Goal: Task Accomplishment & Management: Use online tool/utility

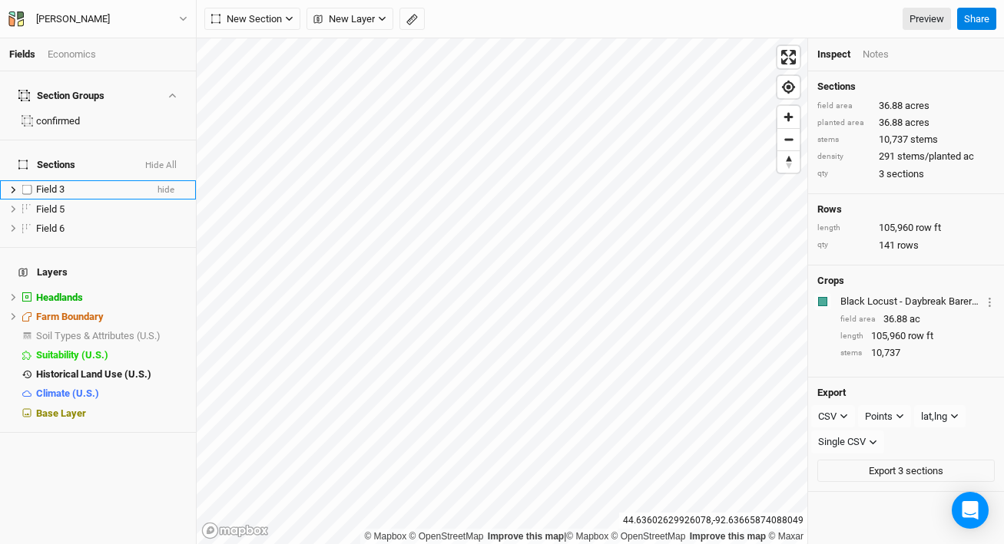
click at [28, 180] on label at bounding box center [27, 189] width 19 height 19
click at [28, 185] on input "checkbox" at bounding box center [27, 190] width 10 height 10
checkbox input "true"
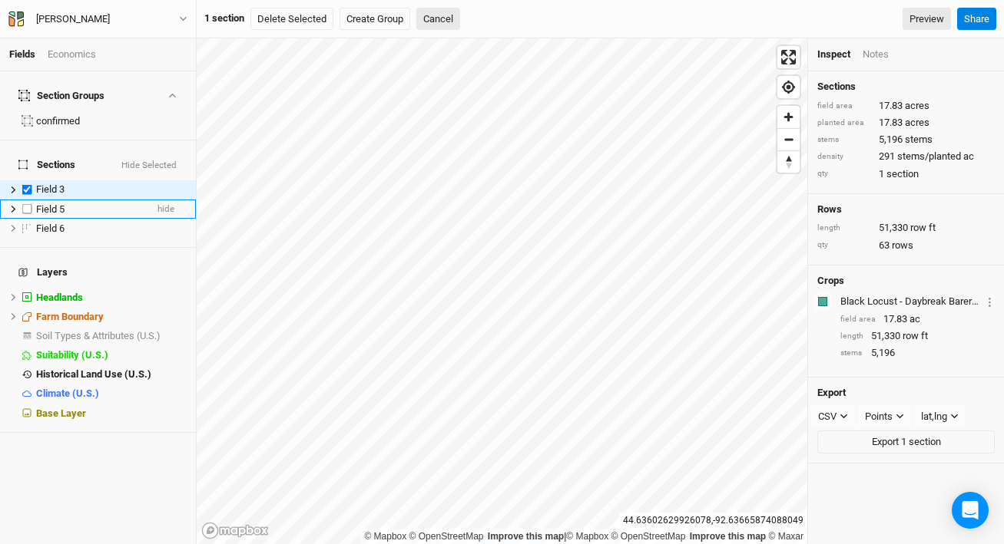
click at [28, 200] on label at bounding box center [27, 209] width 19 height 19
click at [28, 204] on input "checkbox" at bounding box center [27, 209] width 10 height 10
checkbox input "true"
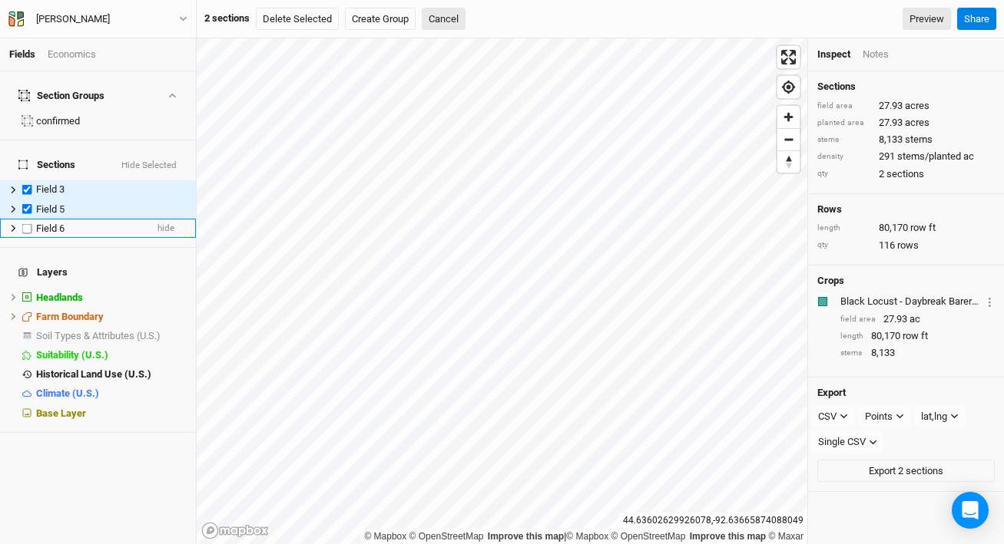
click at [25, 219] on label at bounding box center [27, 228] width 19 height 19
click at [25, 223] on input "checkbox" at bounding box center [27, 228] width 10 height 10
checkbox input "true"
click at [377, 17] on button "Create Group" at bounding box center [380, 19] width 71 height 23
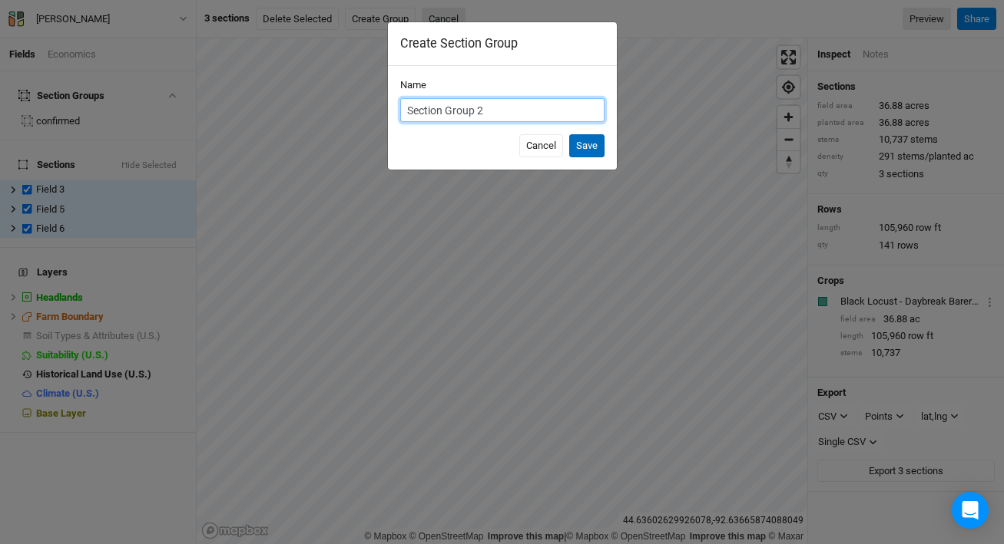
click at [600, 147] on button "Save" at bounding box center [586, 145] width 35 height 23
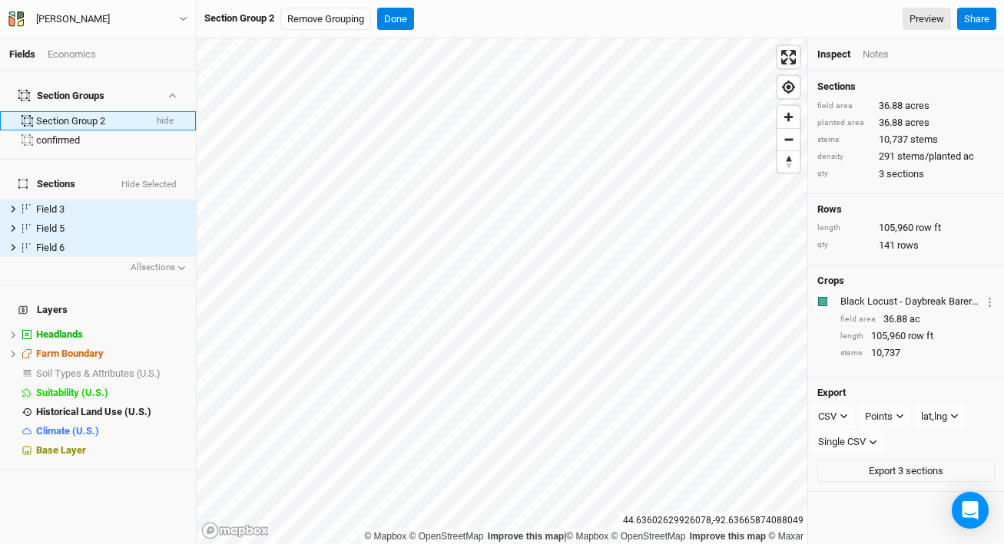
click at [78, 115] on div "Section Group 2" at bounding box center [90, 121] width 108 height 12
click at [409, 21] on button "Done" at bounding box center [395, 19] width 37 height 23
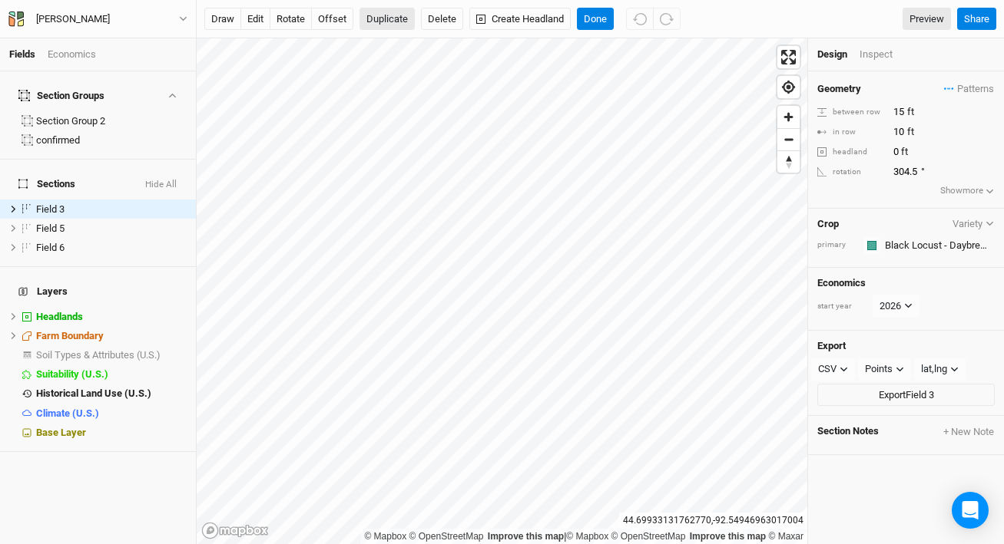
click at [402, 22] on button "Duplicate" at bounding box center [386, 19] width 55 height 23
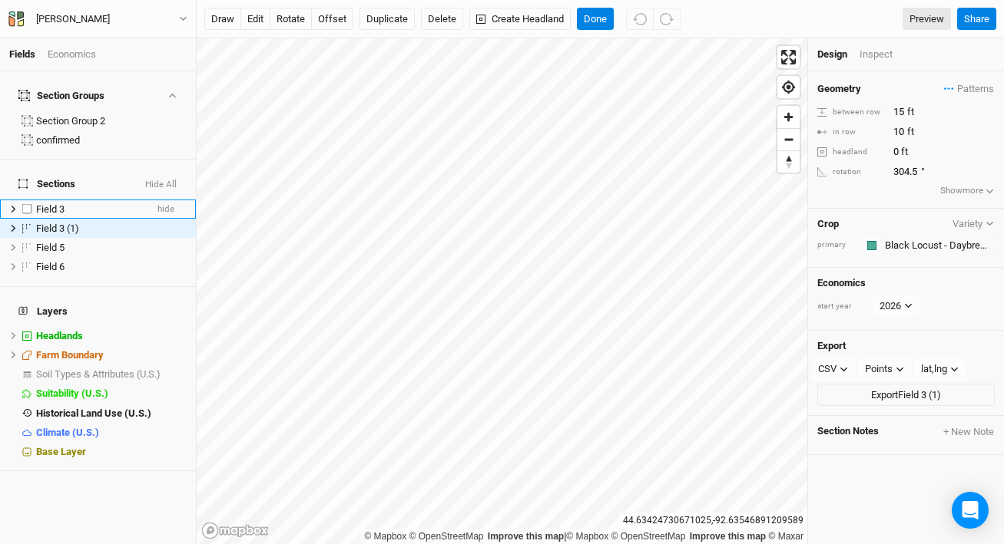
click at [74, 203] on div "Field 3" at bounding box center [90, 209] width 109 height 12
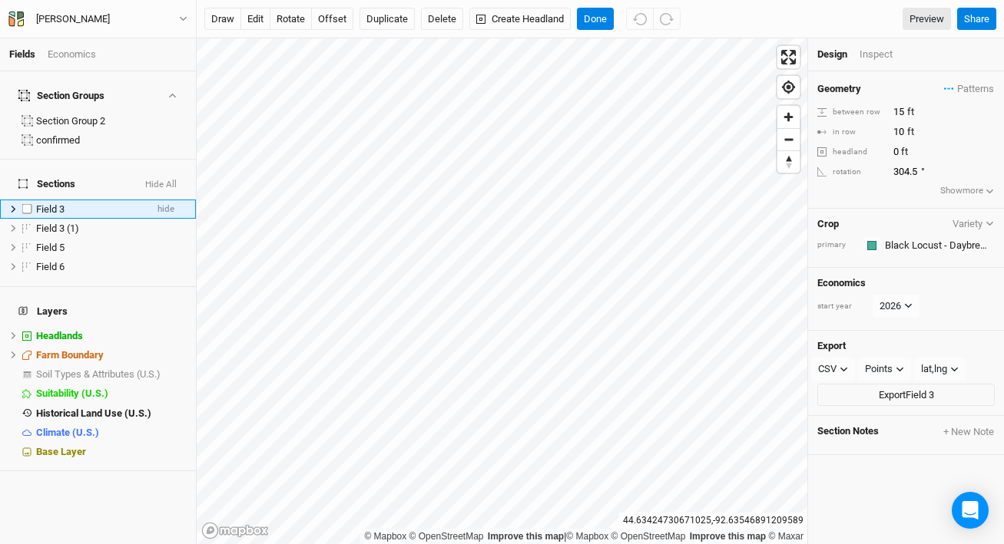
click at [74, 203] on div "Field 3" at bounding box center [90, 209] width 109 height 12
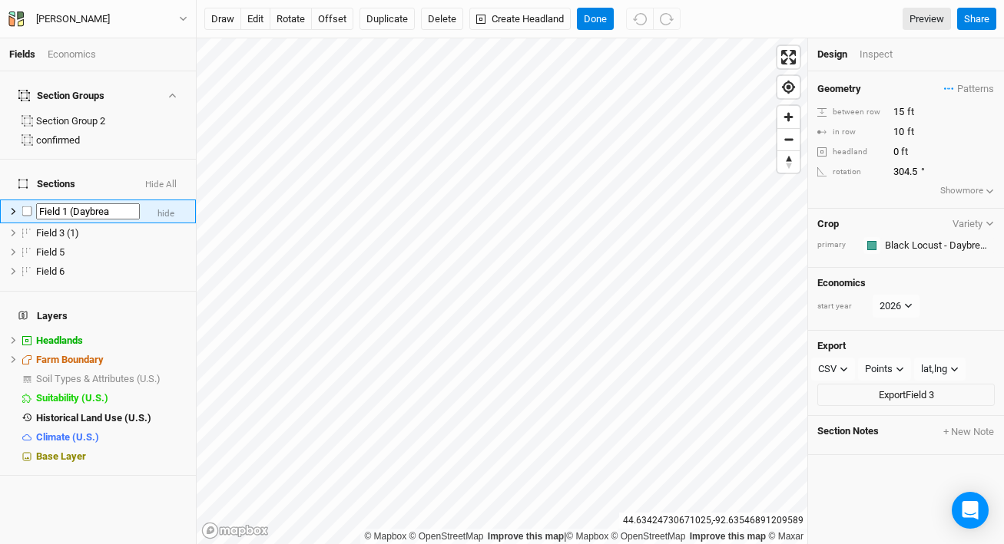
type input "Field 1 (Daybreak"
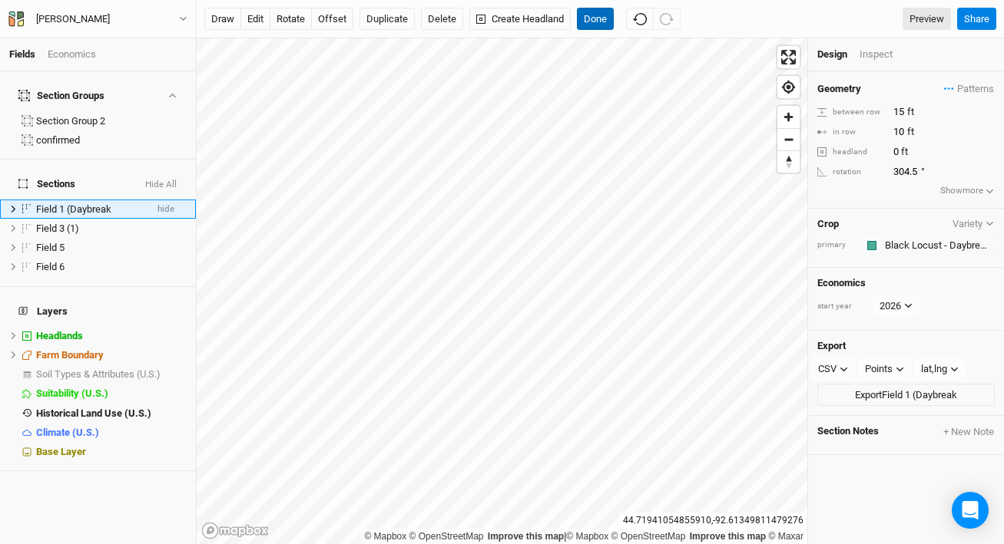
click at [596, 17] on button "Done" at bounding box center [595, 19] width 37 height 23
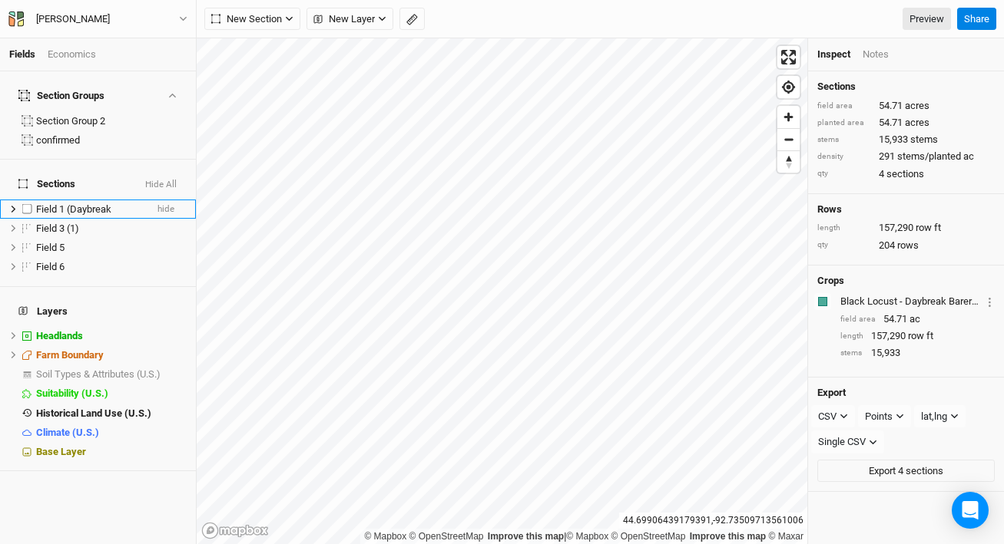
click at [73, 203] on span "Field 1 (Daybreak" at bounding box center [73, 209] width 75 height 12
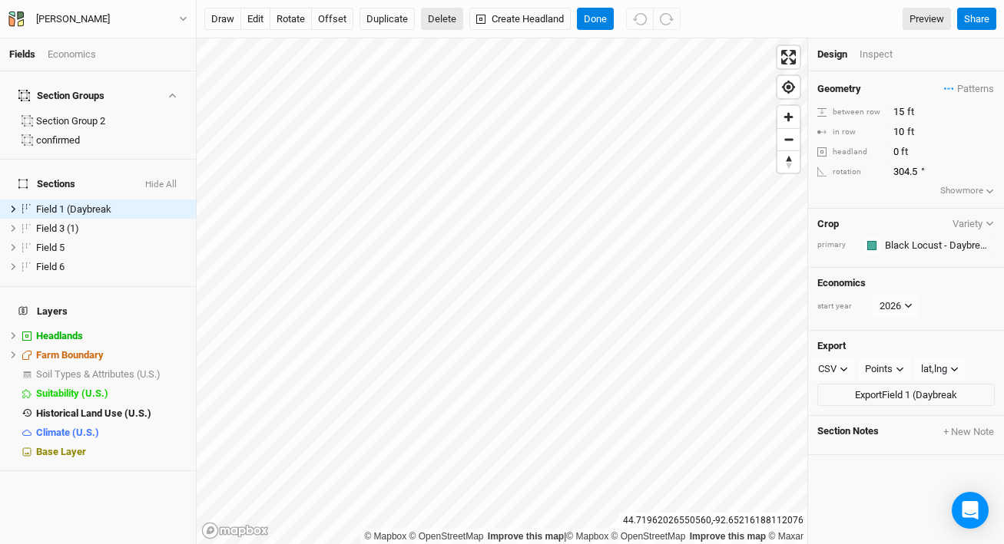
click at [442, 18] on button "Delete" at bounding box center [442, 19] width 42 height 23
click at [513, 18] on button "Confirm" at bounding box center [501, 19] width 48 height 23
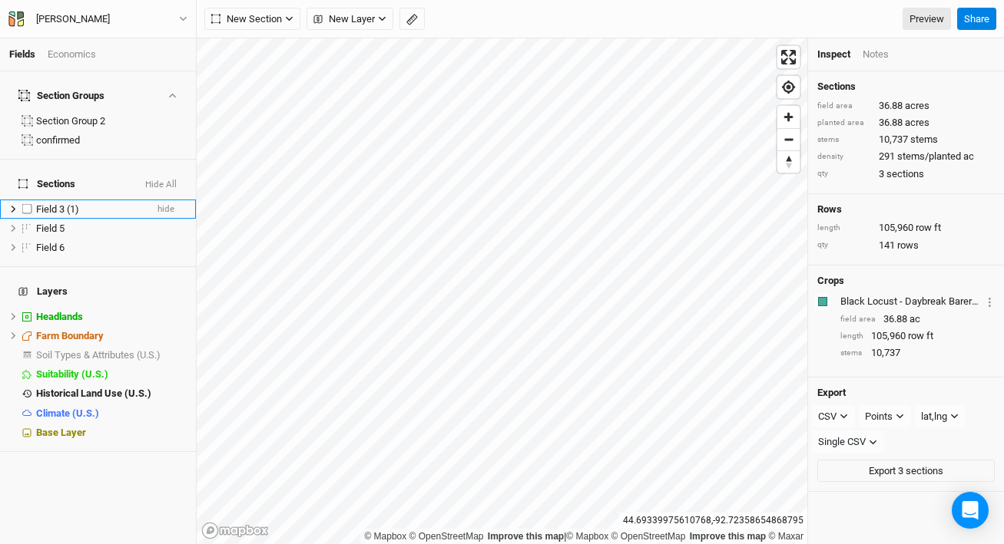
click at [70, 203] on span "Field 3 (1)" at bounding box center [57, 209] width 43 height 12
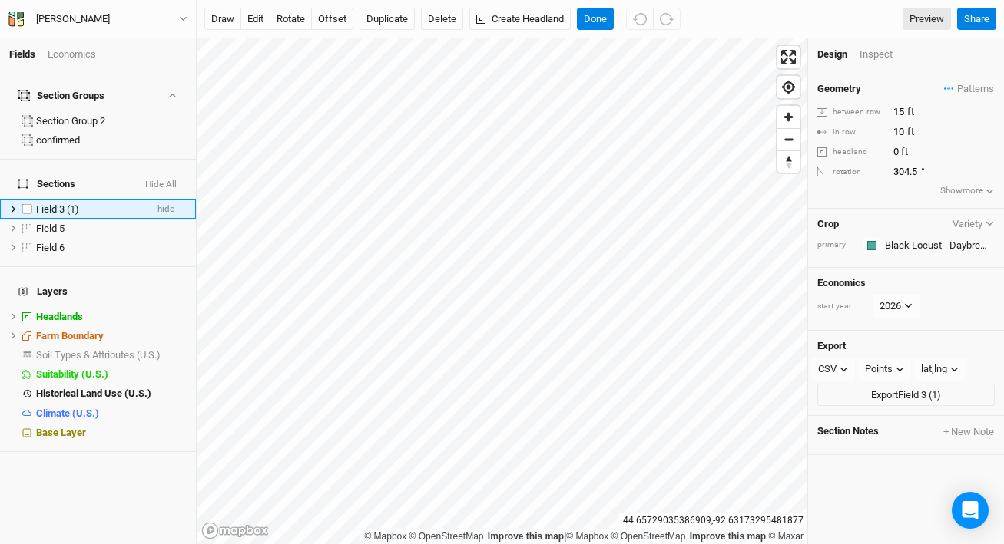
click at [86, 203] on div "Field 3 (1)" at bounding box center [90, 209] width 109 height 12
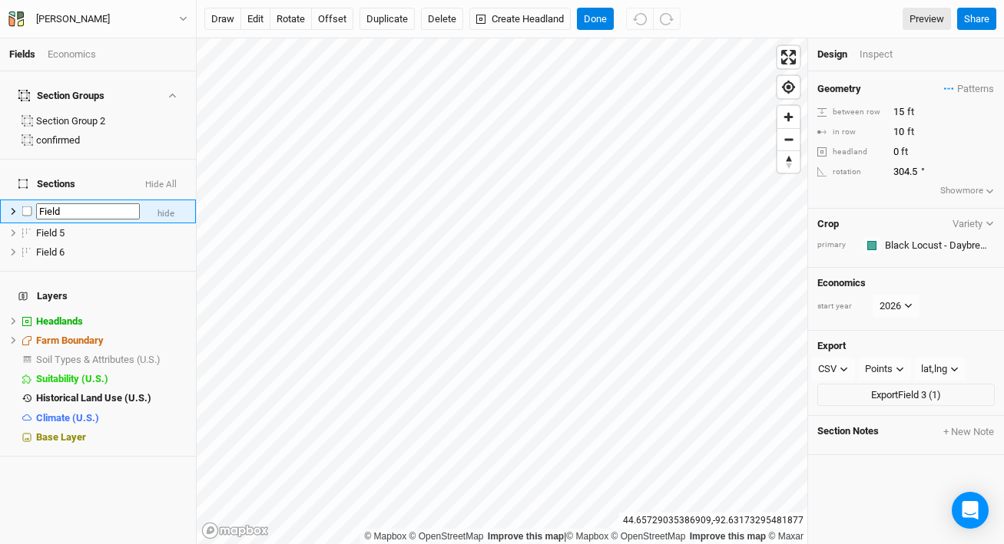
type input "Field 1"
click at [48, 227] on span "Field 5" at bounding box center [50, 233] width 28 height 12
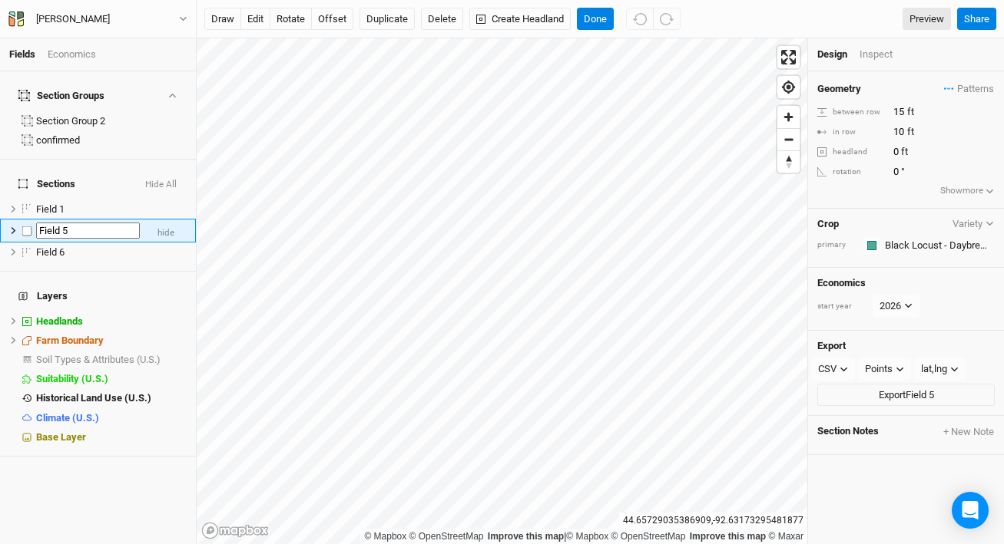
click at [48, 223] on input "Field 5" at bounding box center [88, 231] width 104 height 17
type input "Field 2"
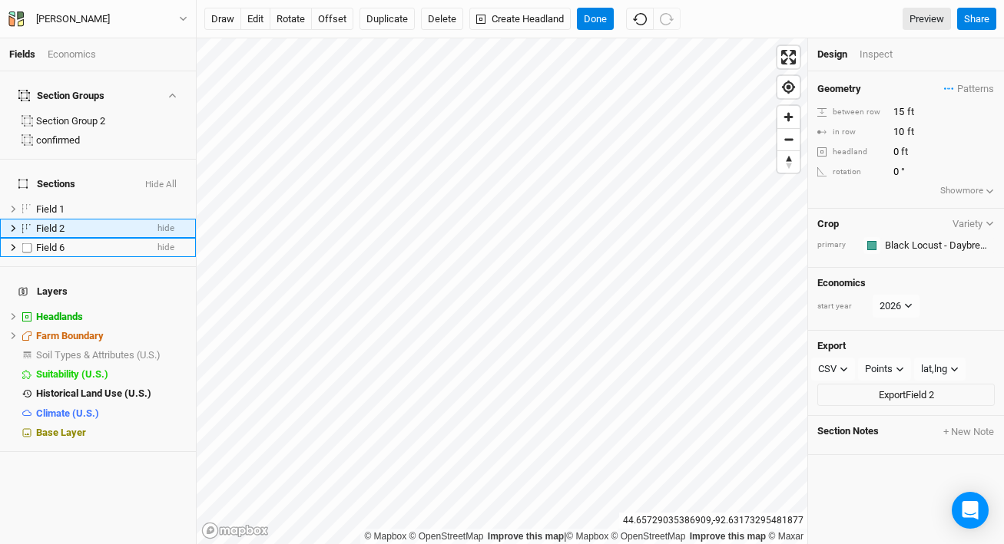
click at [41, 242] on span "Field 6" at bounding box center [50, 248] width 28 height 12
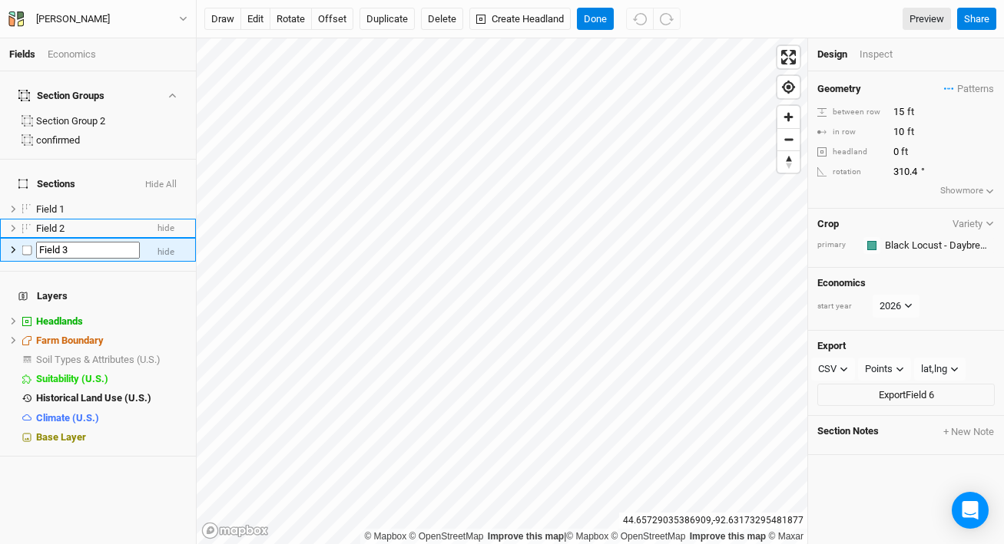
type input "Field 3"
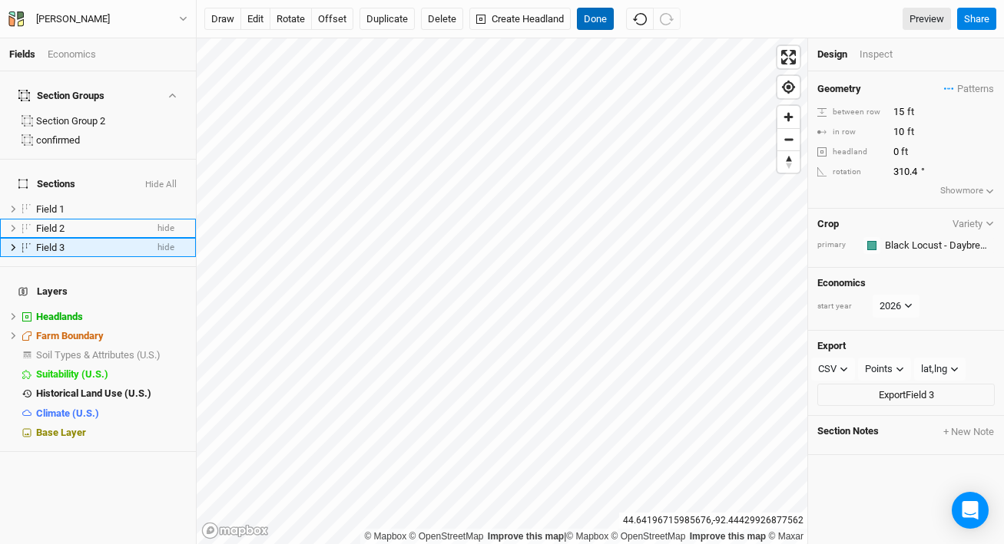
click at [602, 19] on button "Done" at bounding box center [595, 19] width 37 height 23
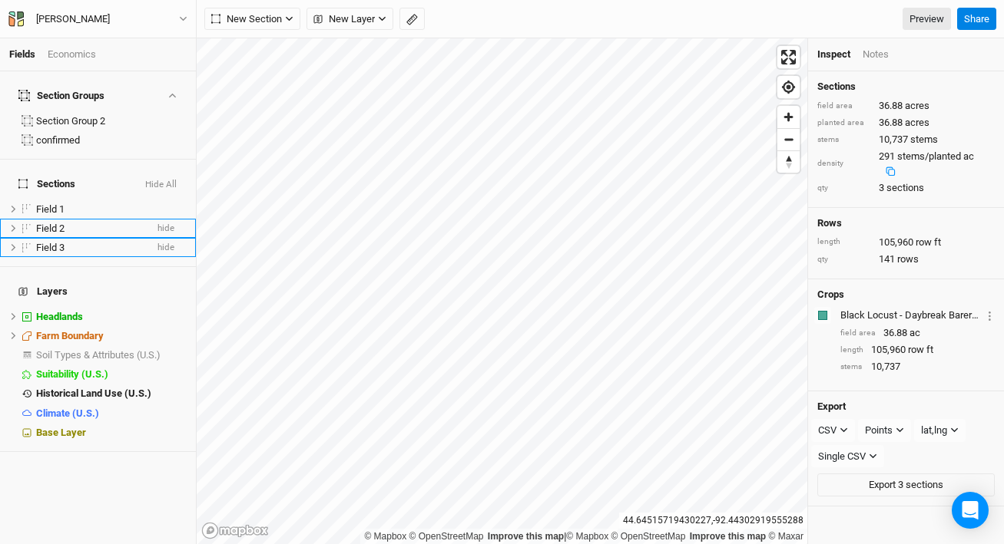
click at [69, 53] on div "Economics" at bounding box center [72, 55] width 48 height 14
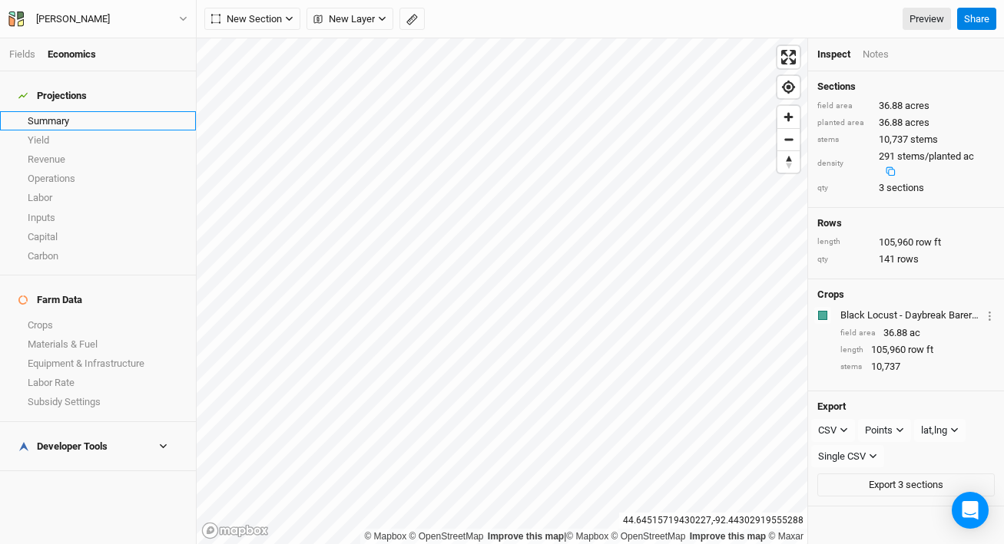
click at [58, 111] on link "Summary" at bounding box center [98, 120] width 196 height 19
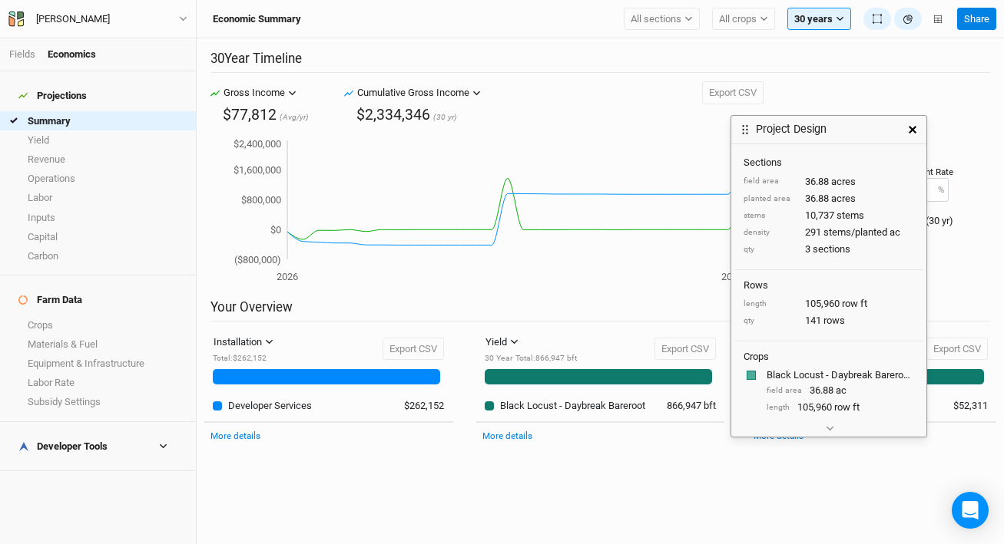
click at [905, 127] on button "button" at bounding box center [912, 130] width 28 height 28
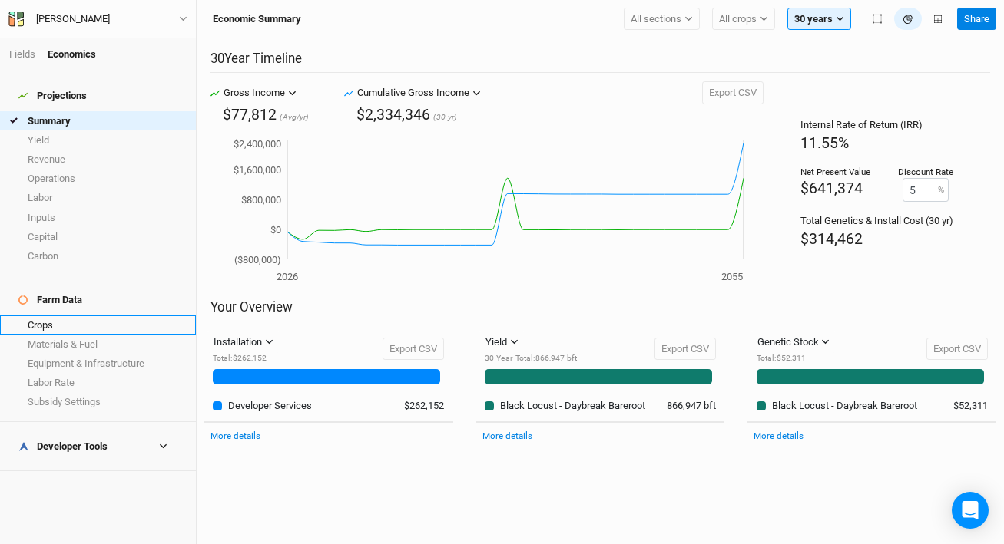
click at [113, 316] on link "Crops" at bounding box center [98, 325] width 196 height 19
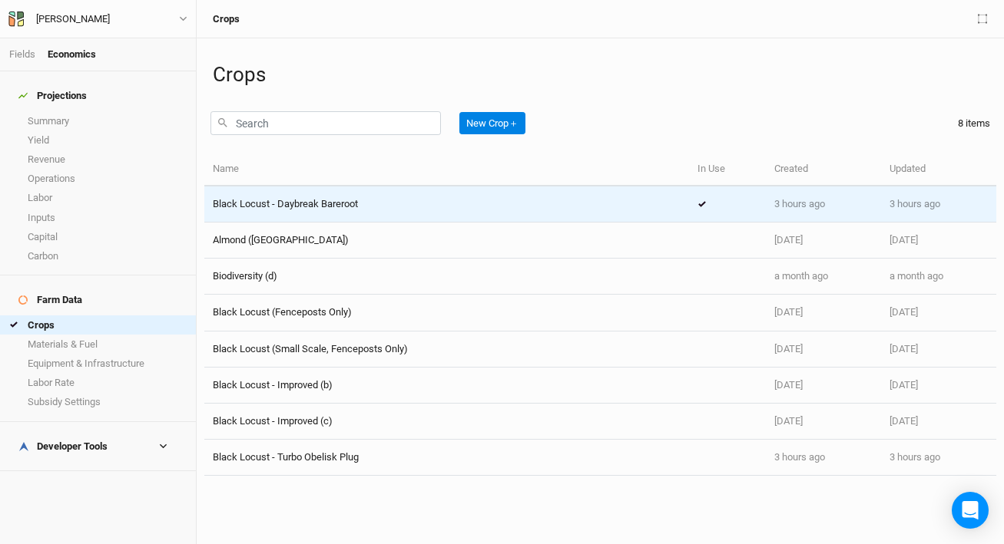
click at [310, 205] on span "Black Locust - Daybreak Bareroot" at bounding box center [285, 204] width 145 height 12
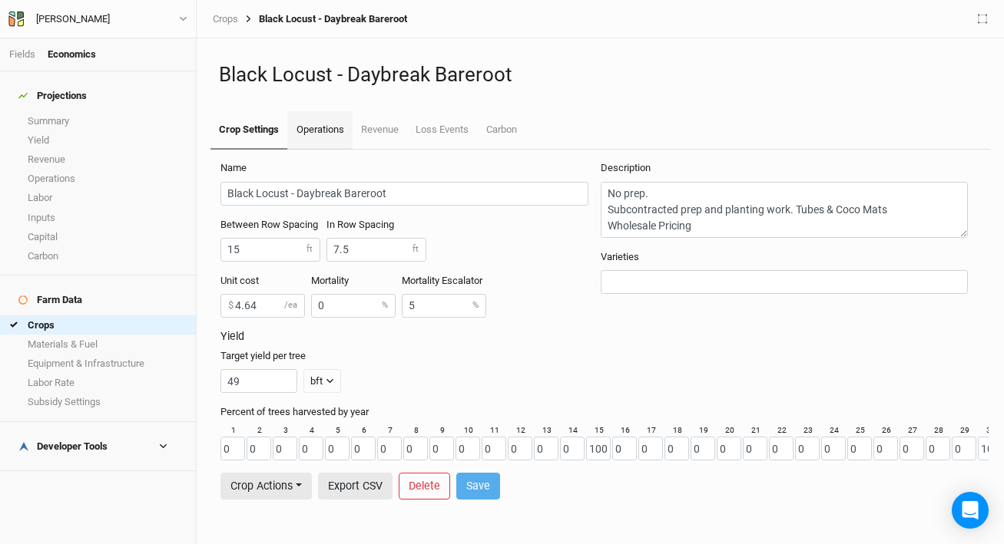
click at [322, 122] on link "Operations" at bounding box center [319, 130] width 65 height 38
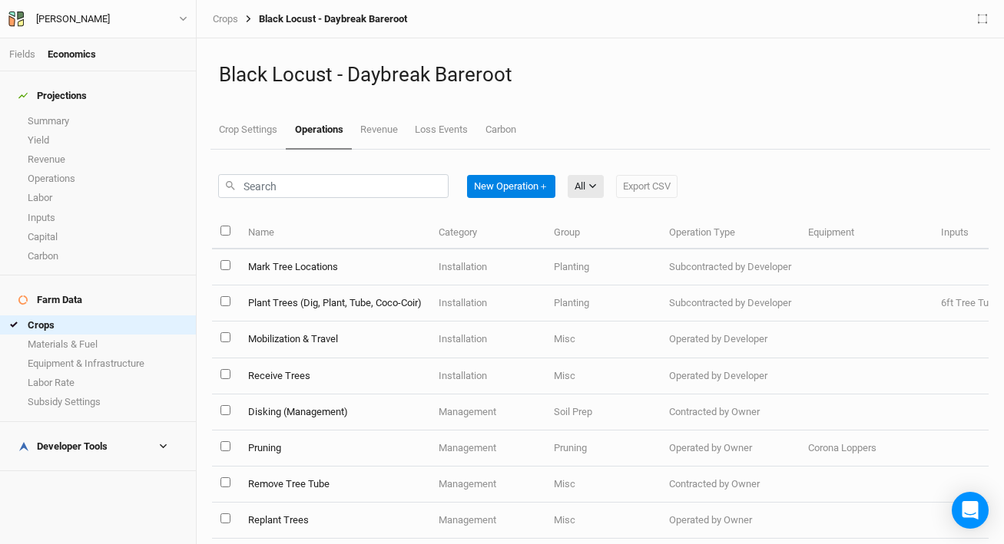
click at [98, 432] on h4 "Developer Tools" at bounding box center [97, 447] width 177 height 31
click at [97, 481] on link "Operations Cost Basis" at bounding box center [98, 490] width 196 height 19
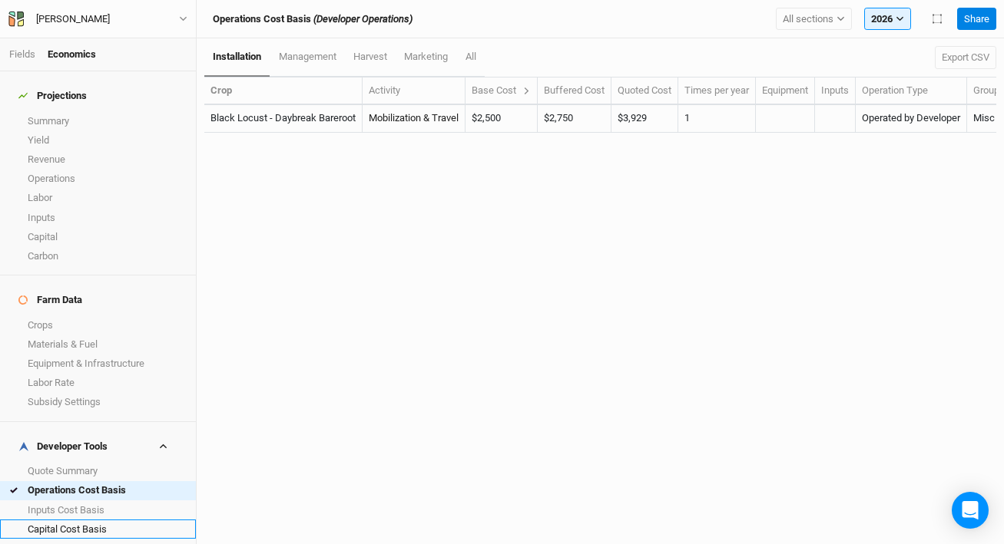
click at [91, 520] on link "Capital Cost Basis" at bounding box center [98, 529] width 196 height 19
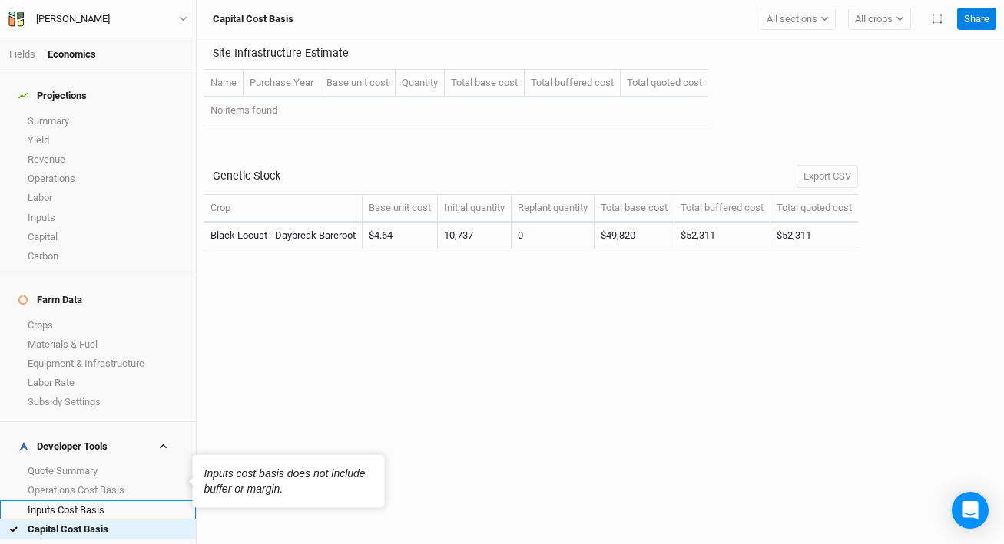
click at [97, 501] on link "Inputs Cost Basis" at bounding box center [98, 510] width 196 height 19
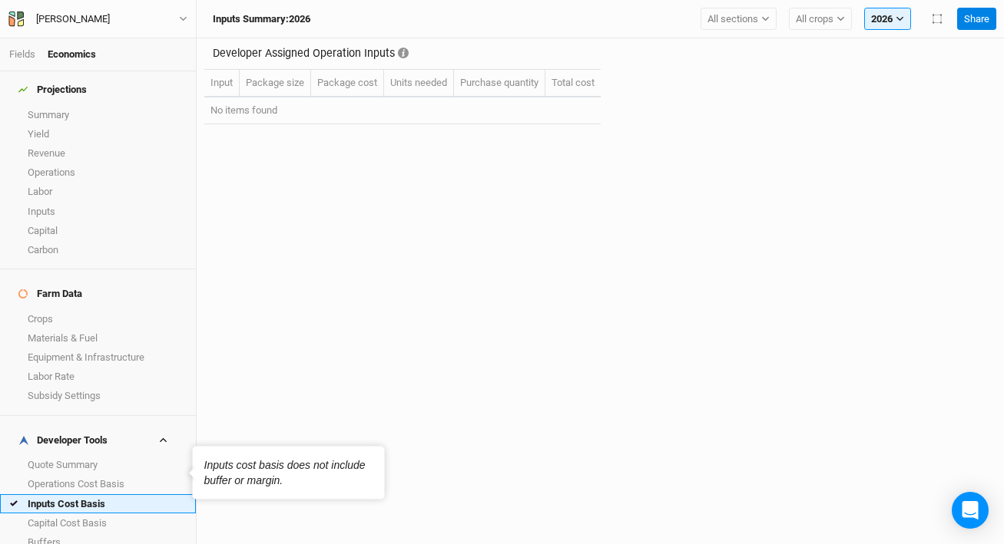
scroll to position [14, 0]
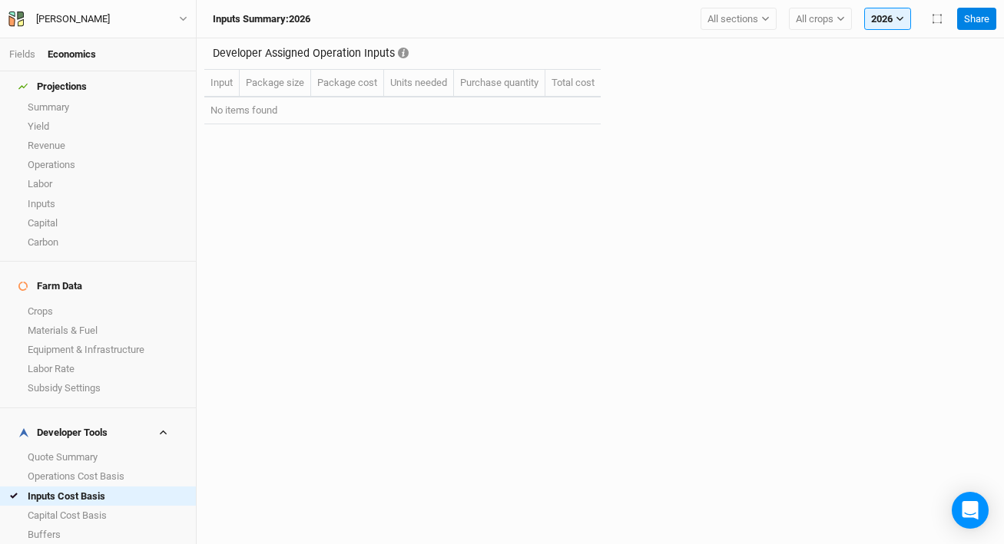
click at [93, 544] on link "Margins" at bounding box center [98, 553] width 196 height 19
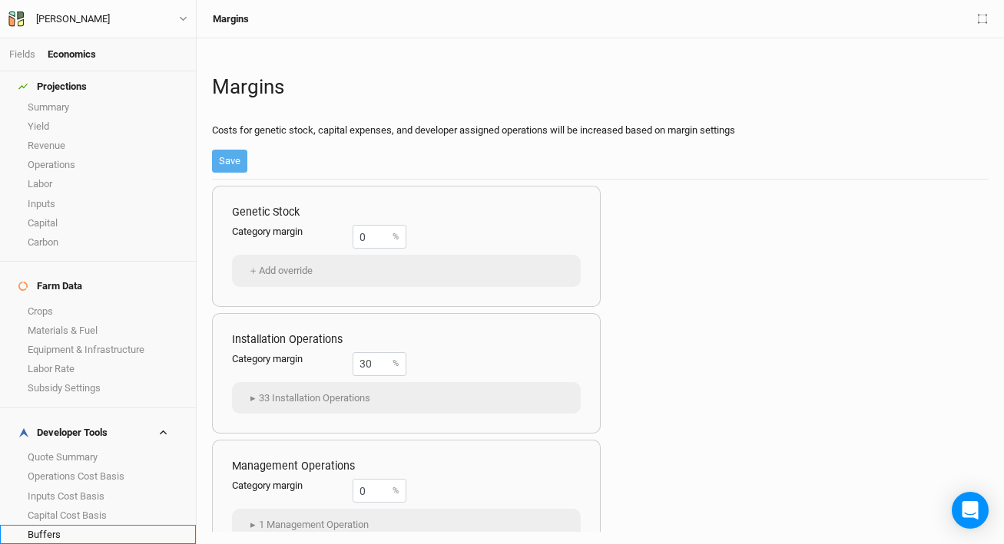
click at [97, 525] on link "Buffers" at bounding box center [98, 534] width 196 height 19
click at [74, 544] on link "Margins" at bounding box center [98, 553] width 196 height 19
click at [74, 525] on link "Buffers" at bounding box center [98, 534] width 196 height 19
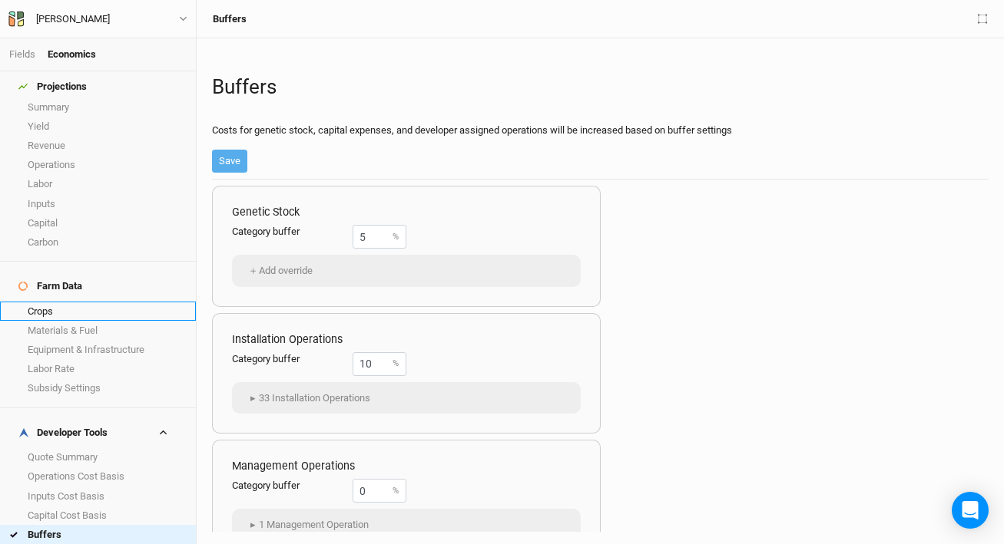
click at [98, 302] on link "Crops" at bounding box center [98, 311] width 196 height 19
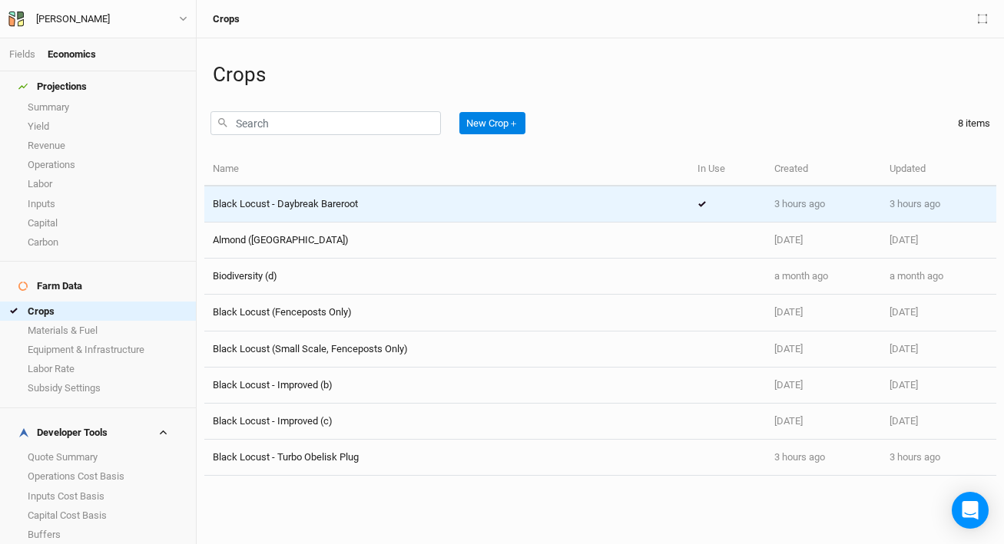
click at [375, 210] on div "Black Locust - Daybreak Bareroot" at bounding box center [447, 204] width 468 height 14
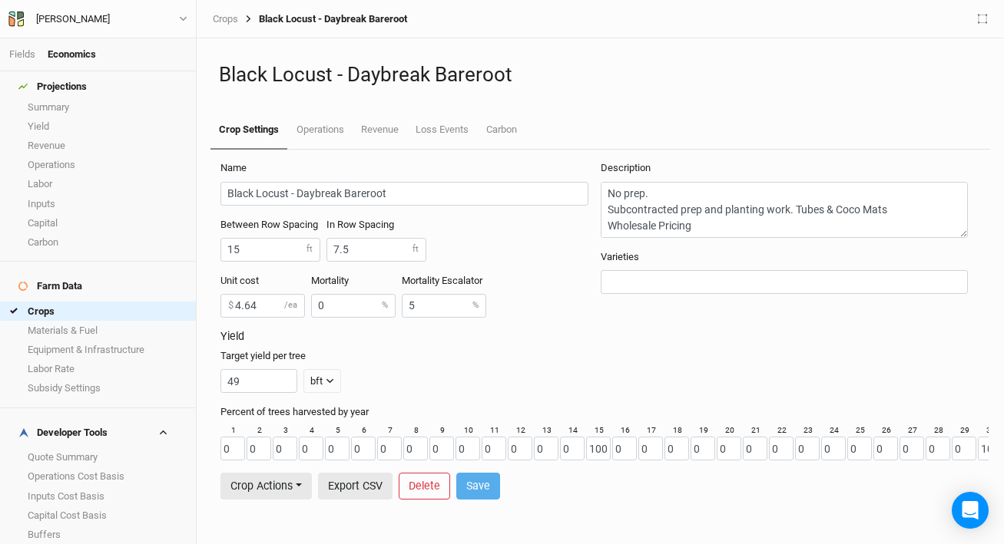
click at [8, 50] on div "Fields Economics" at bounding box center [98, 54] width 196 height 33
click at [12, 51] on link "Fields" at bounding box center [22, 54] width 26 height 12
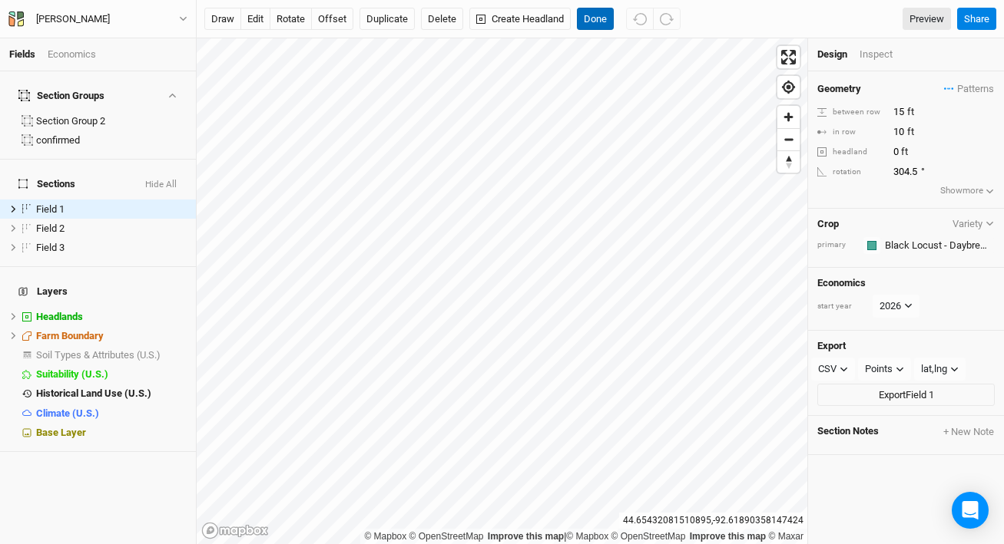
click at [593, 22] on button "Done" at bounding box center [595, 19] width 37 height 23
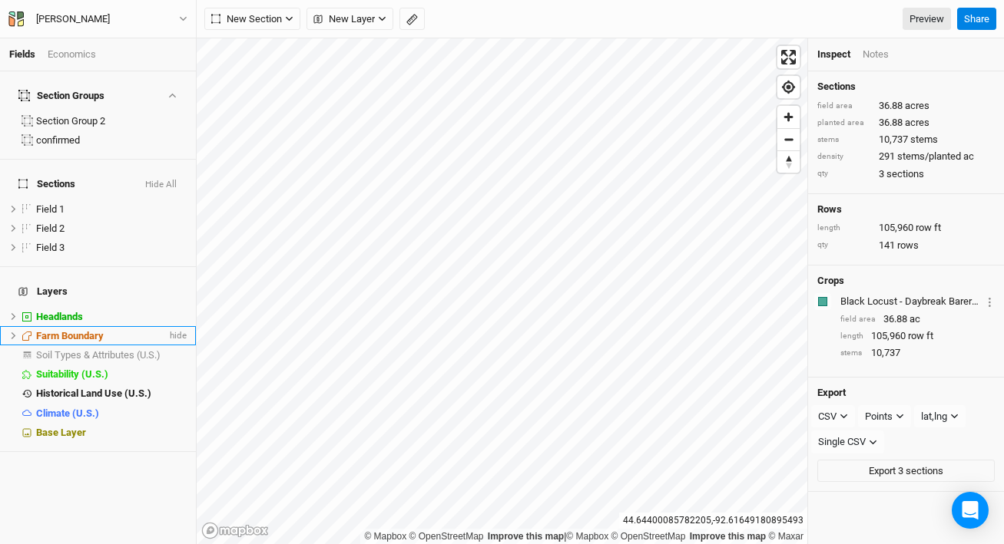
click at [145, 315] on div "Fields Economics Section Groups Section Group 2 confirmed Sections Hide All Fie…" at bounding box center [502, 272] width 1004 height 544
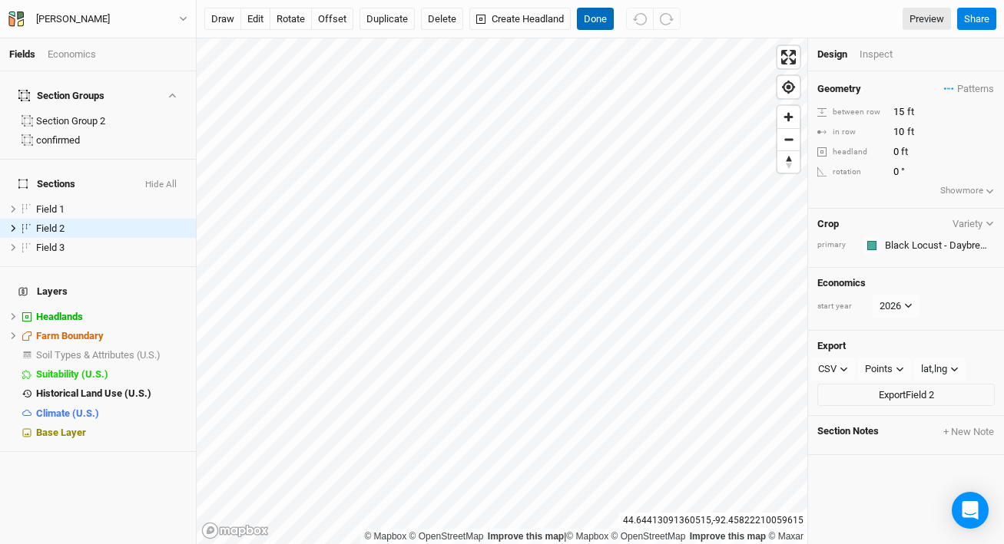
click at [600, 17] on button "Done" at bounding box center [595, 19] width 37 height 23
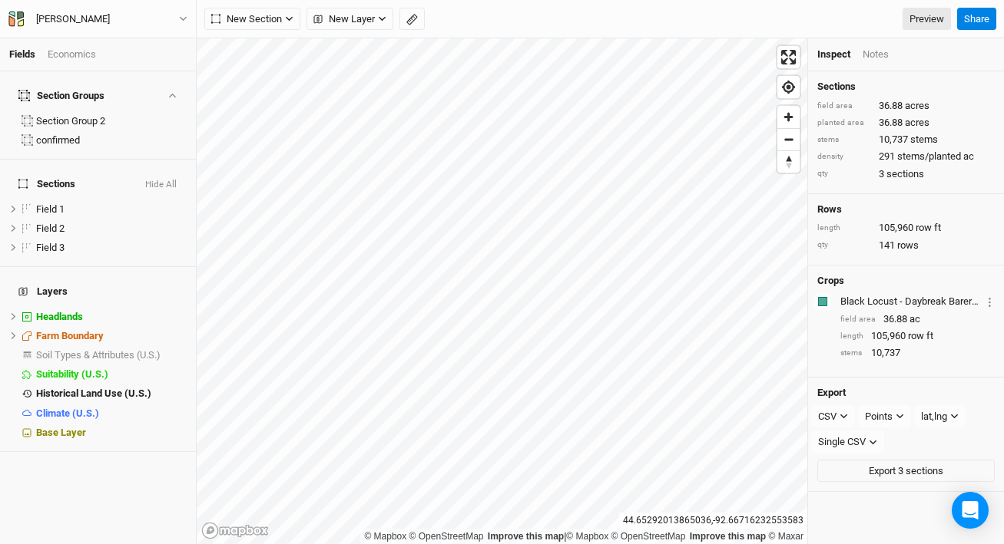
click at [81, 57] on div "Economics" at bounding box center [72, 55] width 48 height 14
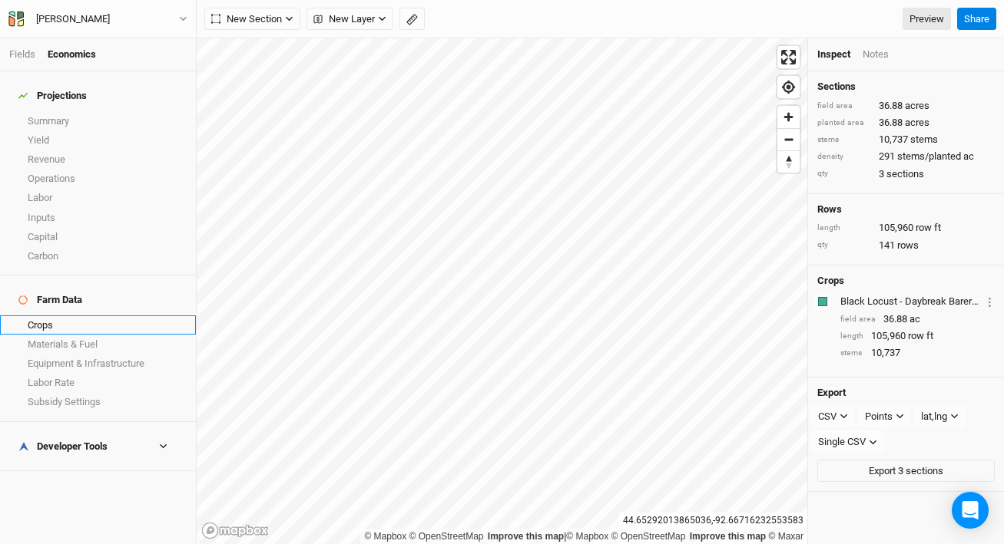
click at [69, 316] on link "Crops" at bounding box center [98, 325] width 196 height 19
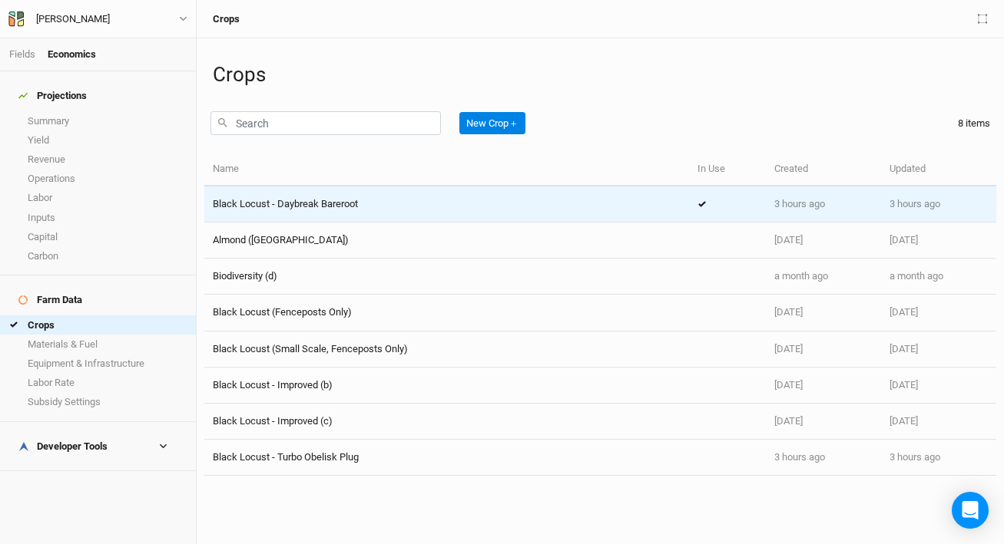
click at [323, 202] on span "Black Locust - Daybreak Bareroot" at bounding box center [285, 204] width 145 height 12
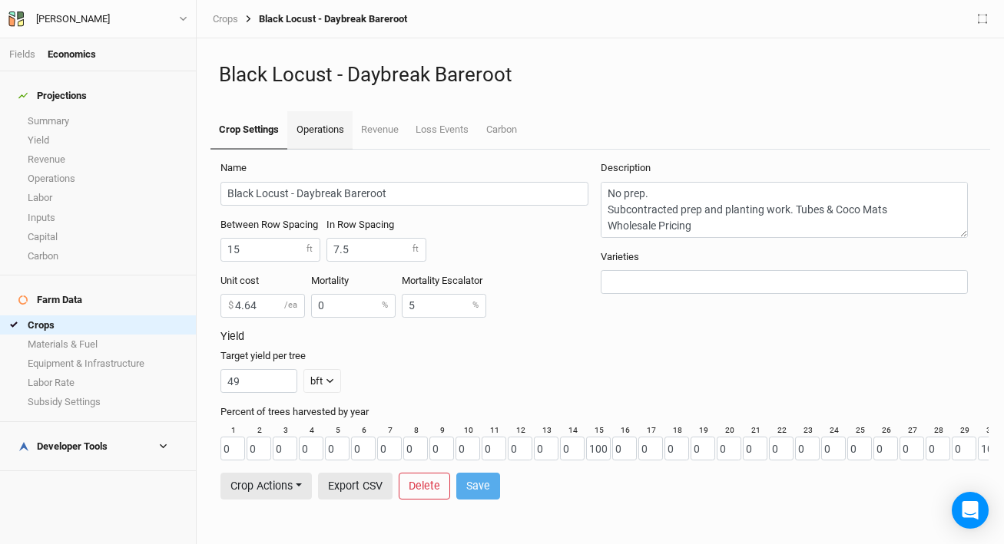
click at [318, 122] on link "Operations" at bounding box center [319, 130] width 65 height 38
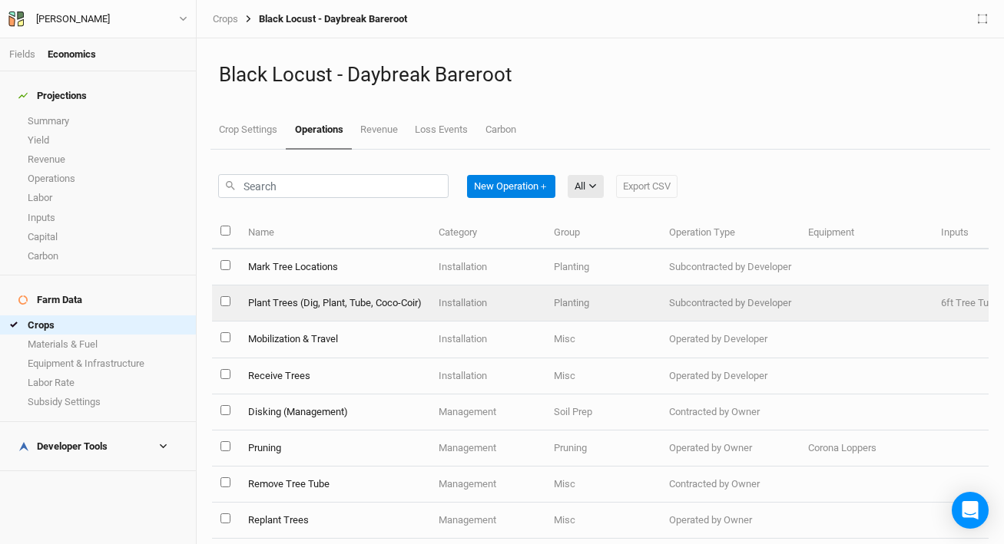
click at [399, 293] on td "Plant Trees (Dig, Plant, Tube, Coco-Coir)" at bounding box center [334, 304] width 190 height 36
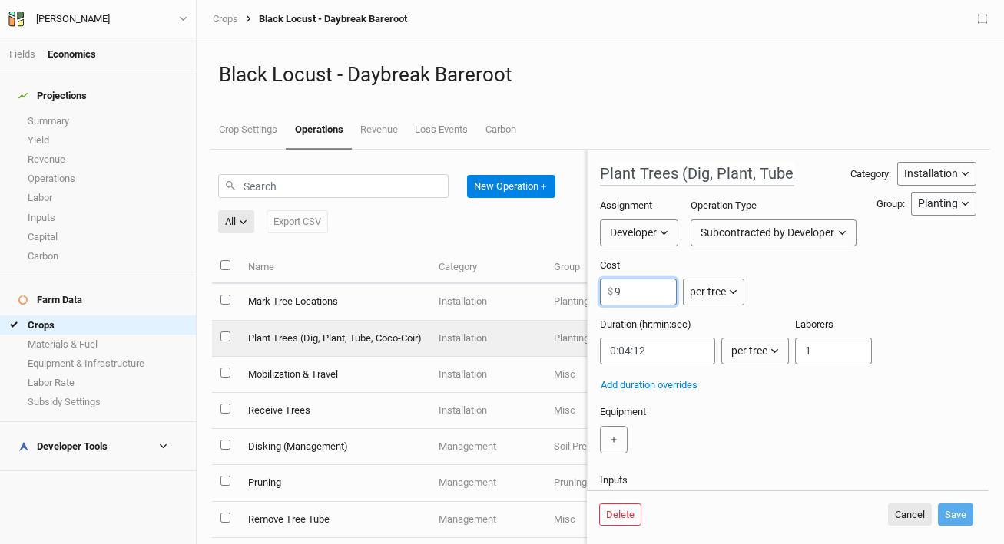
click at [647, 293] on input "9" at bounding box center [638, 292] width 77 height 27
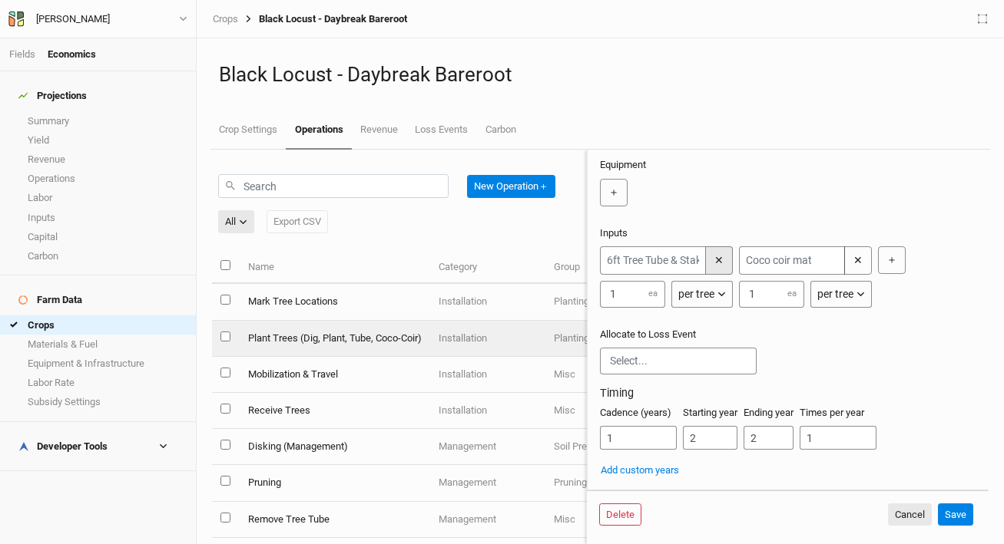
type input "5"
click at [724, 250] on button "✕" at bounding box center [719, 260] width 28 height 28
click at [952, 517] on button "Save" at bounding box center [955, 515] width 35 height 23
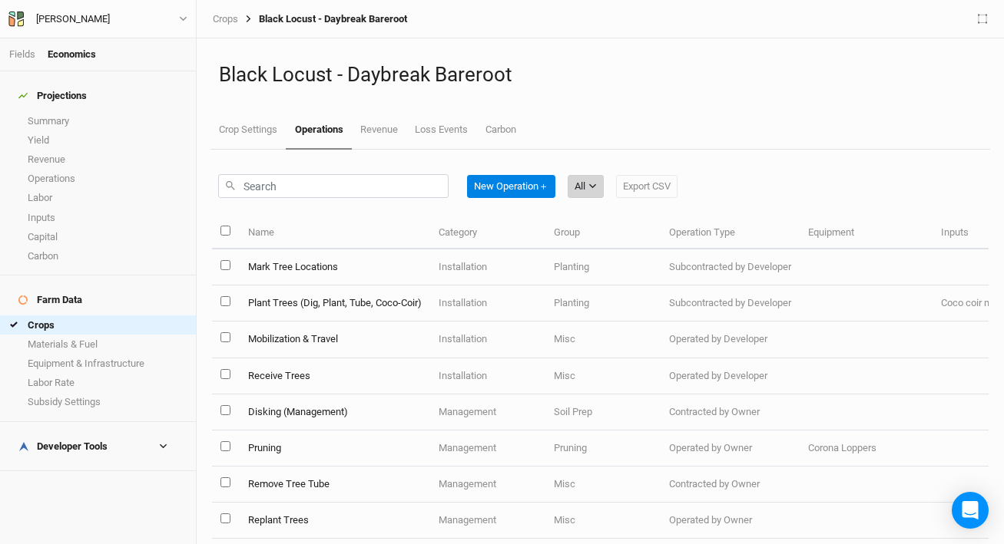
click at [581, 187] on div "All" at bounding box center [579, 186] width 11 height 15
click at [555, 152] on div "New Operation ＋ All Export CSV" at bounding box center [600, 183] width 776 height 67
click at [501, 184] on button "New Operation ＋" at bounding box center [511, 186] width 88 height 23
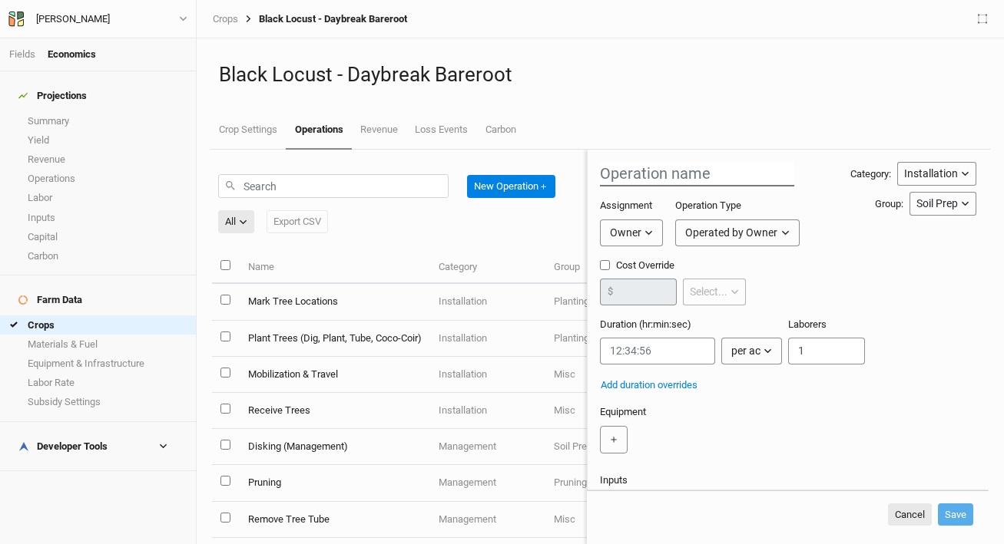
click at [656, 164] on input "text" at bounding box center [697, 174] width 194 height 25
type input "Apply Trico"
click at [638, 233] on div "Owner" at bounding box center [625, 233] width 31 height 16
click at [667, 291] on span "Developer" at bounding box center [647, 291] width 57 height 18
click at [729, 240] on div "Operated by Developer" at bounding box center [754, 233] width 108 height 16
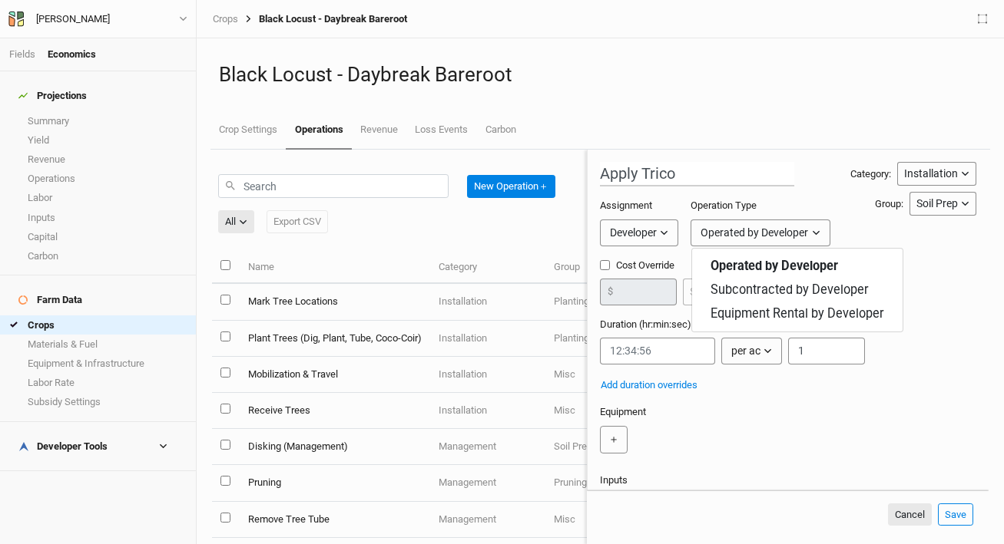
click at [699, 405] on div "Equipment ＋" at bounding box center [788, 432] width 376 height 55
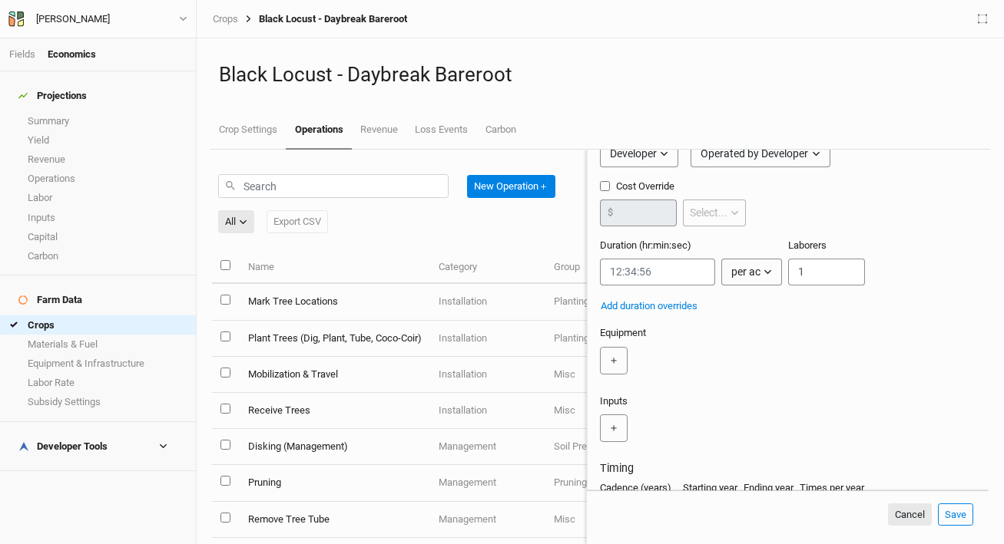
scroll to position [177, 0]
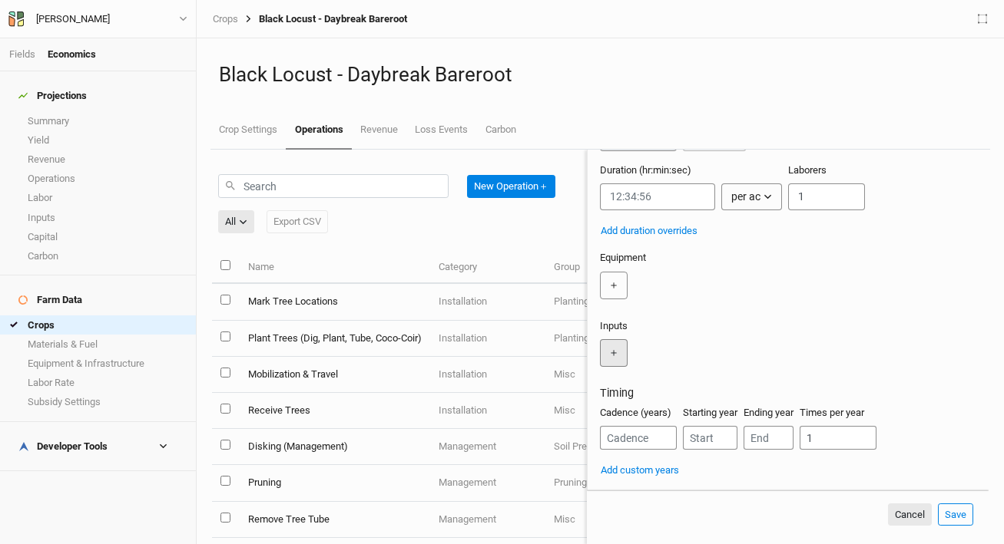
click at [602, 339] on button "＋" at bounding box center [614, 353] width 28 height 28
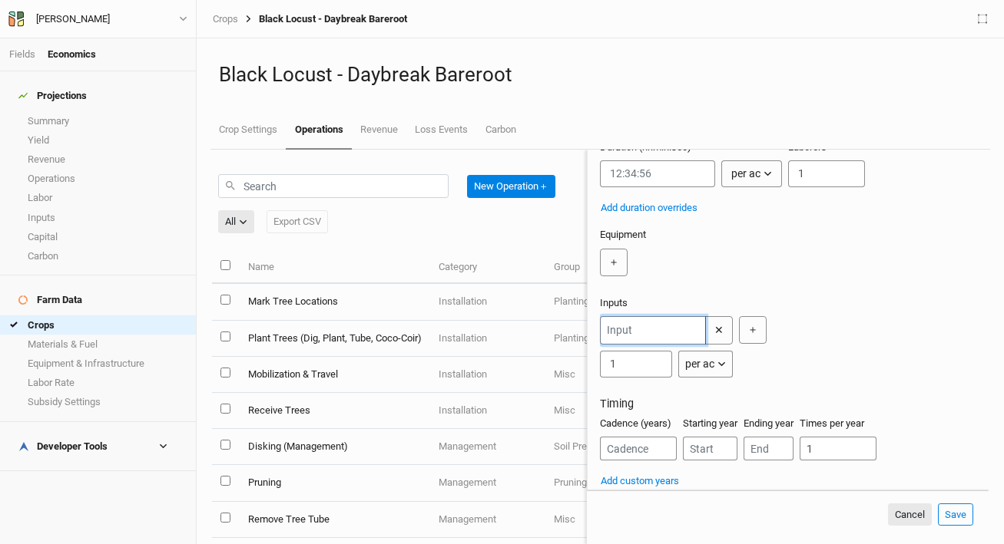
click at [659, 344] on input "text" at bounding box center [653, 330] width 106 height 28
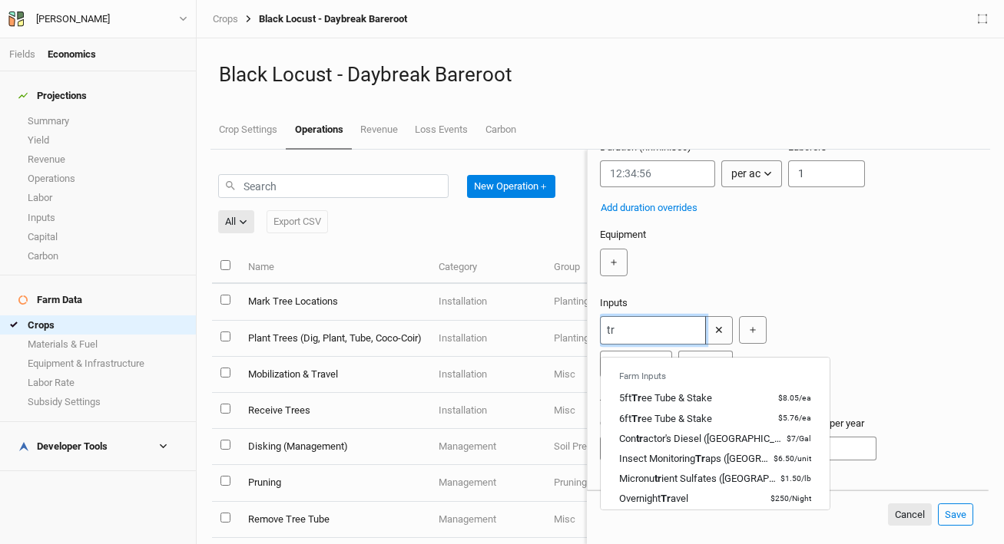
type input "t"
click at [806, 275] on div "＋" at bounding box center [785, 263] width 370 height 28
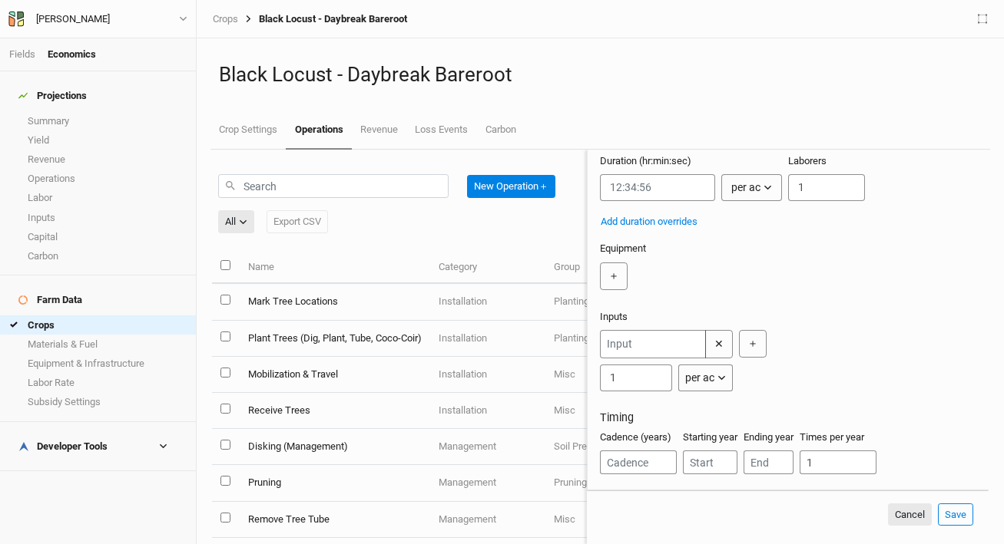
scroll to position [144, 0]
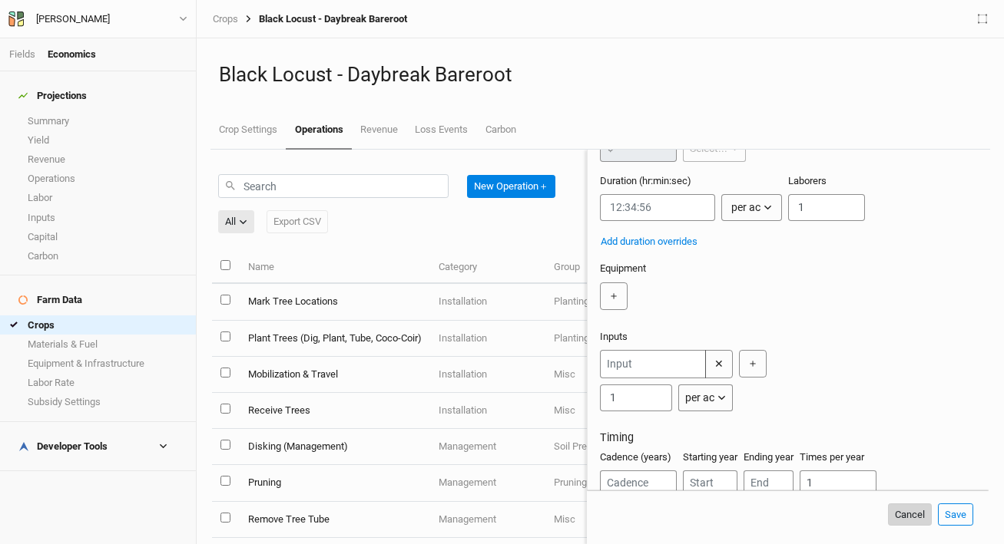
click at [900, 505] on button "Cancel" at bounding box center [910, 515] width 44 height 23
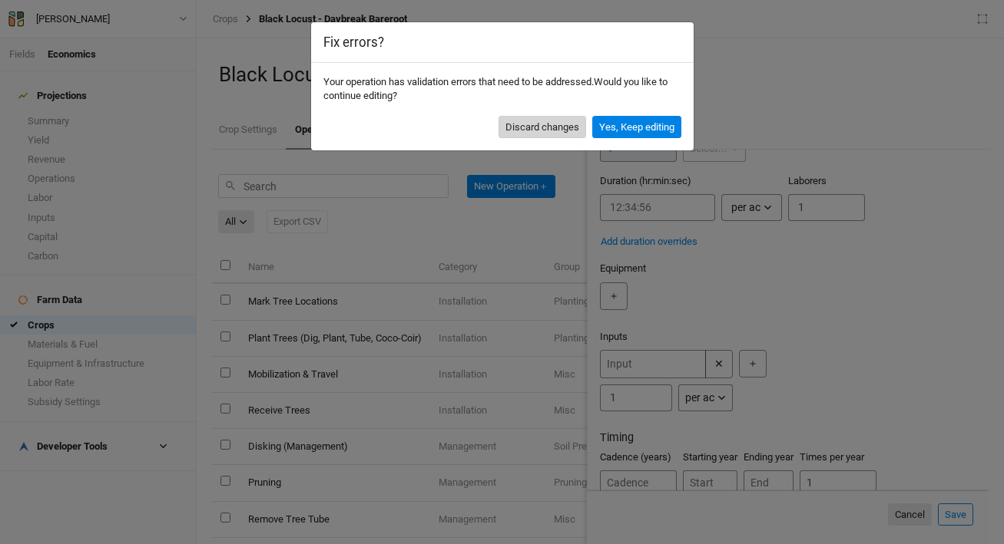
click at [561, 127] on button "Discard changes" at bounding box center [542, 127] width 88 height 23
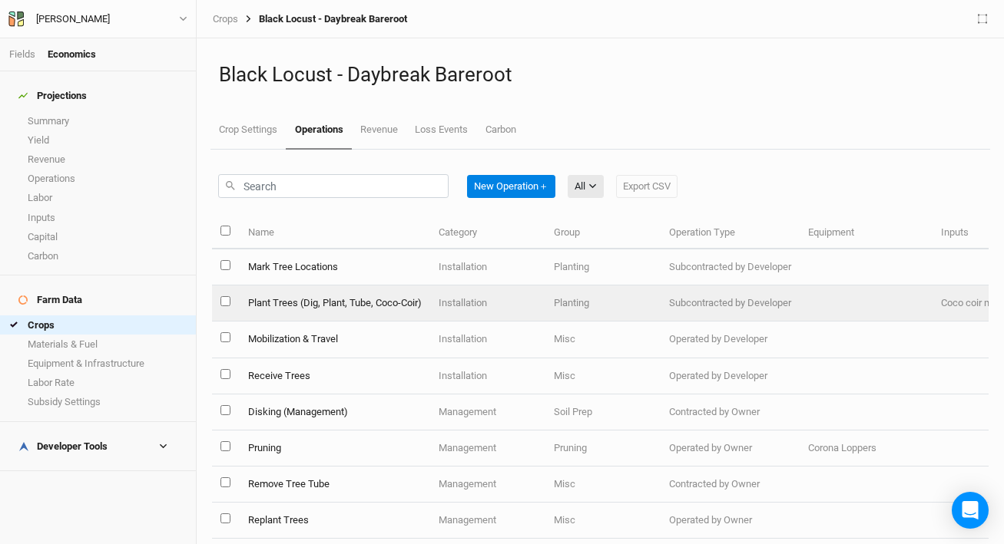
click at [375, 302] on td "Plant Trees (Dig, Plant, Tube, Coco-Coir)" at bounding box center [334, 304] width 190 height 36
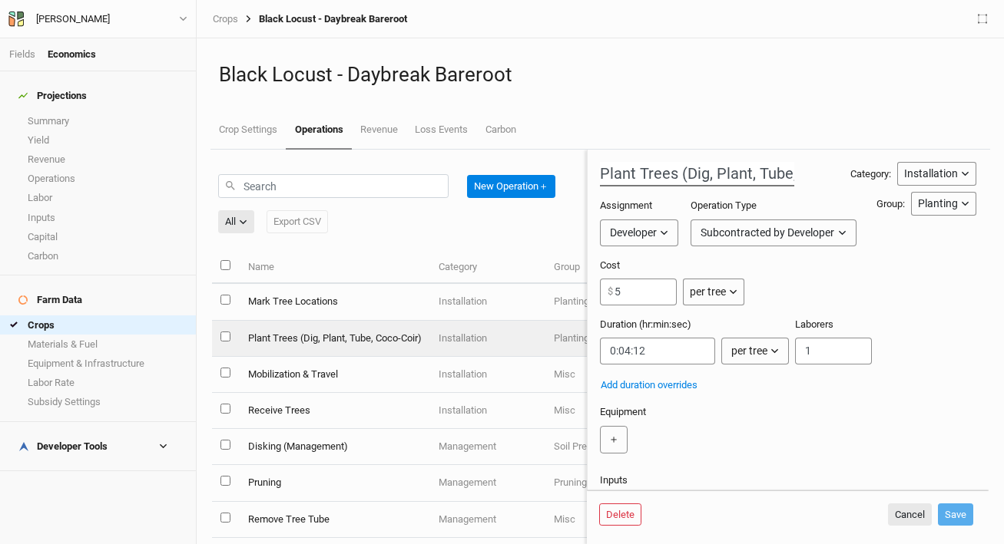
click at [724, 177] on input "Plant Trees (Dig, Plant, Tube, Coco-Coir)" at bounding box center [697, 174] width 194 height 25
type input "Plant Trees (Dig, Plant, Coco-Coir)"
click at [960, 517] on button "Save" at bounding box center [955, 515] width 35 height 23
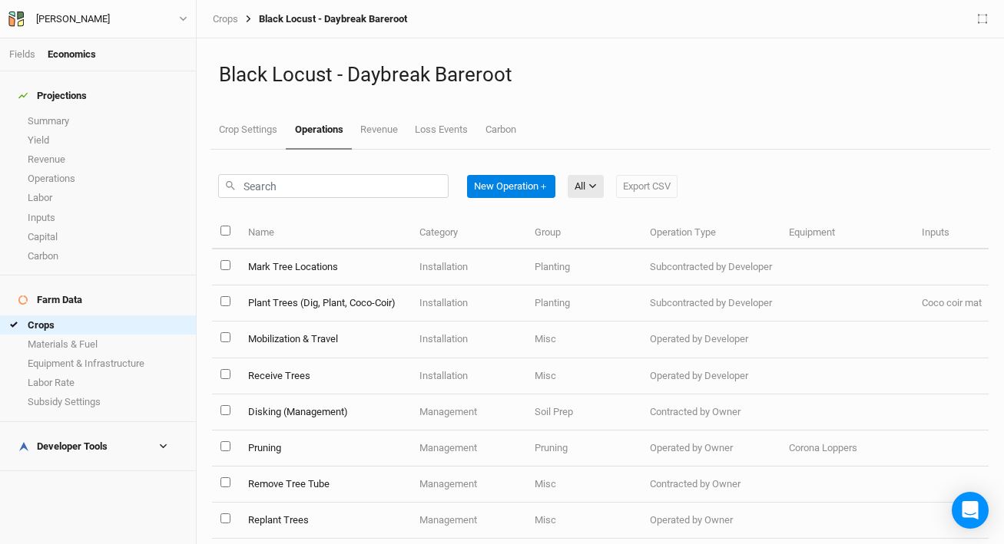
click at [88, 441] on div "Developer Tools" at bounding box center [62, 447] width 89 height 12
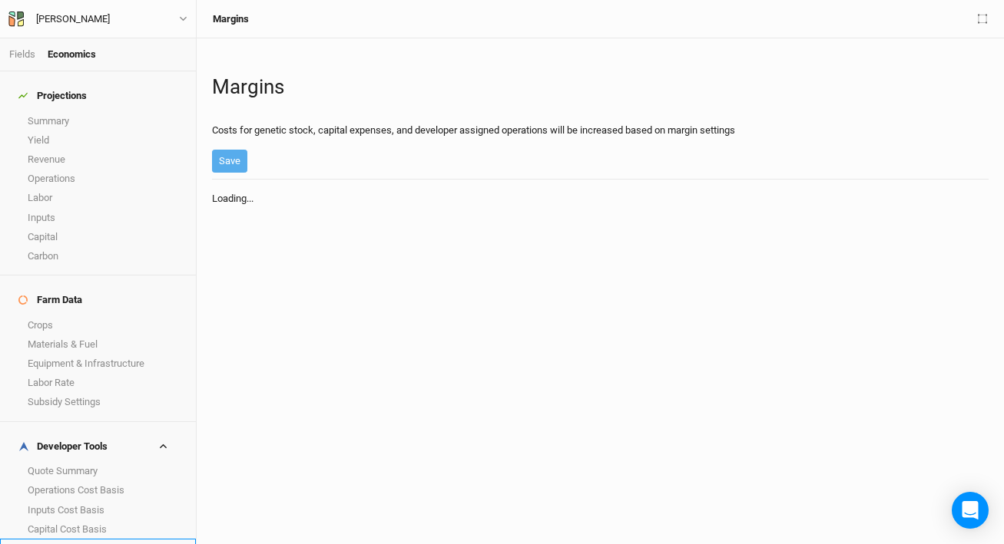
click at [81, 539] on link "Buffers" at bounding box center [98, 548] width 196 height 19
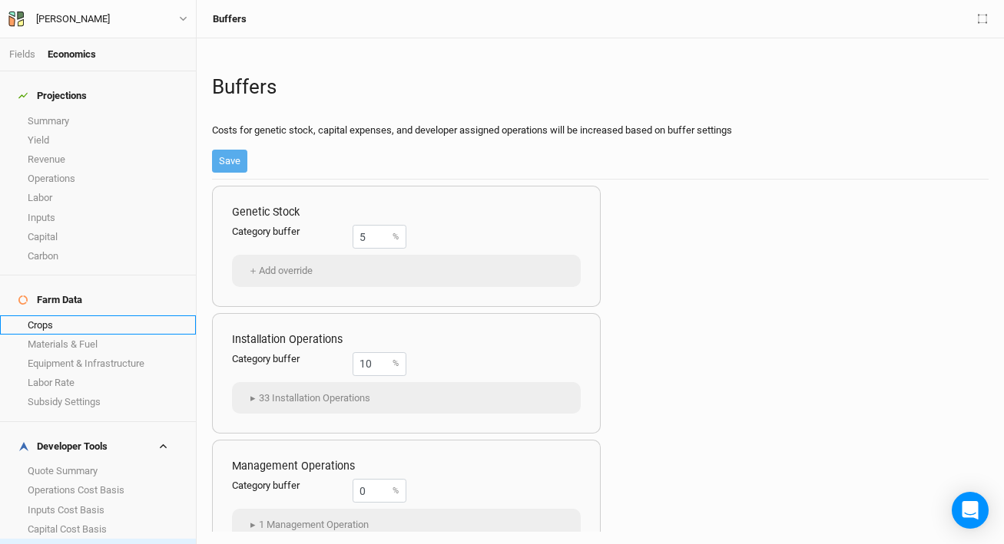
click at [86, 316] on link "Crops" at bounding box center [98, 325] width 196 height 19
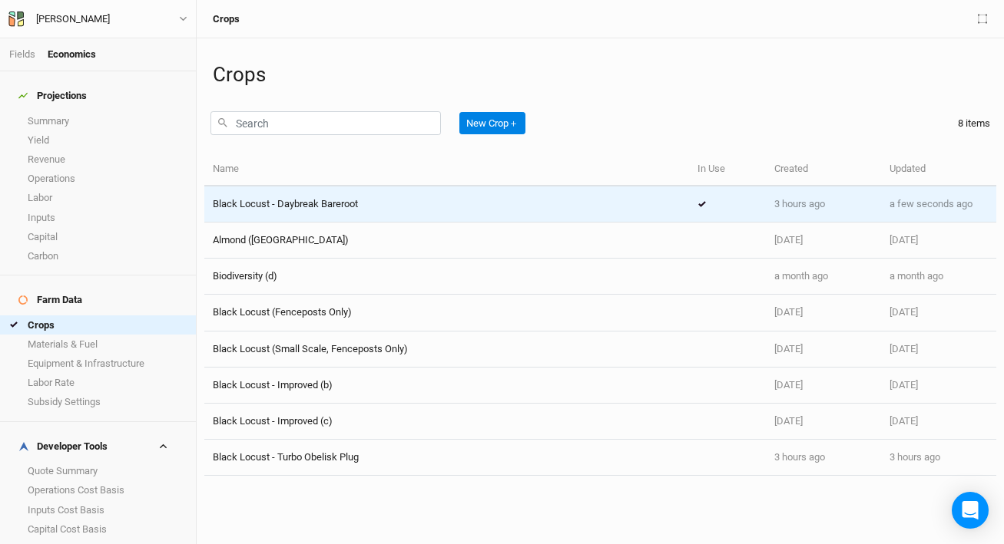
click at [340, 206] on span "Black Locust - Daybreak Bareroot" at bounding box center [285, 204] width 145 height 12
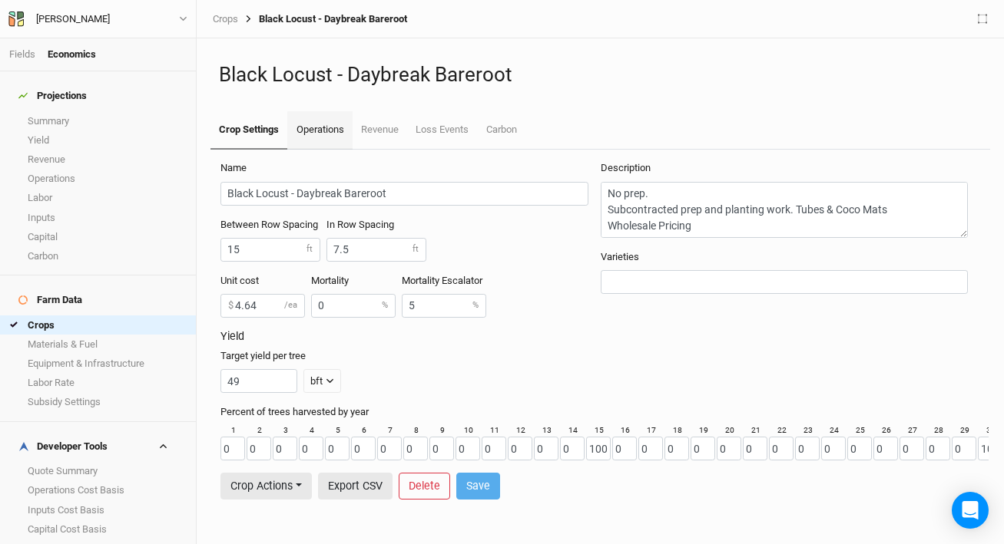
click at [326, 132] on link "Operations" at bounding box center [319, 130] width 65 height 38
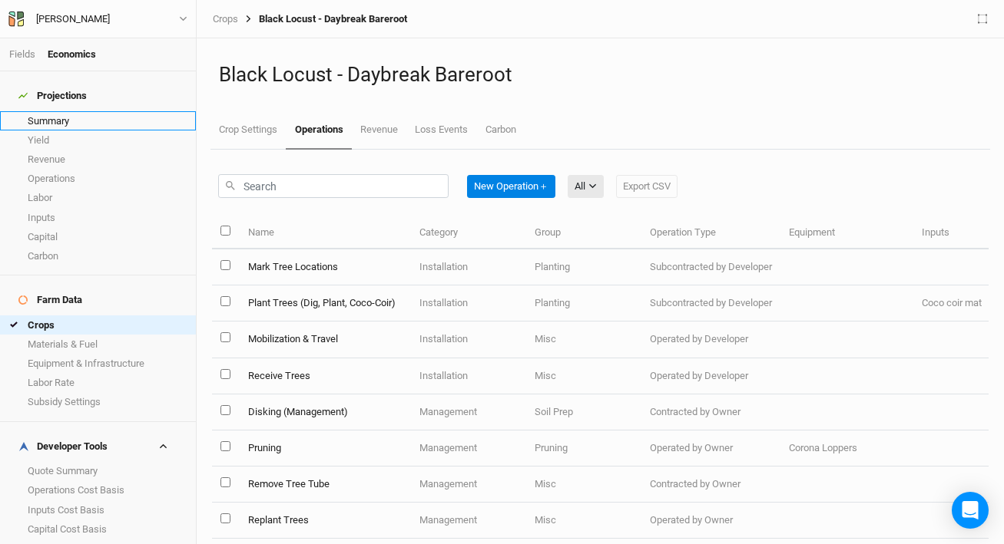
click at [67, 111] on link "Summary" at bounding box center [98, 120] width 196 height 19
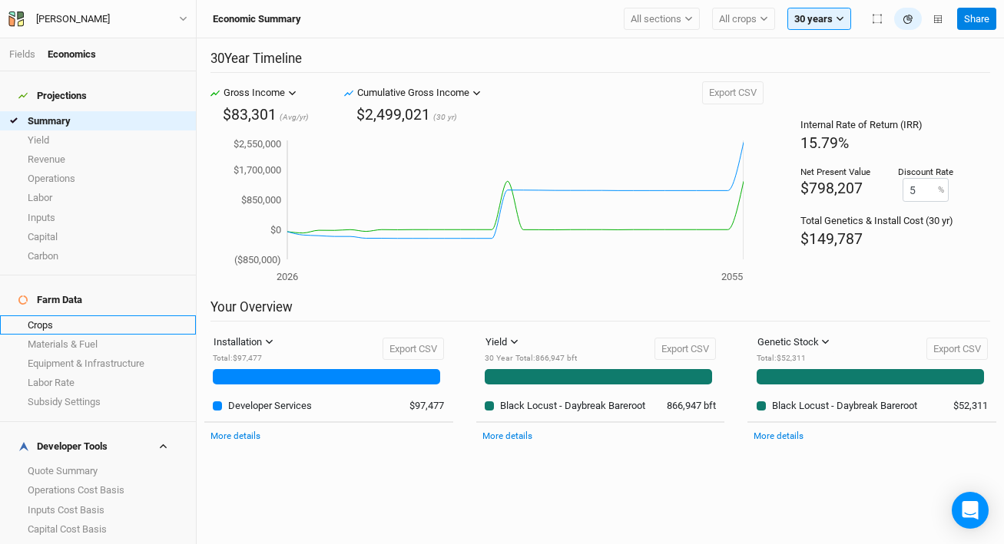
click at [55, 316] on link "Crops" at bounding box center [98, 325] width 196 height 19
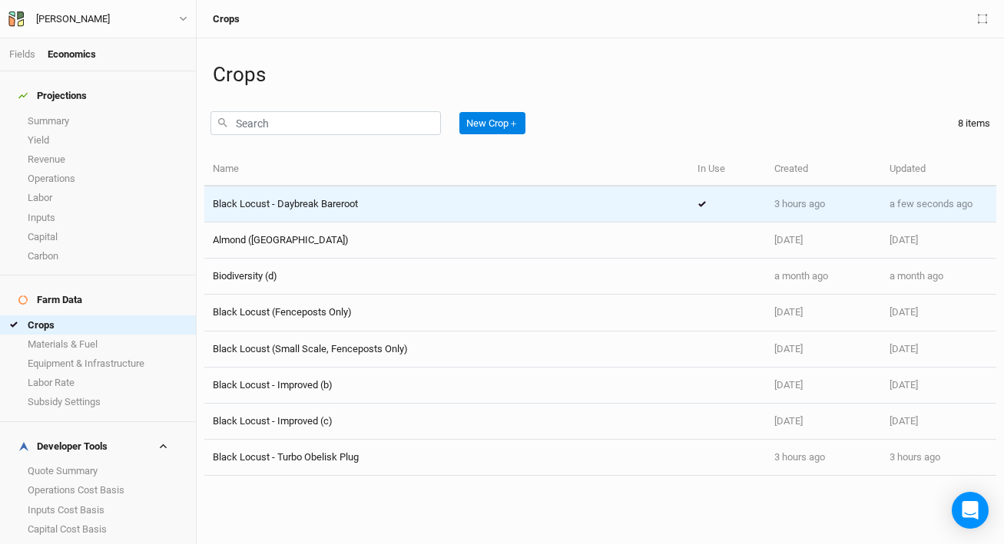
click at [322, 203] on span "Black Locust - Daybreak Bareroot" at bounding box center [285, 204] width 145 height 12
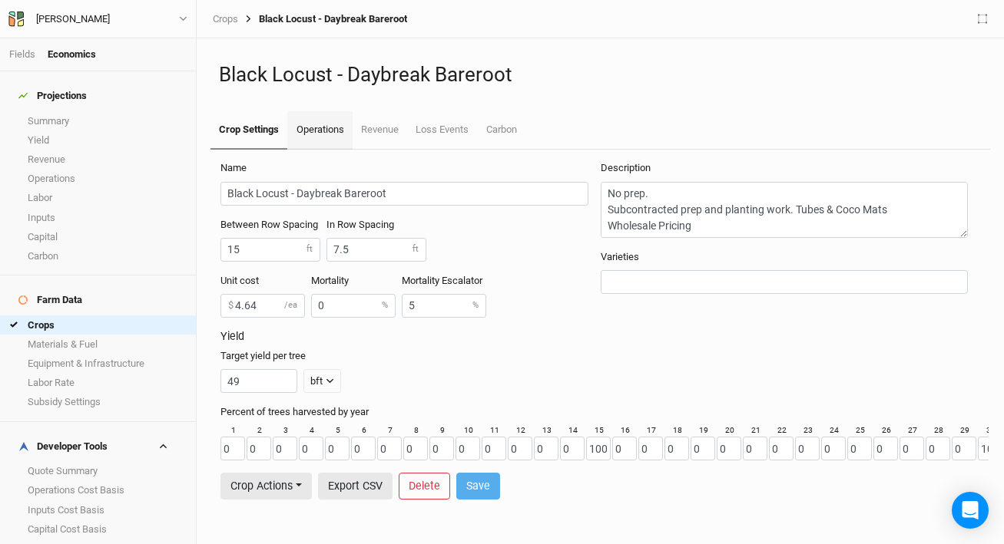
click at [316, 128] on link "Operations" at bounding box center [319, 130] width 65 height 38
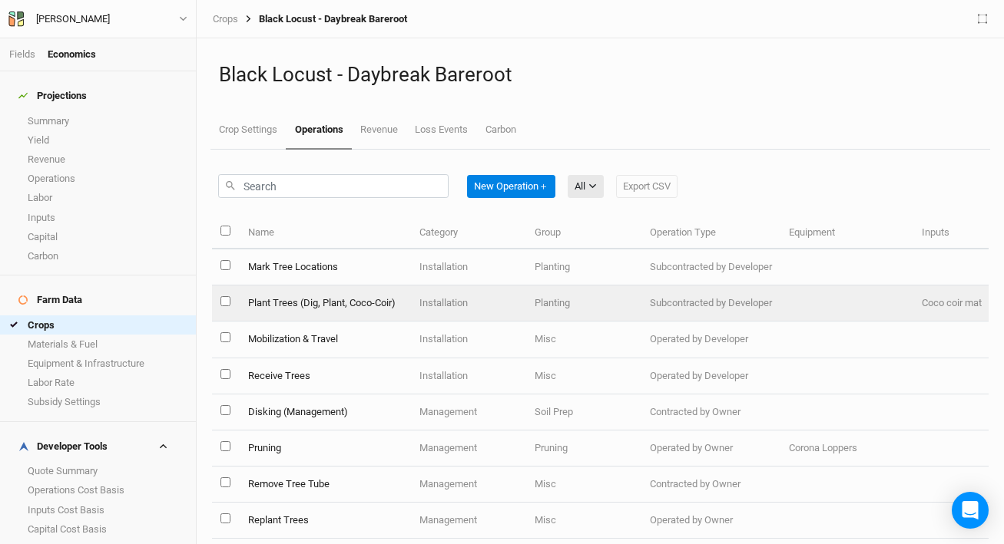
click at [350, 303] on td "Plant Trees (Dig, Plant, Coco-Coir)" at bounding box center [324, 304] width 171 height 36
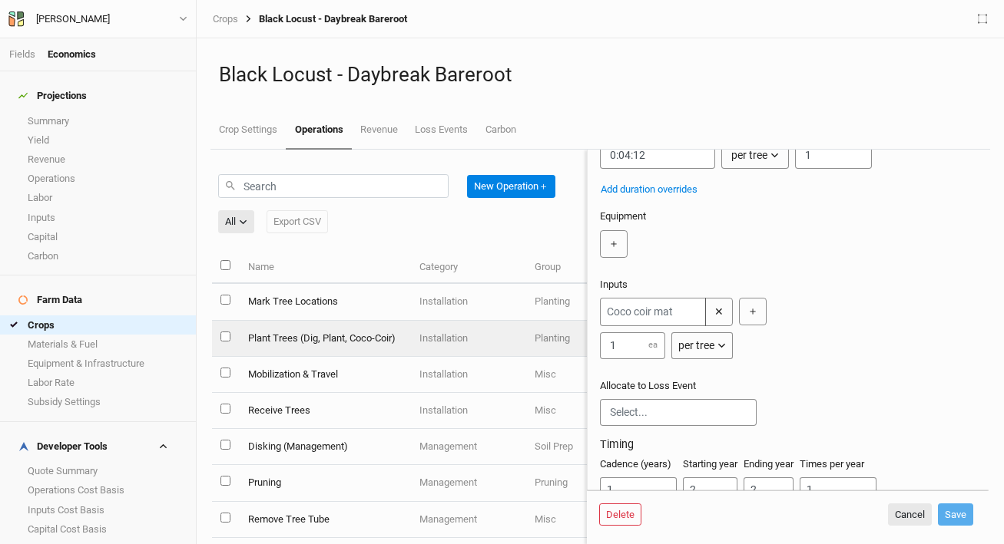
scroll to position [199, 0]
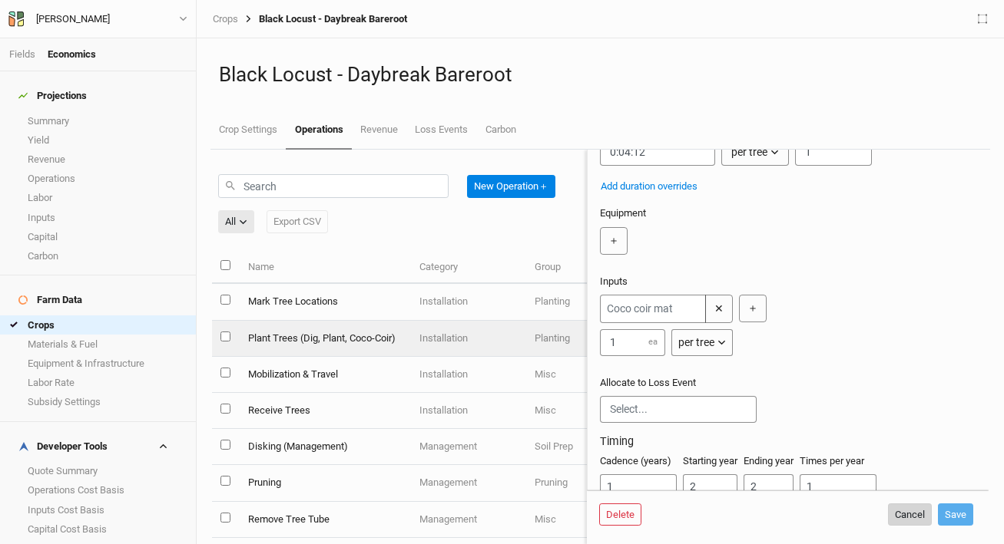
click at [897, 517] on button "Cancel" at bounding box center [910, 515] width 44 height 23
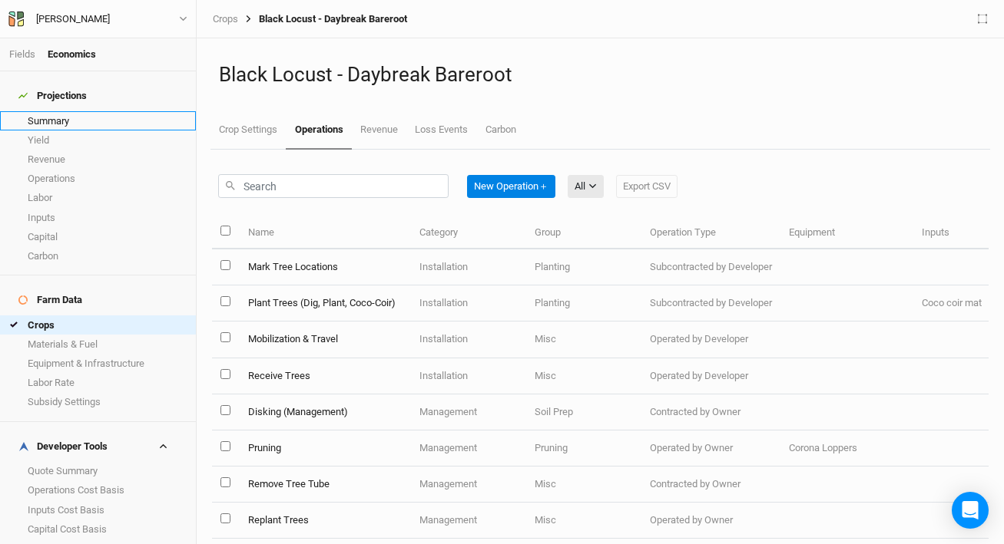
click at [58, 112] on link "Summary" at bounding box center [98, 120] width 196 height 19
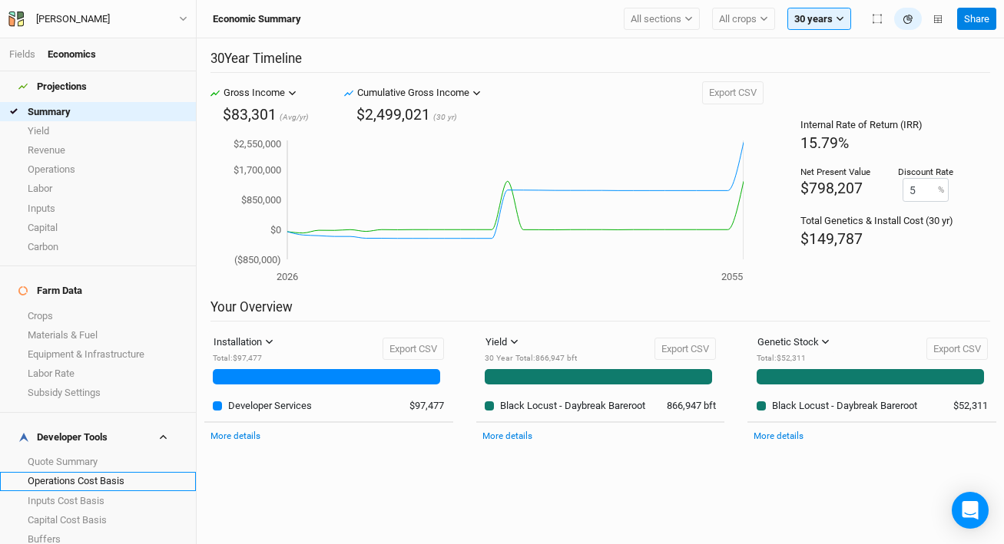
scroll to position [14, 0]
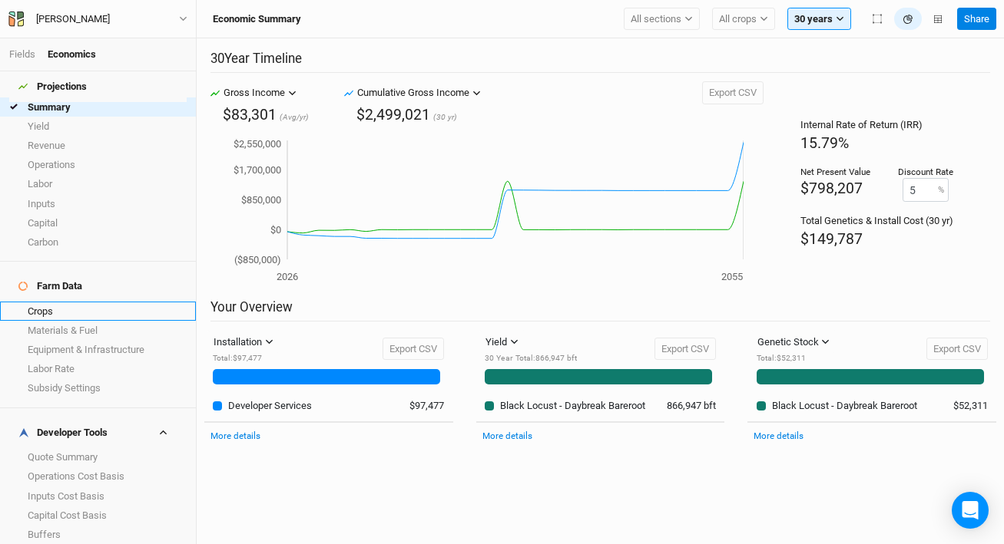
click at [33, 302] on link "Crops" at bounding box center [98, 311] width 196 height 19
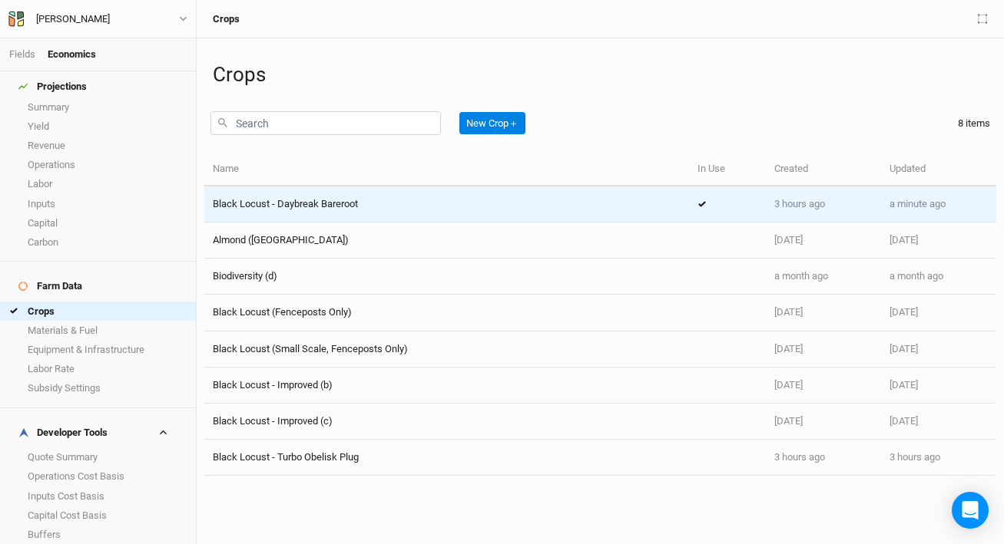
click at [336, 217] on td "Black Locust - Daybreak Bareroot" at bounding box center [446, 205] width 485 height 36
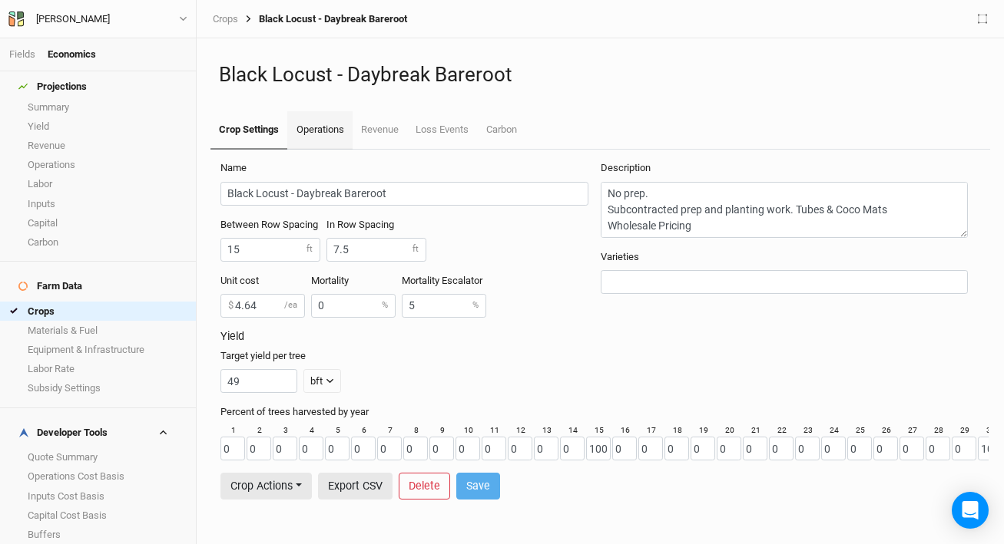
click at [336, 131] on link "Operations" at bounding box center [319, 130] width 65 height 38
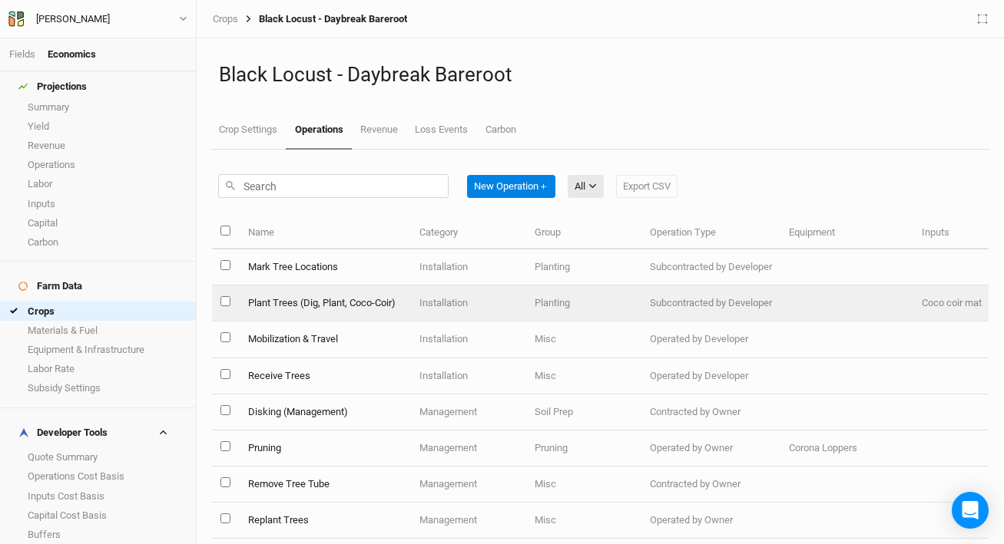
click at [367, 299] on td "Plant Trees (Dig, Plant, Coco-Coir)" at bounding box center [324, 304] width 171 height 36
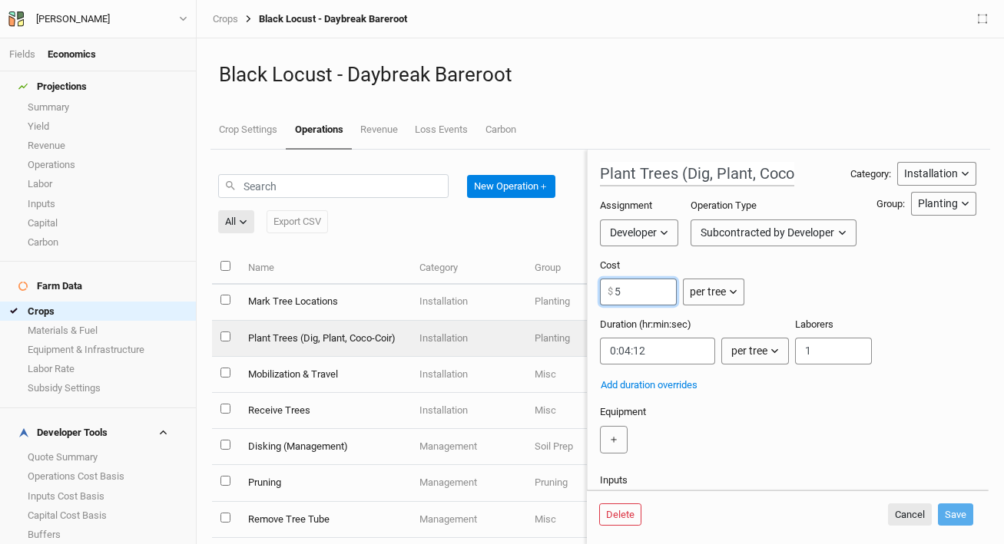
drag, startPoint x: 624, startPoint y: 296, endPoint x: 584, endPoint y: 296, distance: 39.9
click at [584, 296] on div "New Operation ＋ All All Harvest Installation Management Export CSV Name Categor…" at bounding box center [600, 347] width 776 height 395
type input "7"
click at [957, 508] on button "Save" at bounding box center [955, 515] width 35 height 23
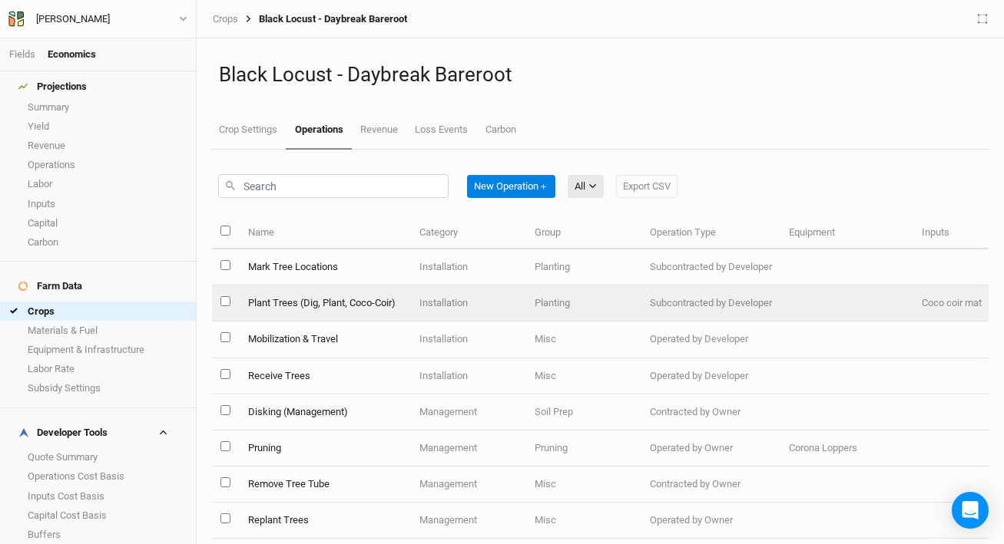
click at [342, 303] on td "Plant Trees (Dig, Plant, Coco-Coir)" at bounding box center [324, 304] width 171 height 36
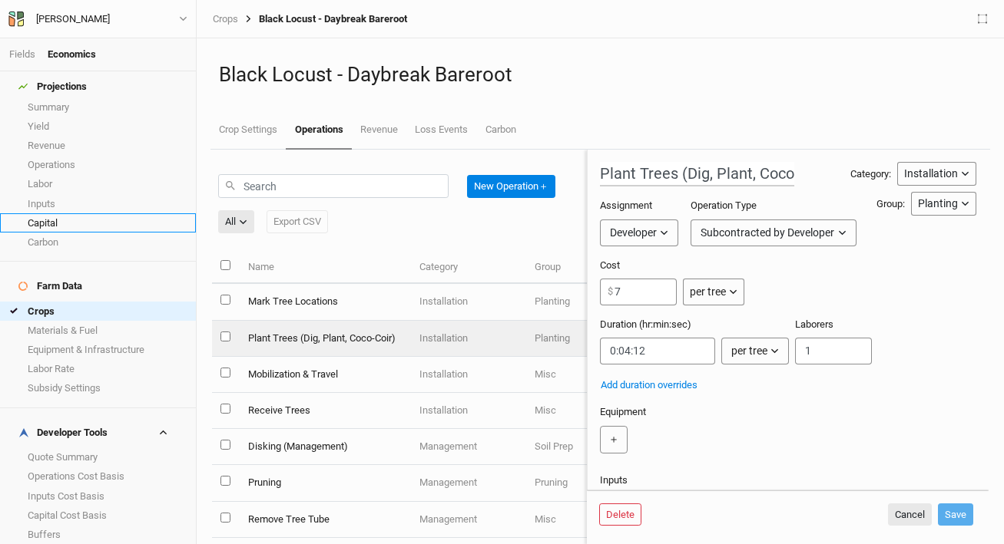
click at [24, 213] on link "Capital" at bounding box center [98, 222] width 196 height 19
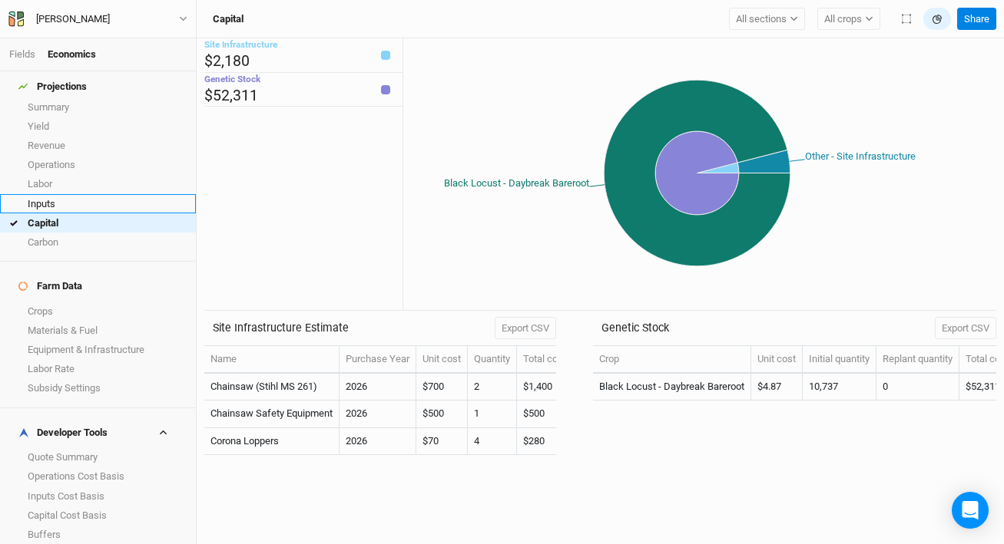
click at [77, 194] on link "Inputs" at bounding box center [98, 203] width 196 height 19
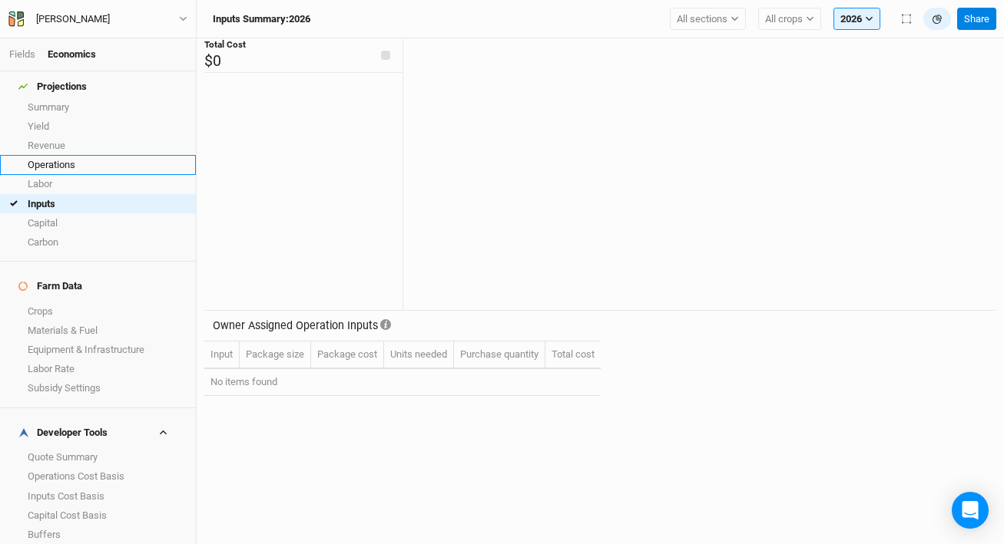
click at [91, 155] on link "Operations" at bounding box center [98, 164] width 196 height 19
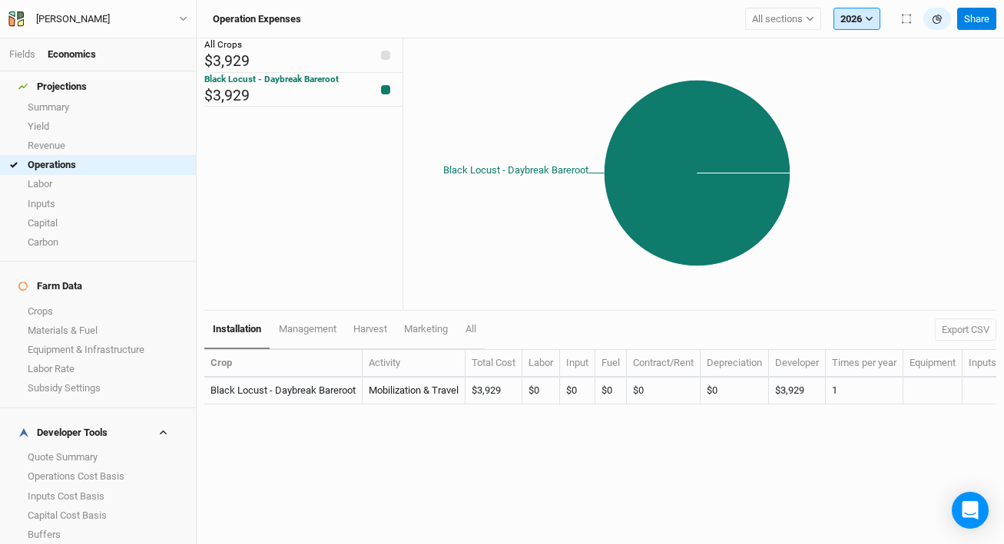
click at [868, 15] on icon "button" at bounding box center [869, 19] width 8 height 8
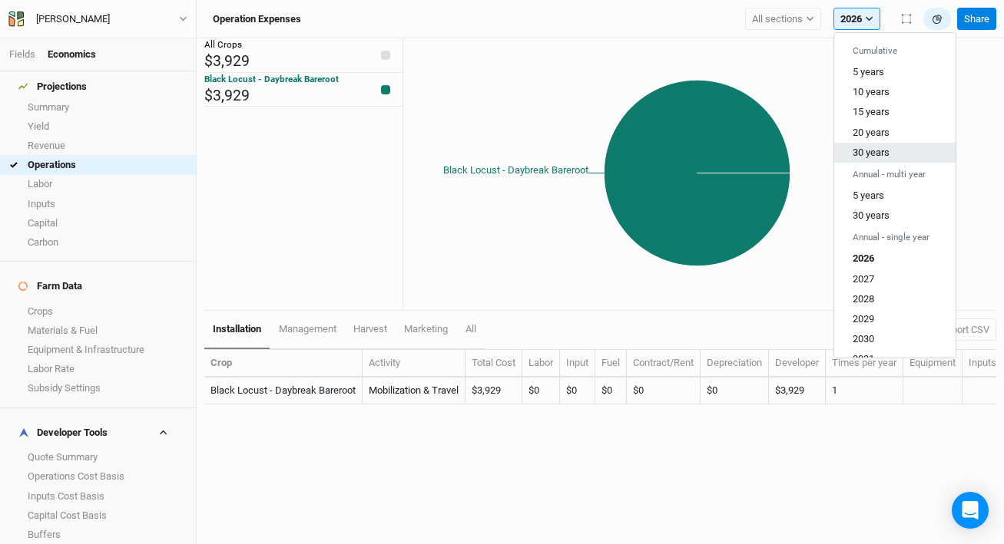
click at [888, 151] on span "30 years" at bounding box center [870, 153] width 37 height 12
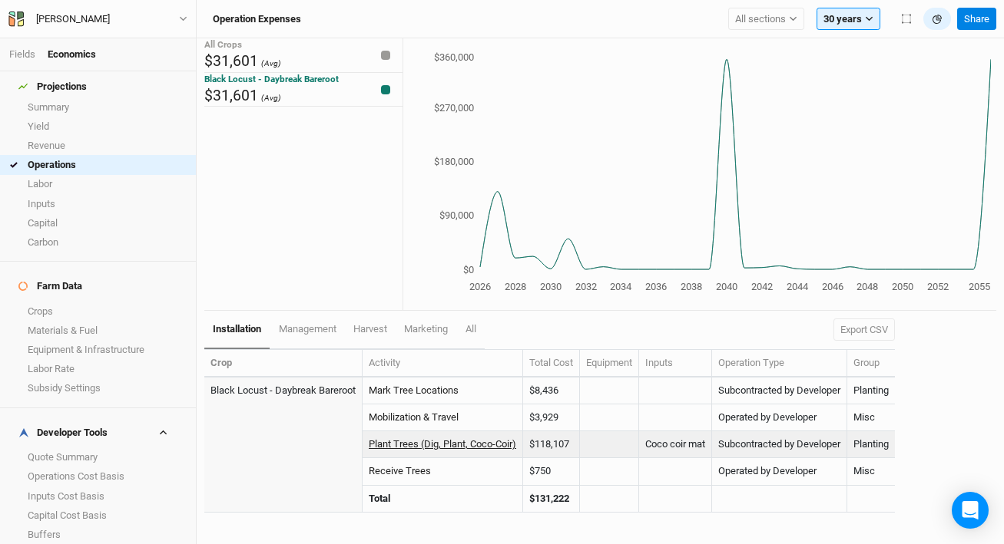
click at [446, 444] on link "Plant Trees (Dig, Plant, Coco-Coir)" at bounding box center [442, 444] width 147 height 12
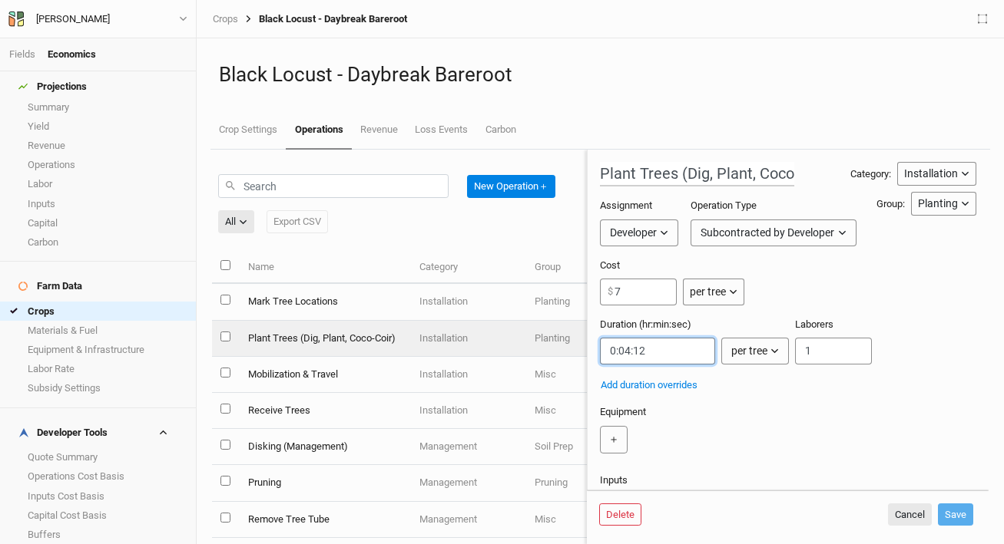
drag, startPoint x: 657, startPoint y: 352, endPoint x: 640, endPoint y: 356, distance: 17.3
click at [640, 356] on input "string" at bounding box center [657, 351] width 115 height 27
click at [659, 351] on input "string" at bounding box center [657, 351] width 115 height 27
drag, startPoint x: 626, startPoint y: 350, endPoint x: 647, endPoint y: 352, distance: 21.6
click at [647, 352] on input "string" at bounding box center [657, 351] width 115 height 27
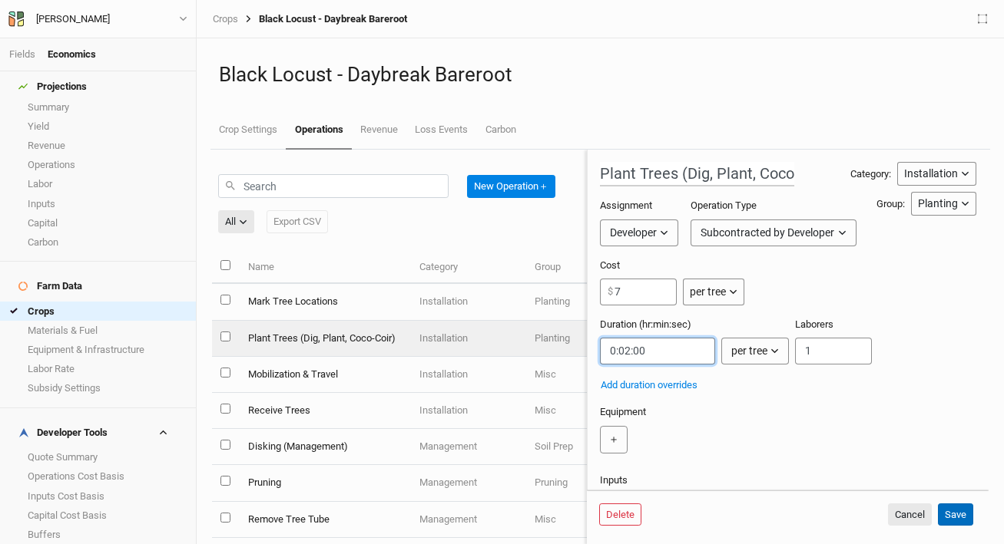
type input "0:02:00"
click at [958, 514] on button "Save" at bounding box center [955, 515] width 35 height 23
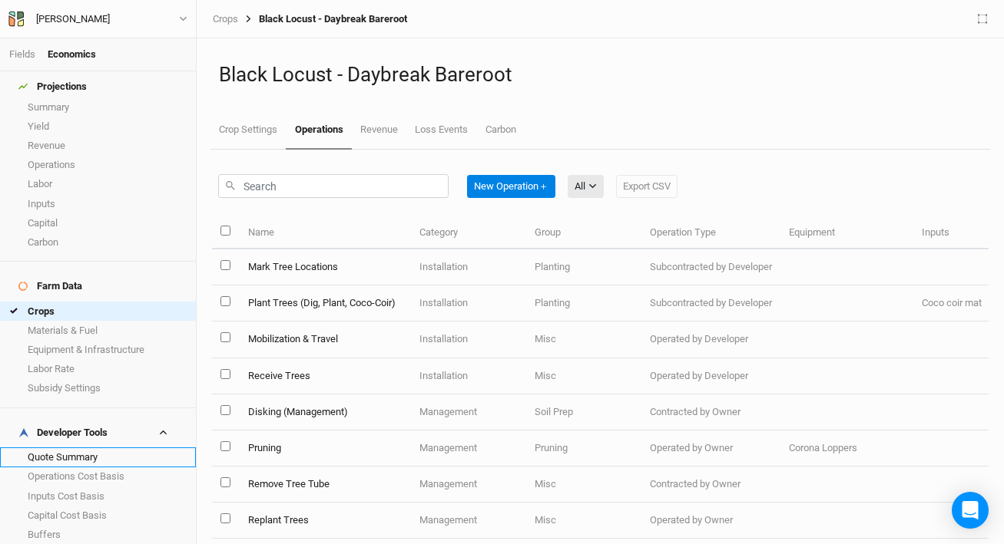
click at [99, 448] on link "Quote Summary" at bounding box center [98, 457] width 196 height 19
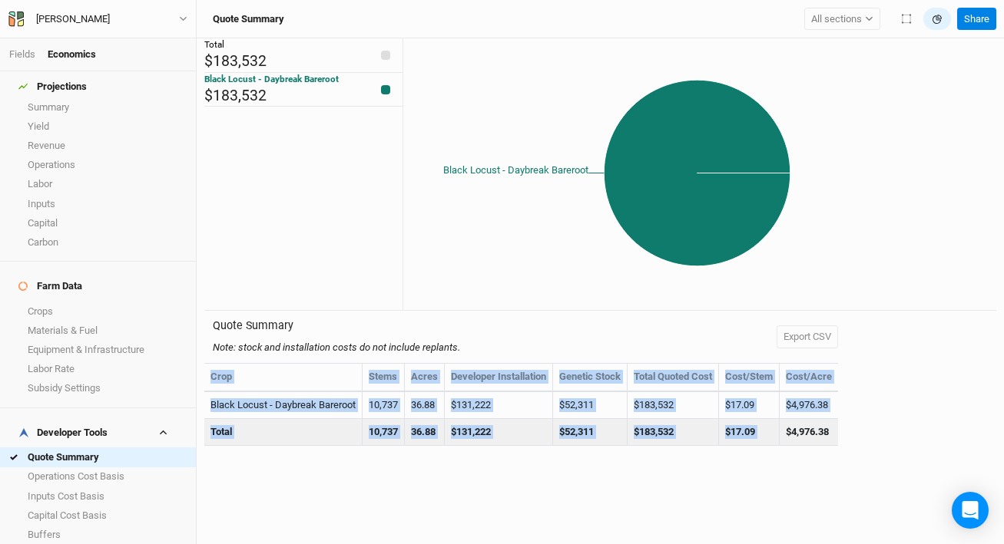
drag, startPoint x: 793, startPoint y: 430, endPoint x: 861, endPoint y: 434, distance: 67.7
click at [861, 434] on div "Quote Summary Note: stock and installation costs do not include replants. Expor…" at bounding box center [600, 387] width 792 height 152
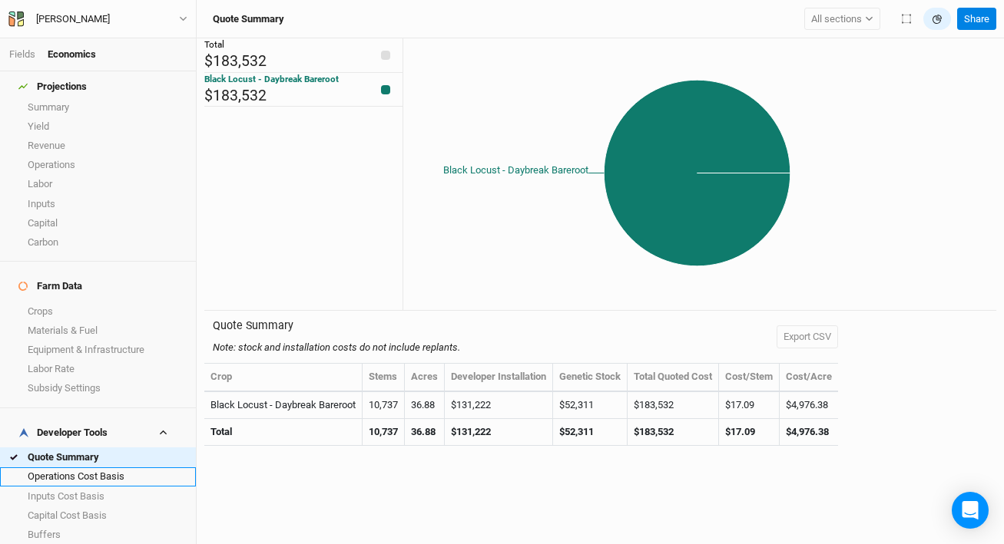
click at [87, 468] on link "Operations Cost Basis" at bounding box center [98, 477] width 196 height 19
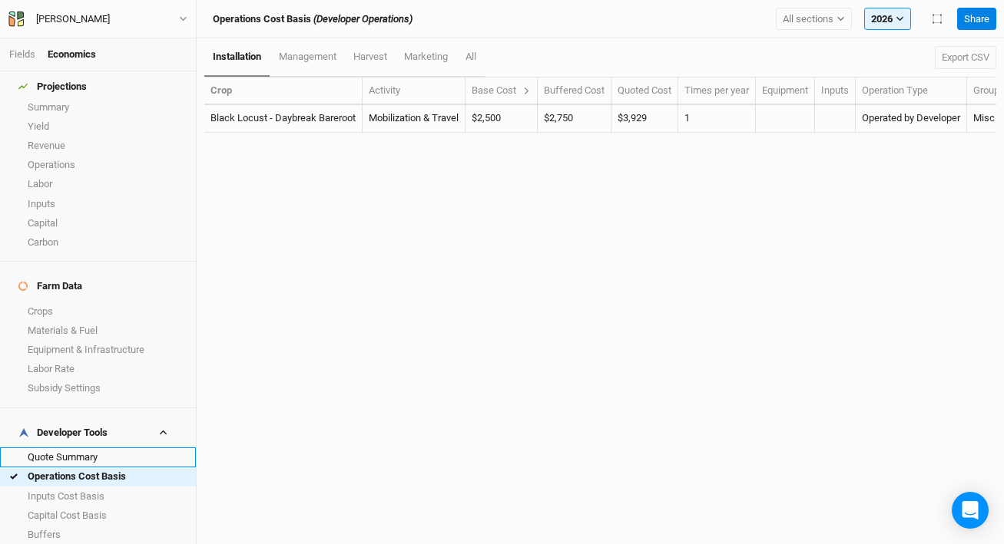
click at [89, 448] on link "Quote Summary" at bounding box center [98, 457] width 196 height 19
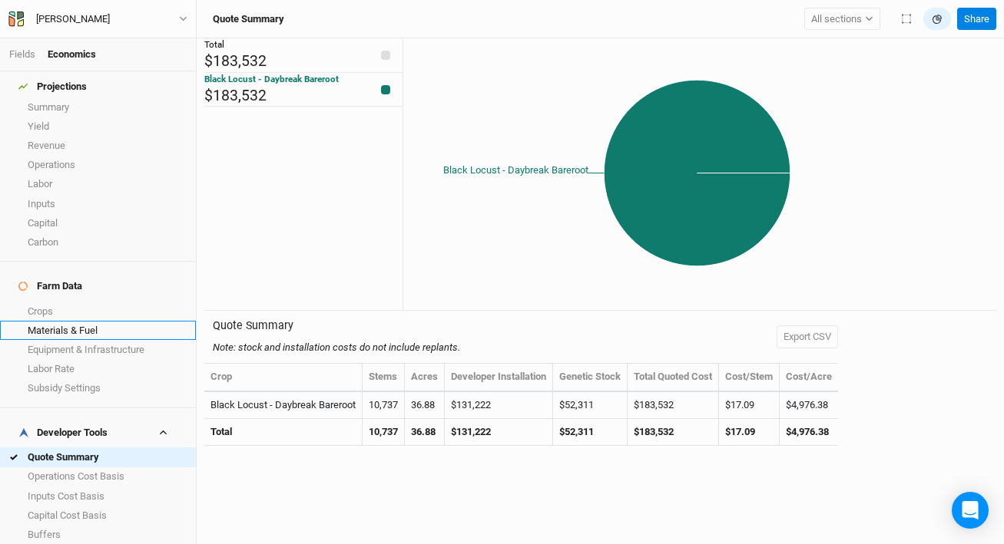
click at [74, 321] on link "Materials & Fuel" at bounding box center [98, 330] width 196 height 19
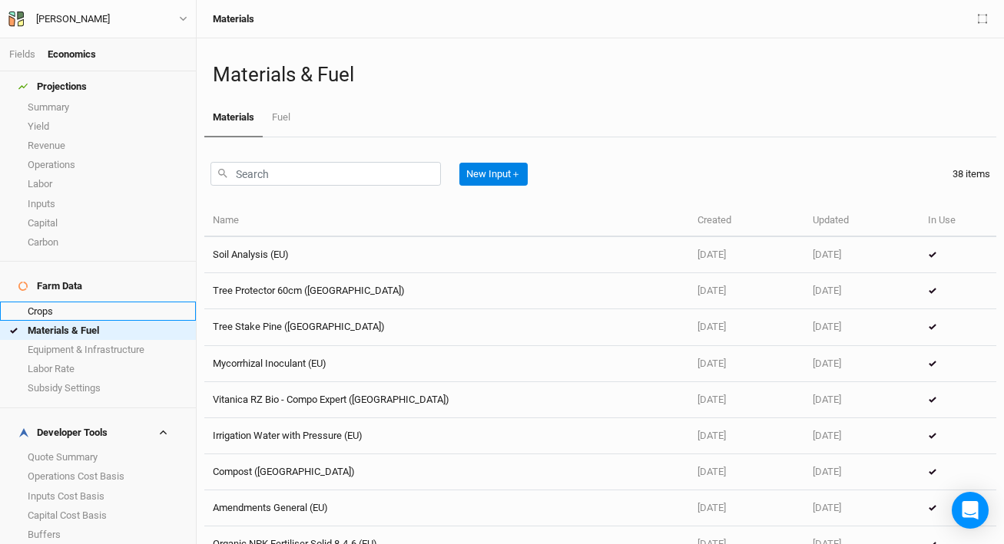
click at [83, 302] on link "Crops" at bounding box center [98, 311] width 196 height 19
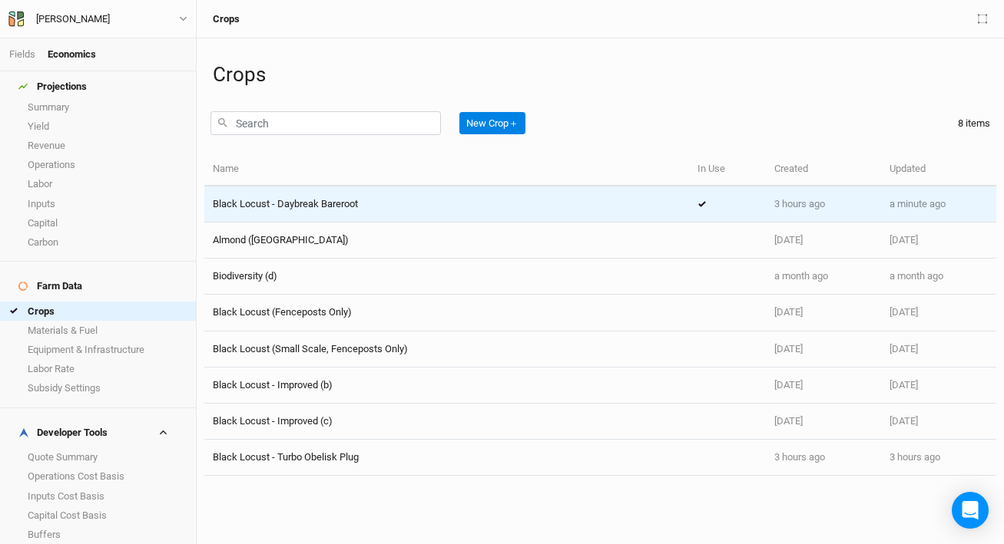
click at [302, 210] on div "Black Locust - Daybreak Bareroot" at bounding box center [285, 204] width 145 height 14
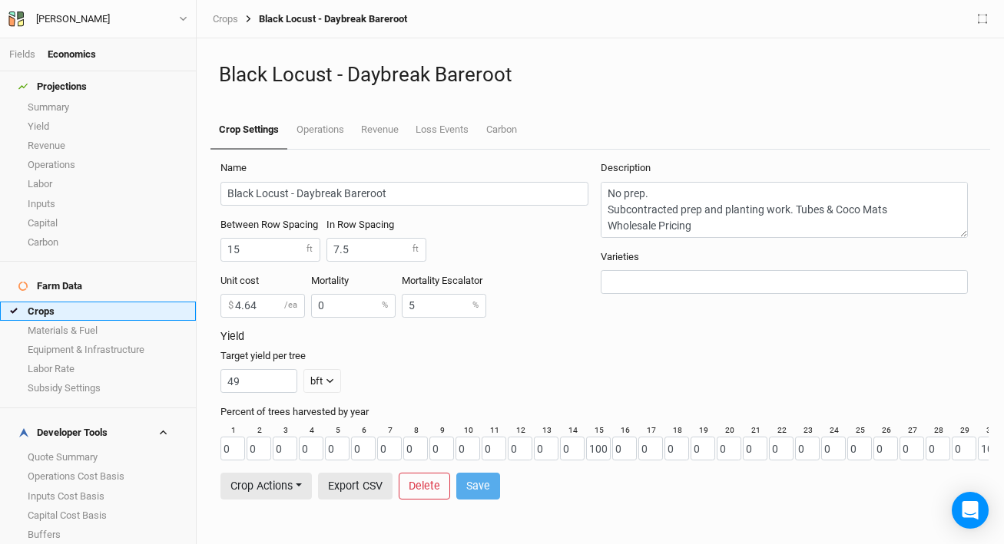
click at [144, 302] on link "Crops" at bounding box center [98, 311] width 196 height 19
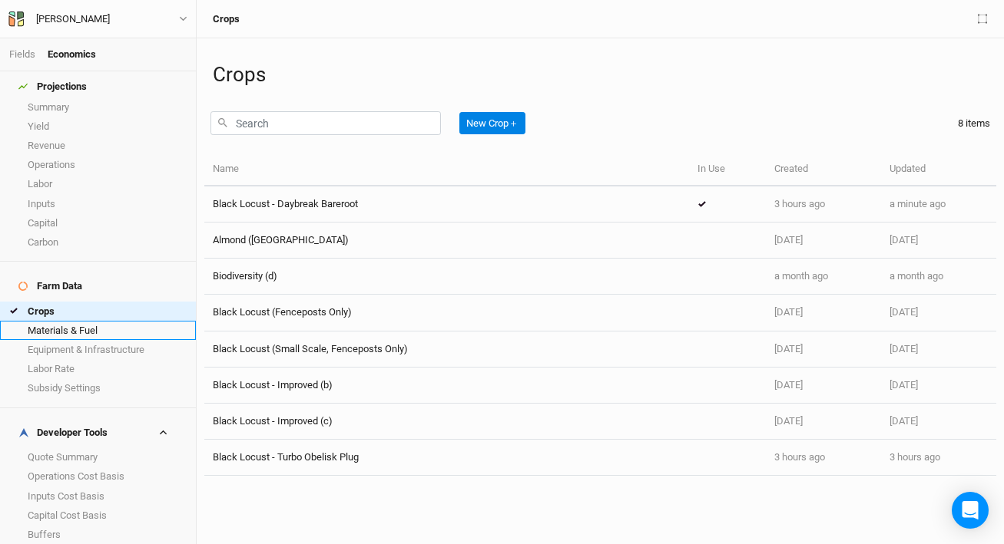
click at [137, 321] on link "Materials & Fuel" at bounding box center [98, 330] width 196 height 19
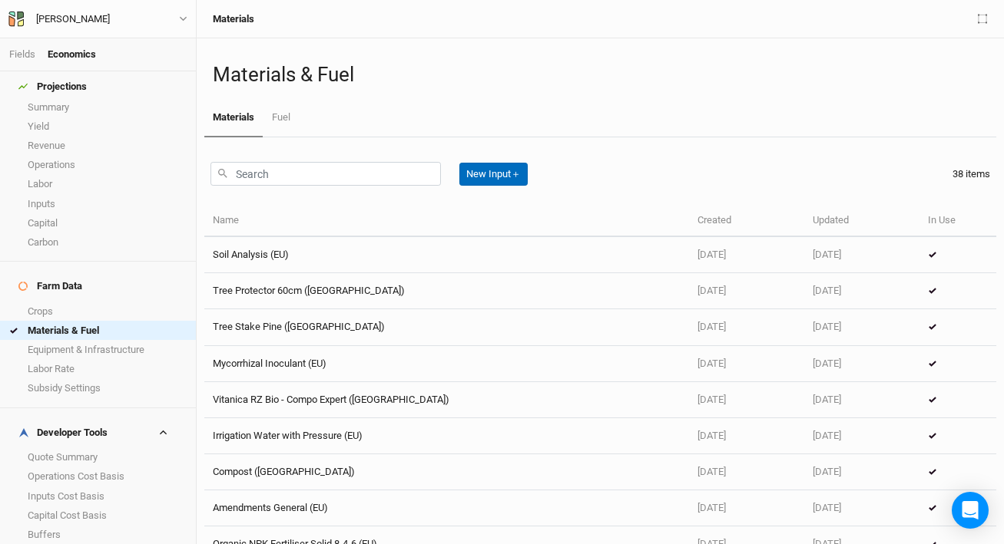
click at [515, 172] on button "New Input ＋" at bounding box center [493, 174] width 68 height 23
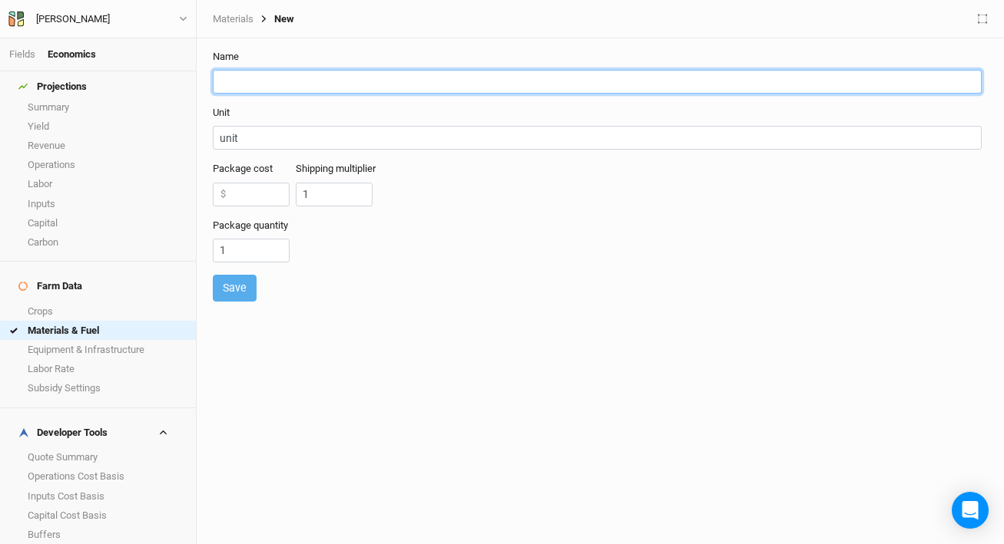
click at [323, 80] on input "text" at bounding box center [597, 82] width 769 height 24
type input "Trico"
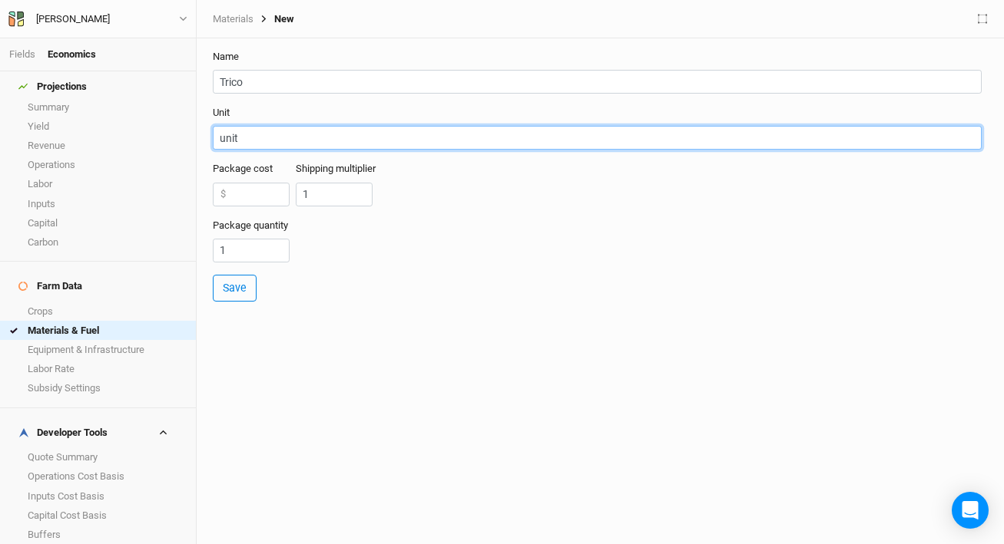
drag, startPoint x: 277, startPoint y: 137, endPoint x: 185, endPoint y: 127, distance: 92.8
click at [185, 127] on div "Fields Economics Projections Summary Yield Revenue Operations Labor Inputs Capi…" at bounding box center [502, 272] width 1004 height 544
type input "h"
type input "gallon"
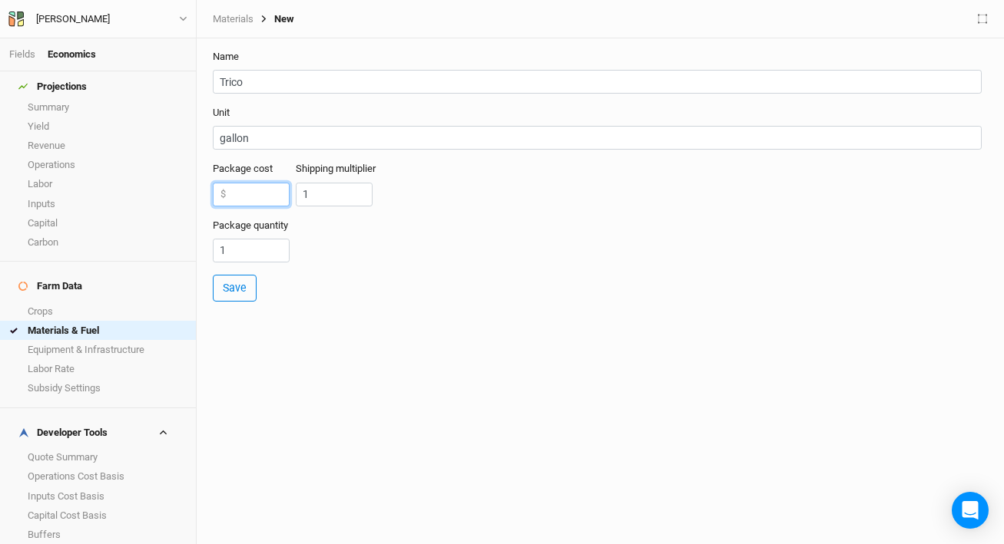
click at [267, 197] on input "number" at bounding box center [251, 195] width 77 height 24
type input "300"
click at [332, 190] on input "1" at bounding box center [334, 195] width 77 height 24
type input "1.5"
click at [244, 250] on input "1" at bounding box center [251, 251] width 77 height 24
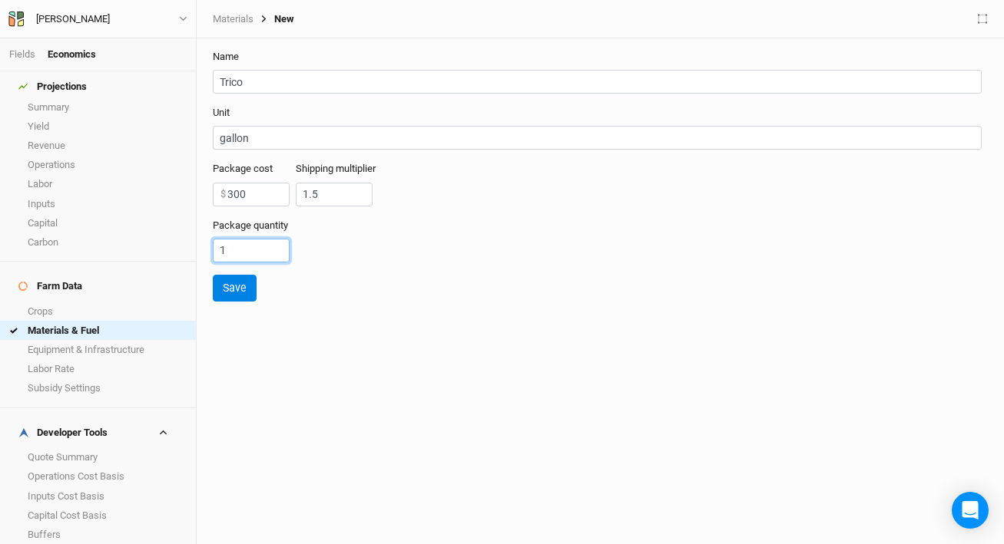
drag, startPoint x: 244, startPoint y: 250, endPoint x: 215, endPoint y: 247, distance: 29.3
click at [215, 247] on input "1" at bounding box center [251, 251] width 77 height 24
type input "3"
click at [223, 289] on button "Save" at bounding box center [235, 288] width 44 height 27
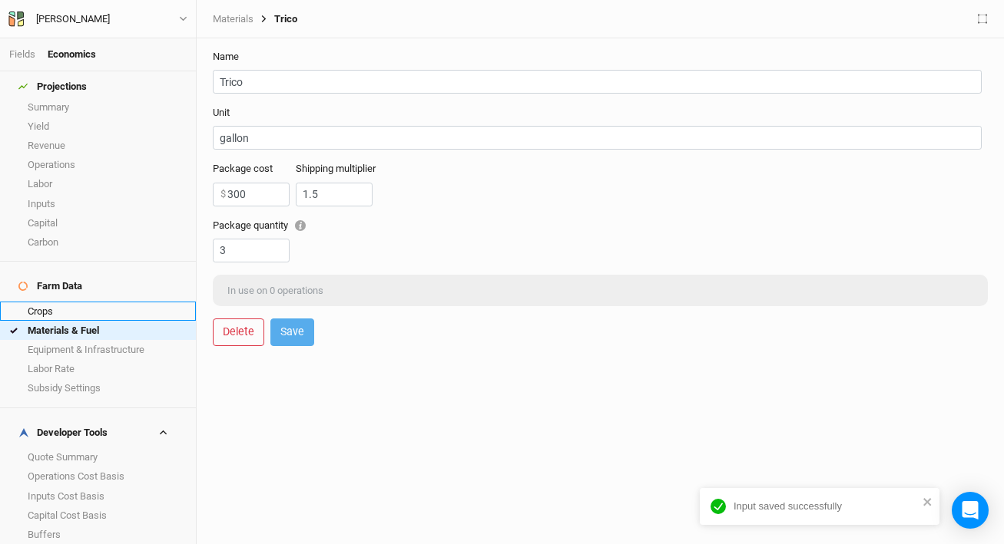
click at [91, 302] on link "Crops" at bounding box center [98, 311] width 196 height 19
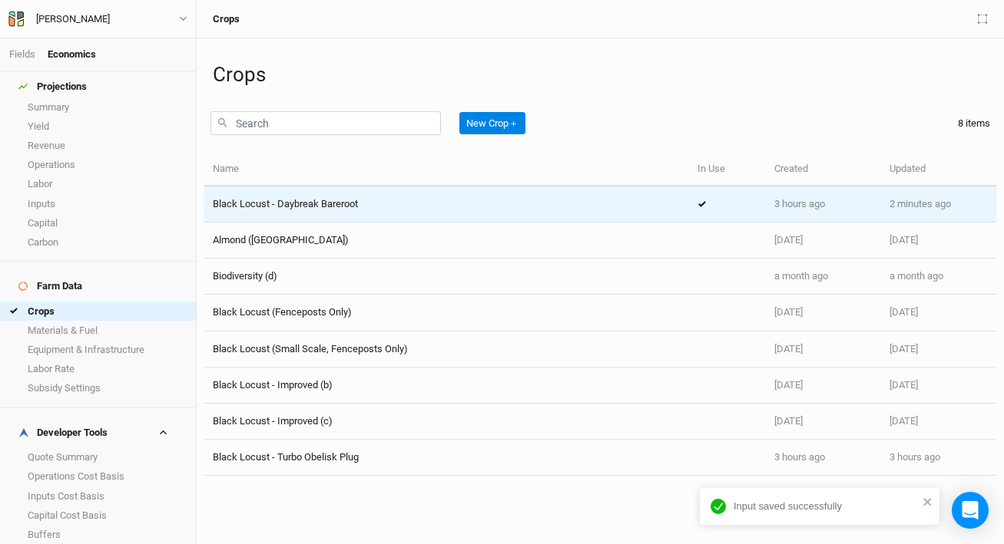
click at [359, 211] on td "Black Locust - Daybreak Bareroot" at bounding box center [446, 205] width 485 height 36
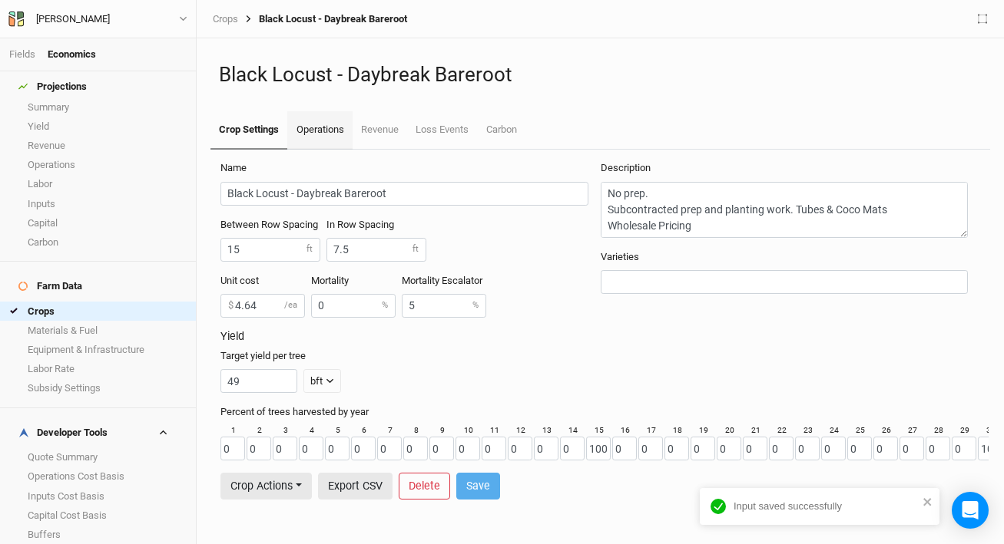
click at [332, 138] on link "Operations" at bounding box center [319, 130] width 65 height 38
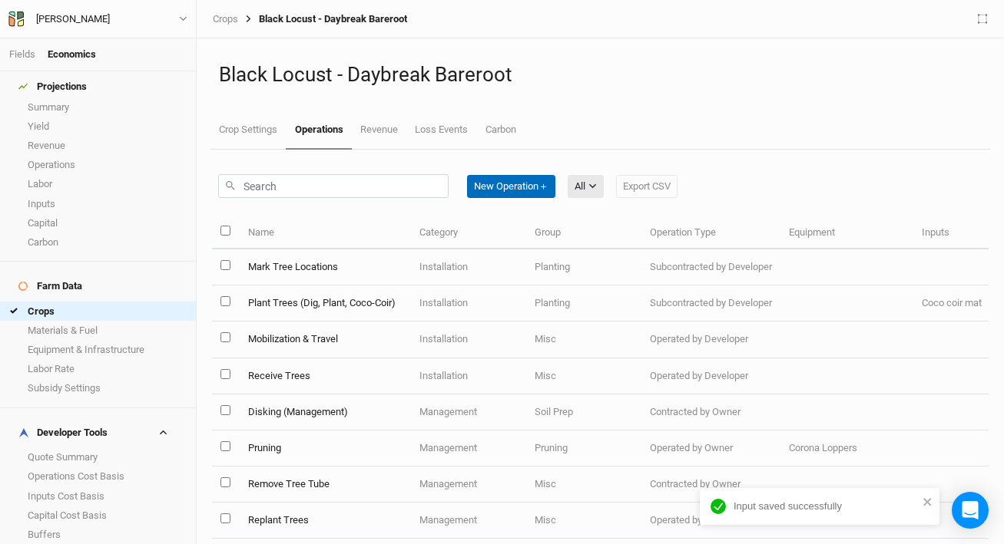
click at [517, 185] on button "New Operation ＋" at bounding box center [511, 186] width 88 height 23
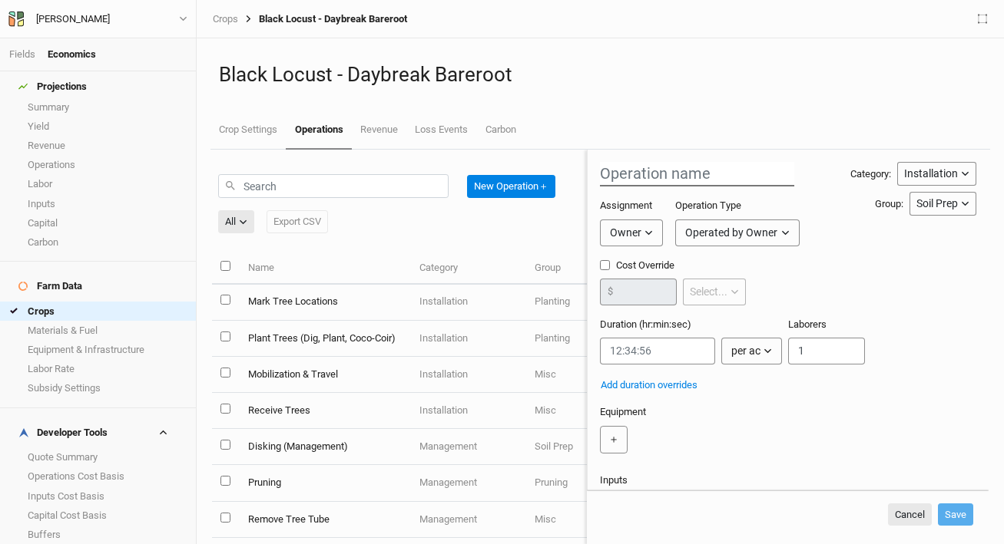
click at [663, 177] on input "text" at bounding box center [697, 174] width 194 height 25
type input "Apply Trico"
click at [633, 225] on div "Owner" at bounding box center [625, 233] width 31 height 16
drag, startPoint x: 679, startPoint y: 284, endPoint x: 710, endPoint y: 258, distance: 40.9
click at [679, 284] on button "Developer" at bounding box center [660, 291] width 121 height 24
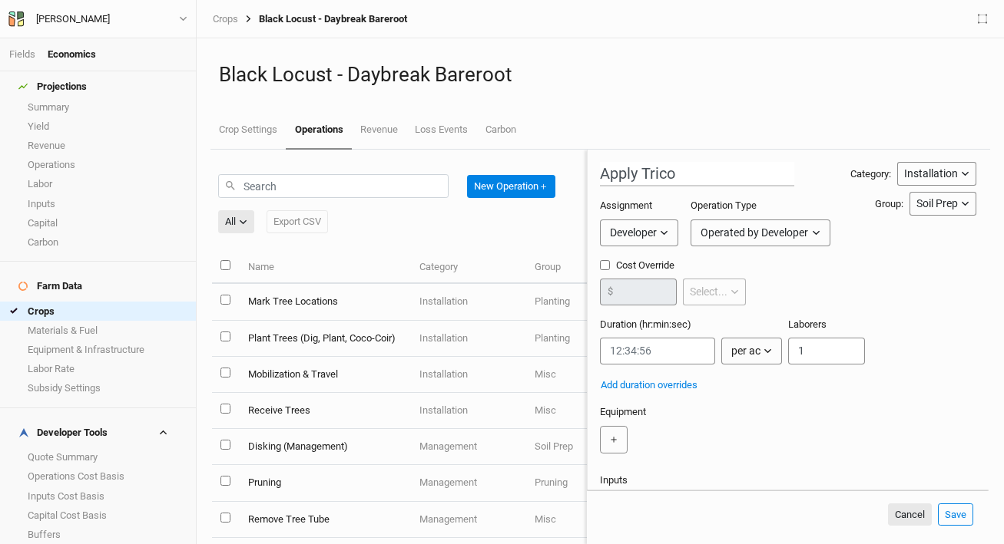
click at [738, 228] on div "Operated by Developer" at bounding box center [754, 233] width 108 height 16
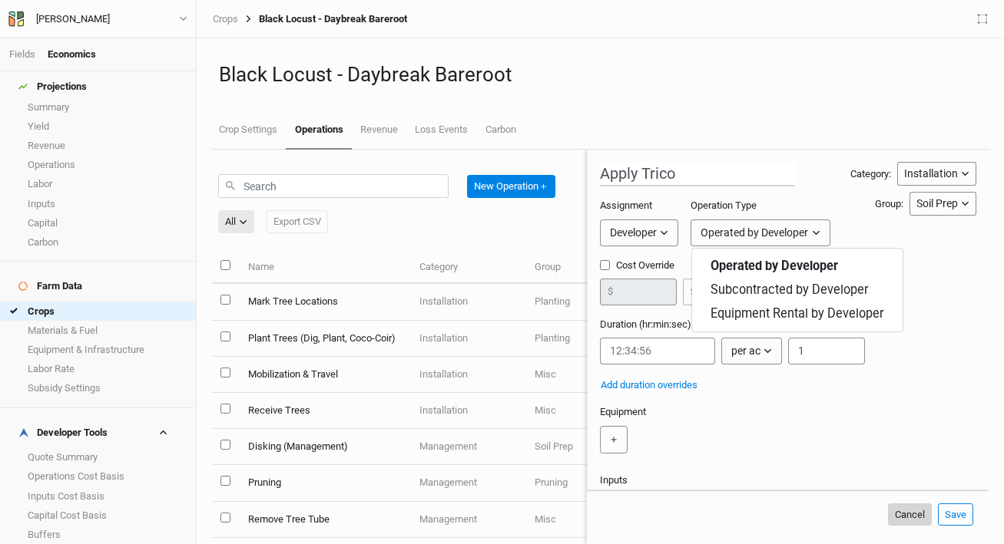
click at [921, 518] on button "Cancel" at bounding box center [910, 515] width 44 height 23
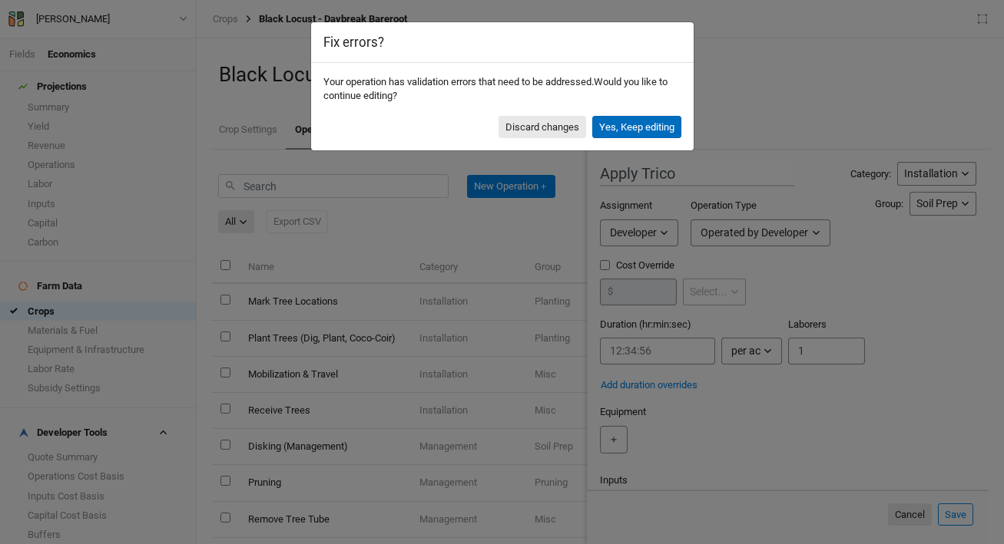
click at [645, 129] on button "Yes, Keep editing" at bounding box center [636, 127] width 89 height 23
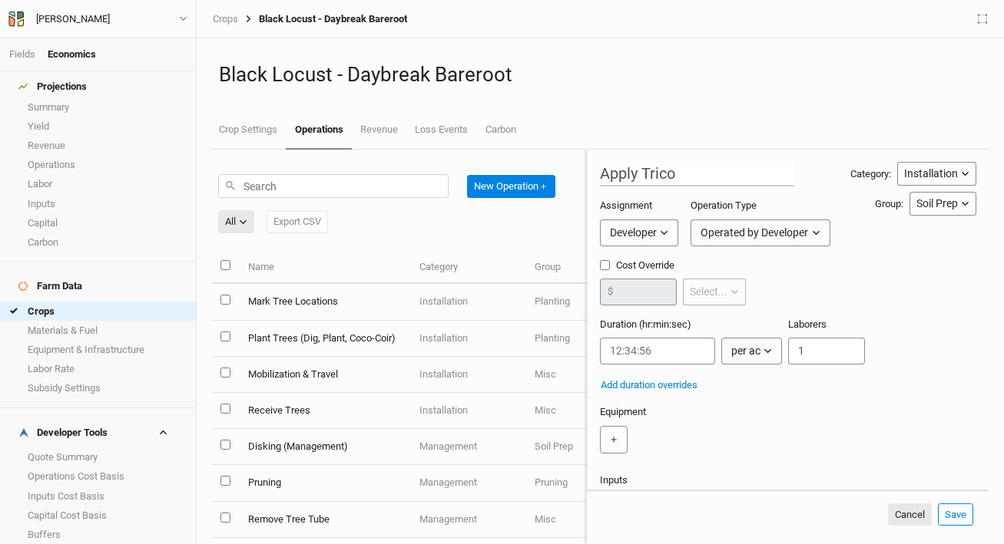
click at [402, 72] on h1 "Black Locust - Daybreak Bareroot" at bounding box center [600, 75] width 762 height 24
click at [68, 302] on link "Crops" at bounding box center [98, 311] width 196 height 19
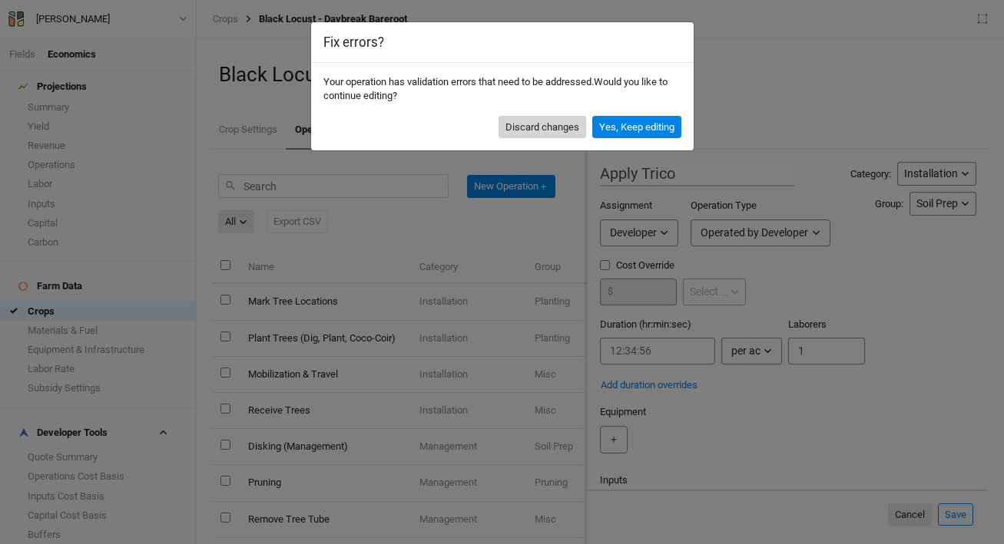
click at [547, 127] on button "Discard changes" at bounding box center [542, 127] width 88 height 23
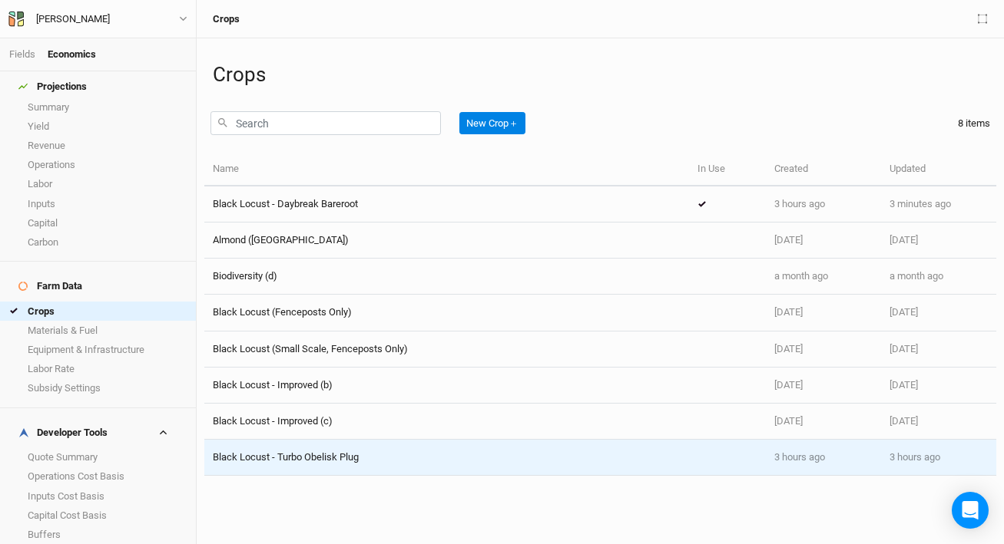
click at [381, 461] on div "Black Locust - Turbo Obelisk Plug" at bounding box center [447, 458] width 468 height 14
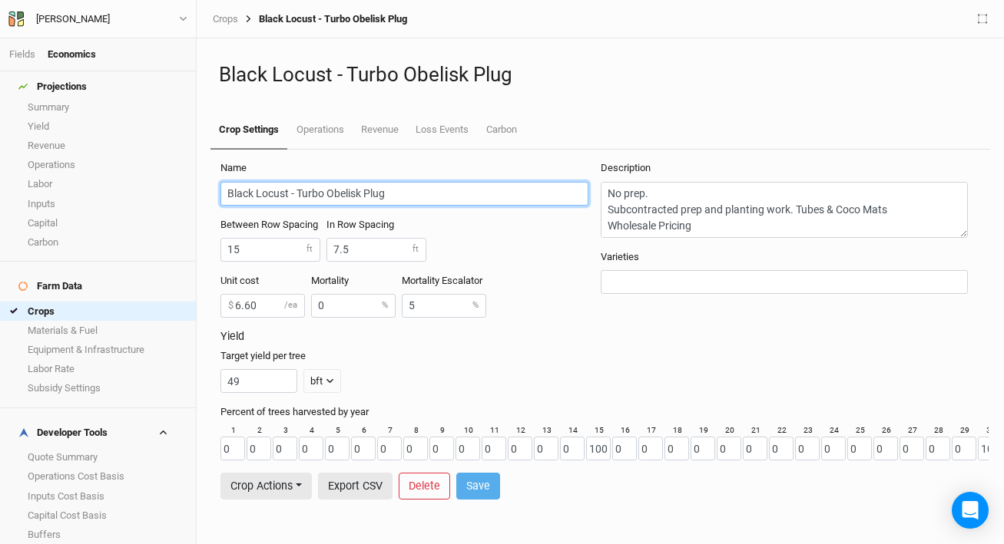
drag, startPoint x: 390, startPoint y: 194, endPoint x: 366, endPoint y: 198, distance: 25.0
click at [366, 198] on input "Black Locust - Turbo Obelisk Plug" at bounding box center [403, 194] width 367 height 24
type input "Black Locust - Turbo Obelisk Pot"
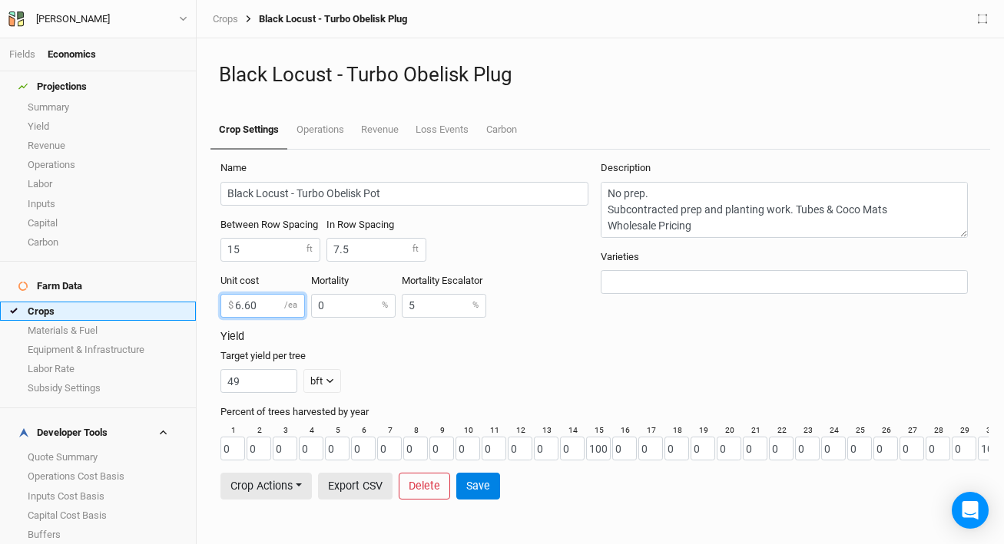
drag, startPoint x: 265, startPoint y: 306, endPoint x: 75, endPoint y: 283, distance: 191.1
click at [75, 283] on div "Fields Economics Projections Summary Yield Revenue Operations Labor Inputs Capi…" at bounding box center [502, 272] width 1004 height 544
click at [421, 370] on div "49 bft lbs bft" at bounding box center [596, 381] width 753 height 24
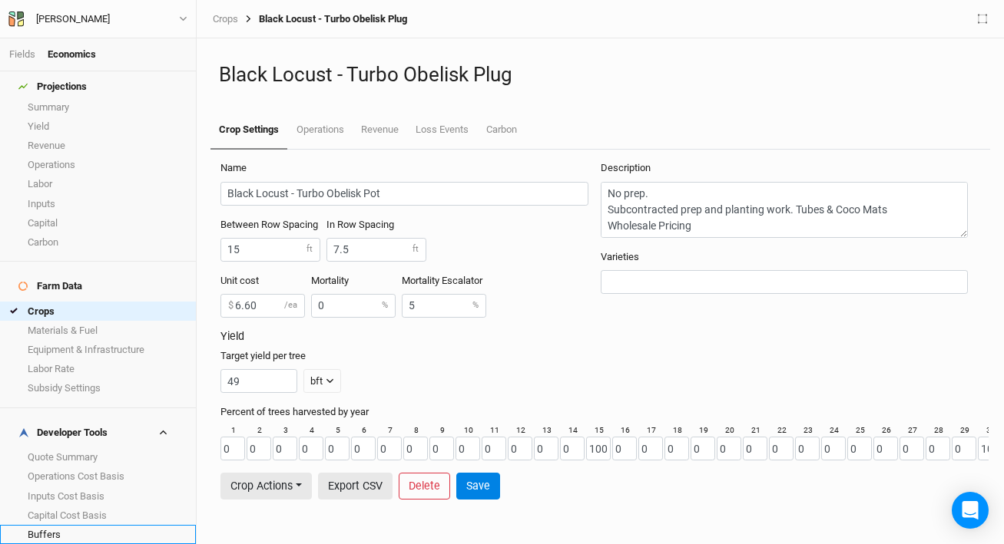
click at [94, 525] on link "Buffers" at bounding box center [98, 534] width 196 height 19
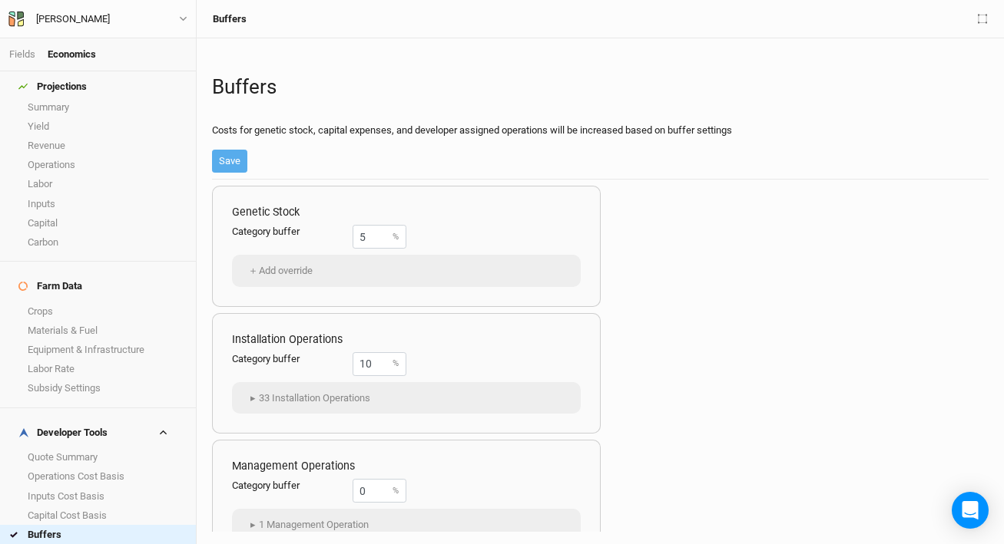
click at [72, 544] on link "Margins" at bounding box center [98, 553] width 196 height 19
drag, startPoint x: 379, startPoint y: 232, endPoint x: 257, endPoint y: 222, distance: 122.5
click at [257, 222] on div "Genetic Stock Category margin 0 % ＋ Add override" at bounding box center [406, 246] width 389 height 121
click at [69, 525] on link "Buffers" at bounding box center [98, 534] width 196 height 19
click at [64, 544] on link "Margins" at bounding box center [98, 553] width 196 height 19
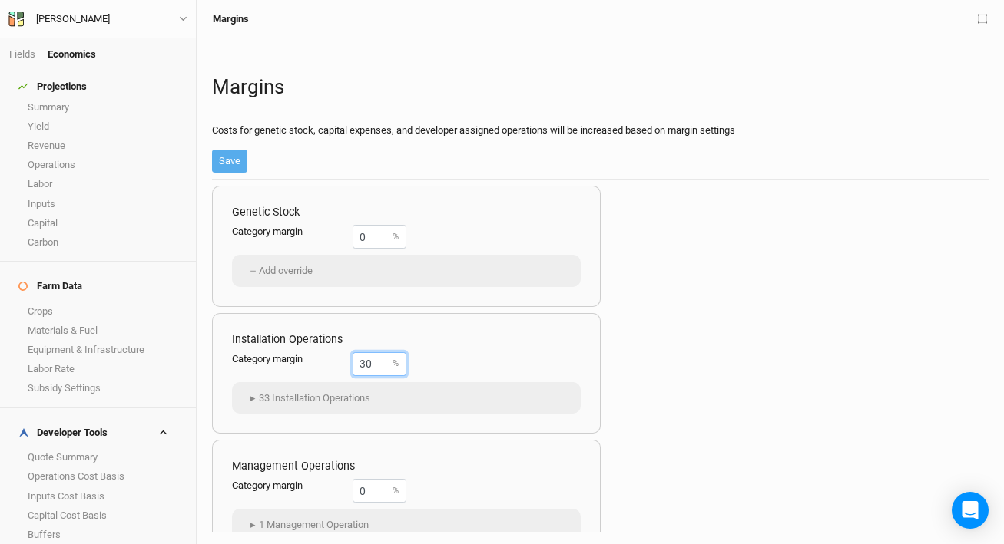
drag, startPoint x: 375, startPoint y: 362, endPoint x: 265, endPoint y: 356, distance: 110.7
click at [262, 356] on div "Category margin 30 %" at bounding box center [319, 364] width 174 height 24
type input "40"
click at [237, 162] on button "Save" at bounding box center [229, 161] width 35 height 23
click at [107, 525] on link "Buffers" at bounding box center [98, 534] width 196 height 19
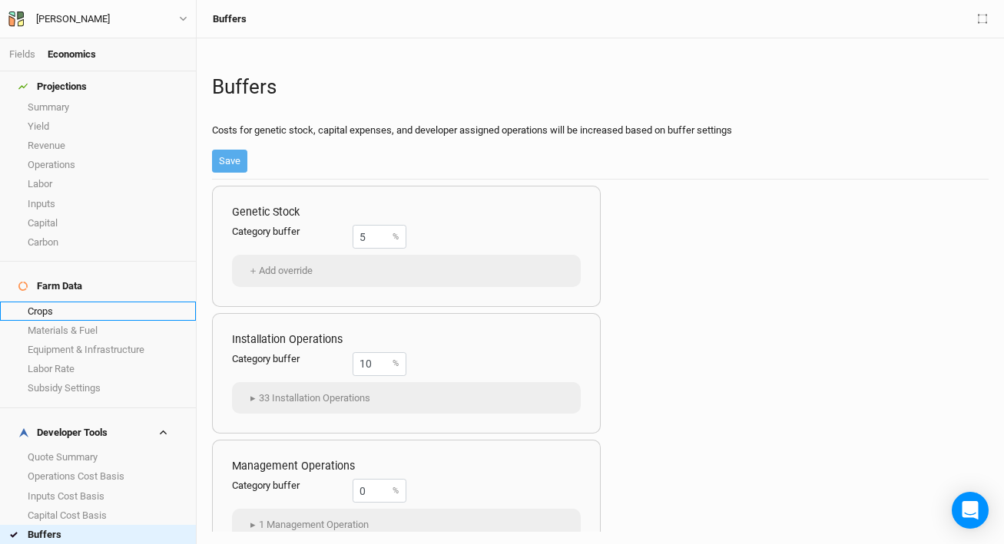
click at [86, 302] on link "Crops" at bounding box center [98, 311] width 196 height 19
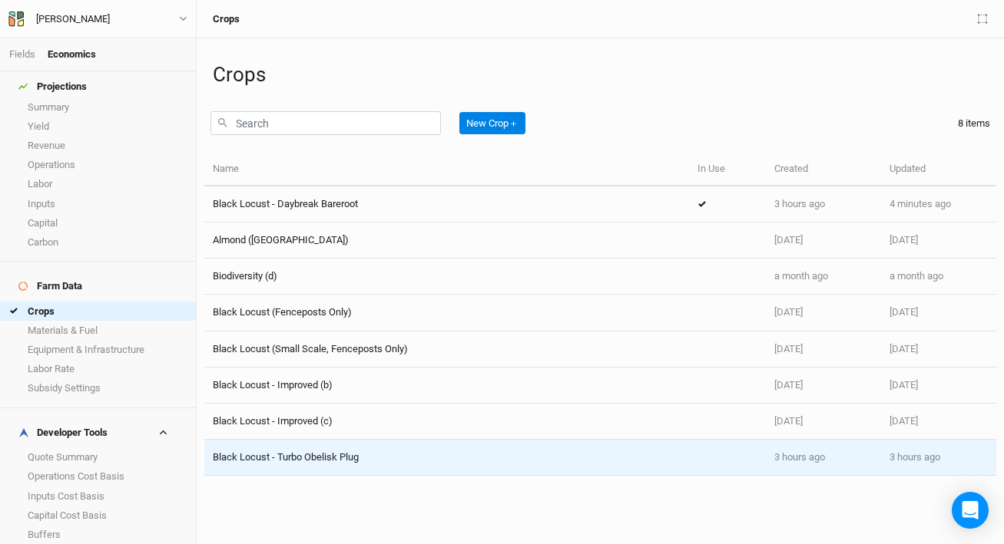
click at [369, 458] on div "Black Locust - Turbo Obelisk Plug" at bounding box center [447, 458] width 468 height 14
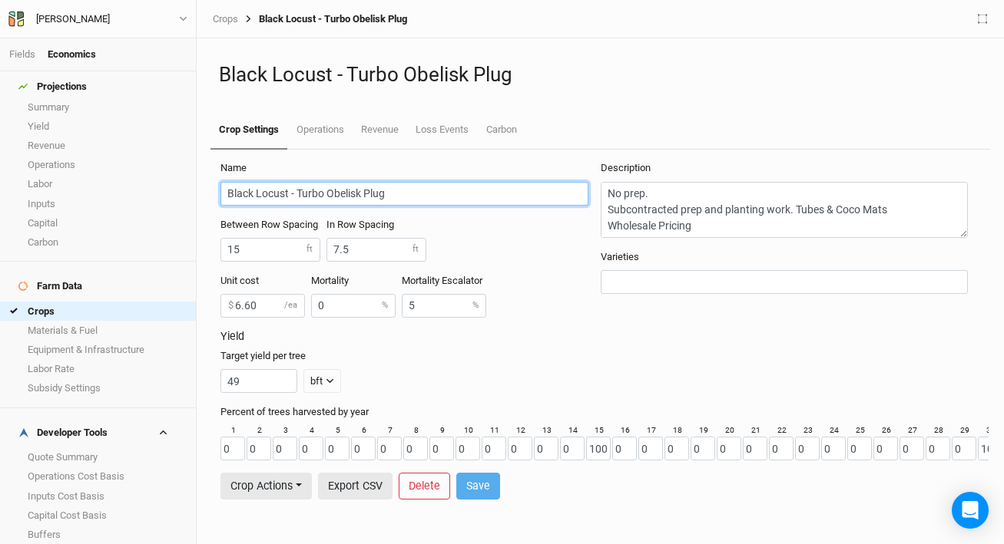
click at [412, 198] on input "Black Locust - Turbo Obelisk Plug" at bounding box center [403, 194] width 367 height 24
type input "Black Locust - Turbo Obelisk Pot"
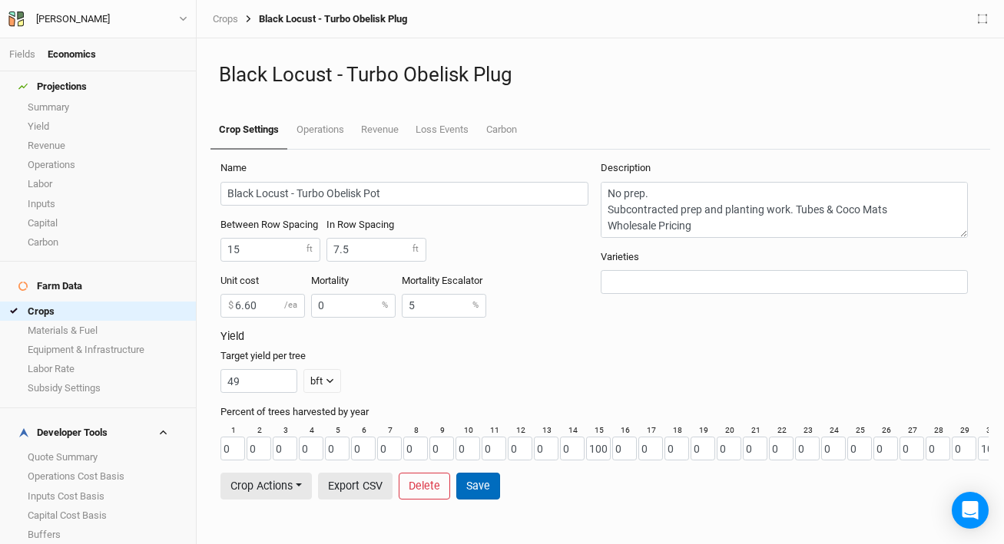
click at [491, 484] on button "Save" at bounding box center [478, 486] width 44 height 27
click at [283, 310] on input "6.60" at bounding box center [262, 306] width 84 height 24
type input "6.94"
click at [488, 490] on button "Save" at bounding box center [478, 486] width 44 height 27
click at [65, 302] on link "Crops" at bounding box center [98, 311] width 196 height 19
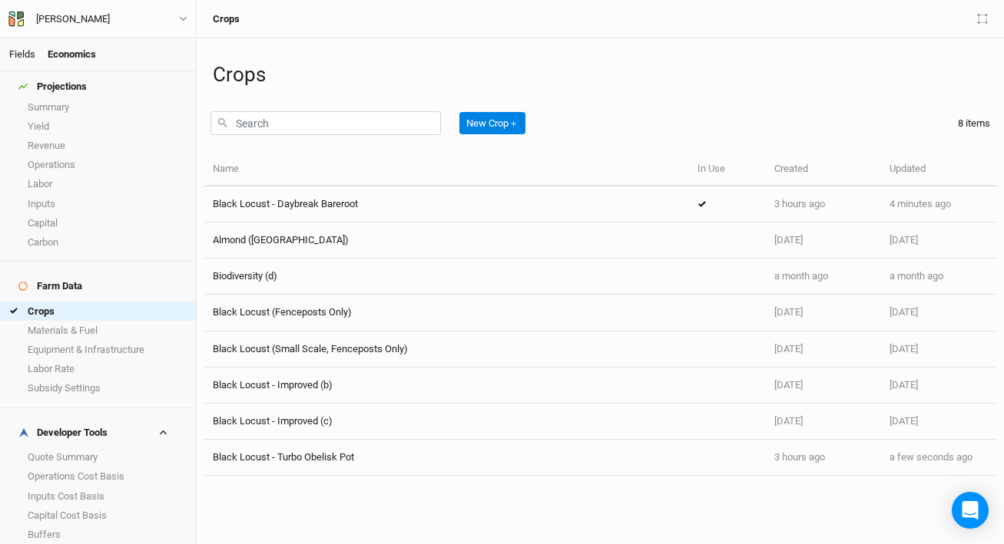
click at [30, 53] on link "Fields" at bounding box center [22, 54] width 26 height 12
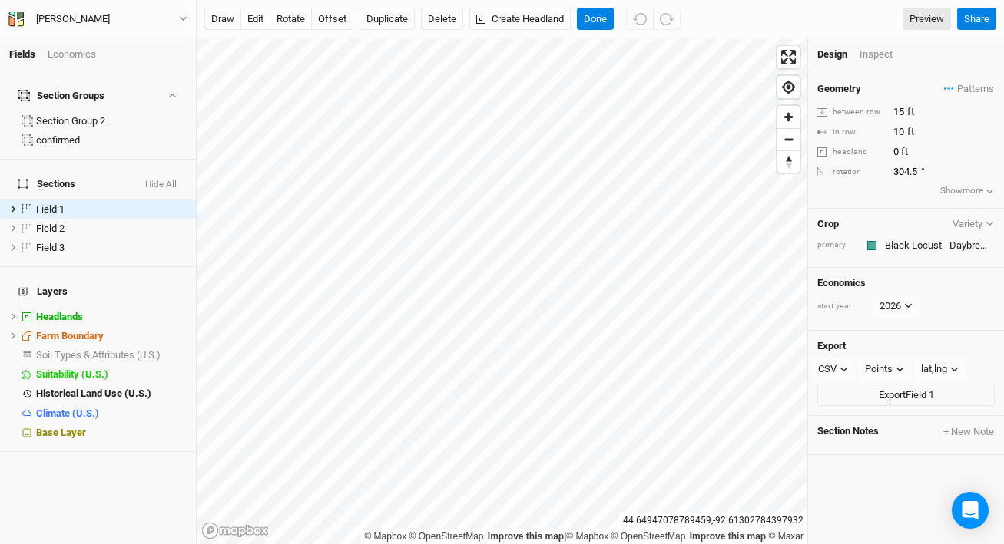
click at [916, 233] on div "Crop Variety primary Colors Brown Orange Yellow Green Blue Purple Pink Red" at bounding box center [906, 238] width 196 height 59
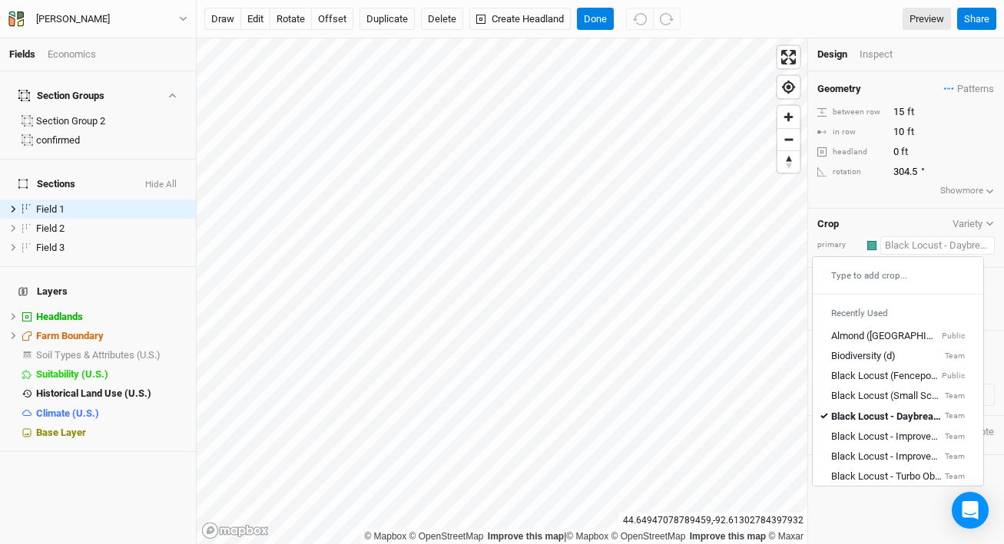
click at [916, 243] on input "text" at bounding box center [937, 246] width 114 height 18
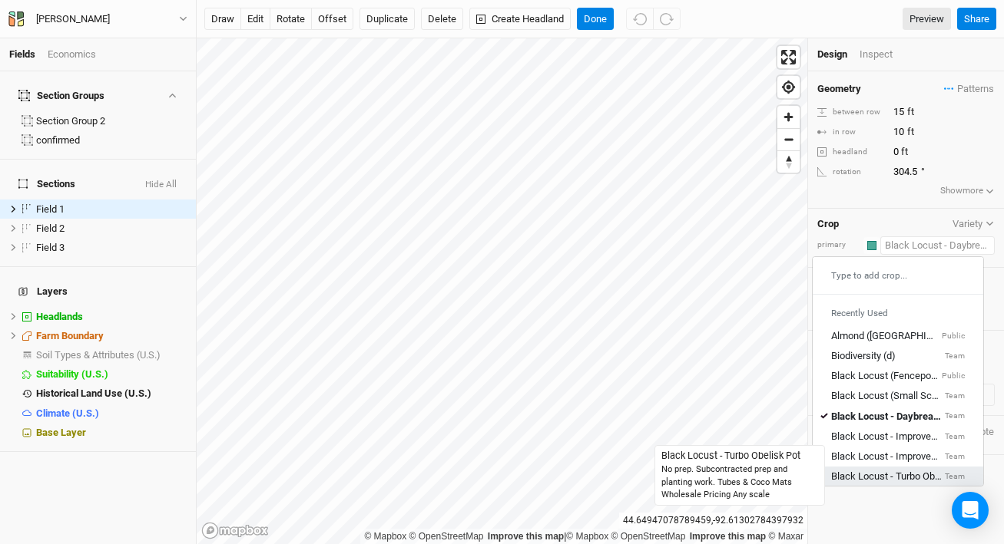
click at [893, 474] on div "Black Locust - Turbo Obelisk Pot" at bounding box center [886, 477] width 111 height 14
type input "7.5"
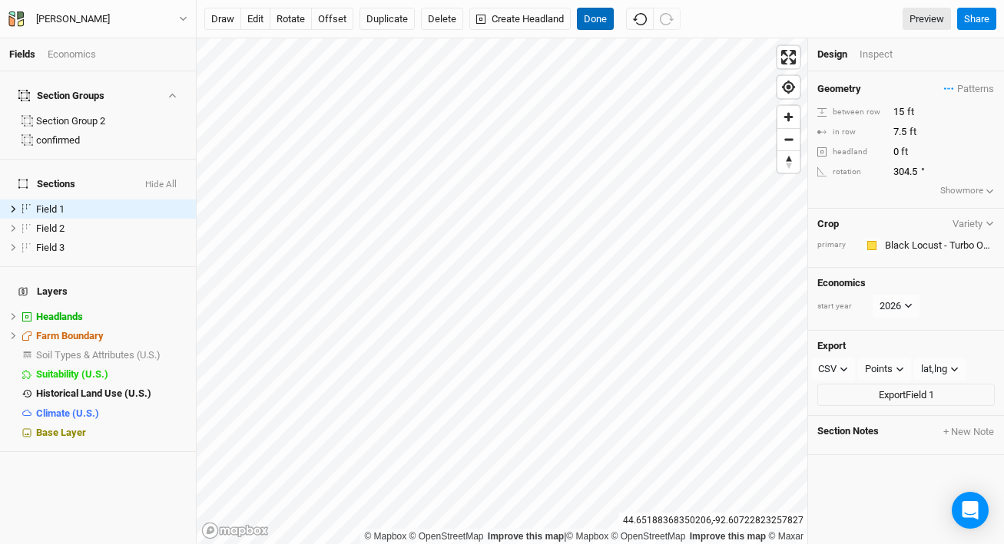
click at [601, 17] on button "Done" at bounding box center [595, 19] width 37 height 23
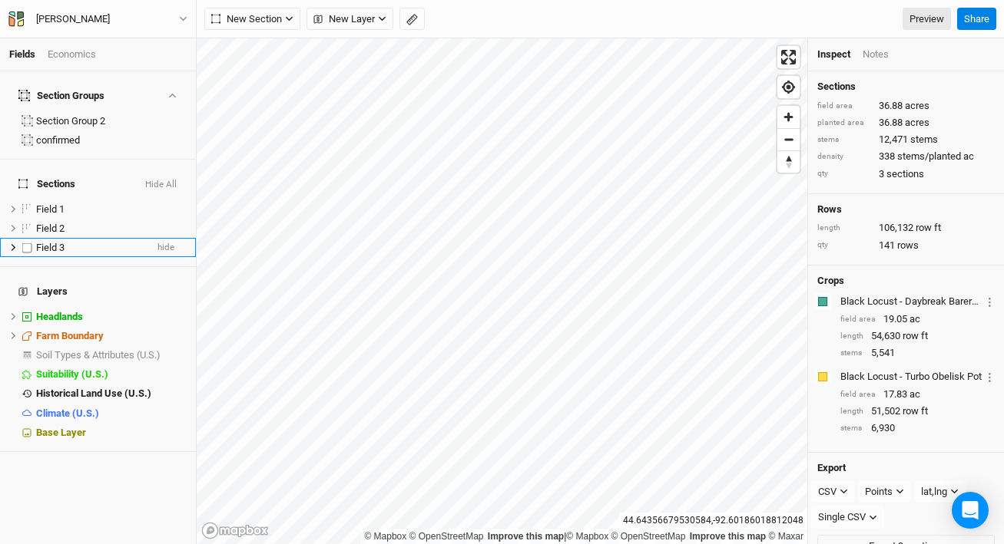
click at [166, 232] on div "Fields Economics Section Groups Section Group 2 confirmed Sections Hide All Fie…" at bounding box center [502, 272] width 1004 height 544
click at [182, 170] on div "Fields Economics Section Groups Section Group 2 confirmed Sections Hide All Fie…" at bounding box center [502, 272] width 1004 height 544
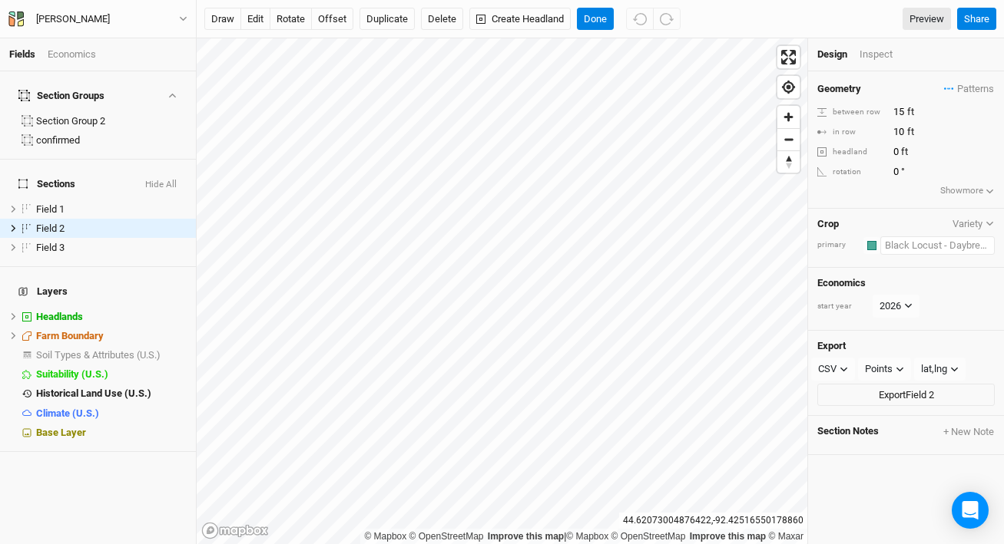
click at [899, 244] on input "text" at bounding box center [937, 246] width 114 height 18
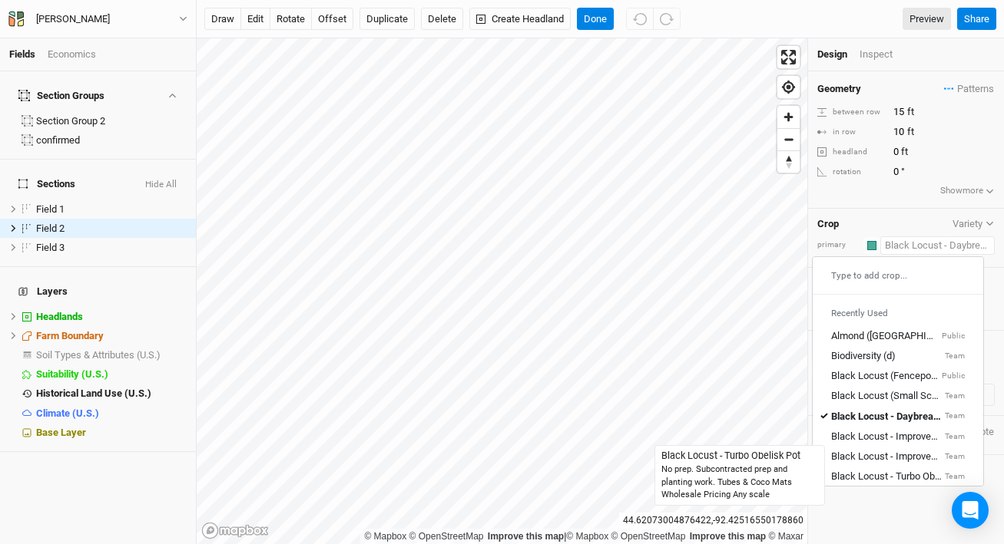
click at [901, 471] on div "Black Locust - Turbo Obelisk Pot" at bounding box center [886, 477] width 111 height 14
type input "7.5"
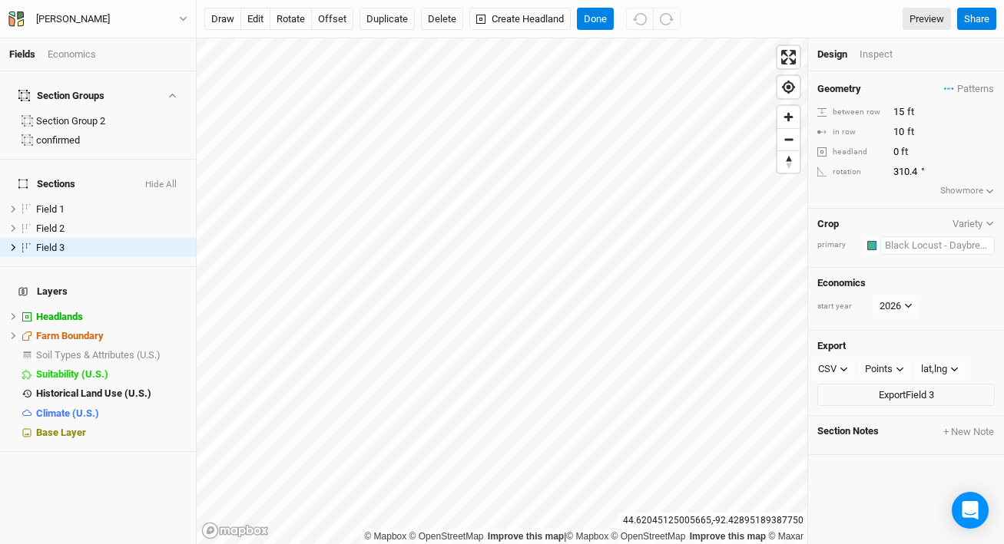
click at [939, 253] on input "text" at bounding box center [937, 246] width 114 height 18
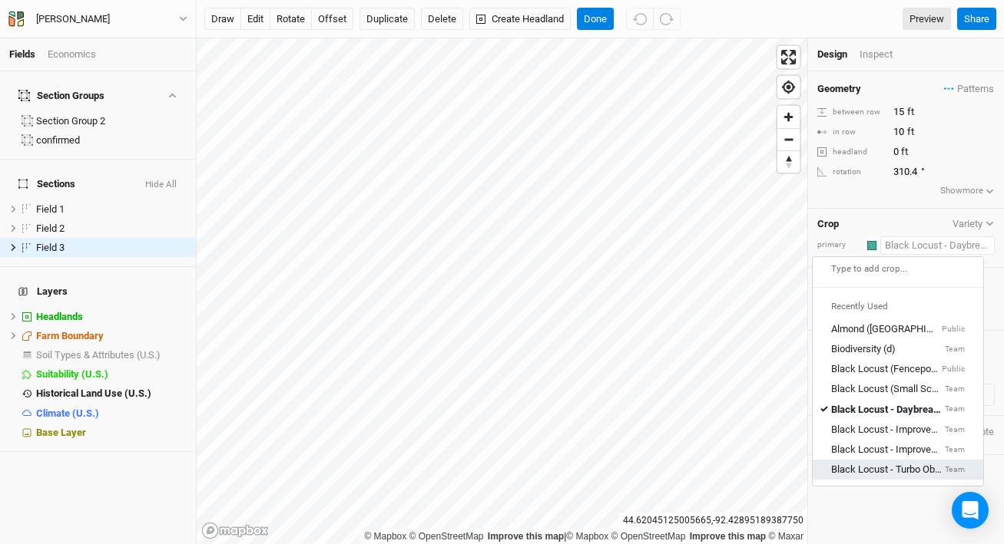
scroll to position [8, 0]
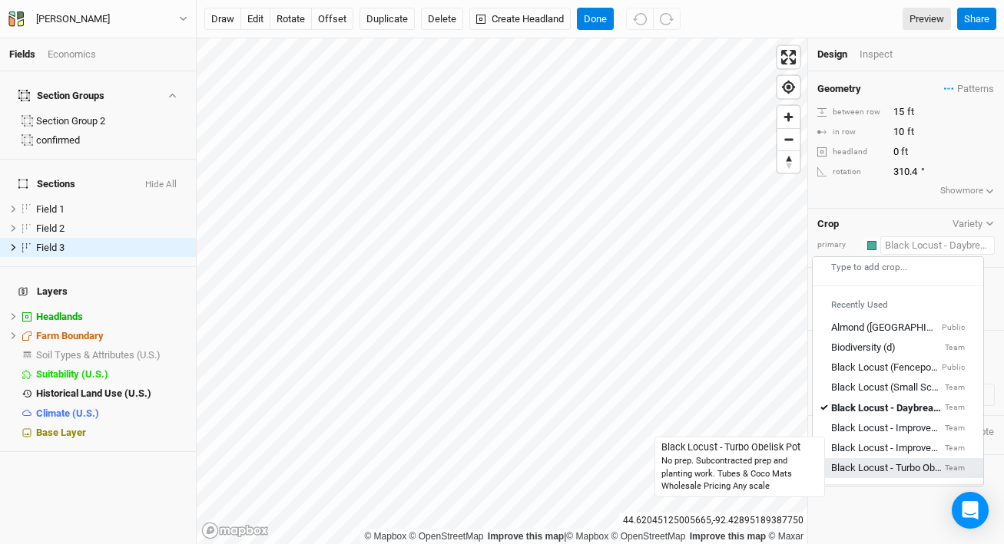
click at [882, 462] on div "Black Locust - Turbo Obelisk Pot" at bounding box center [886, 468] width 111 height 14
type input "7.5"
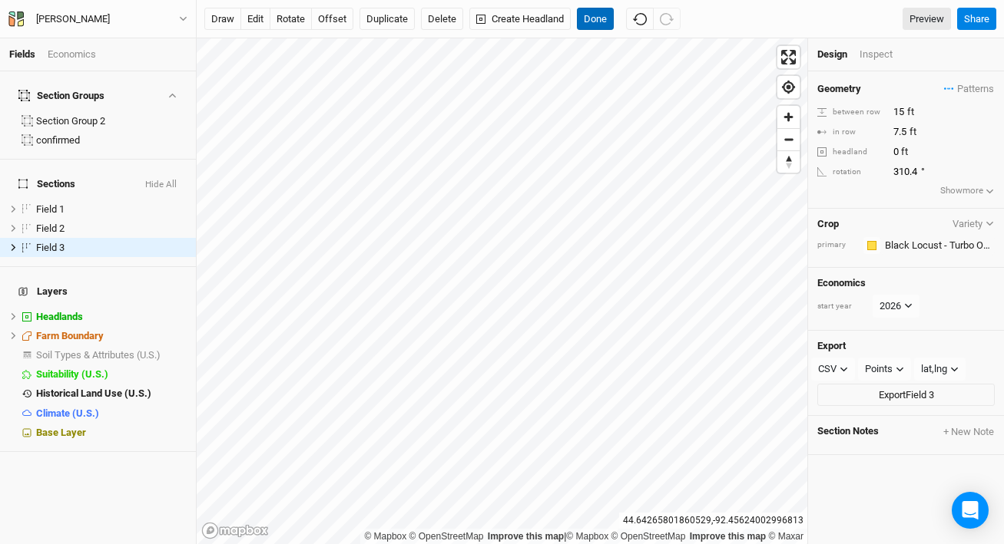
click at [595, 15] on button "Done" at bounding box center [595, 19] width 37 height 23
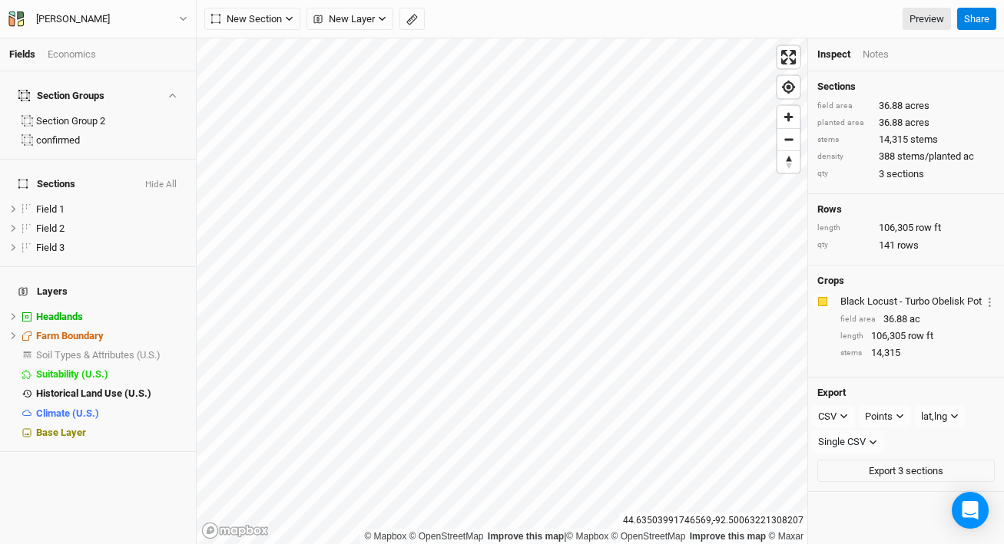
click at [66, 51] on div "Economics" at bounding box center [72, 55] width 48 height 14
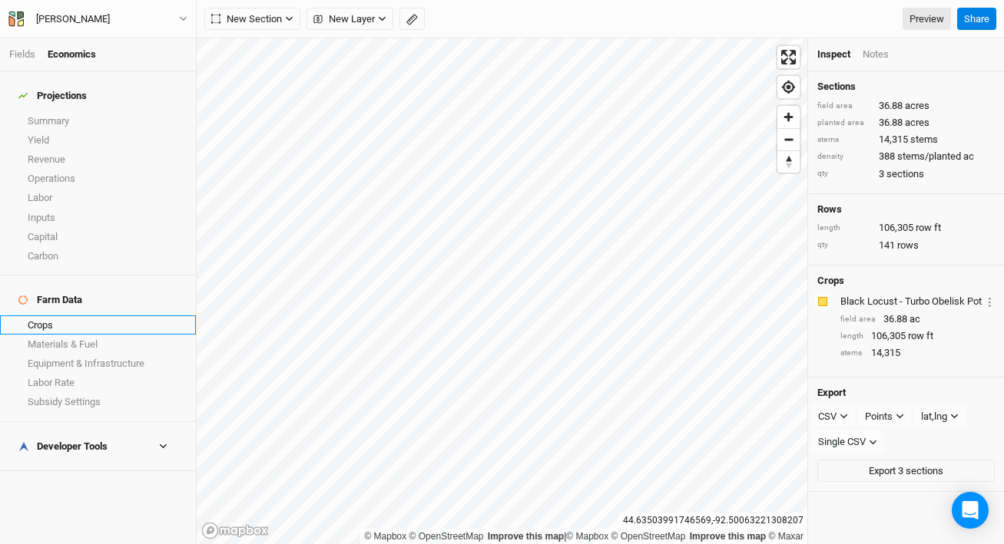
click at [89, 316] on link "Crops" at bounding box center [98, 325] width 196 height 19
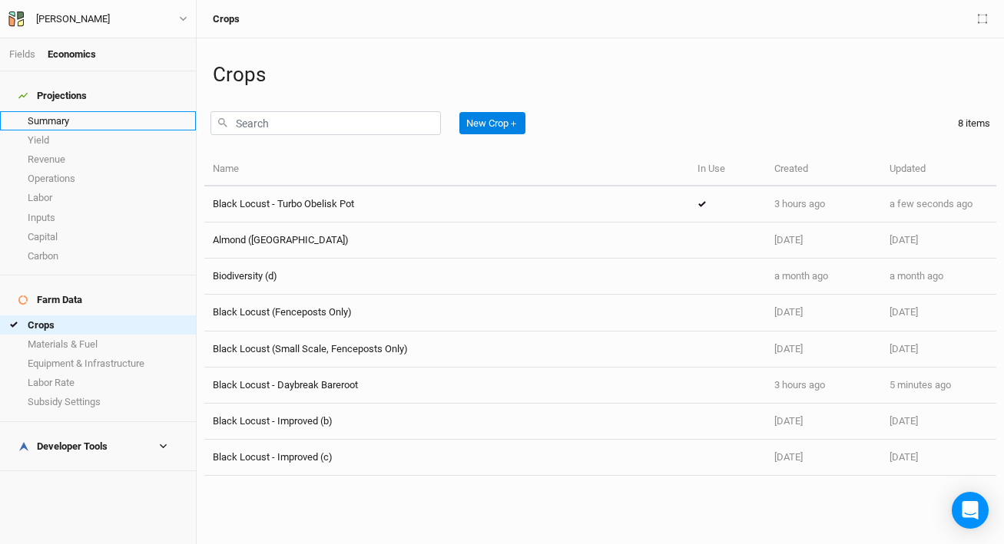
click at [79, 111] on link "Summary" at bounding box center [98, 120] width 196 height 19
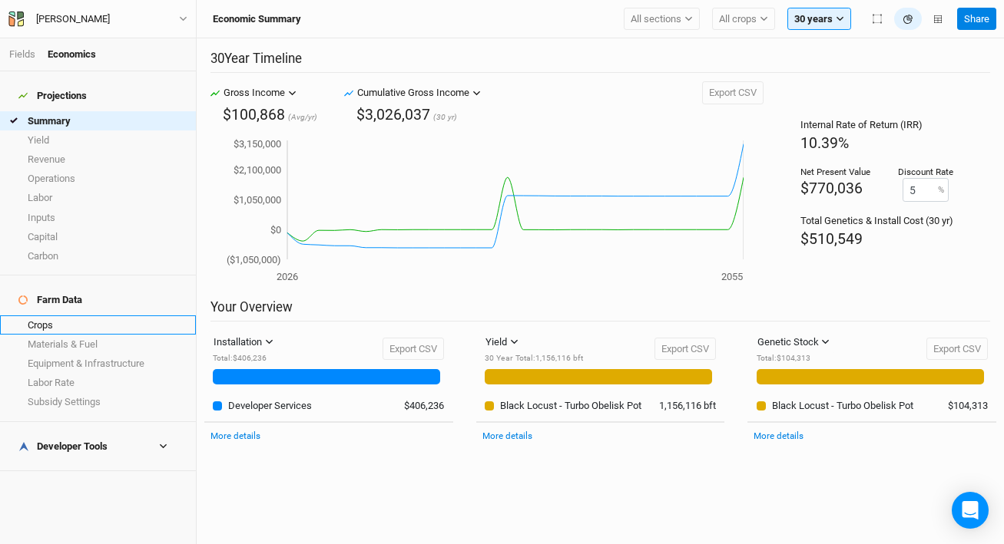
click at [85, 316] on link "Crops" at bounding box center [98, 325] width 196 height 19
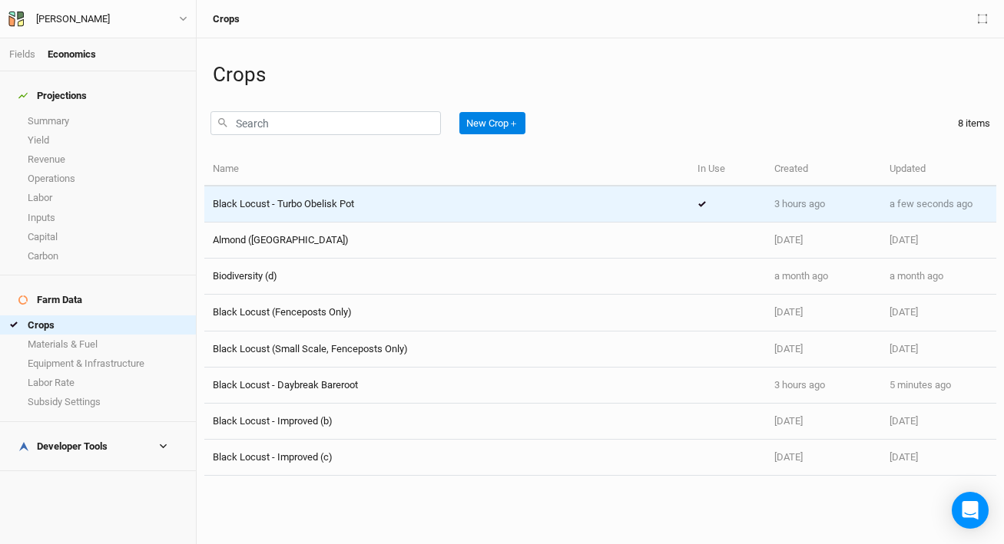
click at [329, 206] on span "Black Locust - Turbo Obelisk Pot" at bounding box center [283, 204] width 141 height 12
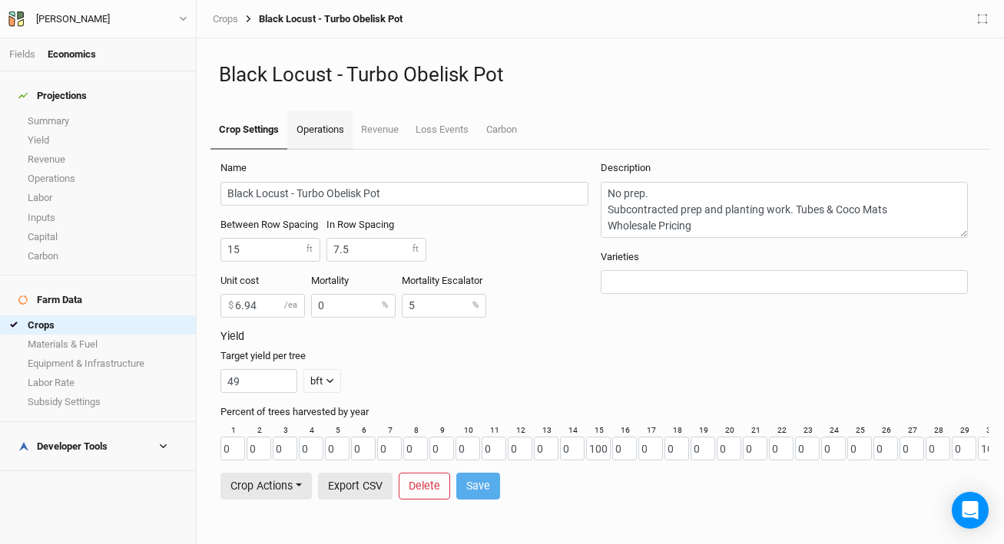
click at [328, 131] on link "Operations" at bounding box center [319, 130] width 65 height 38
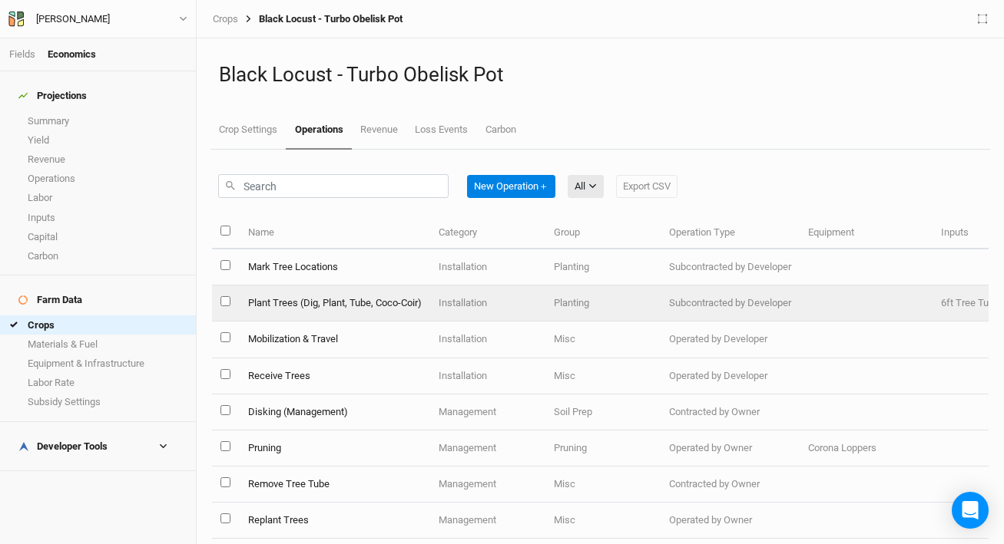
click at [390, 308] on td "Plant Trees (Dig, Plant, Tube, Coco-Coir)" at bounding box center [334, 304] width 190 height 36
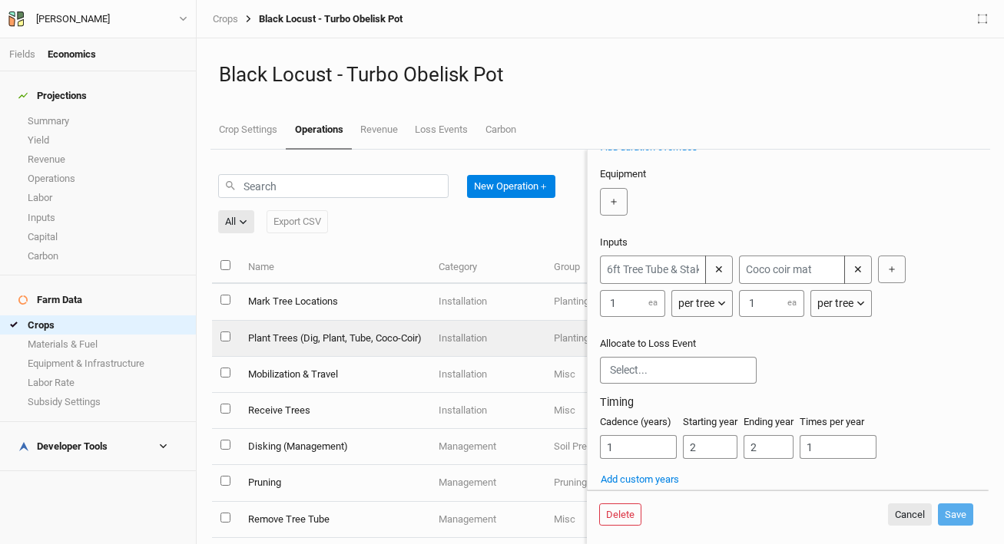
scroll to position [271, 0]
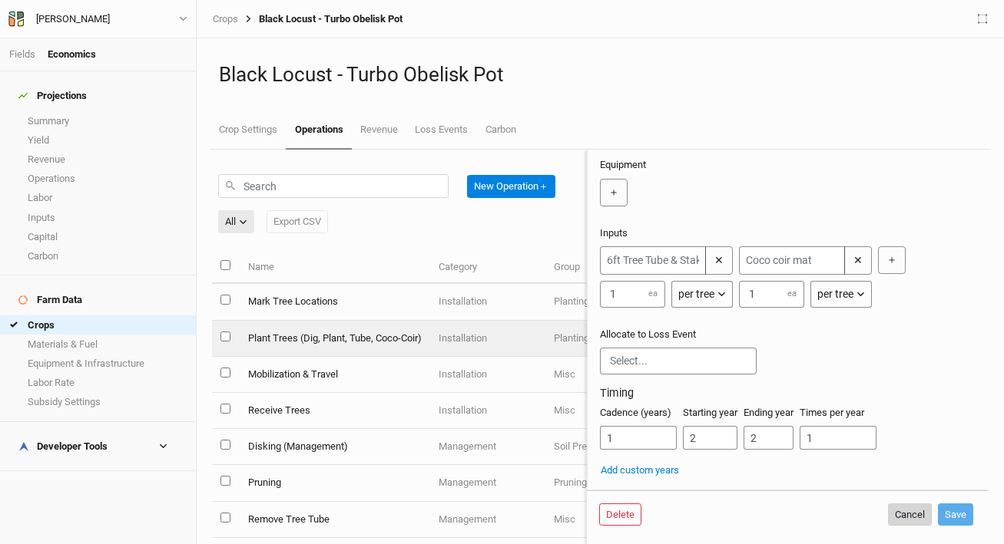
click at [921, 521] on button "Cancel" at bounding box center [910, 515] width 44 height 23
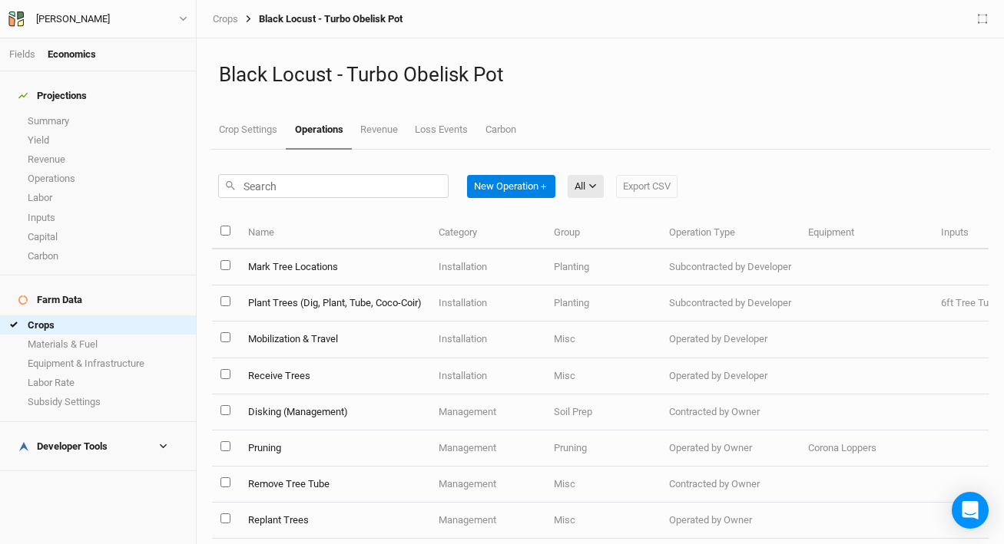
click at [100, 432] on h4 "Developer Tools" at bounding box center [97, 447] width 177 height 31
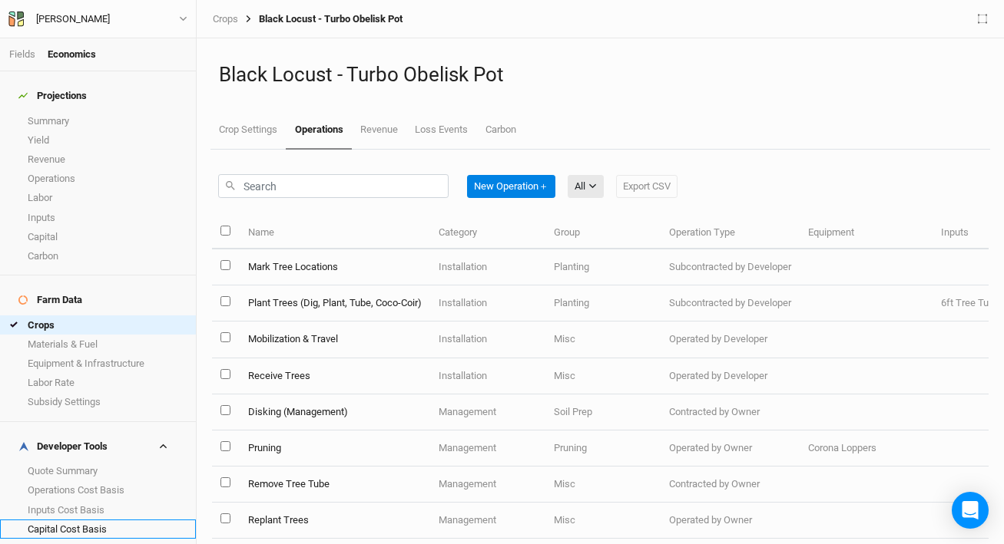
click at [68, 520] on link "Capital Cost Basis" at bounding box center [98, 529] width 196 height 19
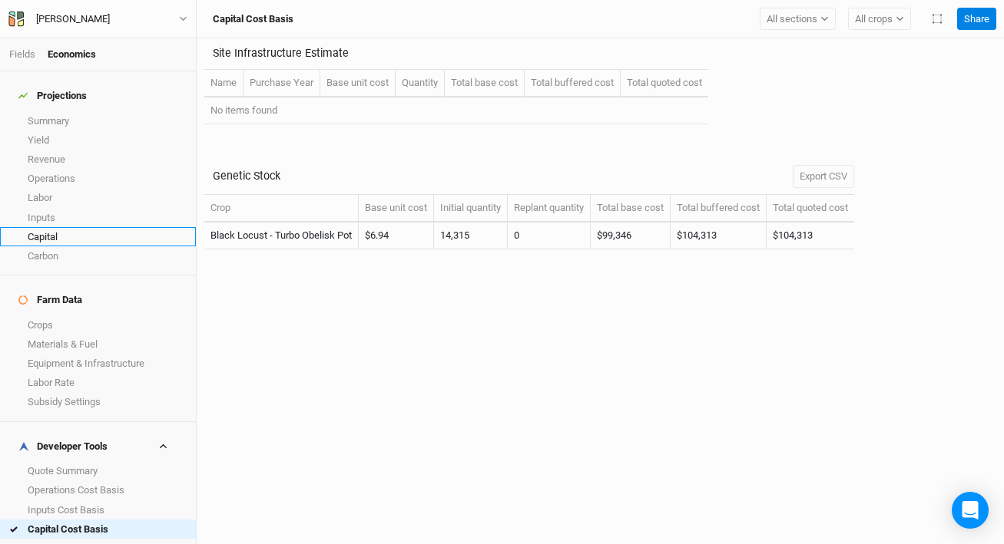
click at [90, 233] on link "Capital" at bounding box center [98, 236] width 196 height 19
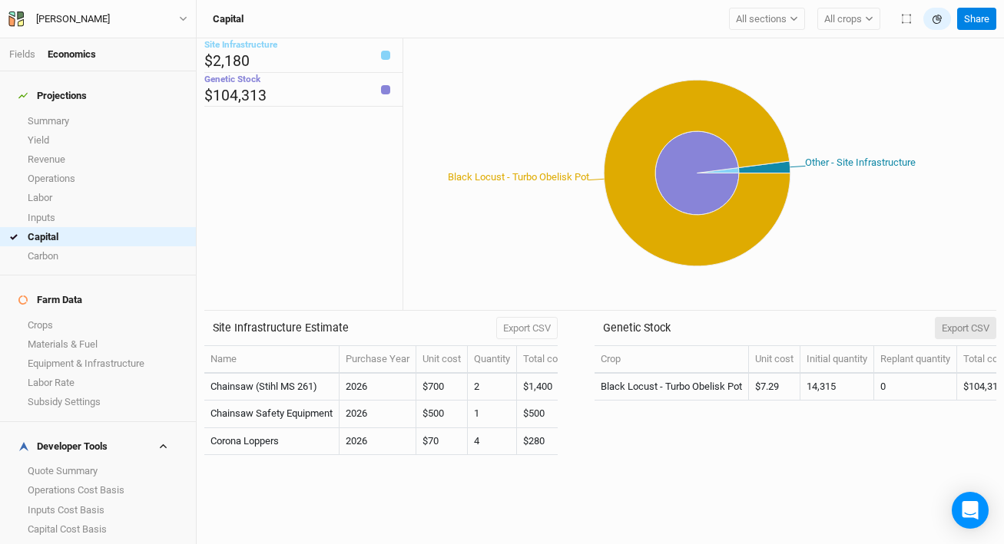
click at [967, 326] on button "Export CSV" at bounding box center [964, 328] width 61 height 23
click at [82, 170] on link "Operations" at bounding box center [98, 178] width 196 height 19
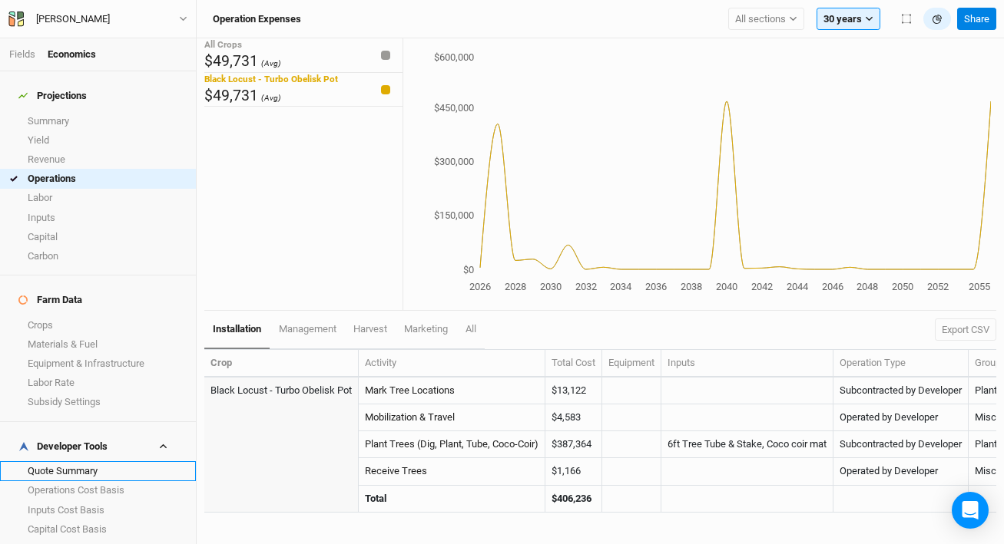
click at [123, 461] on link "Quote Summary" at bounding box center [98, 470] width 196 height 19
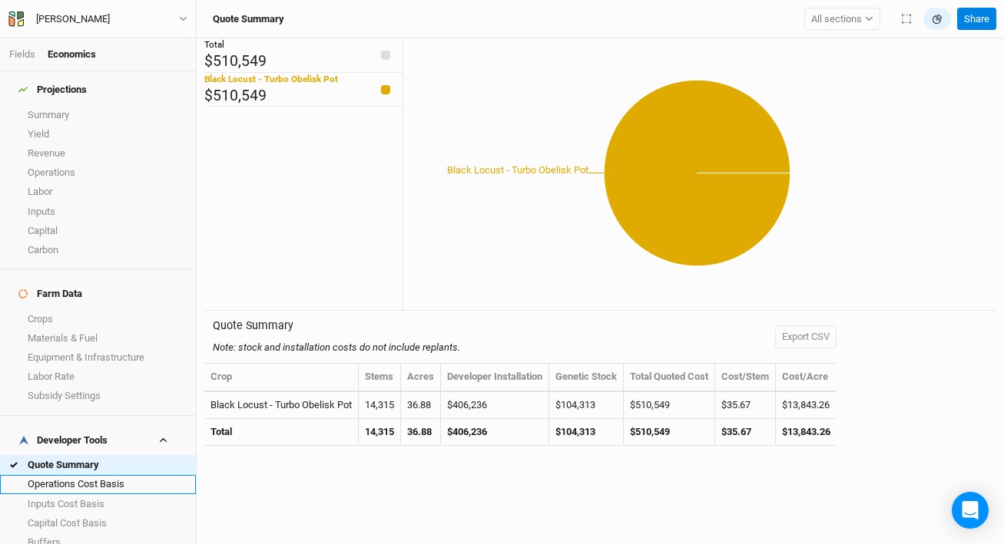
scroll to position [14, 0]
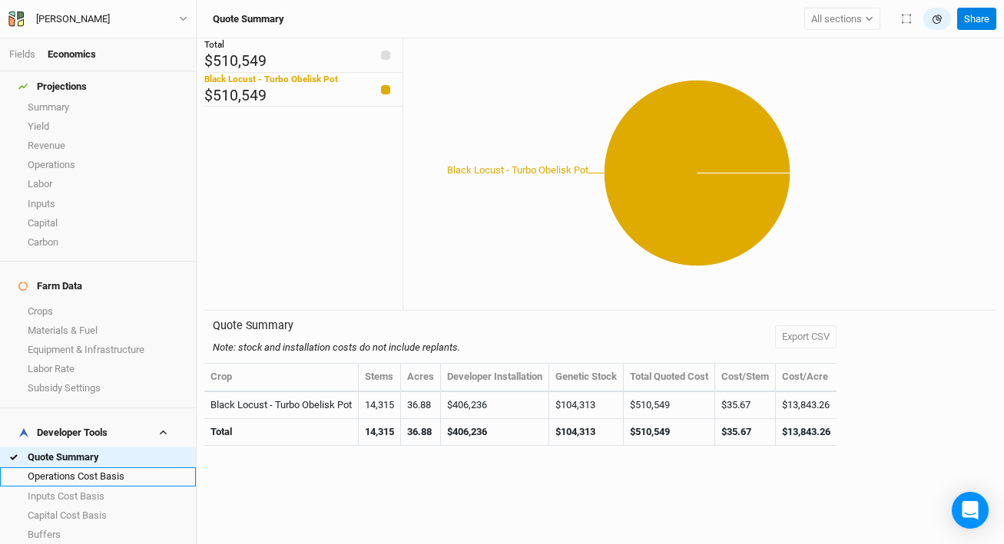
click at [104, 468] on link "Operations Cost Basis" at bounding box center [98, 477] width 196 height 19
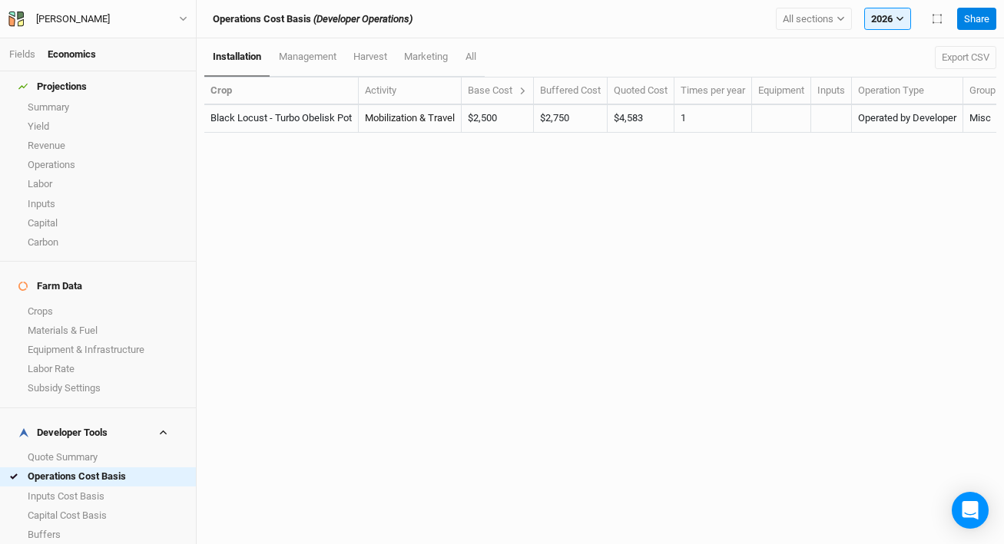
click at [522, 88] on div "Base Cost" at bounding box center [497, 91] width 59 height 14
click at [867, 12] on button "2026" at bounding box center [887, 19] width 47 height 23
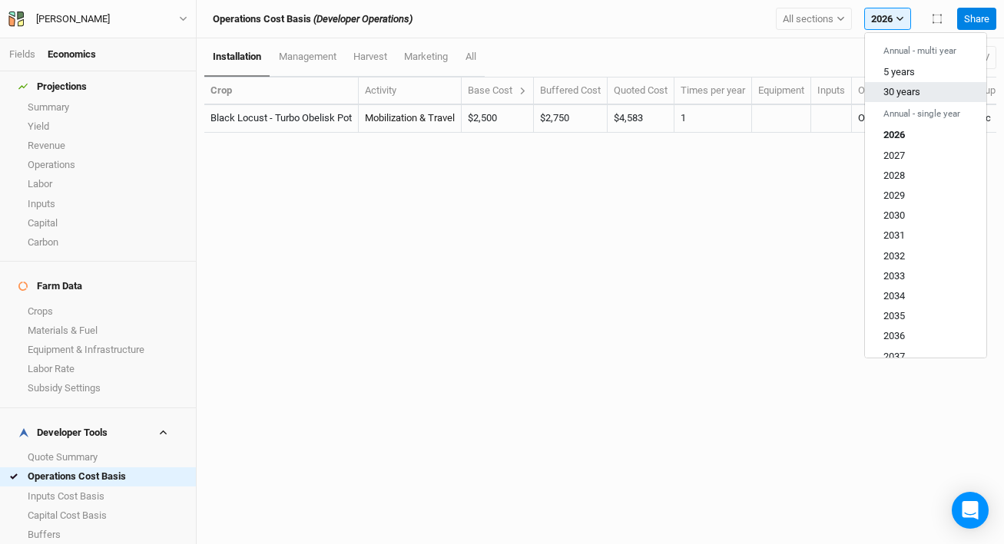
click at [903, 89] on span "30 years" at bounding box center [901, 92] width 37 height 12
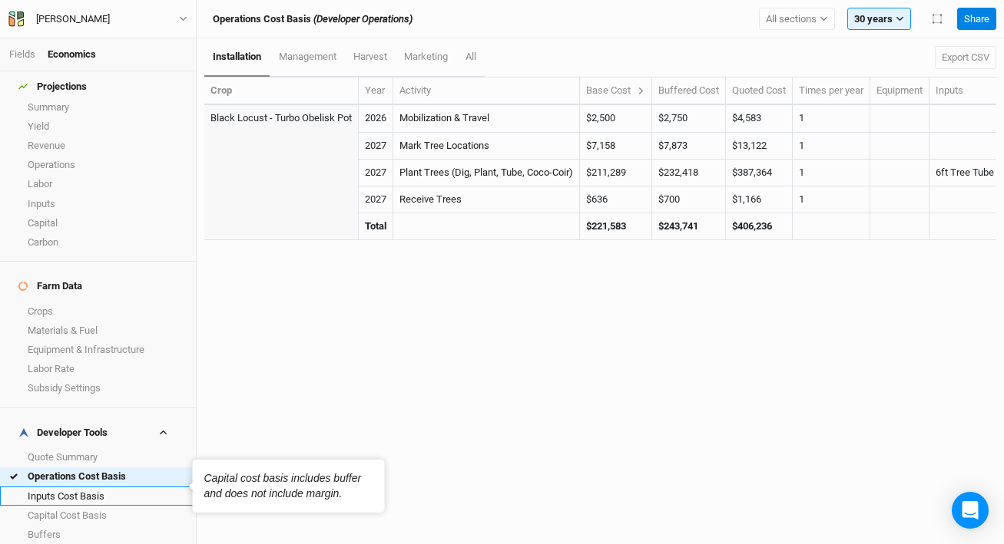
click at [91, 487] on link "Inputs Cost Basis" at bounding box center [98, 496] width 196 height 19
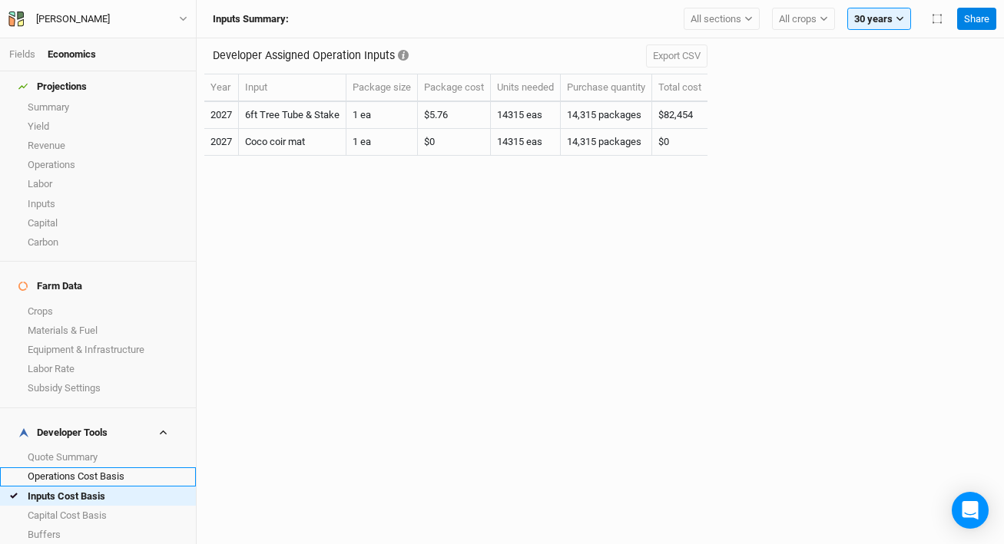
click at [94, 468] on link "Operations Cost Basis" at bounding box center [98, 477] width 196 height 19
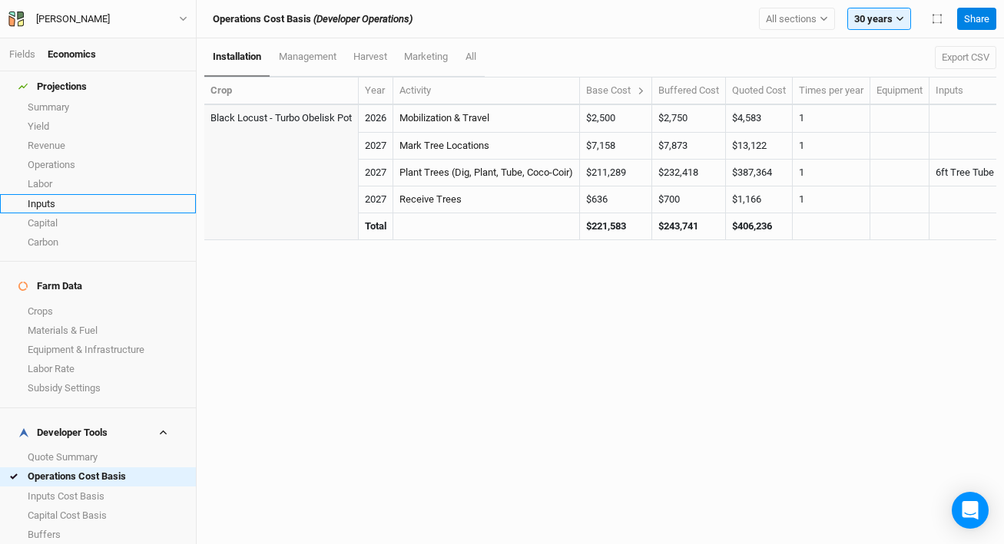
click at [110, 194] on link "Inputs" at bounding box center [98, 203] width 196 height 19
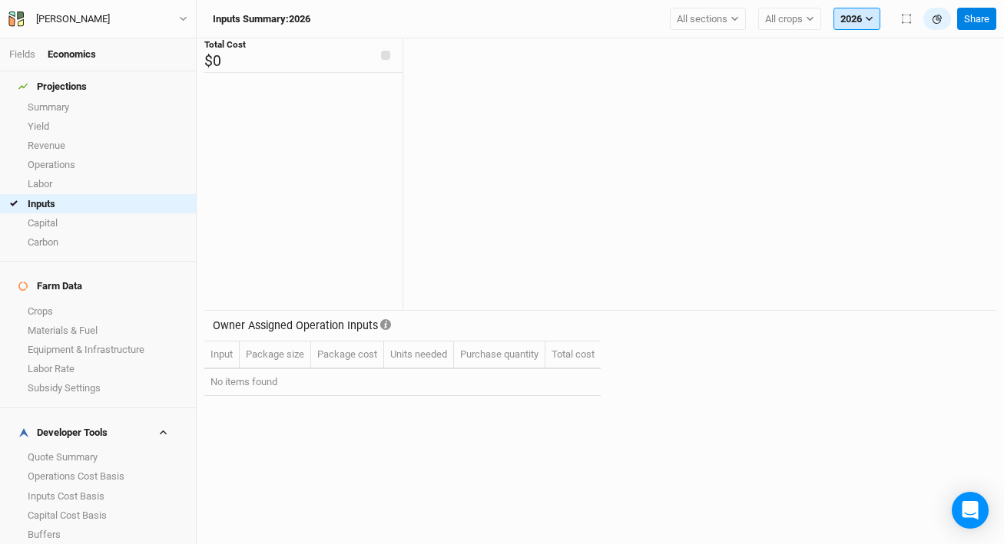
click at [851, 18] on button "2026" at bounding box center [856, 19] width 47 height 23
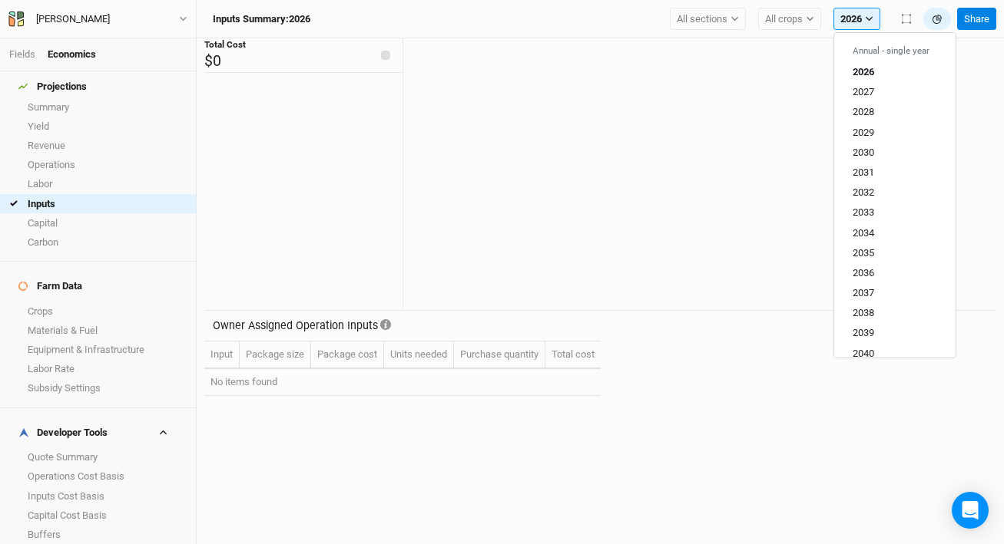
click at [523, 160] on icon at bounding box center [696, 173] width 587 height 246
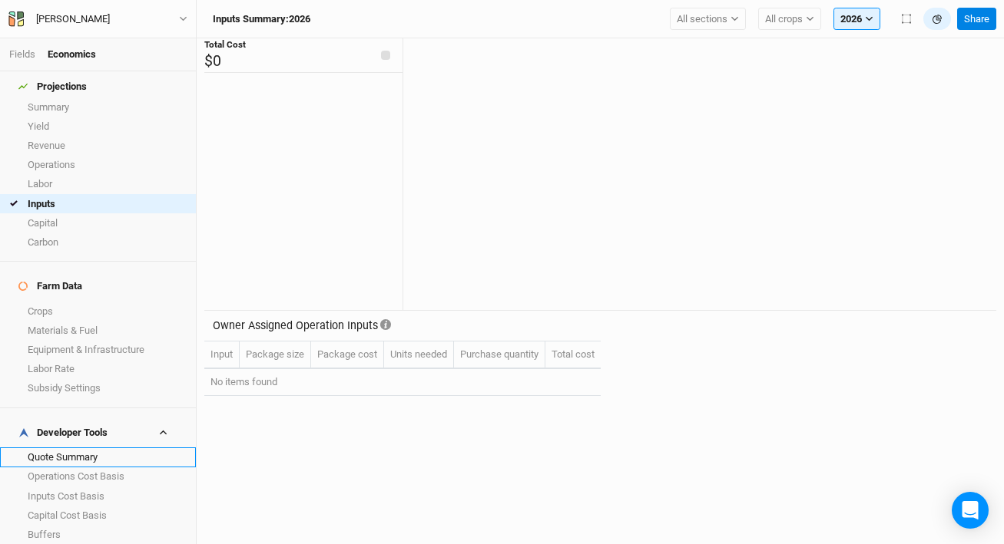
click at [121, 448] on link "Quote Summary" at bounding box center [98, 457] width 196 height 19
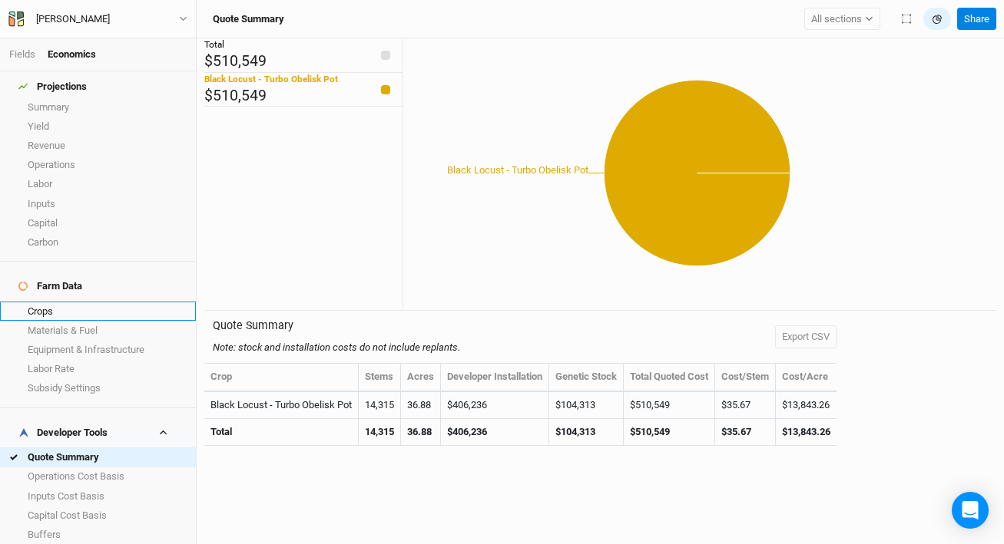
click at [89, 302] on link "Crops" at bounding box center [98, 311] width 196 height 19
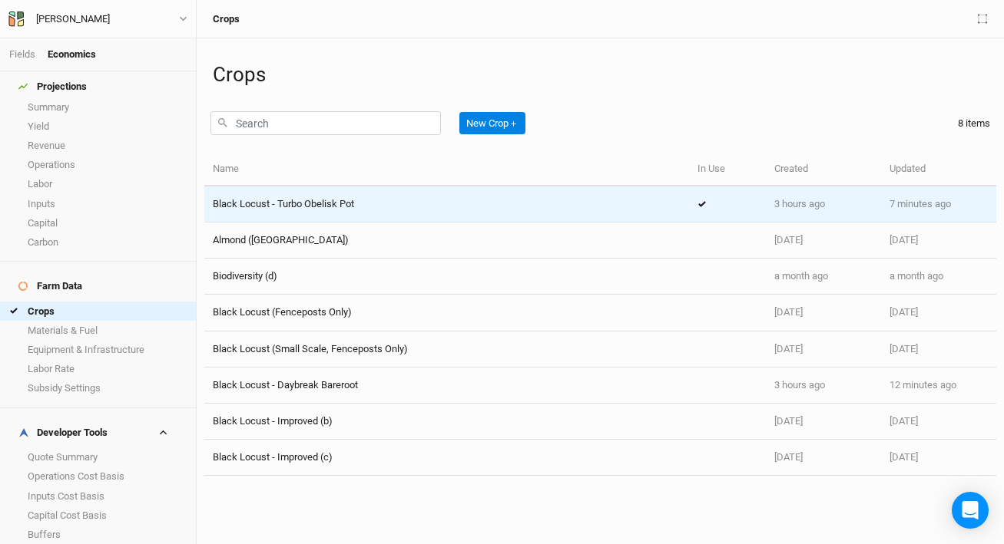
click at [360, 207] on div "Black Locust - Turbo Obelisk Pot" at bounding box center [447, 204] width 468 height 14
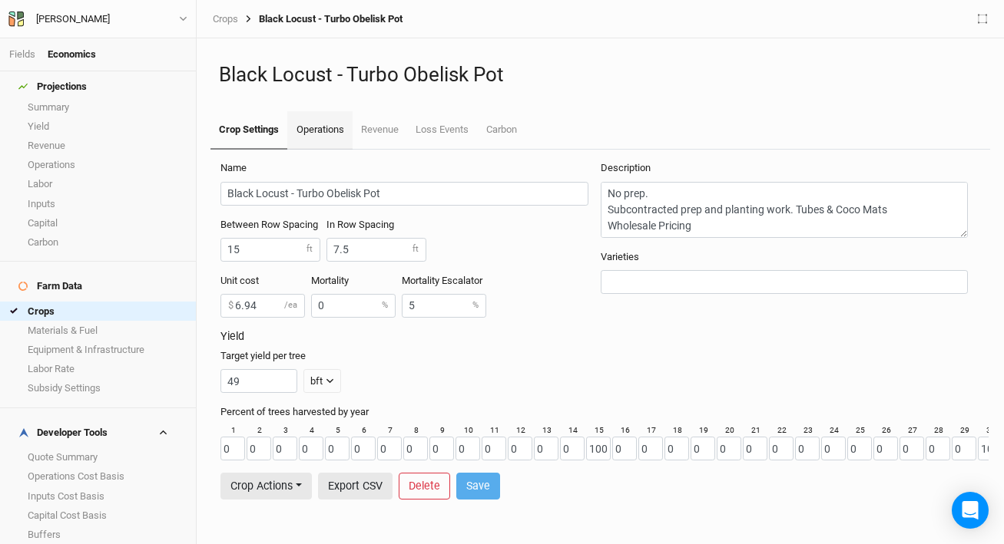
click at [332, 140] on link "Operations" at bounding box center [319, 130] width 65 height 38
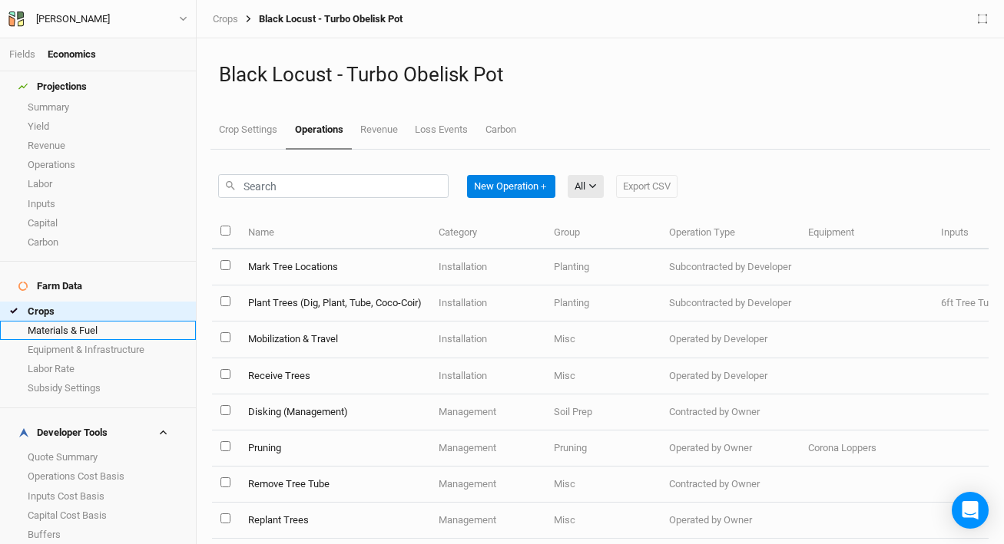
click at [98, 321] on link "Materials & Fuel" at bounding box center [98, 330] width 196 height 19
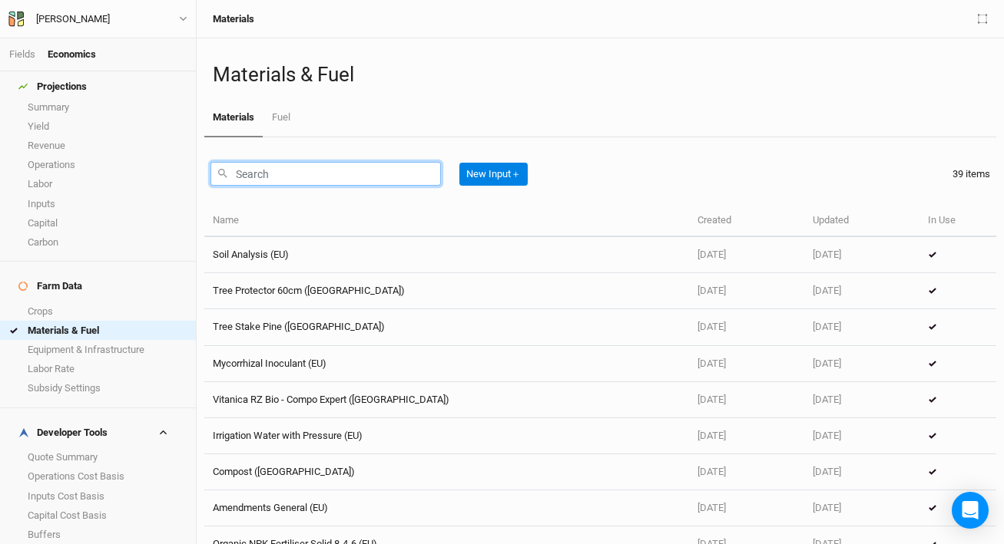
click at [309, 180] on input "text" at bounding box center [325, 174] width 230 height 24
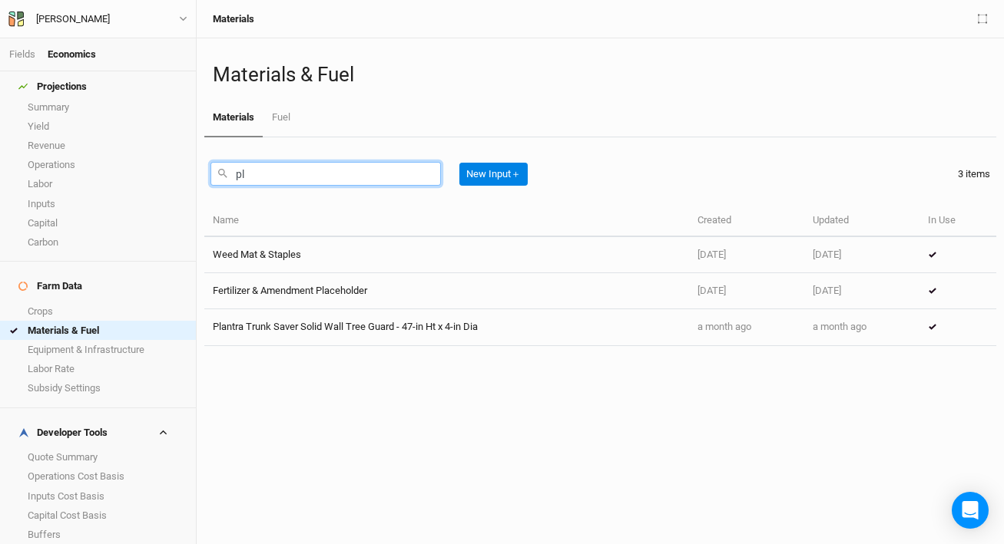
type input "p"
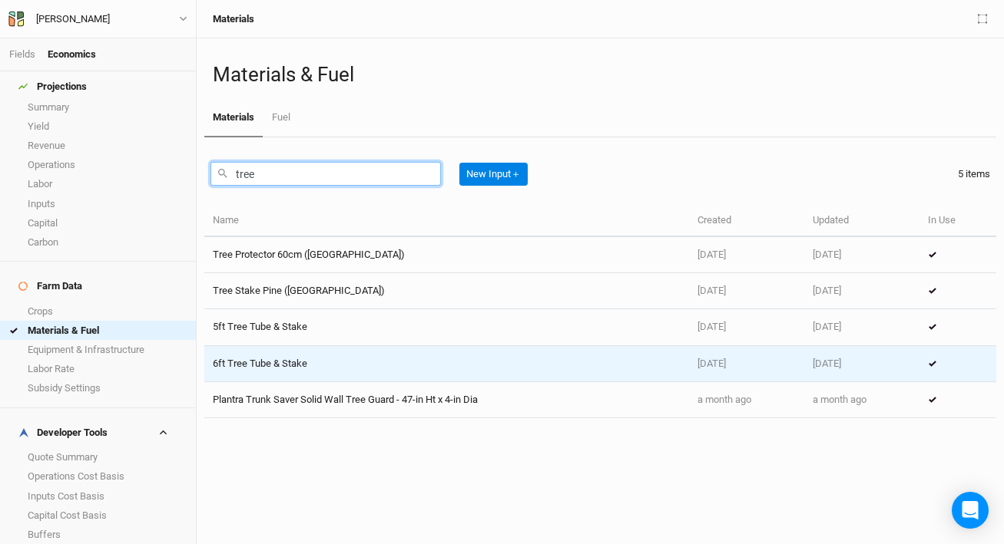
type input "tree"
click at [399, 362] on td "6ft Tree Tube & Stake" at bounding box center [446, 364] width 485 height 36
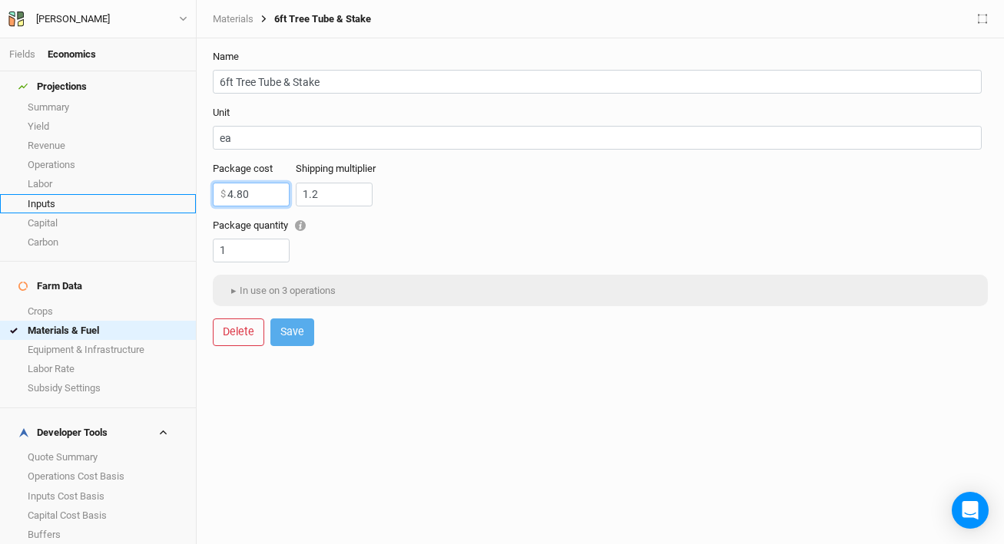
drag, startPoint x: 260, startPoint y: 190, endPoint x: 182, endPoint y: 196, distance: 77.7
click at [182, 196] on div "Fields Economics Projections Summary Yield Revenue Operations Labor Inputs Capi…" at bounding box center [502, 272] width 1004 height 544
click at [514, 243] on div "Package quantity 1" at bounding box center [597, 241] width 769 height 44
click at [298, 282] on button "▸ In use on 3 operations" at bounding box center [281, 291] width 122 height 23
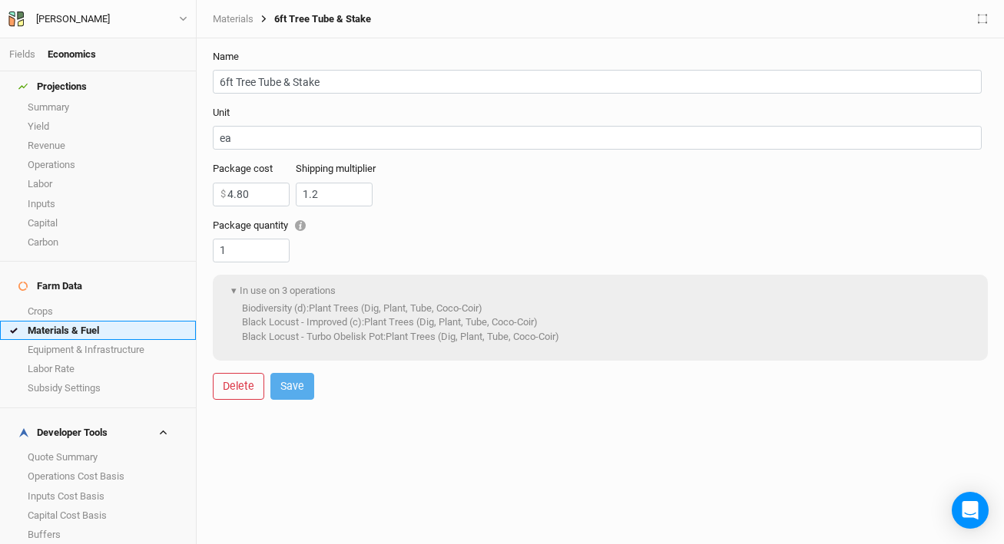
click at [97, 321] on link "Materials & Fuel" at bounding box center [98, 330] width 196 height 19
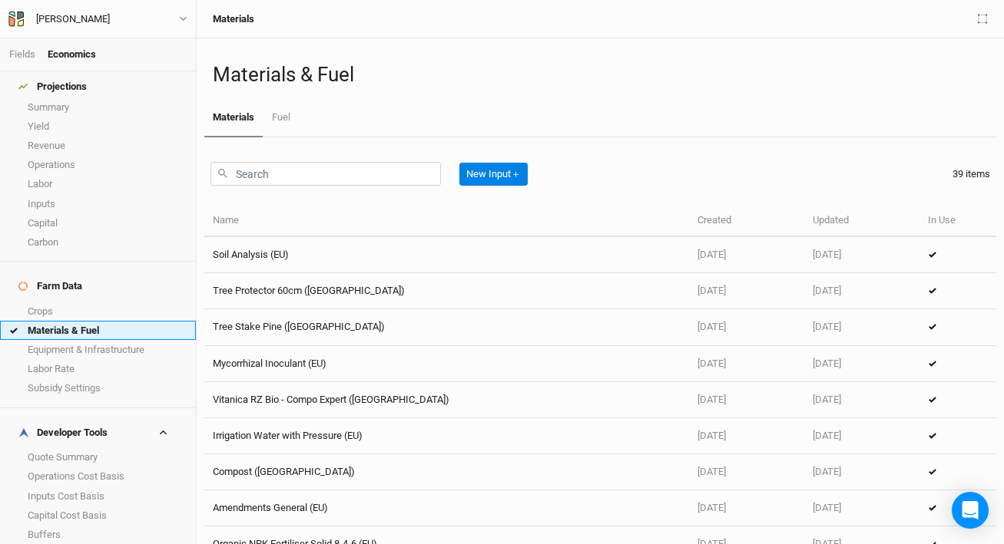
click at [109, 321] on link "Materials & Fuel" at bounding box center [98, 330] width 196 height 19
click at [87, 302] on link "Crops" at bounding box center [98, 311] width 196 height 19
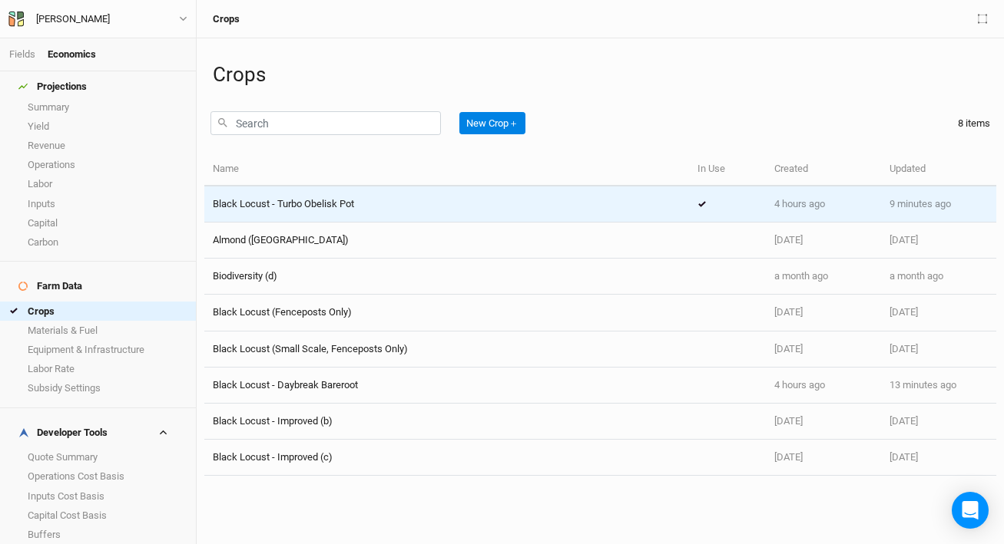
click at [319, 197] on div "Black Locust - Turbo Obelisk Pot" at bounding box center [283, 204] width 141 height 14
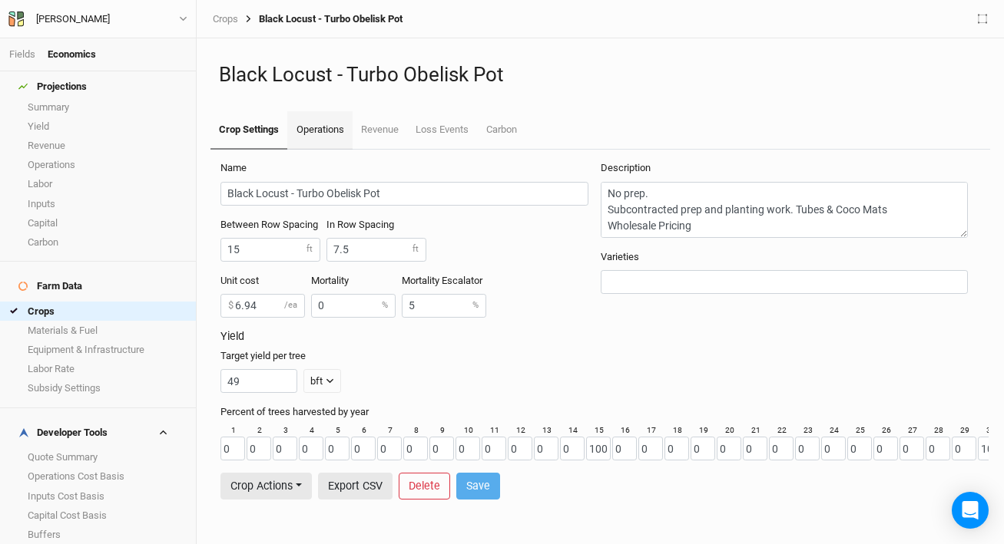
click at [319, 130] on link "Operations" at bounding box center [319, 130] width 65 height 38
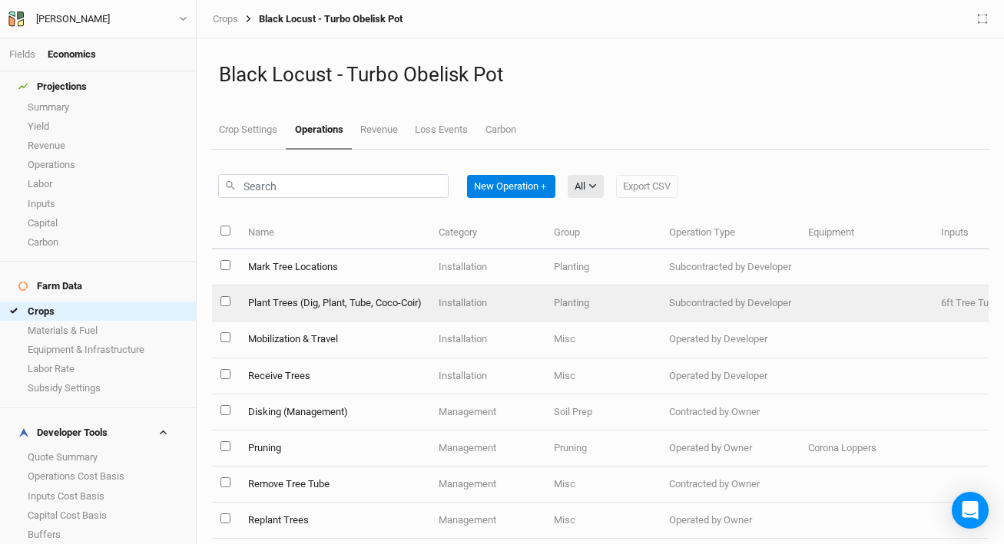
click at [342, 302] on td "Plant Trees (Dig, Plant, Tube, Coco-Coir)" at bounding box center [334, 304] width 190 height 36
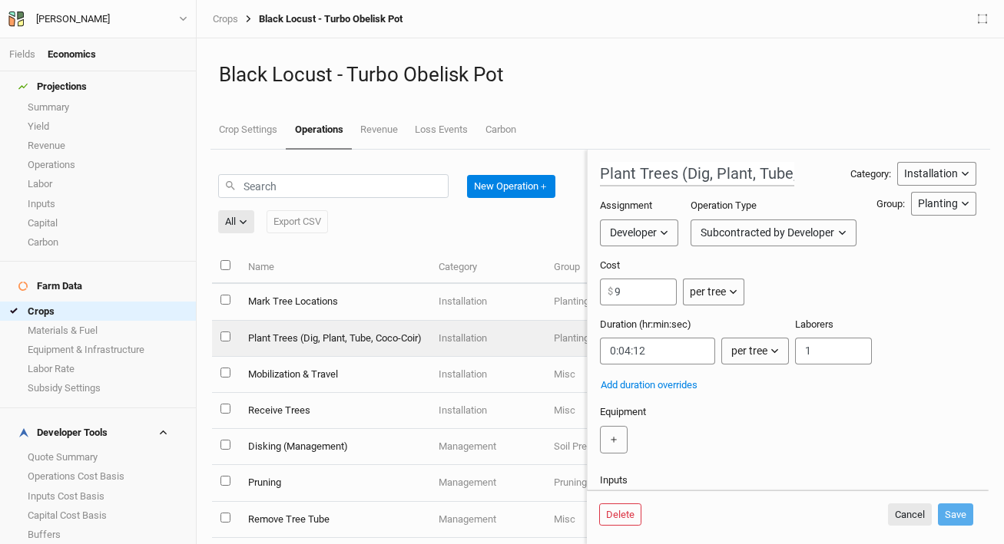
scroll to position [271, 0]
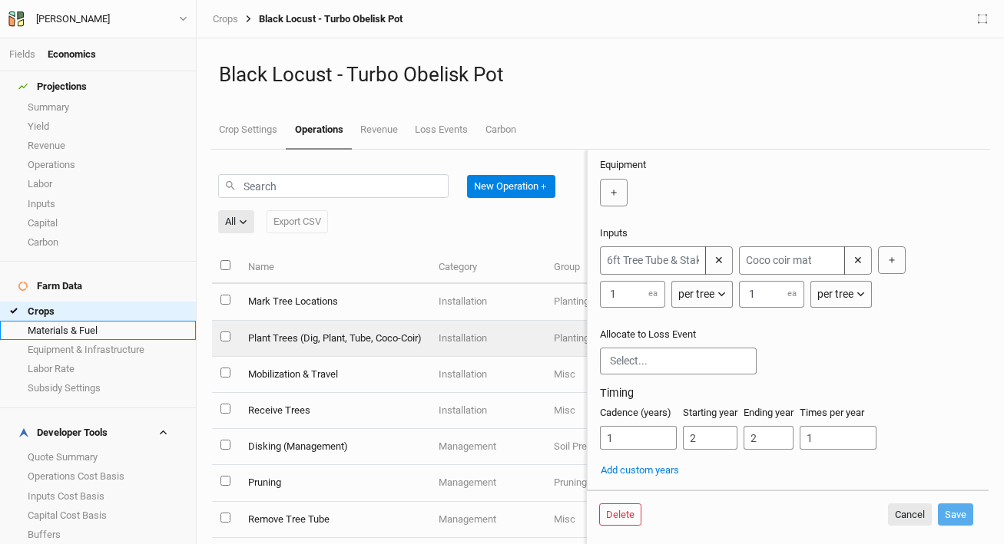
click at [76, 321] on link "Materials & Fuel" at bounding box center [98, 330] width 196 height 19
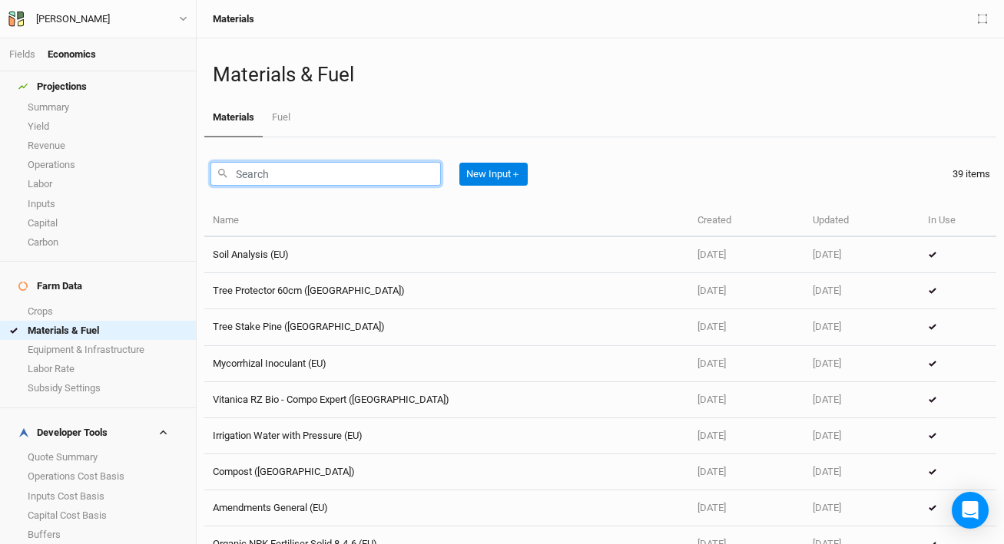
click at [316, 182] on input "text" at bounding box center [325, 174] width 230 height 24
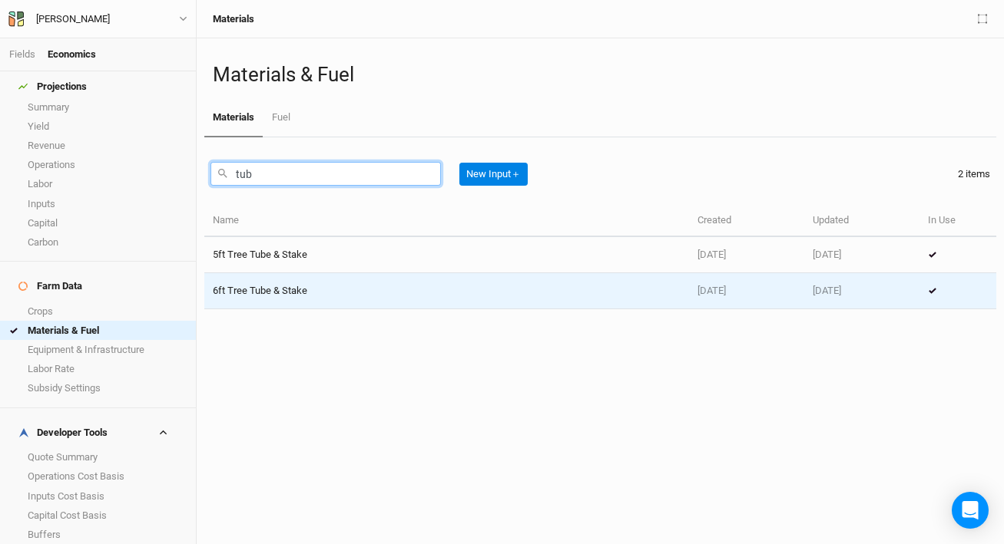
type input "tub"
click at [320, 289] on td "6ft Tree Tube & Stake" at bounding box center [446, 291] width 485 height 36
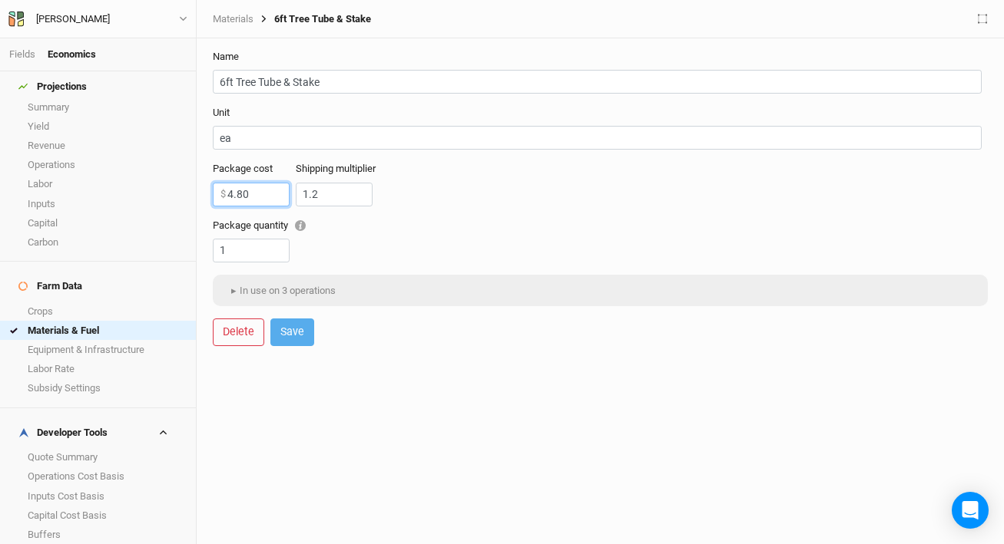
drag, startPoint x: 251, startPoint y: 190, endPoint x: 217, endPoint y: 194, distance: 34.7
click at [217, 194] on input "4.80" at bounding box center [251, 195] width 77 height 24
type input "5.5"
click at [349, 197] on input "1.2" at bounding box center [334, 195] width 77 height 24
type input "1.2"
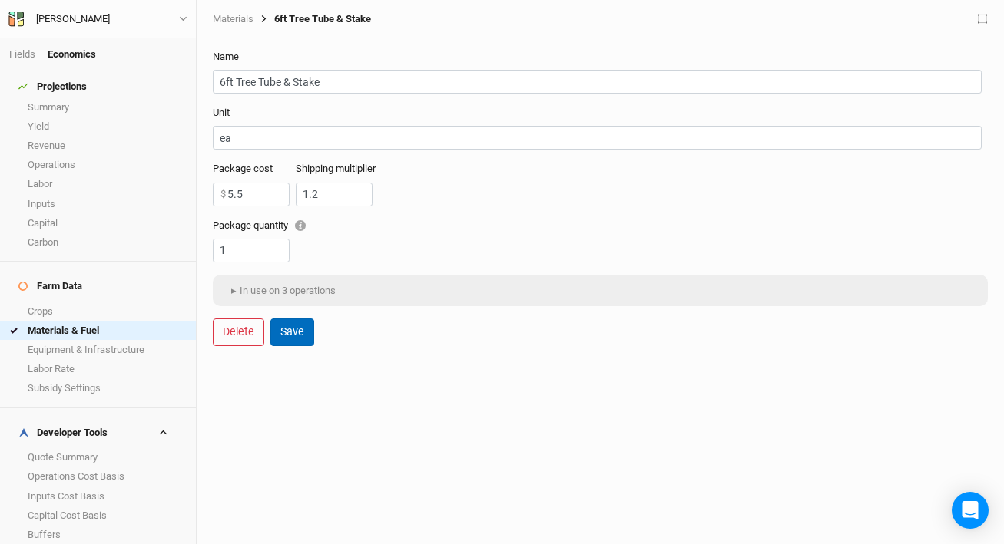
click at [292, 336] on button "Save" at bounding box center [292, 332] width 44 height 27
type input "5.50"
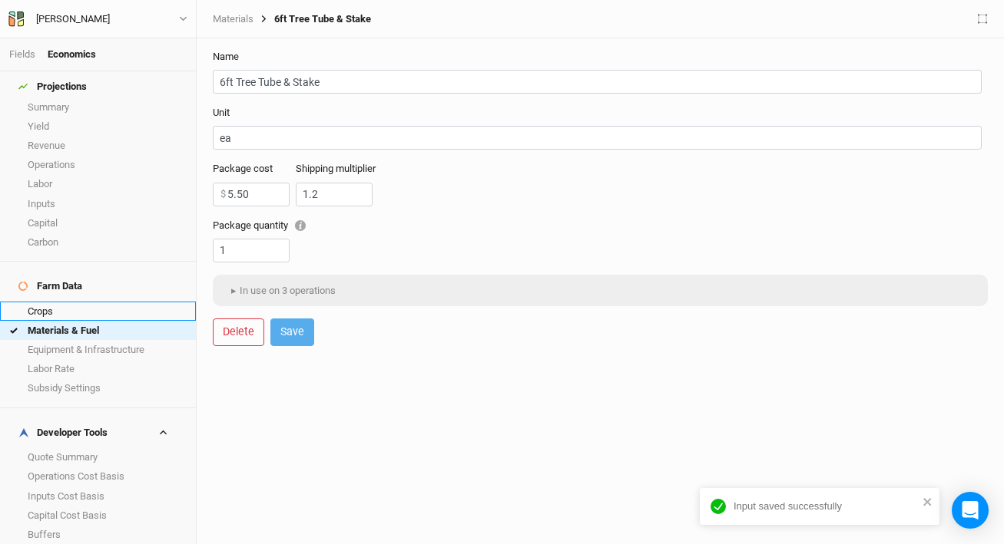
click at [71, 302] on link "Crops" at bounding box center [98, 311] width 196 height 19
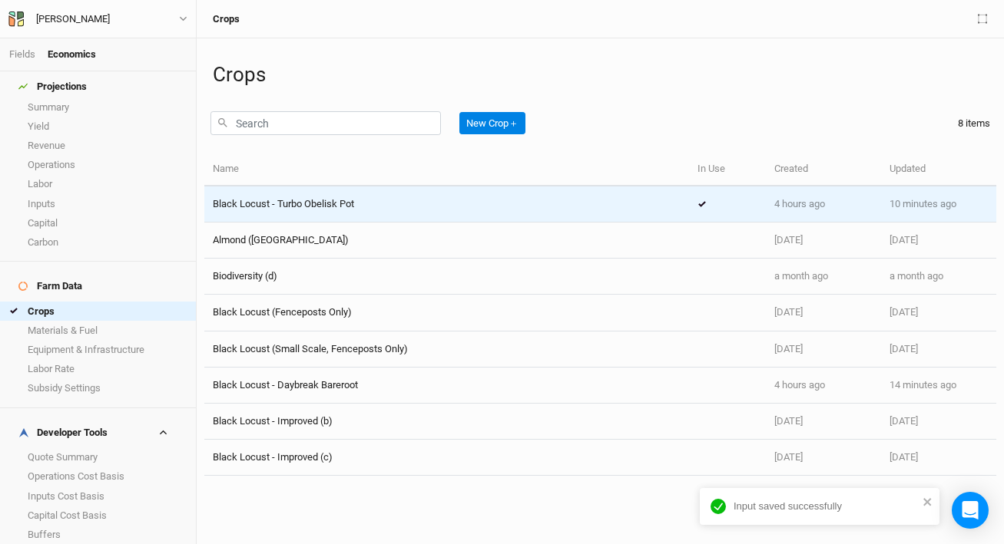
click at [319, 202] on span "Black Locust - Turbo Obelisk Pot" at bounding box center [283, 204] width 141 height 12
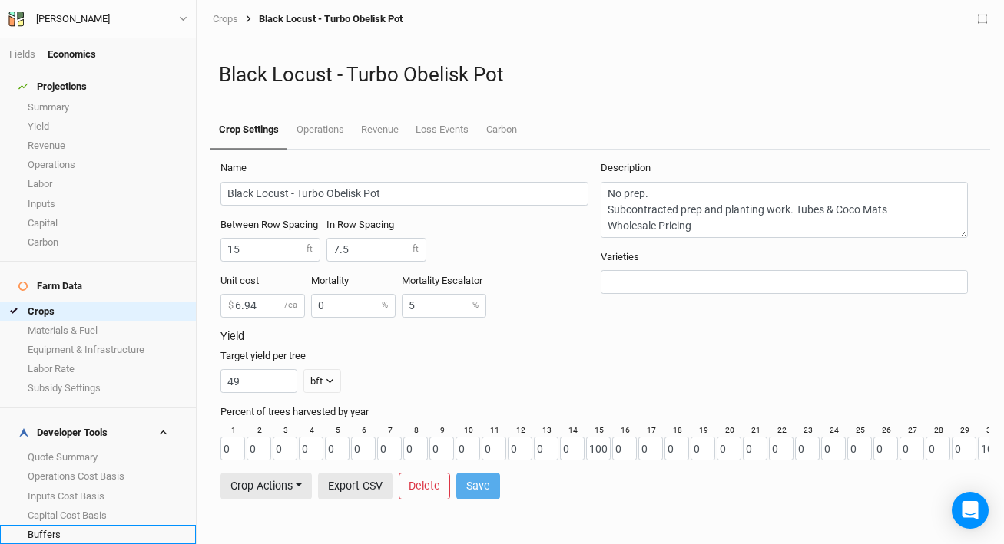
click at [81, 525] on link "Buffers" at bounding box center [98, 534] width 196 height 19
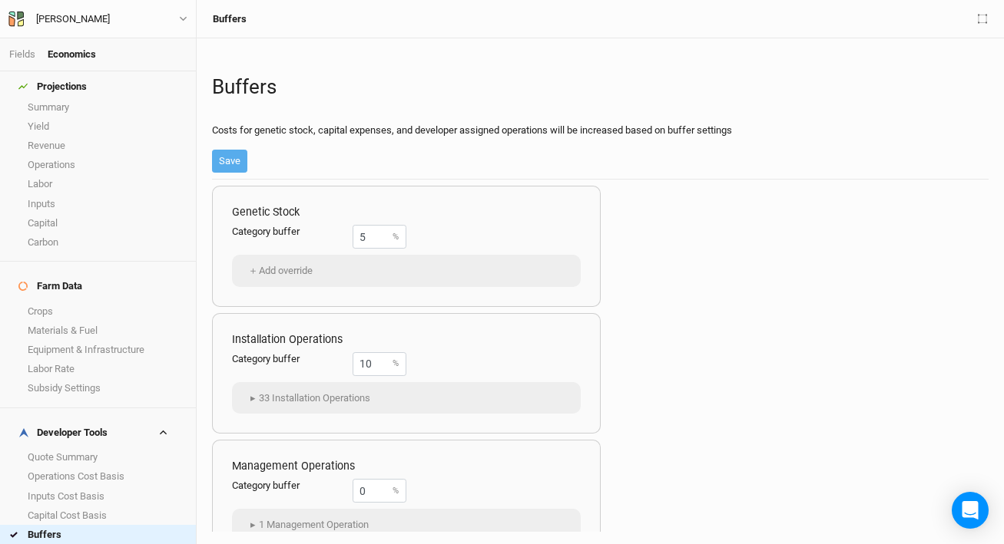
click at [78, 544] on link "Margins" at bounding box center [98, 553] width 196 height 19
click at [83, 525] on link "Buffers" at bounding box center [98, 534] width 196 height 19
drag, startPoint x: 373, startPoint y: 238, endPoint x: 338, endPoint y: 241, distance: 35.5
click at [338, 241] on div "Category buffer 5 %" at bounding box center [319, 237] width 174 height 24
click at [48, 544] on link "Margins" at bounding box center [98, 553] width 196 height 19
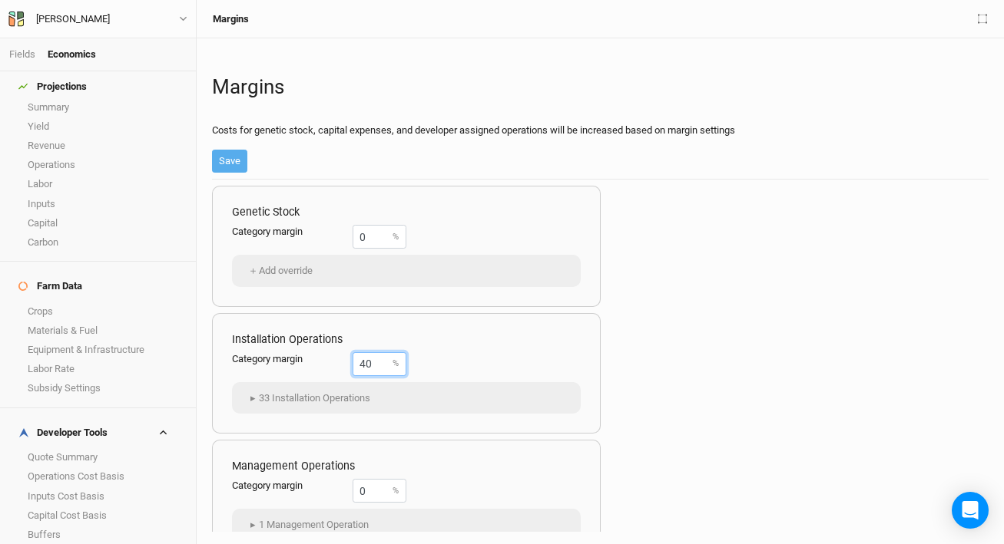
drag, startPoint x: 372, startPoint y: 365, endPoint x: 273, endPoint y: 347, distance: 101.4
click at [270, 348] on div "Installation Operations Category margin 40 % ▸ 33 Installation Operations Biodi…" at bounding box center [406, 373] width 389 height 121
type input "30"
click at [240, 162] on button "Save" at bounding box center [229, 161] width 35 height 23
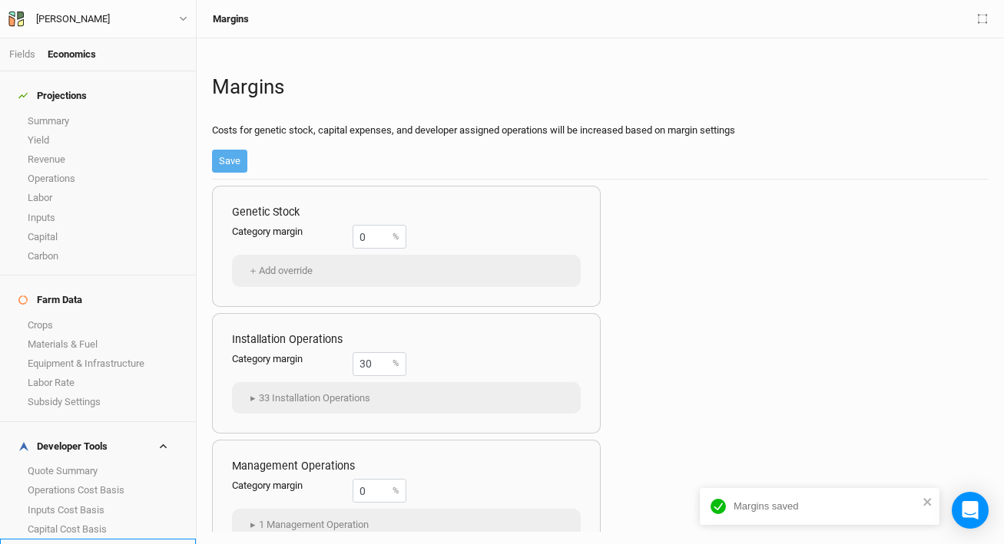
click at [111, 539] on link "Buffers" at bounding box center [98, 548] width 196 height 19
drag, startPoint x: 378, startPoint y: 363, endPoint x: 310, endPoint y: 359, distance: 67.7
click at [310, 359] on div "Category buffer 10 %" at bounding box center [319, 364] width 174 height 24
drag, startPoint x: 375, startPoint y: 371, endPoint x: 336, endPoint y: 369, distance: 40.0
click at [336, 369] on div "Category buffer 5 %" at bounding box center [319, 364] width 174 height 24
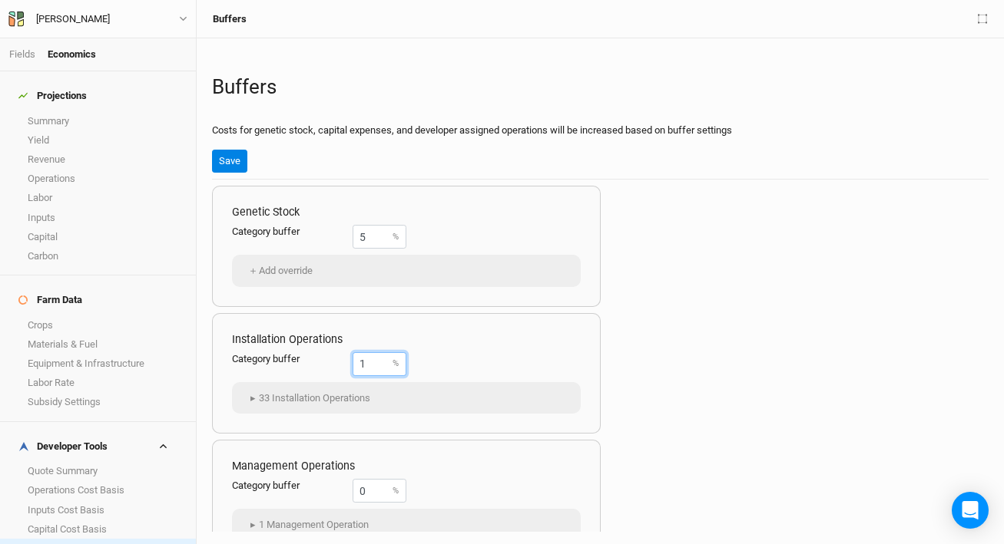
type input "10"
click at [562, 376] on div "Installation Operations Category buffer 10 % ▸ 33 Installation Operations Biodi…" at bounding box center [406, 373] width 389 height 121
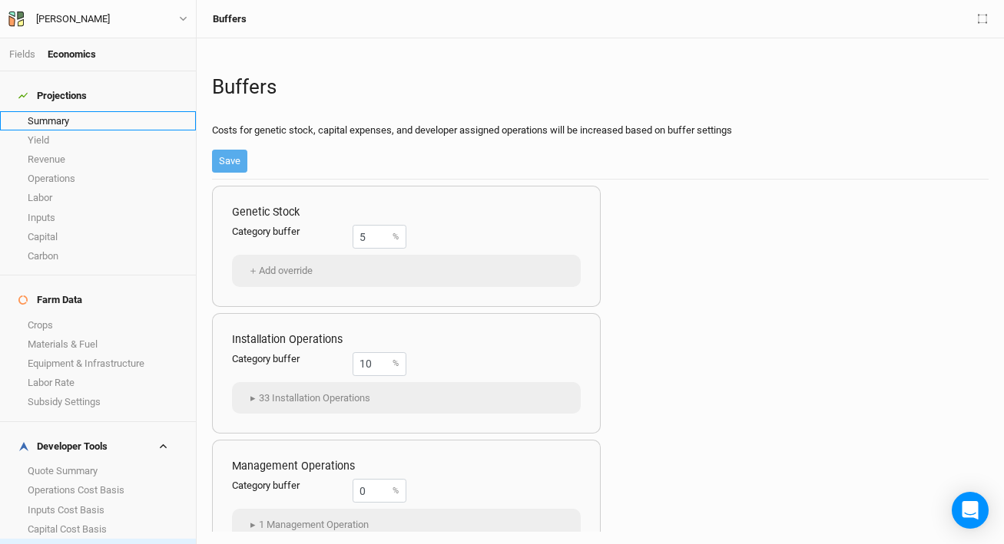
click at [92, 114] on link "Summary" at bounding box center [98, 120] width 196 height 19
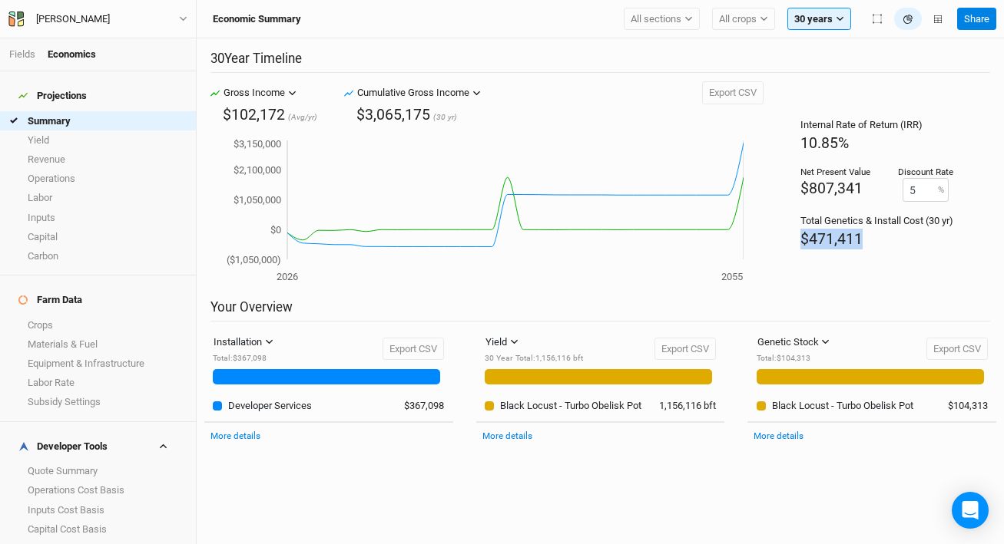
click at [772, 238] on div "Internal Rate of Return (IRR) 10.85% Net Present Value $807,341 Discount Rate 5…" at bounding box center [876, 190] width 227 height 218
click at [817, 360] on div "Total : $104,313" at bounding box center [796, 359] width 81 height 12
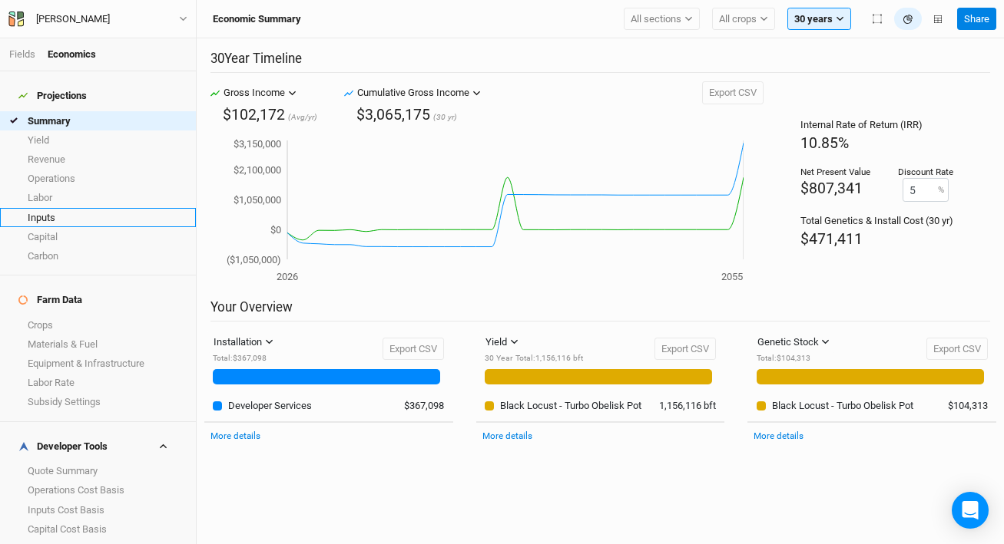
click at [68, 208] on link "Inputs" at bounding box center [98, 217] width 196 height 19
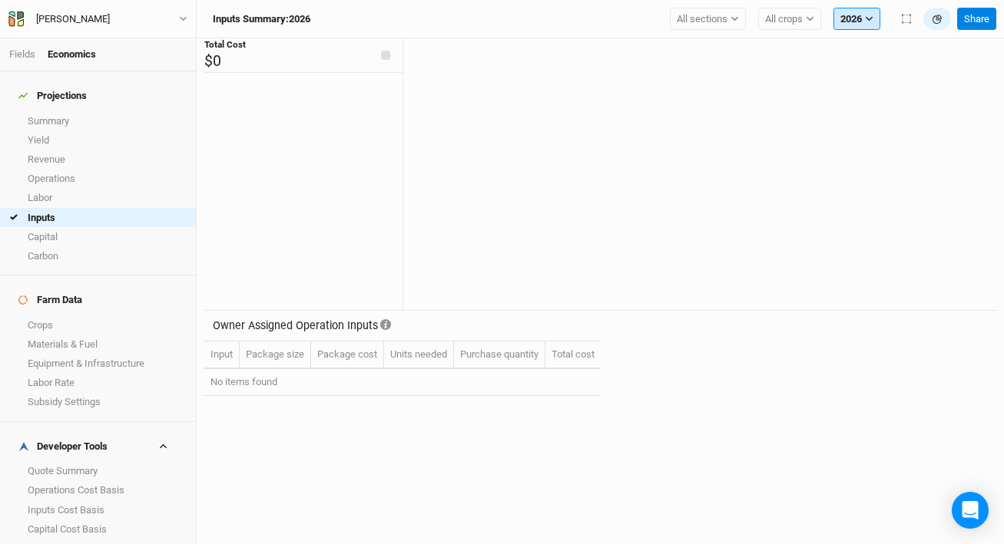
click at [851, 22] on button "2026" at bounding box center [856, 19] width 47 height 23
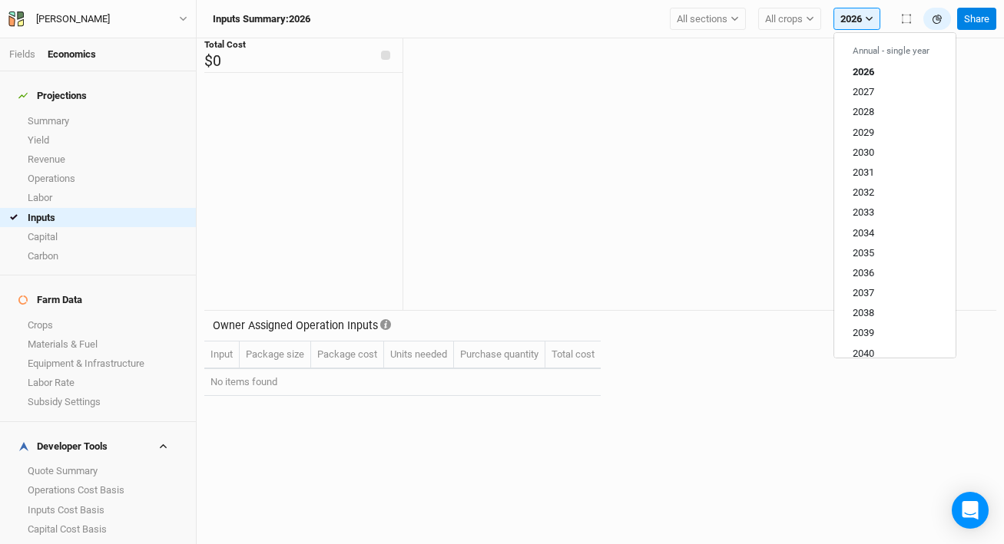
click at [610, 135] on icon at bounding box center [696, 173] width 587 height 246
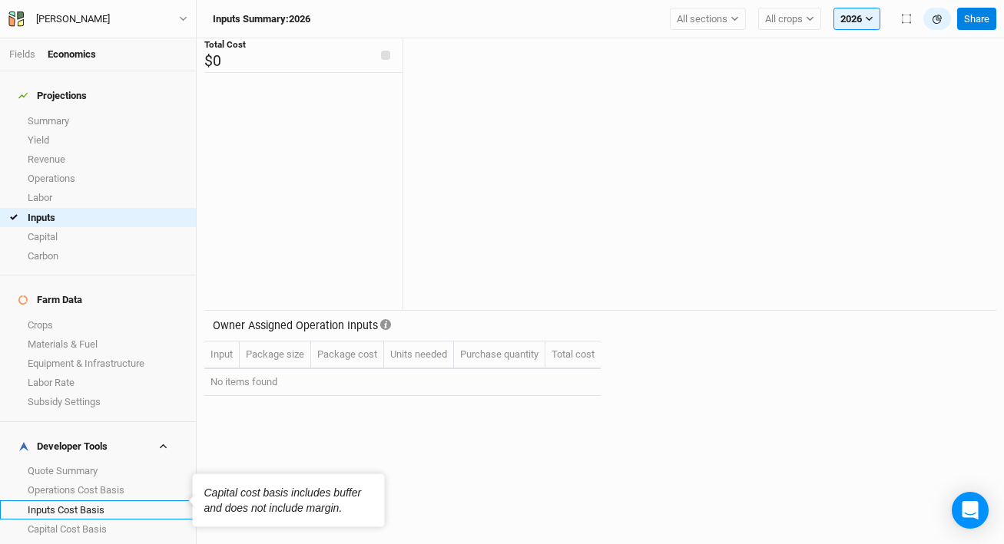
click at [60, 501] on link "Inputs Cost Basis" at bounding box center [98, 510] width 196 height 19
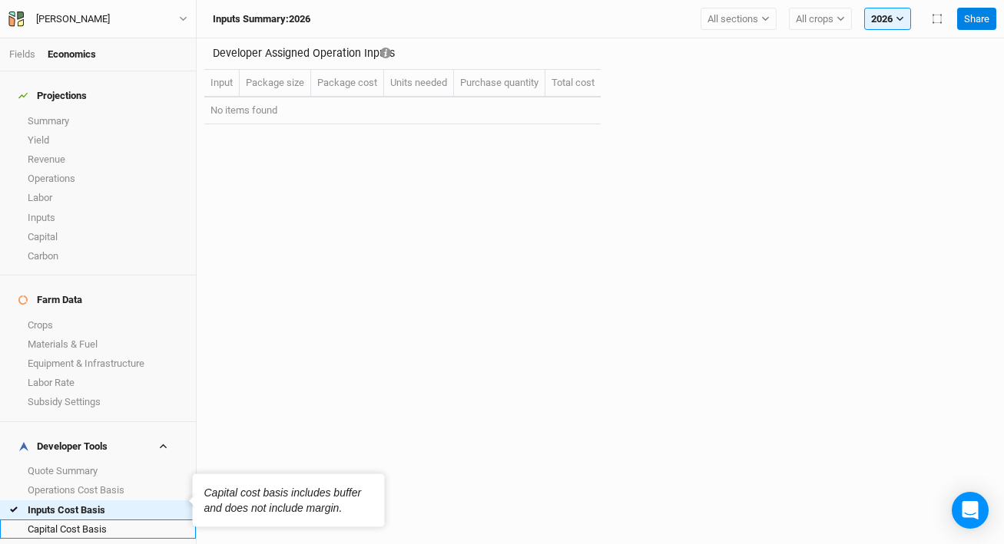
click at [63, 520] on link "Capital Cost Basis" at bounding box center [98, 529] width 196 height 19
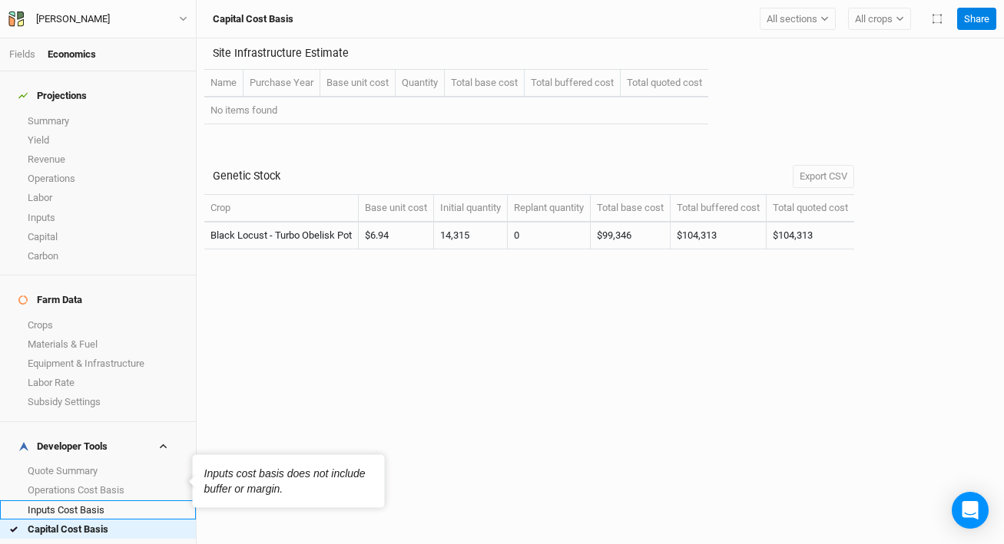
click at [47, 501] on link "Inputs Cost Basis" at bounding box center [98, 510] width 196 height 19
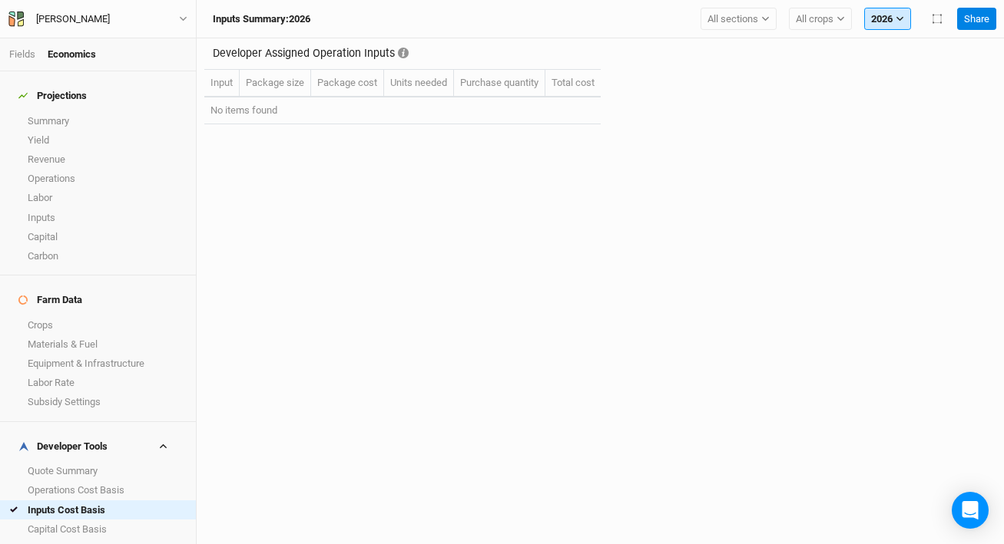
click at [893, 18] on button "2026" at bounding box center [887, 19] width 47 height 23
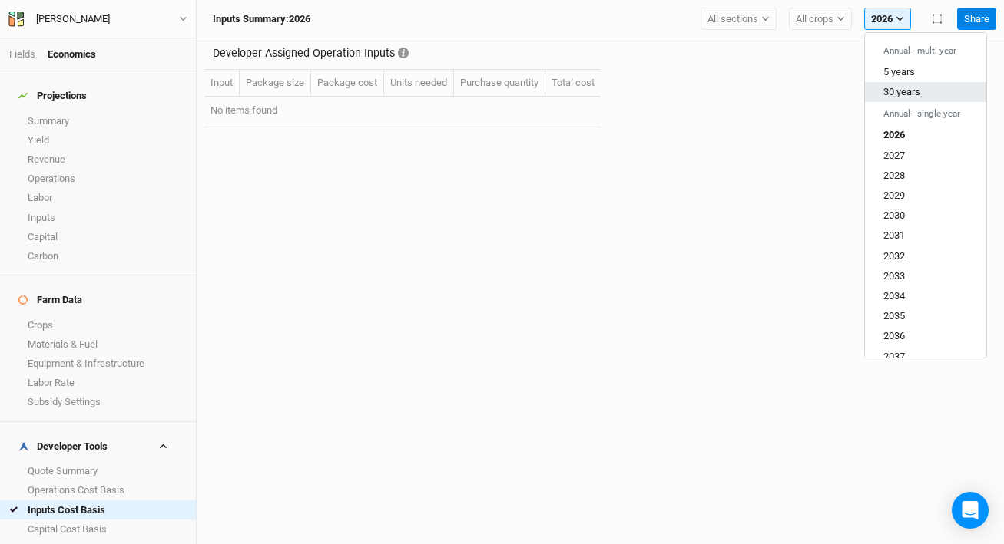
click at [898, 101] on button "30 years" at bounding box center [925, 92] width 121 height 20
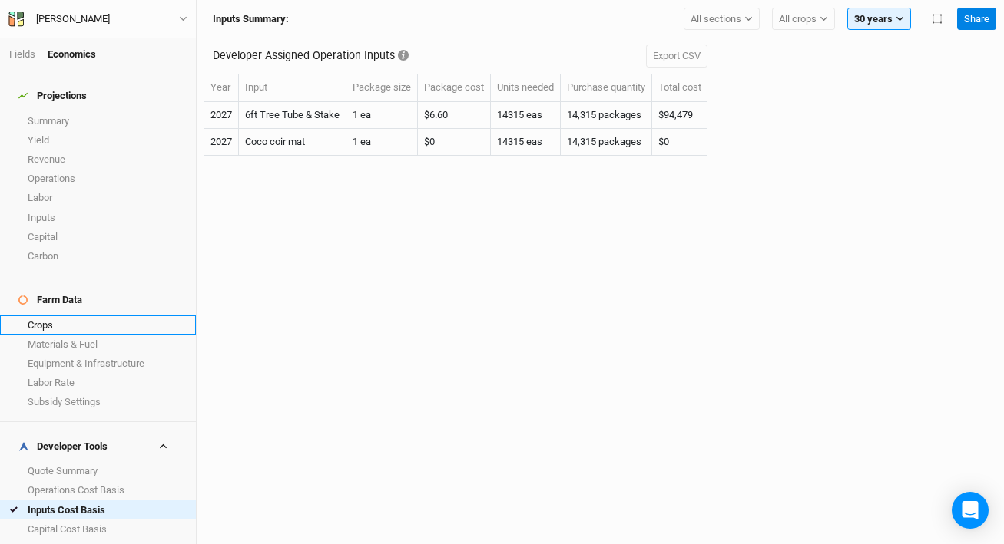
click at [94, 316] on link "Crops" at bounding box center [98, 325] width 196 height 19
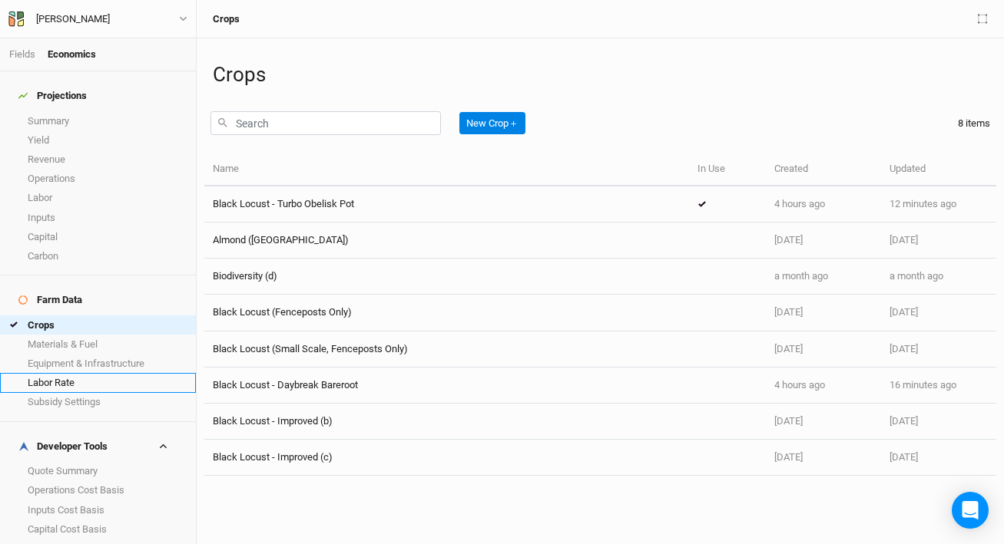
click at [91, 373] on link "Labor Rate" at bounding box center [98, 382] width 196 height 19
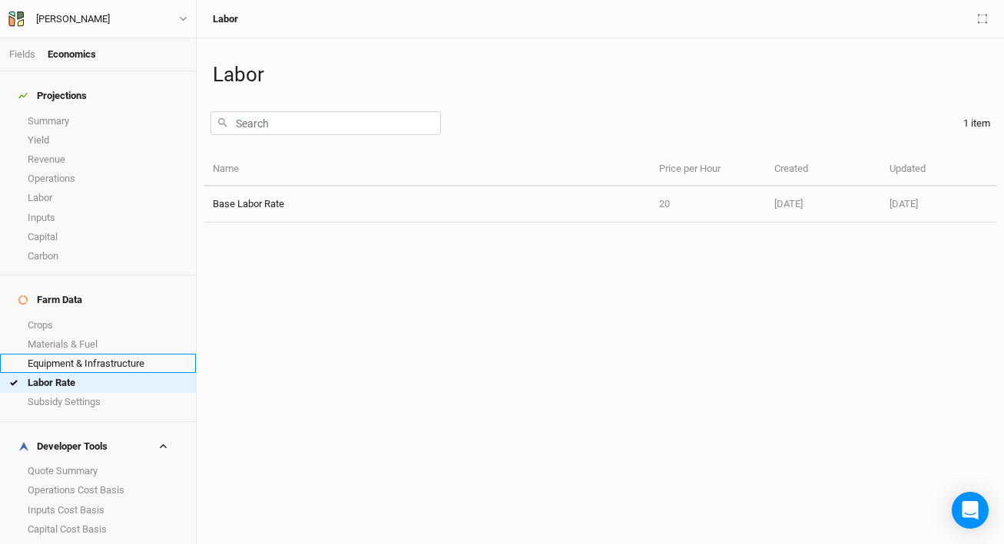
click at [90, 354] on link "Equipment & Infrastructure" at bounding box center [98, 363] width 196 height 19
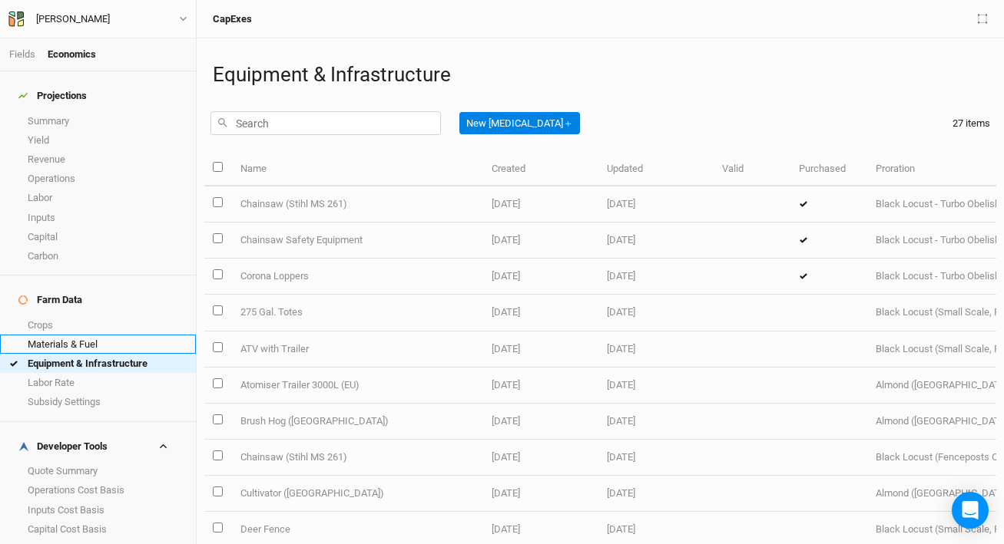
click at [71, 335] on link "Materials & Fuel" at bounding box center [98, 344] width 196 height 19
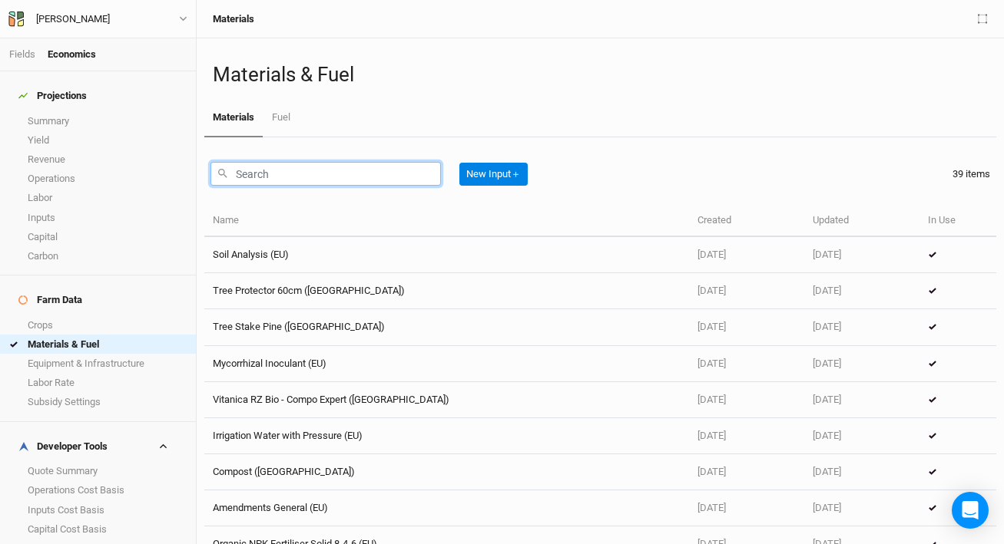
click at [296, 170] on input "text" at bounding box center [325, 174] width 230 height 24
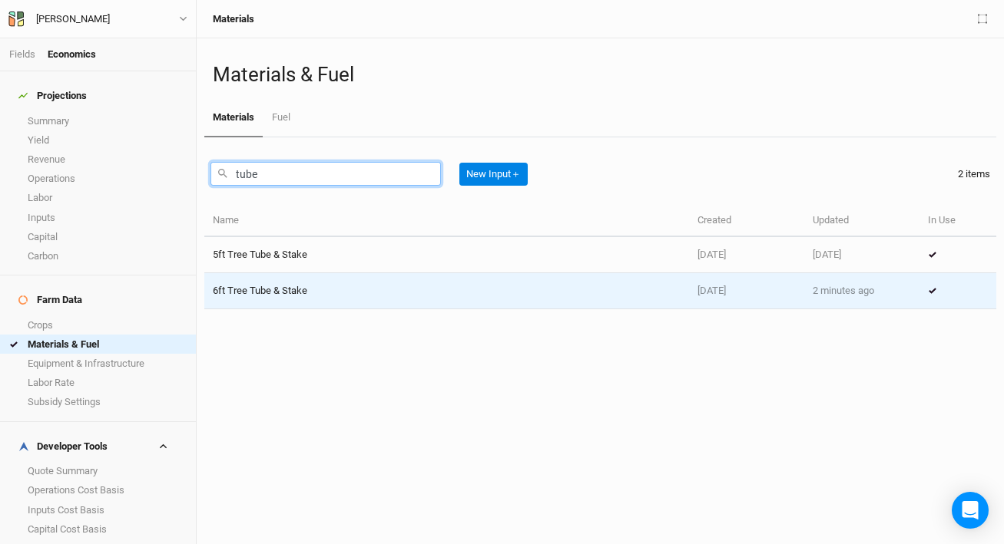
type input "tube"
click at [405, 290] on td "6ft Tree Tube & Stake" at bounding box center [446, 291] width 485 height 36
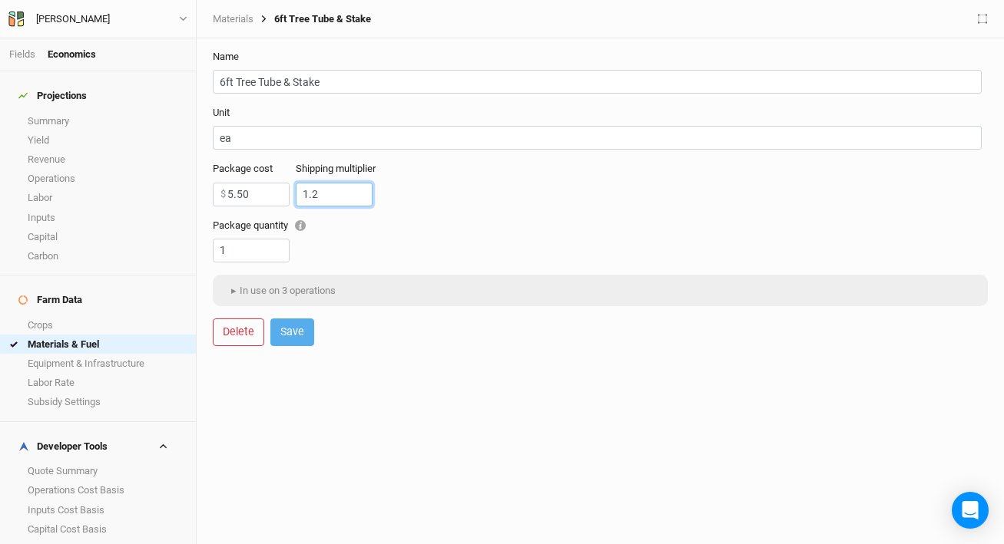
drag, startPoint x: 329, startPoint y: 191, endPoint x: 279, endPoint y: 191, distance: 49.9
click at [279, 191] on div "Package cost 5.50 $ Shipping multiplier 1.2" at bounding box center [600, 190] width 775 height 56
type input "1"
click at [302, 332] on button "Save" at bounding box center [292, 332] width 44 height 27
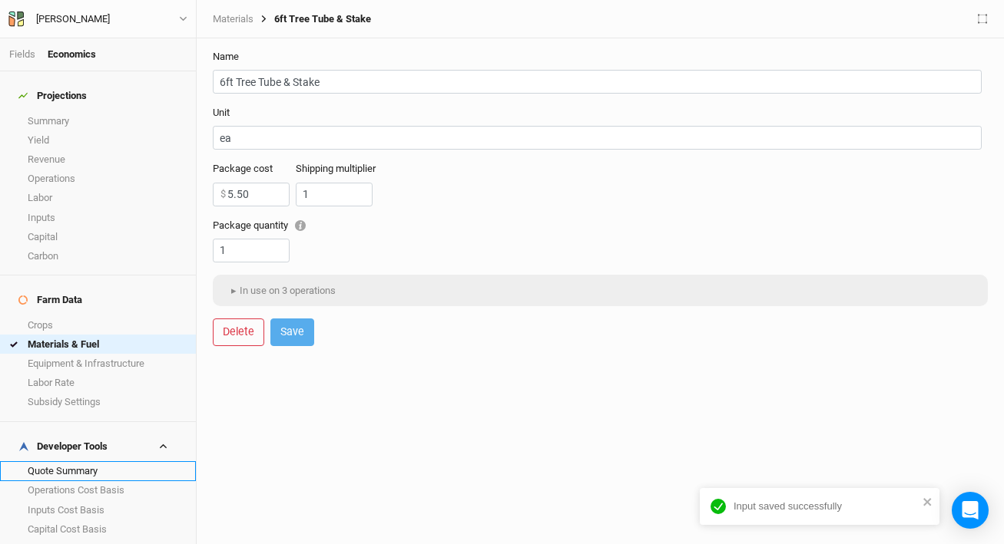
click at [50, 461] on link "Quote Summary" at bounding box center [98, 470] width 196 height 19
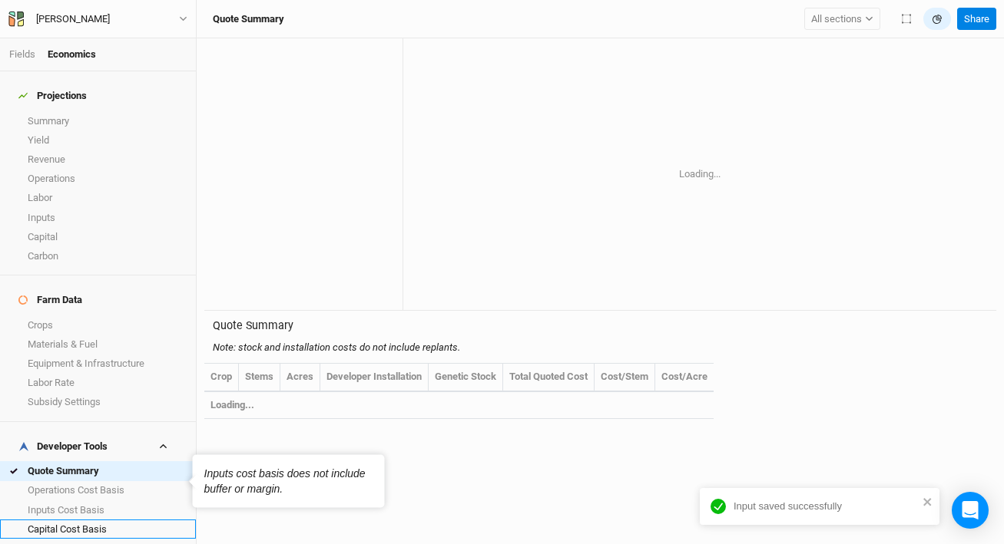
click at [88, 520] on link "Capital Cost Basis" at bounding box center [98, 529] width 196 height 19
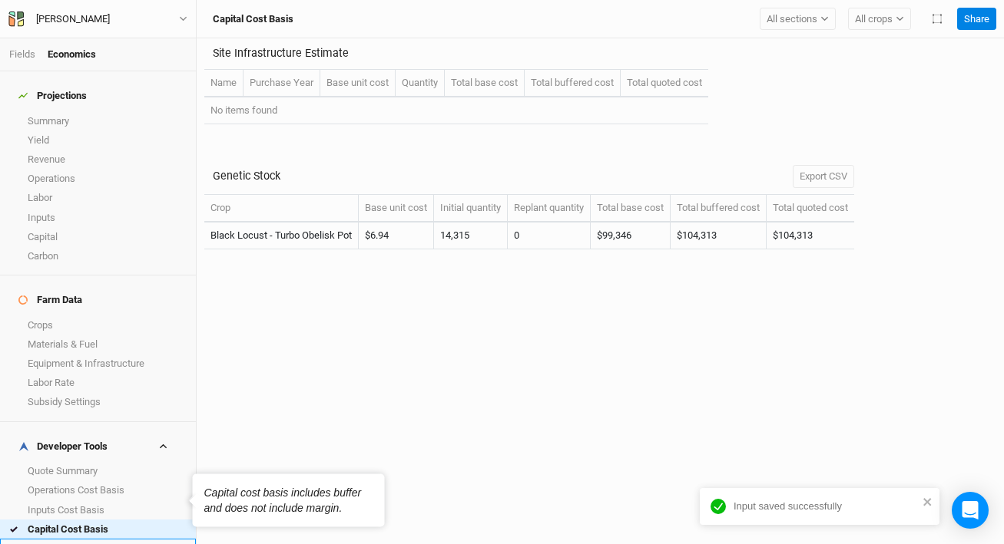
click at [80, 539] on link "Buffers" at bounding box center [98, 548] width 196 height 19
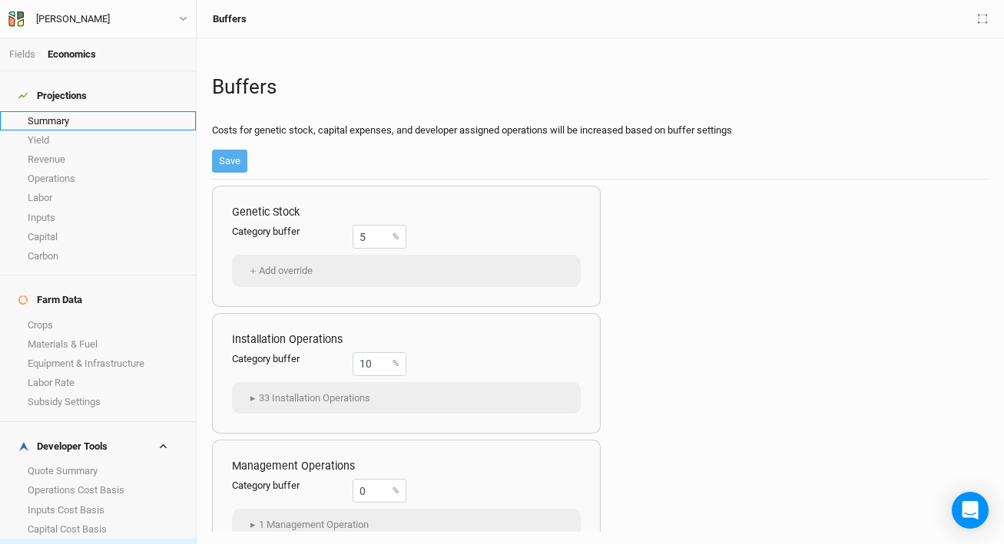
click at [97, 112] on link "Summary" at bounding box center [98, 120] width 196 height 19
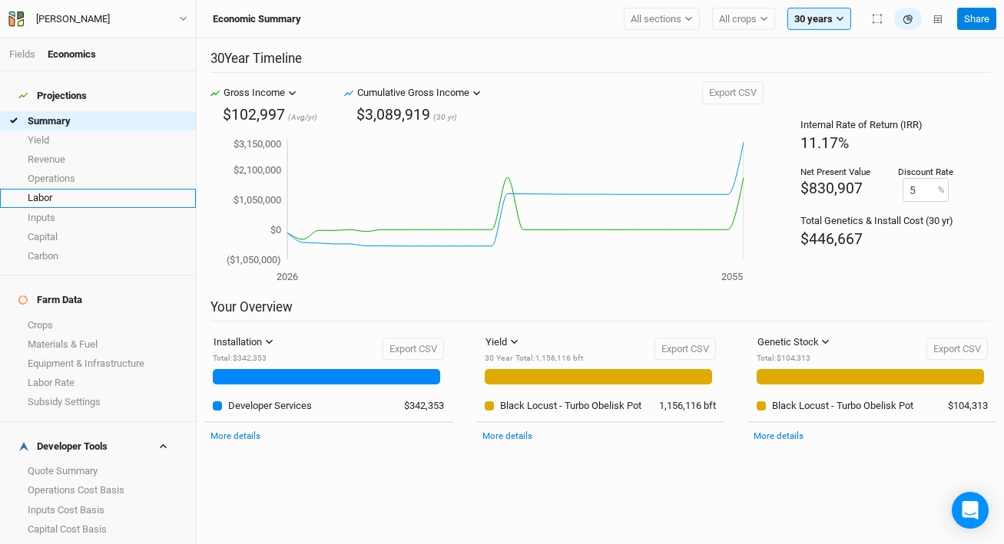
click at [94, 190] on link "Labor" at bounding box center [98, 198] width 196 height 19
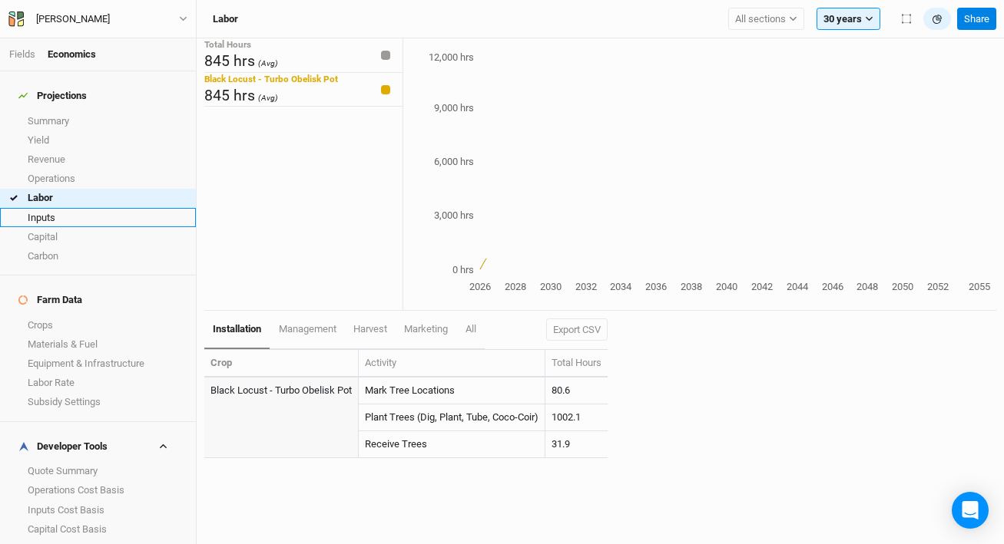
click at [93, 212] on link "Inputs" at bounding box center [98, 217] width 196 height 19
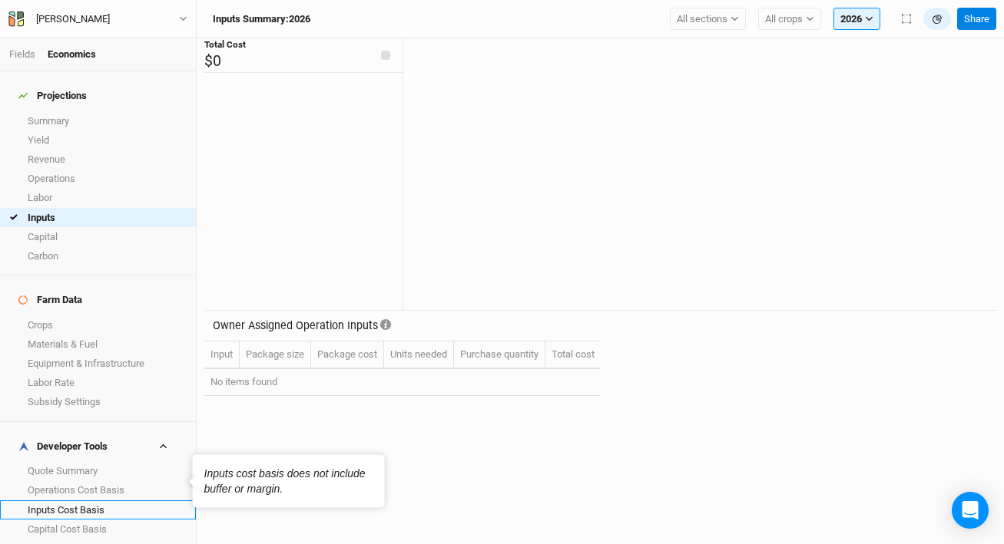
click at [82, 501] on link "Inputs Cost Basis" at bounding box center [98, 510] width 196 height 19
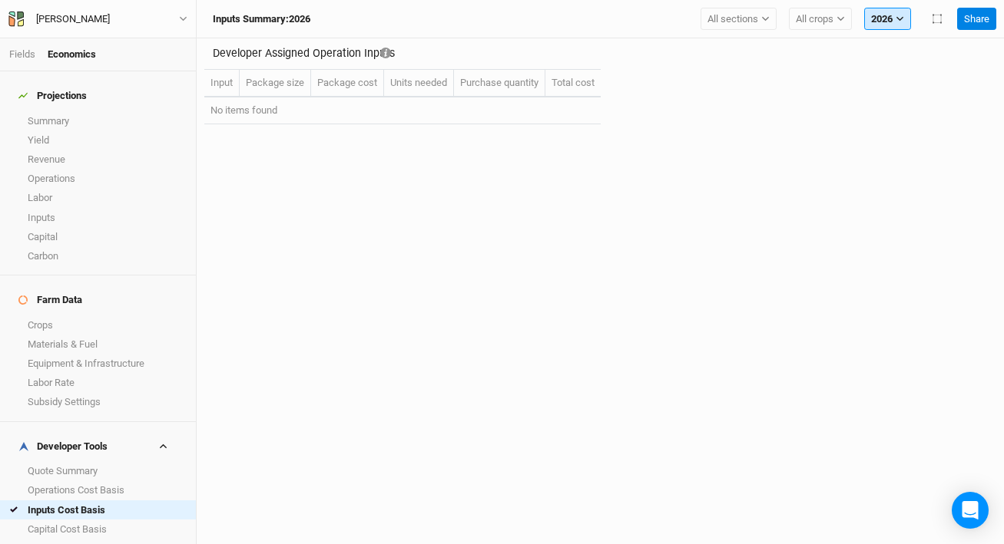
click at [893, 22] on button "2026" at bounding box center [887, 19] width 47 height 23
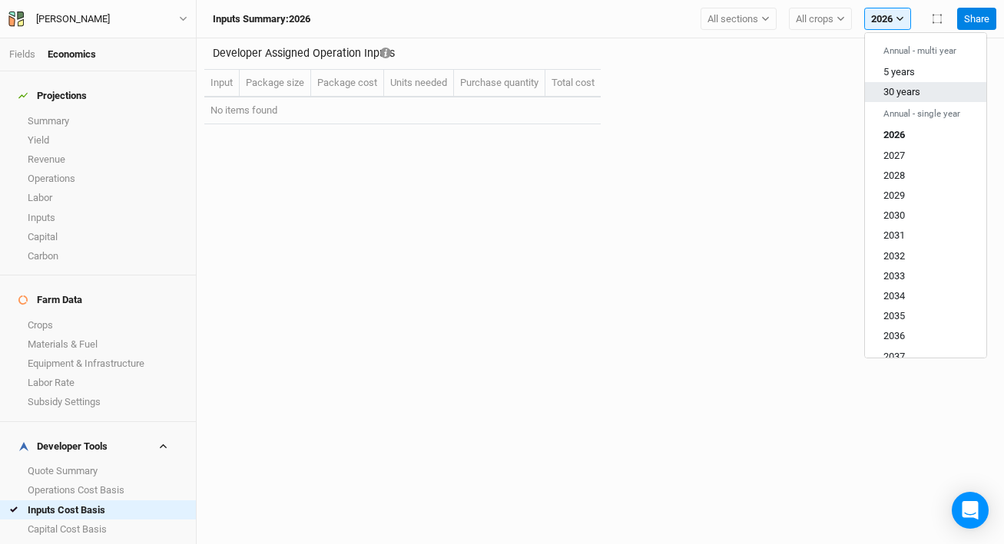
click at [921, 98] on button "30 years" at bounding box center [925, 92] width 121 height 20
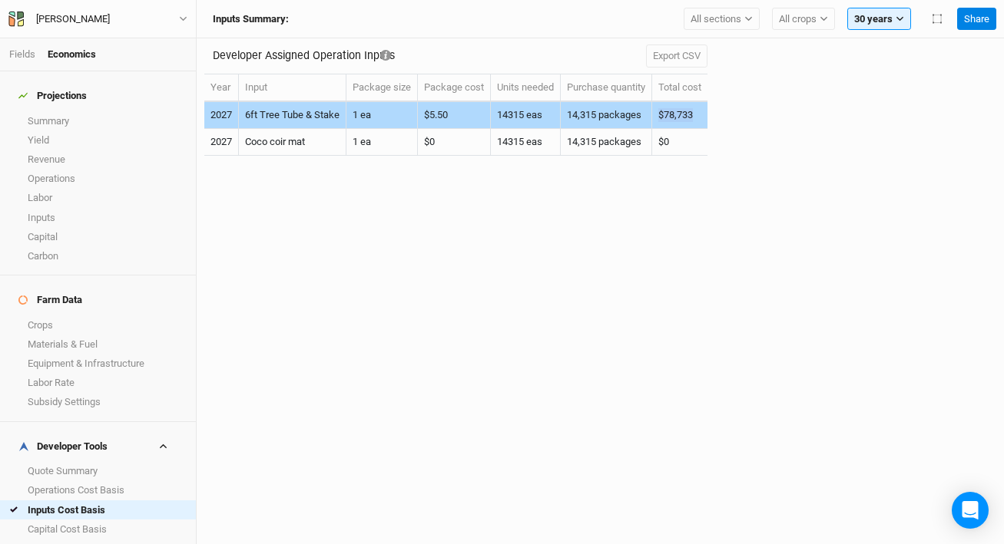
drag, startPoint x: 703, startPoint y: 114, endPoint x: 659, endPoint y: 114, distance: 43.8
click at [659, 114] on td "$78,733" at bounding box center [679, 115] width 55 height 27
drag, startPoint x: 207, startPoint y: 108, endPoint x: 706, endPoint y: 111, distance: 499.1
click at [706, 111] on tr "2027 6ft Tree Tube & Stake 1 ea $5.50 14315 eas 14,315 packages $78,733" at bounding box center [455, 115] width 503 height 27
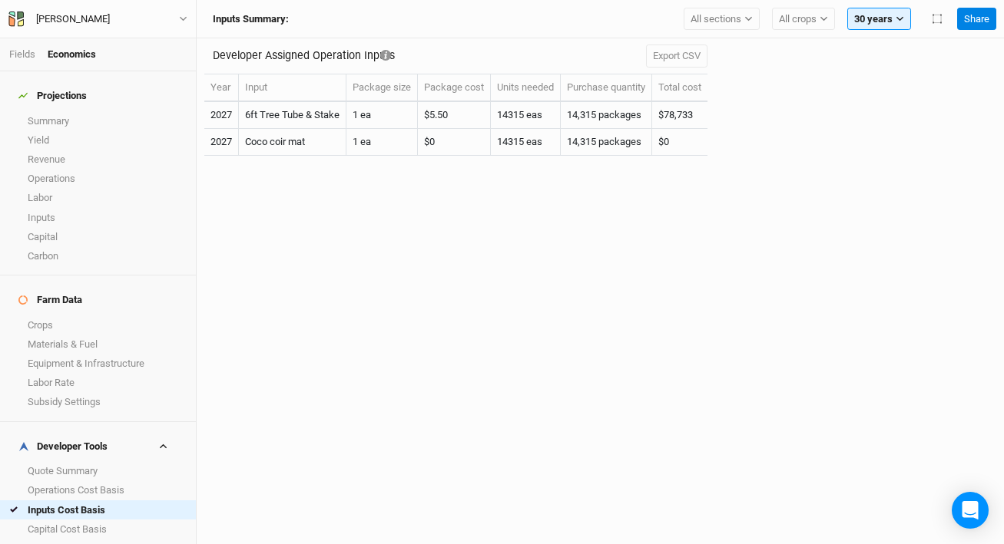
click at [668, 229] on div "Developer Assigned Operation Inputs Export CSV Year Input Package size Package …" at bounding box center [600, 291] width 807 height 506
click at [112, 481] on link "Operations Cost Basis" at bounding box center [98, 490] width 196 height 19
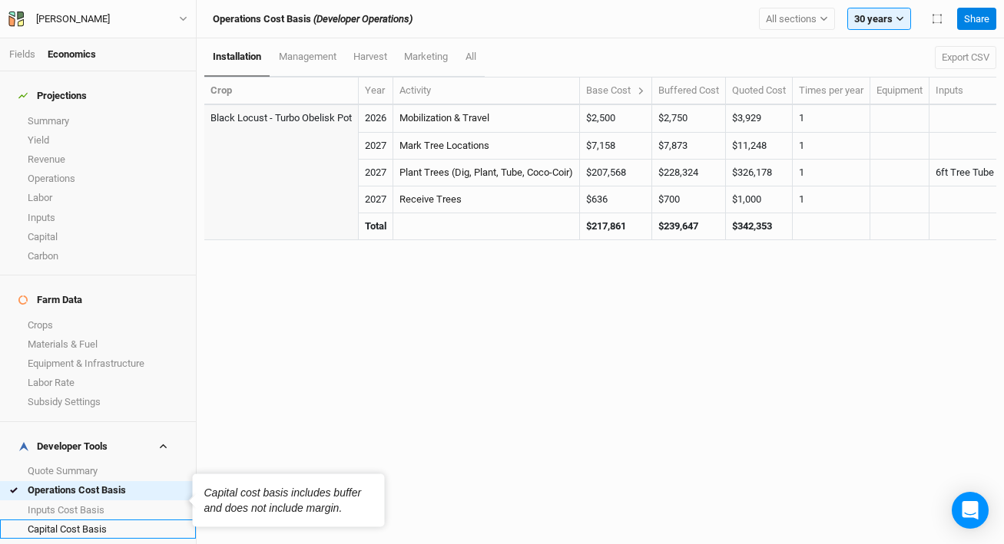
click at [76, 520] on link "Capital Cost Basis" at bounding box center [98, 529] width 196 height 19
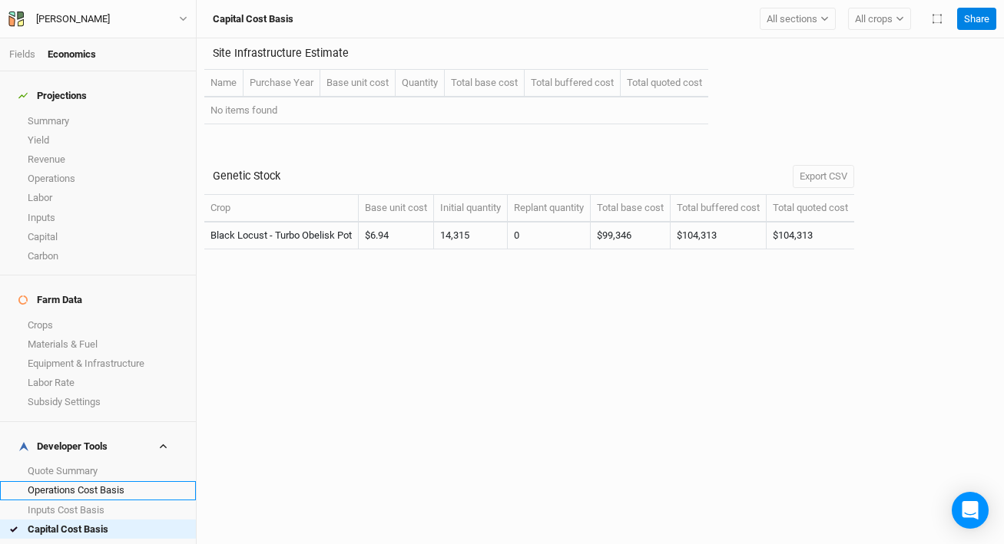
click at [81, 481] on link "Operations Cost Basis" at bounding box center [98, 490] width 196 height 19
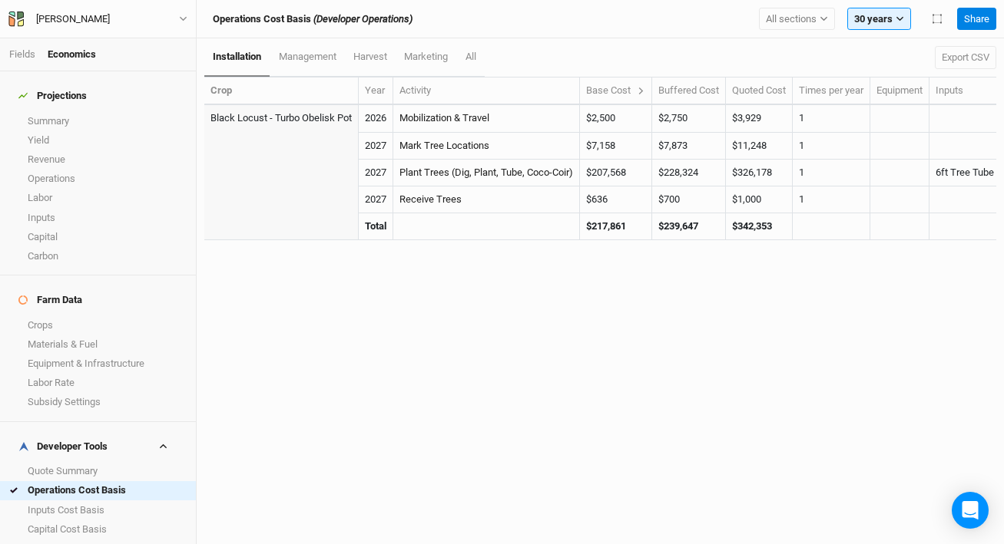
click at [638, 93] on div "Base Cost" at bounding box center [615, 91] width 59 height 14
click at [640, 93] on div "Base Cost" at bounding box center [615, 91] width 59 height 14
click at [644, 89] on icon at bounding box center [641, 91] width 8 height 8
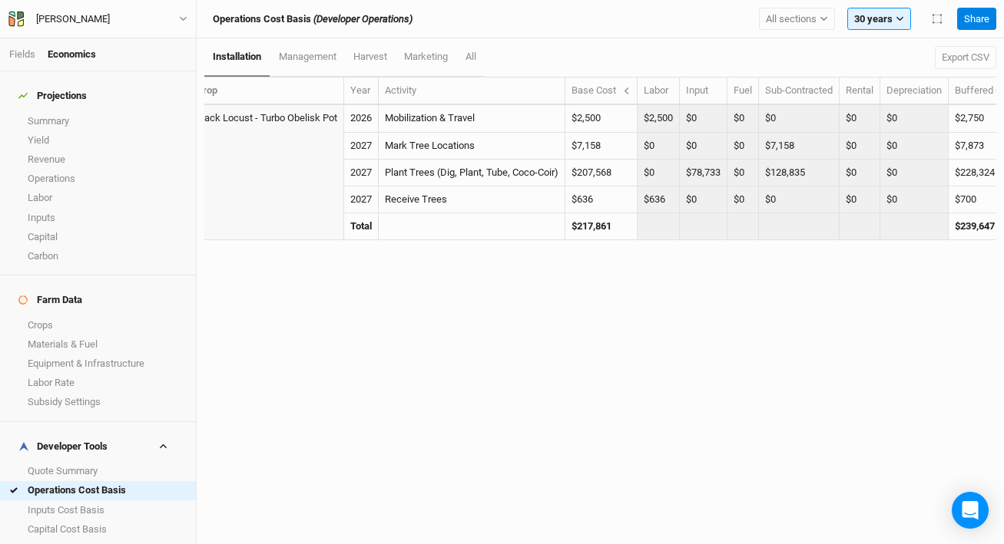
scroll to position [0, 208]
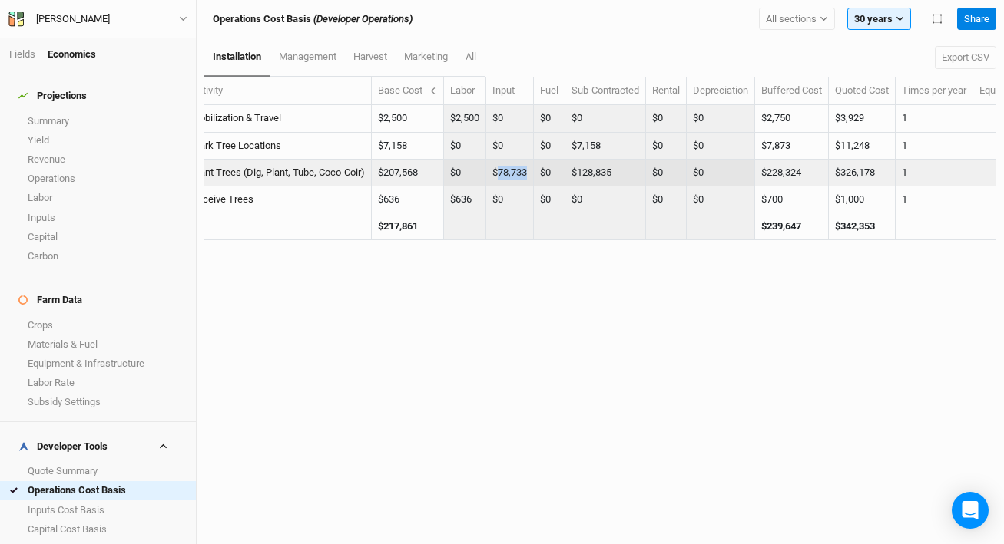
drag, startPoint x: 534, startPoint y: 171, endPoint x: 504, endPoint y: 175, distance: 30.2
click at [504, 175] on td "$78,733" at bounding box center [510, 173] width 48 height 27
copy td "78,733"
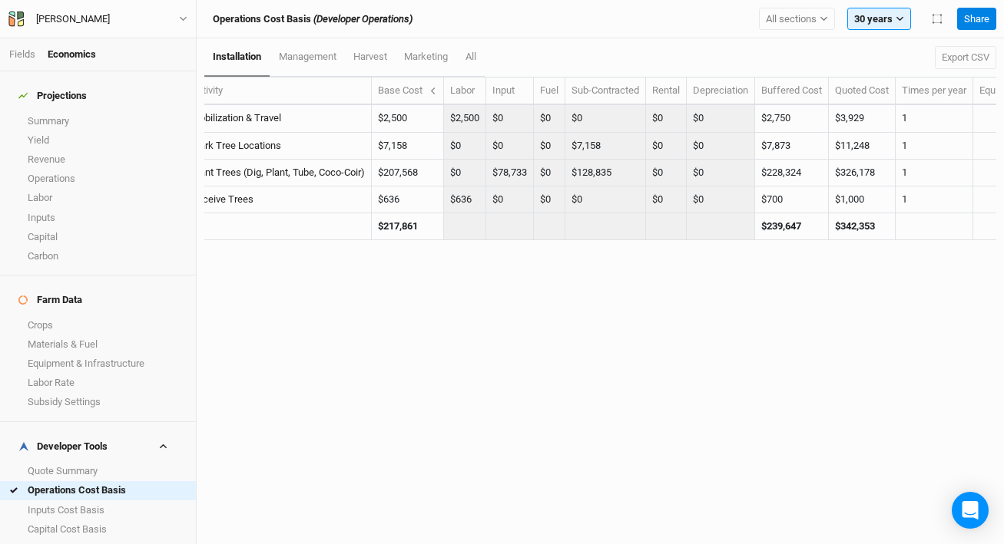
drag, startPoint x: 597, startPoint y: 375, endPoint x: 606, endPoint y: 368, distance: 11.4
click at [597, 375] on div "installation management harvest marketing All Export CSV Crop Year Activity Bas…" at bounding box center [600, 291] width 807 height 506
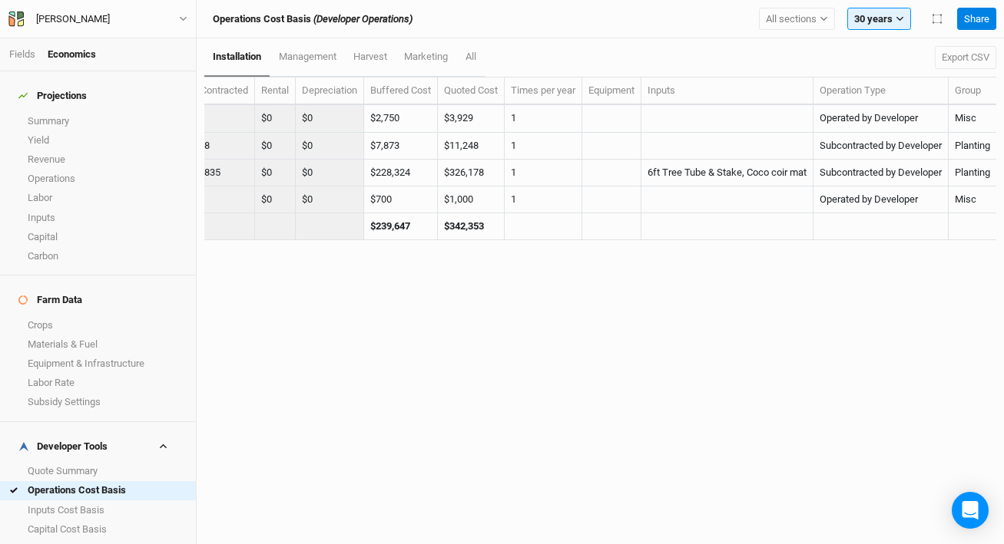
scroll to position [0, 0]
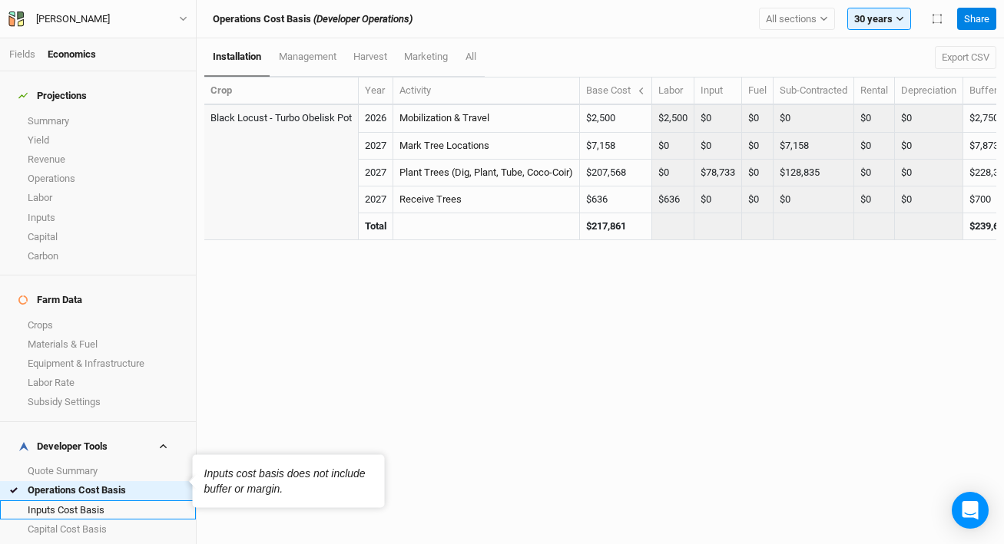
click at [72, 501] on link "Inputs Cost Basis" at bounding box center [98, 510] width 196 height 19
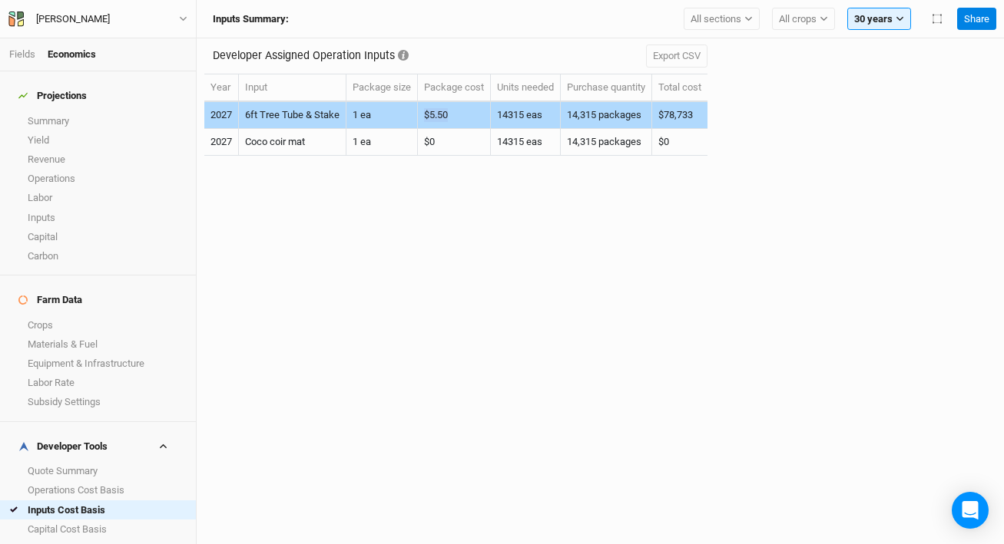
drag, startPoint x: 452, startPoint y: 117, endPoint x: 423, endPoint y: 117, distance: 29.2
click at [423, 117] on td "$5.50" at bounding box center [454, 115] width 73 height 27
click at [428, 115] on td "$5.50" at bounding box center [454, 115] width 73 height 27
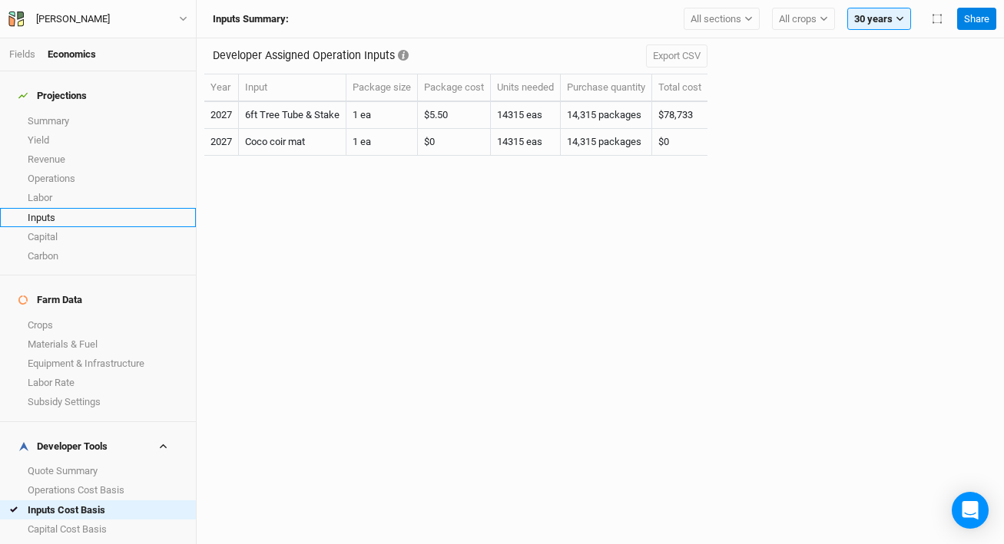
click at [108, 209] on link "Inputs" at bounding box center [98, 217] width 196 height 19
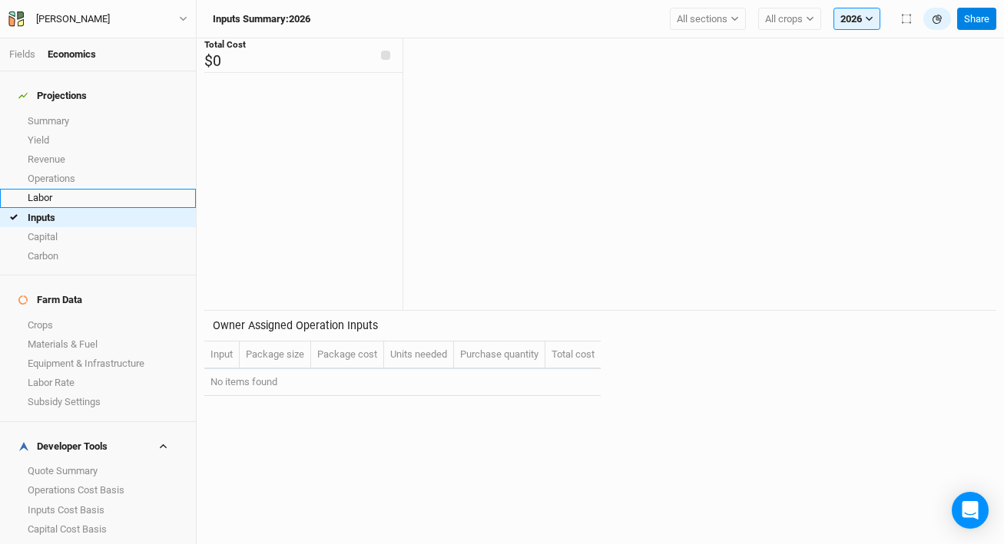
click at [105, 189] on link "Labor" at bounding box center [98, 198] width 196 height 19
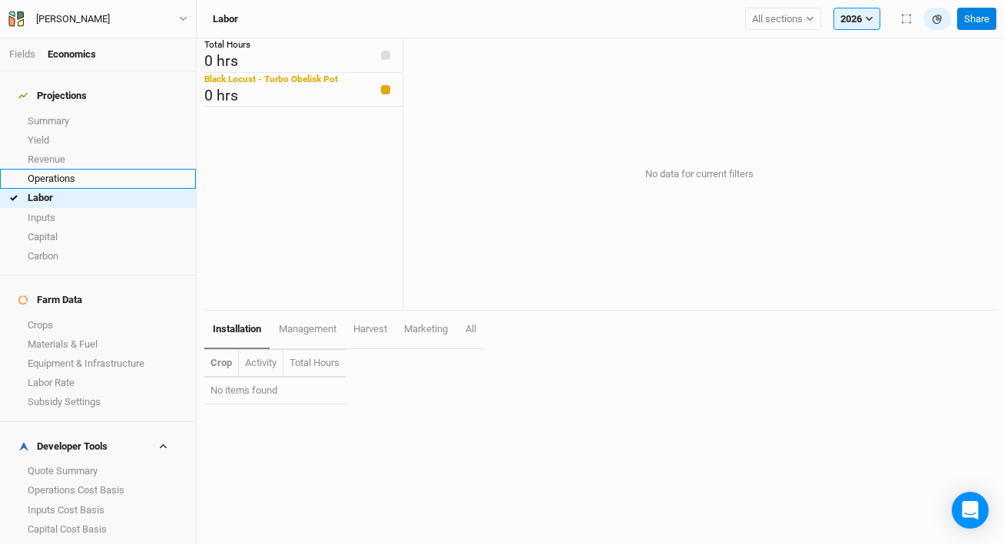
click at [102, 170] on link "Operations" at bounding box center [98, 178] width 196 height 19
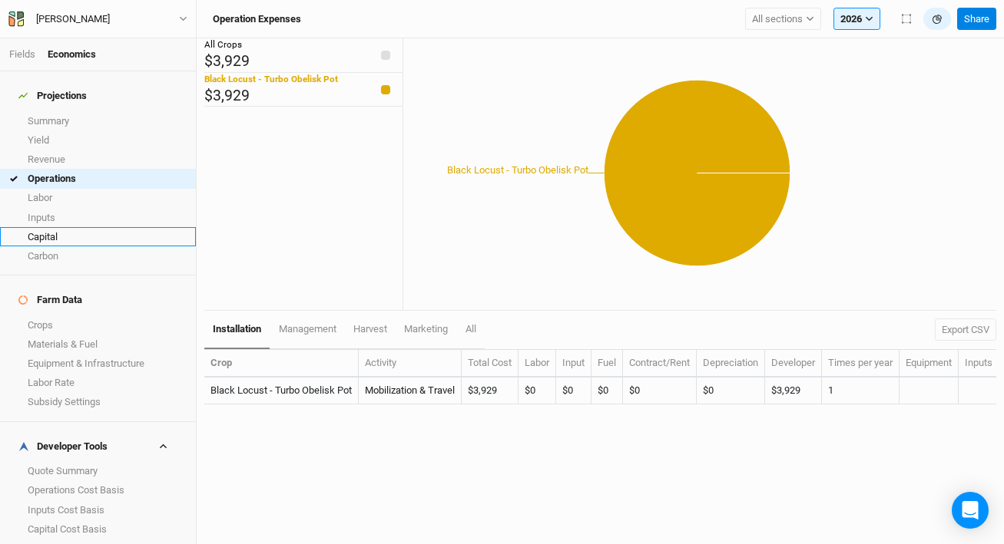
click at [99, 227] on link "Capital" at bounding box center [98, 236] width 196 height 19
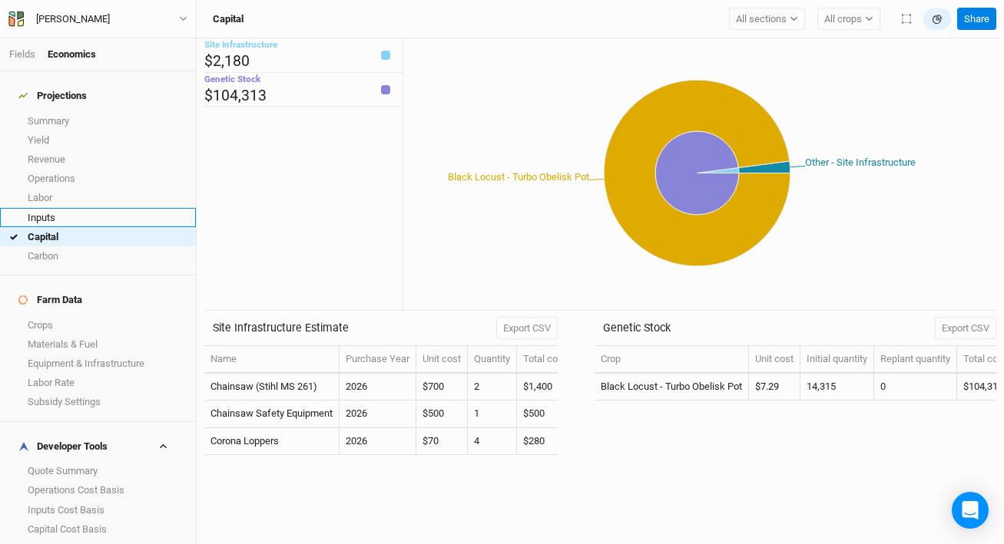
click at [75, 208] on link "Inputs" at bounding box center [98, 217] width 196 height 19
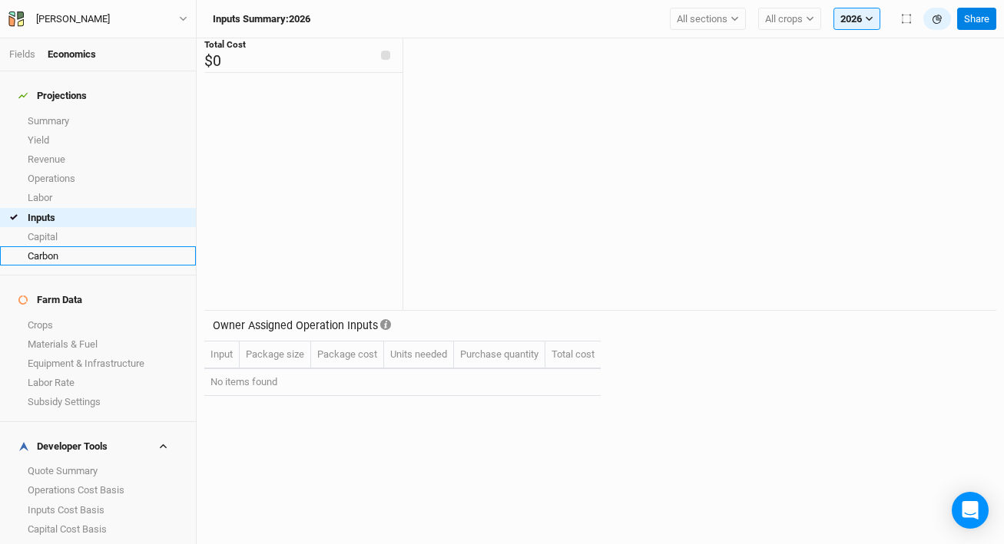
click at [100, 246] on link "Carbon" at bounding box center [98, 255] width 196 height 19
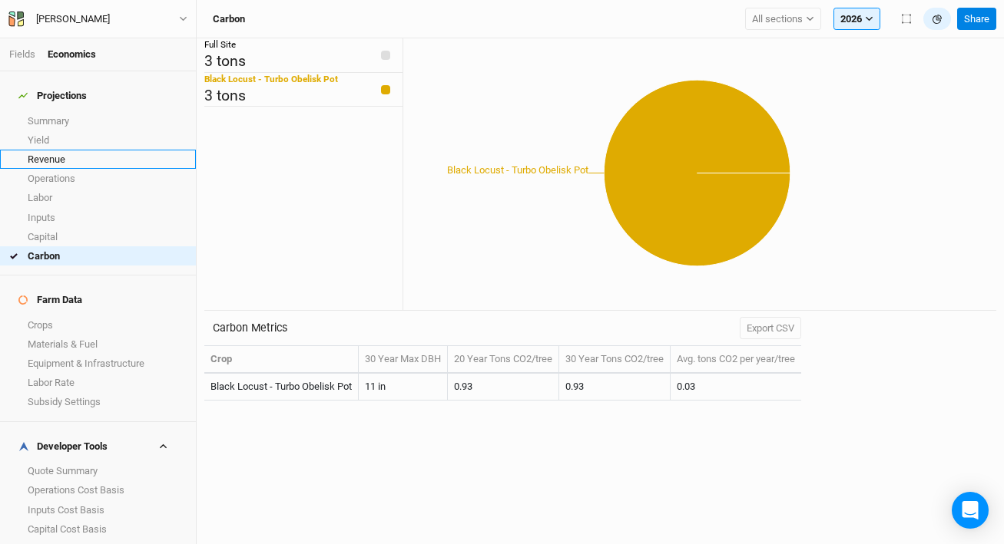
click at [86, 158] on link "Revenue" at bounding box center [98, 159] width 196 height 19
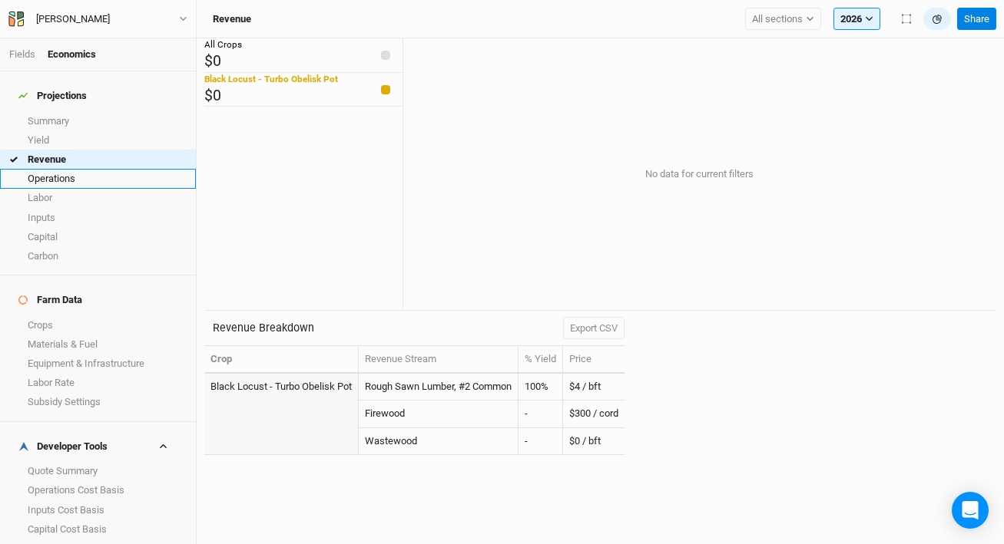
click at [88, 169] on link "Operations" at bounding box center [98, 178] width 196 height 19
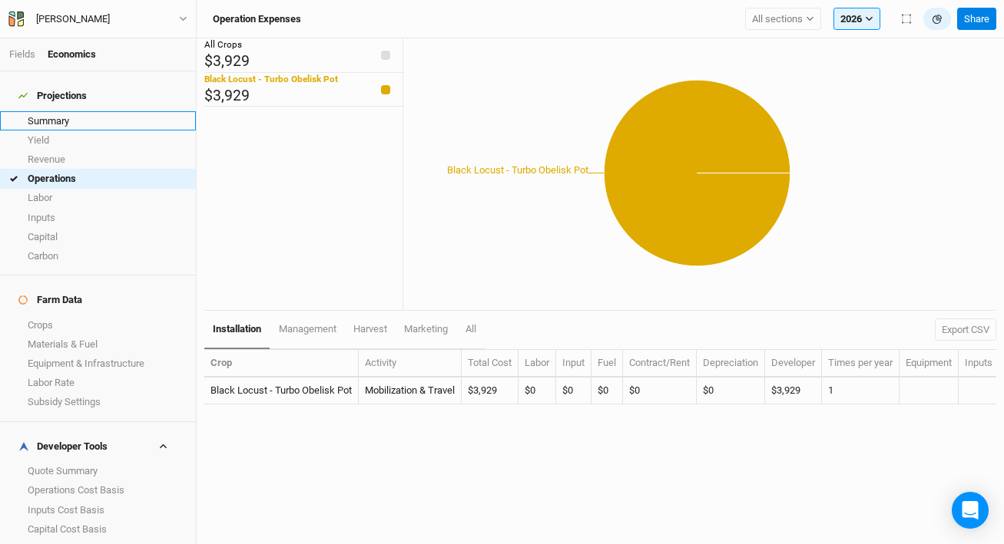
click at [93, 111] on link "Summary" at bounding box center [98, 120] width 196 height 19
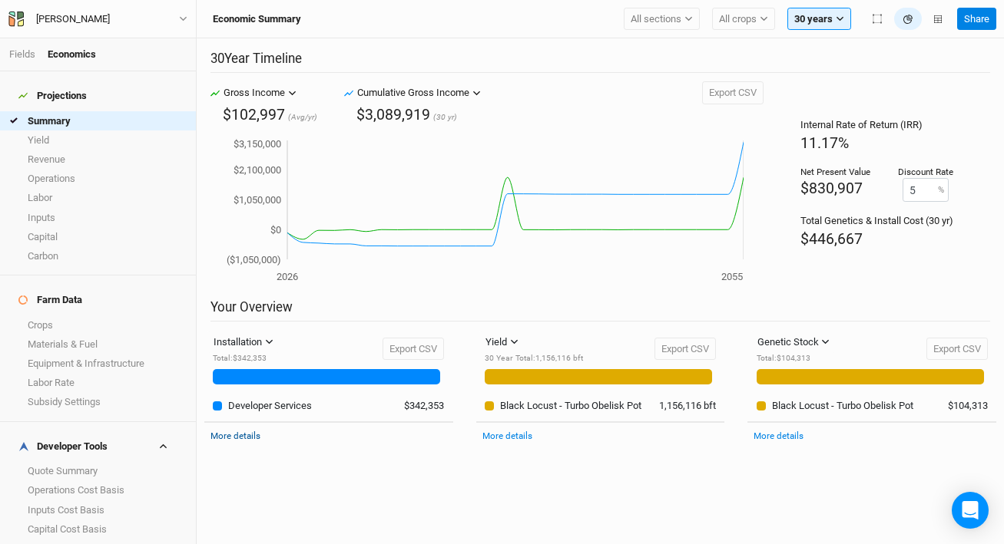
click at [246, 438] on link "More details" at bounding box center [235, 436] width 50 height 11
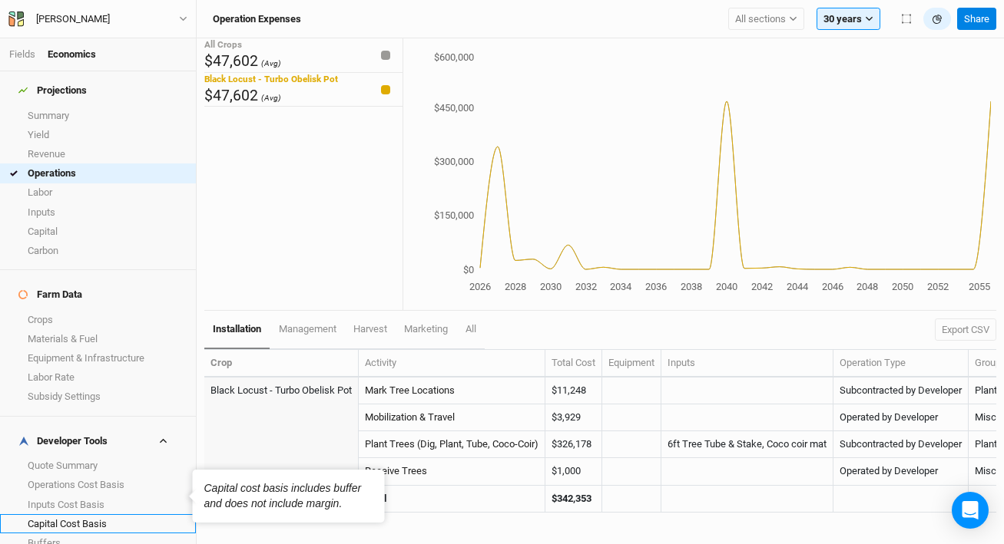
scroll to position [14, 0]
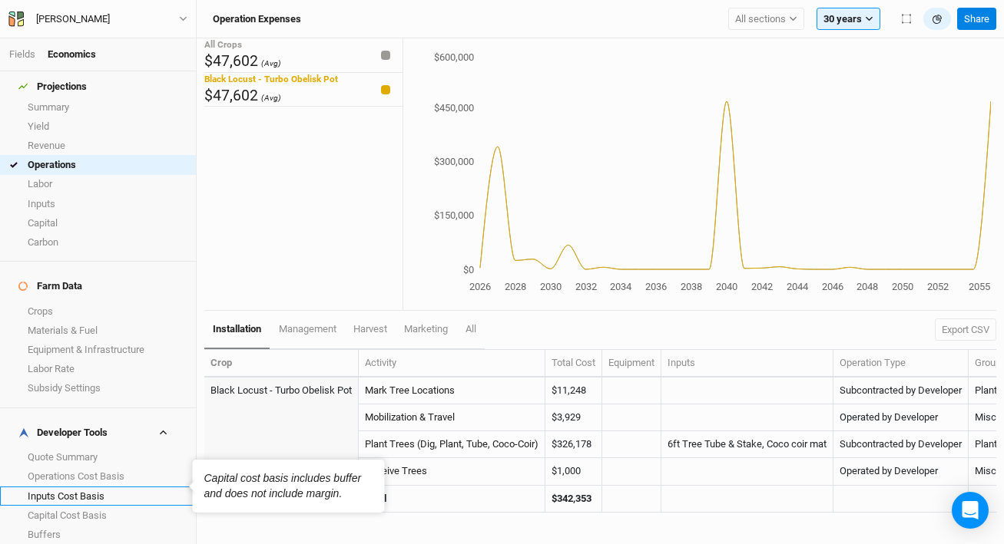
click at [113, 487] on link "Inputs Cost Basis" at bounding box center [98, 496] width 196 height 19
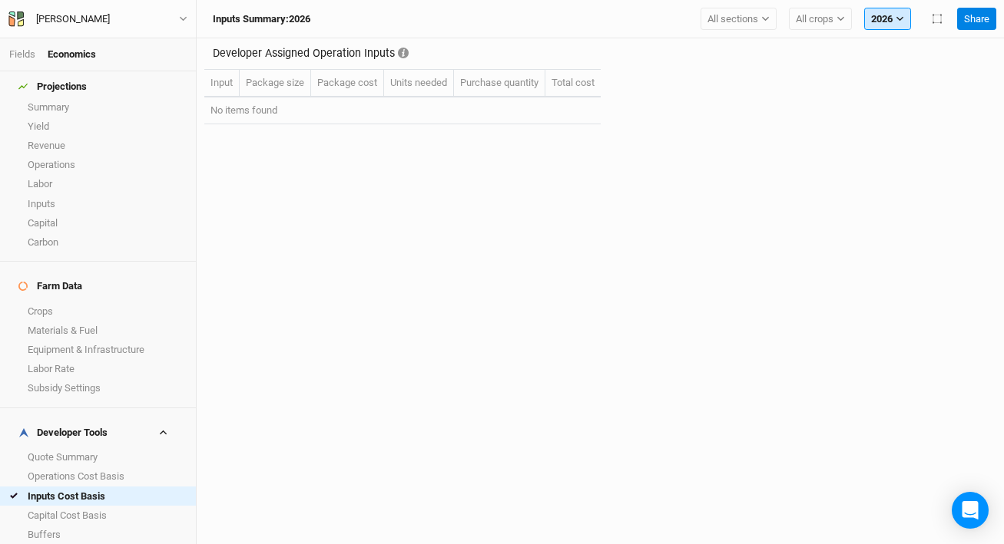
click at [864, 15] on button "2026" at bounding box center [887, 19] width 47 height 23
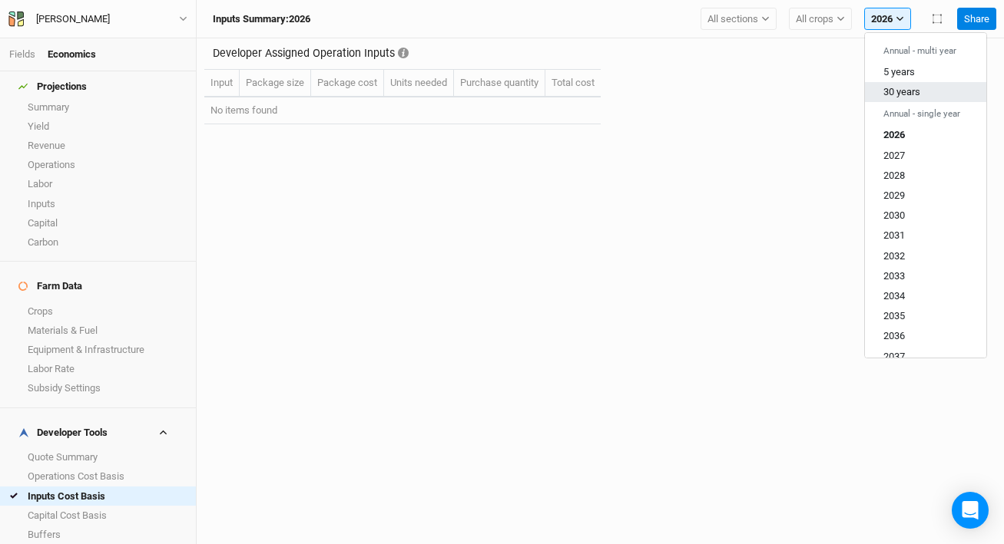
click at [897, 91] on span "30 years" at bounding box center [901, 92] width 37 height 12
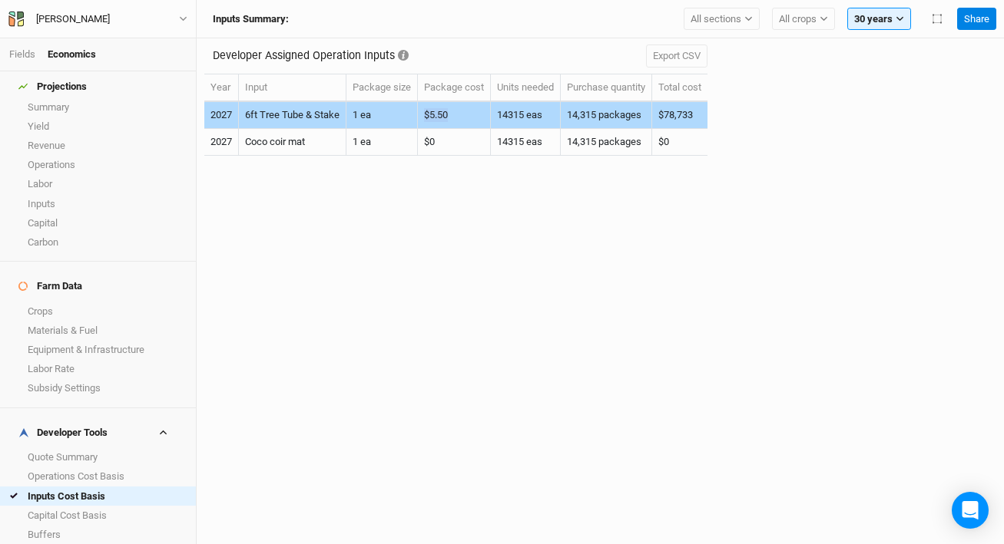
drag, startPoint x: 467, startPoint y: 115, endPoint x: 419, endPoint y: 120, distance: 47.8
click at [419, 120] on td "$5.50" at bounding box center [454, 115] width 73 height 27
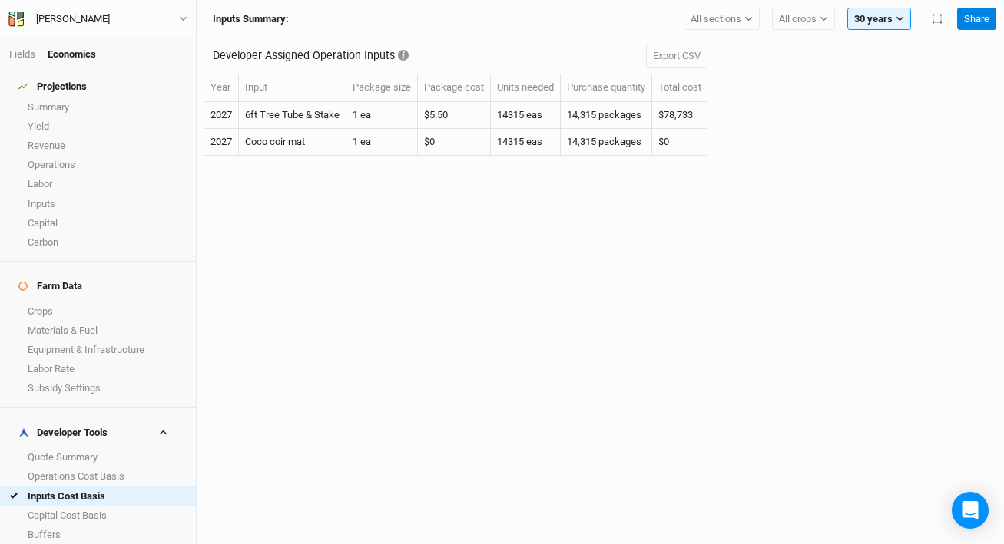
click at [406, 266] on div "Developer Assigned Operation Inputs Export CSV Year Input Package size Package …" at bounding box center [600, 291] width 807 height 506
click at [71, 525] on link "Buffers" at bounding box center [98, 534] width 196 height 19
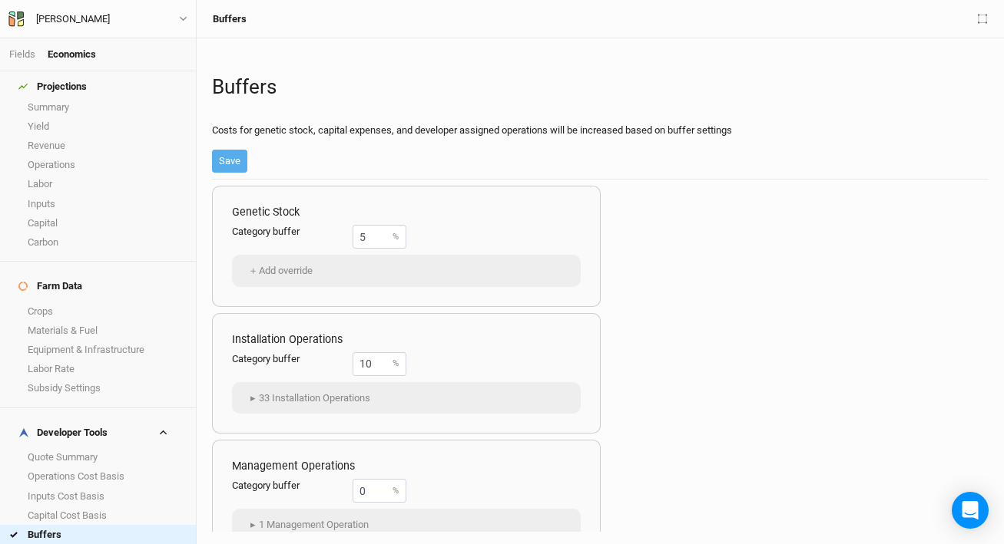
click at [67, 544] on link "Margins" at bounding box center [98, 553] width 196 height 19
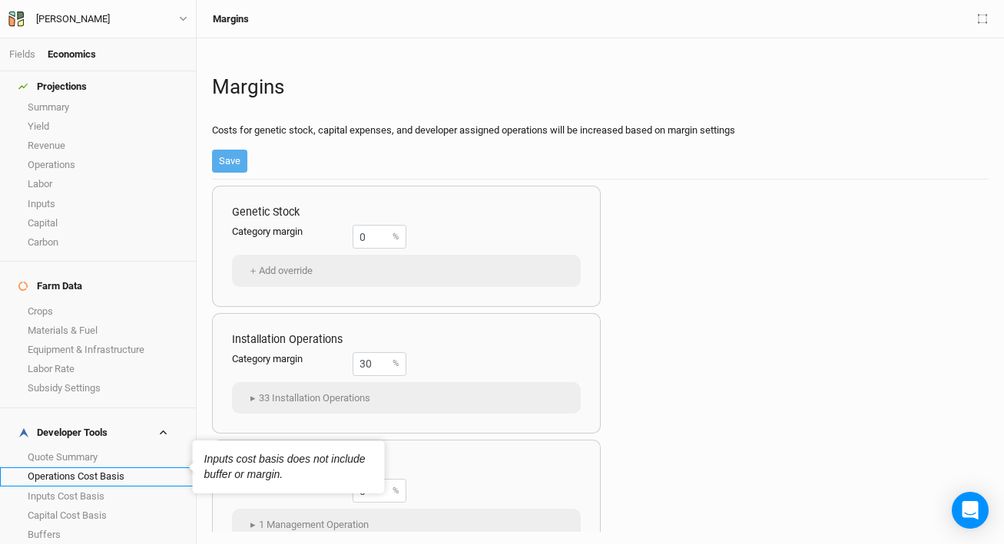
click at [93, 468] on link "Operations Cost Basis" at bounding box center [98, 477] width 196 height 19
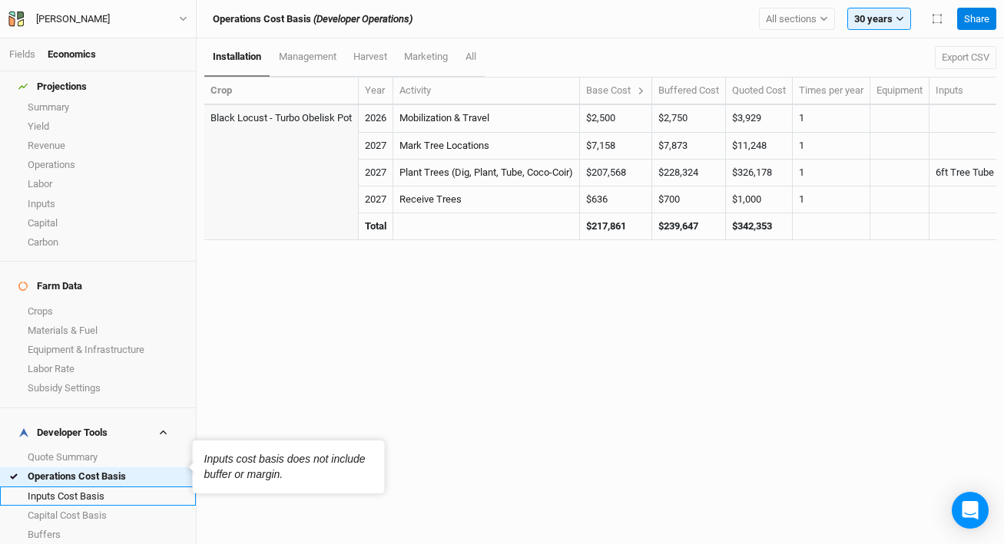
click at [86, 487] on link "Inputs Cost Basis" at bounding box center [98, 496] width 196 height 19
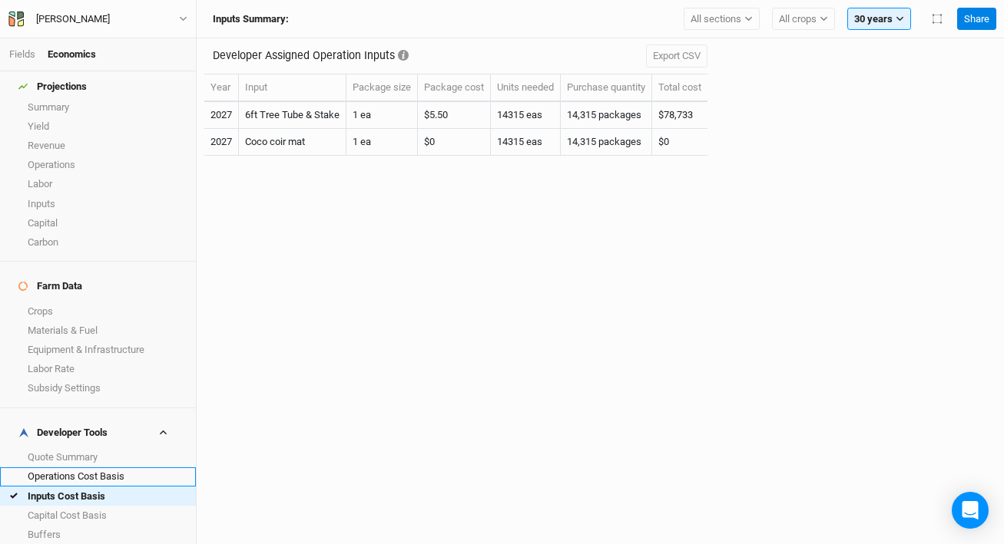
click at [130, 468] on link "Operations Cost Basis" at bounding box center [98, 477] width 196 height 19
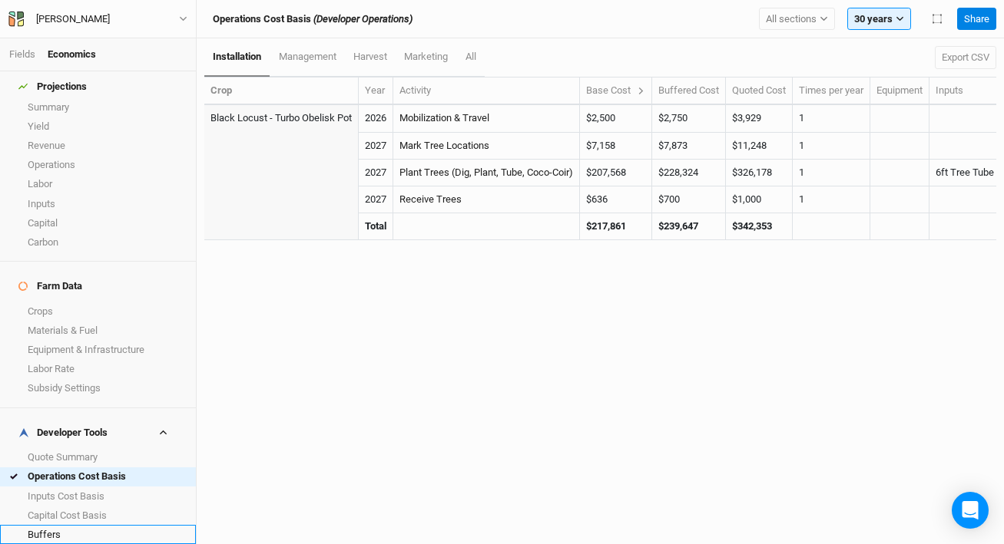
click at [107, 525] on link "Buffers" at bounding box center [98, 534] width 196 height 19
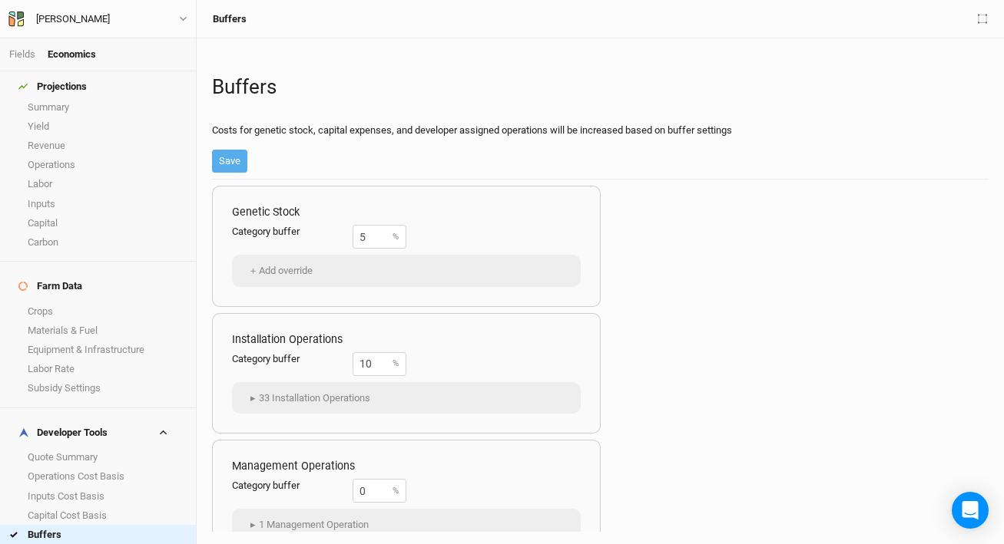
click at [93, 544] on link "Margins" at bounding box center [98, 553] width 196 height 19
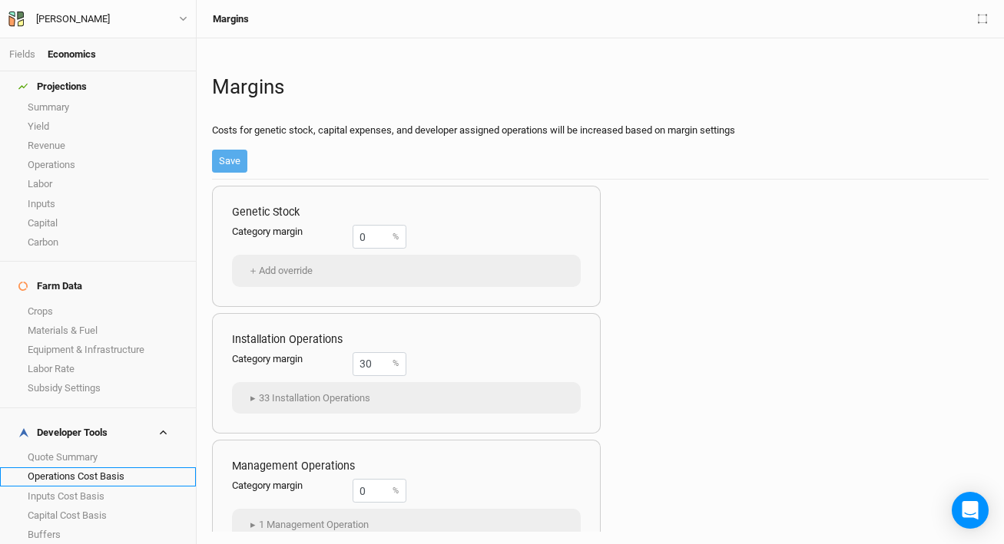
click at [84, 468] on link "Operations Cost Basis" at bounding box center [98, 477] width 196 height 19
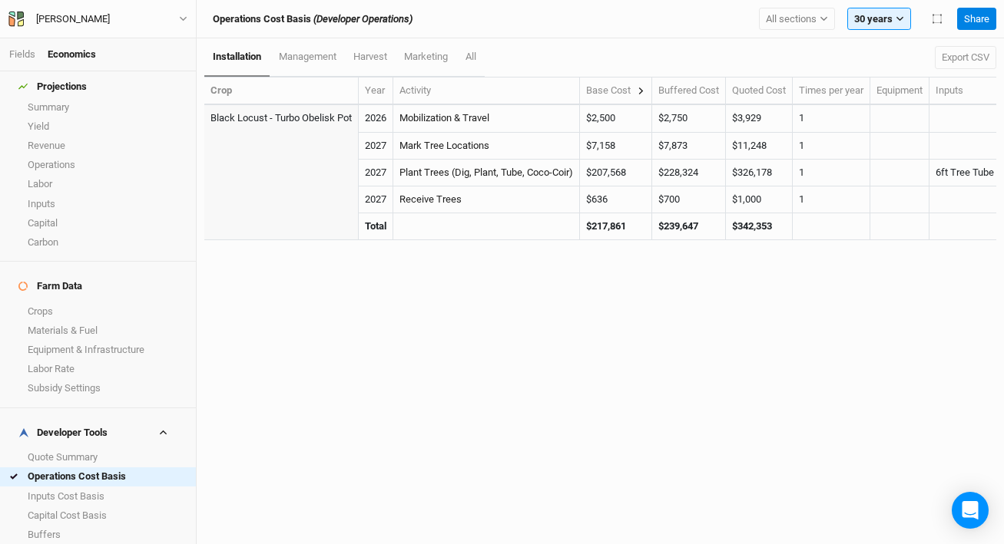
click at [645, 91] on icon at bounding box center [641, 91] width 8 height 8
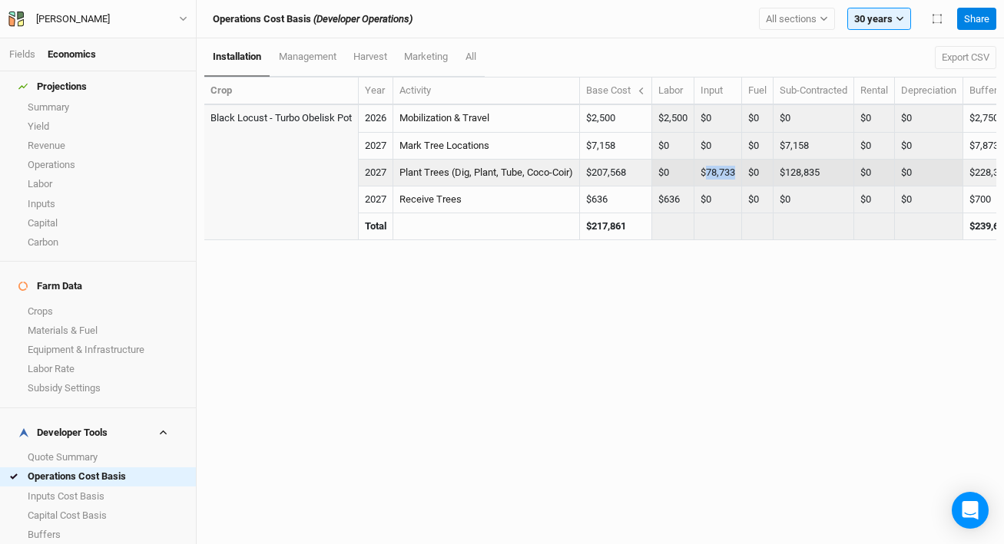
drag, startPoint x: 745, startPoint y: 174, endPoint x: 713, endPoint y: 176, distance: 32.3
click at [713, 176] on td "$78,733" at bounding box center [718, 173] width 48 height 27
copy td "78,733"
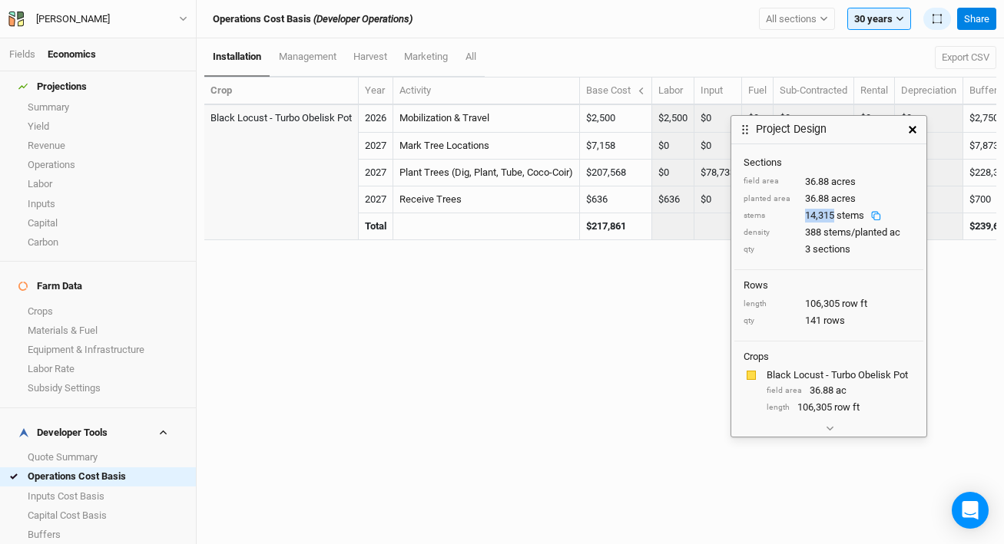
drag, startPoint x: 833, startPoint y: 183, endPoint x: 804, endPoint y: 183, distance: 29.2
click at [805, 209] on div "14,315 stems" at bounding box center [846, 216] width 83 height 14
copy div "14,315"
click at [664, 291] on div "installation management harvest marketing All Export CSV Crop Year Activity Bas…" at bounding box center [600, 291] width 807 height 506
click at [908, 127] on icon "button" at bounding box center [912, 130] width 8 height 8
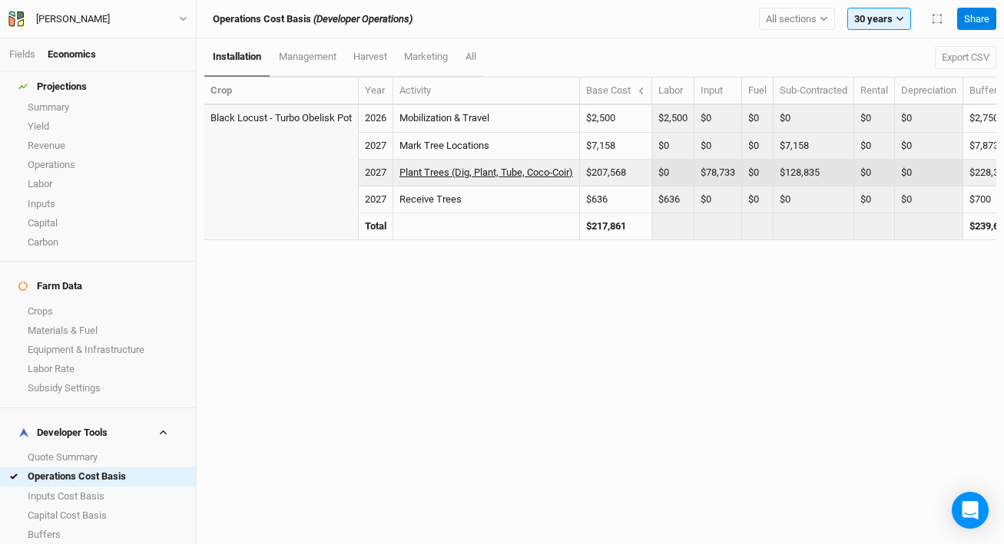
click at [473, 173] on link "Plant Trees (Dig, Plant, Tube, Coco-Coir)" at bounding box center [486, 173] width 174 height 12
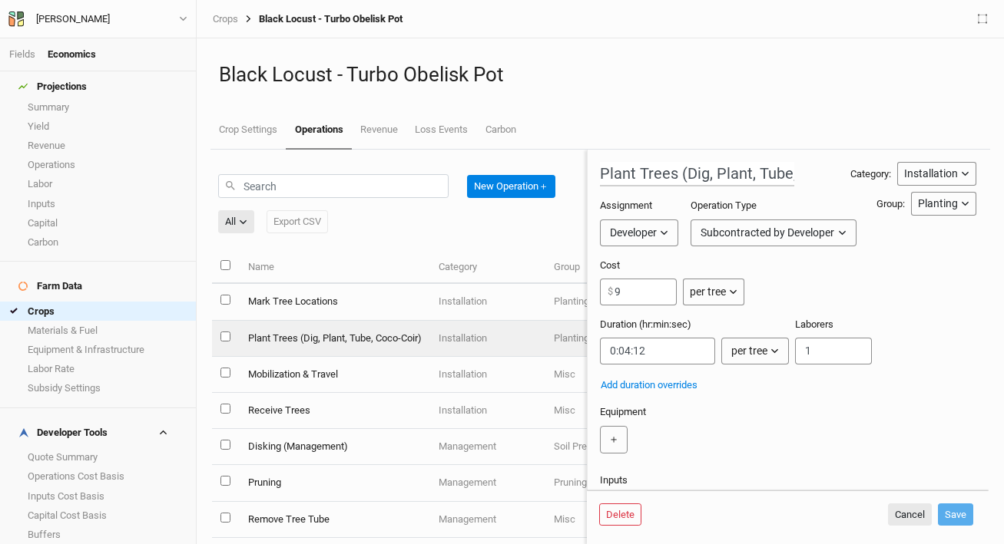
scroll to position [271, 0]
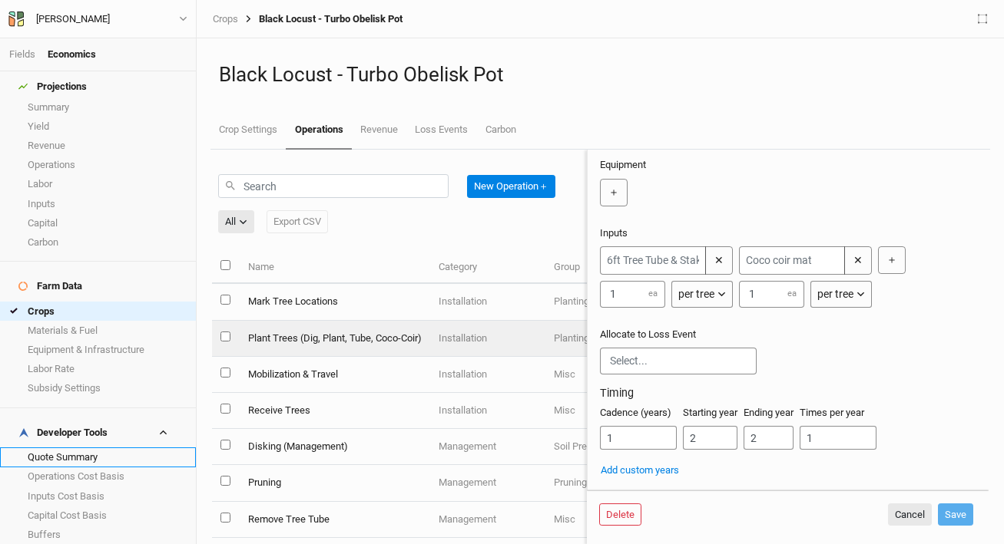
click at [41, 448] on link "Quote Summary" at bounding box center [98, 457] width 196 height 19
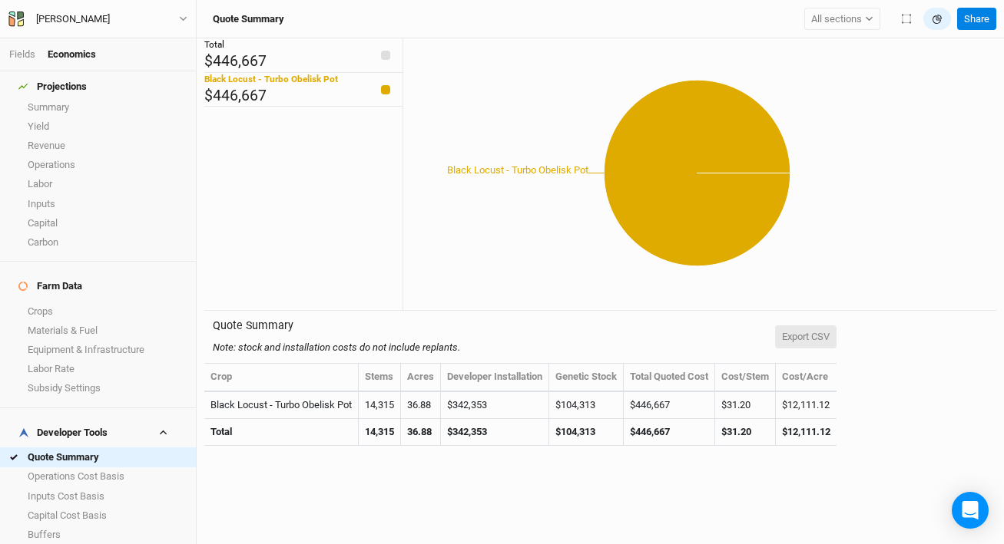
click at [812, 335] on button "Export CSV" at bounding box center [805, 337] width 61 height 23
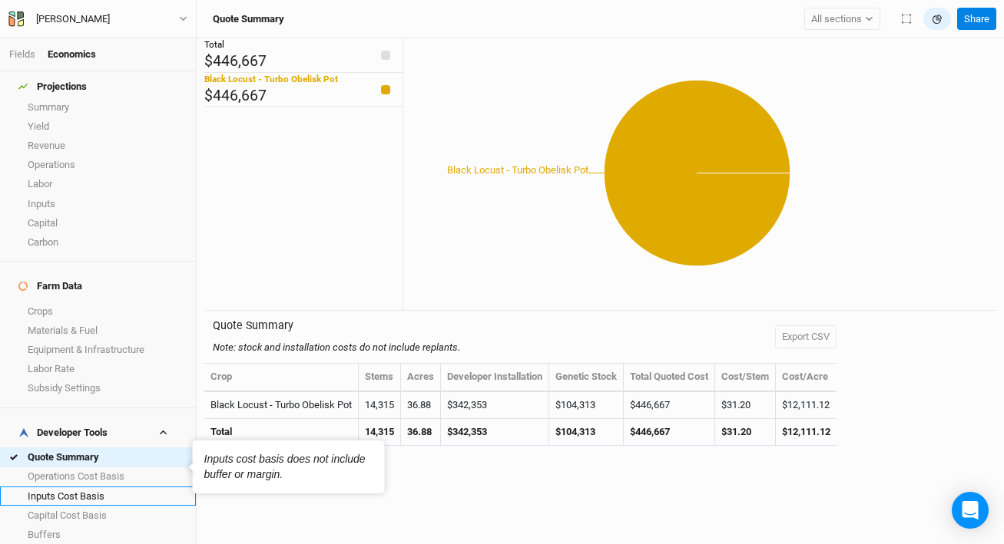
click at [104, 487] on link "Inputs Cost Basis" at bounding box center [98, 496] width 196 height 19
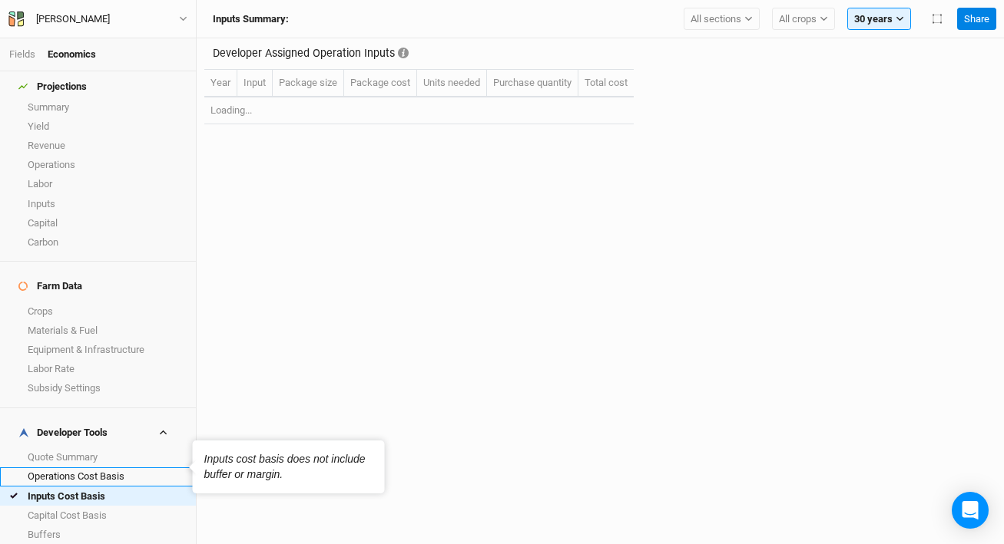
click at [101, 468] on link "Operations Cost Basis" at bounding box center [98, 477] width 196 height 19
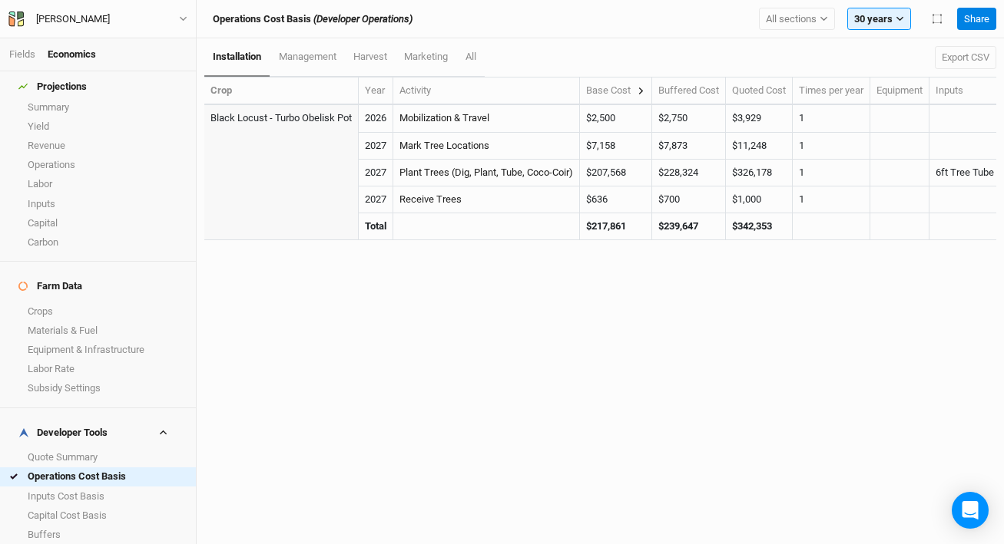
click at [645, 89] on icon at bounding box center [641, 91] width 8 height 8
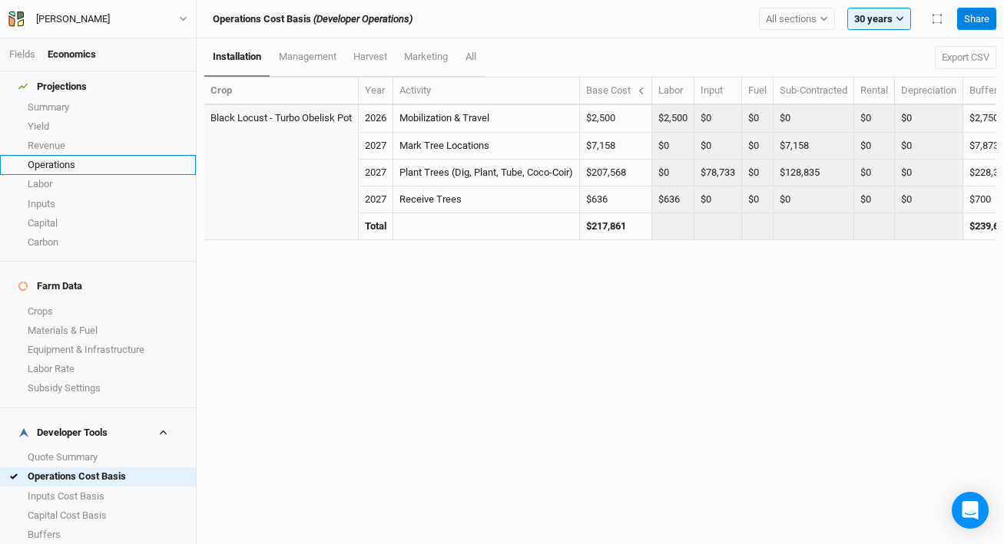
click at [77, 155] on link "Operations" at bounding box center [98, 164] width 196 height 19
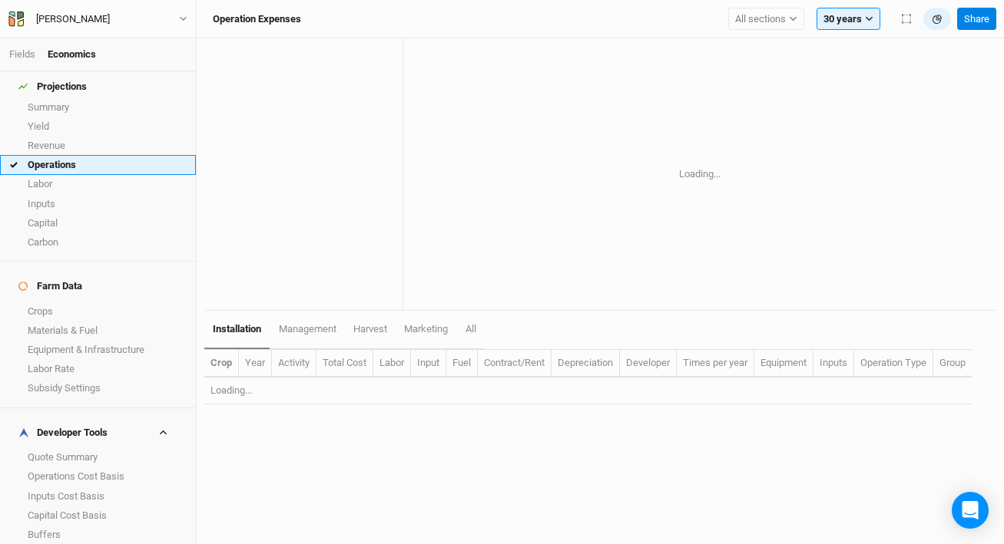
click at [77, 155] on link "Operations" at bounding box center [98, 164] width 196 height 19
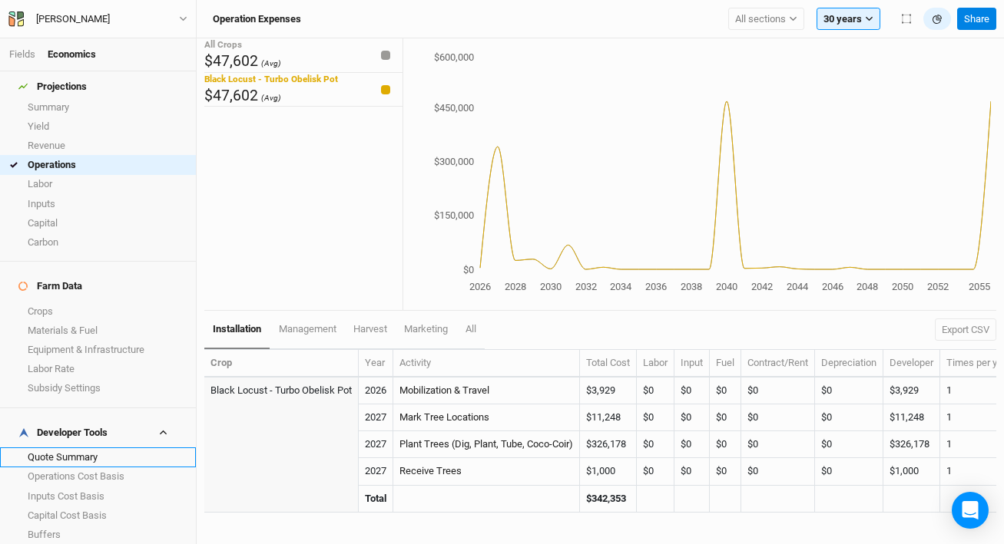
click at [66, 448] on link "Quote Summary" at bounding box center [98, 457] width 196 height 19
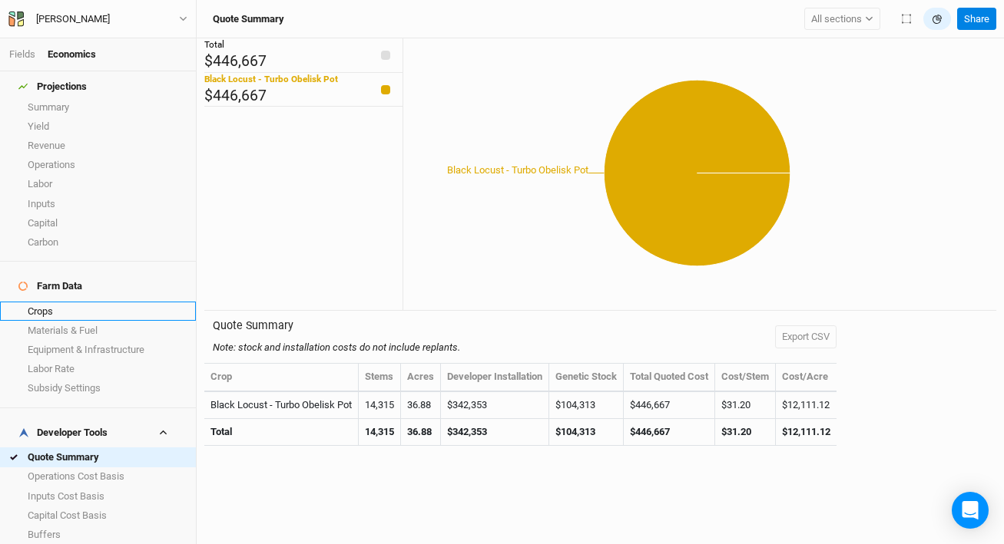
click at [79, 302] on link "Crops" at bounding box center [98, 311] width 196 height 19
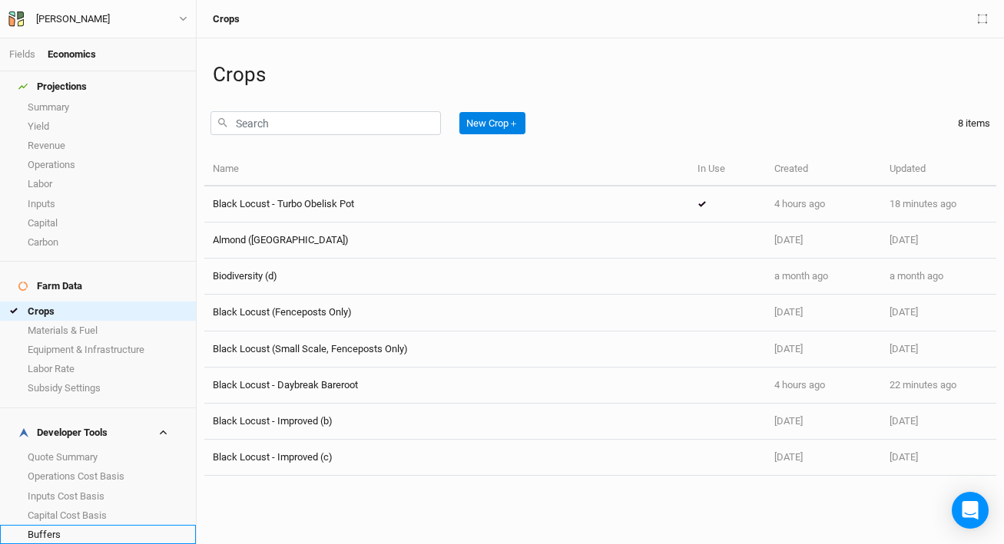
click at [105, 525] on link "Buffers" at bounding box center [98, 534] width 196 height 19
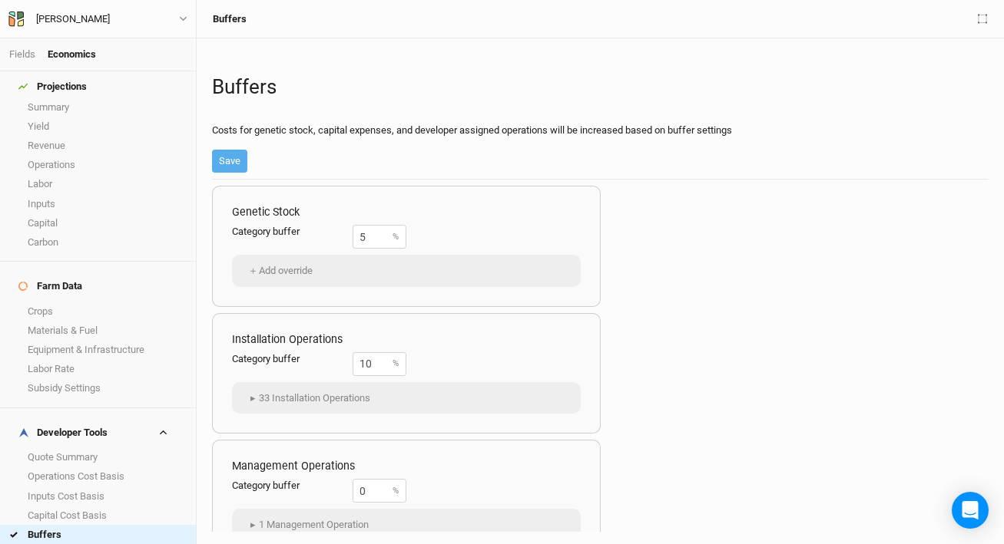
click at [101, 544] on link "Margins" at bounding box center [98, 553] width 196 height 19
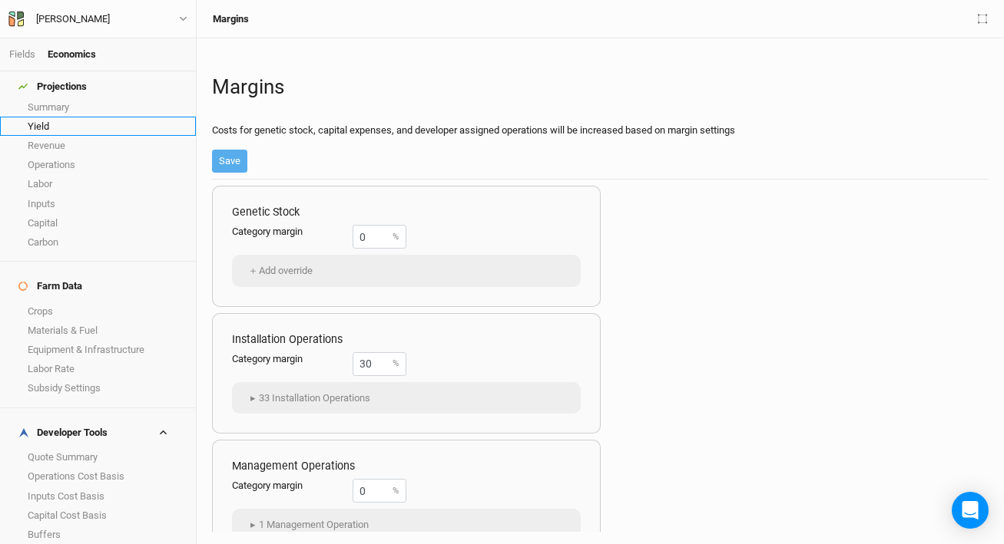
click at [85, 117] on link "Yield" at bounding box center [98, 126] width 196 height 19
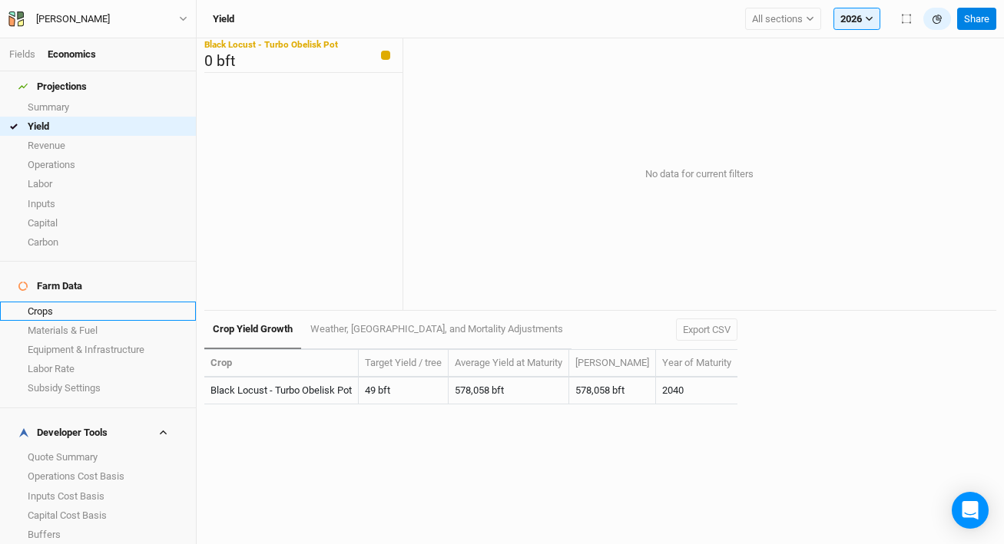
click at [61, 302] on link "Crops" at bounding box center [98, 311] width 196 height 19
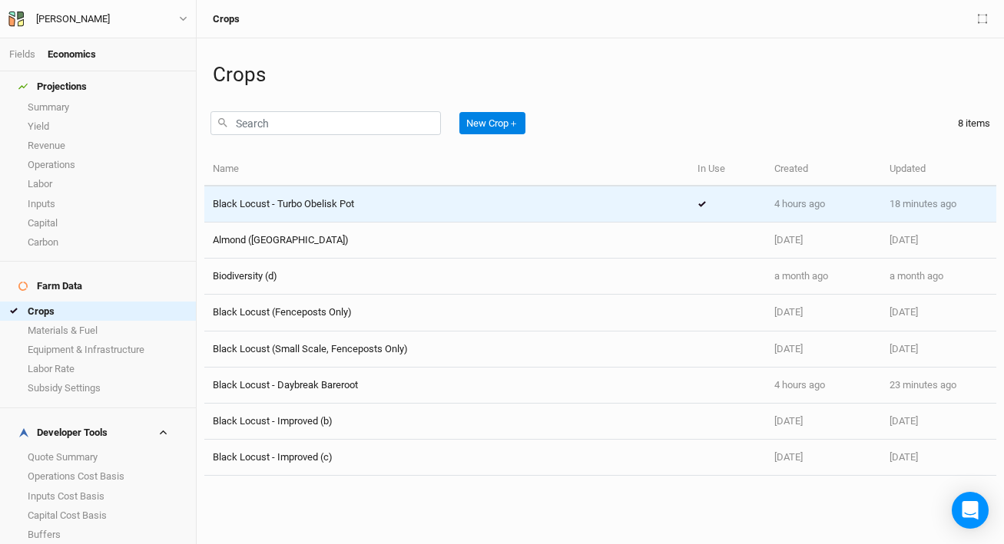
click at [336, 204] on span "Black Locust - Turbo Obelisk Pot" at bounding box center [283, 204] width 141 height 12
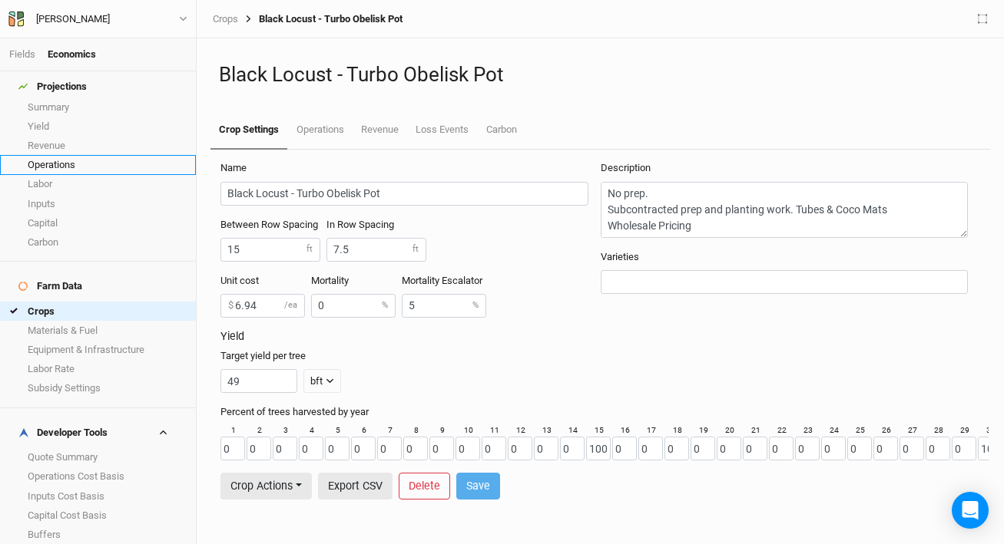
click at [45, 155] on link "Operations" at bounding box center [98, 164] width 196 height 19
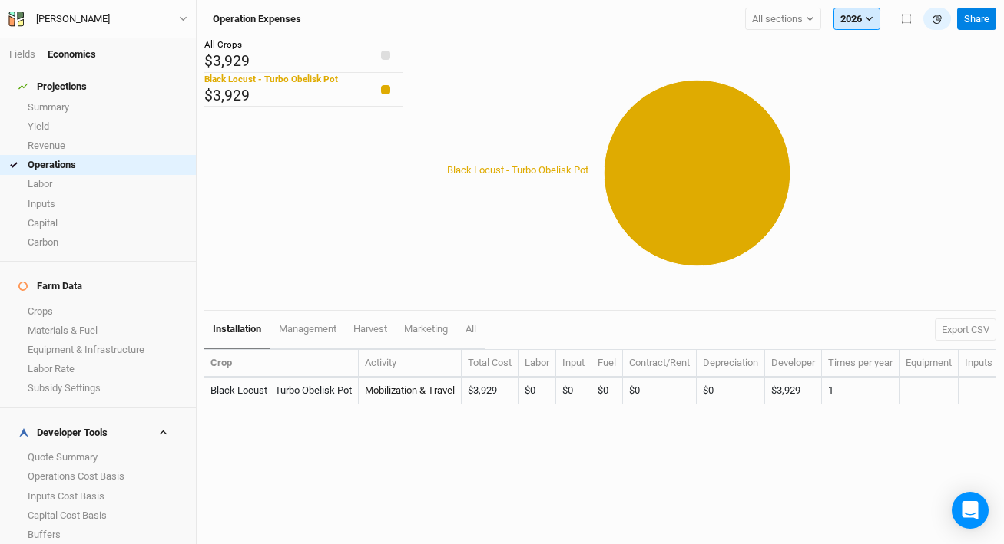
click at [857, 13] on button "2026" at bounding box center [856, 19] width 47 height 23
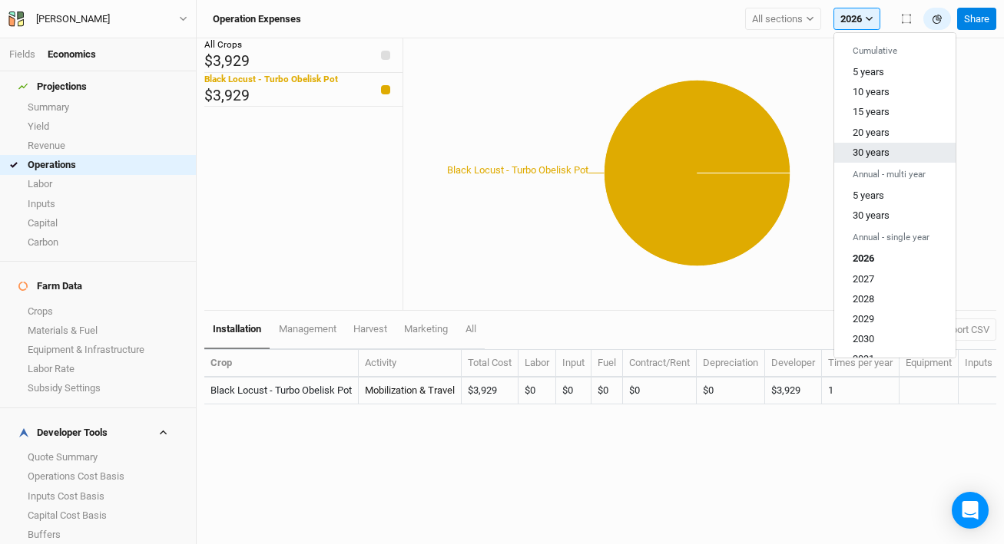
click at [880, 148] on span "30 years" at bounding box center [870, 153] width 37 height 12
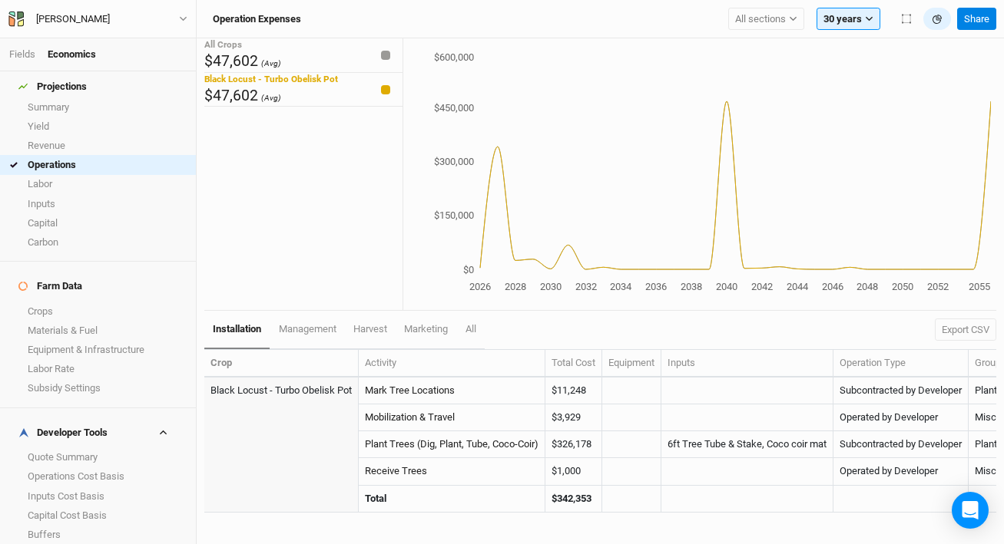
scroll to position [0, 31]
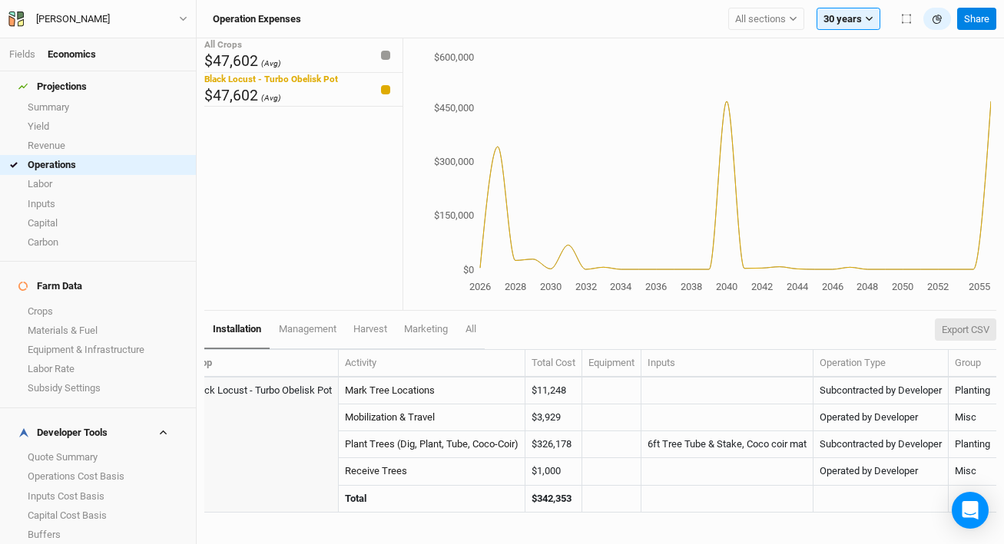
click at [952, 332] on button "Export CSV" at bounding box center [964, 330] width 61 height 23
click at [85, 194] on link "Inputs" at bounding box center [98, 203] width 196 height 19
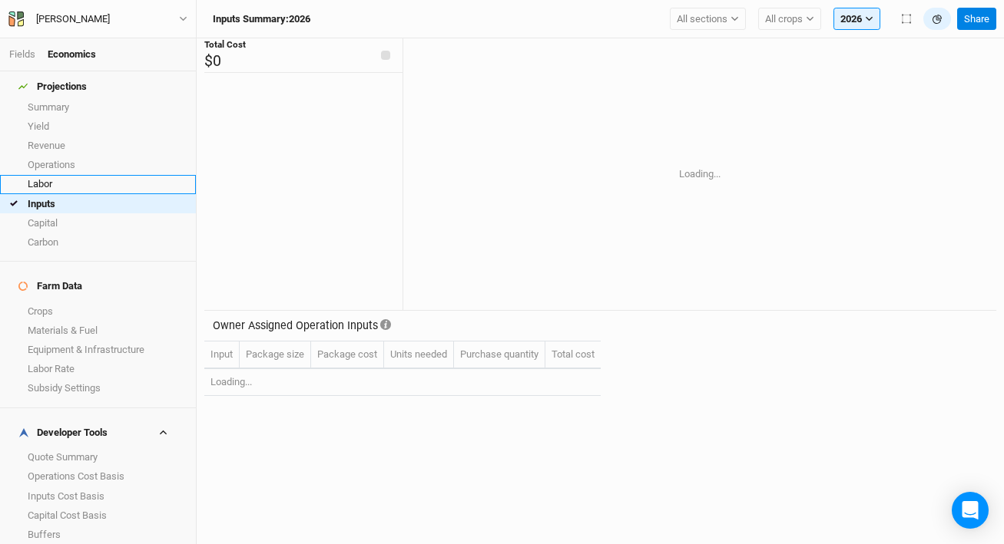
click at [89, 176] on link "Labor" at bounding box center [98, 184] width 196 height 19
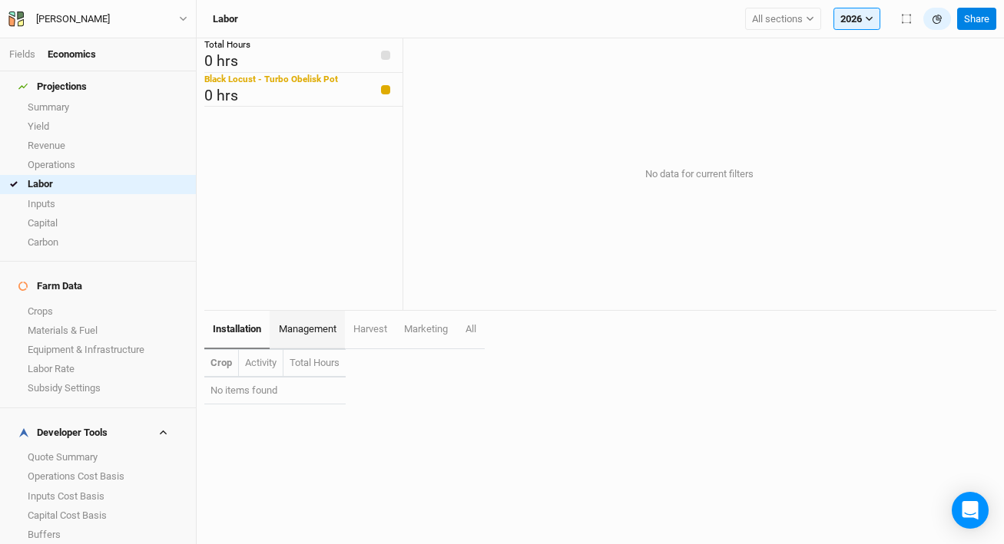
click at [300, 326] on span "management" at bounding box center [308, 329] width 58 height 12
click at [238, 326] on span "installation" at bounding box center [237, 329] width 48 height 12
click at [860, 18] on button "2026" at bounding box center [856, 19] width 47 height 23
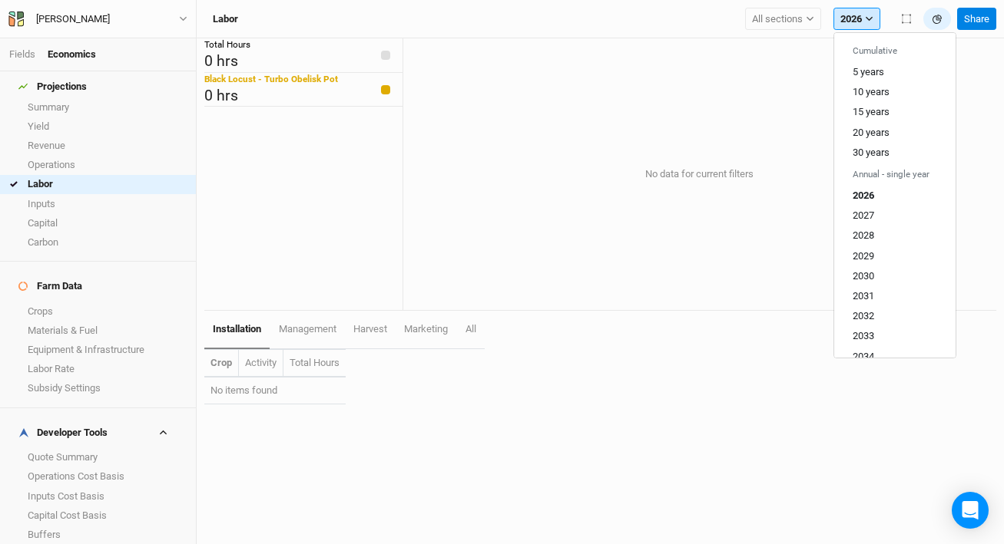
click at [860, 18] on button "2026" at bounding box center [856, 19] width 47 height 23
click at [858, 16] on button "2026" at bounding box center [856, 19] width 47 height 23
click at [876, 154] on span "30 years" at bounding box center [870, 153] width 37 height 12
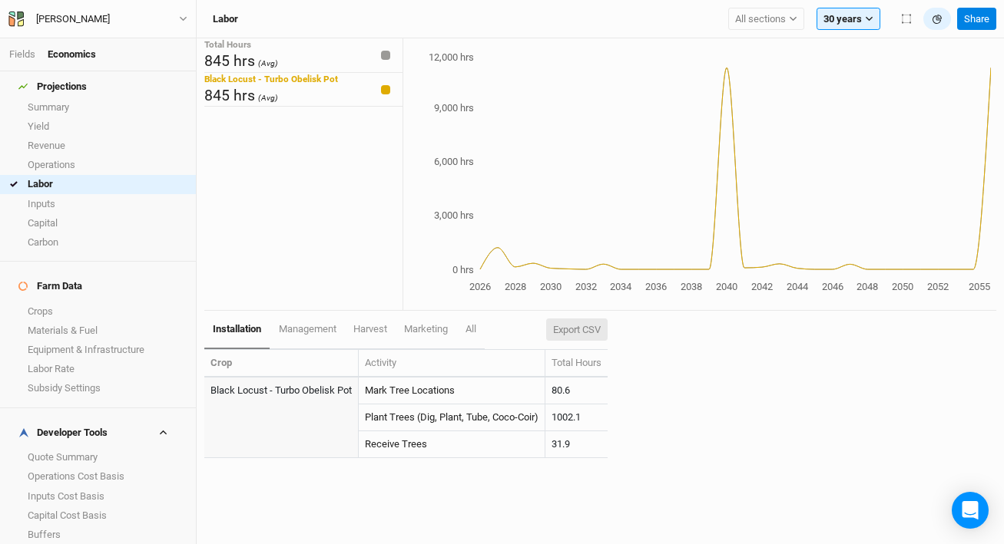
click at [599, 331] on button "Export CSV" at bounding box center [576, 330] width 61 height 23
click at [420, 418] on link "Plant Trees (Dig, Plant, Tube, Coco-Coir)" at bounding box center [452, 418] width 174 height 12
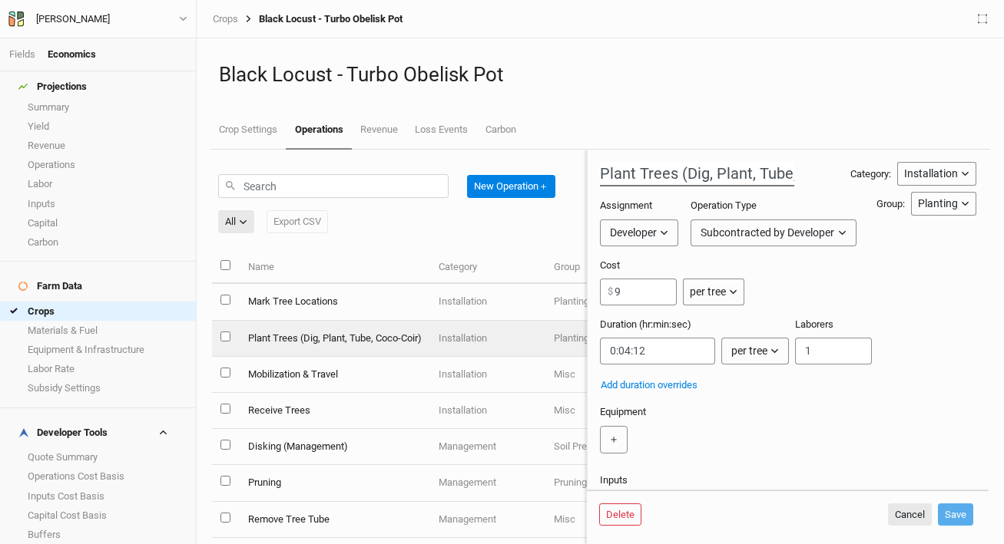
click at [746, 175] on body "Fields Economics Projections Summary Yield Revenue Operations Labor Inputs Capi…" at bounding box center [502, 272] width 1004 height 544
click at [704, 177] on input "Plant Trees (Dig, Plant, Tube, Coco-Coir)" at bounding box center [697, 174] width 194 height 25
drag, startPoint x: 639, startPoint y: 289, endPoint x: 614, endPoint y: 287, distance: 25.4
click at [614, 287] on input "9" at bounding box center [638, 292] width 77 height 27
type input "5"
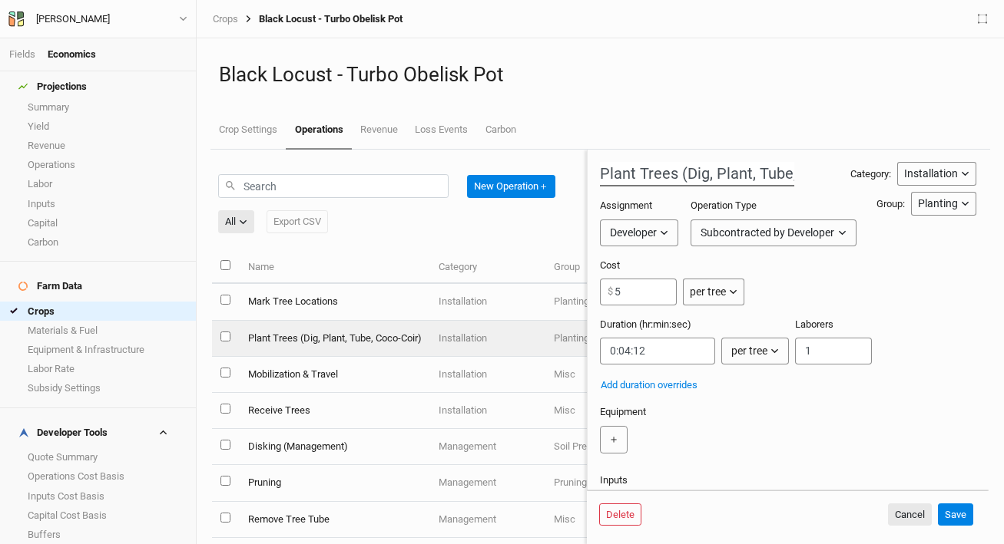
click at [726, 171] on input "Plant Trees (Dig, Plant, Tube, Coco-Coir)" at bounding box center [697, 174] width 194 height 25
drag, startPoint x: 713, startPoint y: 174, endPoint x: 674, endPoint y: 177, distance: 38.5
click at [674, 177] on input "Plant Trees (Dig, Plant, Tube, Coco-Coir)" at bounding box center [697, 174] width 194 height 25
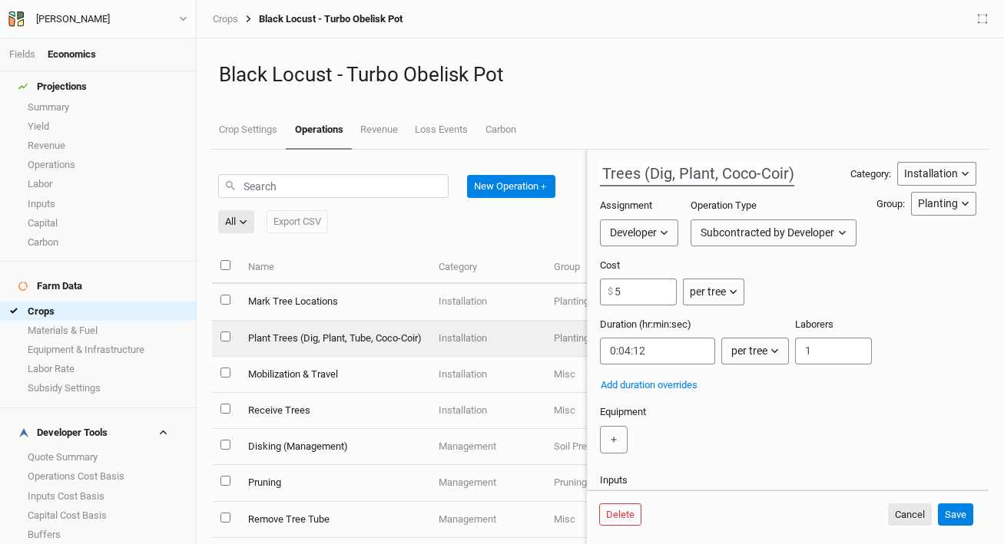
type input "Plant Trees (Dig, Plant, Coco-Coir)"
click at [743, 395] on div "Plant Trees (Dig, Plant, Coco-Coir) Category: Installation Installation Managem…" at bounding box center [788, 444] width 376 height 564
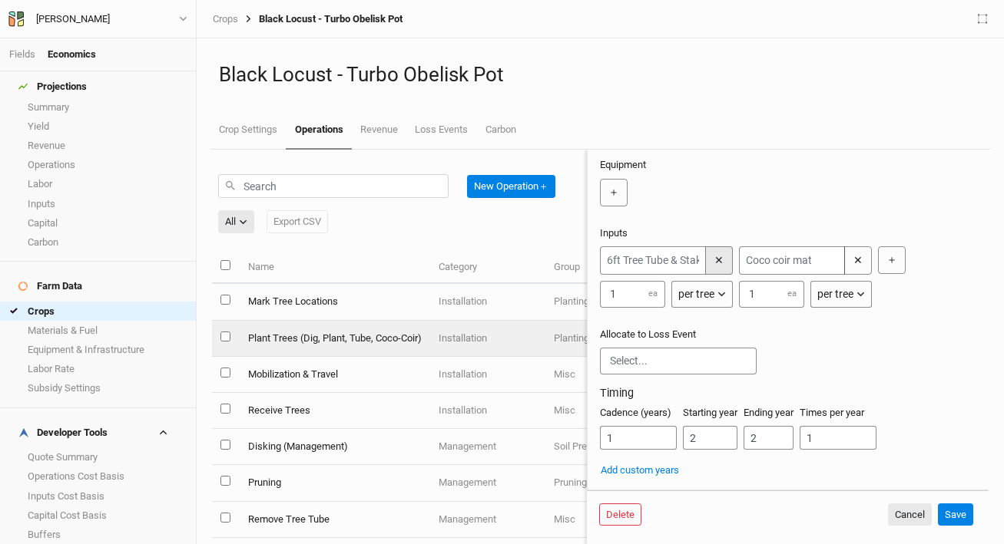
click at [714, 250] on button "✕" at bounding box center [719, 260] width 28 height 28
click at [954, 516] on button "Save" at bounding box center [955, 515] width 35 height 23
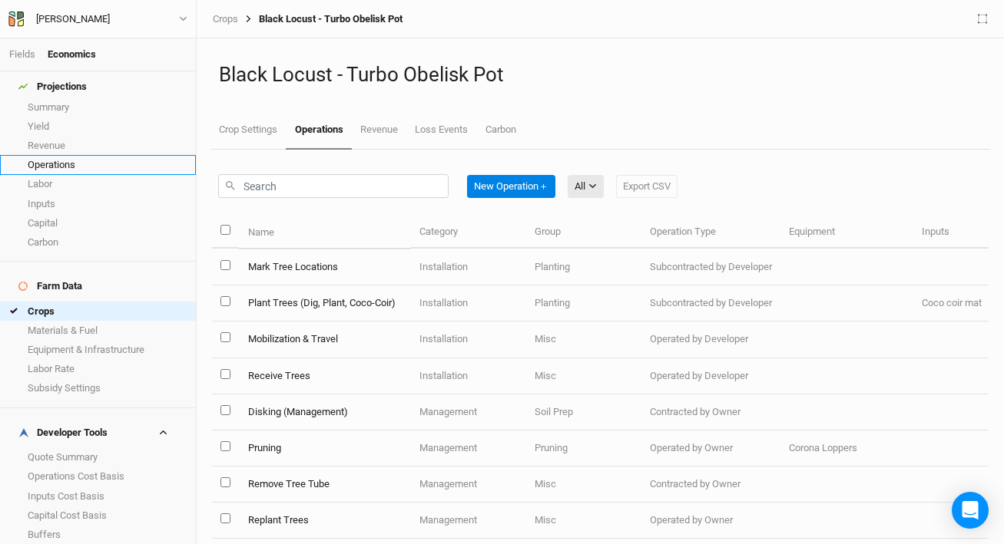
click at [117, 155] on link "Operations" at bounding box center [98, 164] width 196 height 19
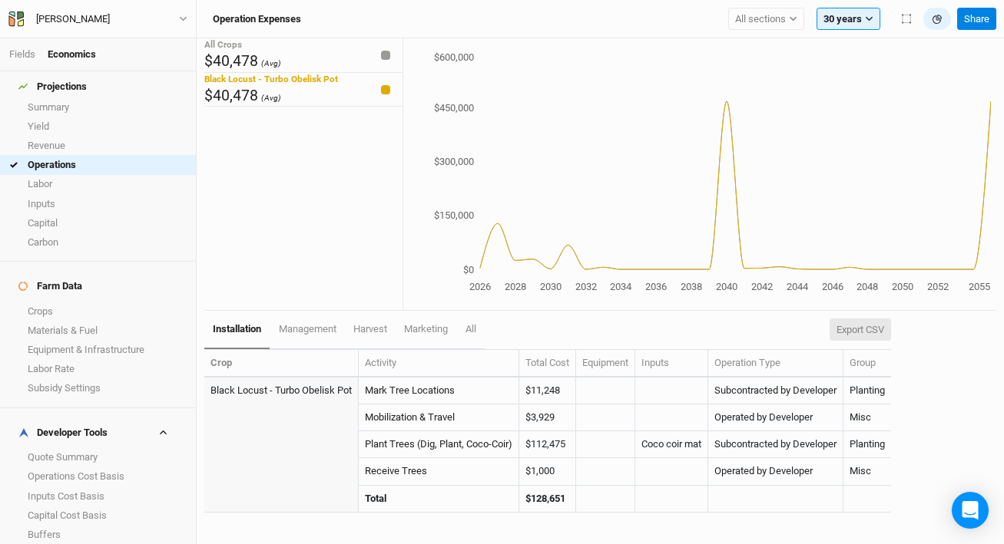
click at [864, 325] on button "Export CSV" at bounding box center [859, 330] width 61 height 23
click at [91, 175] on link "Labor" at bounding box center [98, 184] width 196 height 19
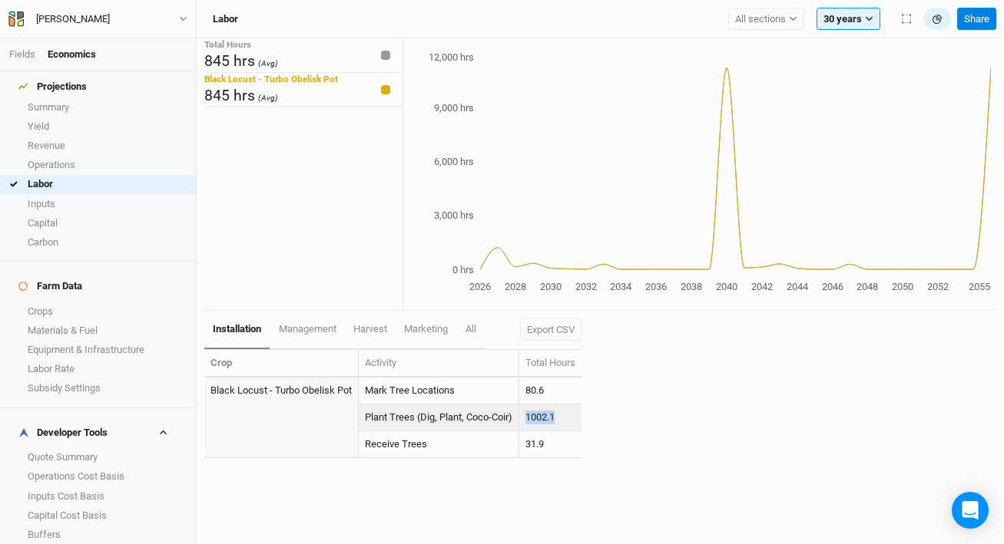
drag, startPoint x: 563, startPoint y: 417, endPoint x: 519, endPoint y: 422, distance: 44.0
click at [519, 422] on tr "Plant Trees (Dig, Plant, Coco-Coir) 1002.1" at bounding box center [392, 418] width 377 height 27
click at [616, 409] on div "installation management harvest marketing All Export CSV Crop Activity Total Ho…" at bounding box center [600, 393] width 792 height 164
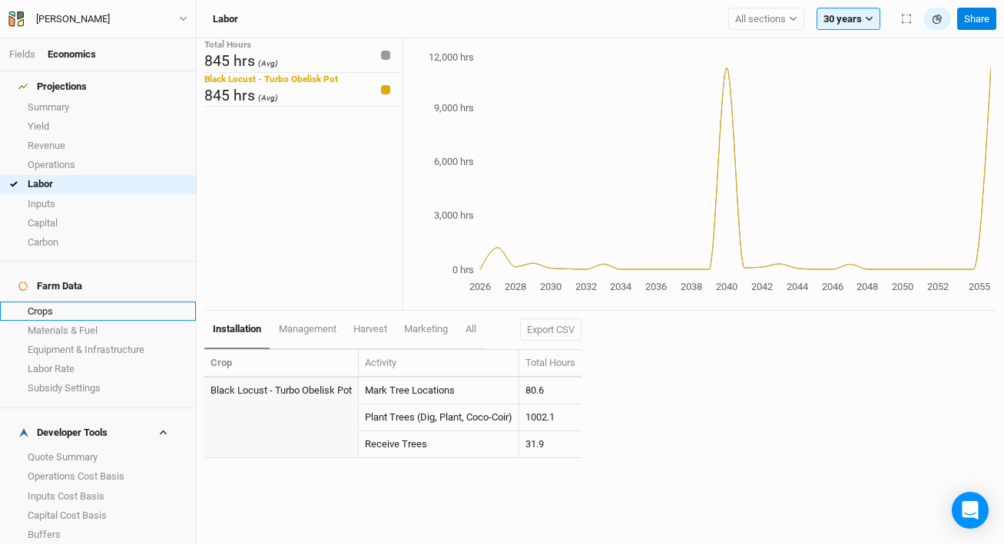
click at [70, 302] on ul "Crops Materials & Fuel Equipment & Infrastructure Labor Rate Subsidy Settings" at bounding box center [98, 350] width 196 height 97
click at [76, 302] on link "Crops" at bounding box center [98, 311] width 196 height 19
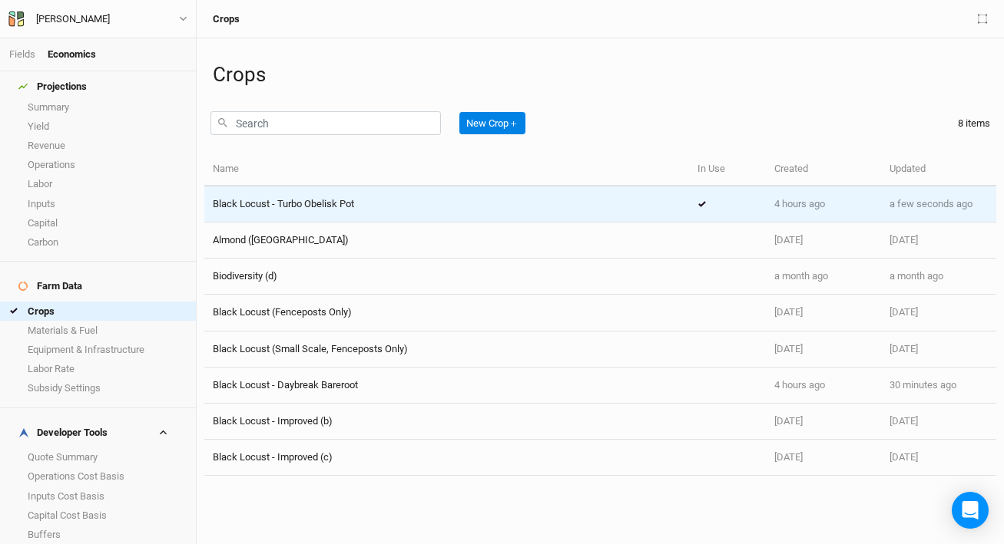
click at [416, 211] on td "Black Locust - Turbo Obelisk Pot" at bounding box center [446, 205] width 485 height 36
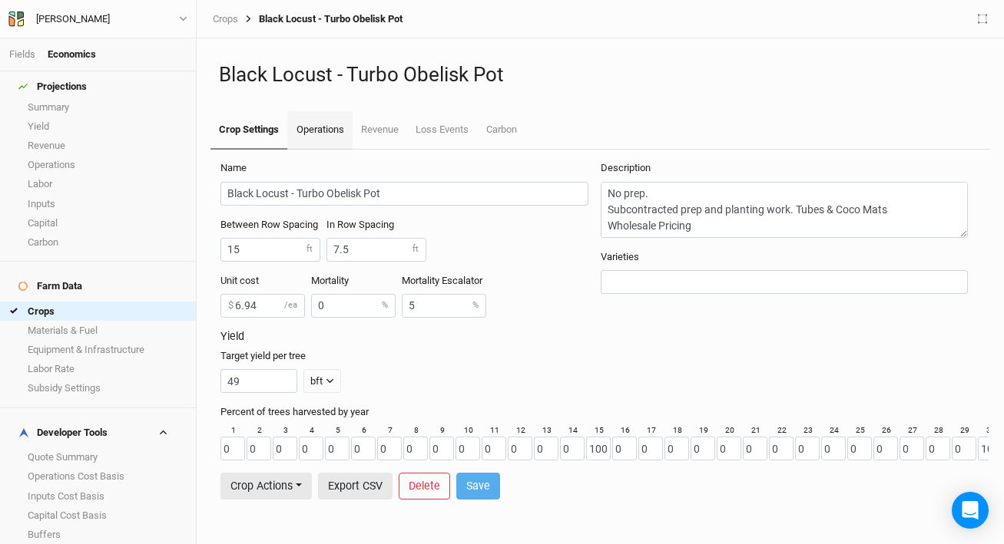
click at [316, 131] on link "Operations" at bounding box center [319, 130] width 65 height 38
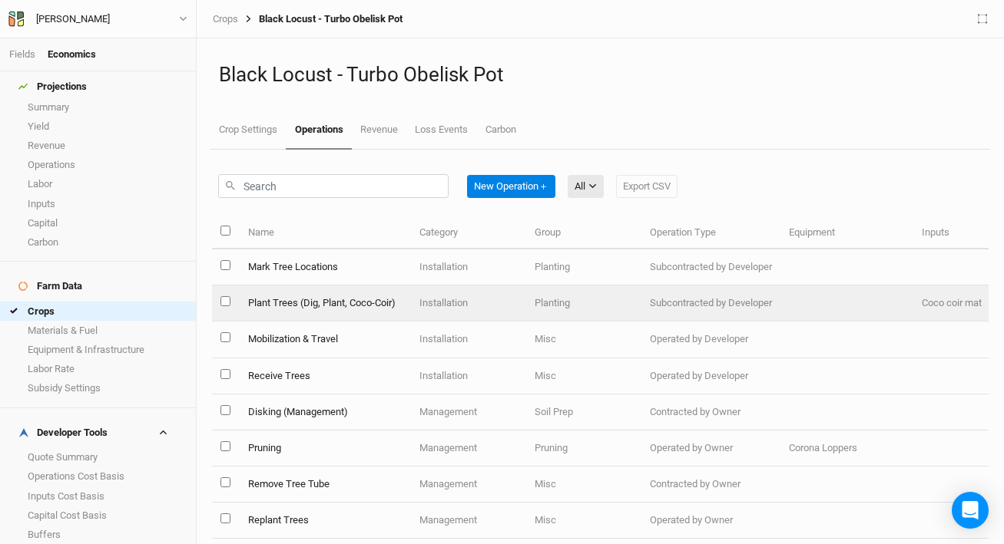
click at [307, 303] on td "Plant Trees (Dig, Plant, Coco-Coir)" at bounding box center [324, 304] width 171 height 36
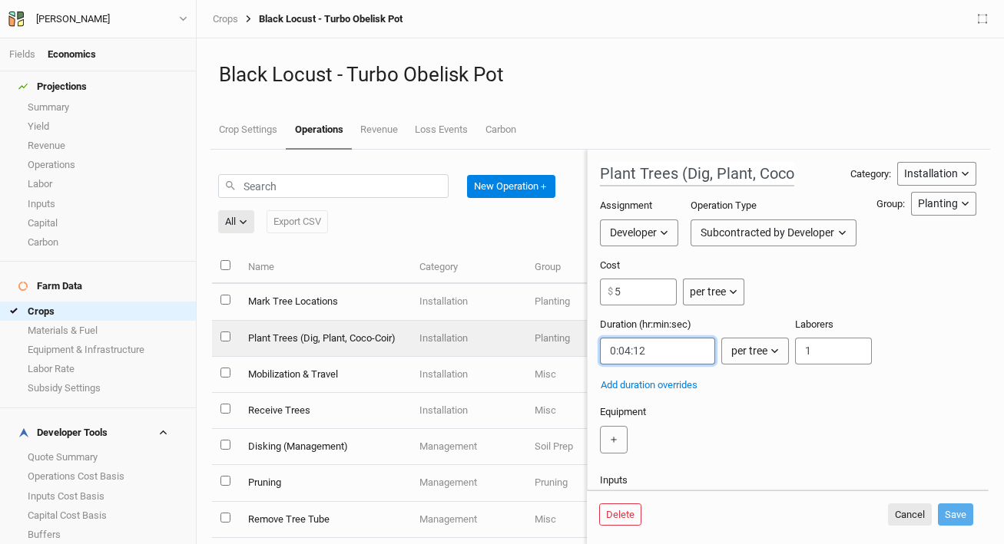
click at [628, 351] on input "string" at bounding box center [657, 351] width 115 height 27
type input "0:02:12"
click at [945, 511] on button "Save" at bounding box center [955, 515] width 35 height 23
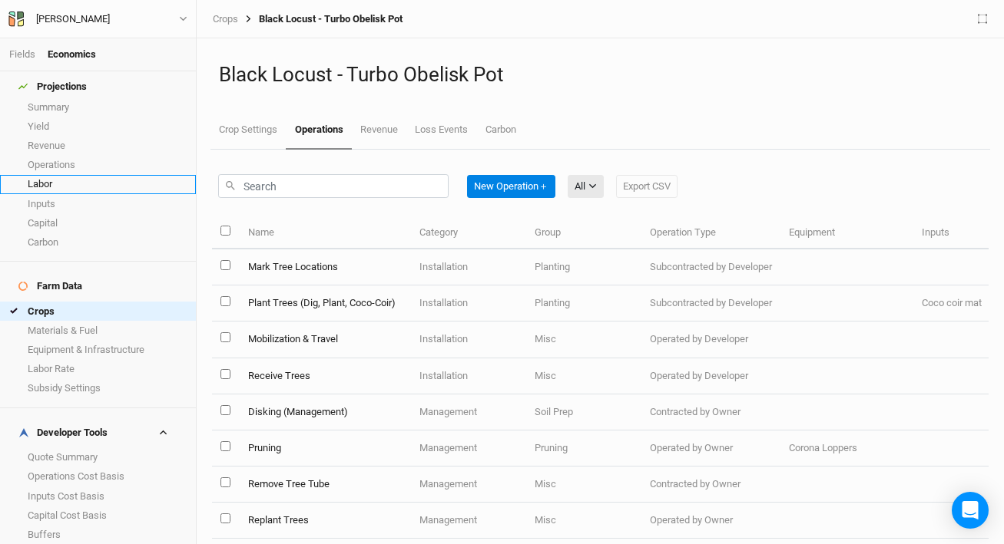
click at [96, 177] on link "Labor" at bounding box center [98, 184] width 196 height 19
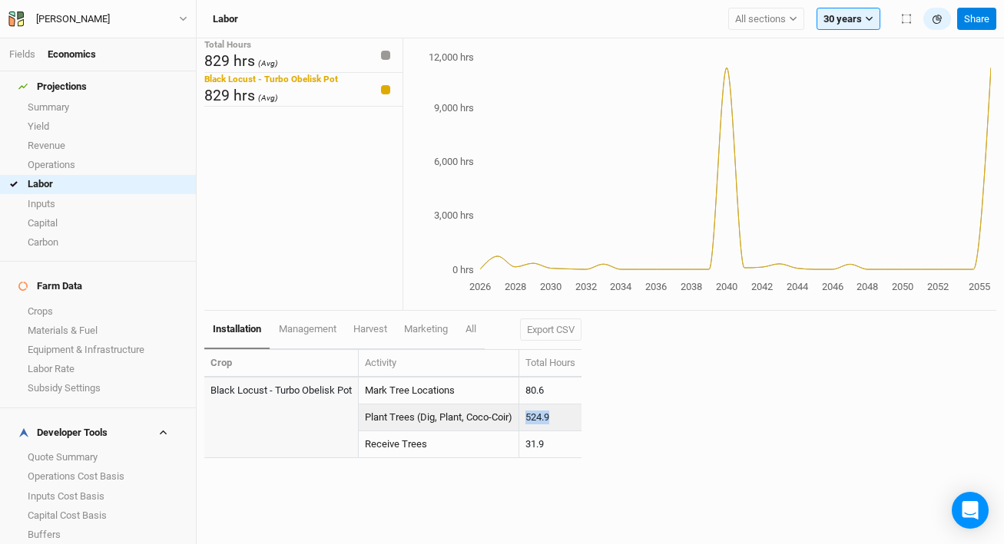
drag, startPoint x: 555, startPoint y: 415, endPoint x: 530, endPoint y: 415, distance: 25.3
click at [523, 416] on td "524.9" at bounding box center [550, 418] width 62 height 27
copy td "524.9"
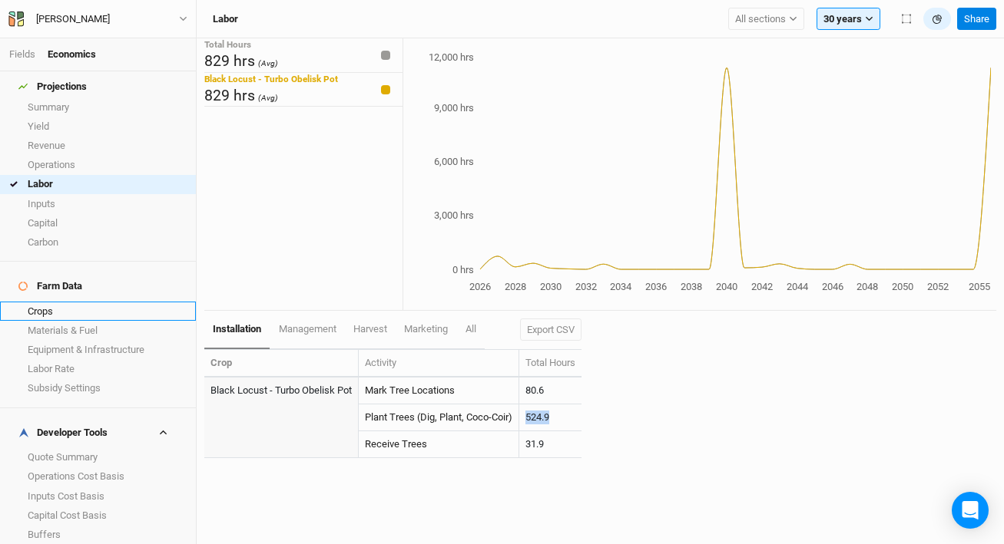
click at [54, 302] on link "Crops" at bounding box center [98, 311] width 196 height 19
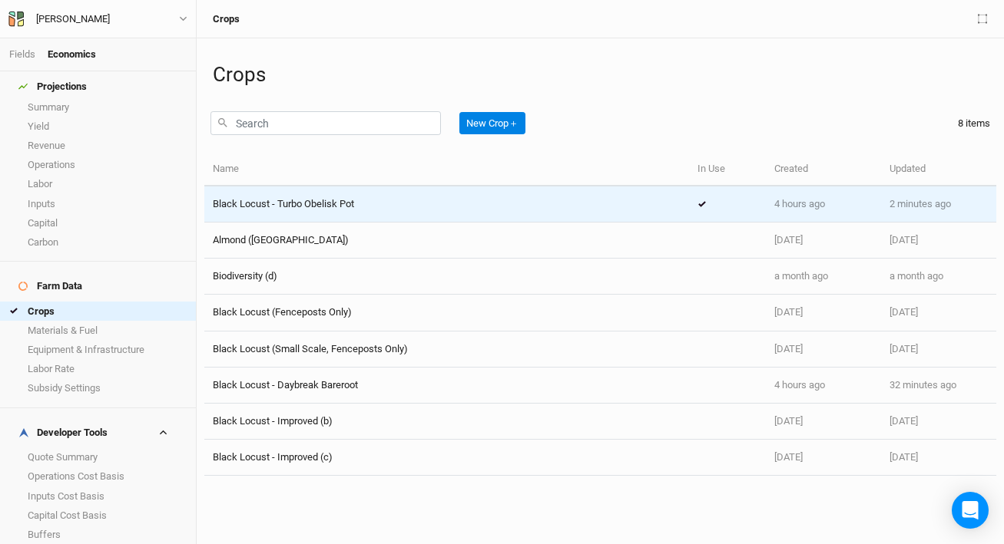
click at [507, 208] on div "Black Locust - Turbo Obelisk Pot" at bounding box center [447, 204] width 468 height 14
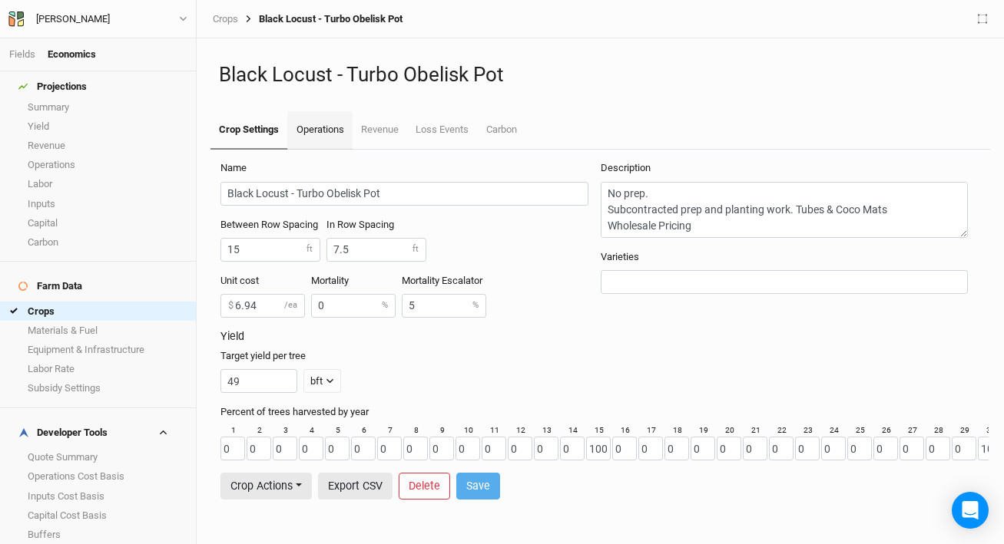
click at [329, 127] on link "Operations" at bounding box center [319, 130] width 65 height 38
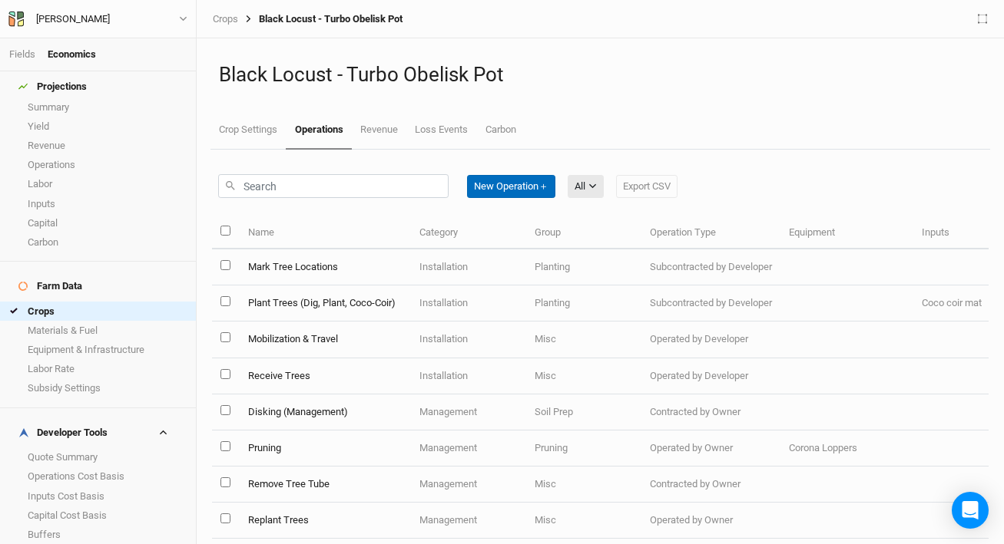
click at [507, 189] on button "New Operation ＋" at bounding box center [511, 186] width 88 height 23
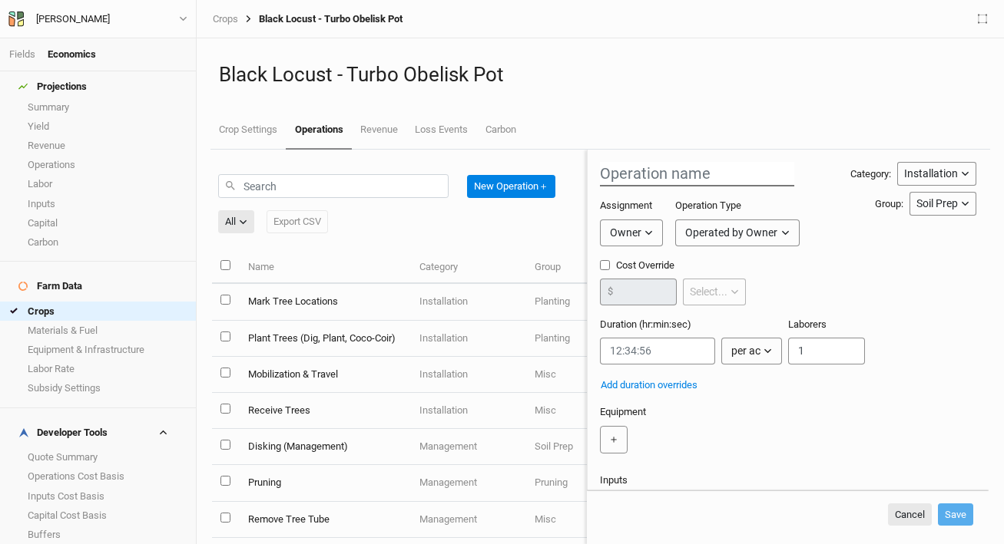
click at [713, 176] on input "text" at bounding box center [697, 174] width 194 height 25
click at [647, 234] on icon "button" at bounding box center [648, 233] width 8 height 8
click at [683, 178] on input "Apply Trico" at bounding box center [697, 174] width 194 height 25
type input "Apply Trico (Install)"
click at [645, 234] on icon "button" at bounding box center [648, 233] width 8 height 8
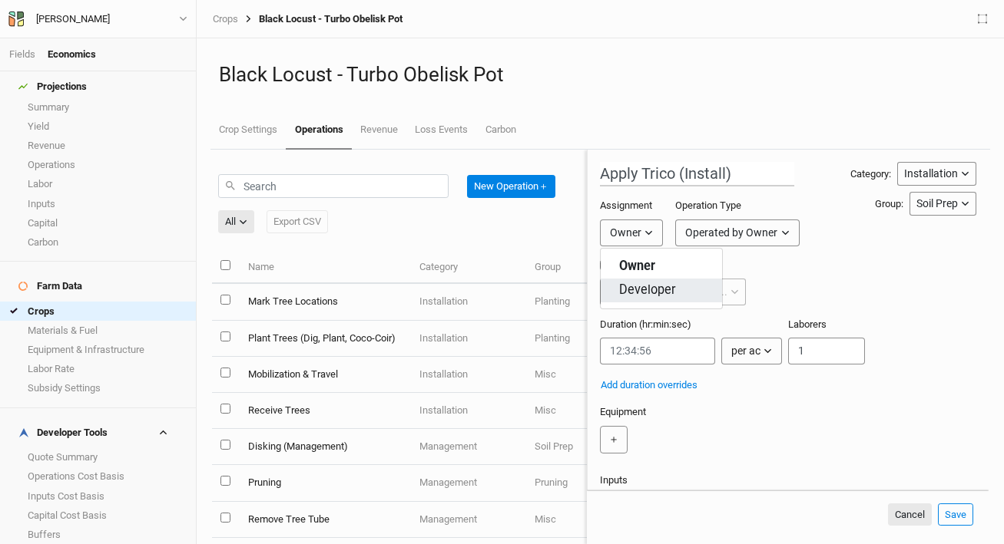
click at [664, 288] on span "Developer" at bounding box center [647, 291] width 57 height 18
click at [743, 236] on div "Operated by Developer" at bounding box center [754, 233] width 108 height 16
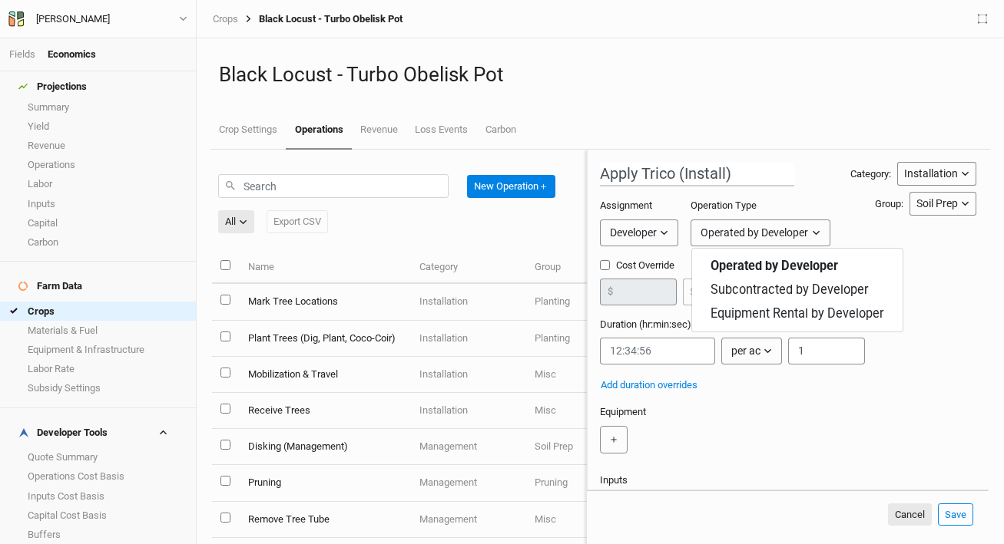
click at [948, 290] on div "Cost Override $ Select... per ac per tree per row ft per bft per event" at bounding box center [788, 288] width 376 height 59
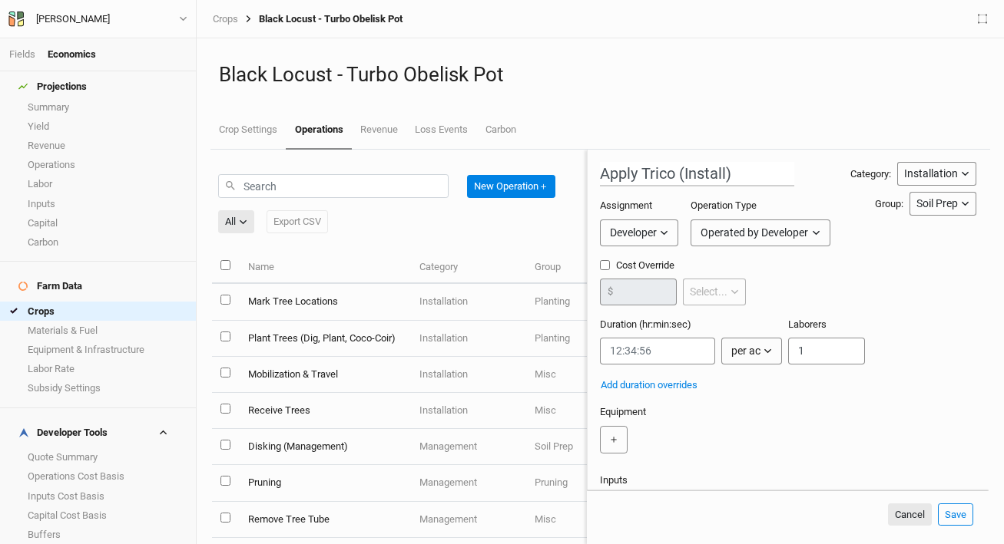
scroll to position [28, 0]
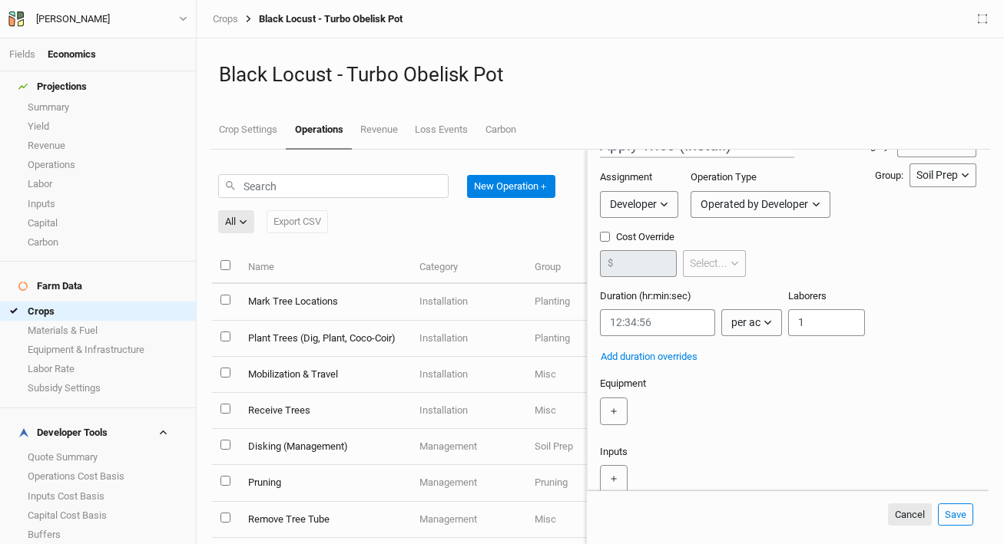
click at [734, 321] on div "per ac" at bounding box center [745, 323] width 29 height 16
click at [700, 326] on input "string" at bounding box center [657, 322] width 115 height 27
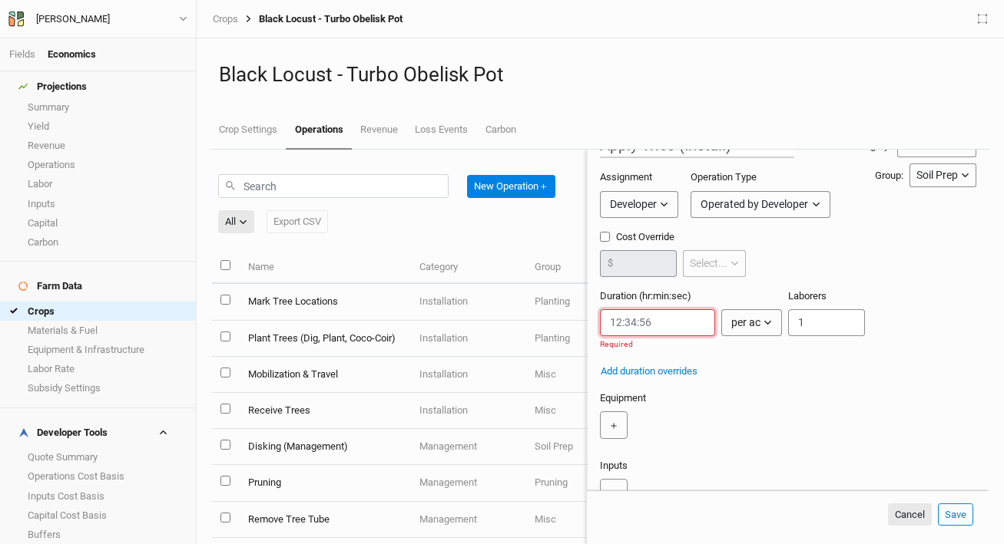
paste input "0:00:00.600"
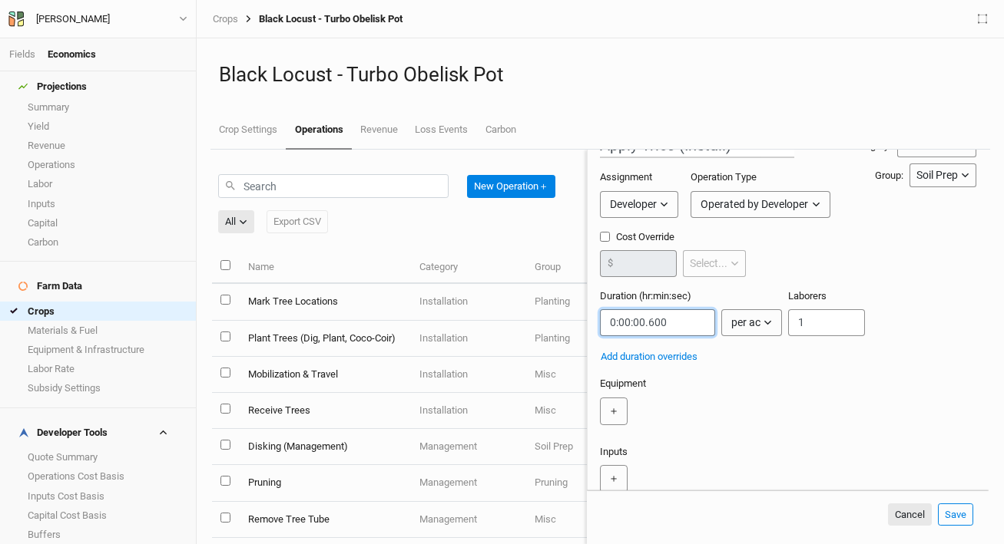
type input "0:00:00.600"
click at [758, 330] on button "per ac" at bounding box center [751, 322] width 61 height 27
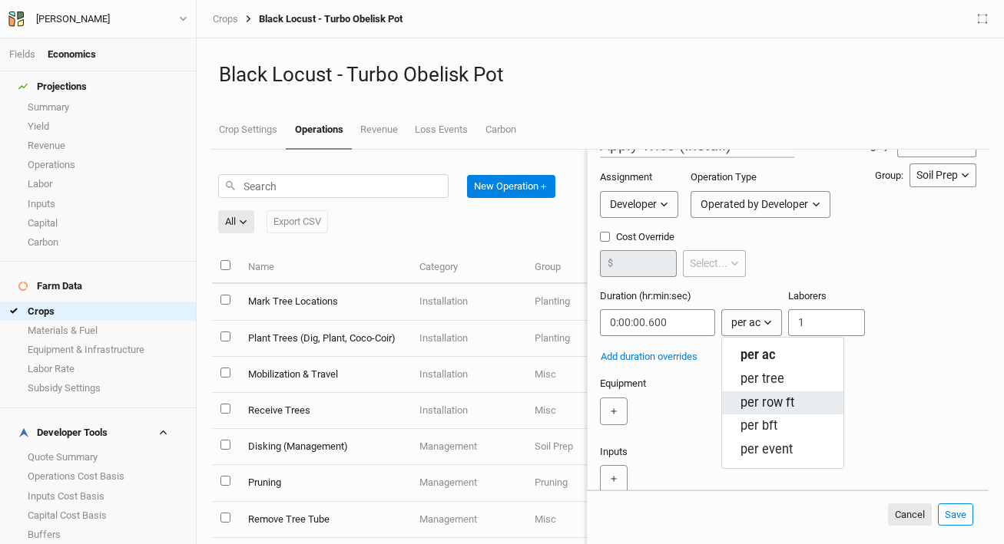
click at [792, 409] on span "per row ft" at bounding box center [767, 404] width 54 height 18
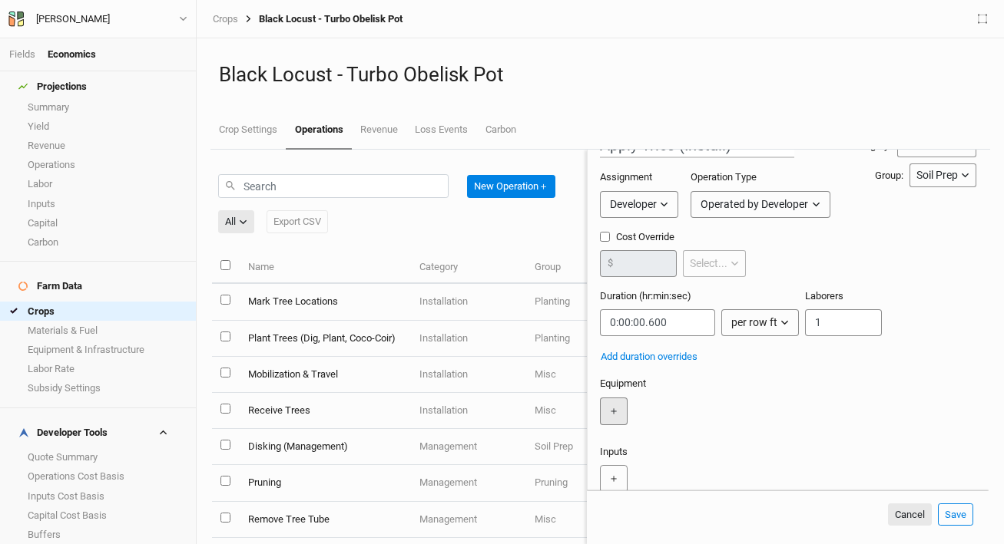
click at [627, 402] on button "＋" at bounding box center [614, 412] width 28 height 28
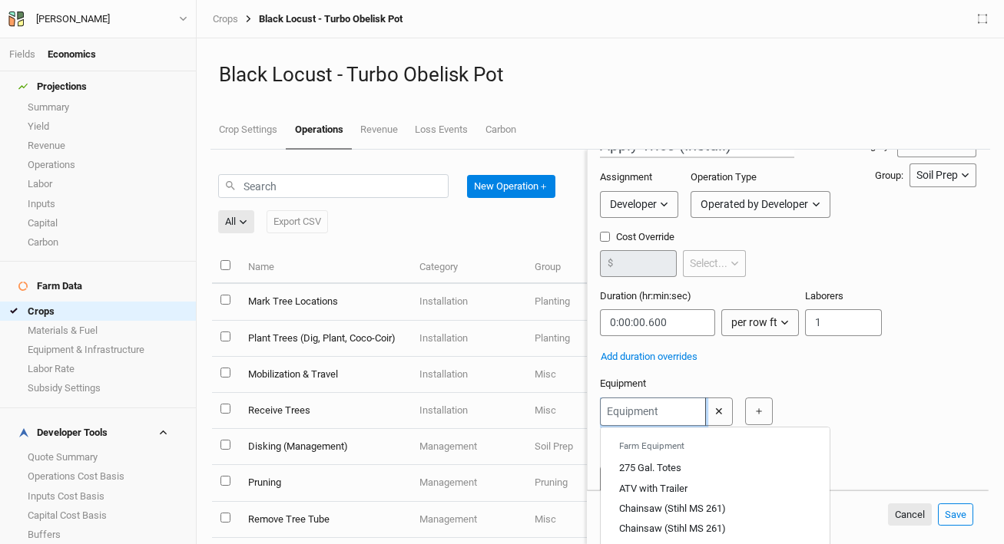
click at [652, 412] on input "text" at bounding box center [653, 412] width 106 height 28
type input "T"
click at [661, 522] on div "75 HP tractor" at bounding box center [646, 527] width 55 height 14
type input "75 HP tractor"
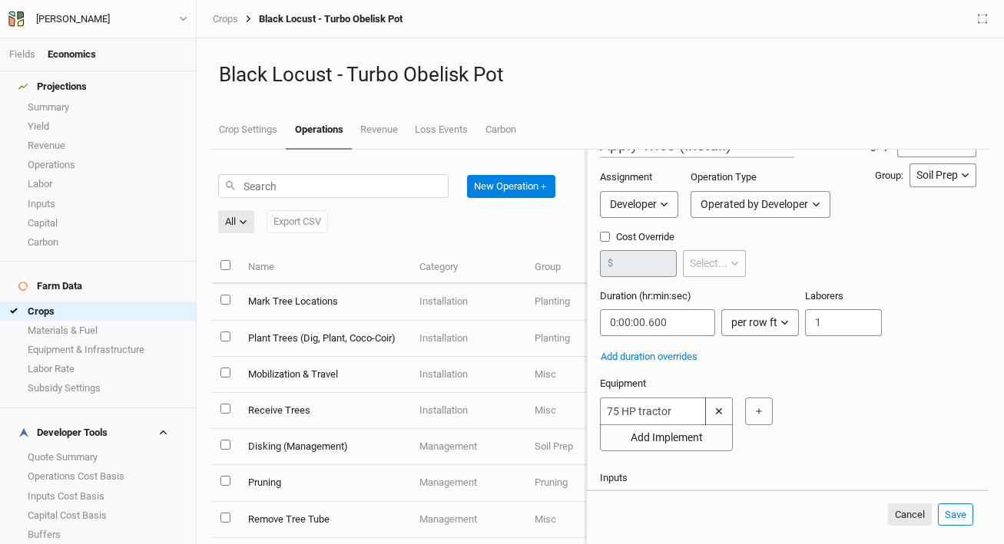
click at [810, 442] on div "75 HP tractor ✕ Add Implement ＋" at bounding box center [785, 425] width 370 height 54
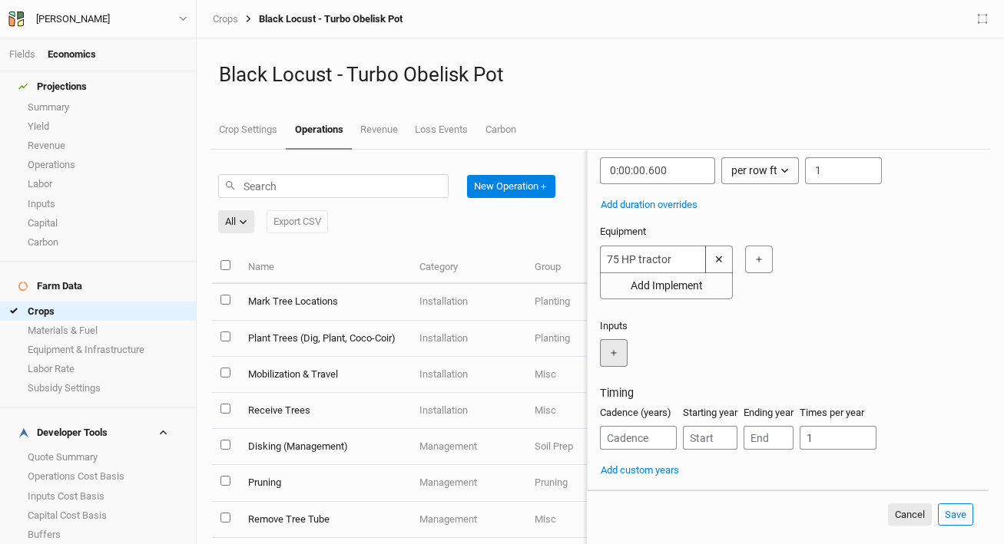
click at [622, 344] on button "＋" at bounding box center [614, 353] width 28 height 28
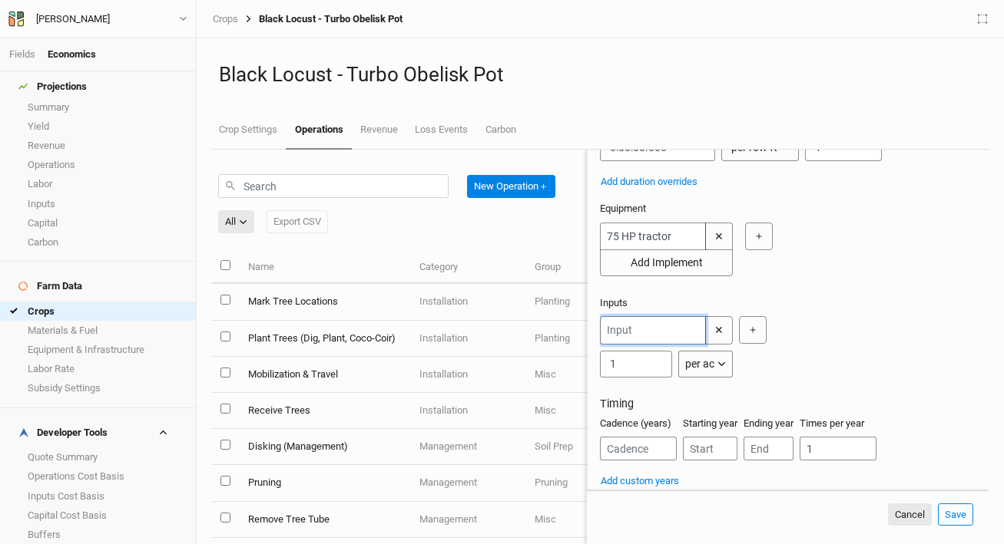
click at [653, 339] on input "text" at bounding box center [653, 330] width 106 height 28
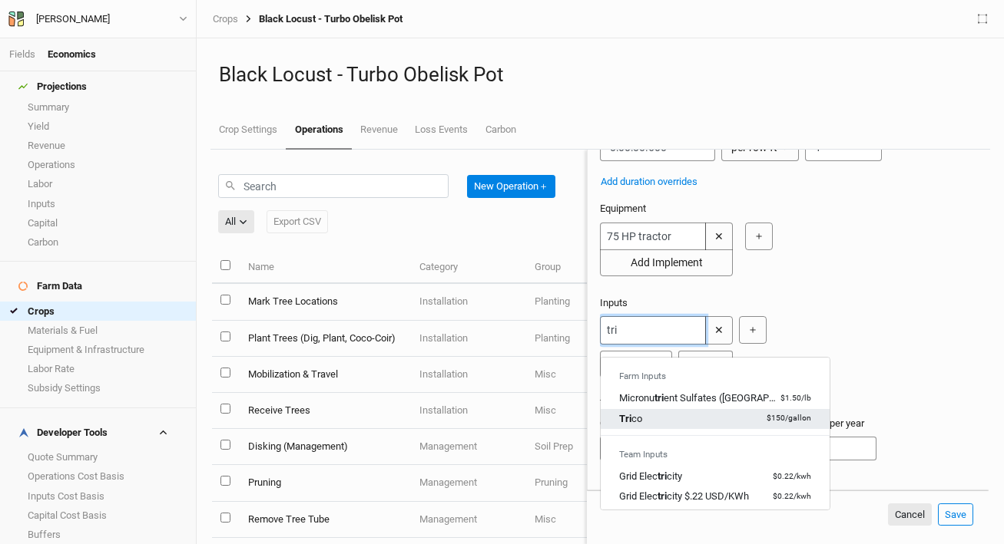
click at [677, 416] on div "Tri co $150 / gallon" at bounding box center [715, 419] width 192 height 14
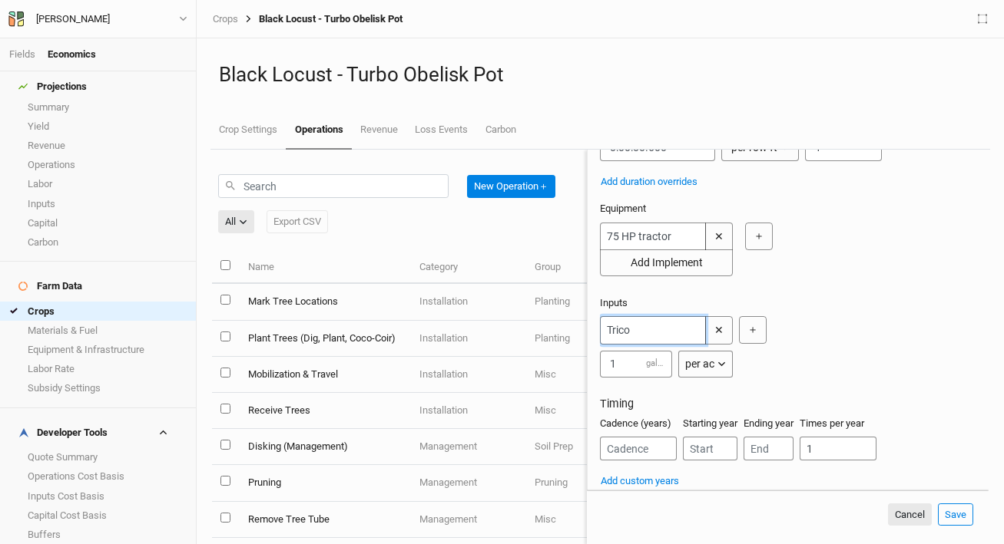
type input "Trico"
click at [771, 414] on div "Apply Trico (Install) Category: Installation Installation Management Harvest Ma…" at bounding box center [788, 224] width 376 height 531
click at [627, 375] on input "1" at bounding box center [636, 364] width 72 height 27
type input "1.2"
click at [912, 411] on h3 "Timing" at bounding box center [788, 404] width 376 height 13
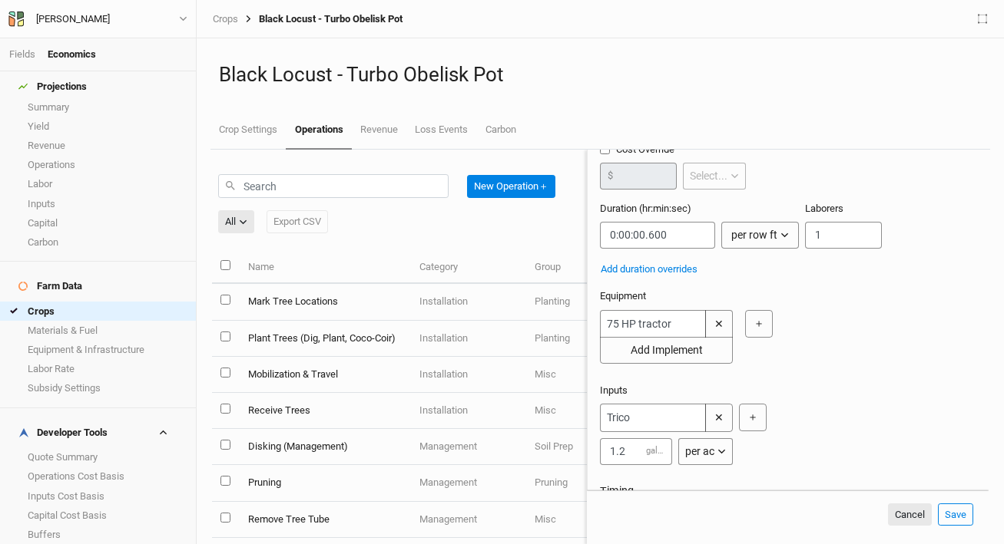
scroll to position [233, 0]
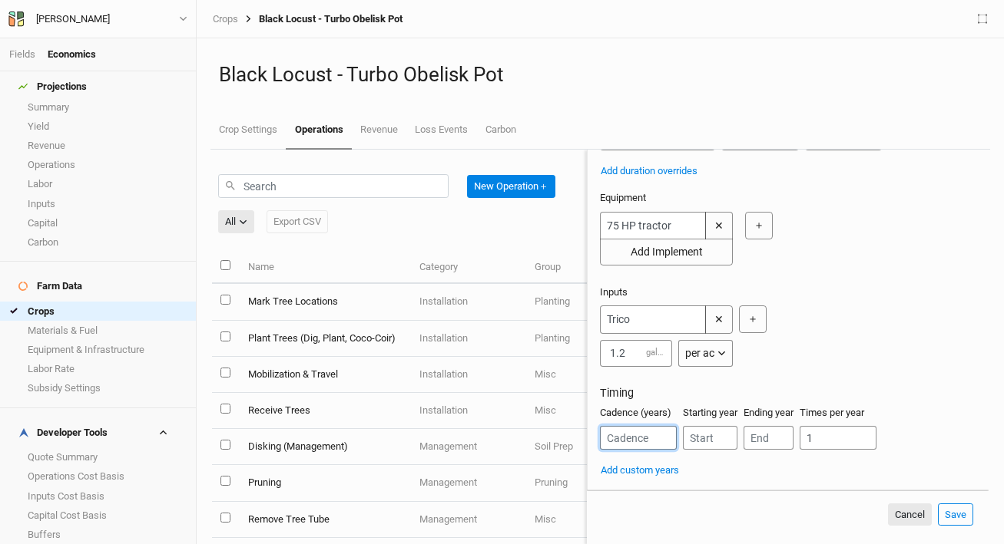
click at [636, 445] on input "number" at bounding box center [638, 438] width 77 height 24
type input "1"
drag, startPoint x: 713, startPoint y: 446, endPoint x: 722, endPoint y: 445, distance: 8.5
click at [713, 446] on input "number" at bounding box center [710, 438] width 55 height 24
type input "1"
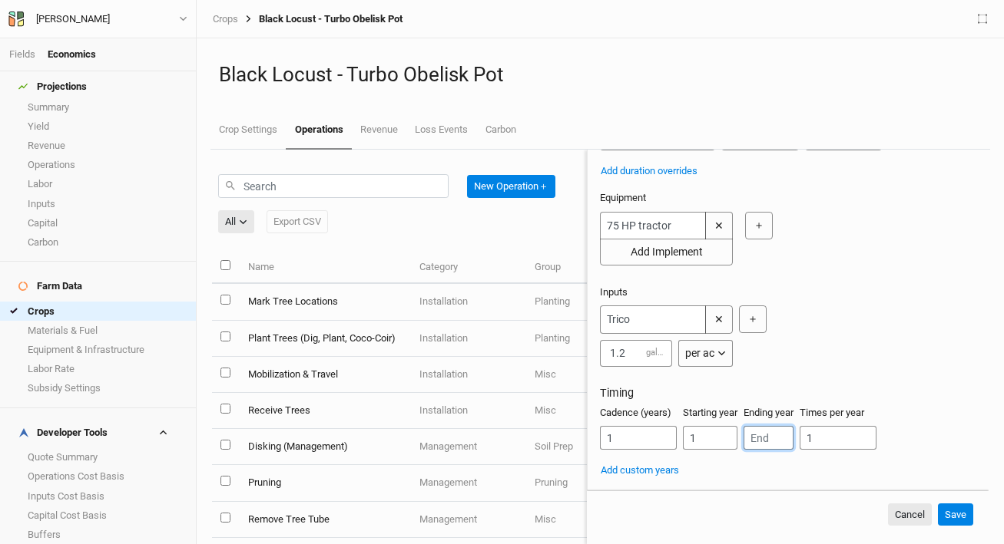
click at [759, 445] on input "number" at bounding box center [768, 438] width 50 height 24
type input "1"
click at [964, 514] on button "Save" at bounding box center [955, 515] width 35 height 23
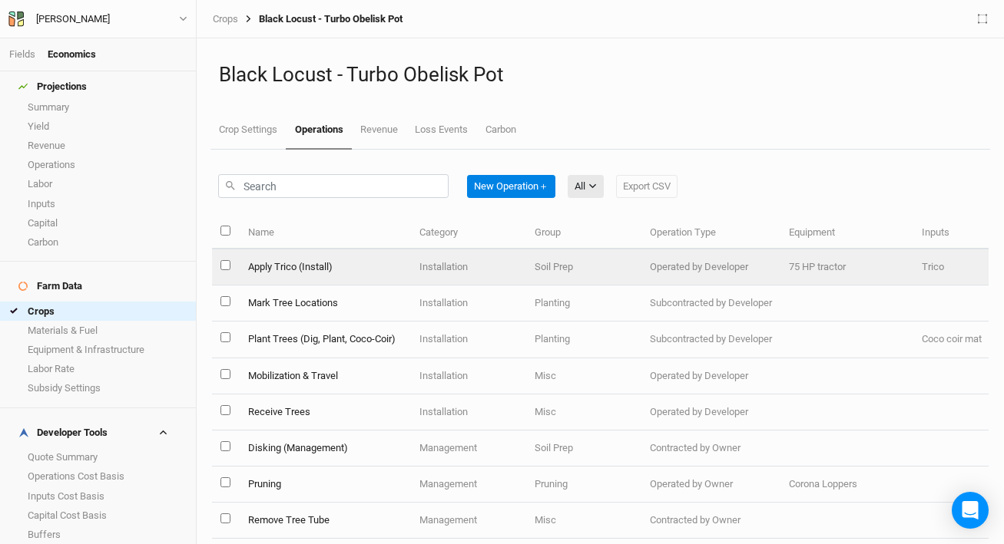
click at [362, 268] on td "Apply Trico (Install)" at bounding box center [324, 268] width 171 height 36
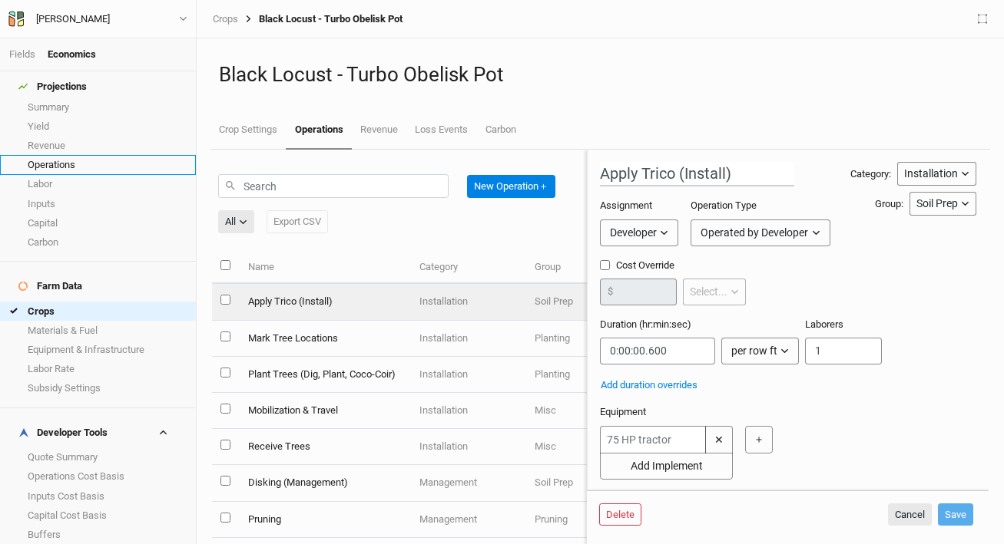
click at [63, 160] on link "Operations" at bounding box center [98, 164] width 196 height 19
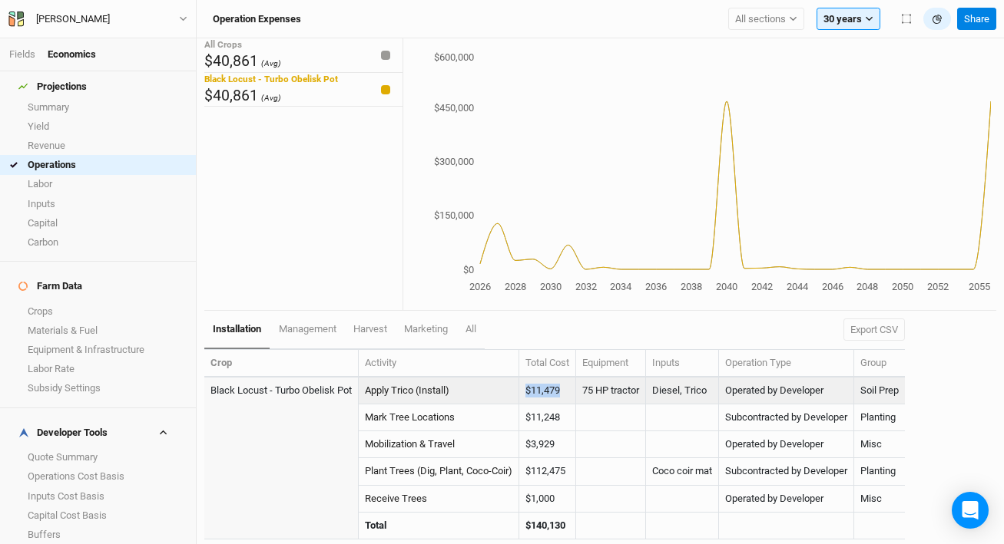
drag, startPoint x: 566, startPoint y: 394, endPoint x: 524, endPoint y: 392, distance: 42.3
click at [524, 392] on td "$11,479" at bounding box center [547, 391] width 57 height 27
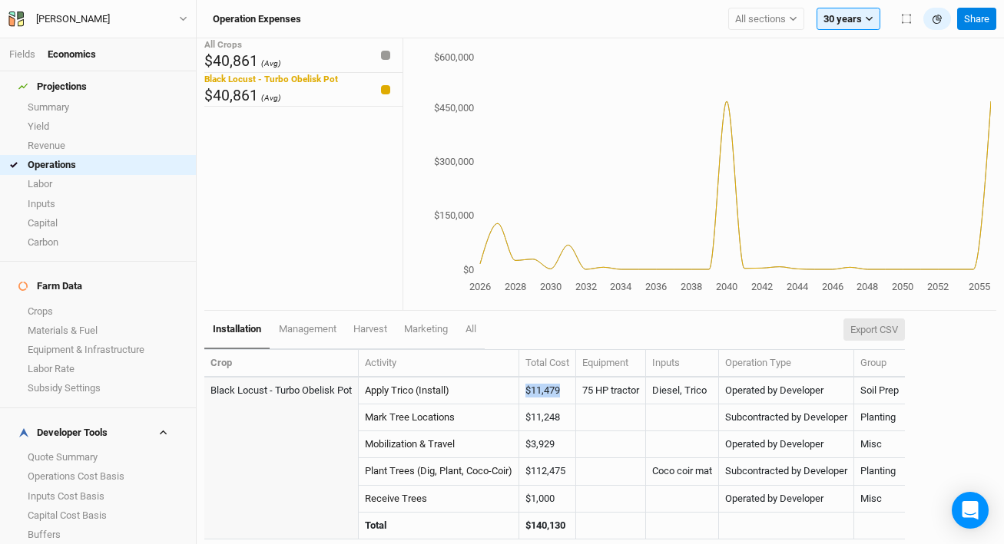
click at [872, 333] on button "Export CSV" at bounding box center [873, 330] width 61 height 23
click at [52, 175] on link "Labor" at bounding box center [98, 184] width 196 height 19
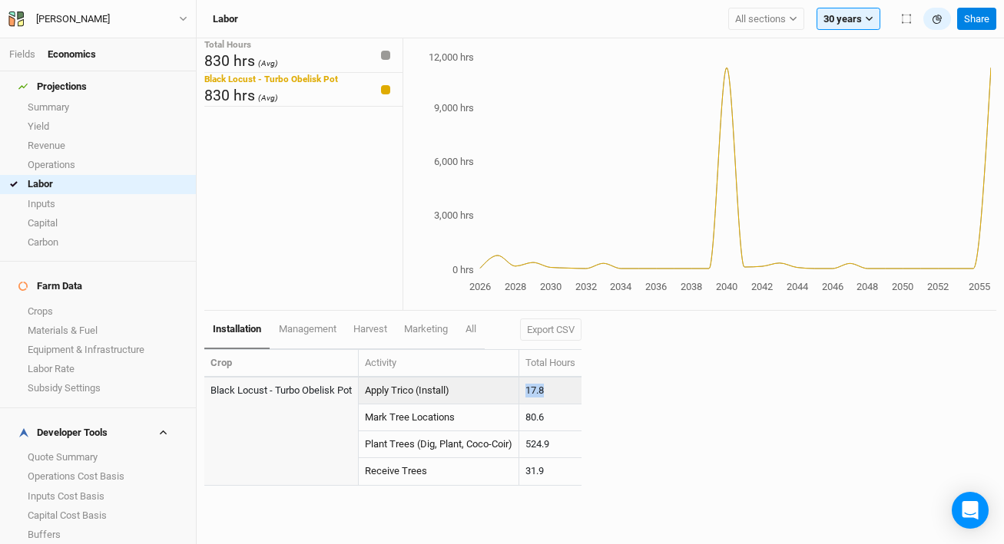
drag, startPoint x: 564, startPoint y: 391, endPoint x: 524, endPoint y: 384, distance: 39.8
click at [481, 391] on tr "Black Locust - Turbo Obelisk Pot Apply Trico (Install) 17.8" at bounding box center [392, 391] width 377 height 27
copy tr "17.8"
click at [23, 51] on link "Fields" at bounding box center [22, 54] width 26 height 12
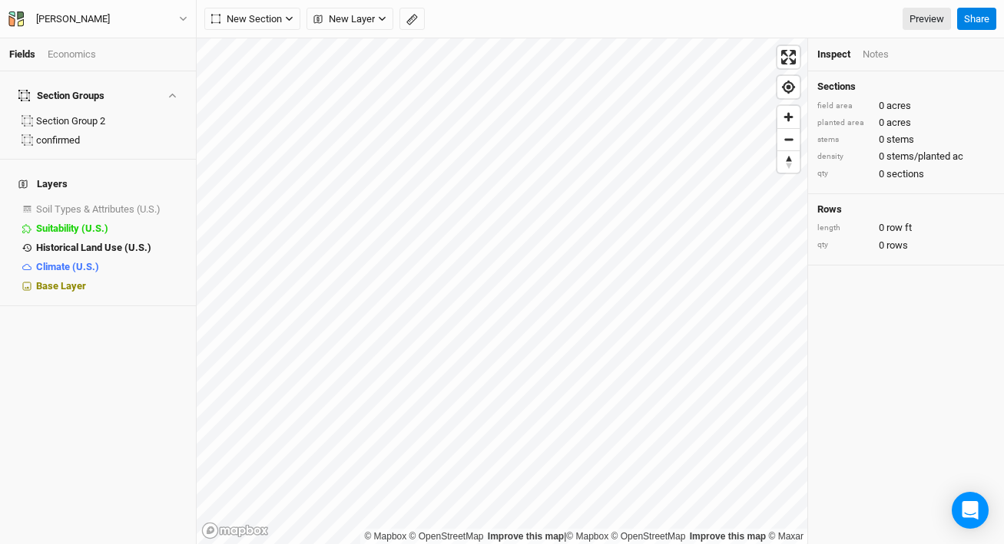
click at [84, 48] on div "Economics" at bounding box center [72, 55] width 48 height 14
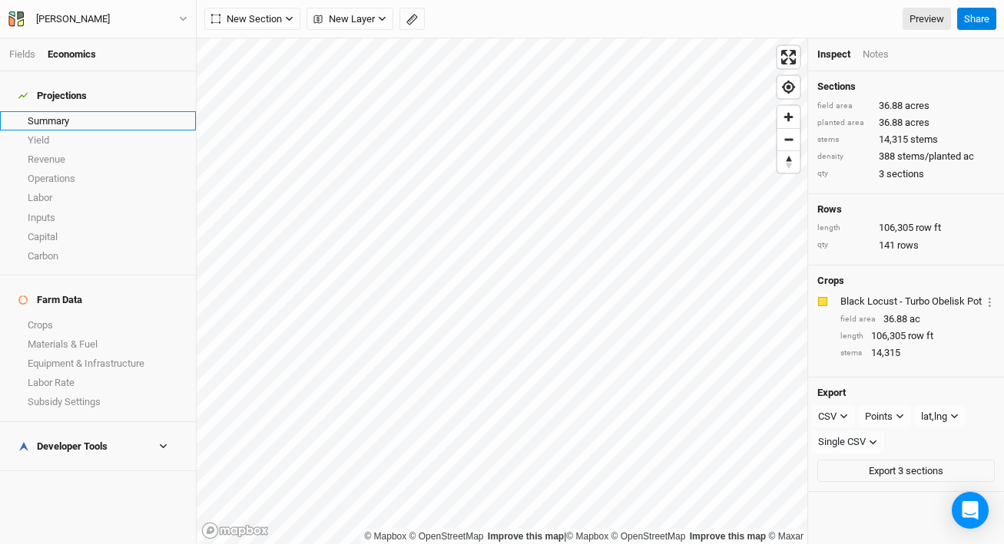
click at [66, 117] on link "Summary" at bounding box center [98, 120] width 196 height 19
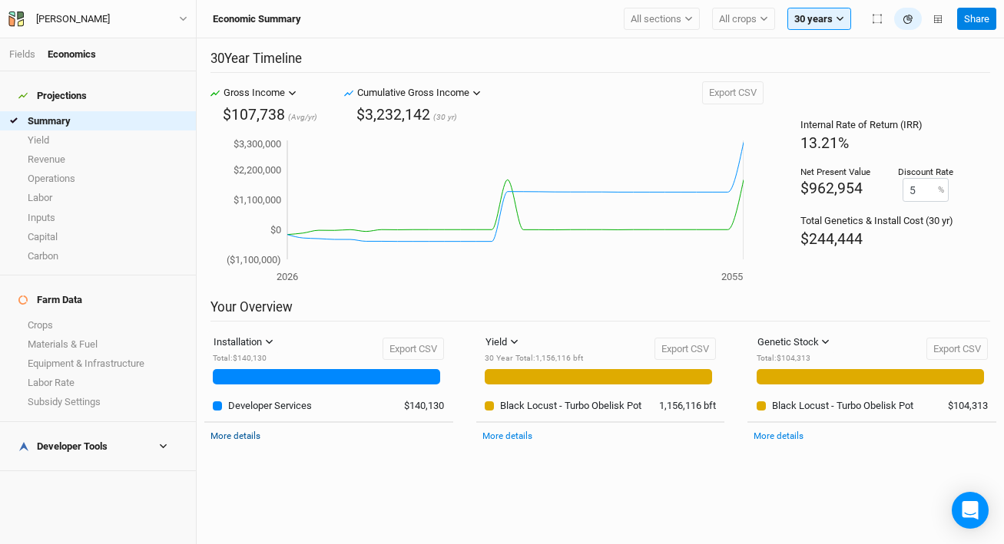
click at [253, 438] on link "More details" at bounding box center [235, 436] width 50 height 11
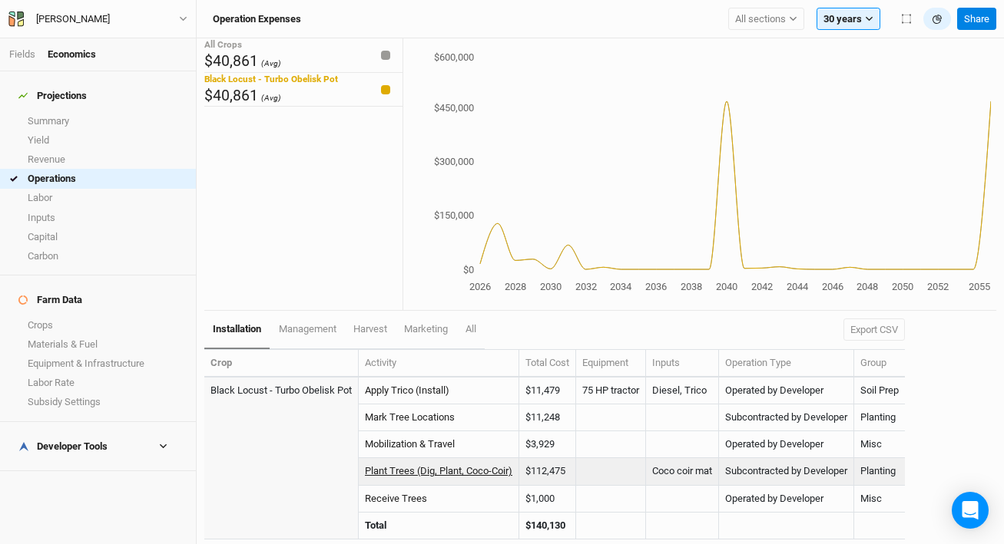
click at [418, 474] on link "Plant Trees (Dig, Plant, Coco-Coir)" at bounding box center [438, 471] width 147 height 12
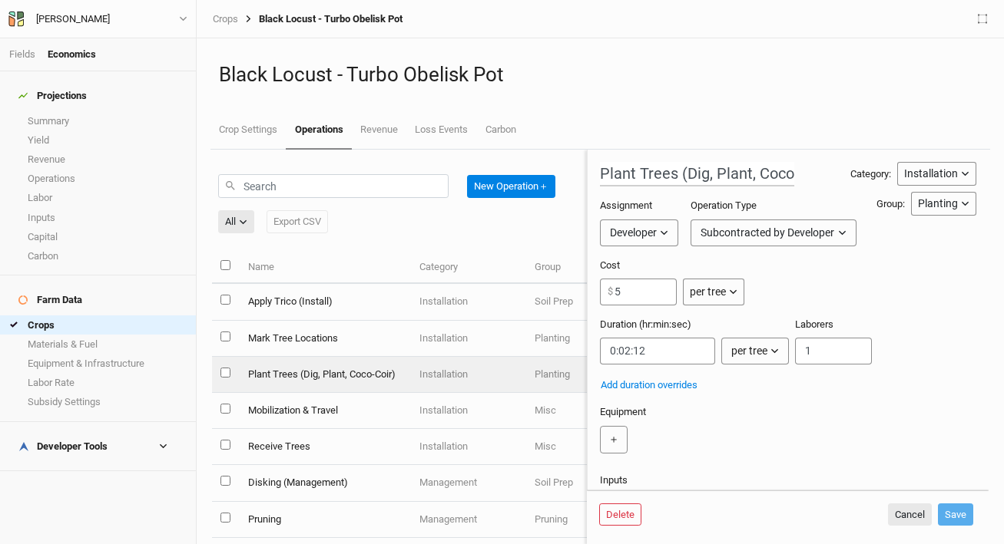
click at [139, 432] on h4 "Developer Tools" at bounding box center [97, 447] width 177 height 31
click at [125, 539] on link "Buffers" at bounding box center [98, 548] width 196 height 19
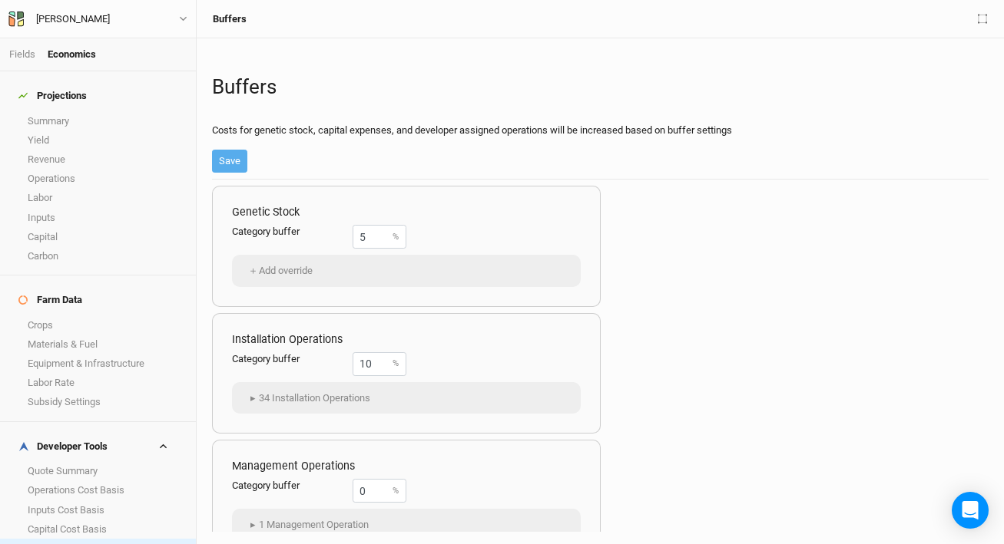
click at [114, 539] on link "Buffers" at bounding box center [98, 548] width 196 height 19
click at [23, 56] on link "Fields" at bounding box center [22, 54] width 26 height 12
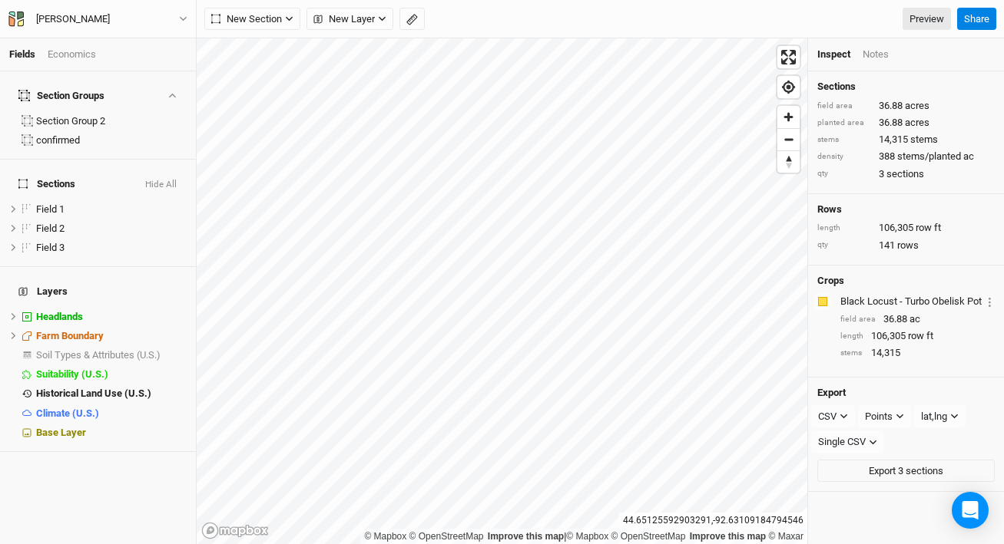
click at [78, 59] on div "Economics" at bounding box center [72, 55] width 48 height 14
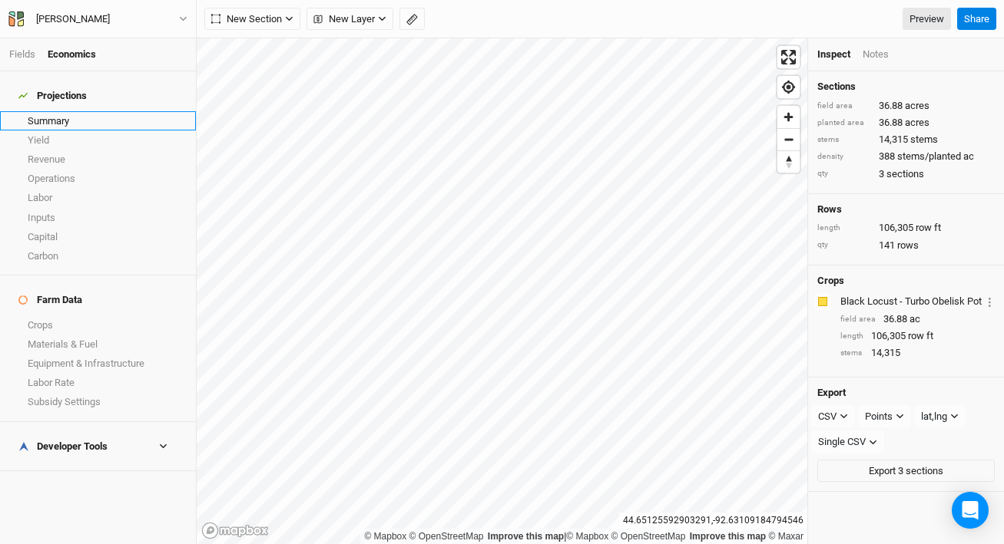
click at [83, 111] on link "Summary" at bounding box center [98, 120] width 196 height 19
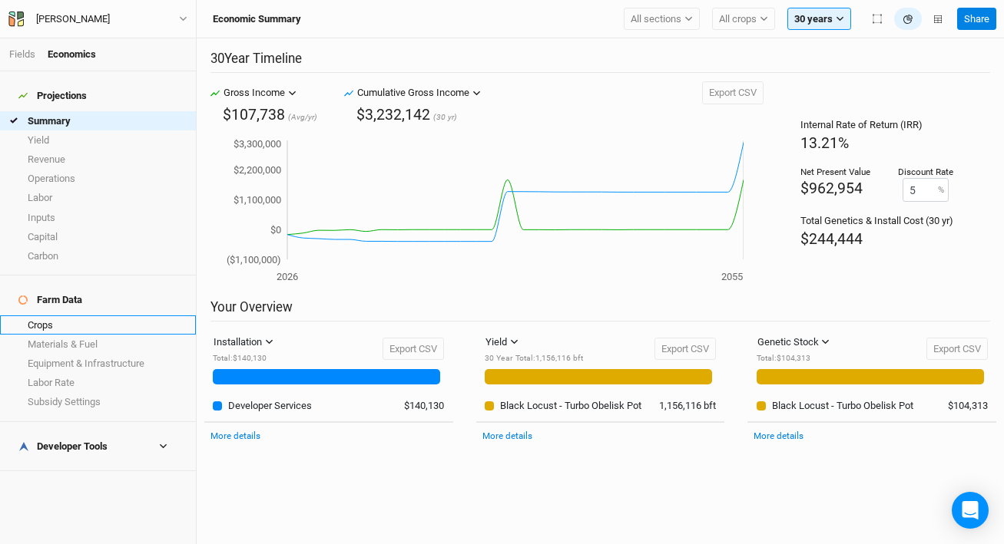
click at [65, 316] on link "Crops" at bounding box center [98, 325] width 196 height 19
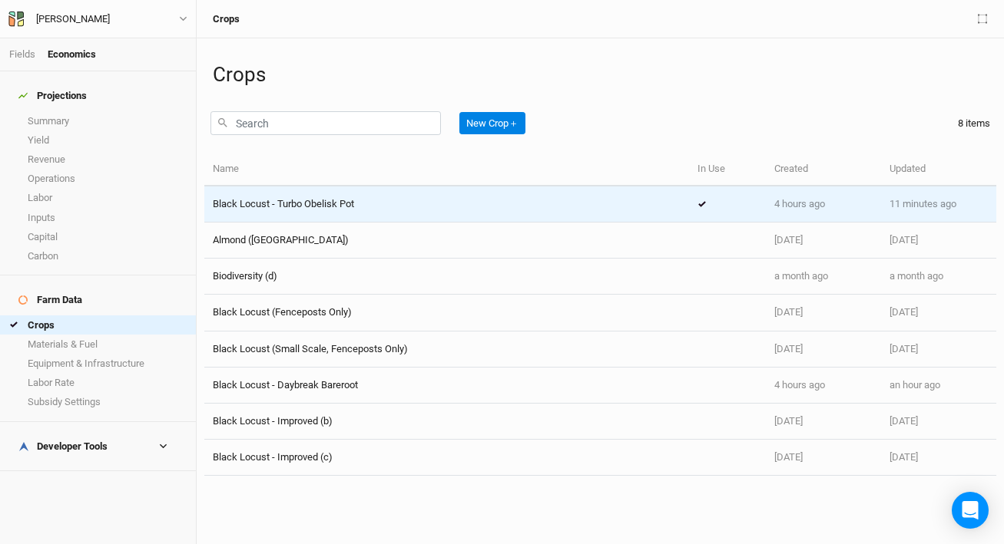
click at [360, 197] on div "Black Locust - Turbo Obelisk Pot" at bounding box center [447, 204] width 468 height 14
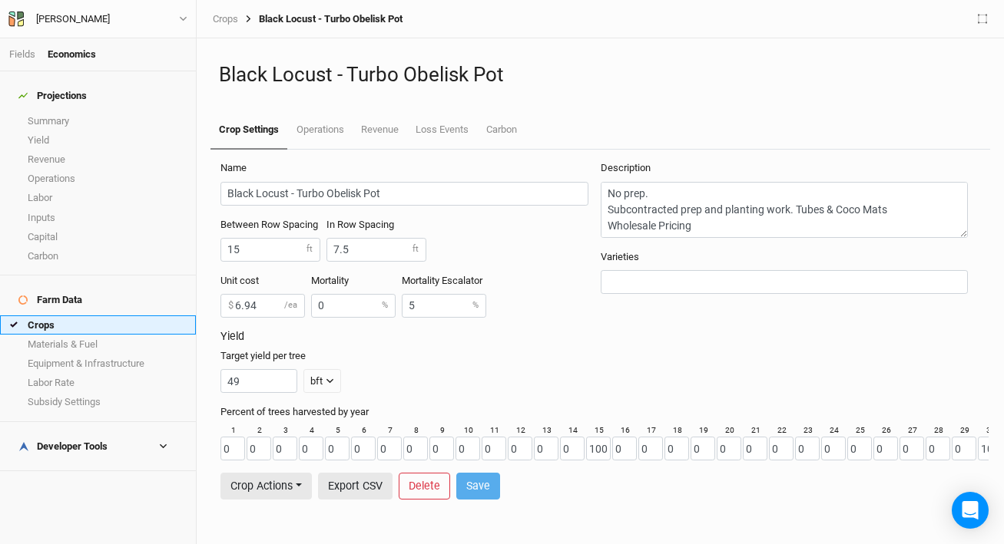
click at [89, 316] on link "Crops" at bounding box center [98, 325] width 196 height 19
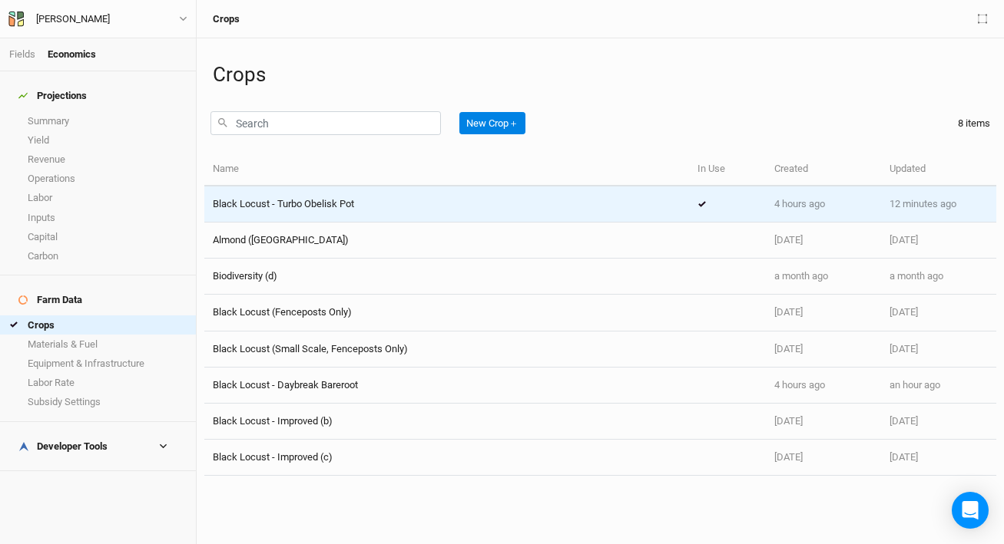
click at [332, 210] on div "Black Locust - Turbo Obelisk Pot" at bounding box center [283, 204] width 141 height 14
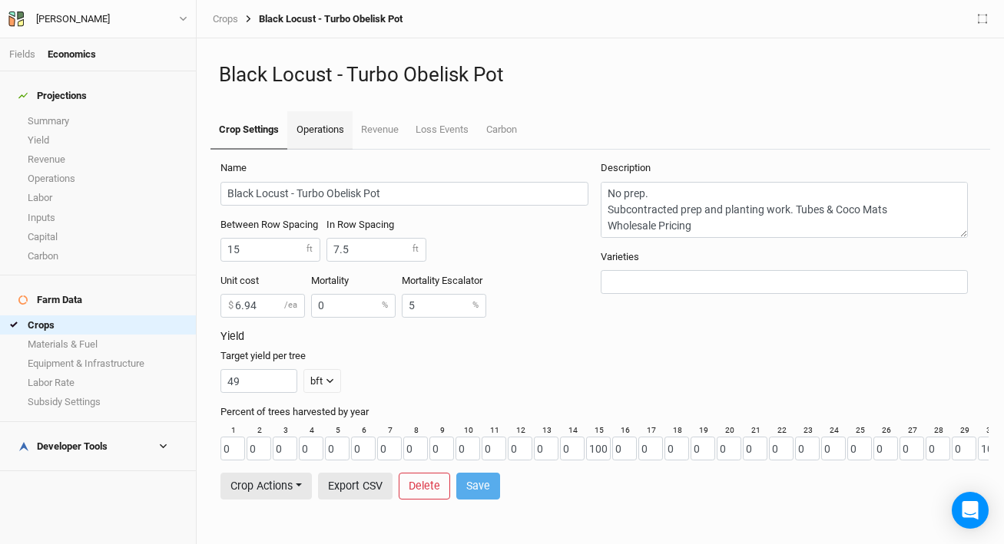
click at [329, 134] on link "Operations" at bounding box center [319, 130] width 65 height 38
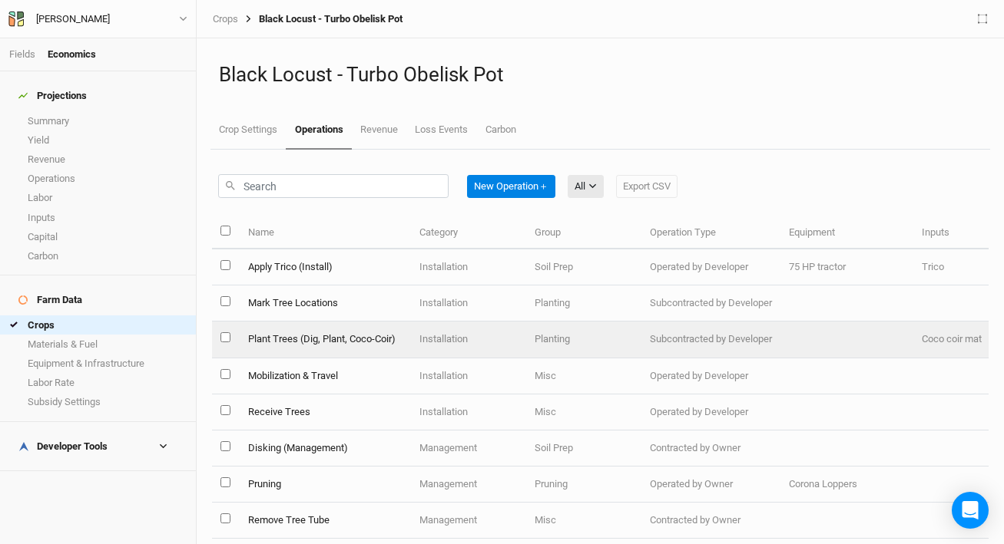
click at [367, 343] on td "Plant Trees (Dig, Plant, Coco-Coir)" at bounding box center [324, 340] width 171 height 36
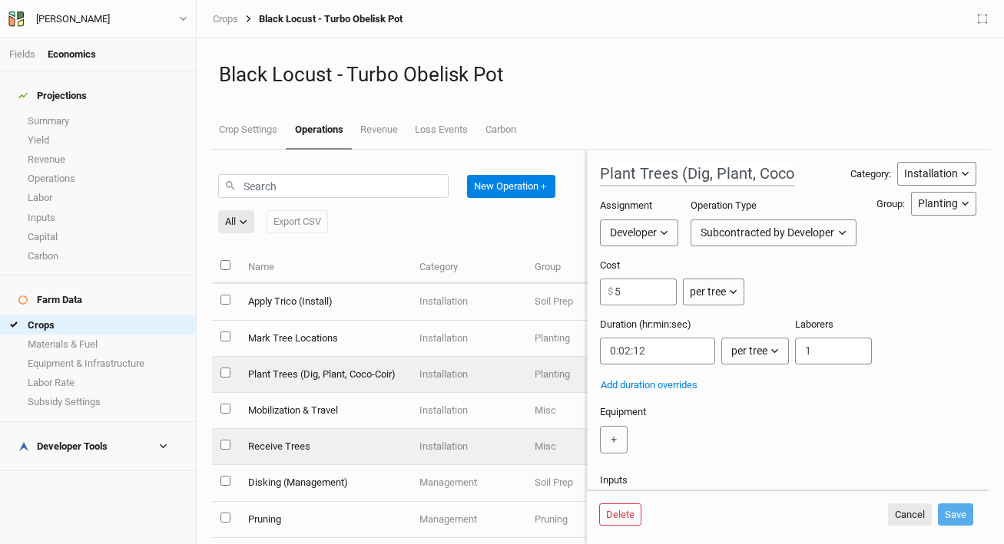
click at [309, 440] on td "Receive Trees" at bounding box center [324, 447] width 171 height 36
type input "Receive Trees"
type input "0:00:08"
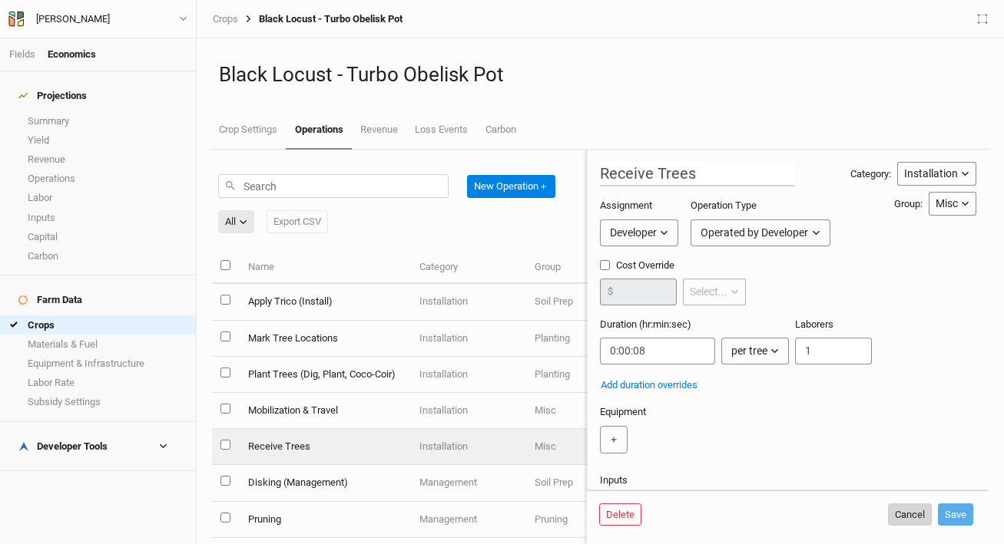
click at [901, 514] on button "Cancel" at bounding box center [910, 515] width 44 height 23
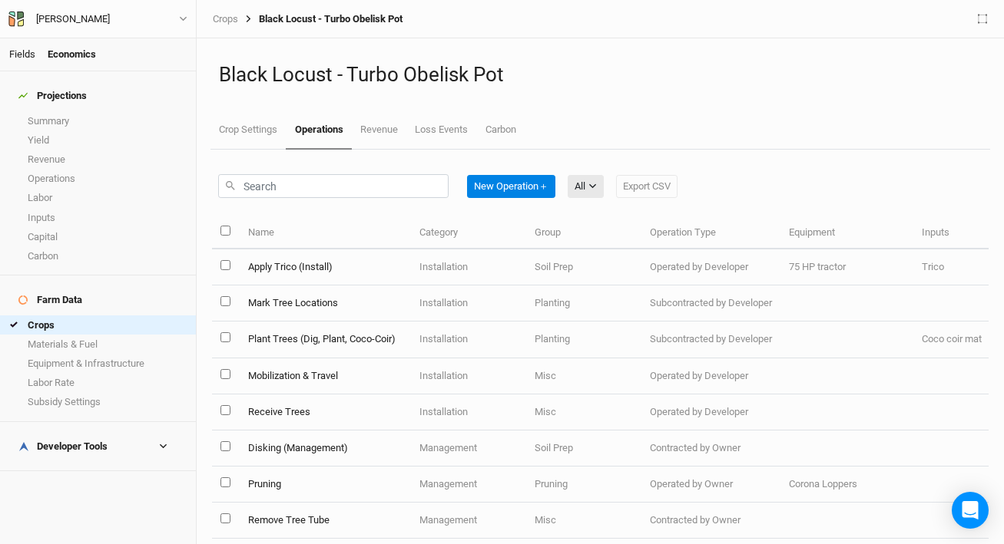
click at [13, 56] on link "Fields" at bounding box center [22, 54] width 26 height 12
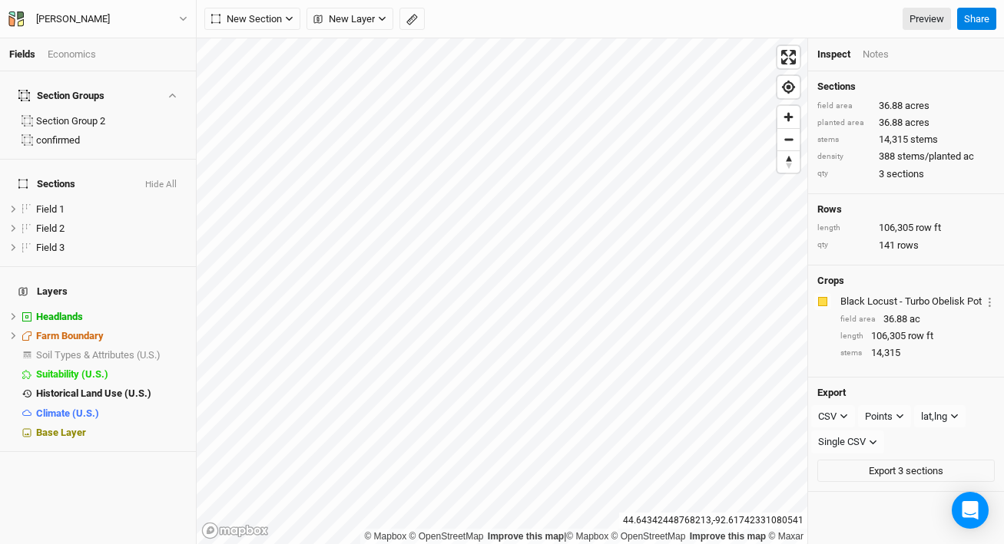
click at [164, 180] on button "Hide All" at bounding box center [160, 185] width 33 height 11
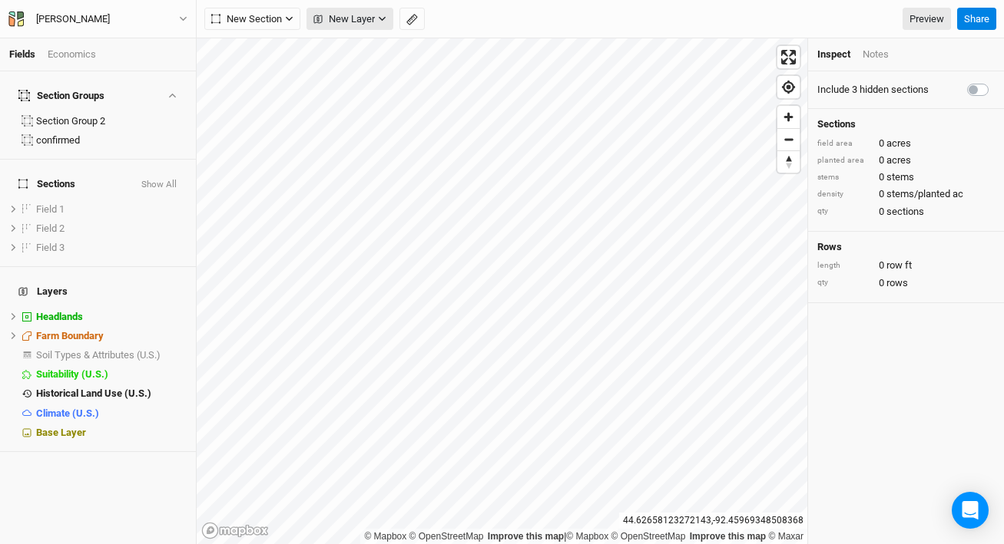
click at [382, 22] on icon "button" at bounding box center [382, 19] width 8 height 8
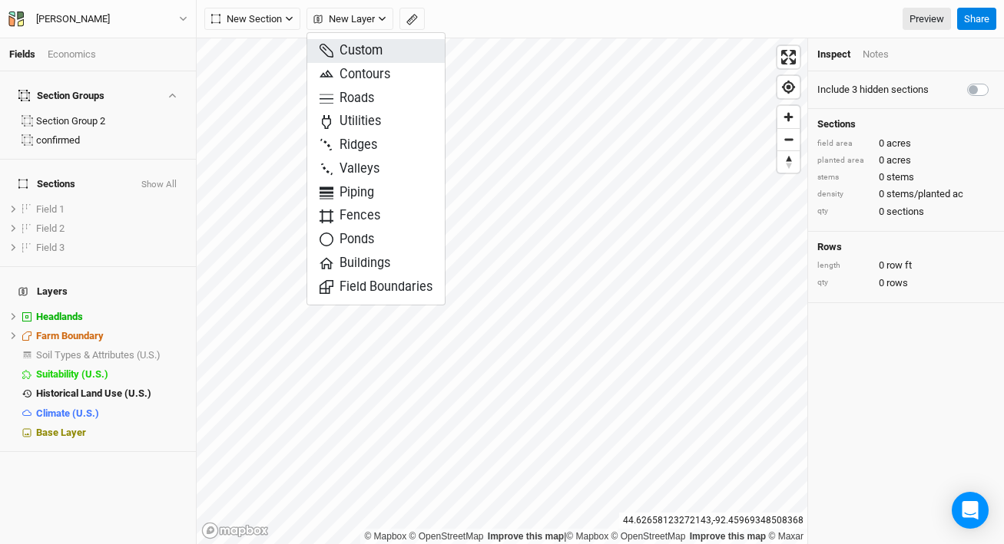
click at [373, 49] on span "Custom" at bounding box center [350, 51] width 63 height 18
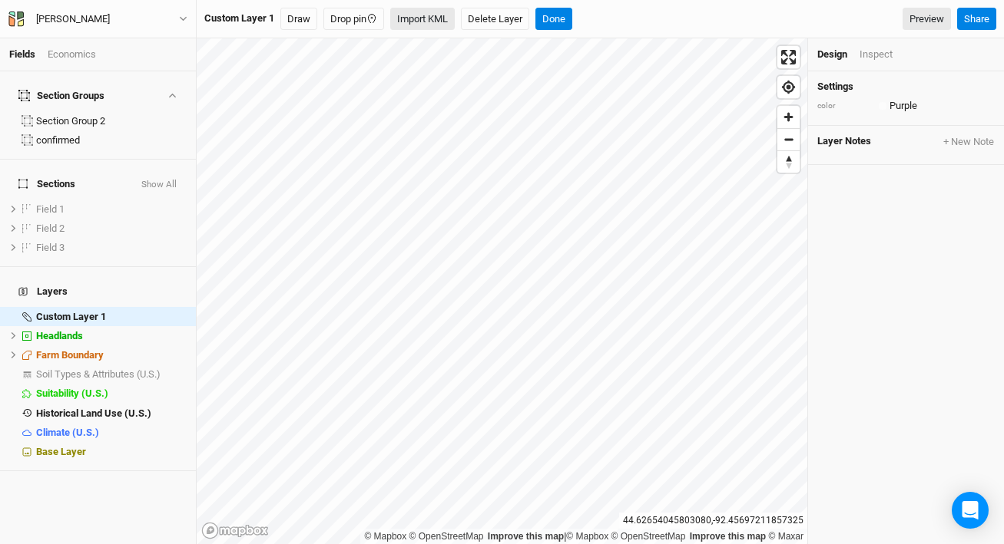
click at [434, 18] on button "Import KML" at bounding box center [422, 19] width 65 height 23
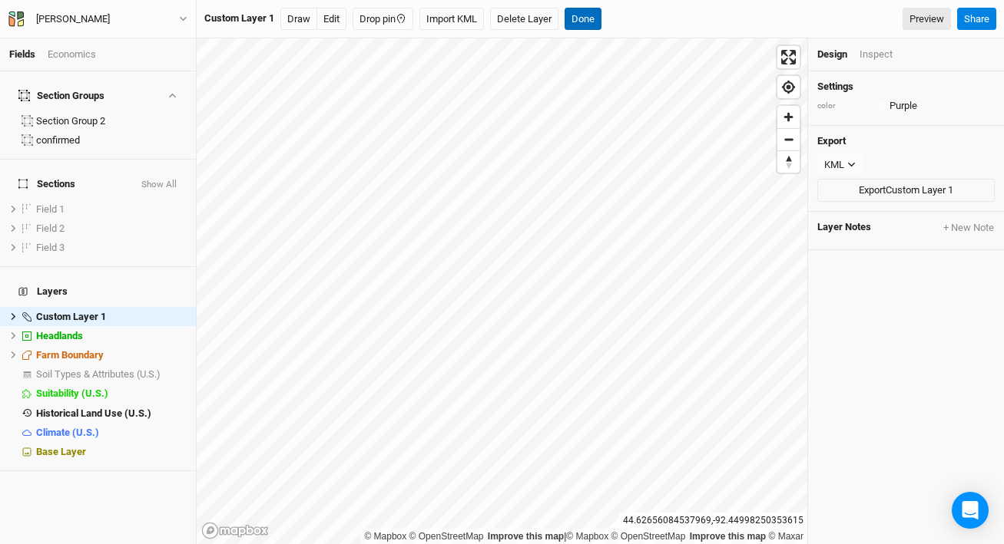
click at [590, 18] on button "Done" at bounding box center [582, 19] width 37 height 23
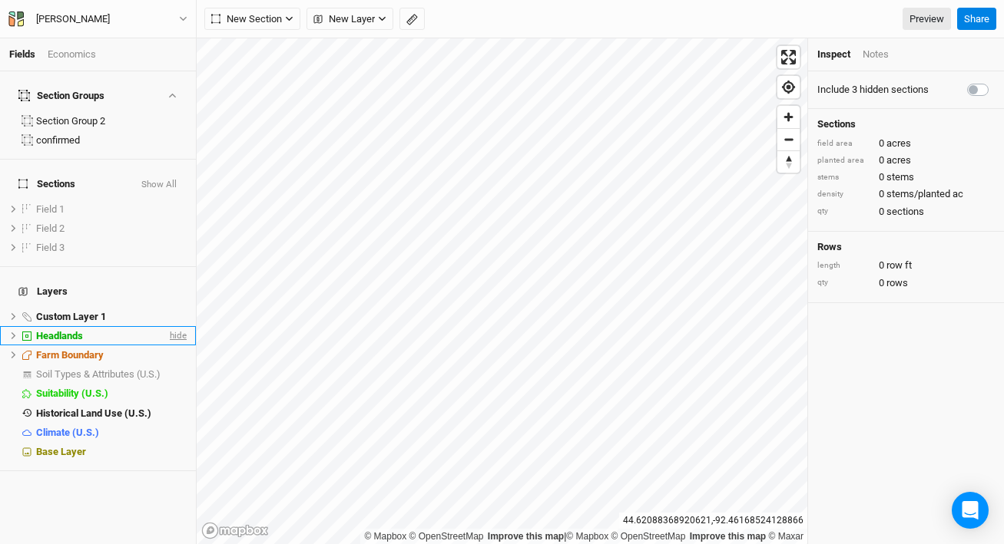
click at [171, 326] on span "hide" at bounding box center [177, 335] width 20 height 19
click at [11, 313] on icon at bounding box center [13, 317] width 8 height 8
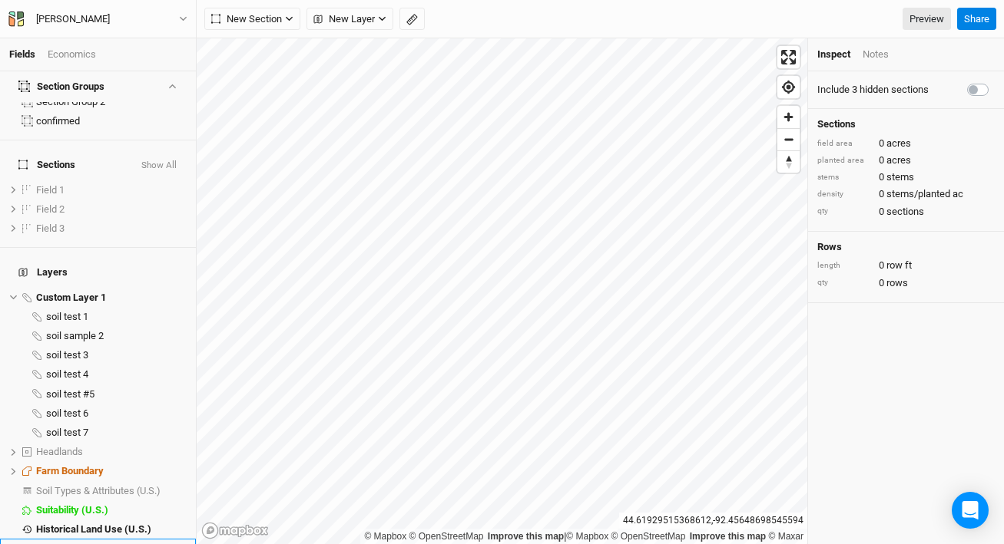
scroll to position [33, 0]
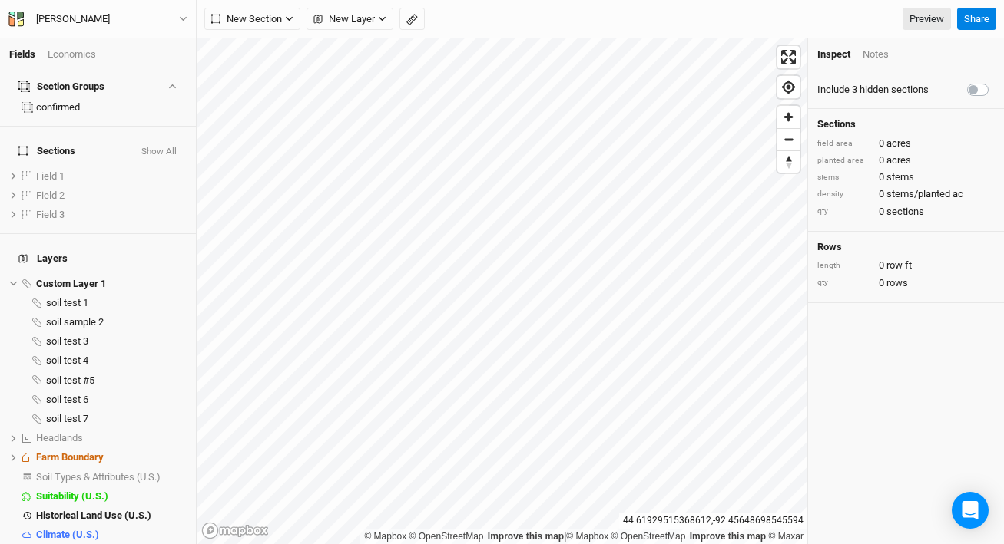
click at [69, 544] on span "Base Layer" at bounding box center [61, 554] width 50 height 12
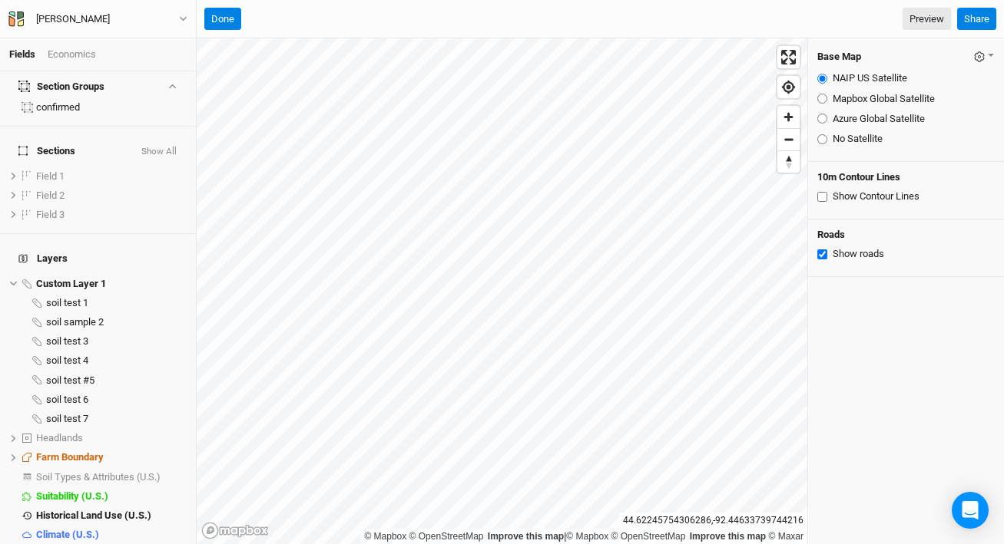
click at [858, 124] on label "Azure Global Satellite" at bounding box center [878, 119] width 92 height 14
click at [827, 124] on input "Azure Global Satellite" at bounding box center [822, 119] width 10 height 10
radio input "true"
click at [225, 18] on button "Done" at bounding box center [222, 19] width 37 height 23
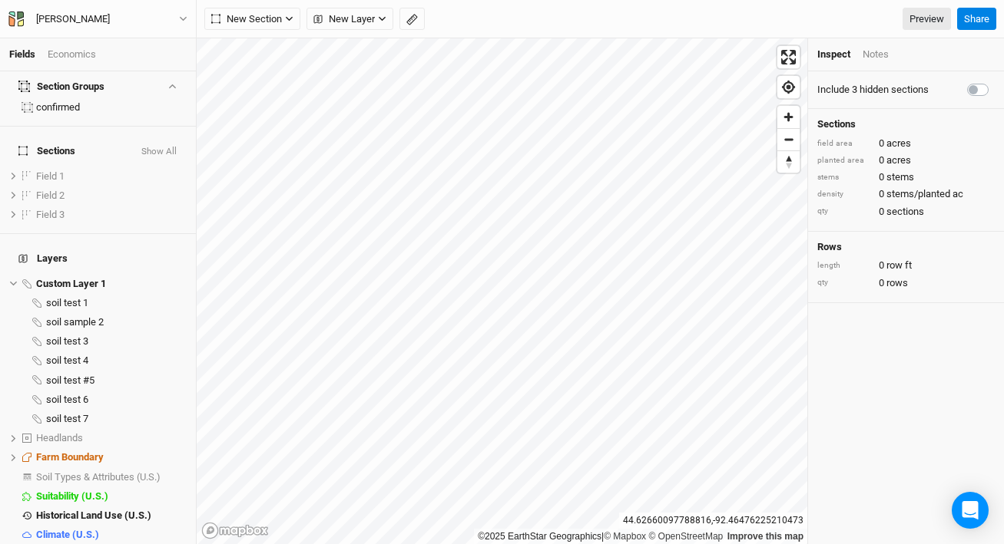
click at [842, 283] on div "©2025 EarthStar Geographics | © Mapbox © OpenStreetMap Improve this map 44.6266…" at bounding box center [600, 291] width 807 height 506
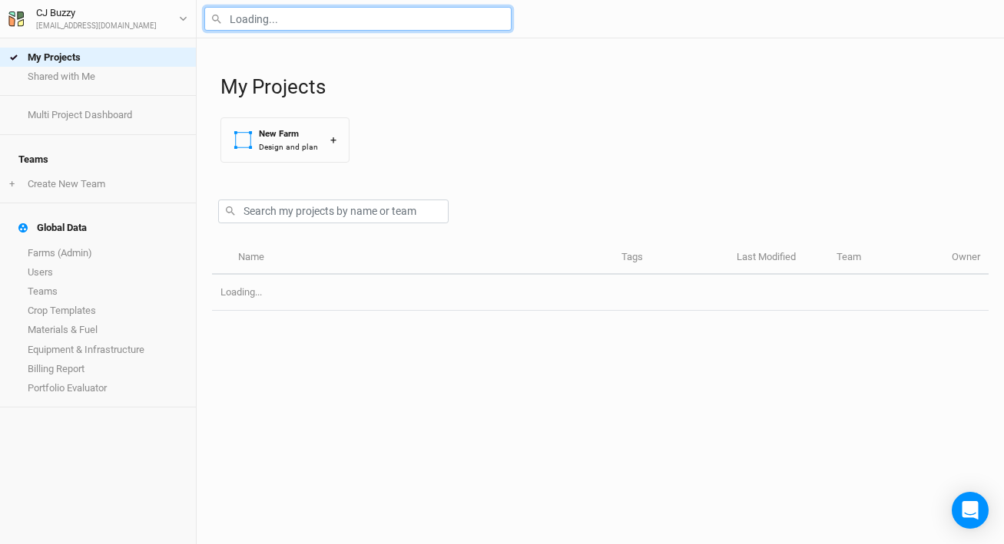
click at [312, 25] on input "text" at bounding box center [357, 19] width 307 height 24
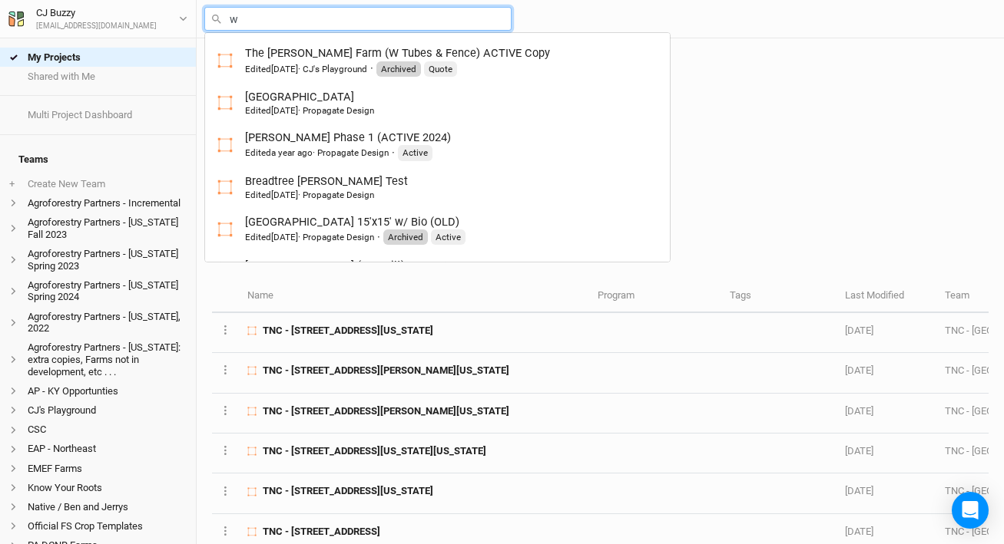
type input "wa"
type input "[PERSON_NAME] Farm V2"
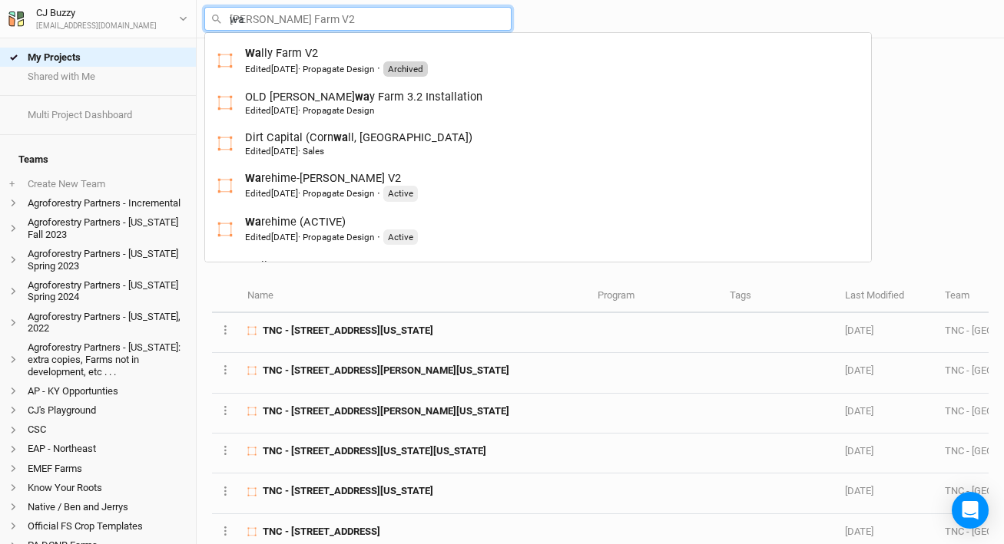
type input "war"
type input "[PERSON_NAME]-[PERSON_NAME] V2"
type input "ware"
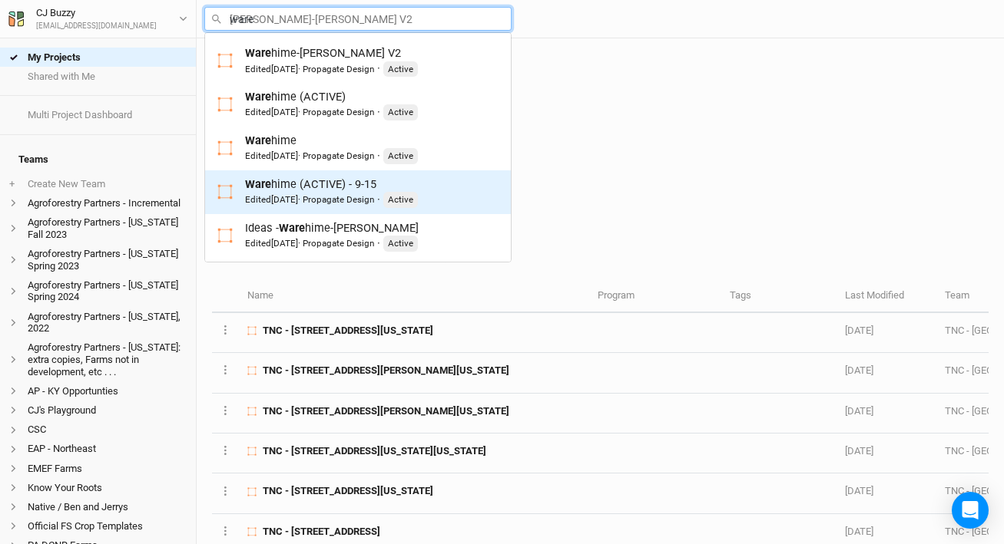
click at [303, 187] on div "Ware hime (ACTIVE) - 9-15 Edited 15 days ago · Propagate Design · Active" at bounding box center [331, 192] width 173 height 31
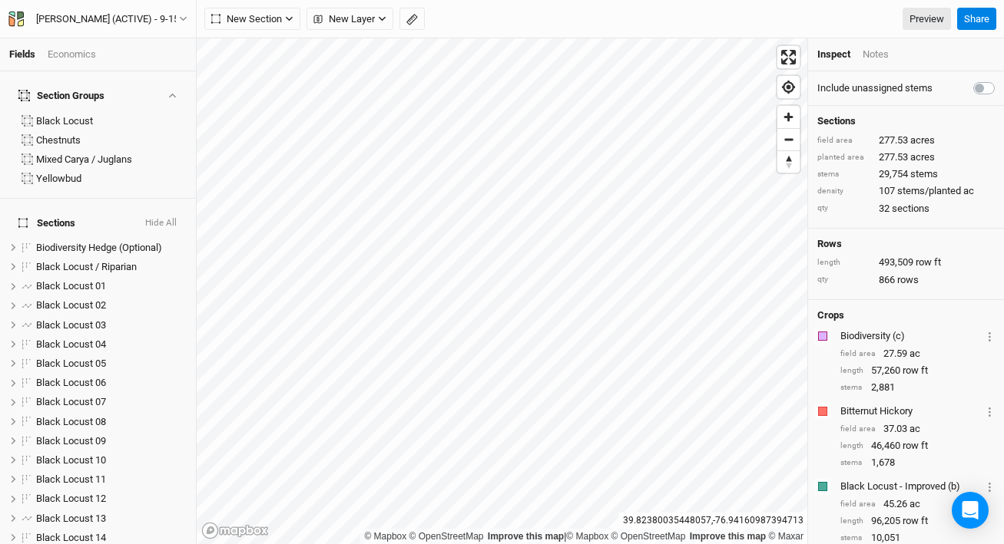
click at [77, 54] on div "Economics" at bounding box center [72, 55] width 48 height 14
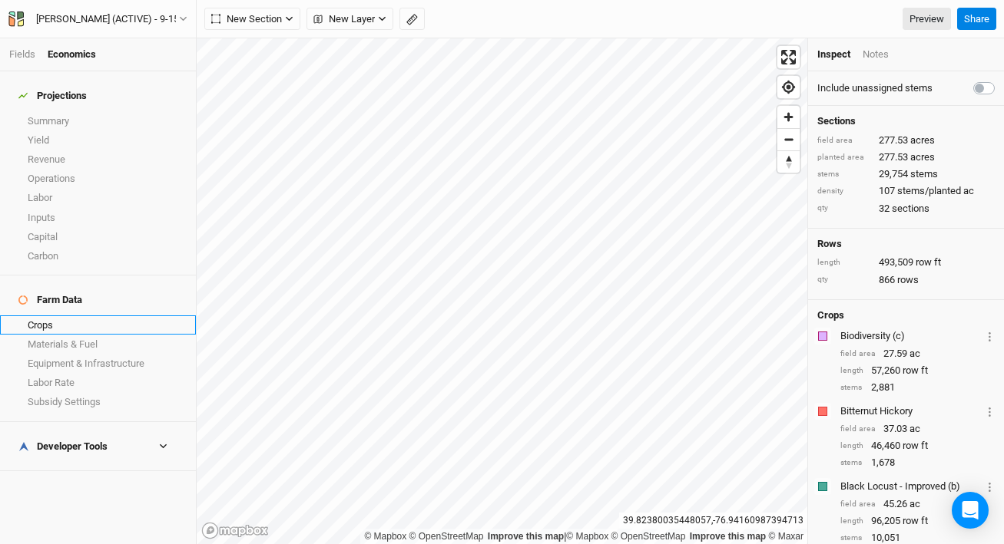
click at [68, 316] on link "Crops" at bounding box center [98, 325] width 196 height 19
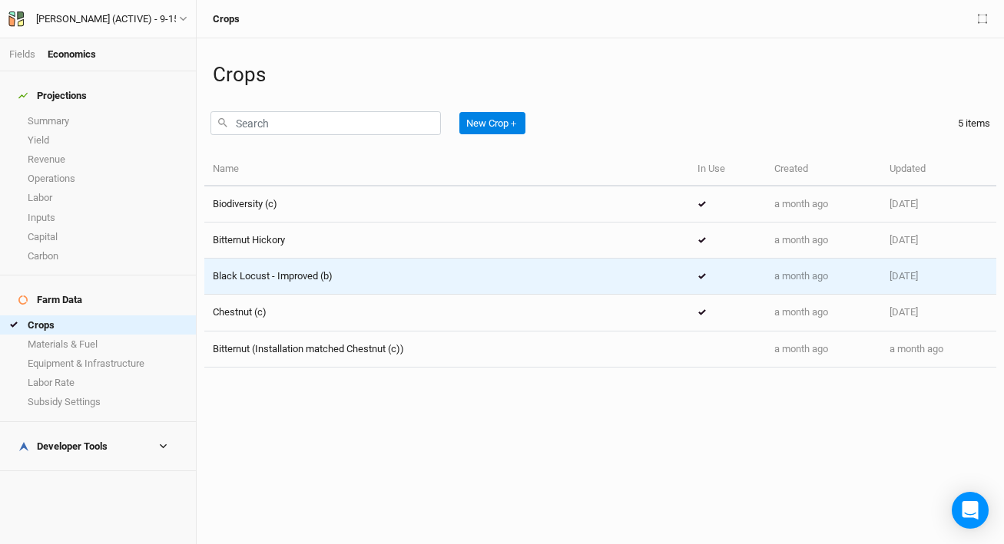
click at [372, 277] on div "Black Locust - Improved (b)" at bounding box center [447, 277] width 468 height 14
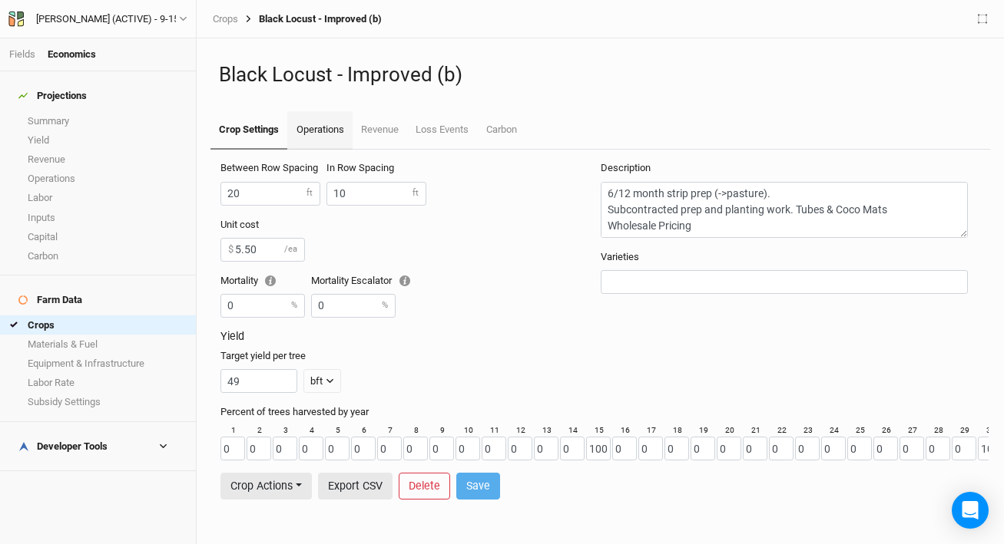
click at [315, 130] on link "Operations" at bounding box center [319, 130] width 65 height 38
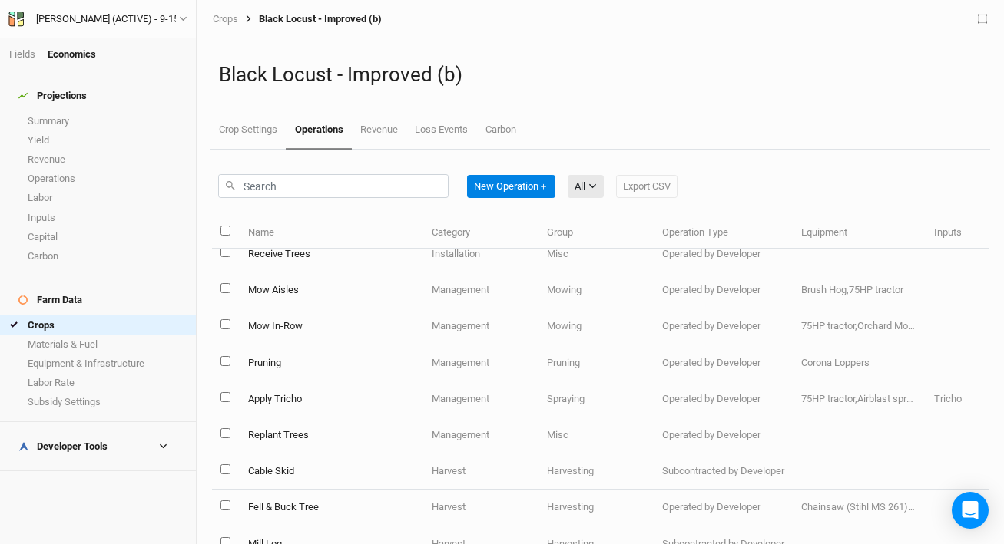
scroll to position [257, 0]
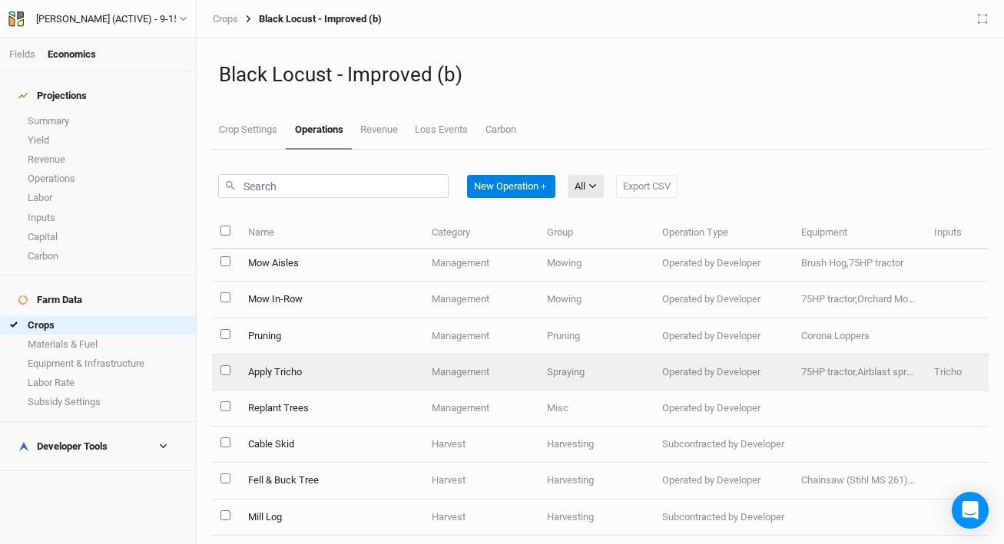
click at [342, 379] on td "Apply Tricho" at bounding box center [331, 373] width 184 height 36
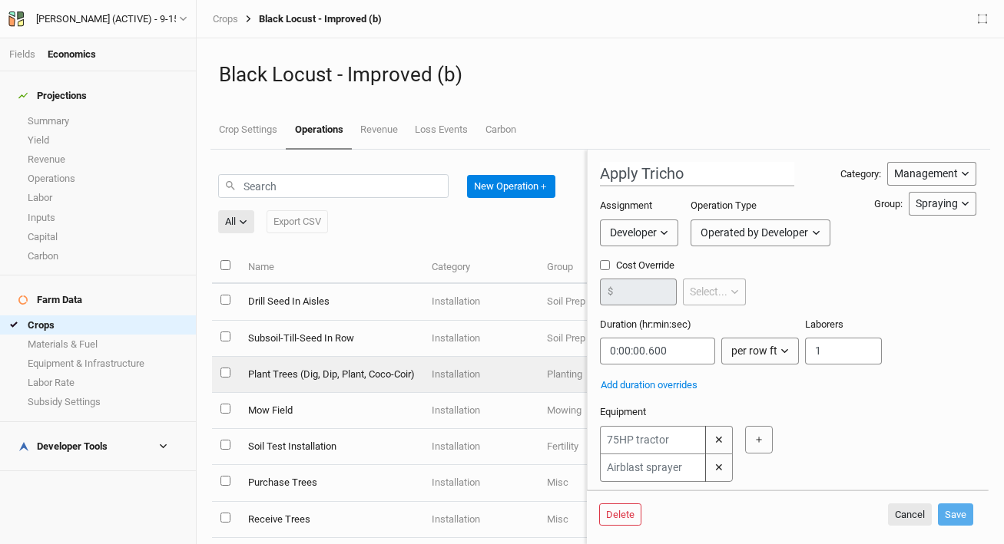
click at [326, 372] on td "Plant Trees (Dig, Dip, Plant, Coco-Coir)" at bounding box center [331, 375] width 184 height 36
type input "Plant Trees (Dig, Dip, Plant, Coco-Coir)"
type input "5"
type input "0:04:12"
type input "1"
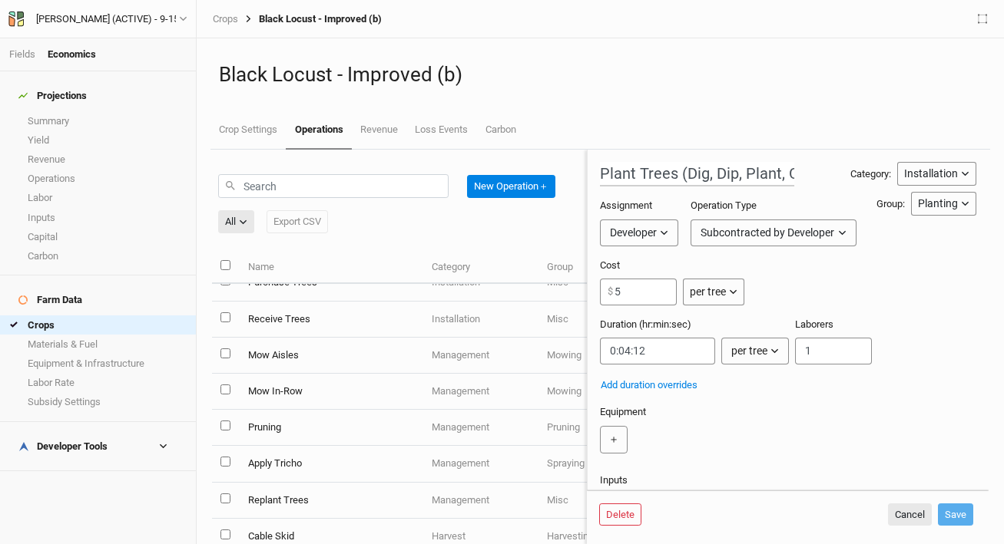
scroll to position [266, 0]
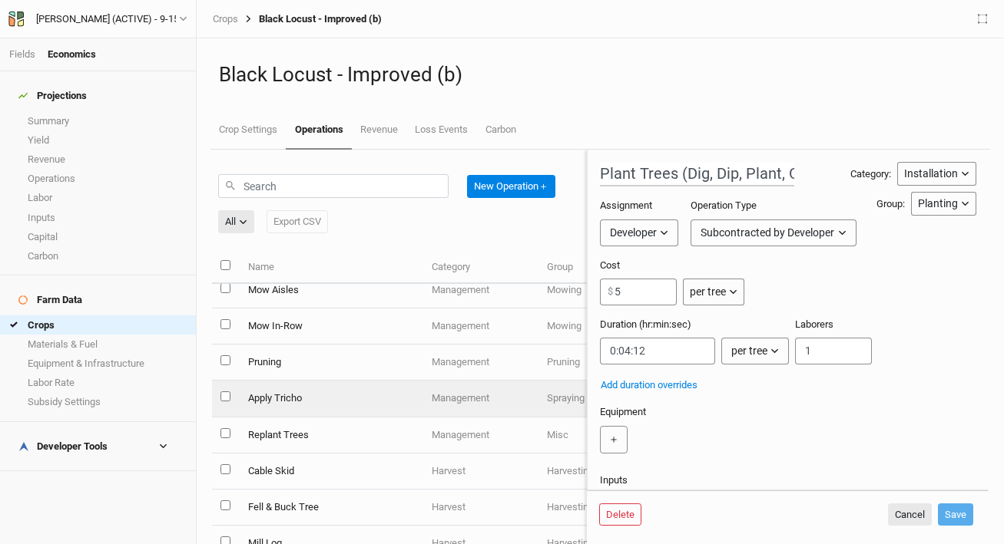
click at [349, 406] on td "Apply Tricho" at bounding box center [331, 399] width 184 height 36
type input "Apply Tricho"
type input "0:00:00.600"
type input "2"
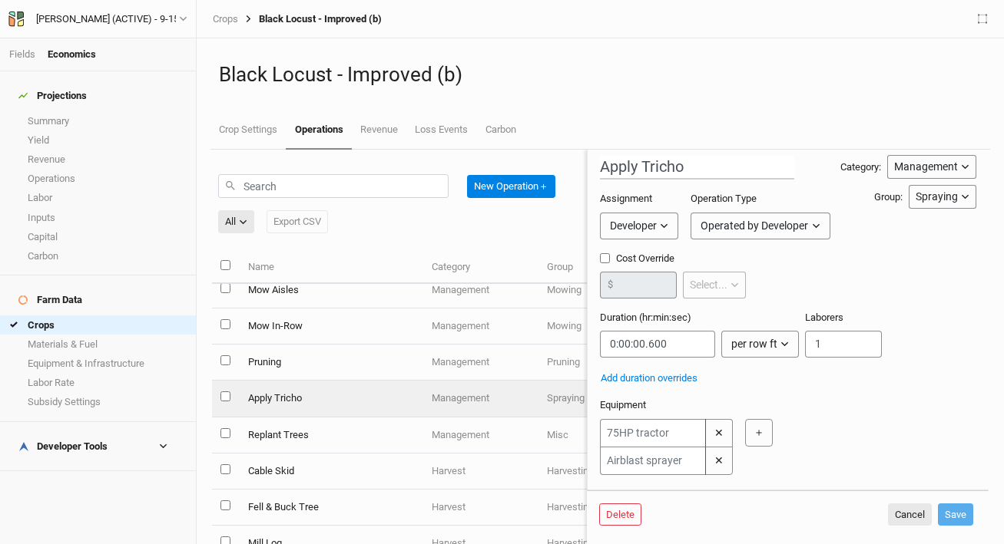
scroll to position [22, 0]
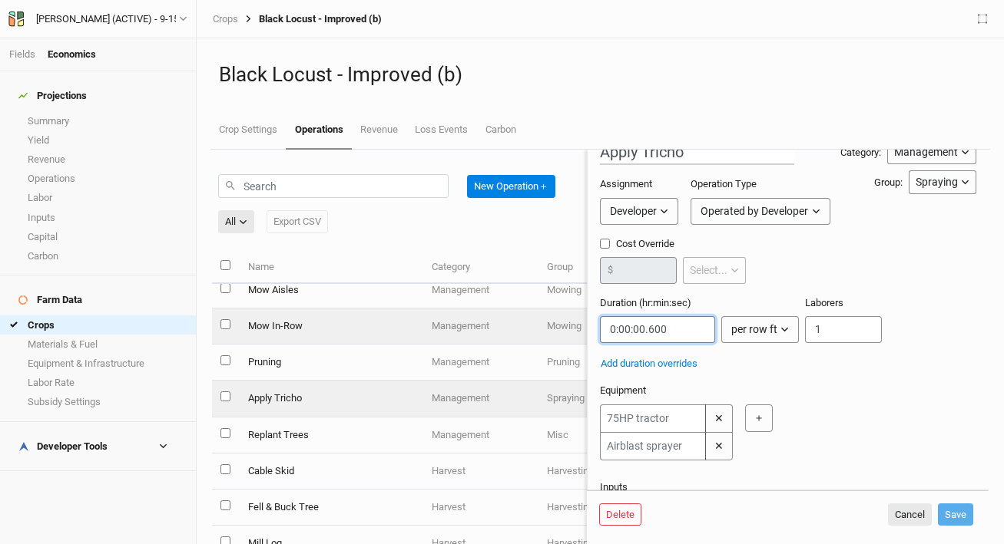
drag, startPoint x: 690, startPoint y: 327, endPoint x: 574, endPoint y: 323, distance: 115.2
click at [574, 323] on div "New Operation ＋ All All Harvest Installation Management Export CSV Name Categor…" at bounding box center [600, 347] width 776 height 395
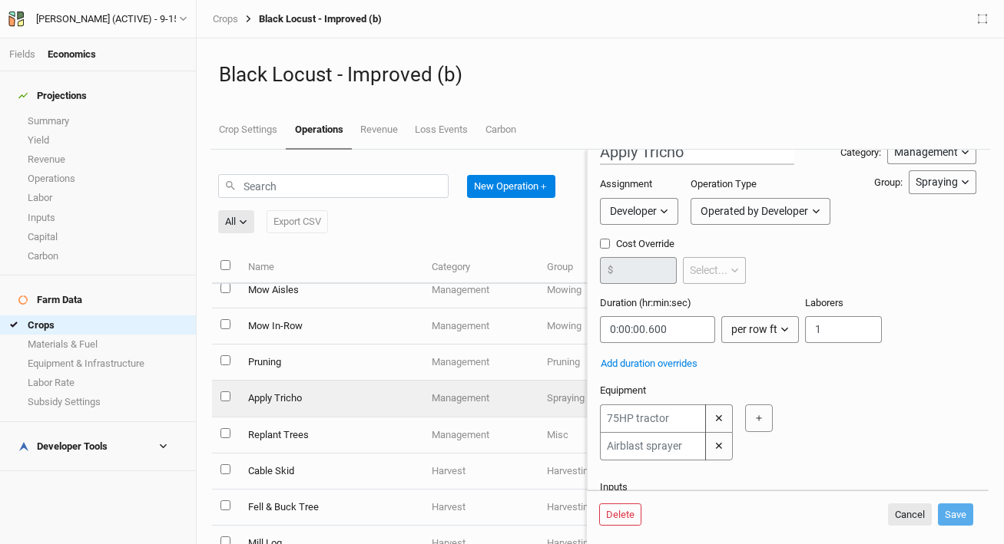
click at [860, 414] on div "✕ ✕ ＋" at bounding box center [785, 433] width 370 height 56
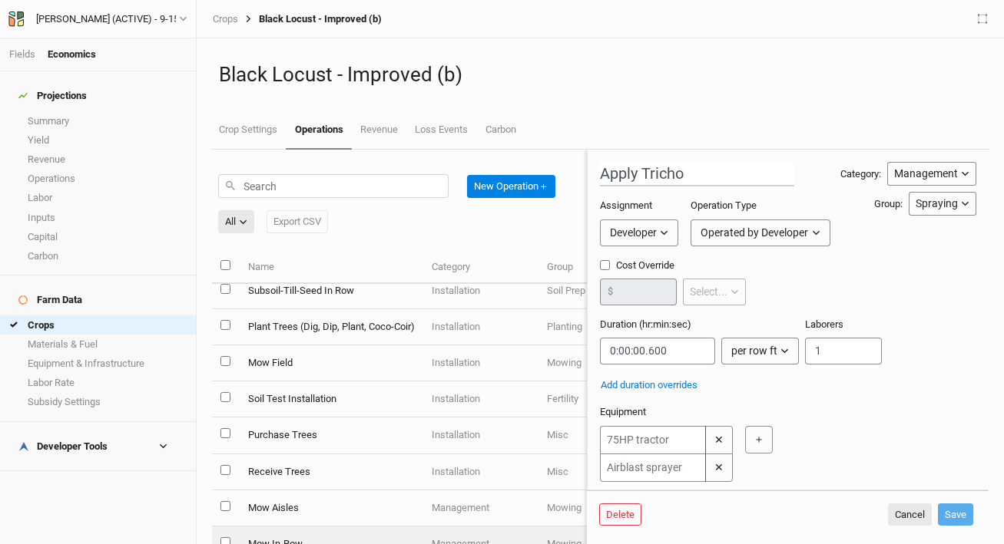
scroll to position [0, 0]
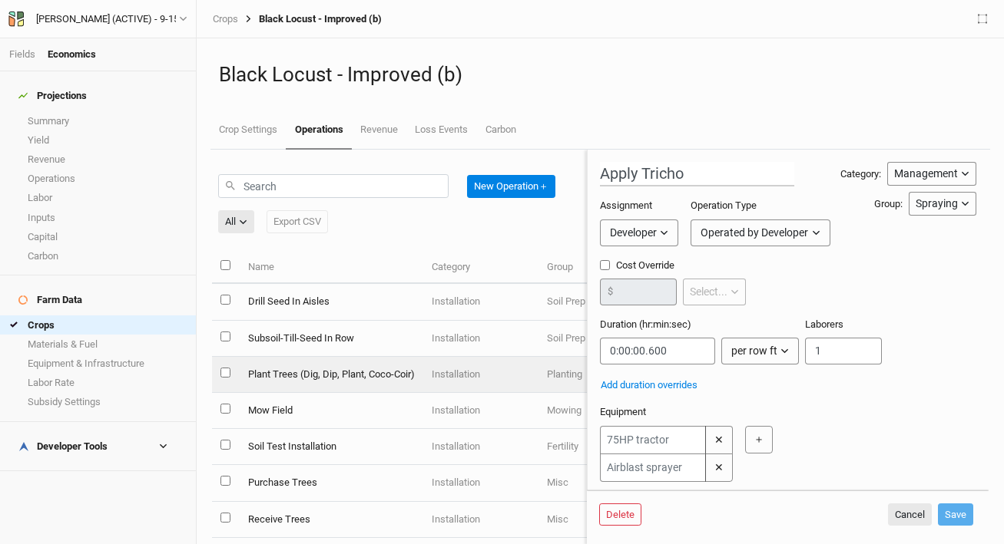
click at [329, 373] on td "Plant Trees (Dig, Dip, Plant, Coco-Coir)" at bounding box center [331, 375] width 184 height 36
type input "Plant Trees (Dig, Dip, Plant, Coco-Coir)"
type input "5"
type input "0:04:12"
type input "1"
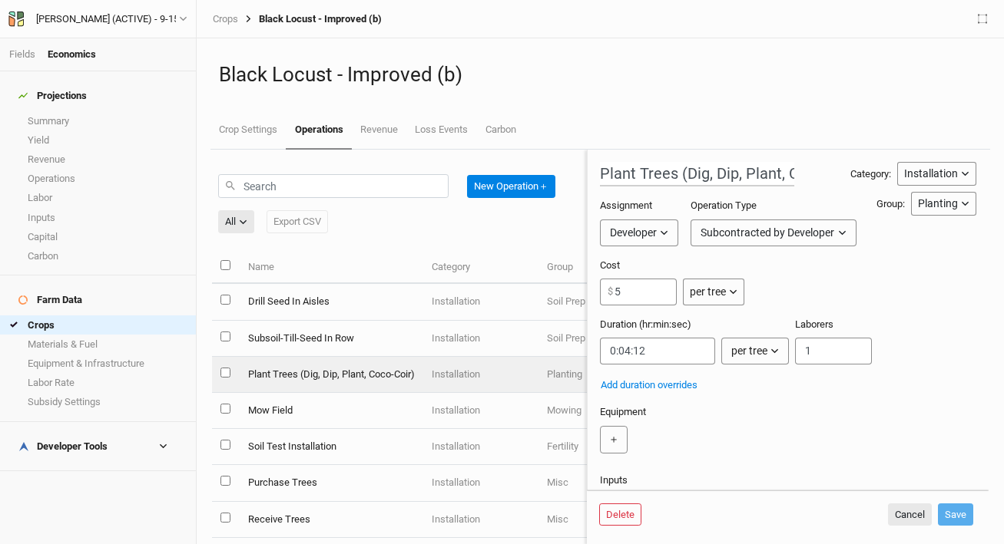
click at [74, 441] on div "Developer Tools" at bounding box center [62, 447] width 89 height 12
click at [74, 461] on link "Quote Summary" at bounding box center [98, 470] width 196 height 19
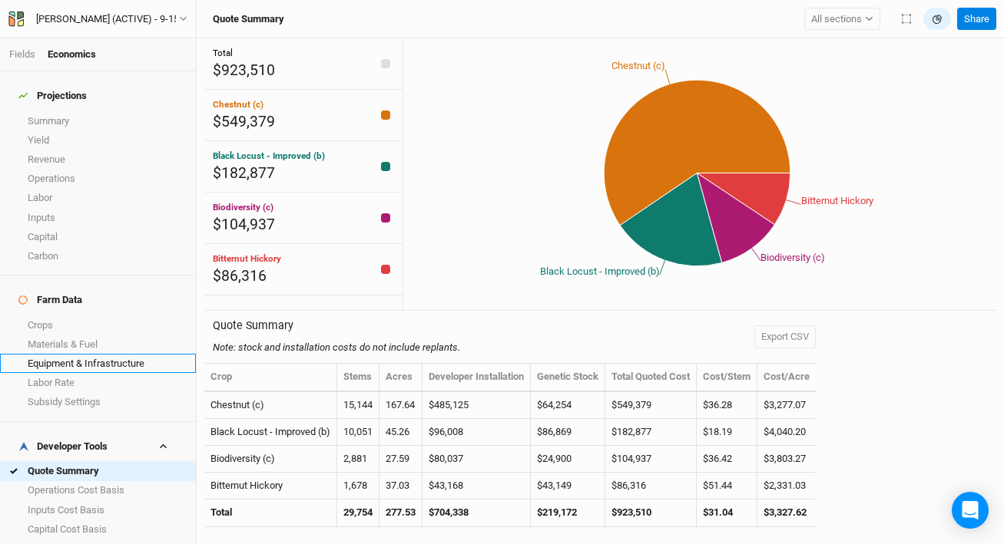
click at [67, 354] on link "Equipment & Infrastructure" at bounding box center [98, 363] width 196 height 19
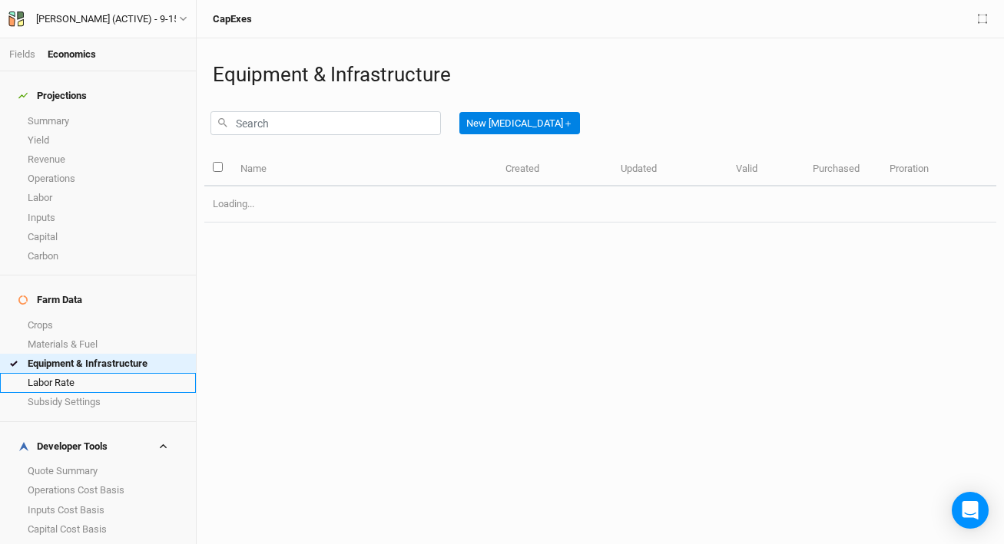
click at [68, 373] on link "Labor Rate" at bounding box center [98, 382] width 196 height 19
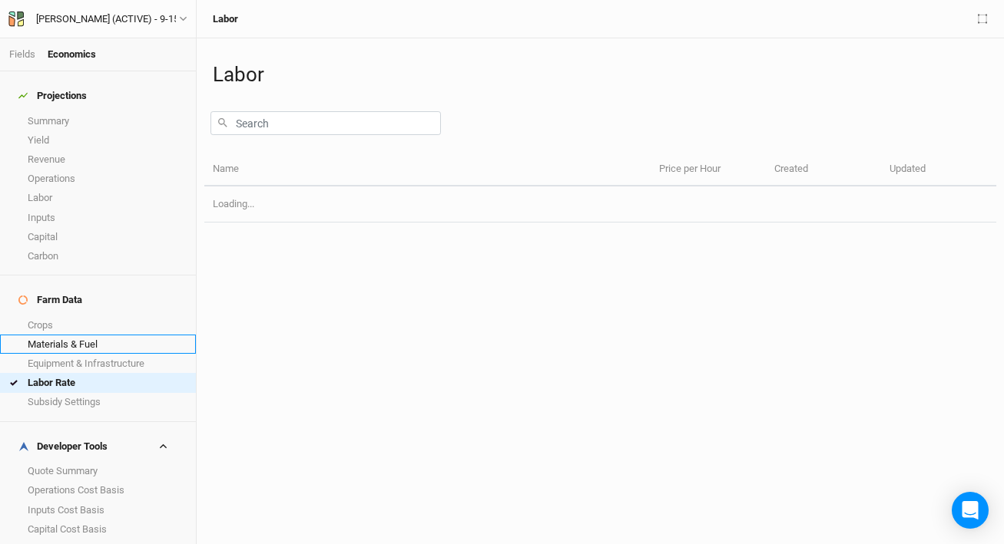
click at [81, 335] on link "Materials & Fuel" at bounding box center [98, 344] width 196 height 19
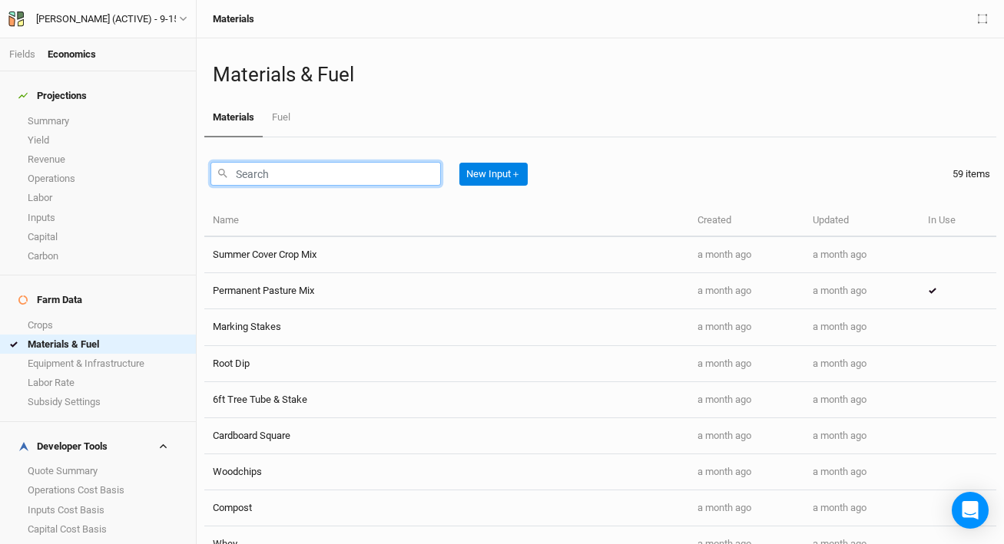
click at [302, 176] on input "text" at bounding box center [325, 174] width 230 height 24
type input "t"
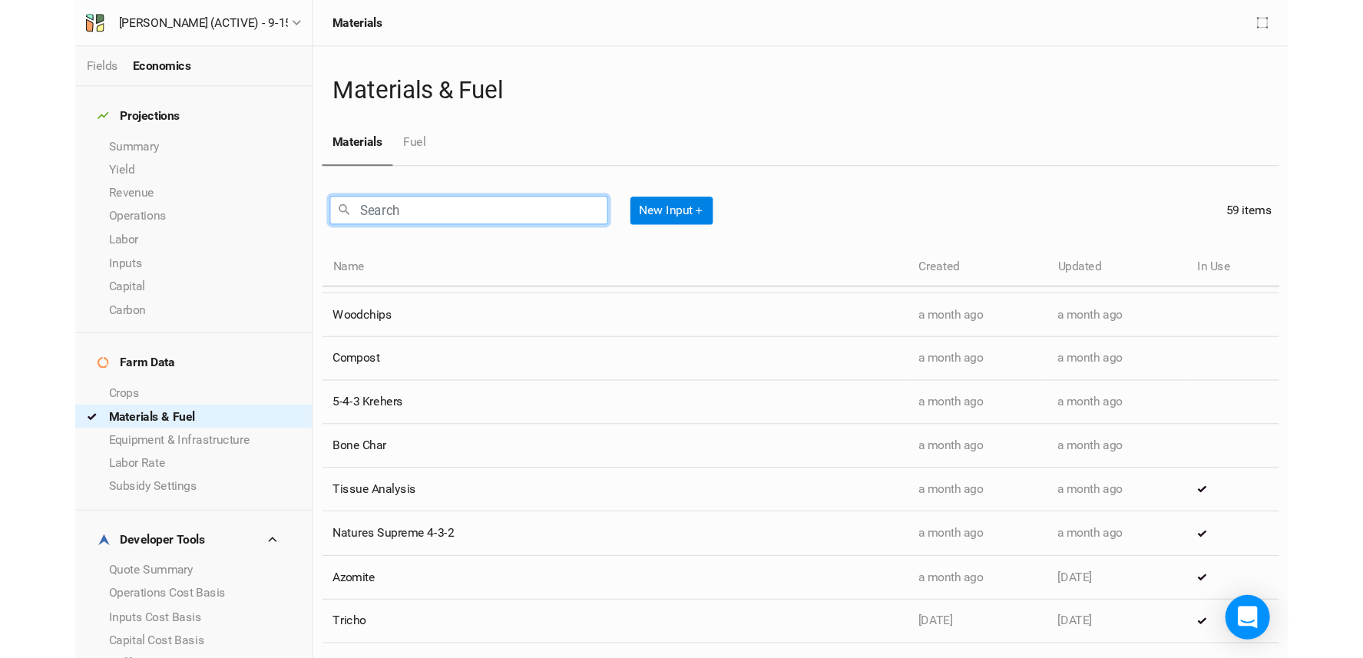
scroll to position [1843, 0]
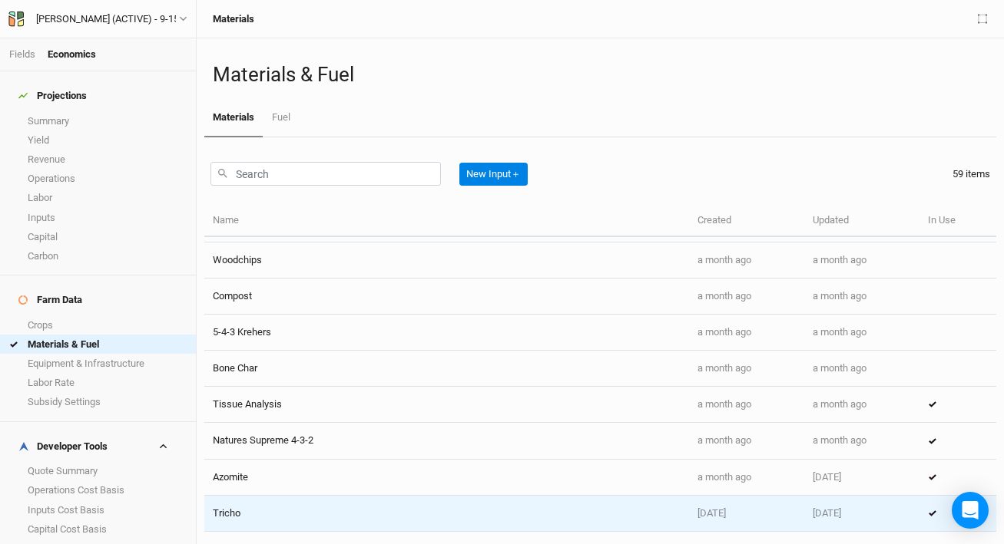
click at [362, 512] on td "Tricho" at bounding box center [446, 514] width 485 height 36
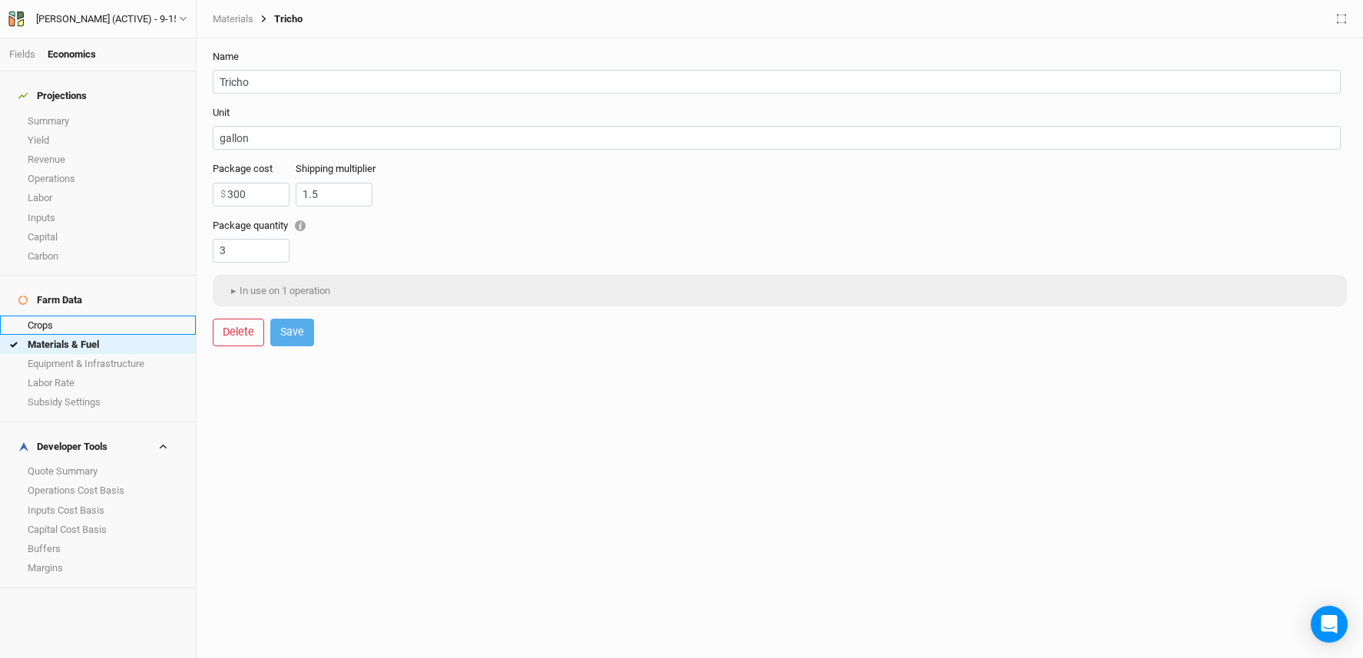
click at [70, 296] on h4 "Farm Data" at bounding box center [97, 300] width 177 height 31
click at [71, 316] on link "Crops" at bounding box center [98, 325] width 196 height 19
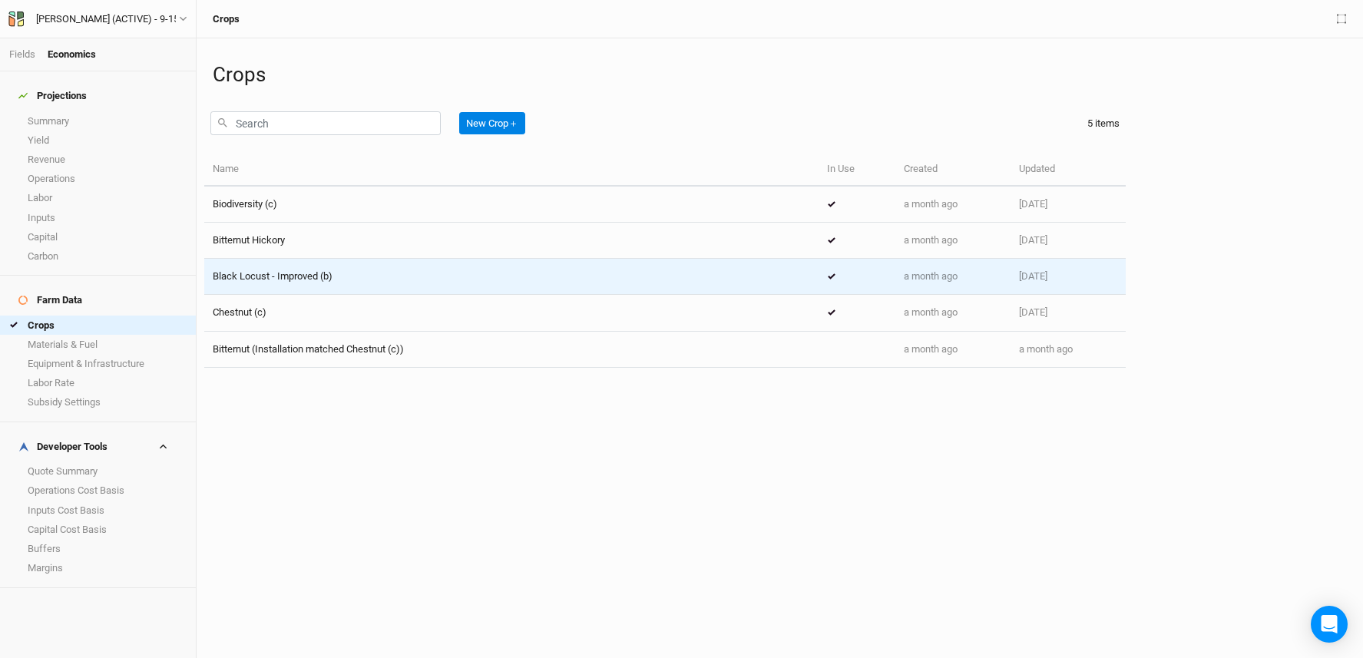
click at [332, 273] on span "Black Locust - Improved (b)" at bounding box center [273, 276] width 120 height 12
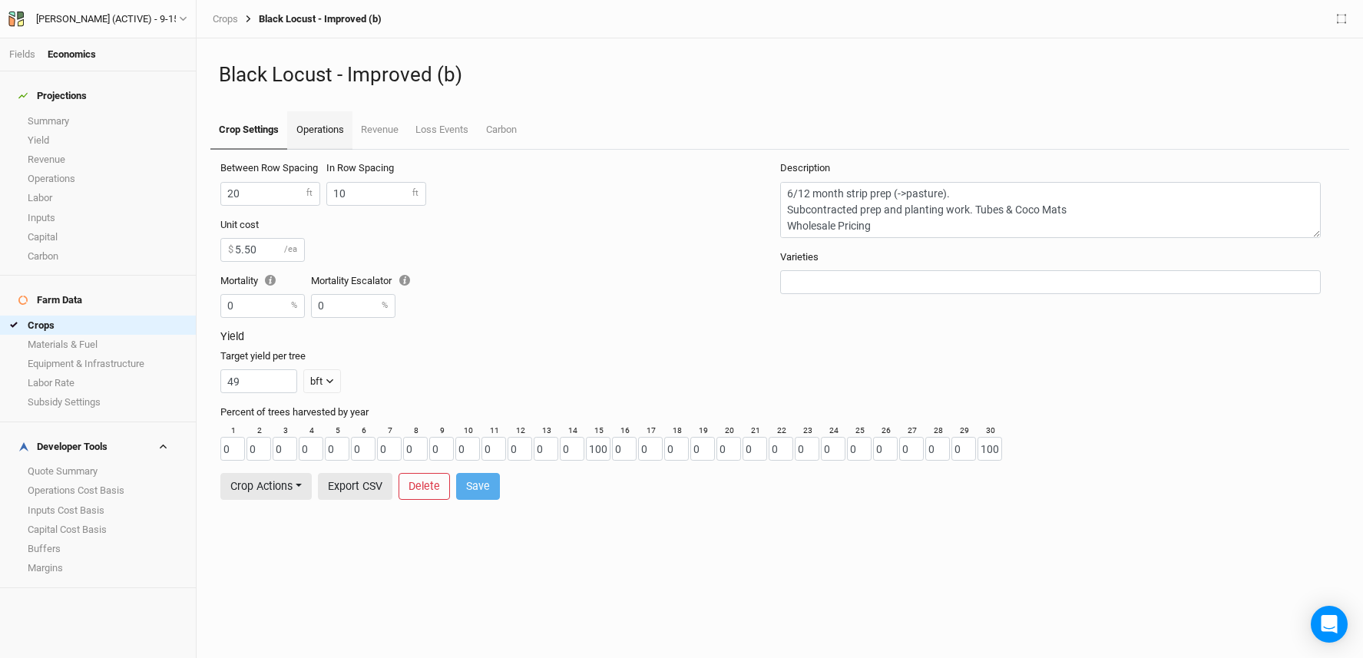
click at [342, 132] on link "Operations" at bounding box center [319, 130] width 65 height 38
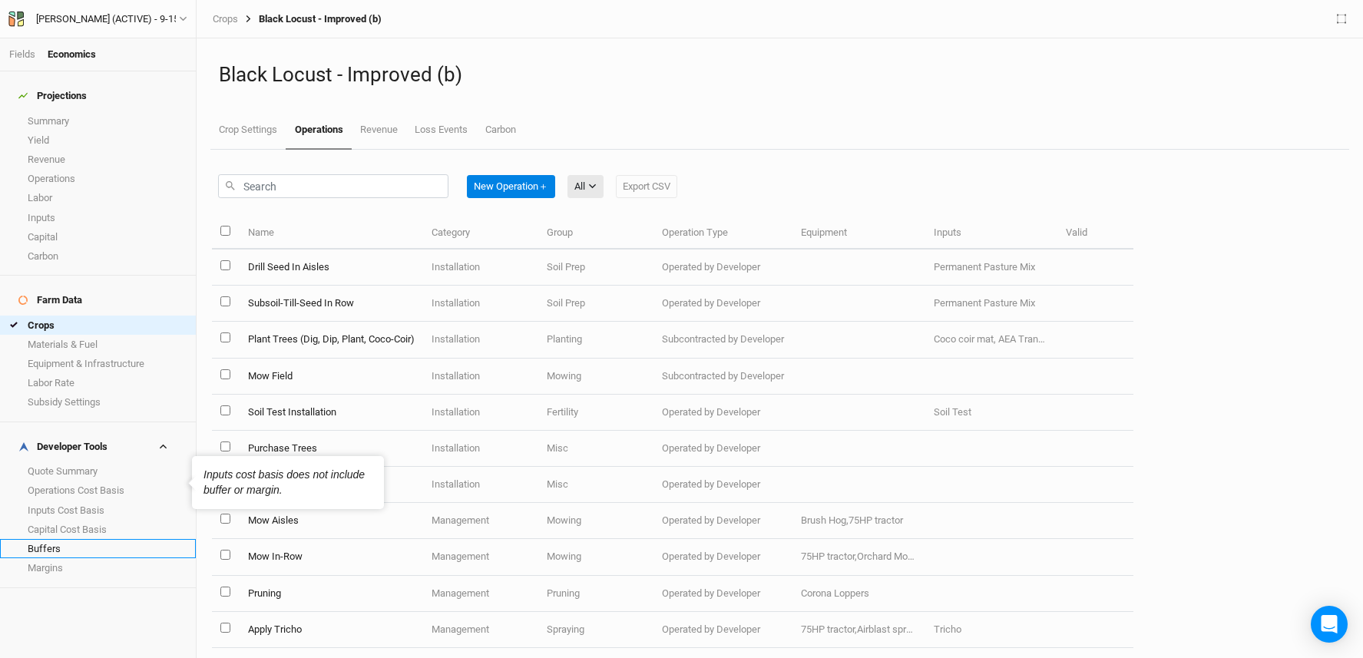
click at [91, 539] on link "Buffers" at bounding box center [98, 548] width 196 height 19
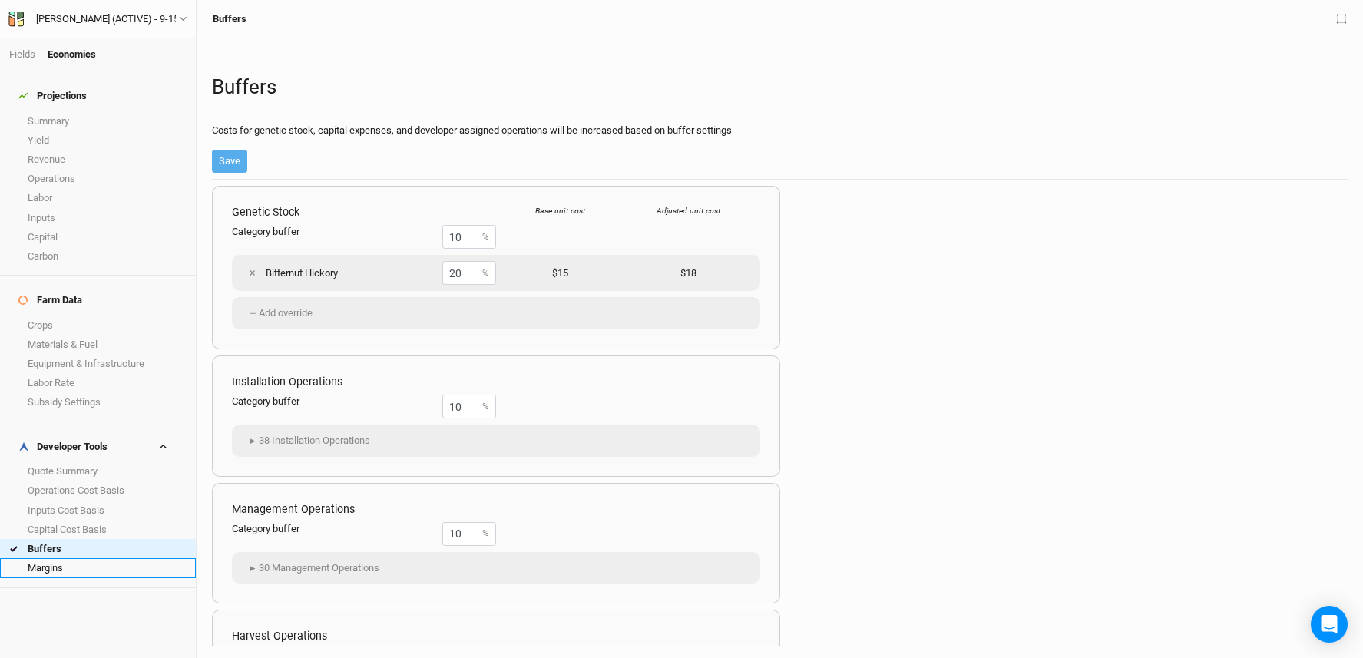
click at [89, 544] on link "Margins" at bounding box center [98, 567] width 196 height 19
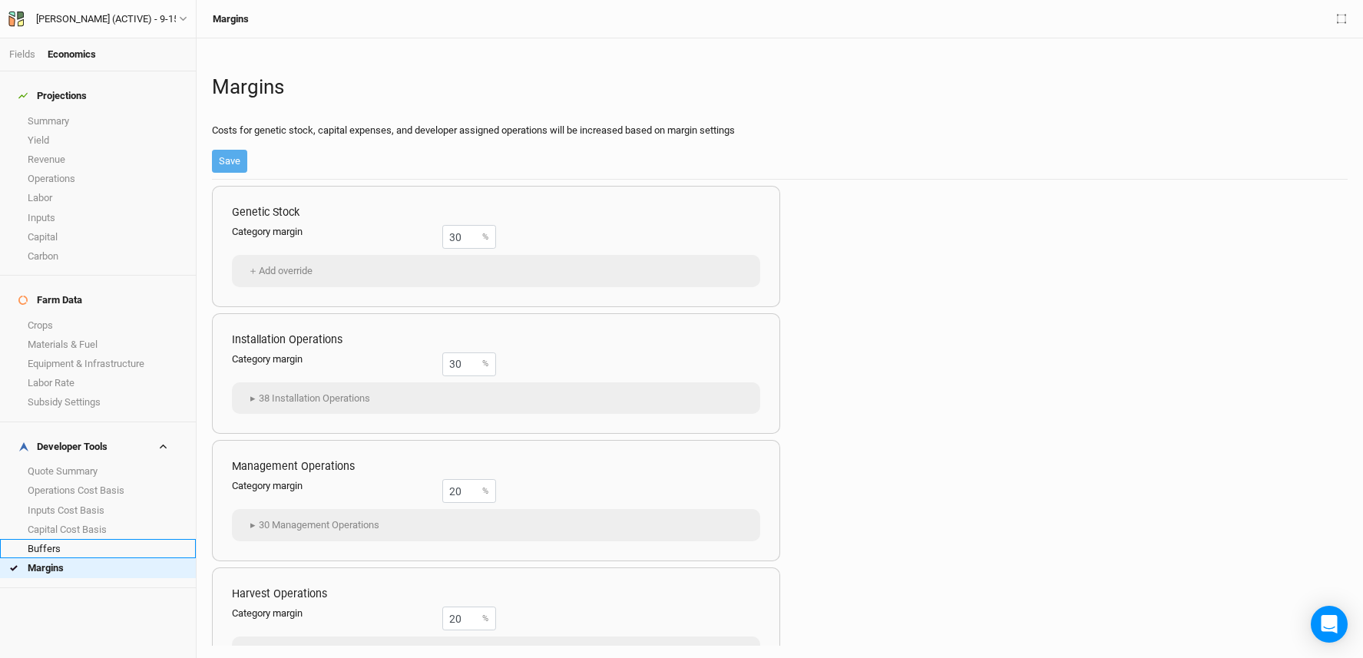
click at [91, 539] on link "Buffers" at bounding box center [98, 548] width 196 height 19
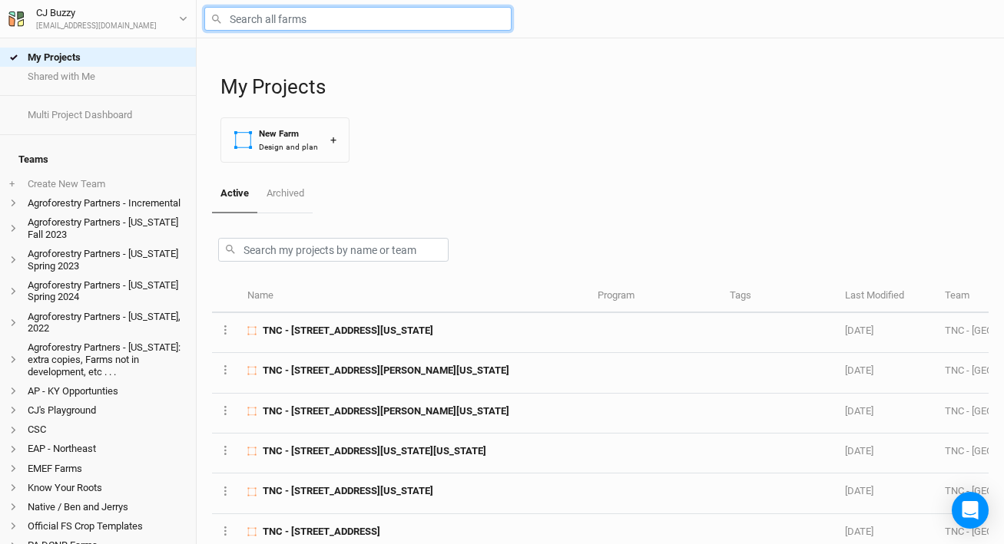
click at [312, 18] on input "text" at bounding box center [357, 19] width 307 height 24
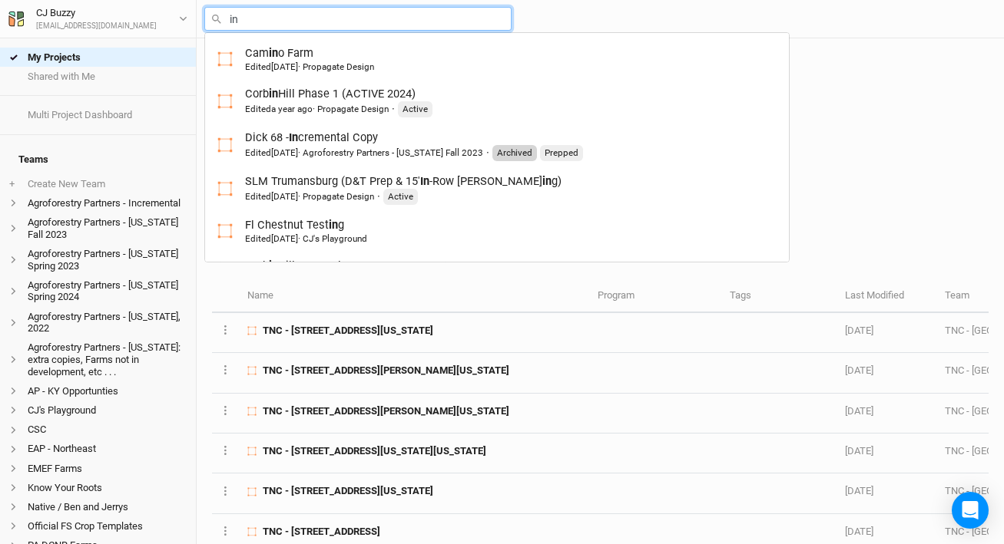
type input "i"
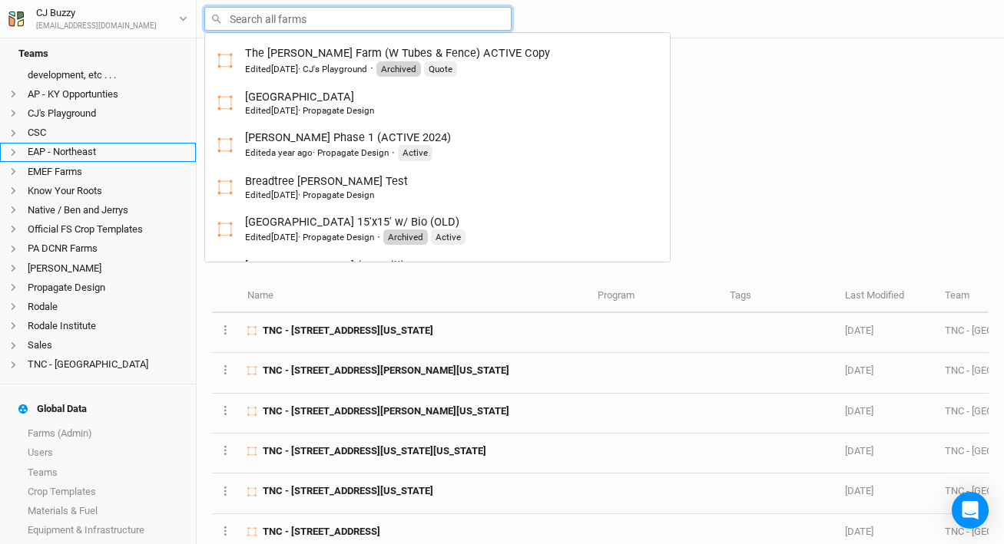
scroll to position [333, 0]
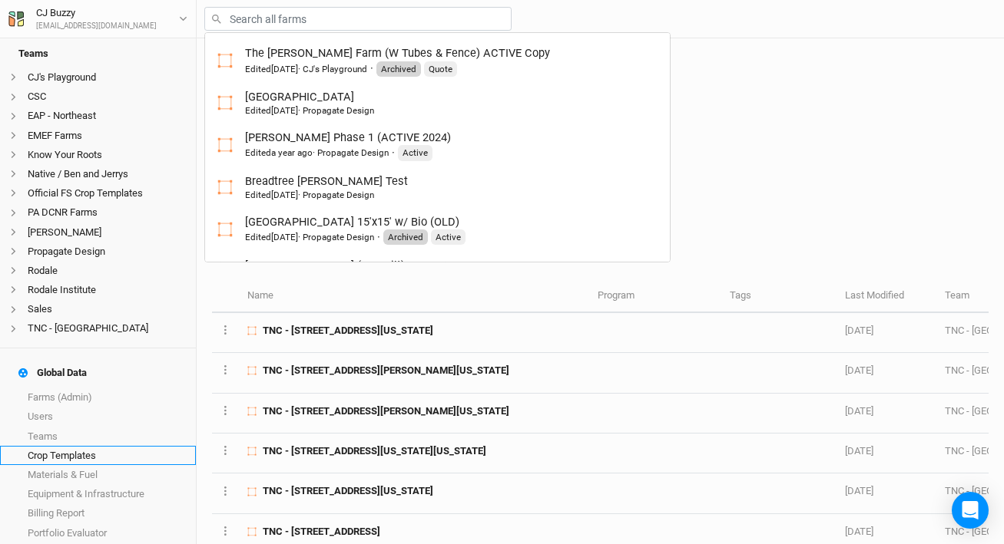
click at [72, 448] on link "Crop Templates" at bounding box center [98, 455] width 196 height 19
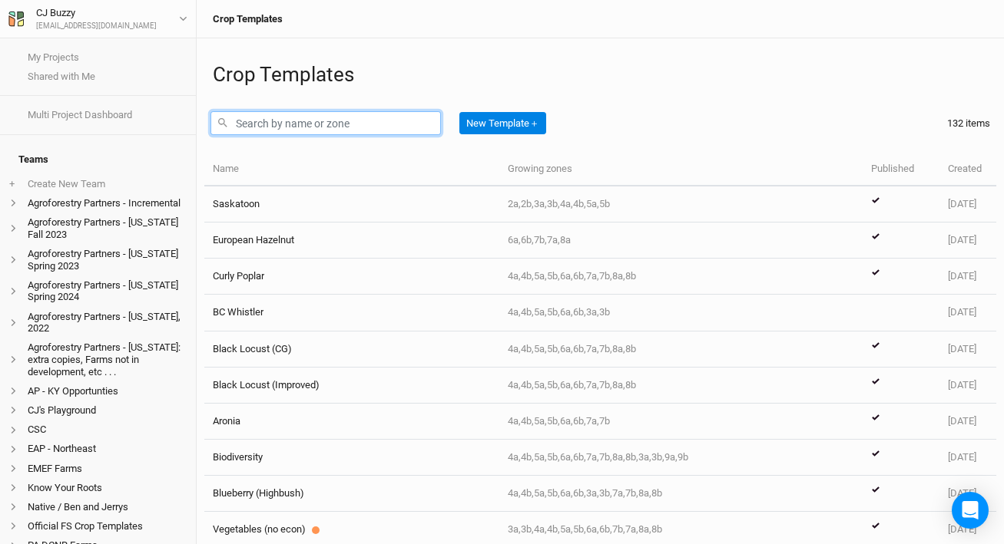
click at [316, 121] on input "text" at bounding box center [325, 123] width 230 height 24
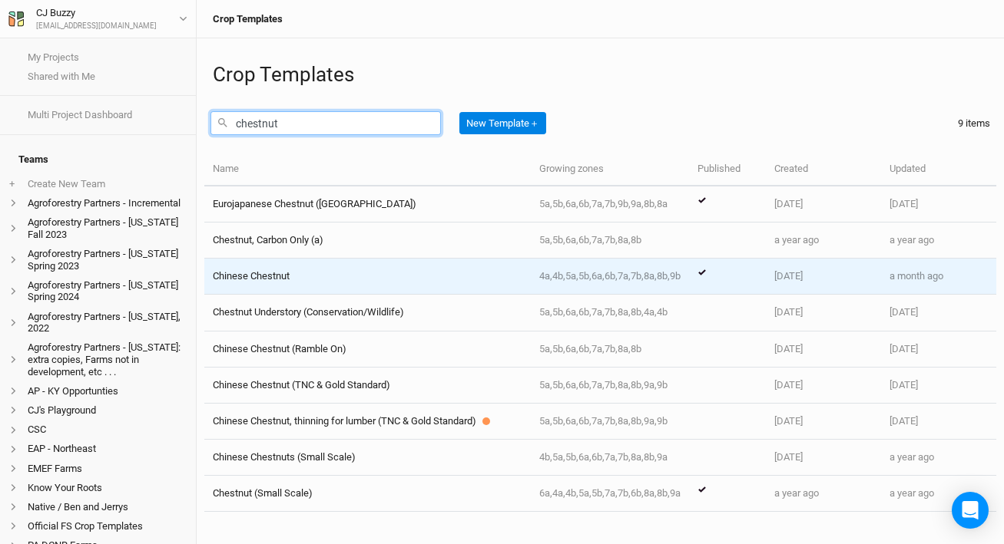
type input "chestnut"
click at [380, 276] on div "Chinese Chestnut" at bounding box center [367, 277] width 309 height 14
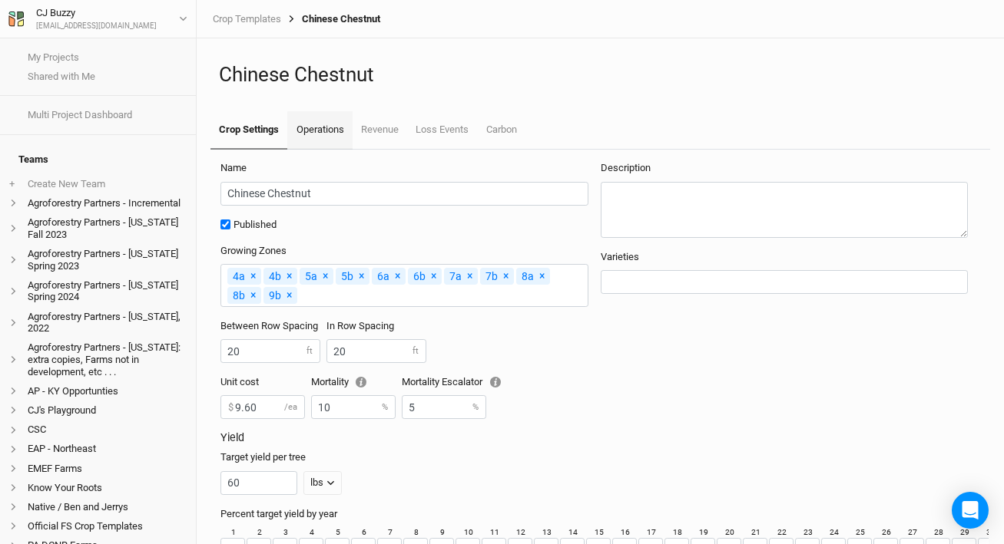
click at [326, 139] on link "Operations" at bounding box center [319, 130] width 65 height 38
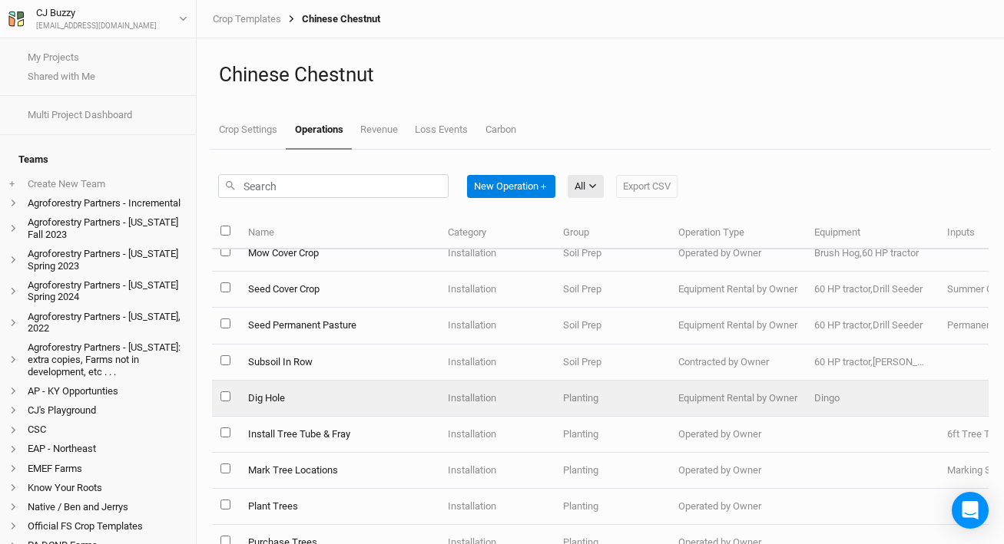
scroll to position [16, 0]
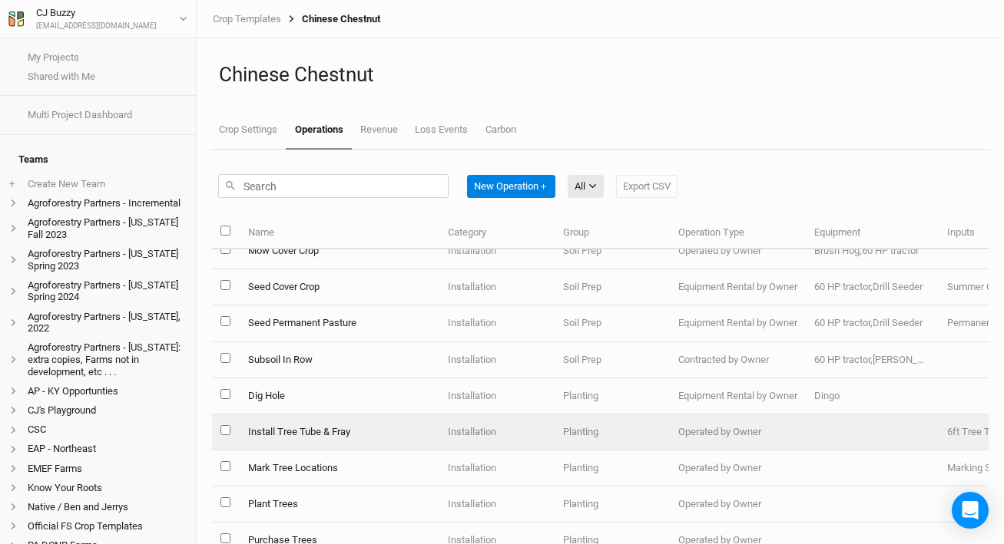
click at [366, 436] on td "Install Tree Tube & Fray" at bounding box center [339, 433] width 200 height 36
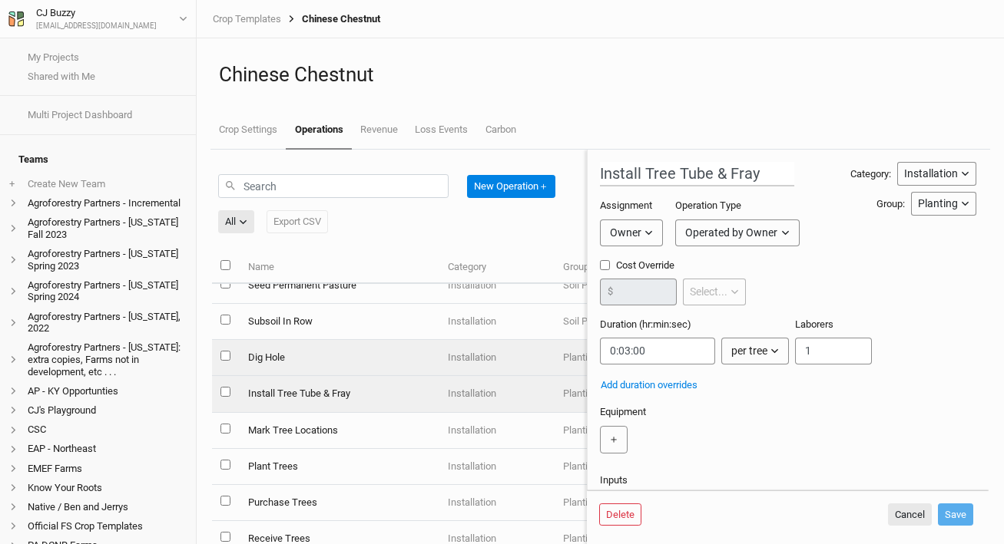
scroll to position [298, 0]
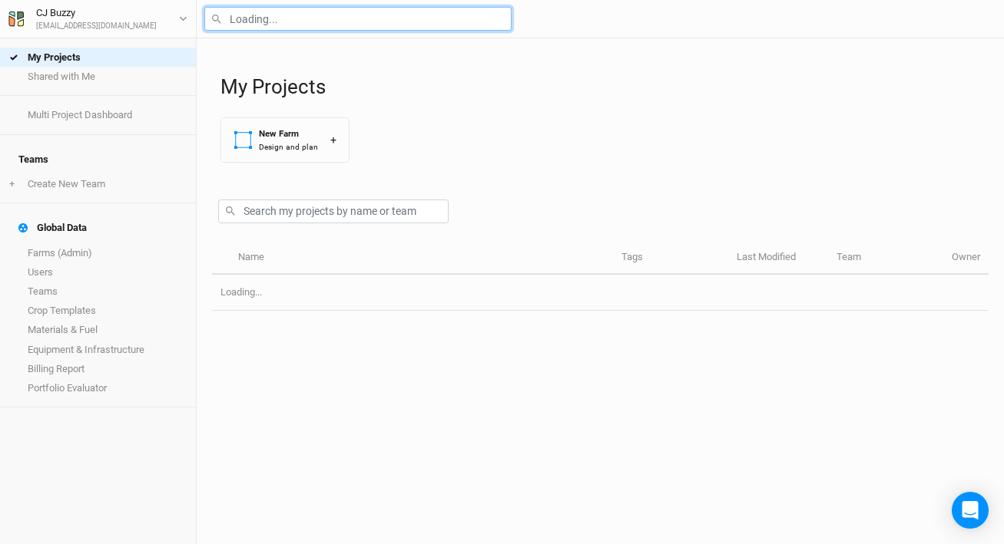
click at [308, 24] on input "text" at bounding box center [357, 19] width 307 height 24
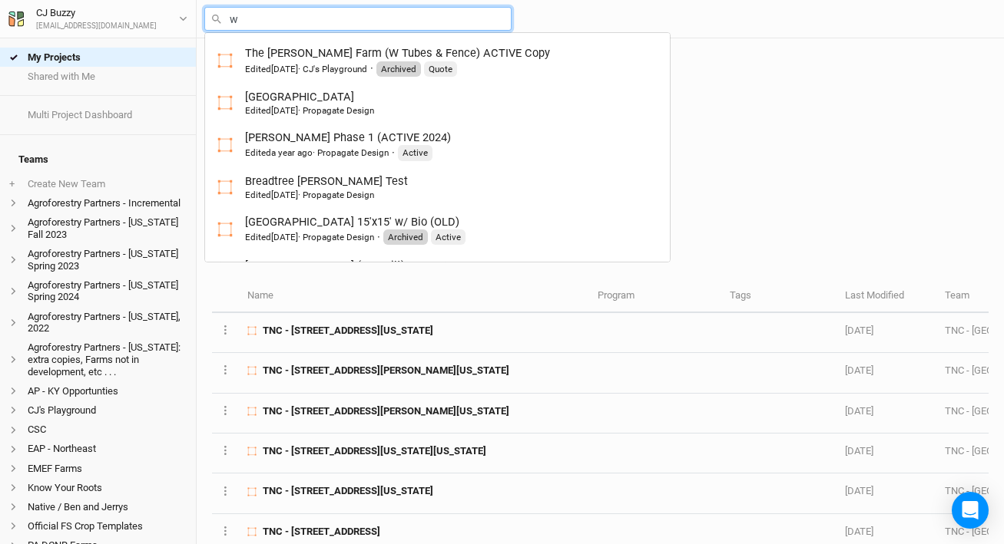
type input "wa"
type input "[PERSON_NAME] Farm V2"
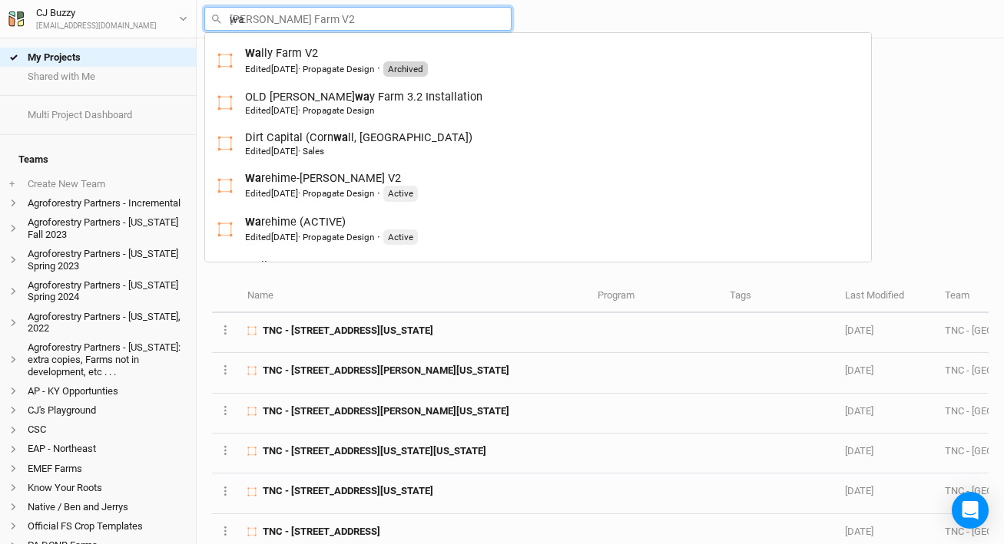
type input "war"
type input "[PERSON_NAME]-[PERSON_NAME] V2"
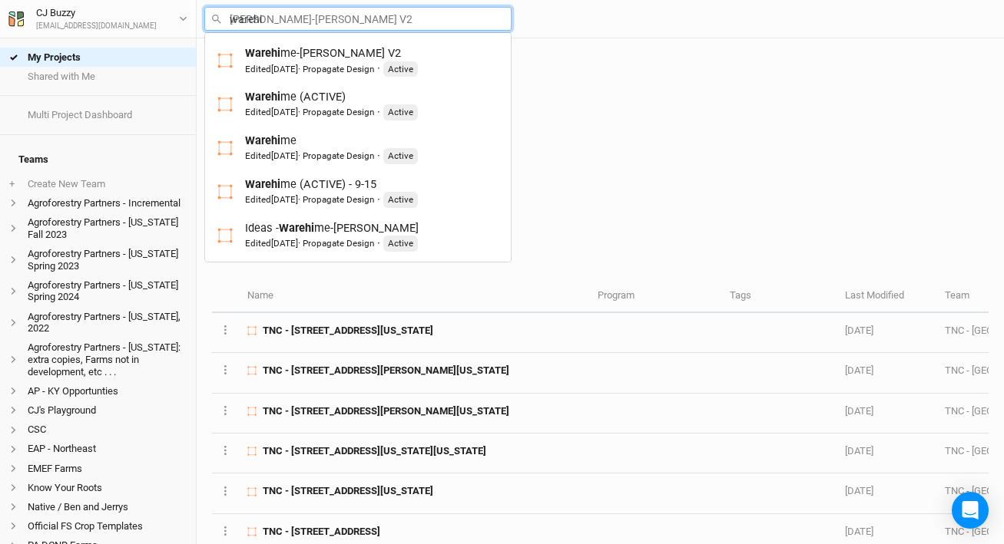
type input "warehim"
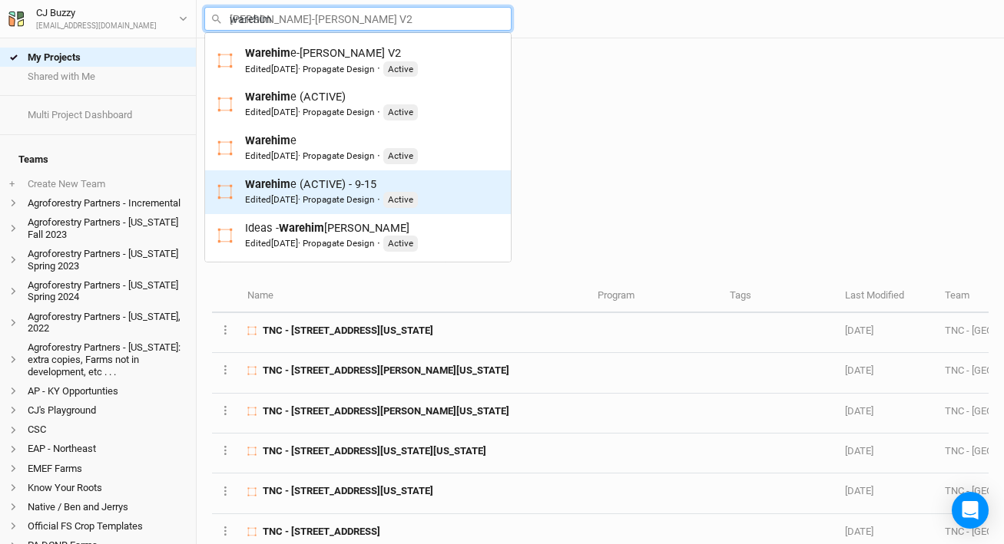
click at [298, 192] on div "Warehim e (ACTIVE) - 9-15 Edited [DATE] · Propagate Design · Active" at bounding box center [331, 192] width 173 height 31
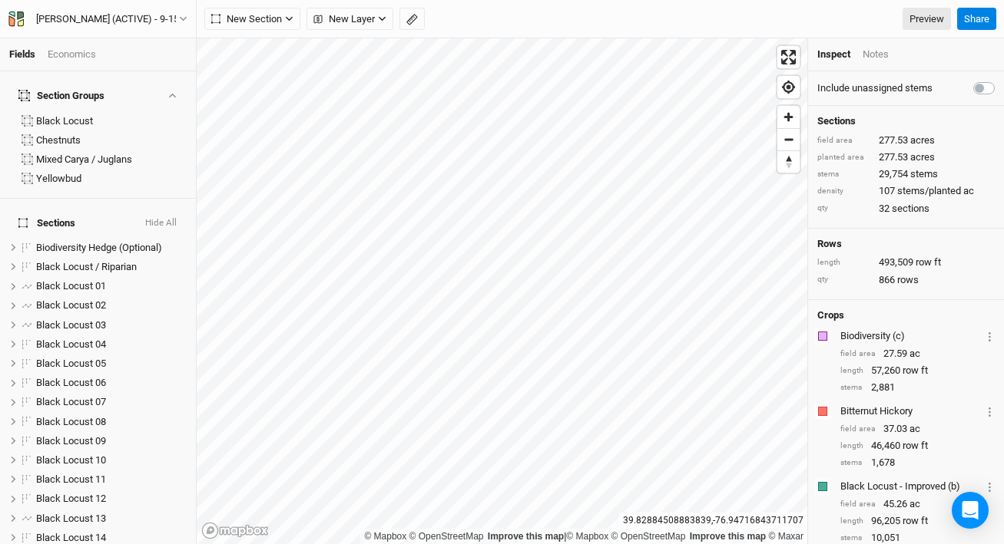
click at [67, 53] on div "Economics" at bounding box center [72, 55] width 48 height 14
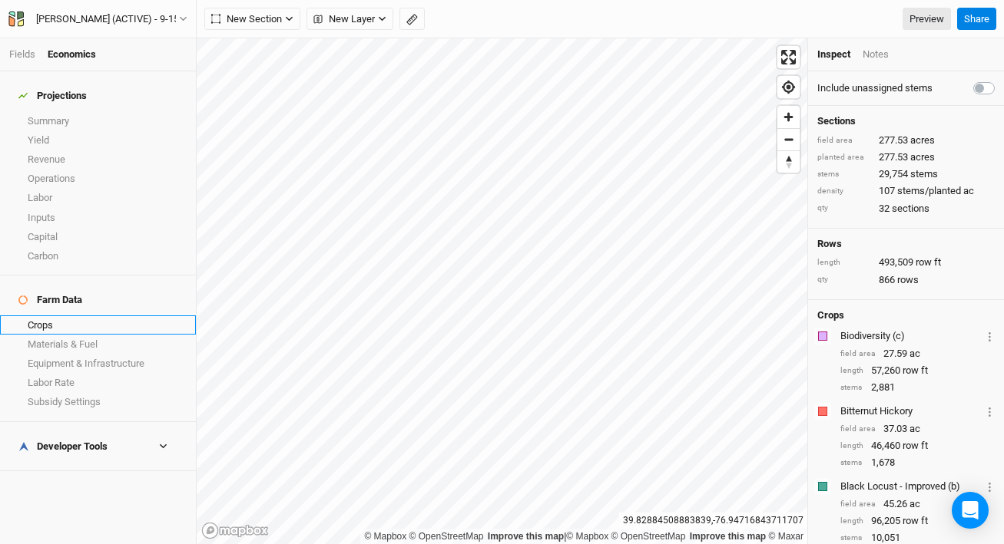
click at [54, 316] on link "Crops" at bounding box center [98, 325] width 196 height 19
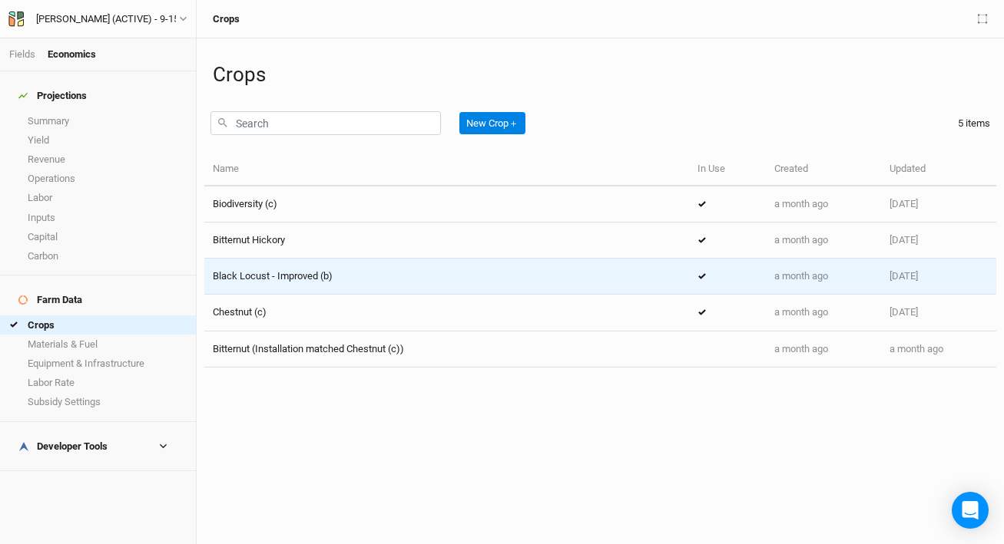
click at [361, 274] on div "Black Locust - Improved (b)" at bounding box center [447, 277] width 468 height 14
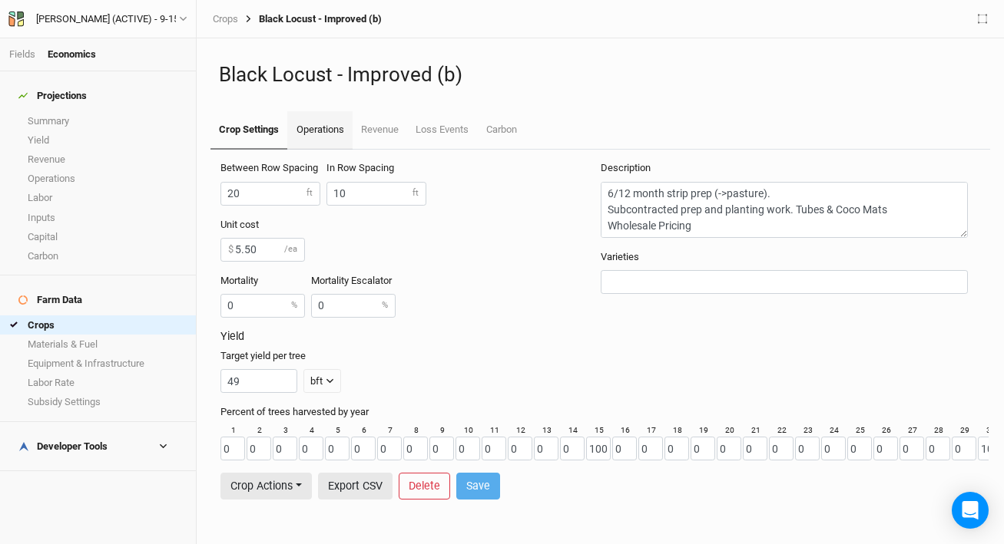
click at [316, 128] on link "Operations" at bounding box center [319, 130] width 65 height 38
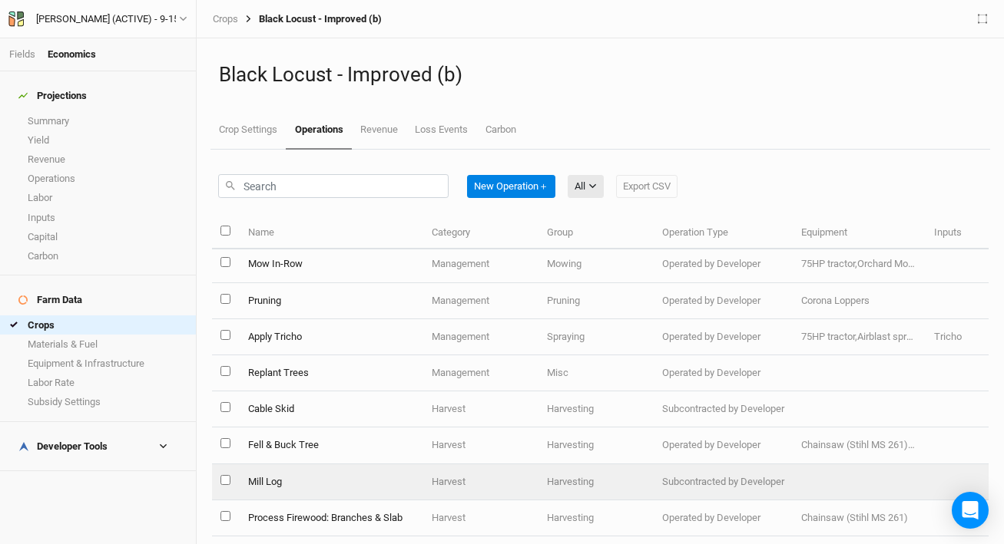
scroll to position [309, 0]
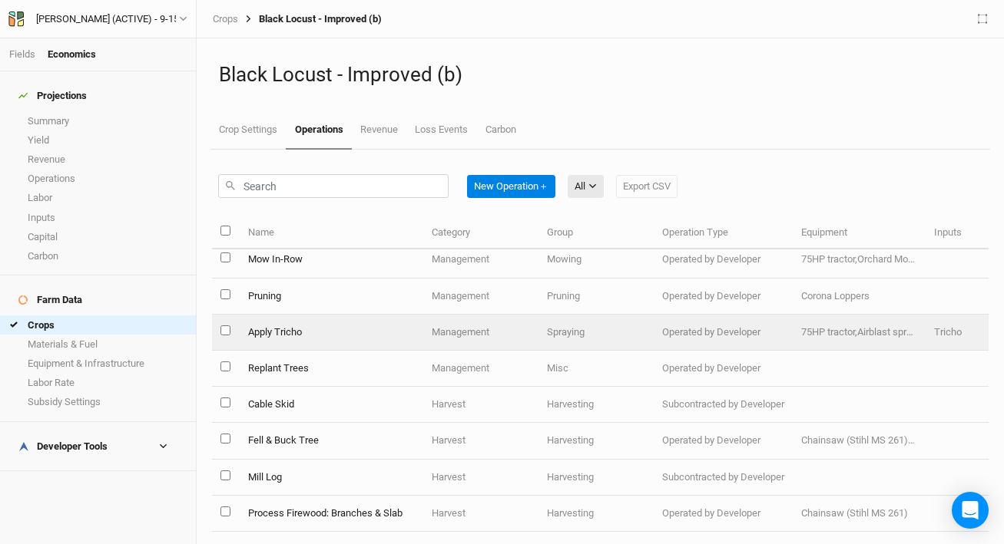
click at [342, 325] on td "Apply Tricho" at bounding box center [331, 333] width 184 height 36
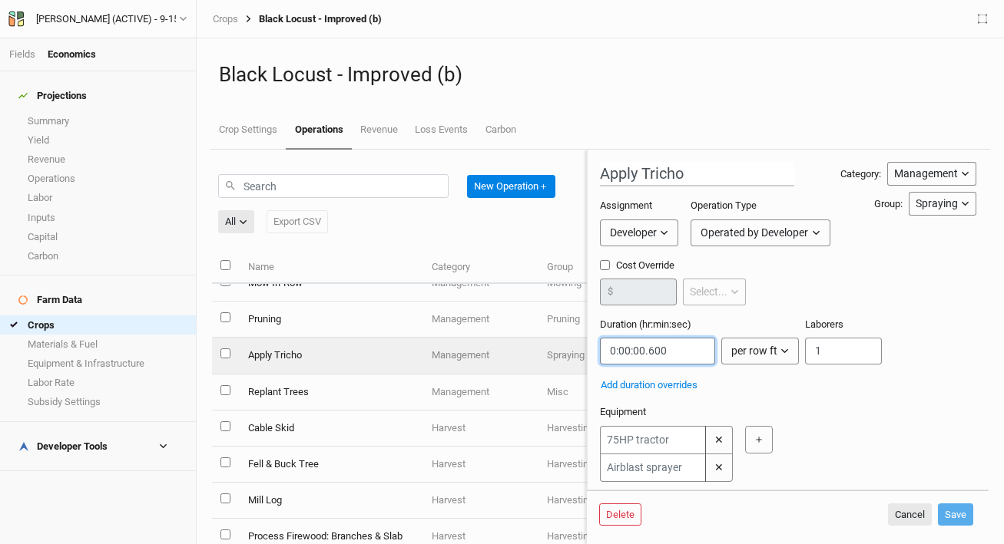
drag, startPoint x: 700, startPoint y: 358, endPoint x: 549, endPoint y: 343, distance: 151.2
click at [549, 343] on div "New Operation ＋ All All Harvest Installation Management Export CSV Name Categor…" at bounding box center [600, 347] width 776 height 395
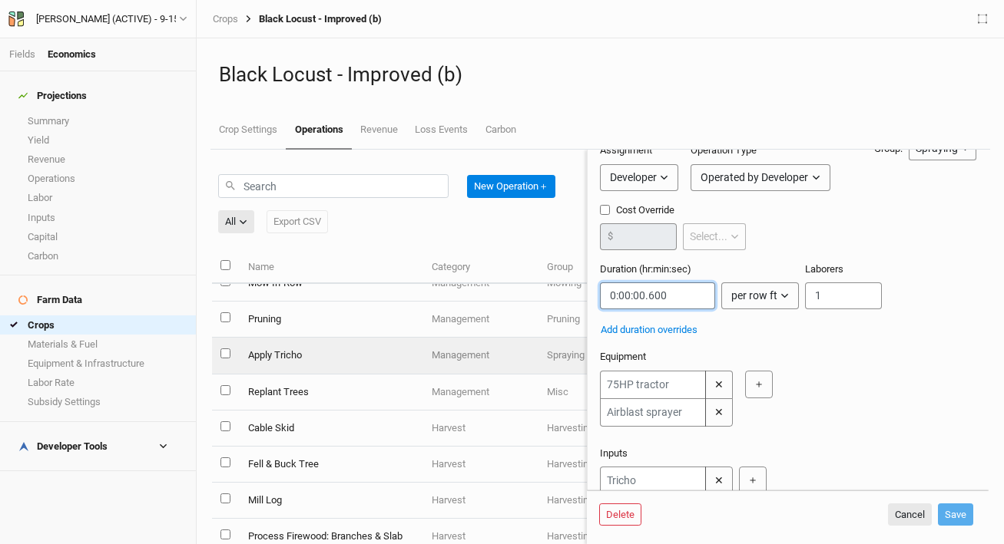
scroll to position [240, 0]
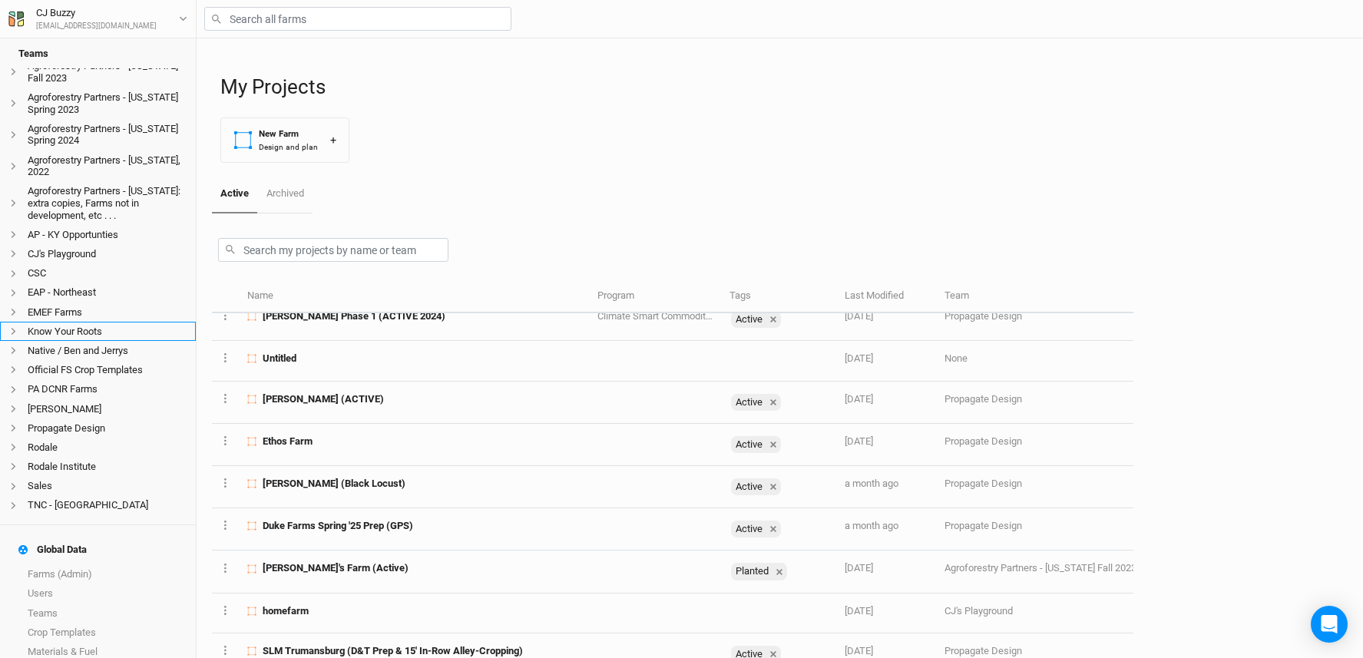
scroll to position [222, 0]
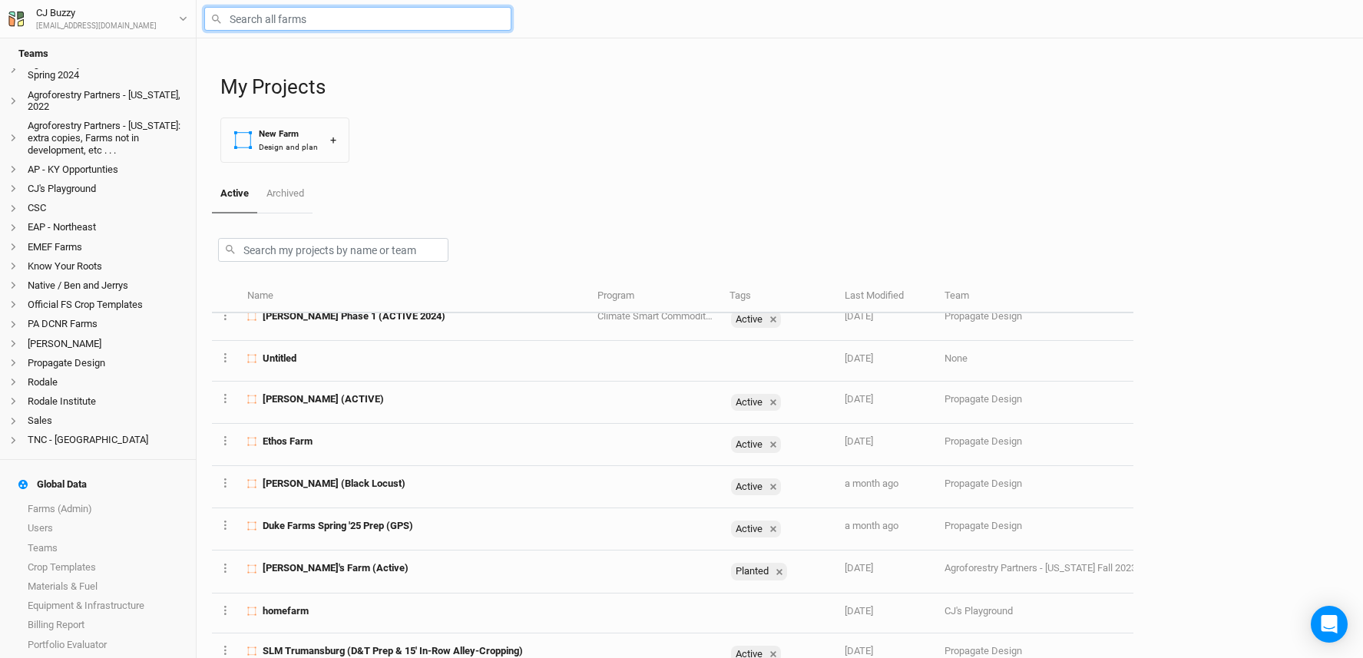
click at [367, 12] on input "text" at bounding box center [357, 19] width 307 height 24
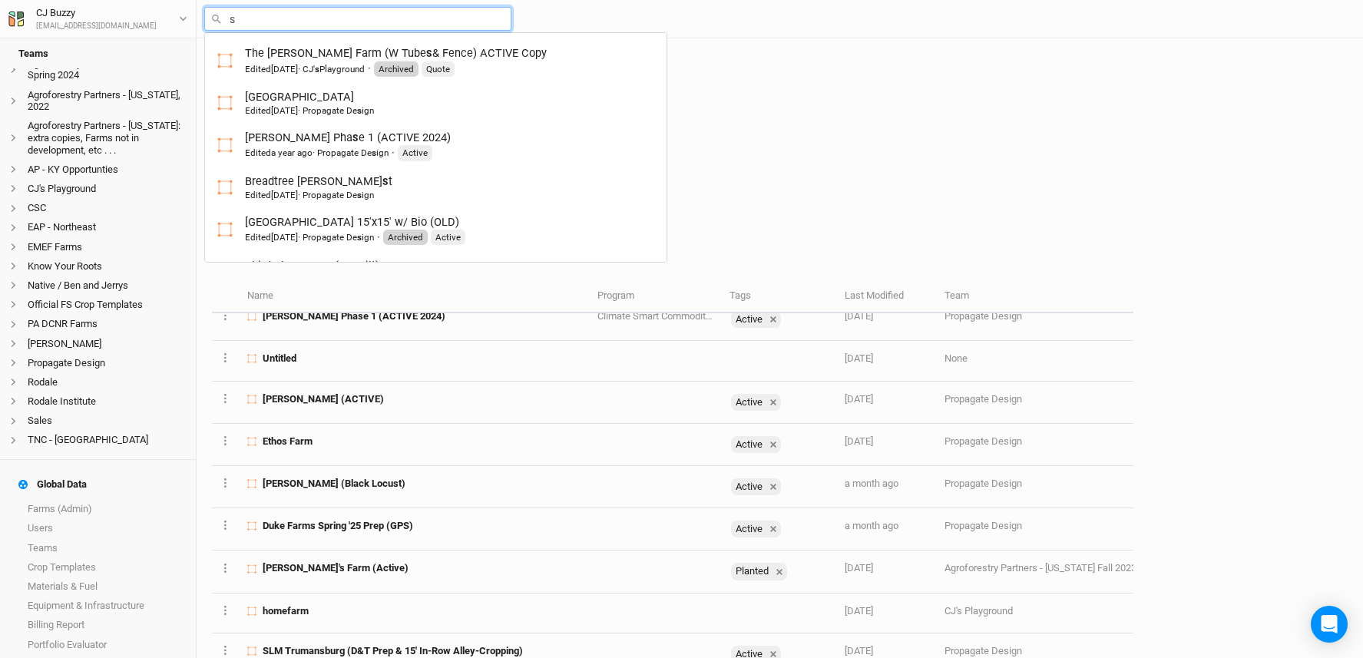
type input "sl"
type input "slM Trumansburg (D&T Prep & 15' In-Row Alley-Cropping)"
type input "slm"
type input "slm Trumansburg (D&T Prep & 15' In-Row Alley-Cropping)"
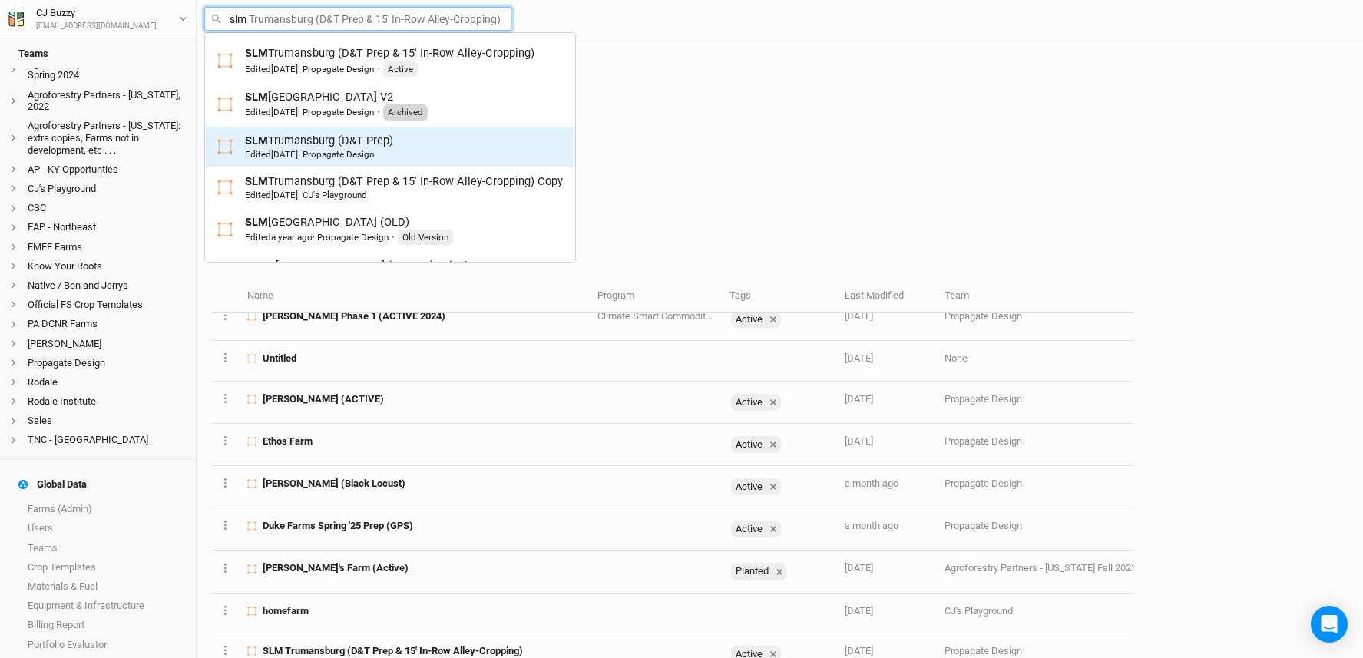
click at [339, 153] on div "Edited 2 years ago · Propagate Design" at bounding box center [309, 154] width 129 height 12
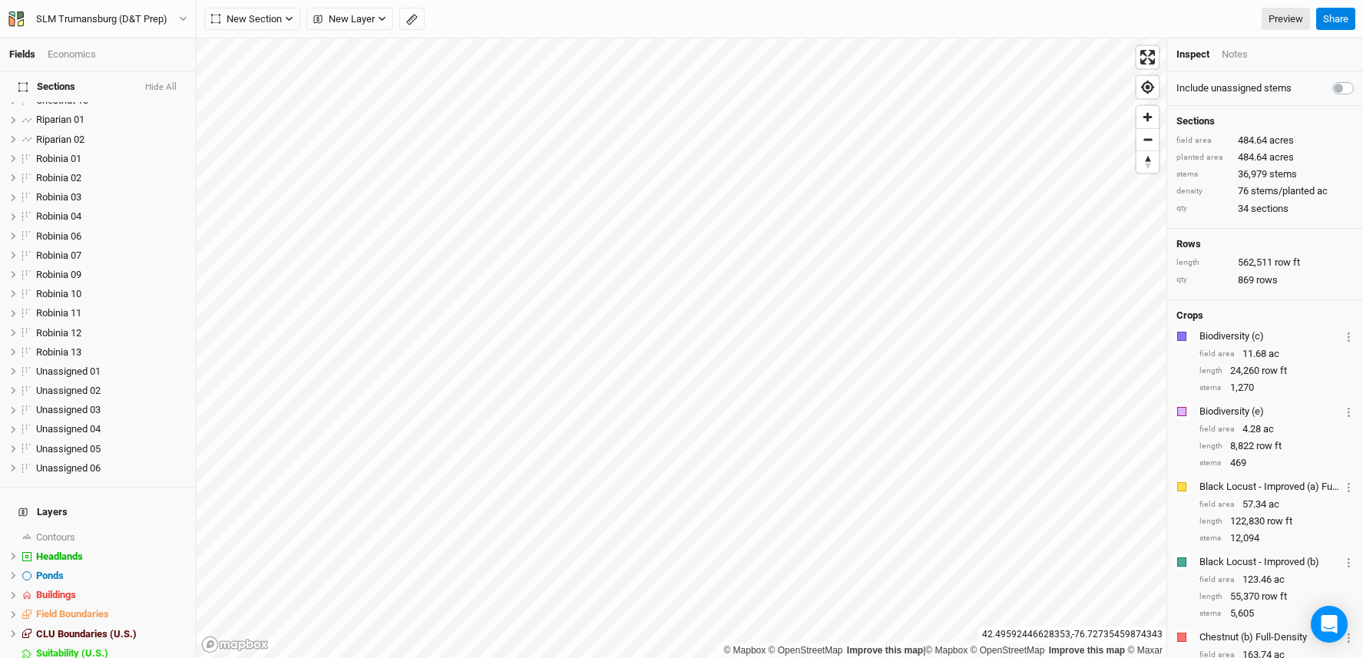
scroll to position [541, 0]
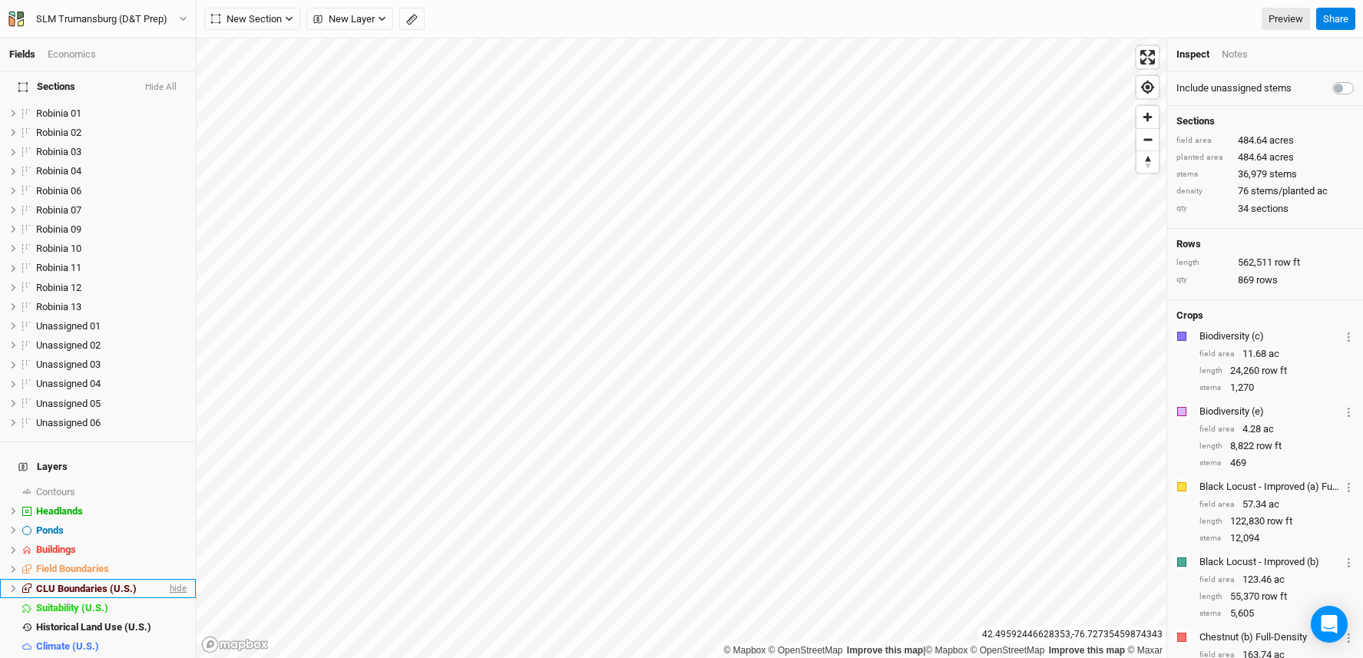
click at [167, 579] on span "hide" at bounding box center [177, 588] width 20 height 19
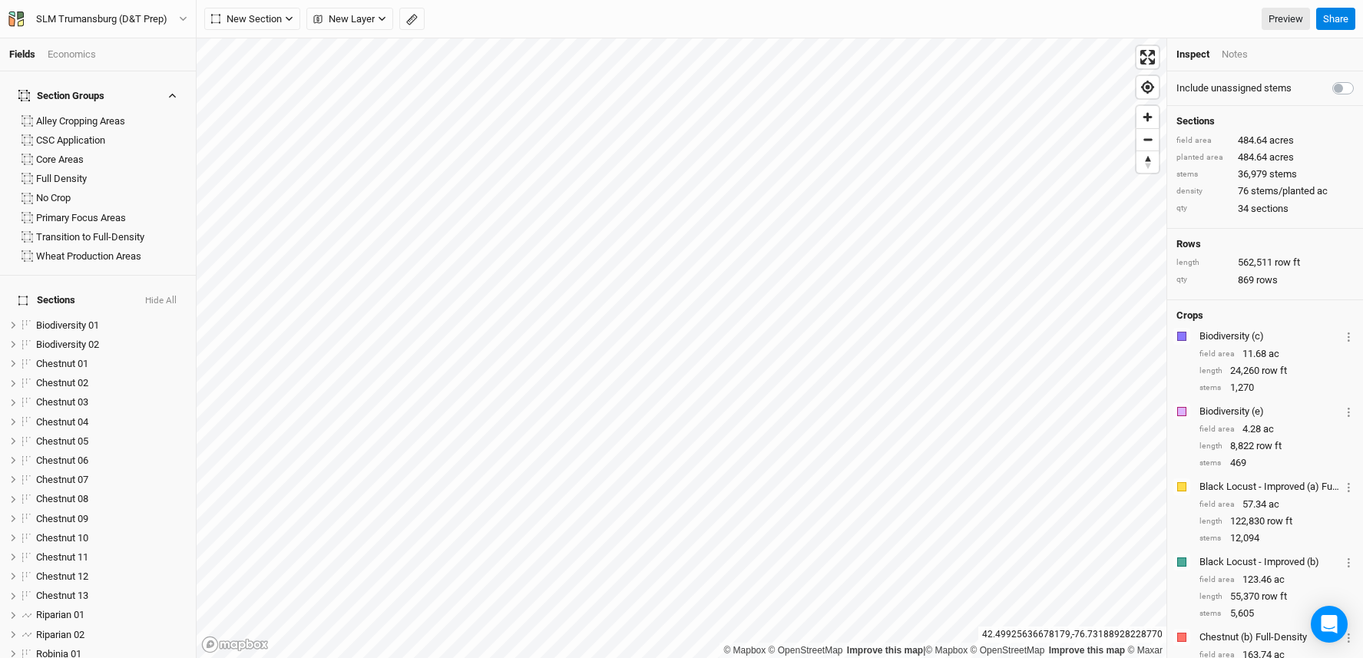
click at [171, 94] on icon "button" at bounding box center [172, 96] width 7 height 5
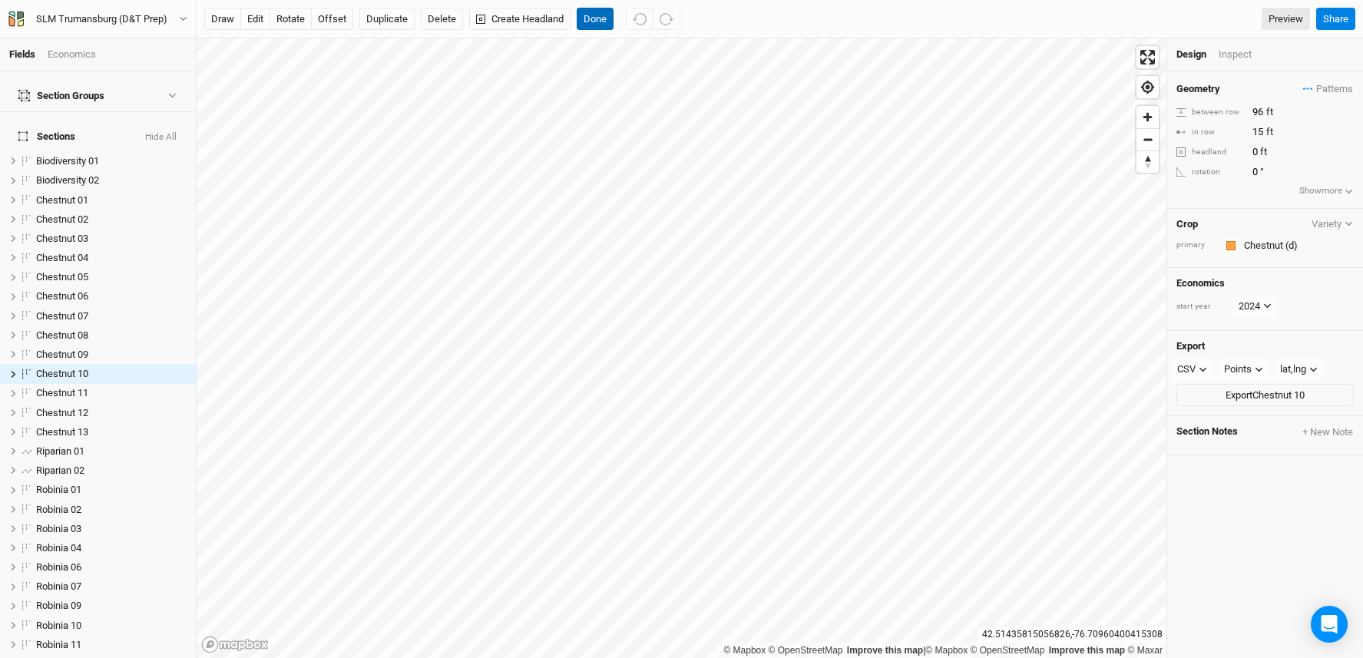
click at [594, 15] on button "Done" at bounding box center [595, 19] width 37 height 23
click at [83, 51] on div "Economics" at bounding box center [72, 55] width 48 height 14
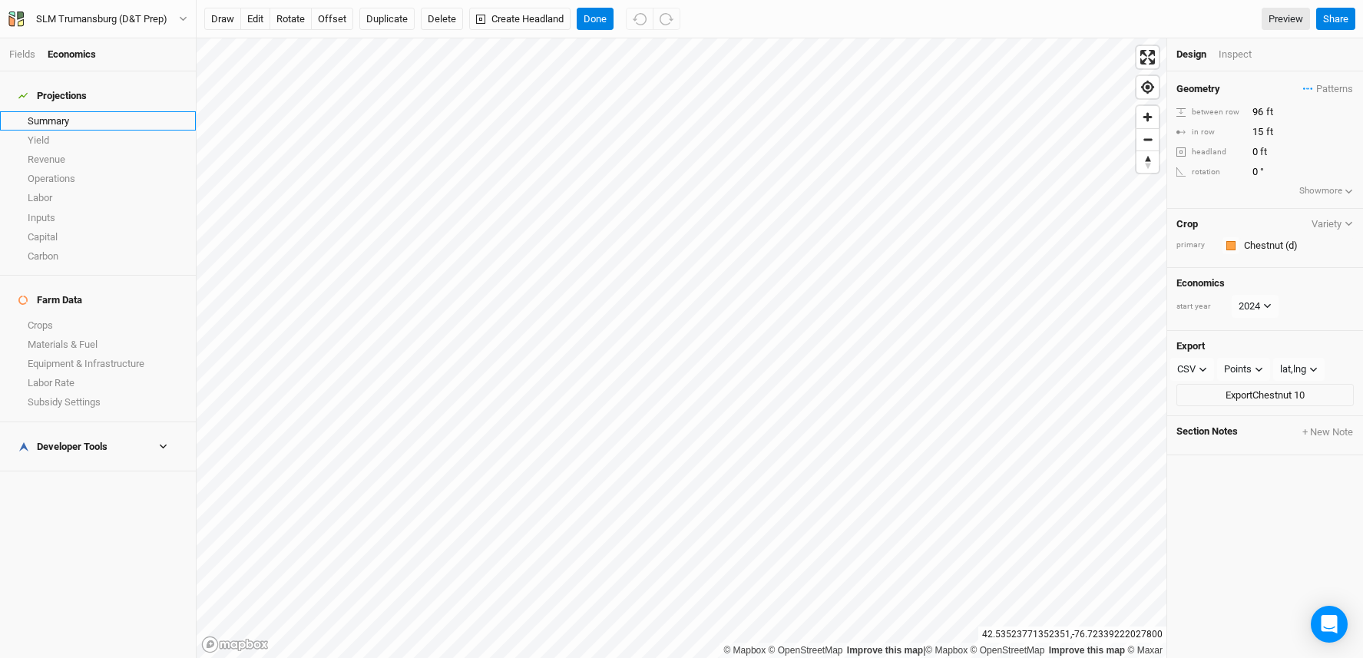
click at [81, 111] on link "Summary" at bounding box center [98, 120] width 196 height 19
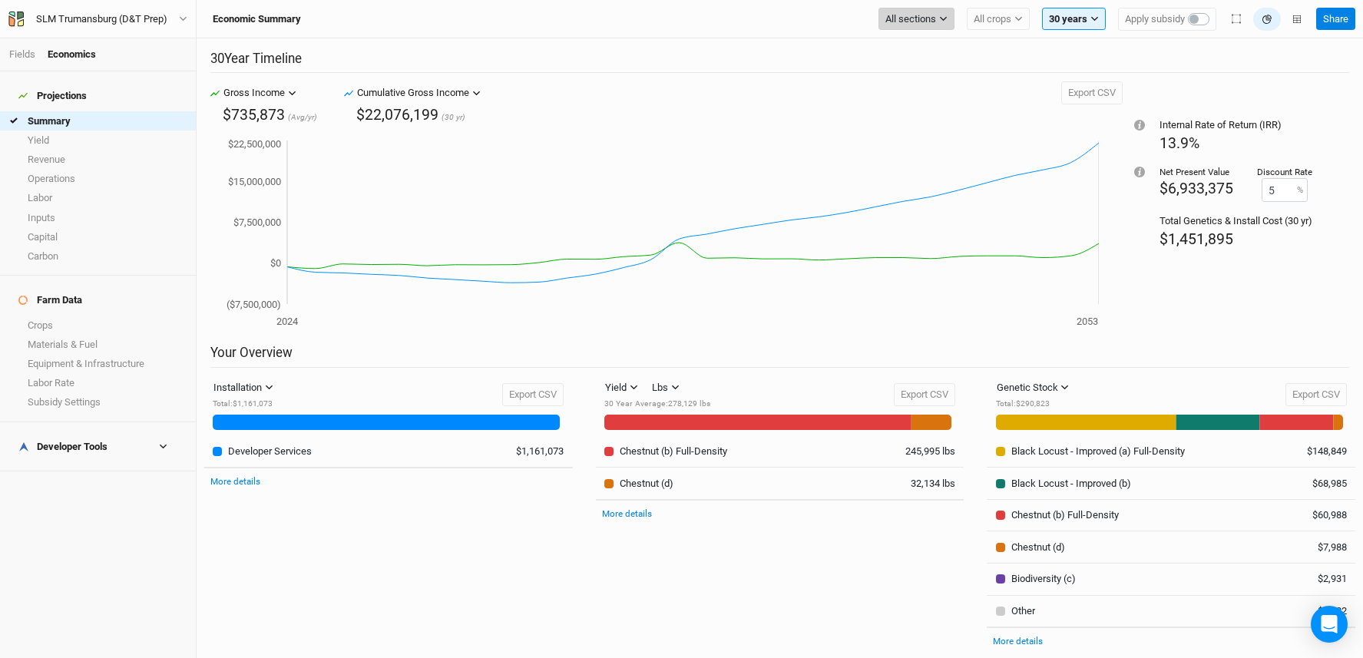
click at [929, 20] on span "All sections" at bounding box center [910, 19] width 51 height 15
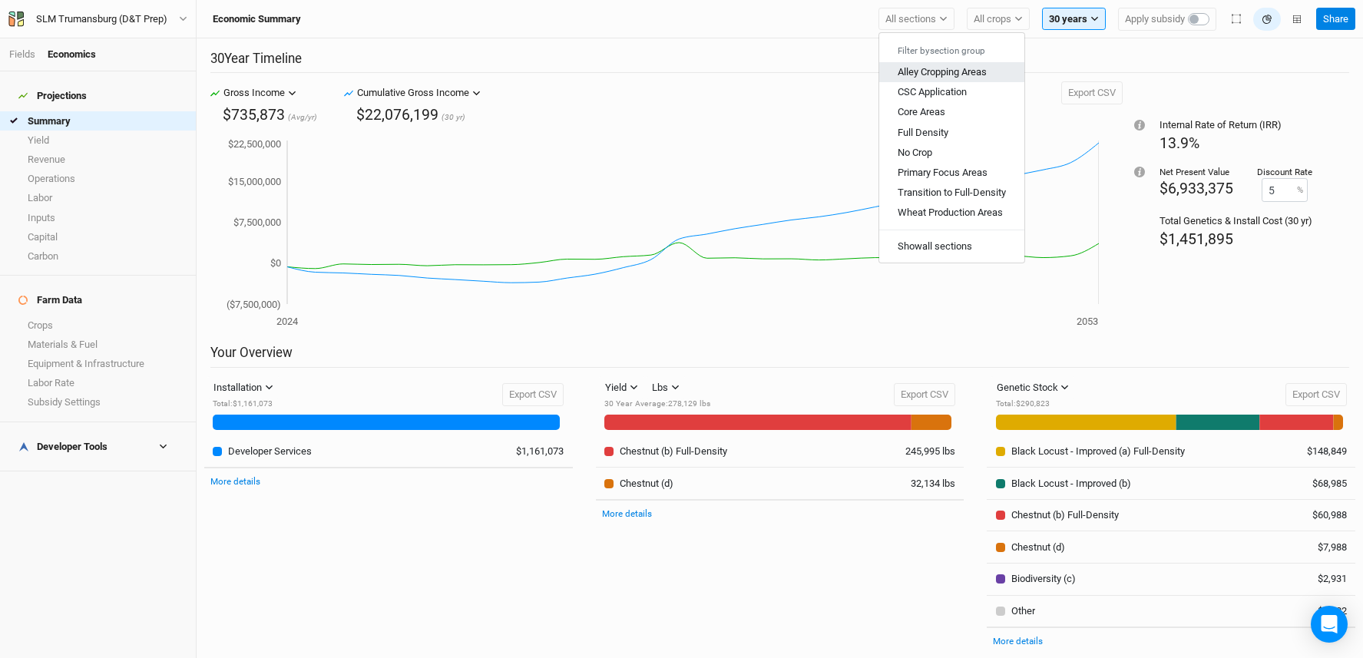
click at [951, 74] on span "Alley Cropping Areas" at bounding box center [942, 72] width 89 height 12
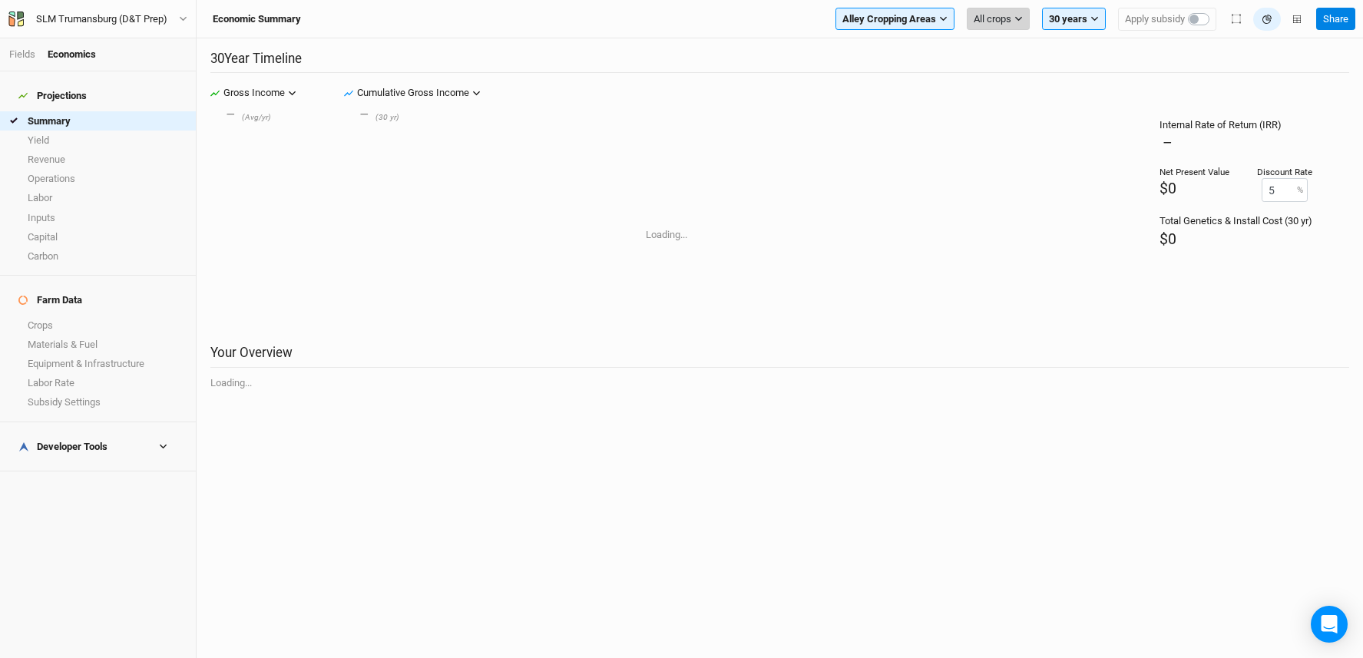
click at [1002, 18] on span "All crops" at bounding box center [993, 19] width 38 height 15
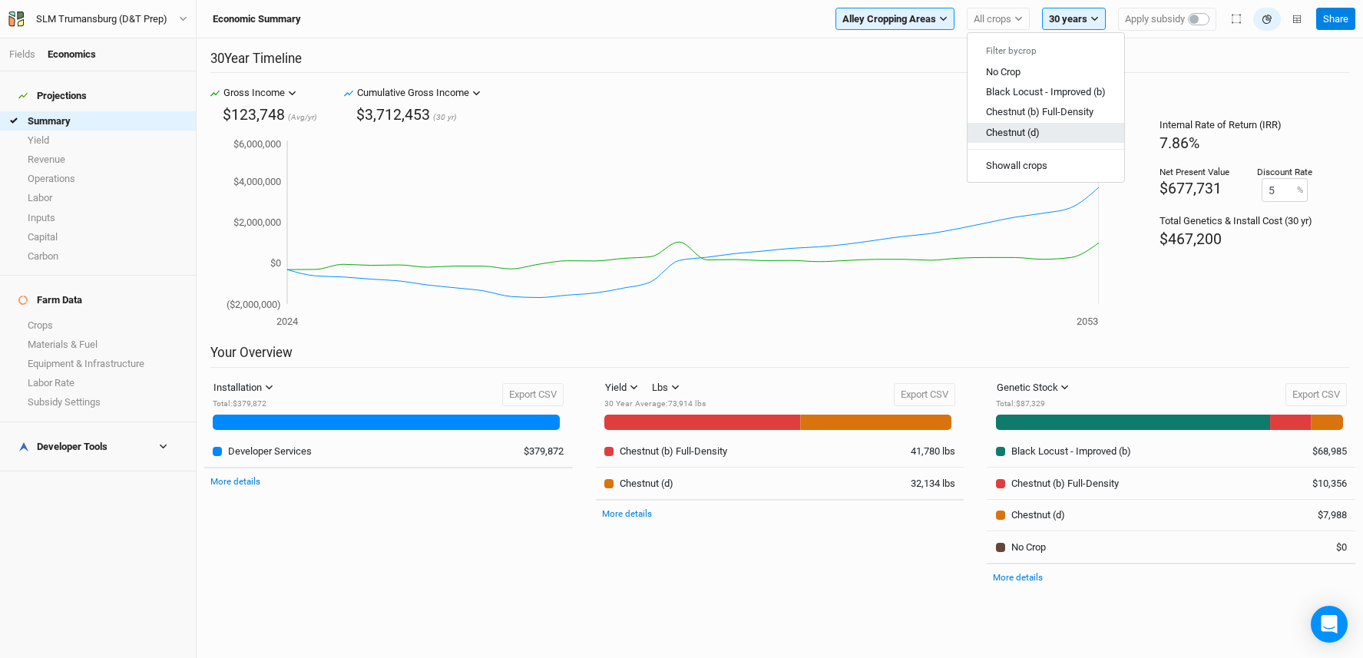
click at [1005, 126] on span "Chestnut (d)" at bounding box center [1013, 132] width 54 height 12
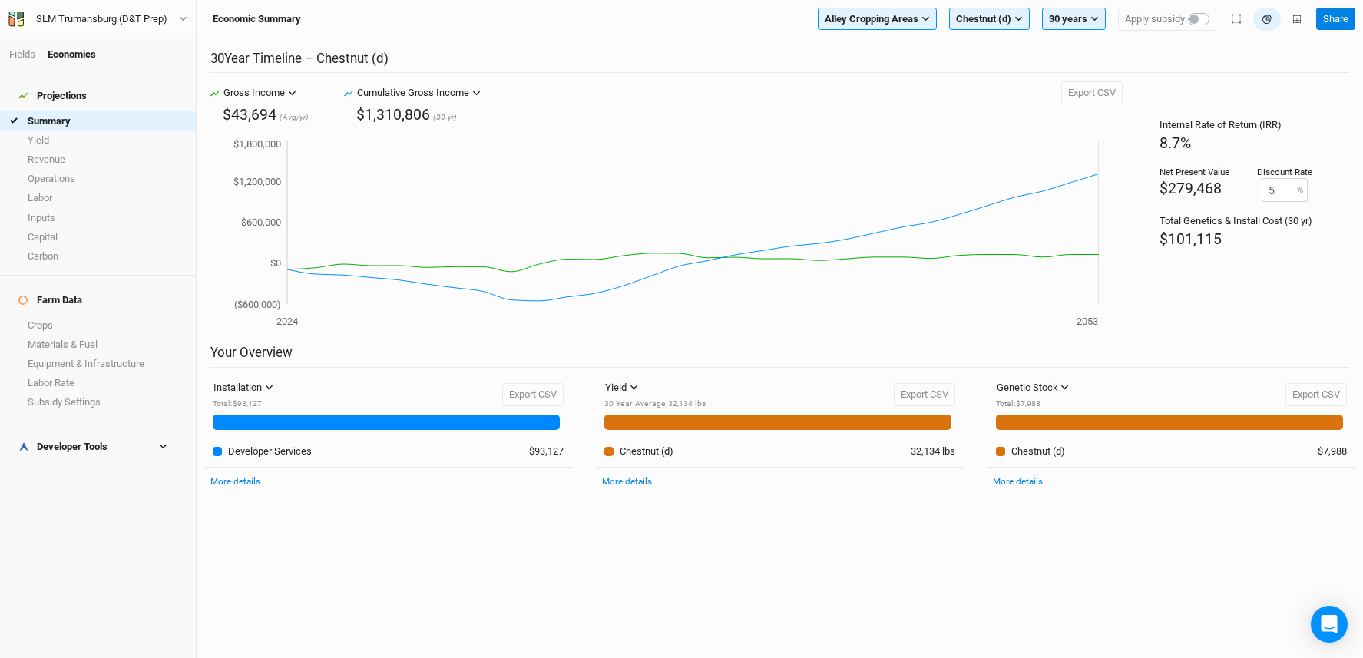
click at [31, 48] on li "Fields" at bounding box center [28, 55] width 38 height 14
click at [31, 53] on link "Fields" at bounding box center [22, 54] width 26 height 12
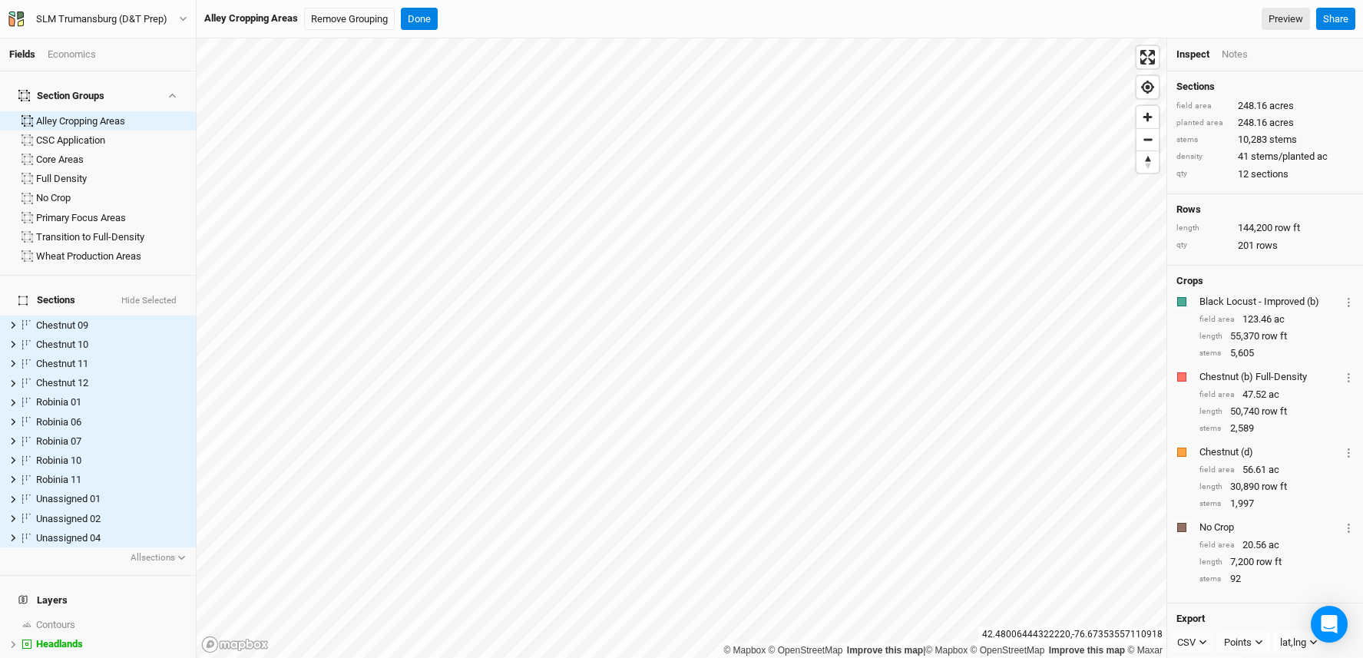
scroll to position [133, 0]
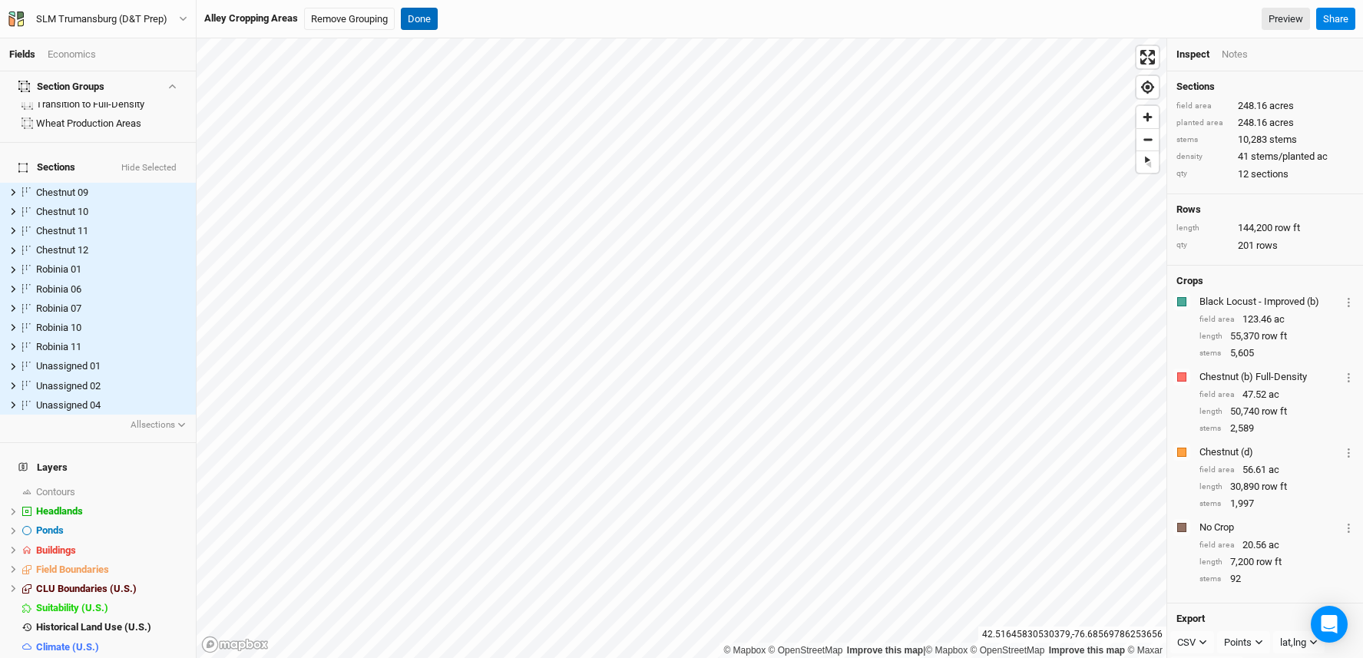
click at [418, 24] on button "Done" at bounding box center [419, 19] width 37 height 23
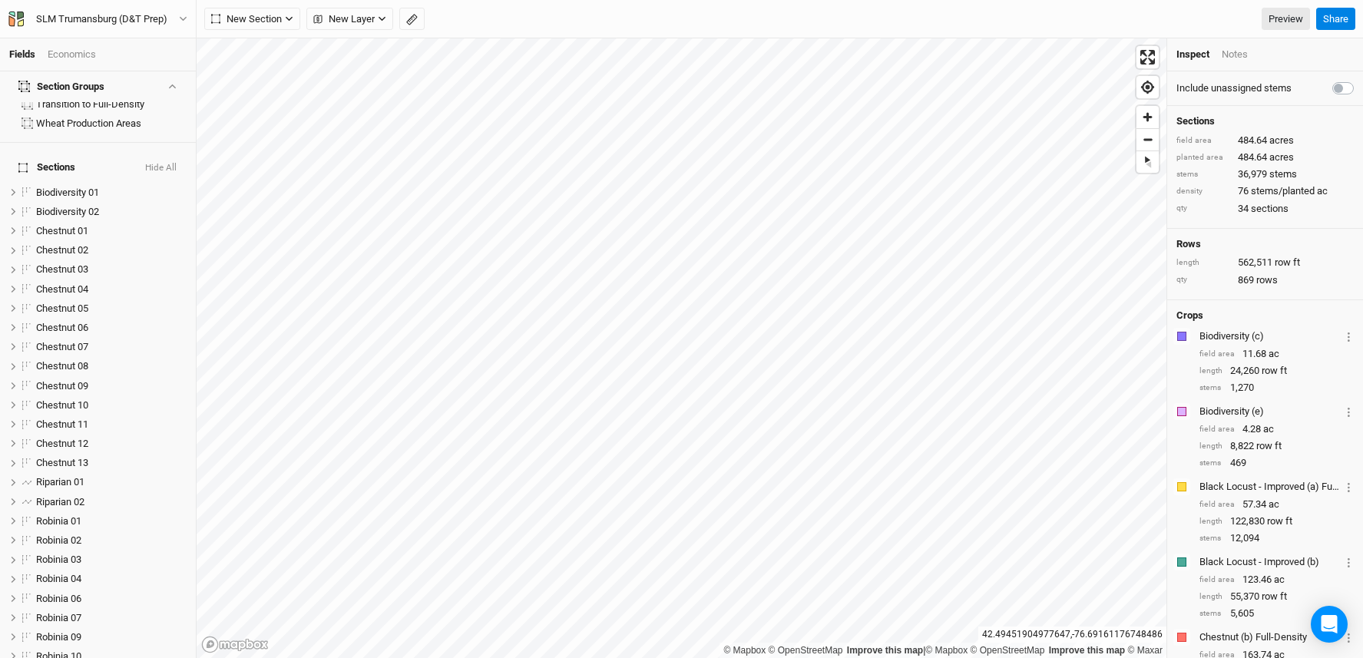
click at [82, 48] on div "Economics" at bounding box center [72, 55] width 48 height 14
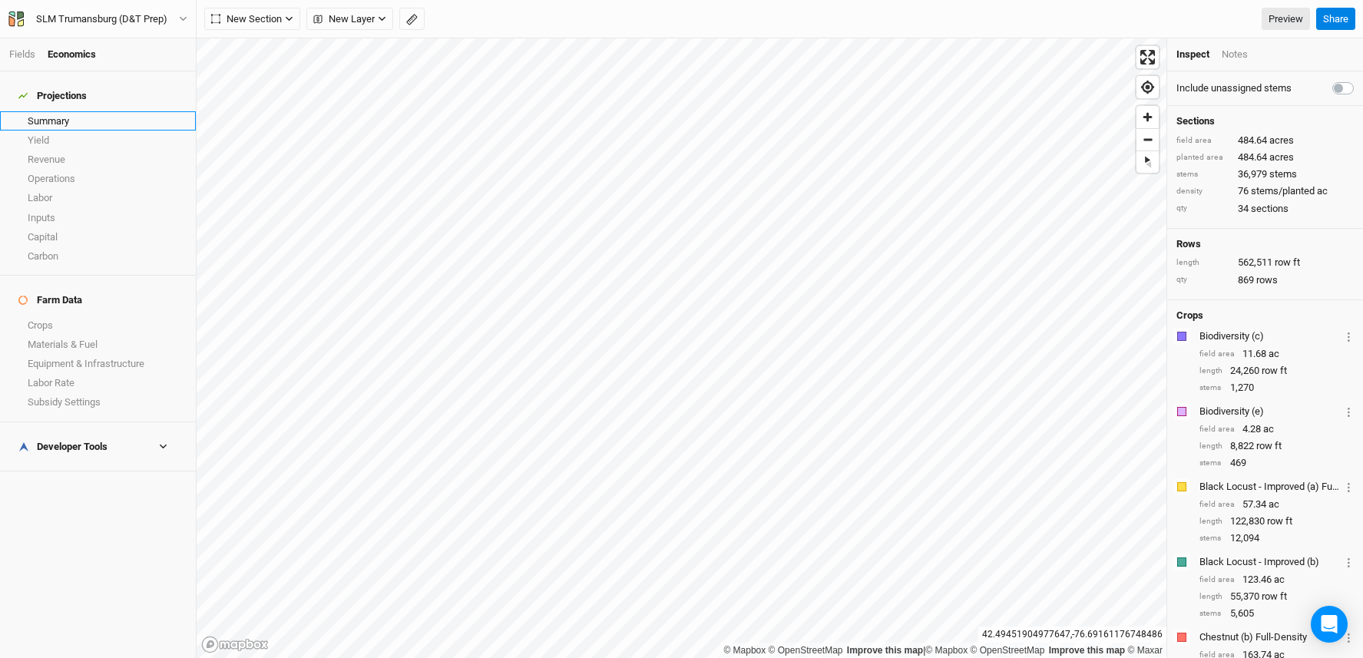
click at [71, 114] on link "Summary" at bounding box center [98, 120] width 196 height 19
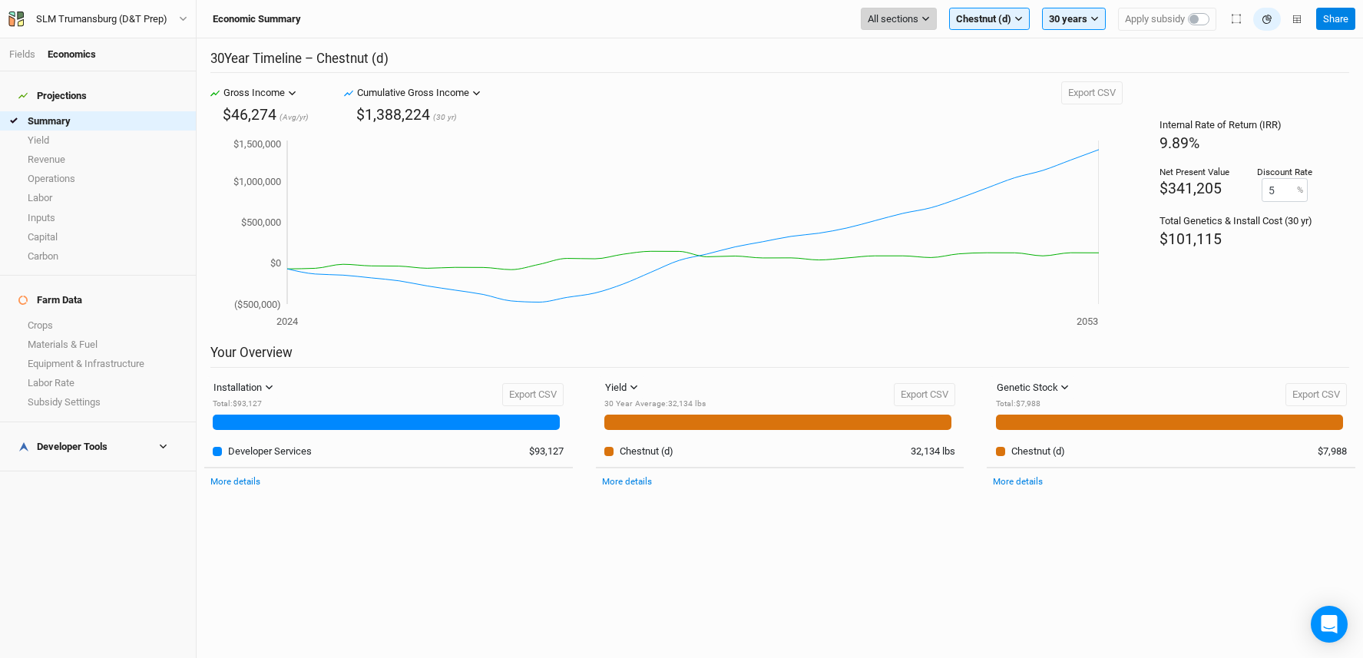
click at [918, 24] on button "All sections" at bounding box center [899, 19] width 76 height 23
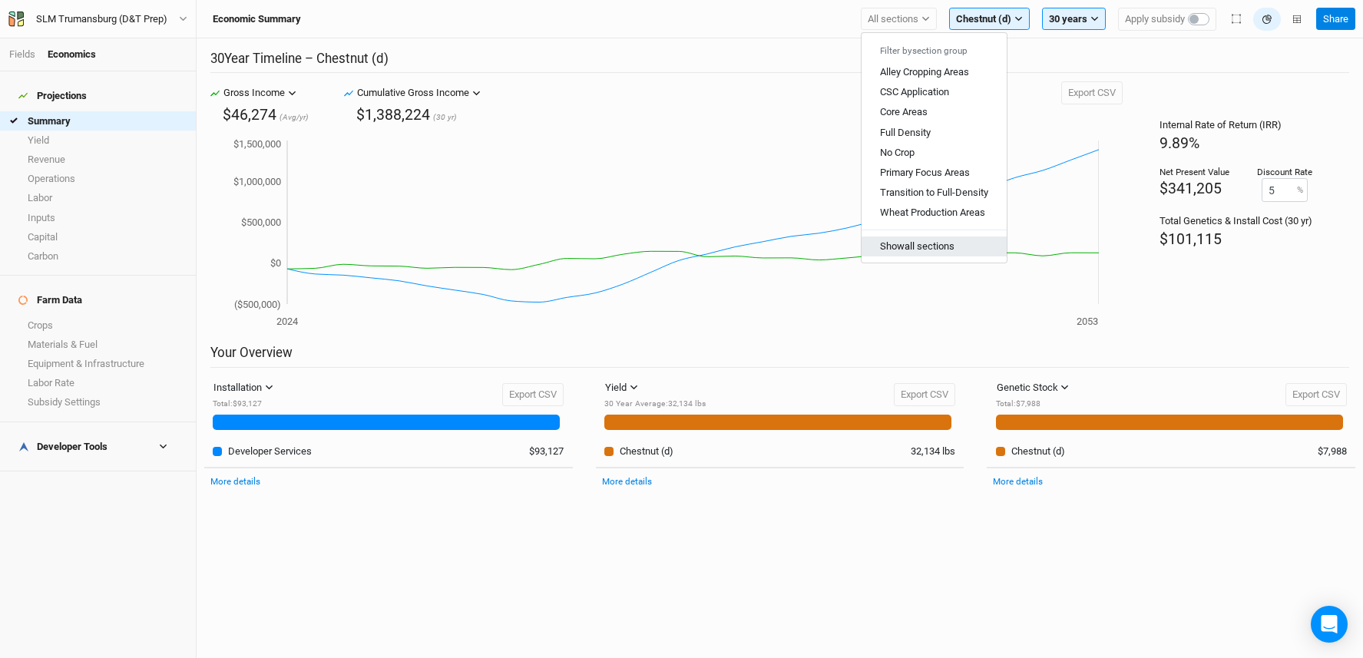
click at [884, 240] on button "Show all sections" at bounding box center [934, 246] width 145 height 20
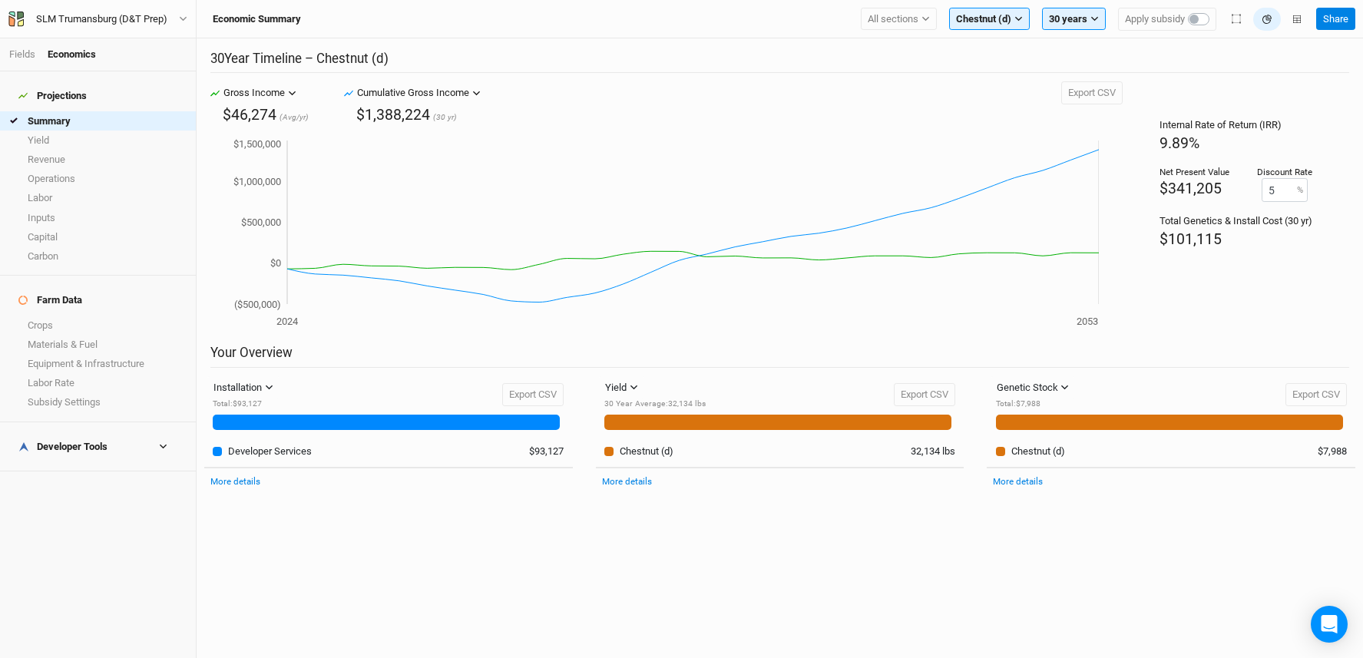
click at [1004, 31] on div "Economic Summary All sections Filter by section group Alley Cropping Areas CSC …" at bounding box center [780, 19] width 1166 height 38
click at [1010, 25] on button "Chestnut (d)" at bounding box center [989, 19] width 81 height 23
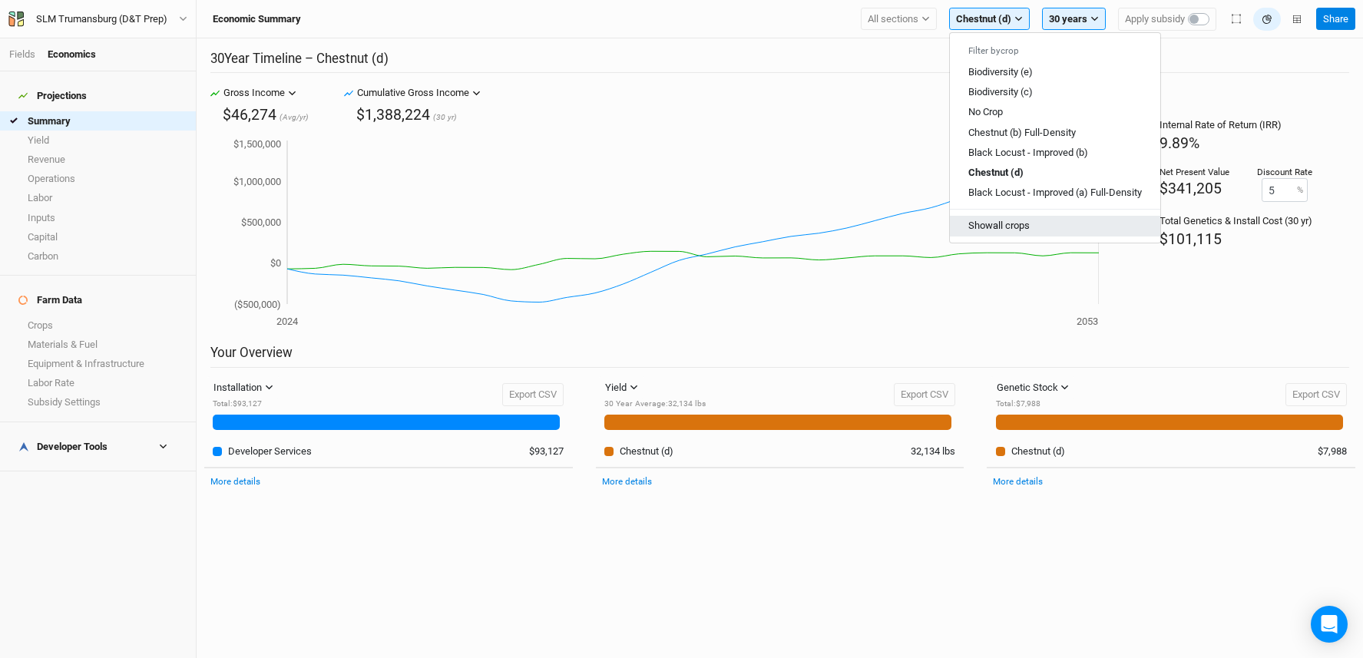
click at [996, 222] on button "Show all crops" at bounding box center [1055, 226] width 210 height 20
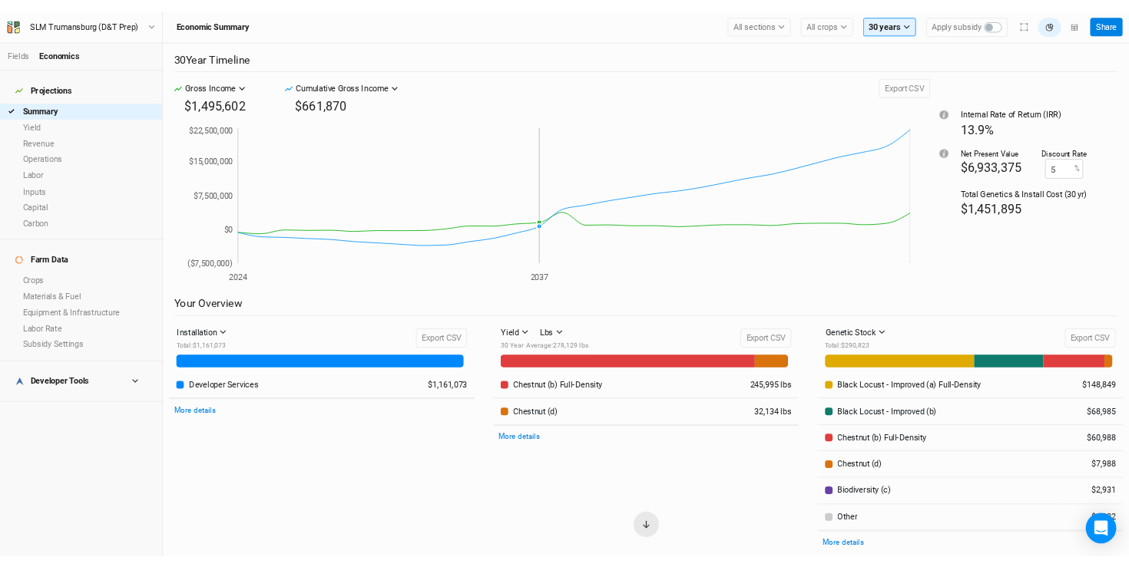
scroll to position [27, 0]
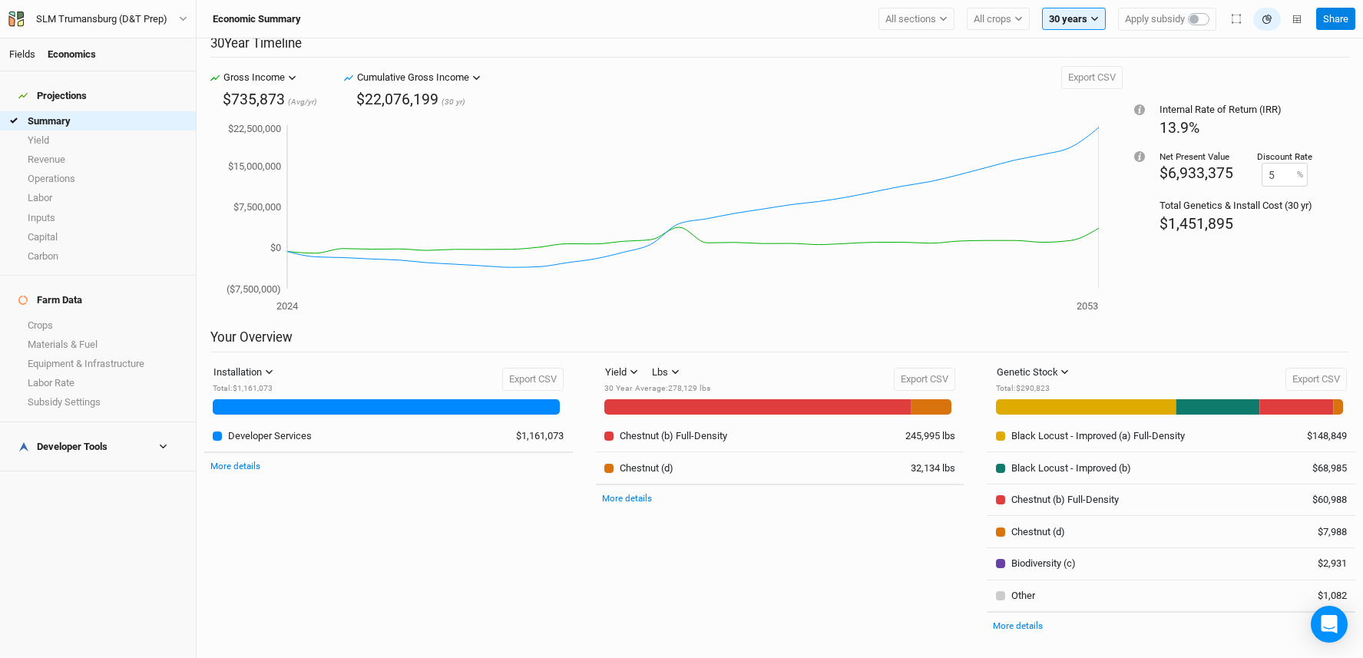
click at [19, 55] on link "Fields" at bounding box center [22, 54] width 26 height 12
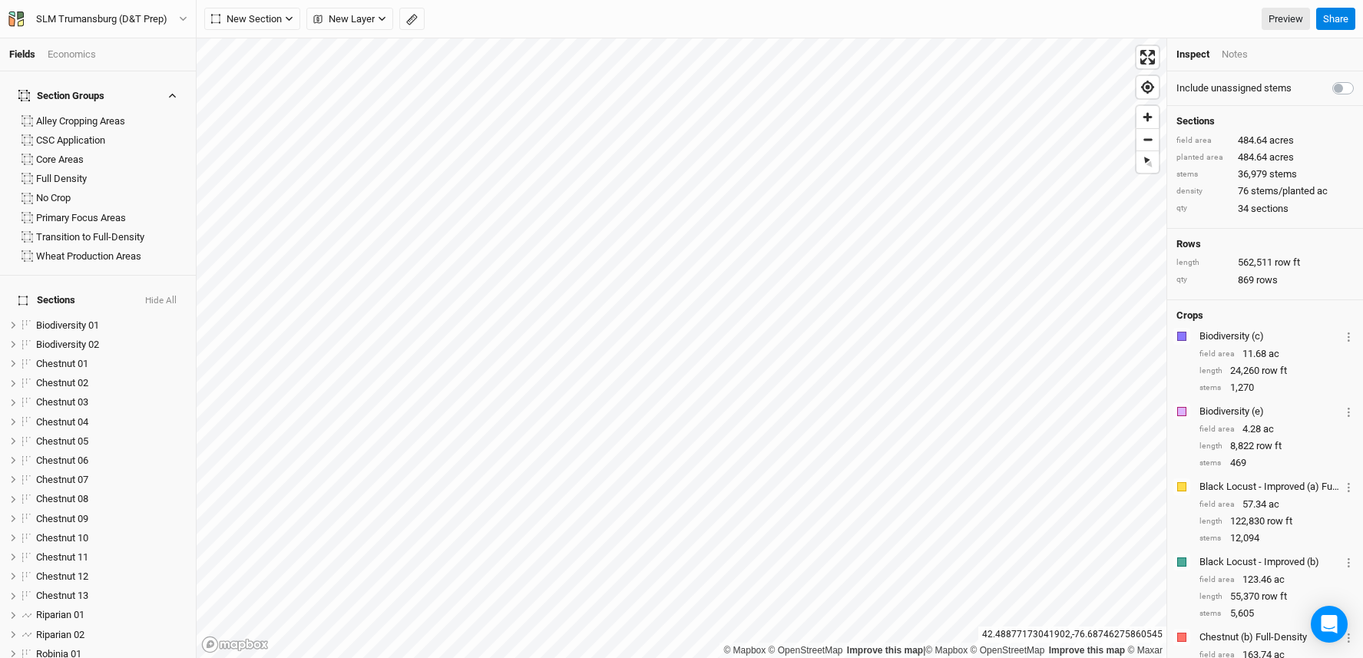
click at [169, 91] on icon "button" at bounding box center [172, 95] width 8 height 8
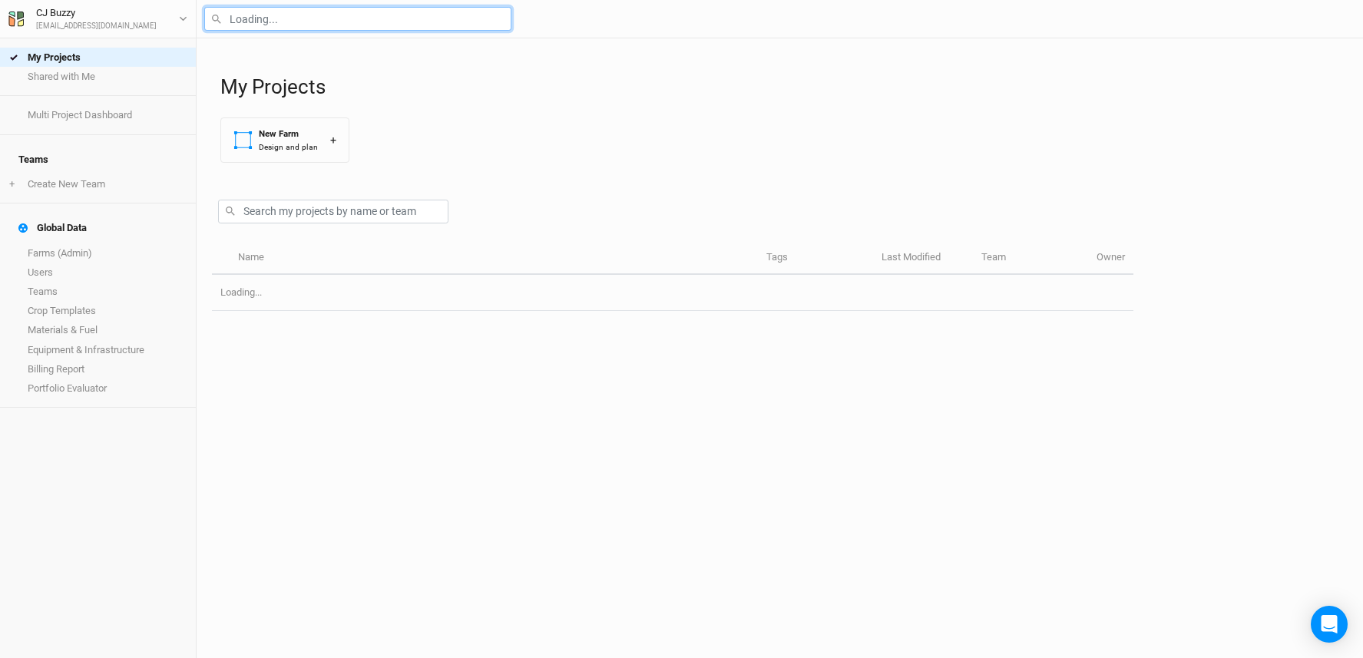
click at [320, 23] on input "text" at bounding box center [357, 19] width 307 height 24
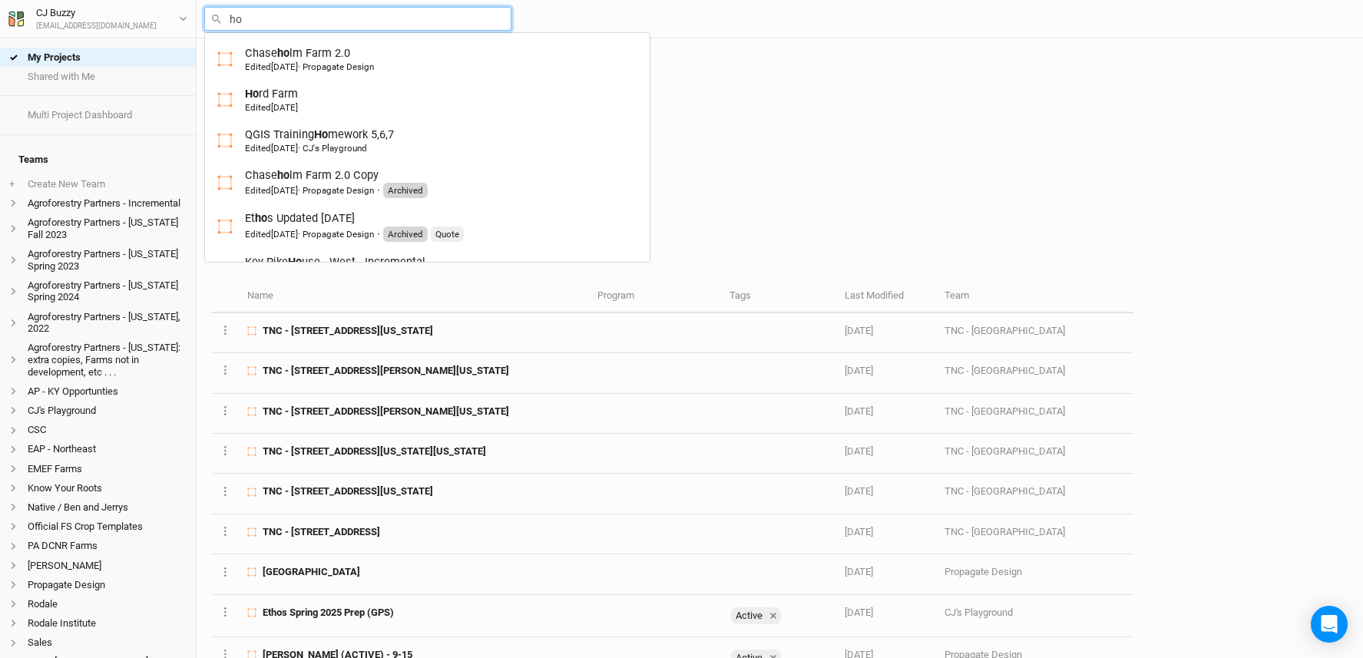
type input "hom"
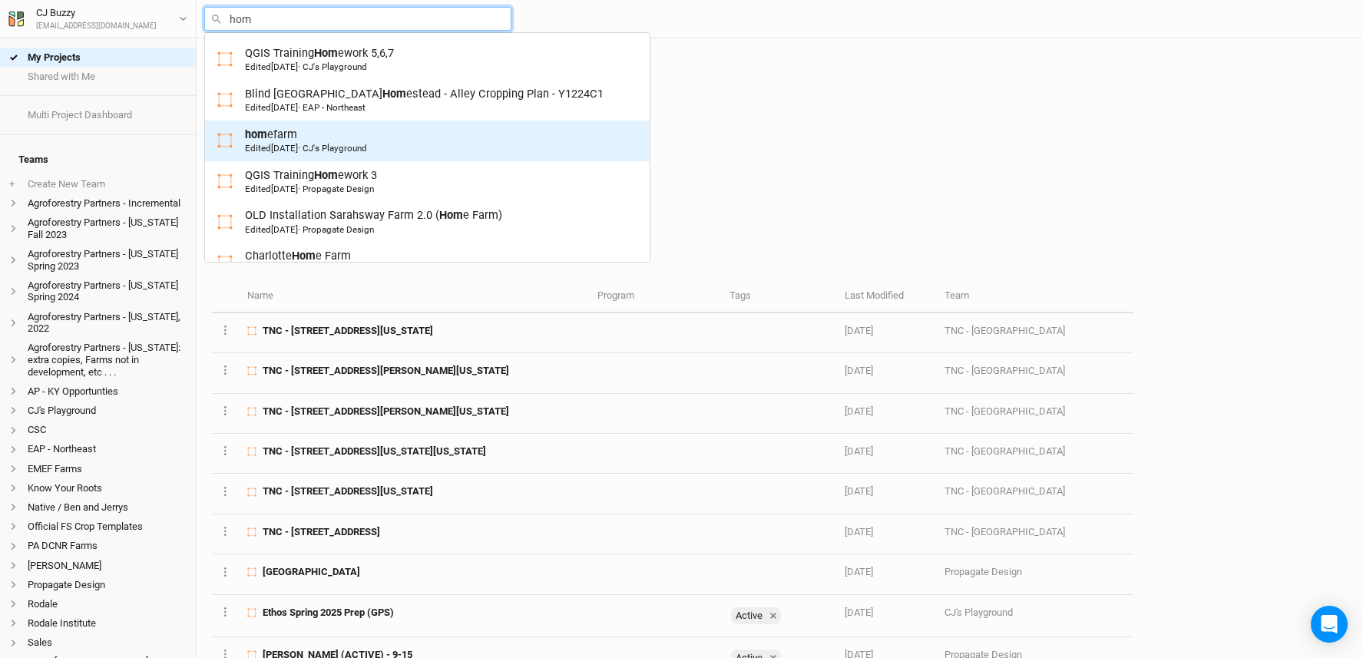
click at [362, 136] on div "hom efarm Edited 3 months ago · CJ's Playground" at bounding box center [306, 141] width 122 height 28
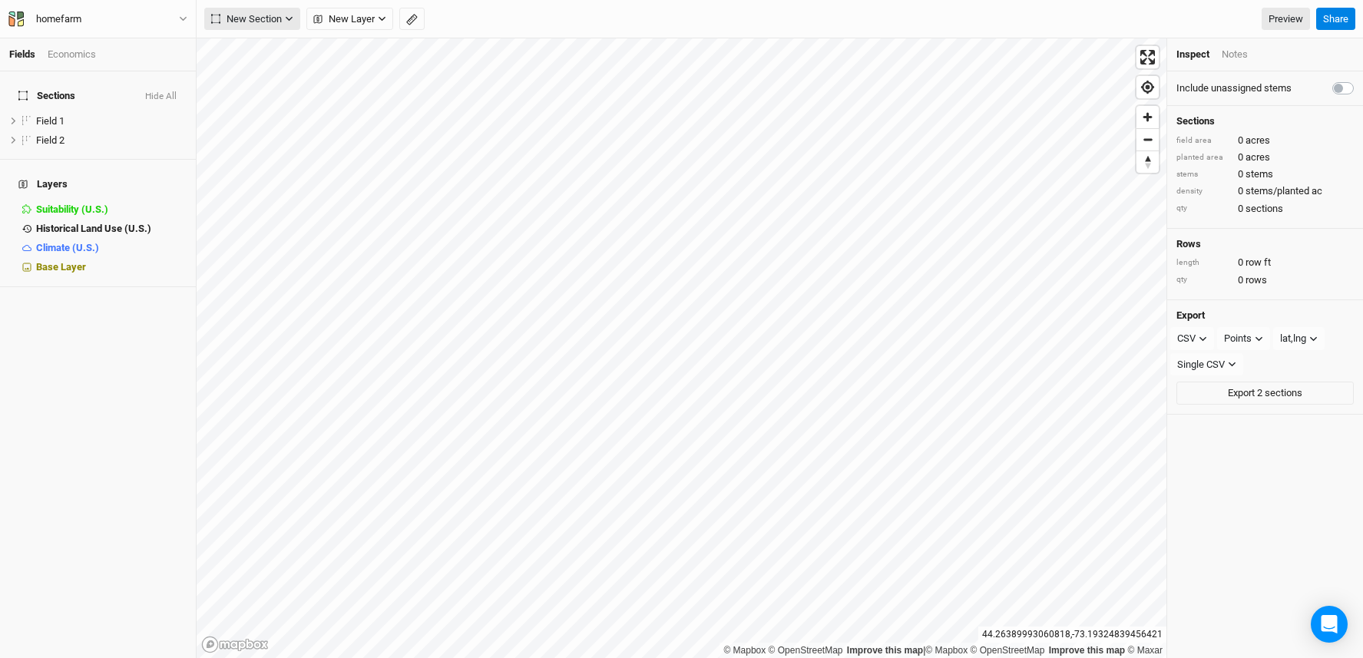
click at [256, 22] on span "New Section" at bounding box center [246, 19] width 71 height 15
click at [251, 66] on div "Line" at bounding box center [249, 74] width 24 height 18
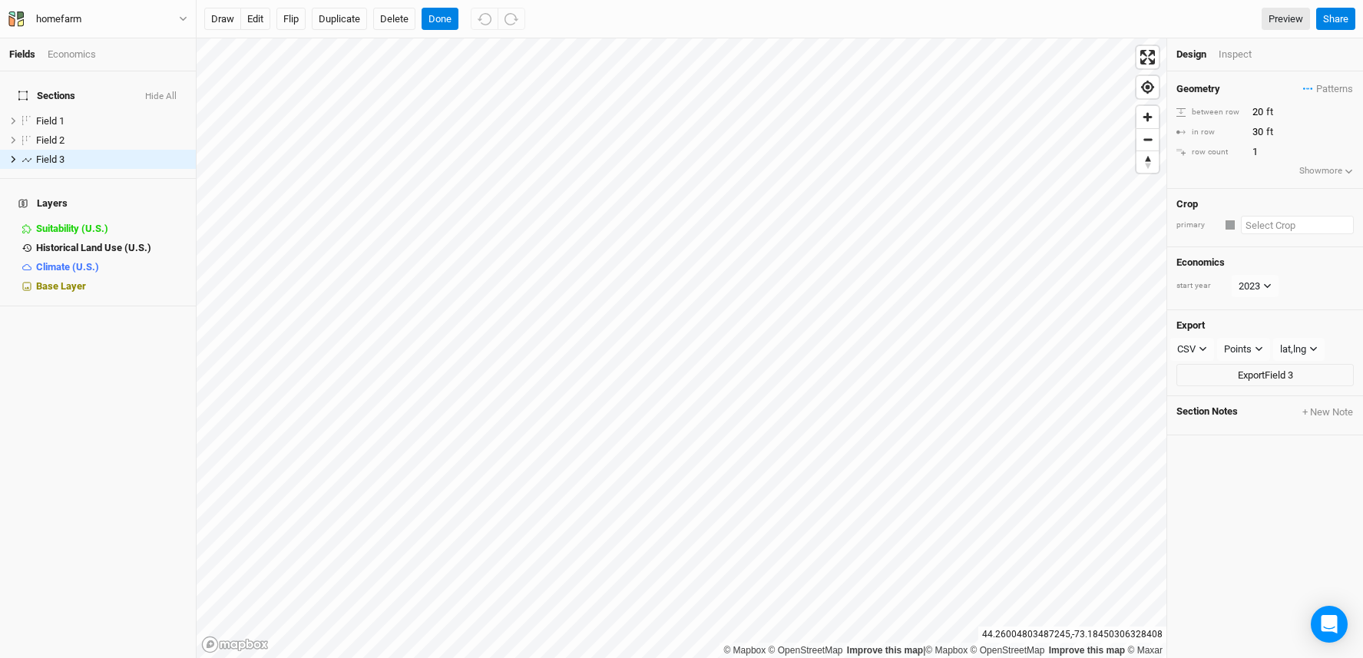
click at [1265, 228] on input "text" at bounding box center [1297, 225] width 113 height 18
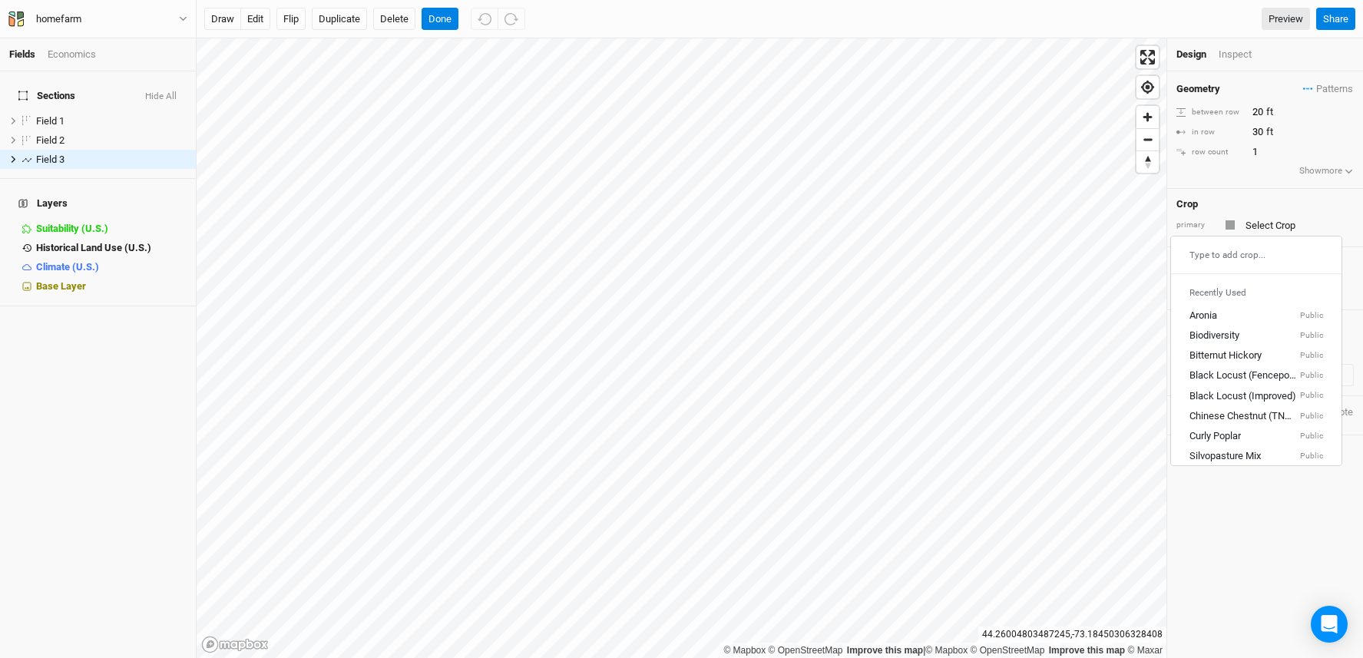
click at [1230, 227] on div at bounding box center [1230, 224] width 9 height 9
click at [1263, 227] on input "text" at bounding box center [1297, 225] width 113 height 18
click at [1251, 352] on div "Bitternut Hickory" at bounding box center [1225, 356] width 72 height 14
type input "20"
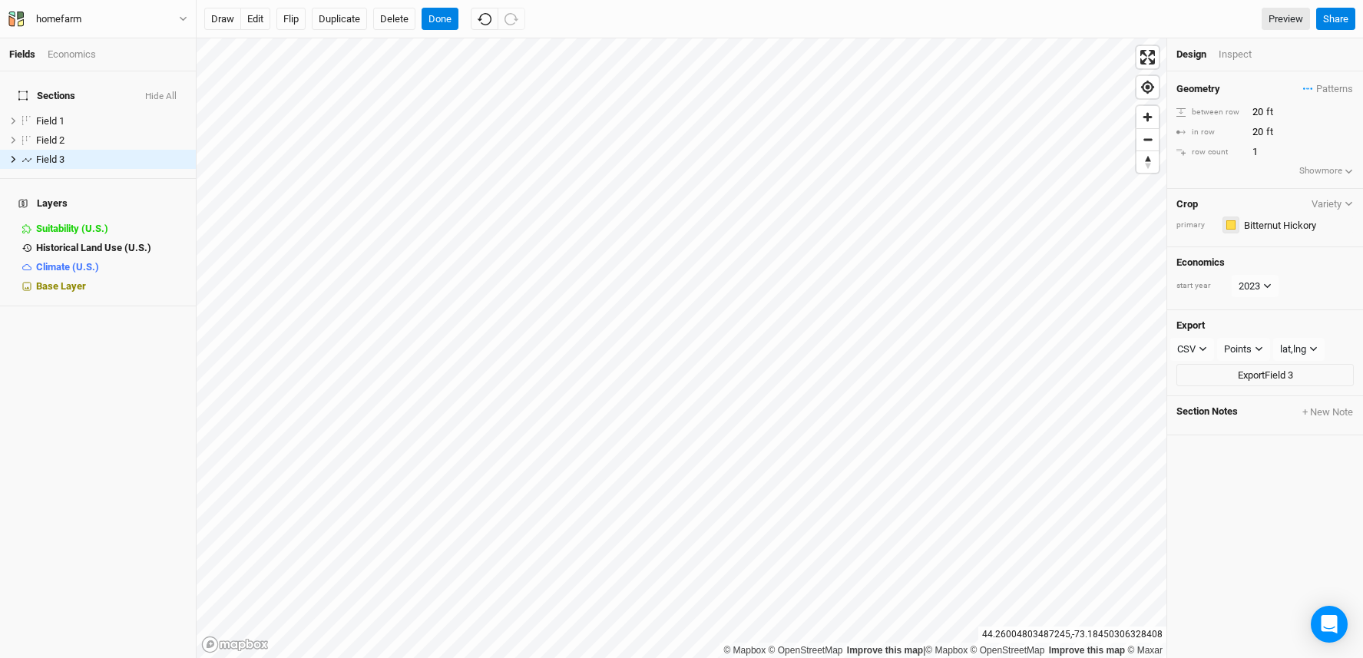
click at [1229, 227] on div "button" at bounding box center [1230, 224] width 9 height 9
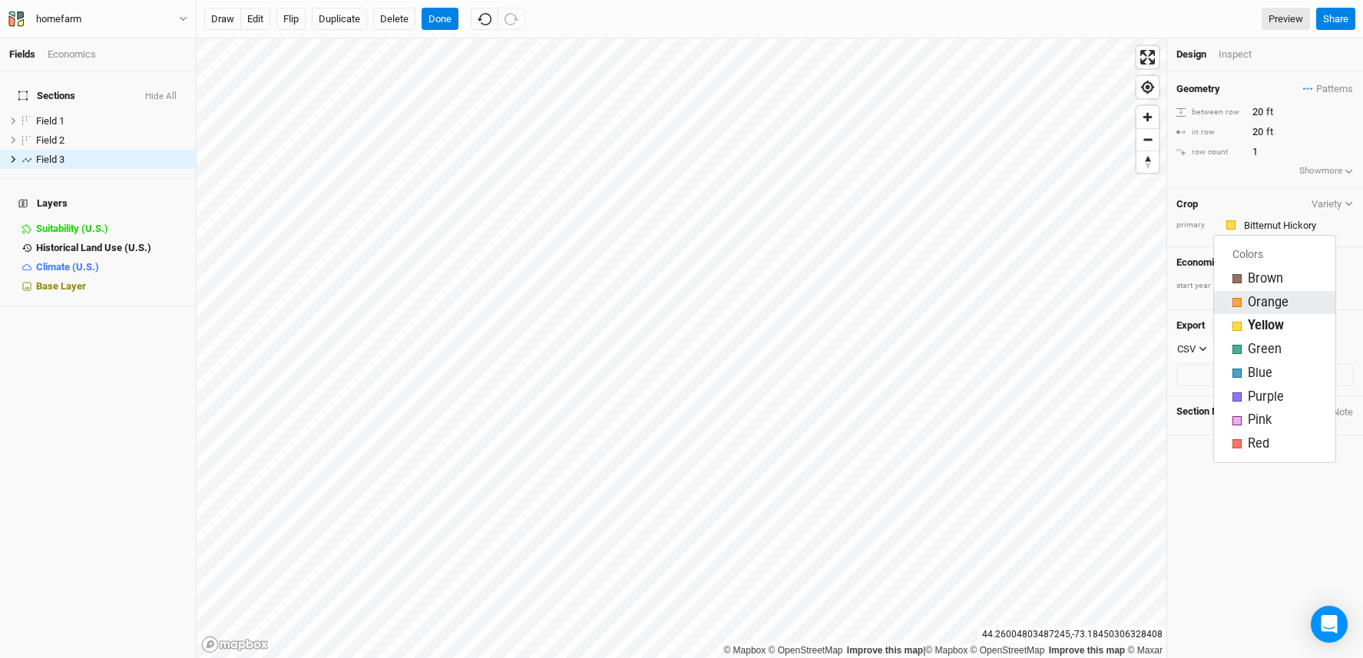
click at [1266, 300] on span "Orange" at bounding box center [1268, 303] width 41 height 18
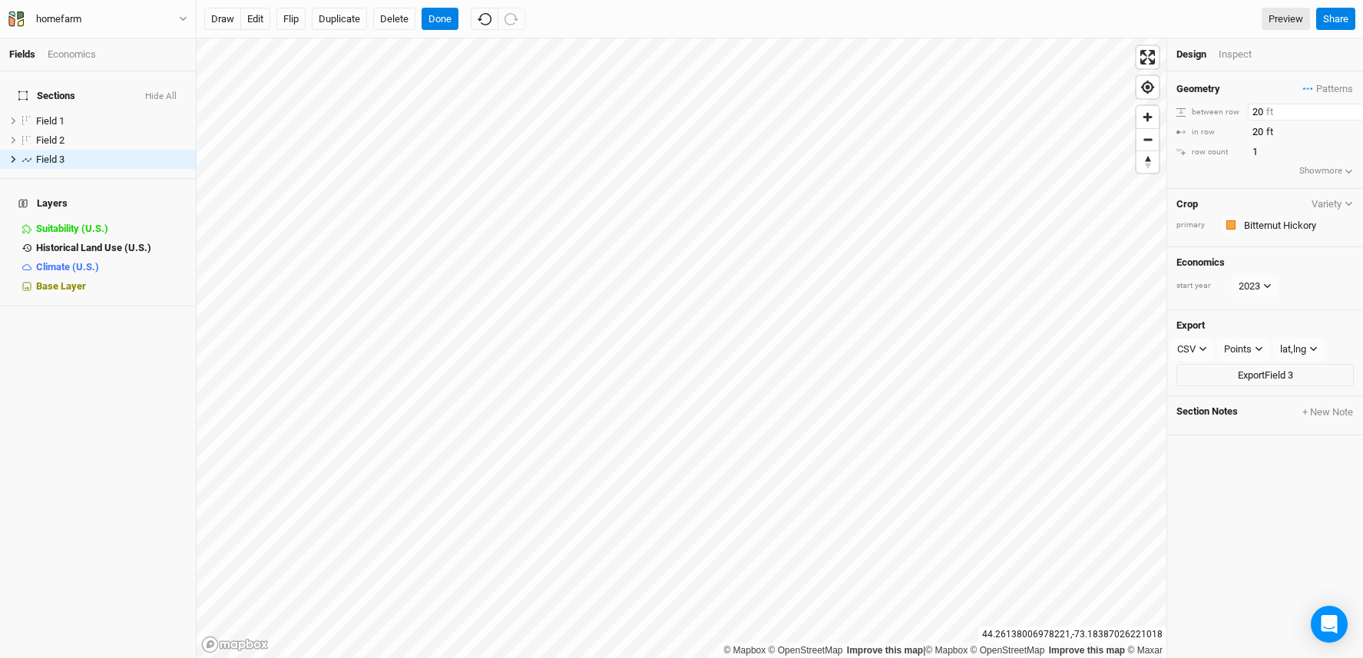
drag, startPoint x: 1262, startPoint y: 116, endPoint x: 1238, endPoint y: 112, distance: 24.9
click at [1238, 112] on div "between row 20 ft" at bounding box center [1264, 112] width 177 height 17
type input "40"
click at [1347, 147] on input "2" at bounding box center [1315, 152] width 134 height 17
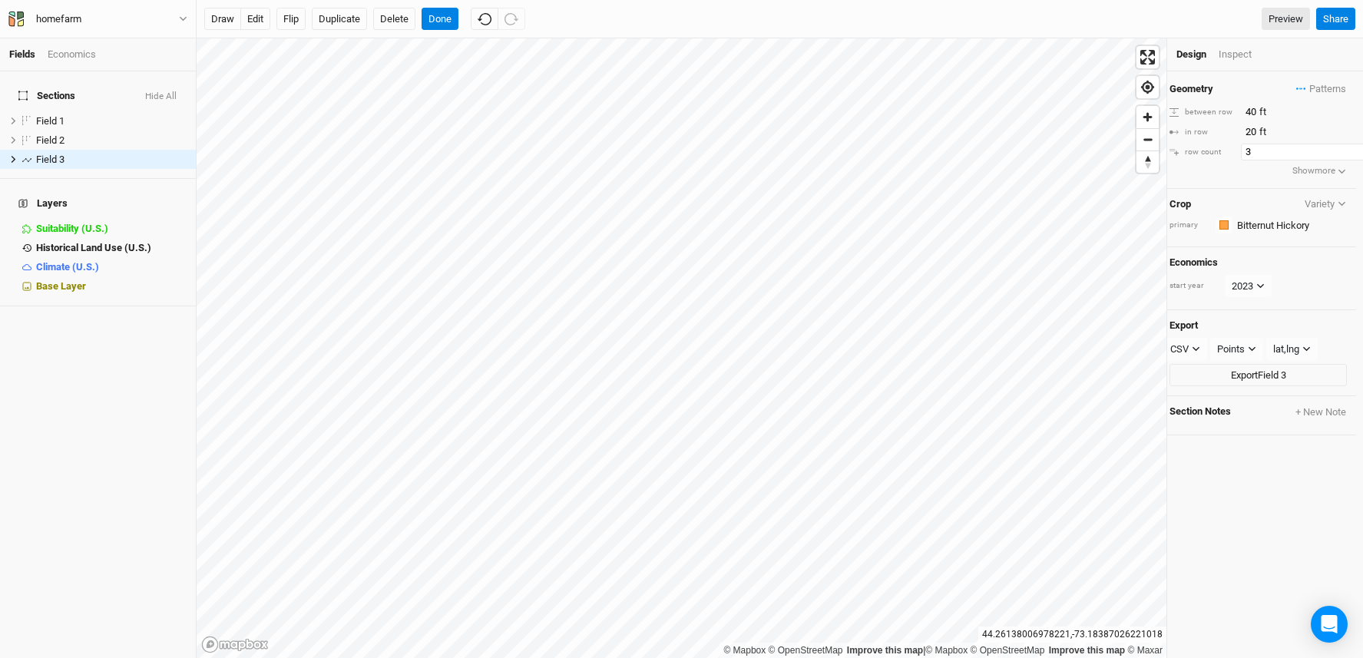
click at [1347, 147] on input "3" at bounding box center [1308, 152] width 134 height 17
click at [1347, 147] on input "4" at bounding box center [1308, 152] width 134 height 17
click at [1347, 147] on input "5" at bounding box center [1308, 152] width 134 height 17
click at [1347, 147] on input "6" at bounding box center [1308, 152] width 134 height 17
click at [1347, 147] on input "7" at bounding box center [1308, 152] width 134 height 17
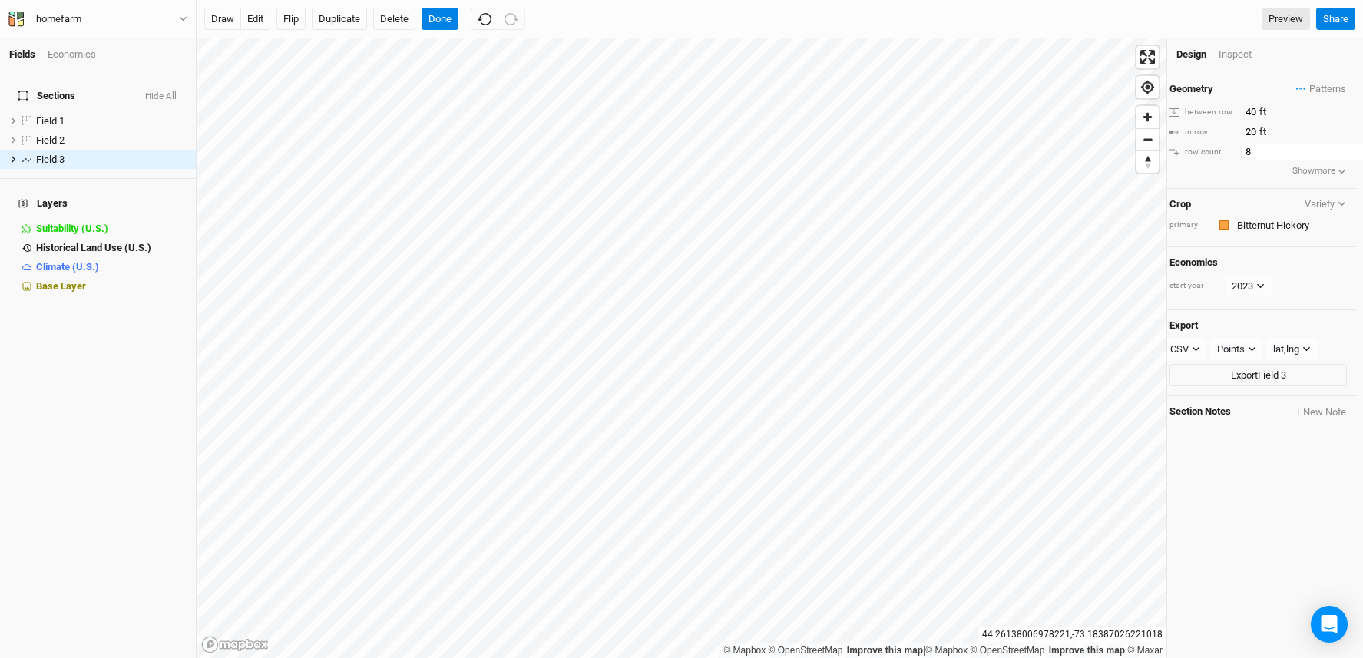
click at [1347, 147] on input "8" at bounding box center [1308, 152] width 134 height 17
click at [1347, 147] on input "9" at bounding box center [1308, 152] width 134 height 17
click at [1344, 156] on input "8" at bounding box center [1308, 152] width 134 height 17
click at [1344, 156] on input "7" at bounding box center [1308, 152] width 134 height 17
click at [1343, 156] on input "6" at bounding box center [1308, 152] width 134 height 17
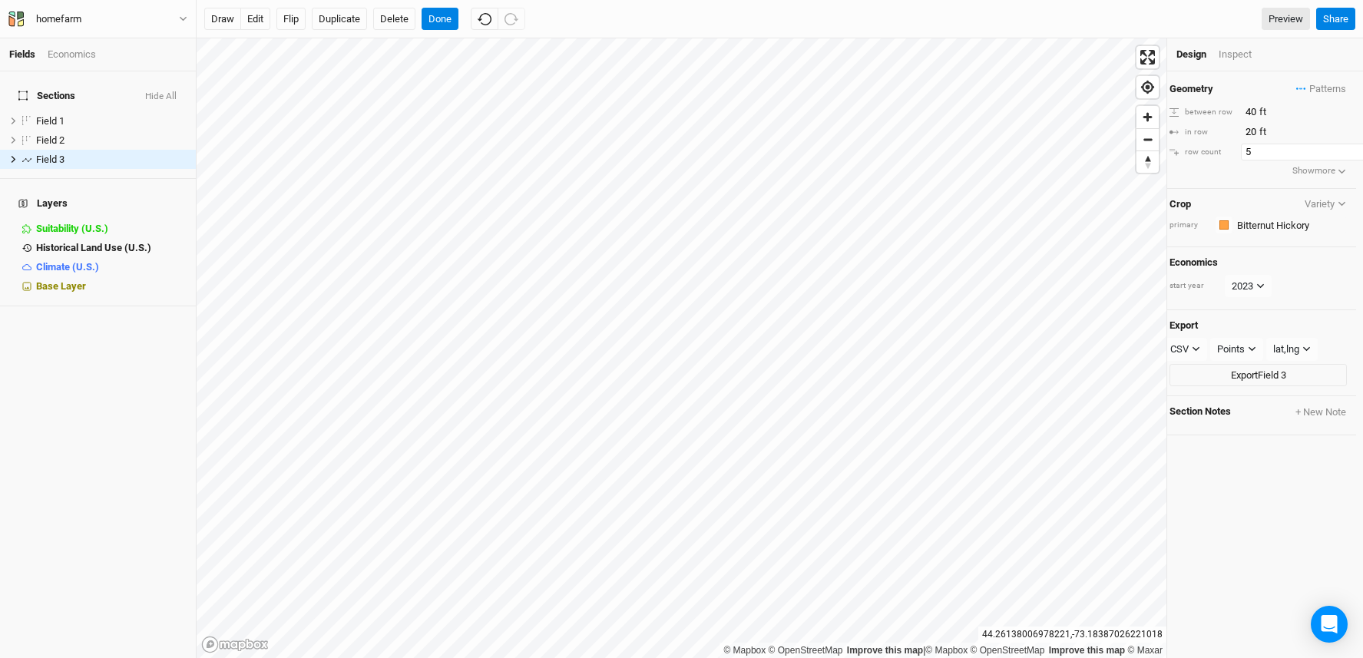
click at [1343, 156] on input "5" at bounding box center [1308, 152] width 134 height 17
click at [1343, 156] on input "4" at bounding box center [1308, 152] width 134 height 17
click at [485, 22] on icon "button" at bounding box center [485, 19] width 14 height 14
type input "9"
drag, startPoint x: 442, startPoint y: 18, endPoint x: 458, endPoint y: 35, distance: 23.4
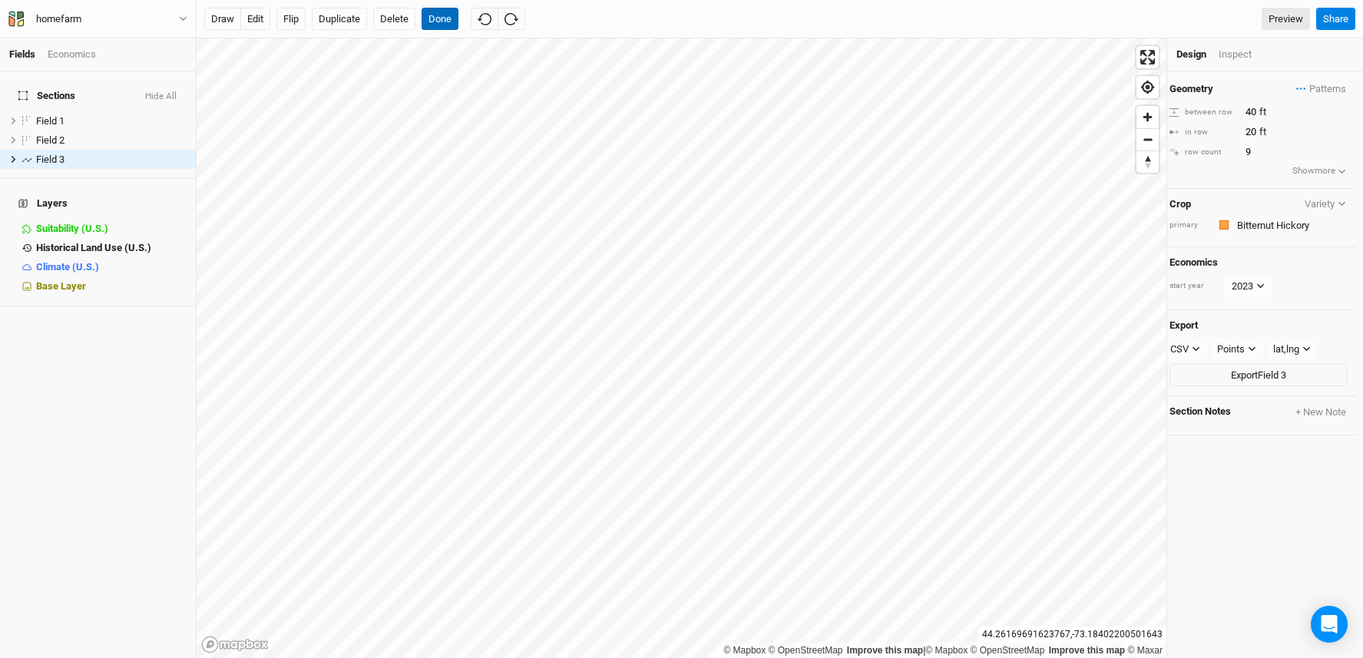
click at [442, 18] on button "Done" at bounding box center [440, 19] width 37 height 23
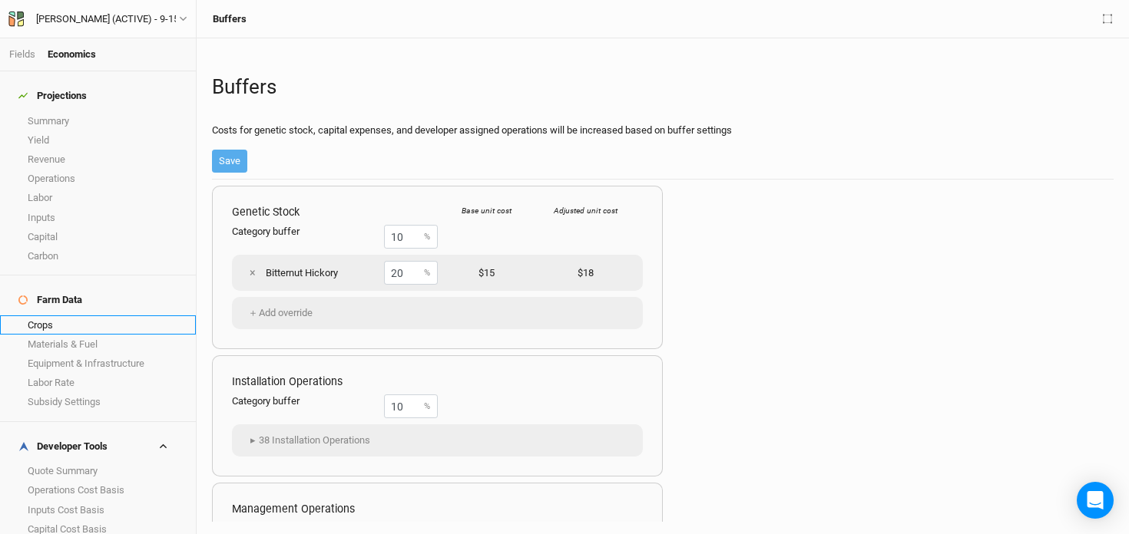
click at [68, 316] on link "Crops" at bounding box center [98, 325] width 196 height 19
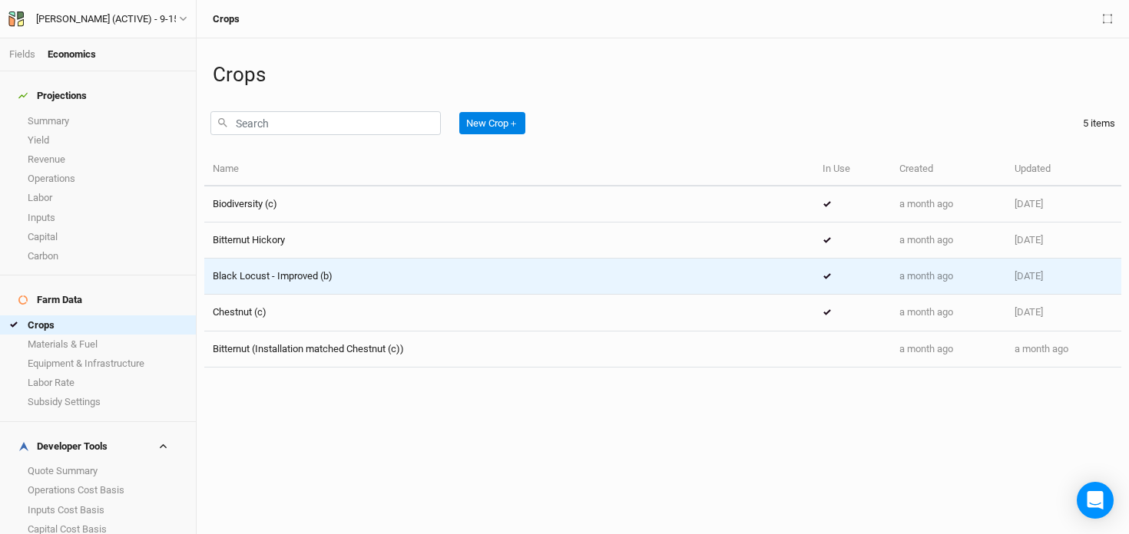
click at [307, 266] on td "Black Locust - Improved (b)" at bounding box center [509, 277] width 610 height 36
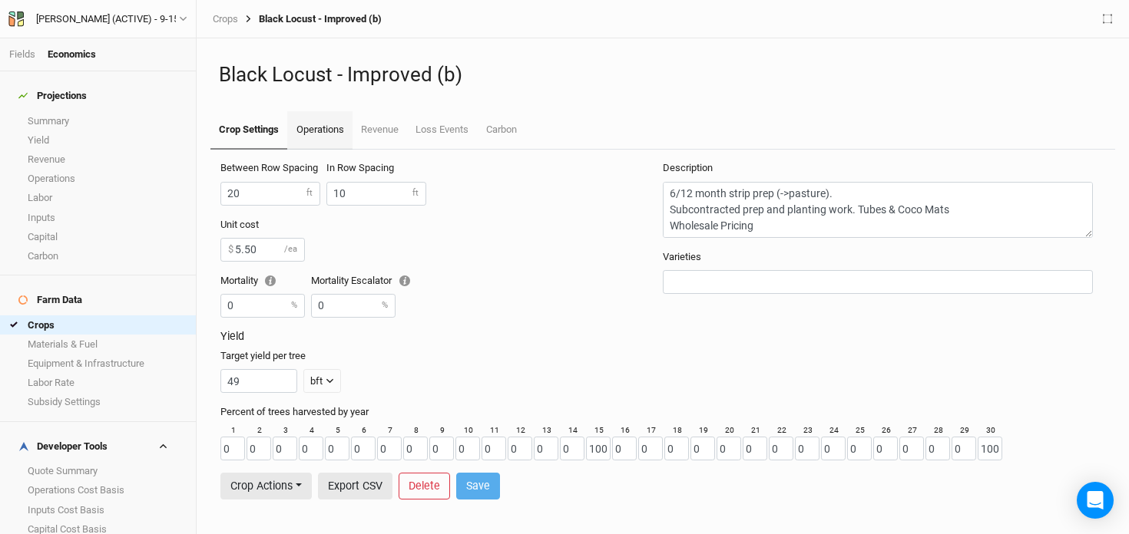
click at [315, 141] on link "Operations" at bounding box center [319, 130] width 65 height 38
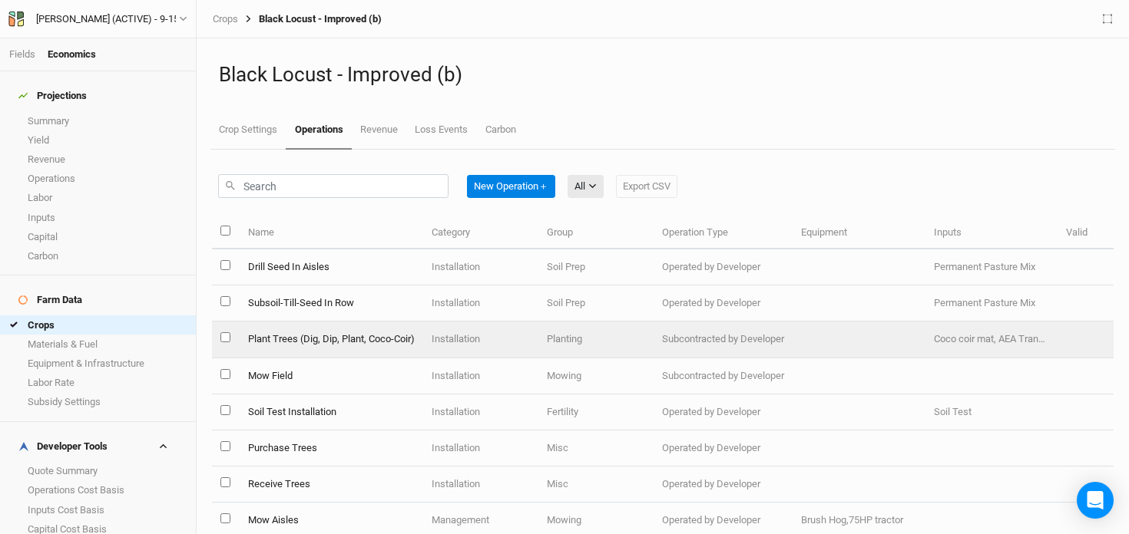
click at [297, 332] on td "Plant Trees (Dig, Dip, Plant, Coco-Coir)" at bounding box center [331, 340] width 184 height 36
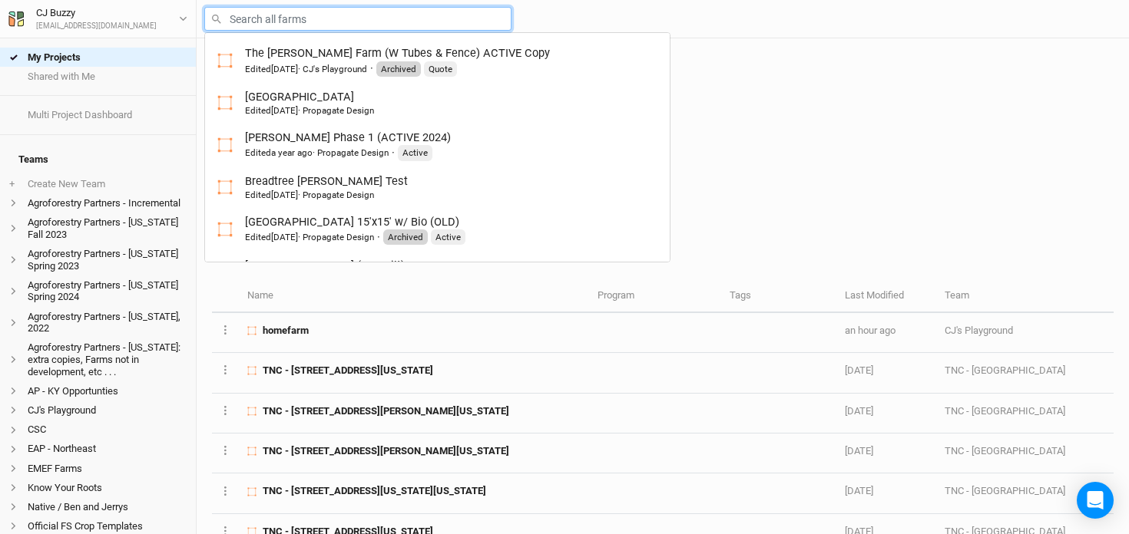
click at [260, 26] on input "text" at bounding box center [357, 19] width 307 height 24
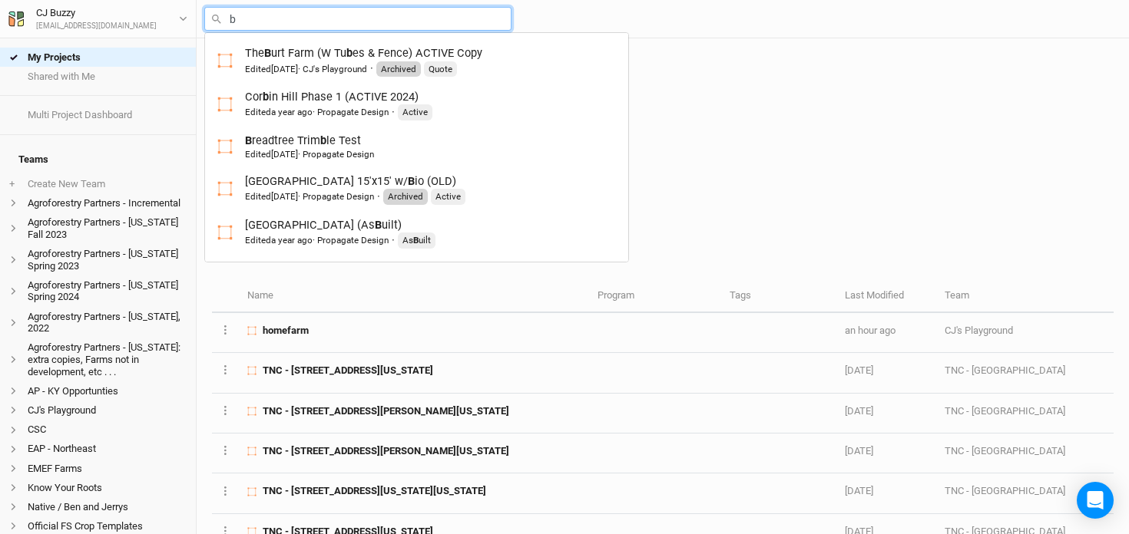
type input "br"
type input "breadtree [PERSON_NAME] Test"
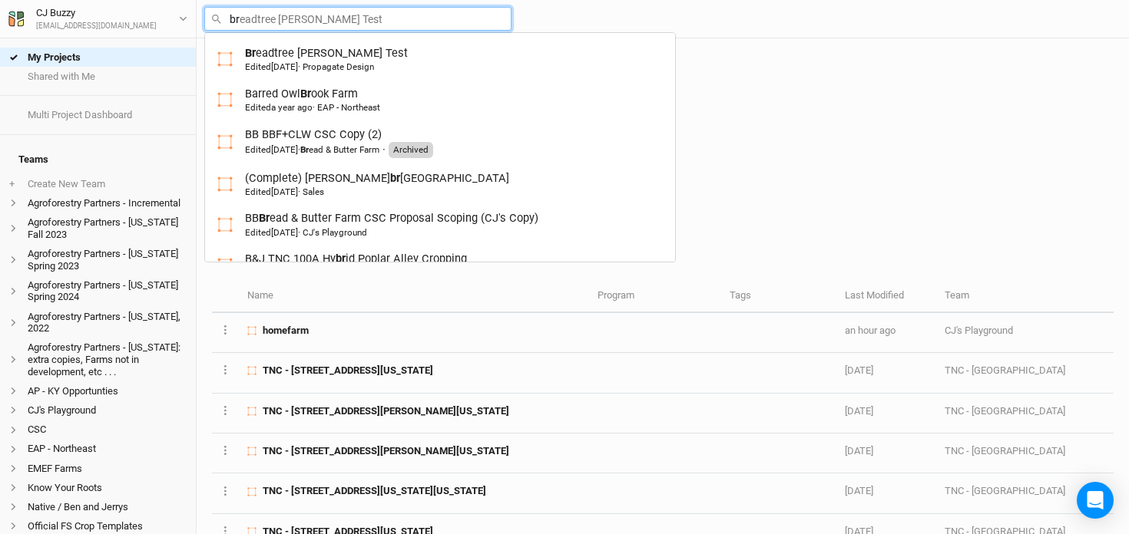
type input "bro"
type input "bron"
type input "[PERSON_NAME]"
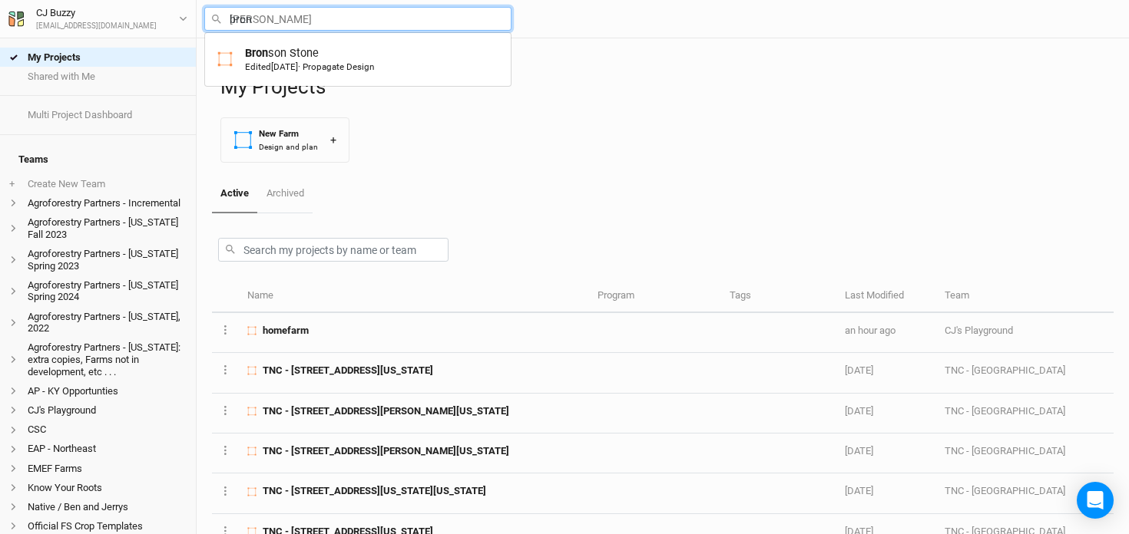
type input "brons"
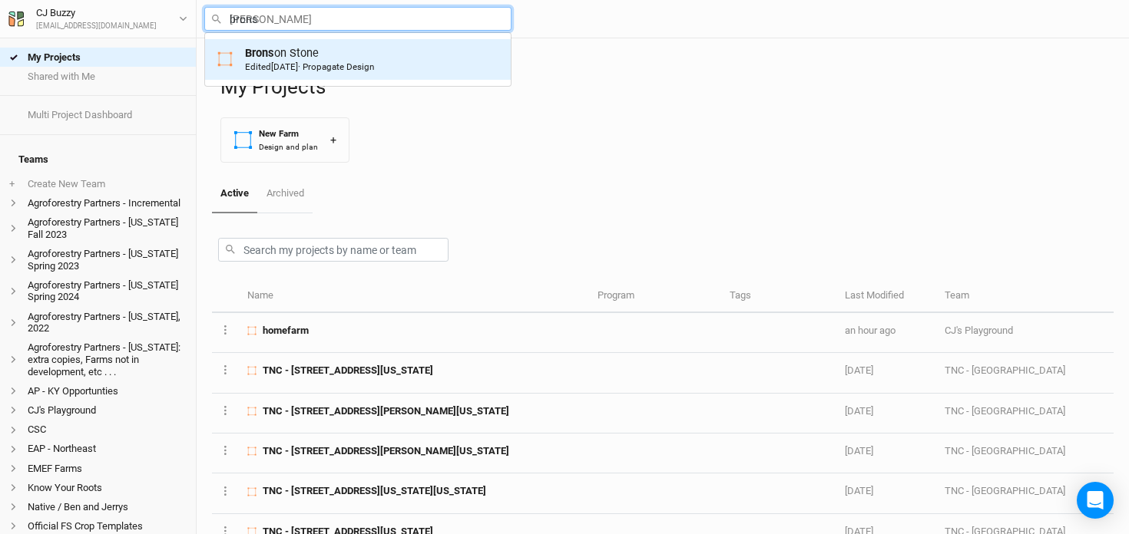
click at [290, 56] on div "Brons on Stone Edited 6 days ago · Propagate Design" at bounding box center [309, 59] width 129 height 28
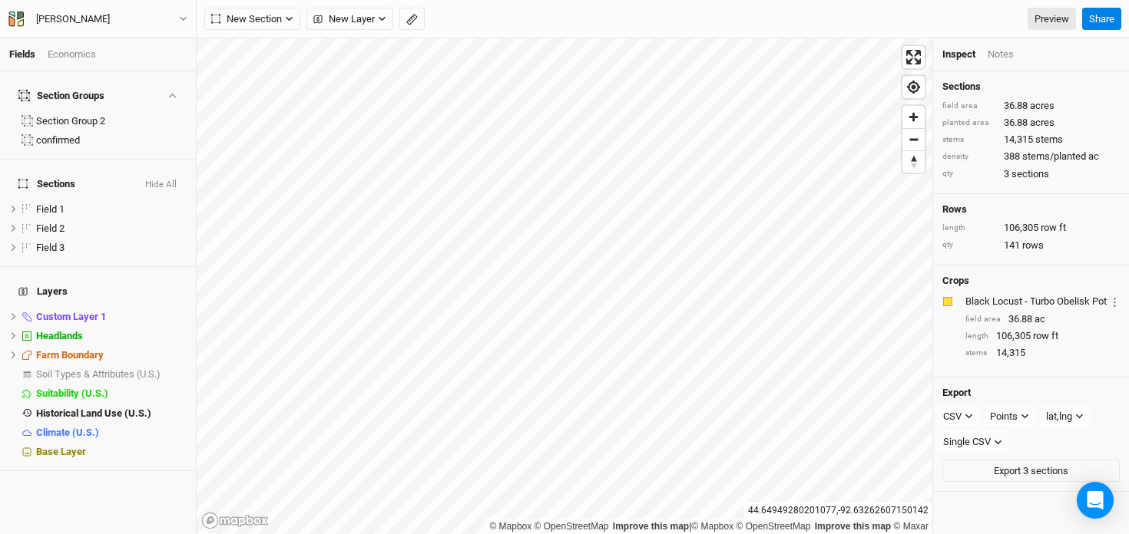
click at [62, 56] on div "Economics" at bounding box center [72, 55] width 48 height 14
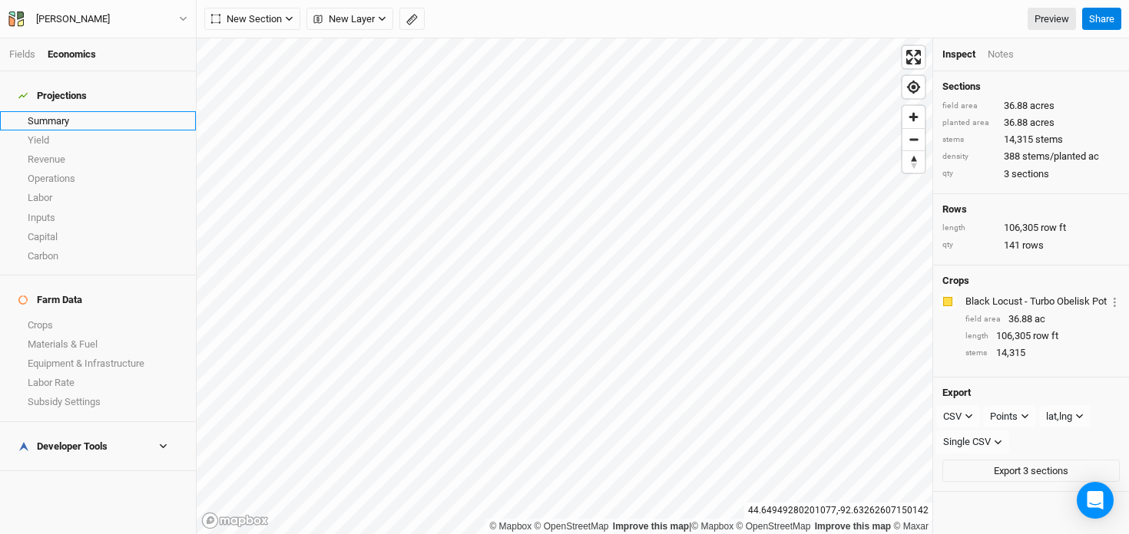
click at [58, 111] on link "Summary" at bounding box center [98, 120] width 196 height 19
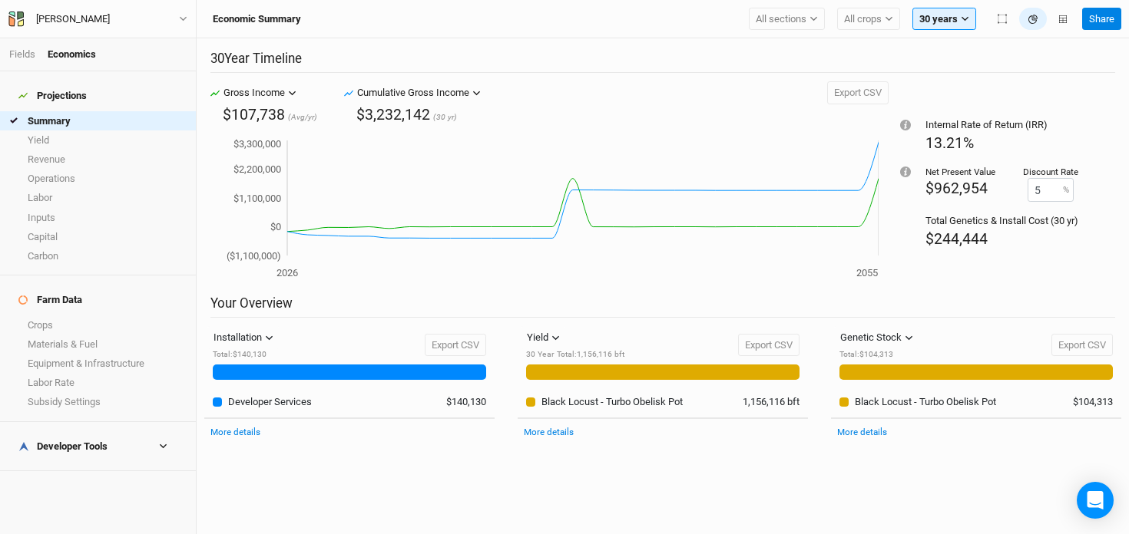
click at [123, 432] on h4 "Developer Tools" at bounding box center [97, 447] width 177 height 31
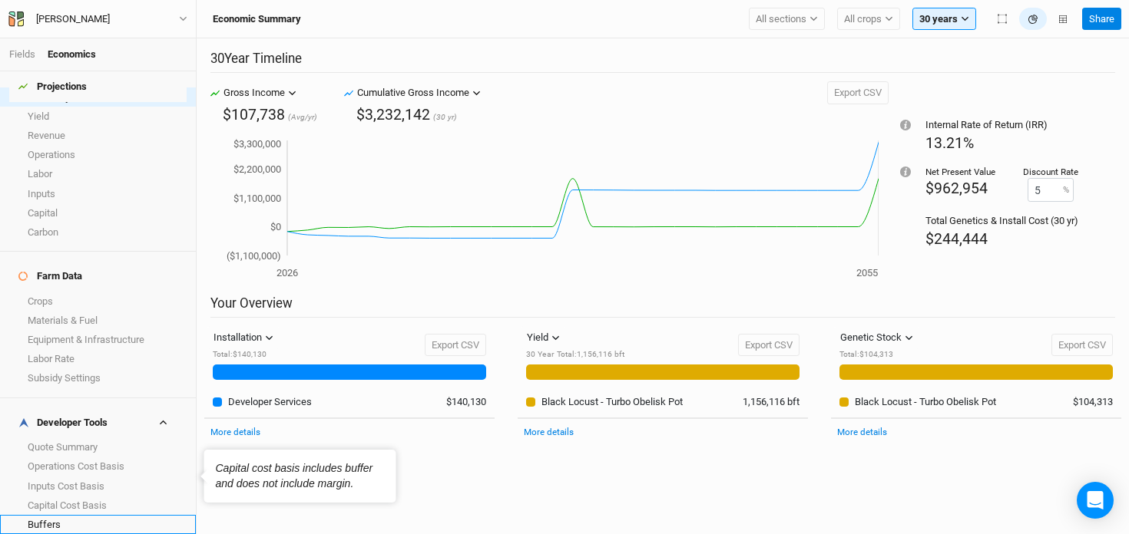
click at [98, 515] on link "Buffers" at bounding box center [98, 524] width 196 height 19
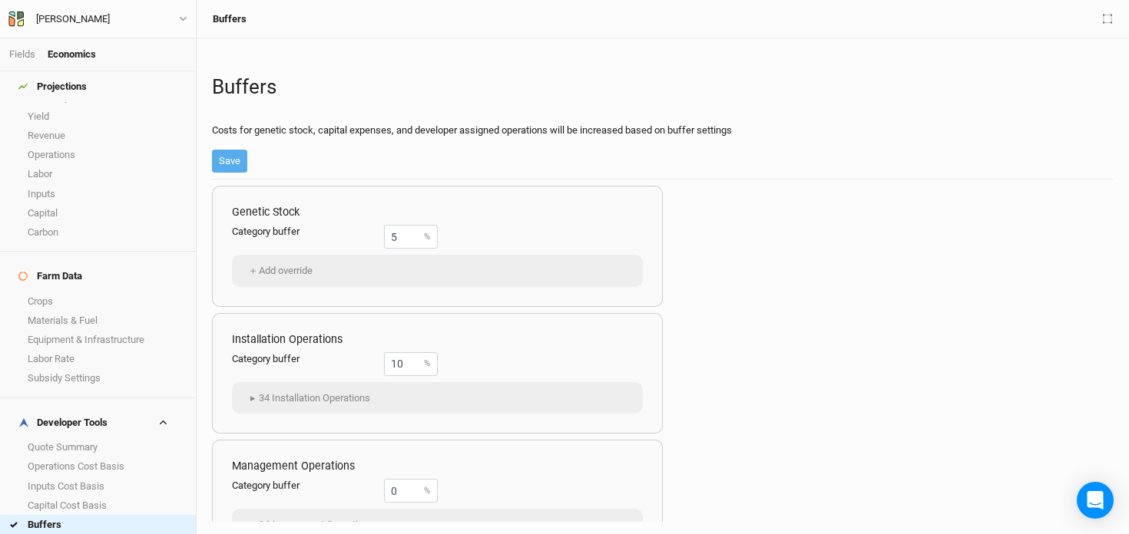
click at [98, 534] on link "Margins" at bounding box center [98, 543] width 196 height 19
click at [111, 515] on link "Buffers" at bounding box center [98, 524] width 196 height 19
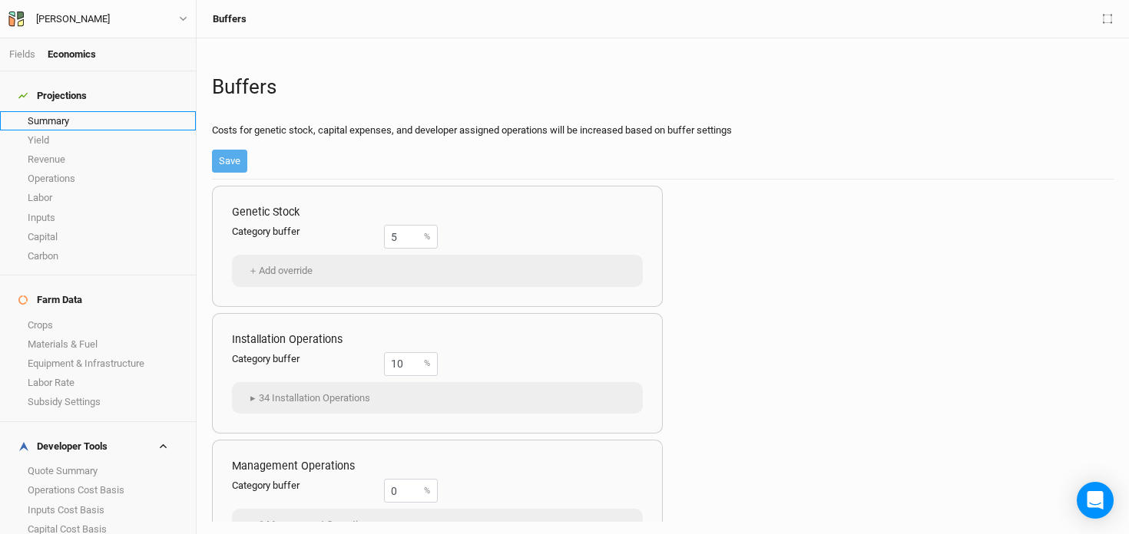
click at [77, 111] on link "Summary" at bounding box center [98, 120] width 196 height 19
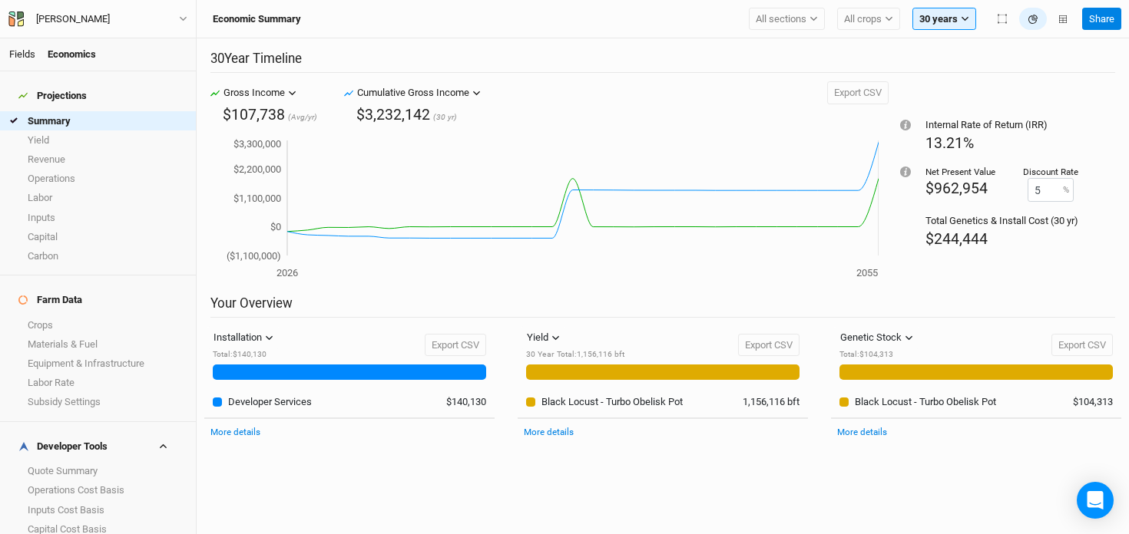
click at [28, 55] on link "Fields" at bounding box center [22, 54] width 26 height 12
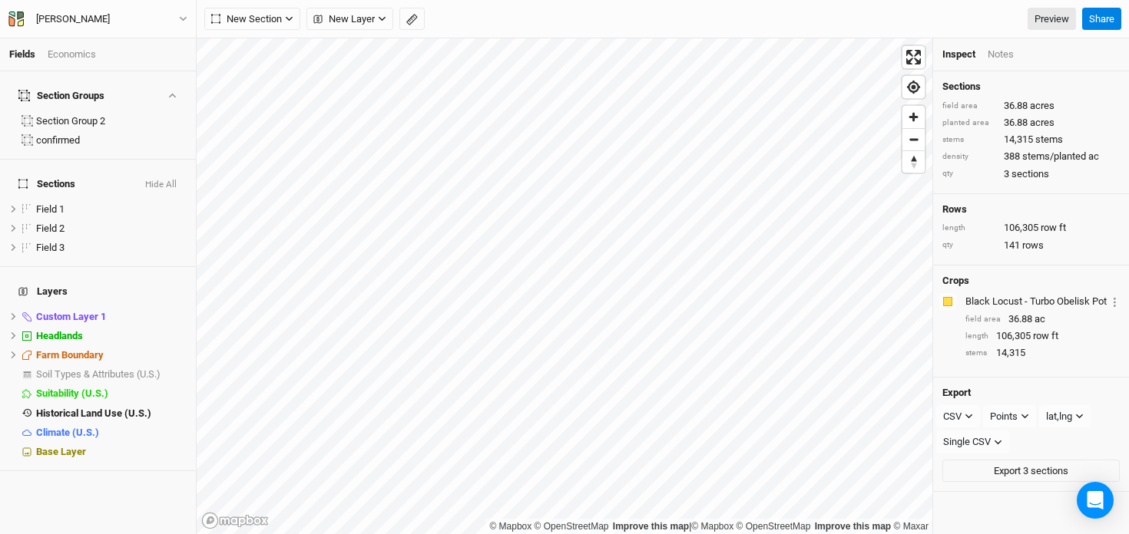
click at [69, 54] on div "Economics" at bounding box center [72, 55] width 48 height 14
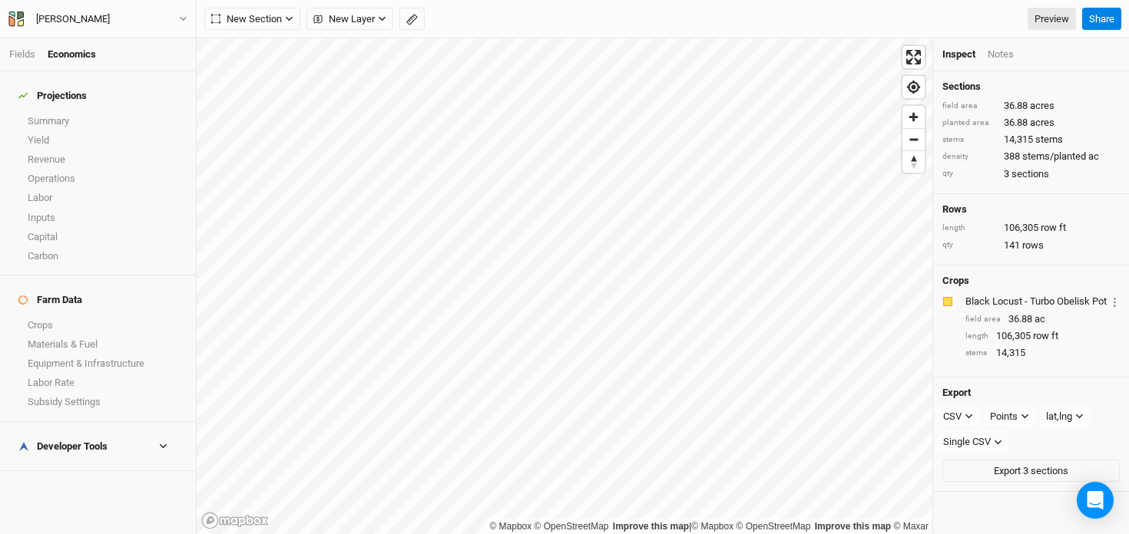
click at [89, 432] on h4 "Developer Tools" at bounding box center [97, 447] width 177 height 31
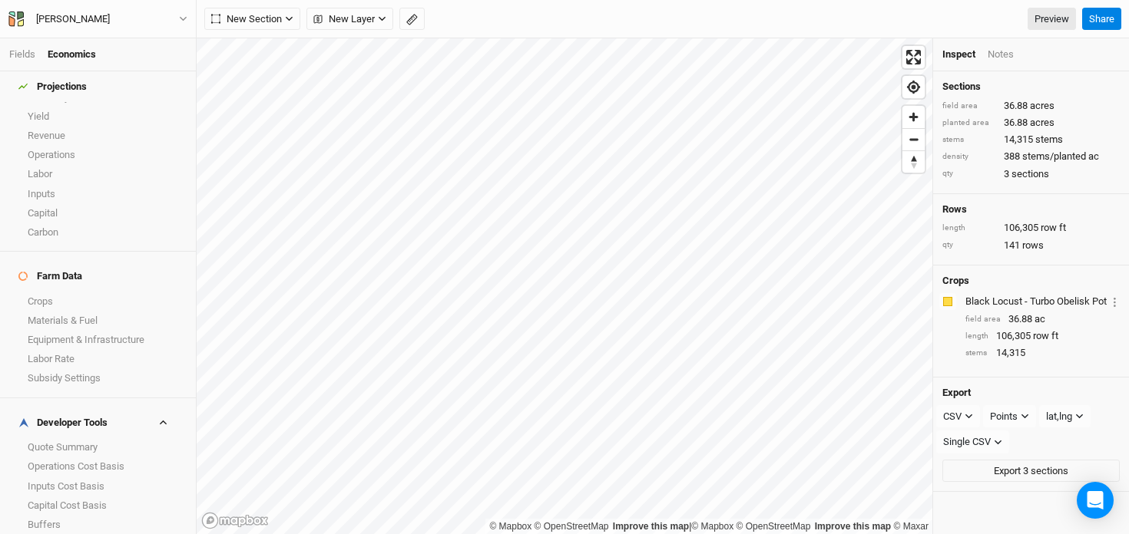
click at [79, 534] on link "Margins" at bounding box center [98, 543] width 196 height 19
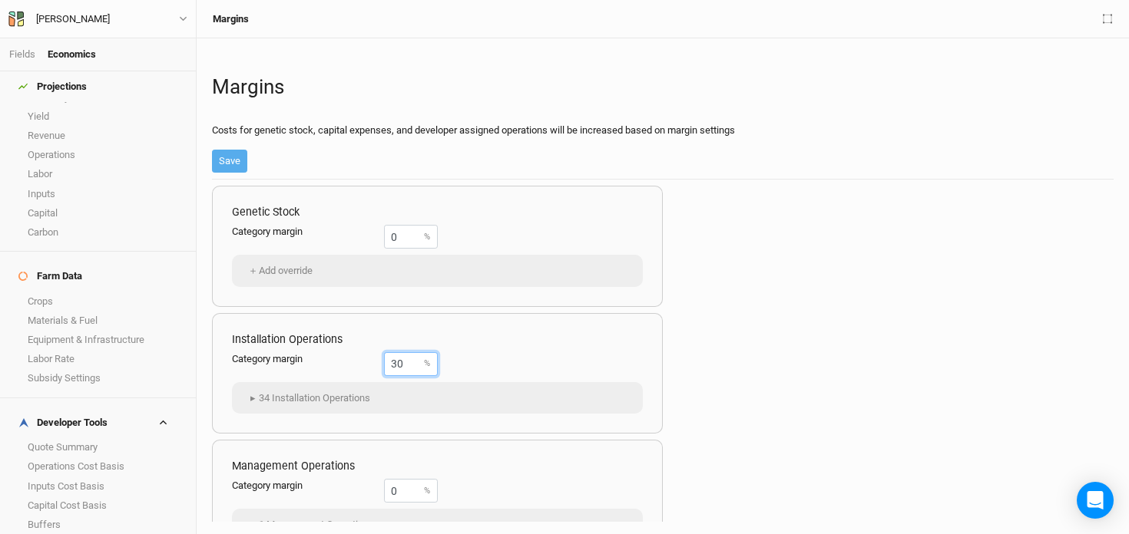
drag, startPoint x: 411, startPoint y: 356, endPoint x: 319, endPoint y: 345, distance: 92.1
click at [319, 345] on div "Installation Operations Category margin 30 % ▸ 34 Installation Operations Biodi…" at bounding box center [437, 373] width 451 height 121
drag, startPoint x: 411, startPoint y: 370, endPoint x: 395, endPoint y: 370, distance: 16.1
click at [395, 370] on input "30" at bounding box center [411, 364] width 54 height 24
type input "35"
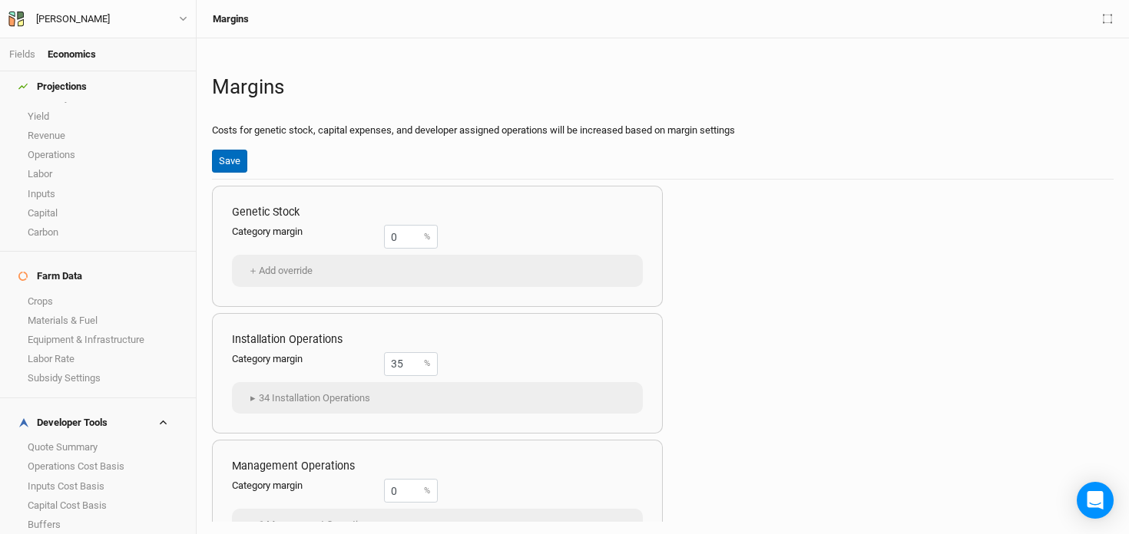
click at [237, 169] on button "Save" at bounding box center [229, 161] width 35 height 23
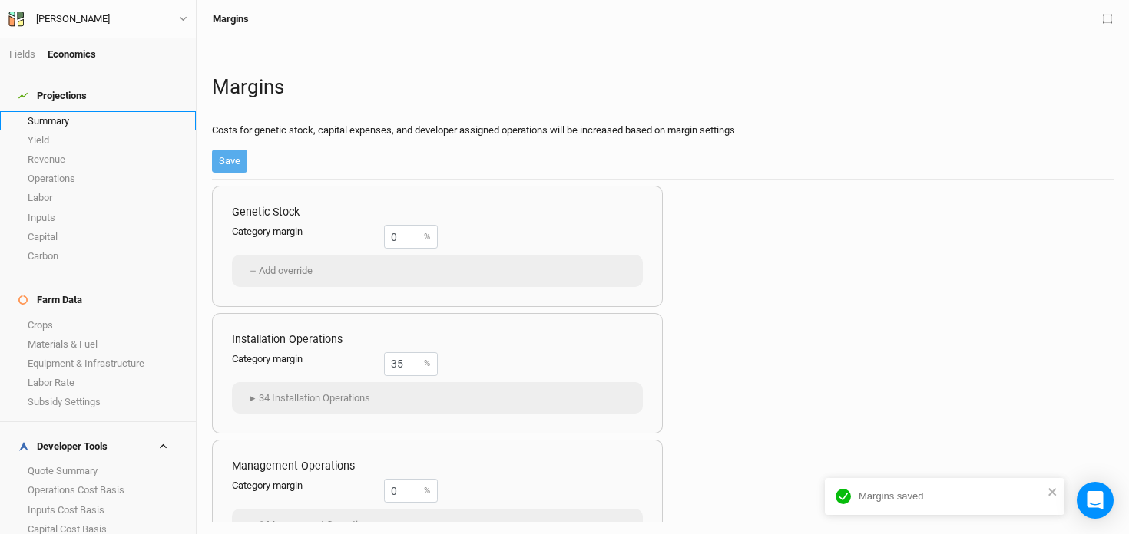
click at [60, 115] on link "Summary" at bounding box center [98, 120] width 196 height 19
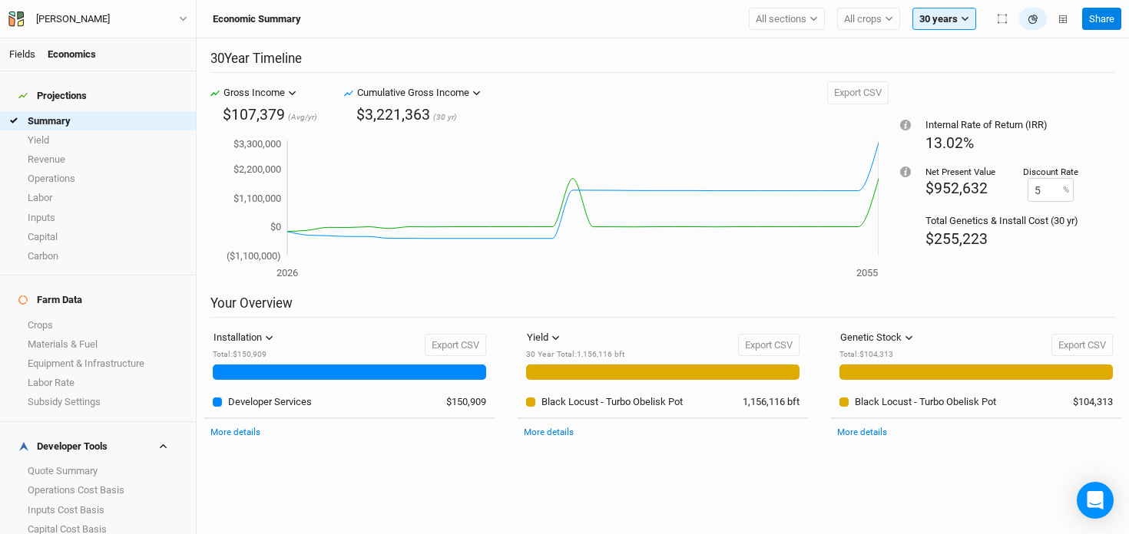
click at [20, 52] on link "Fields" at bounding box center [22, 54] width 26 height 12
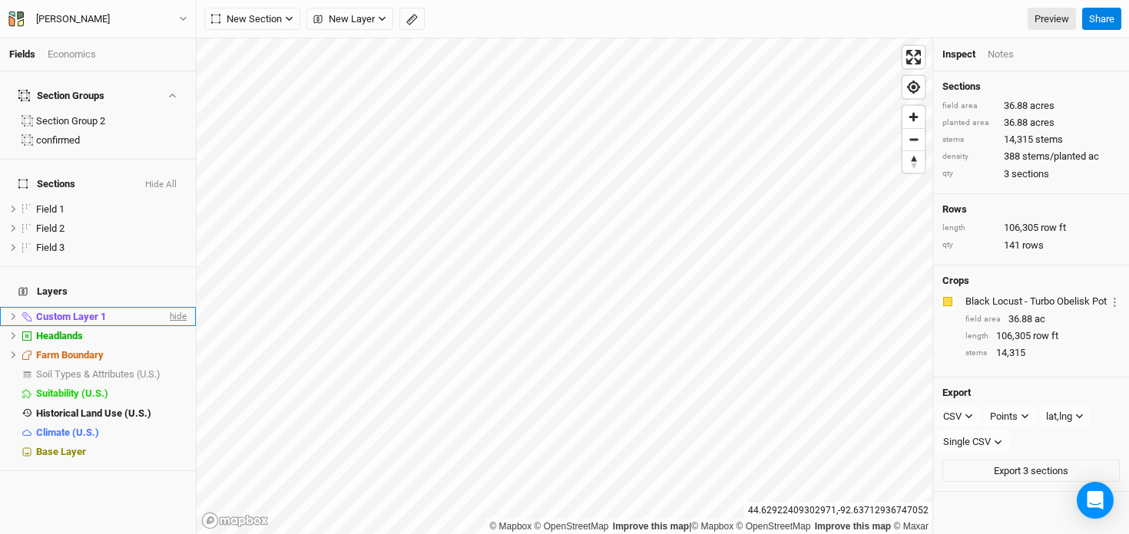
click at [174, 307] on span "hide" at bounding box center [177, 316] width 20 height 19
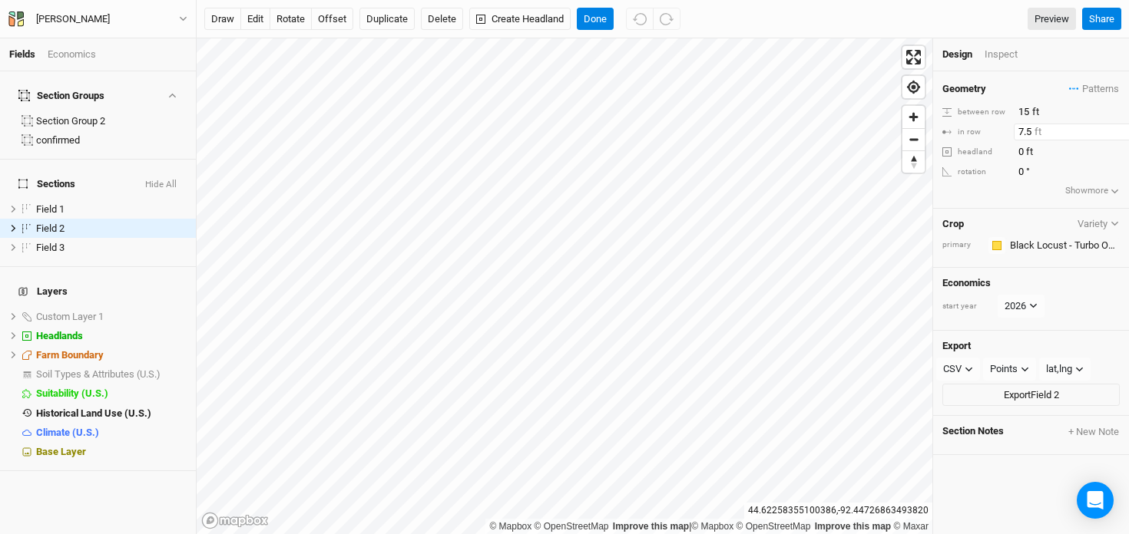
drag, startPoint x: 1034, startPoint y: 136, endPoint x: 965, endPoint y: 123, distance: 69.6
click at [965, 124] on div "in row 7.5 ft" at bounding box center [1030, 132] width 177 height 17
type input "10"
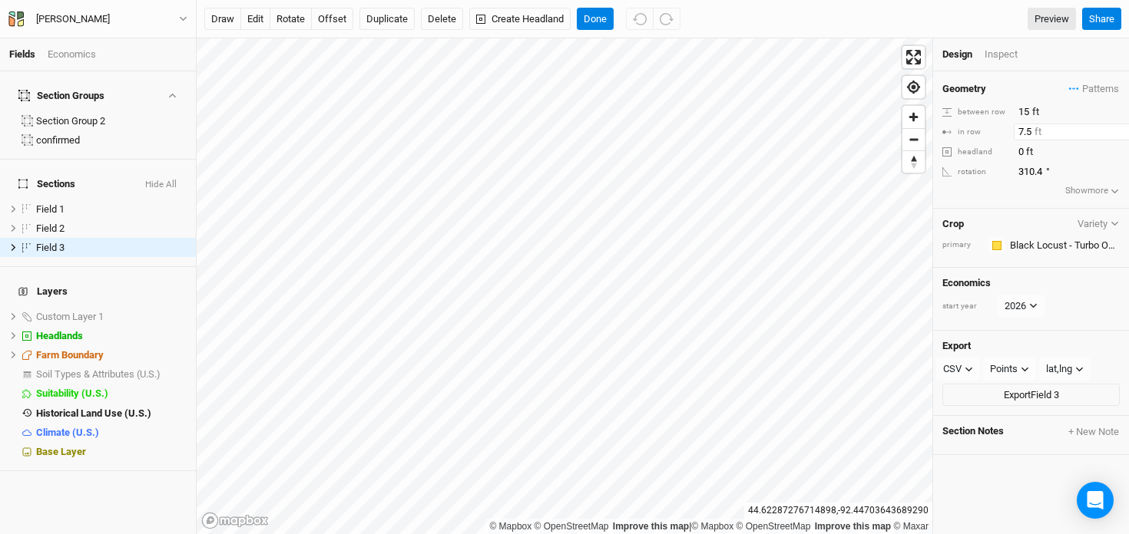
click at [1027, 133] on input "7.5" at bounding box center [1081, 132] width 134 height 17
drag, startPoint x: 1033, startPoint y: 133, endPoint x: 934, endPoint y: 121, distance: 99.8
click at [934, 121] on div "Geometry Patterns ＋ New in-row pattern between row 15 ft in row 7.5 ft headland…" at bounding box center [1031, 139] width 196 height 137
type input "10"
click at [591, 14] on button "Done" at bounding box center [595, 19] width 37 height 23
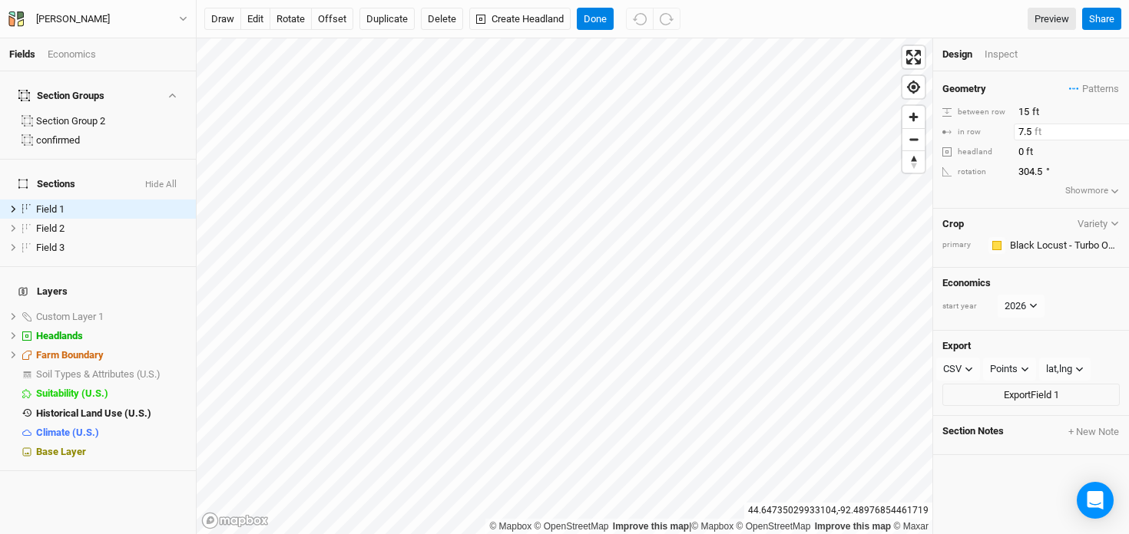
click at [930, 110] on div "© Mapbox © OpenStreetMap Improve this map | © Mapbox © OpenStreetMap Improve th…" at bounding box center [663, 286] width 932 height 496
type input "10"
click at [594, 17] on button "Done" at bounding box center [595, 19] width 37 height 23
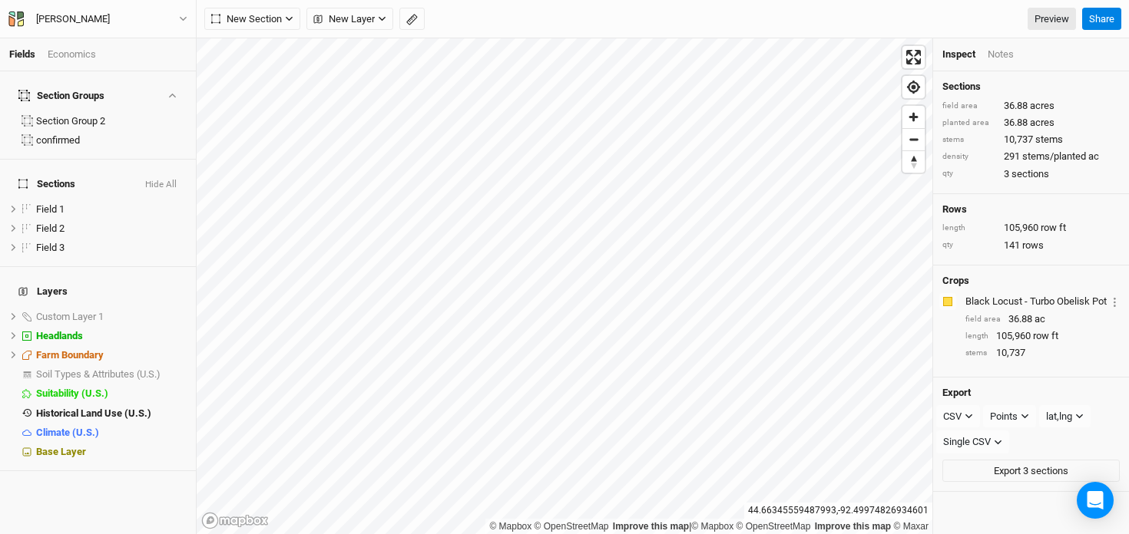
click at [84, 48] on div "Economics" at bounding box center [72, 55] width 48 height 14
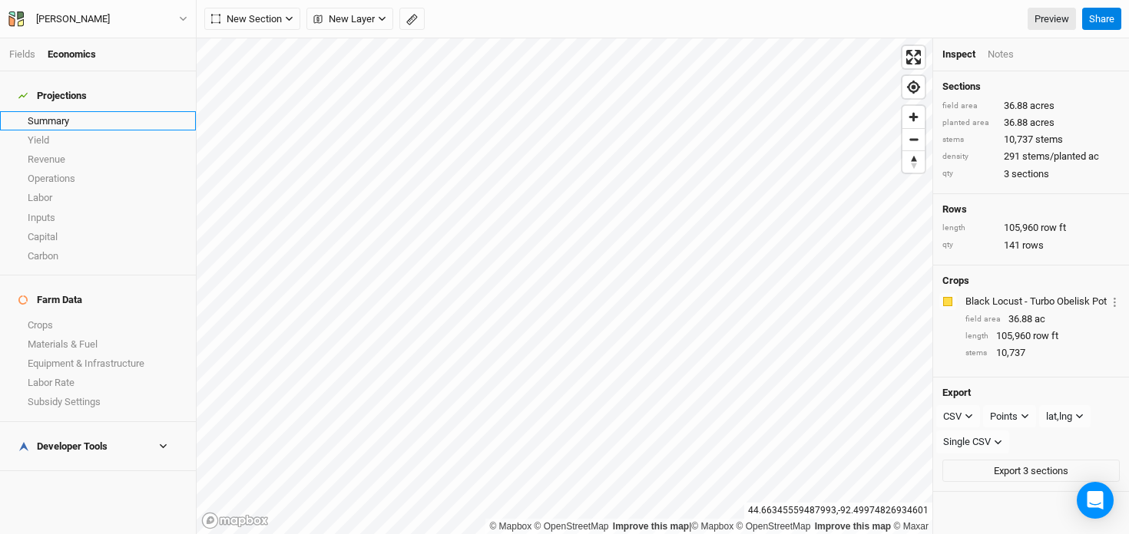
click at [67, 111] on link "Summary" at bounding box center [98, 120] width 196 height 19
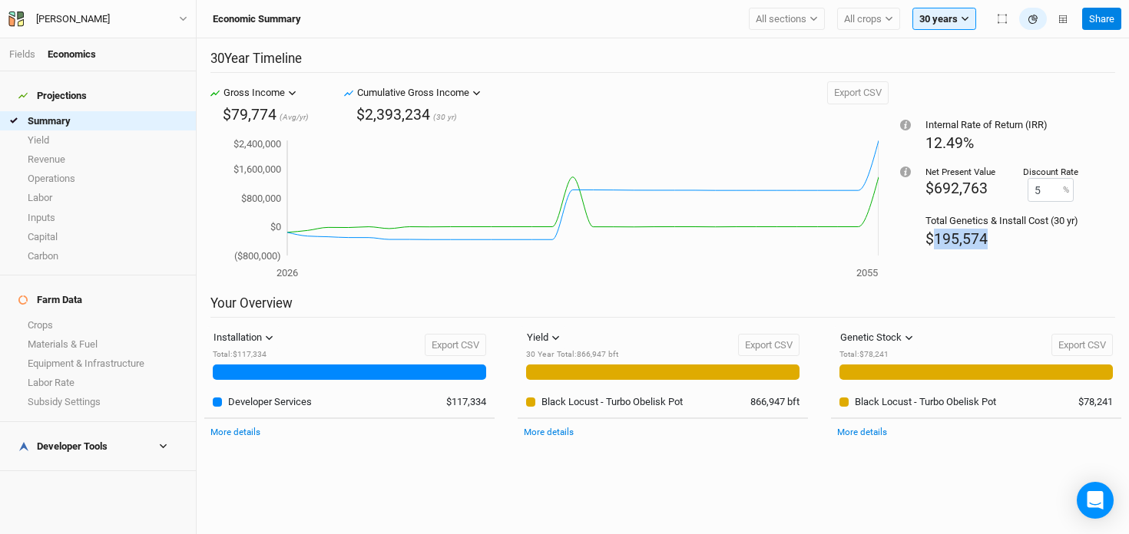
drag, startPoint x: 996, startPoint y: 242, endPoint x: 929, endPoint y: 239, distance: 66.9
click at [929, 239] on div "$195,574" at bounding box center [1001, 239] width 153 height 21
click at [929, 239] on span "$195,574" at bounding box center [956, 239] width 62 height 18
drag, startPoint x: 993, startPoint y: 244, endPoint x: 933, endPoint y: 244, distance: 59.9
click at [933, 244] on div "$195,574" at bounding box center [1001, 239] width 153 height 21
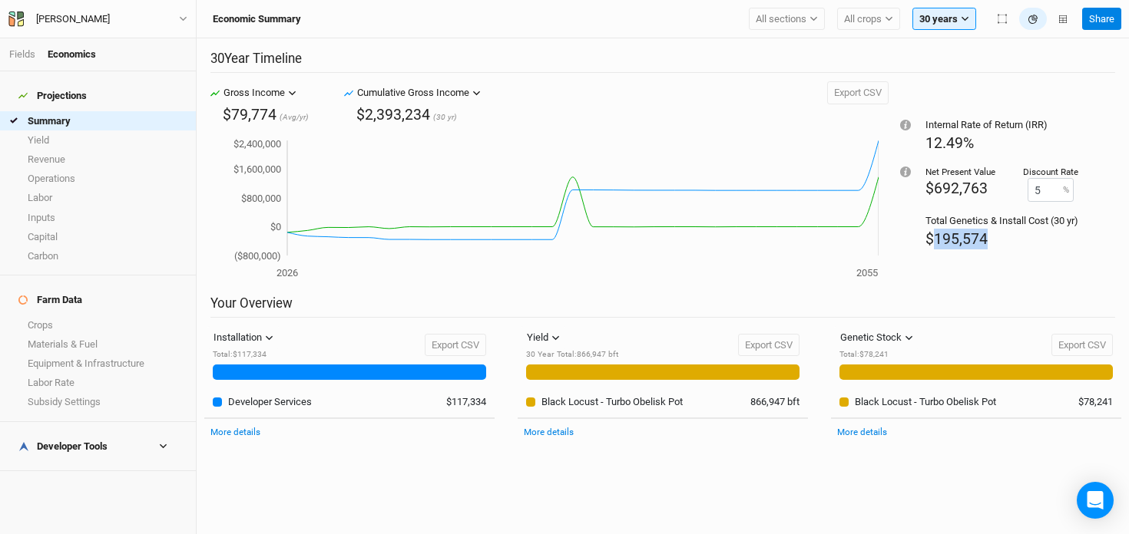
copy span "195,574"
click at [914, 290] on div "Internal Rate of Return (IRR) 12.49% Net Present Value $692,763 Discount Rate 5…" at bounding box center [1001, 187] width 227 height 213
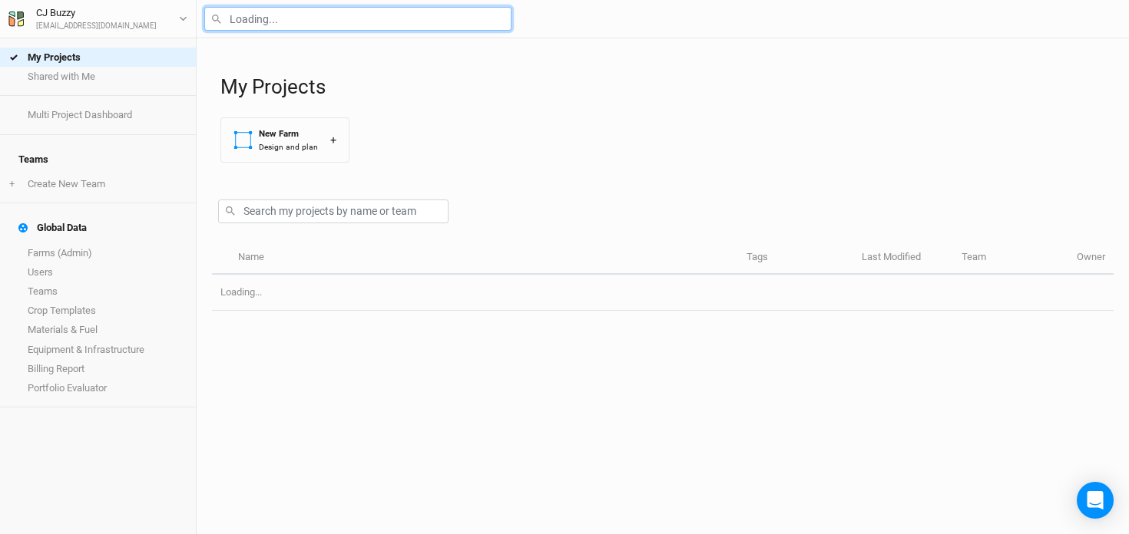
click at [320, 26] on input "text" at bounding box center [357, 19] width 307 height 24
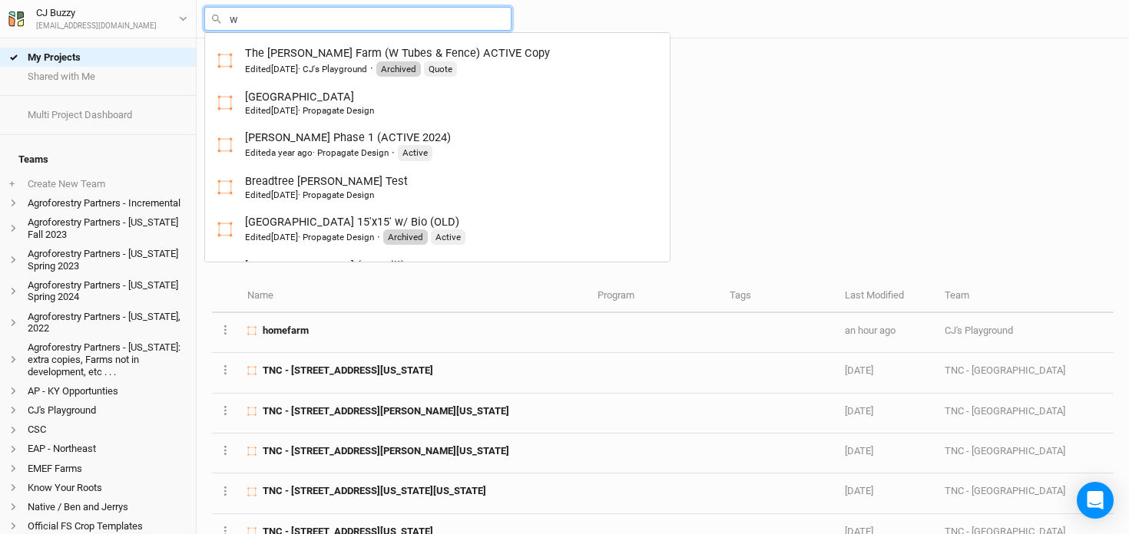
type input "wa"
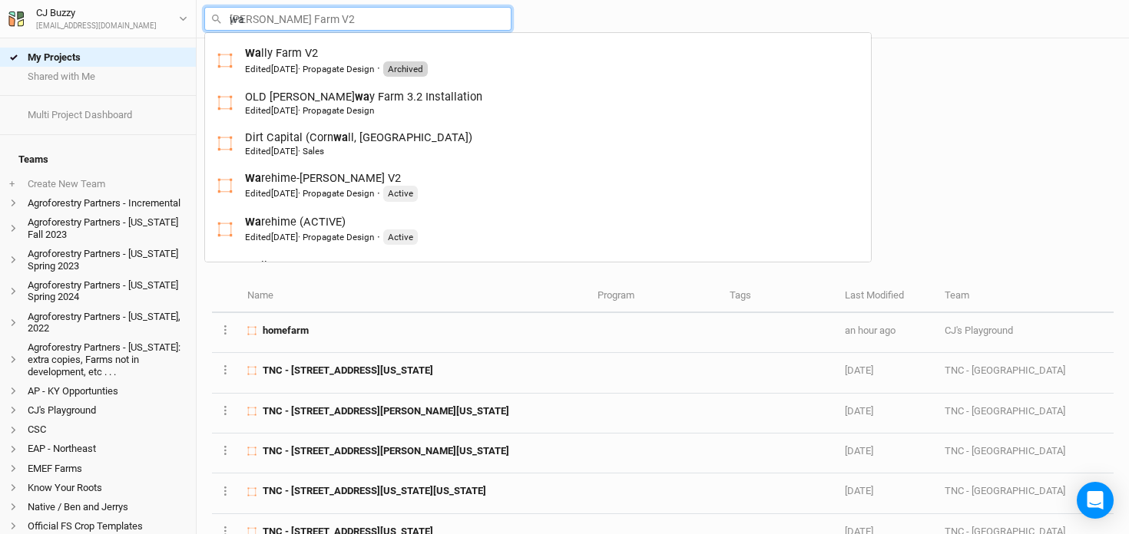
type input "[PERSON_NAME] Farm V2"
type input "war"
type input "[PERSON_NAME]-[PERSON_NAME] V2"
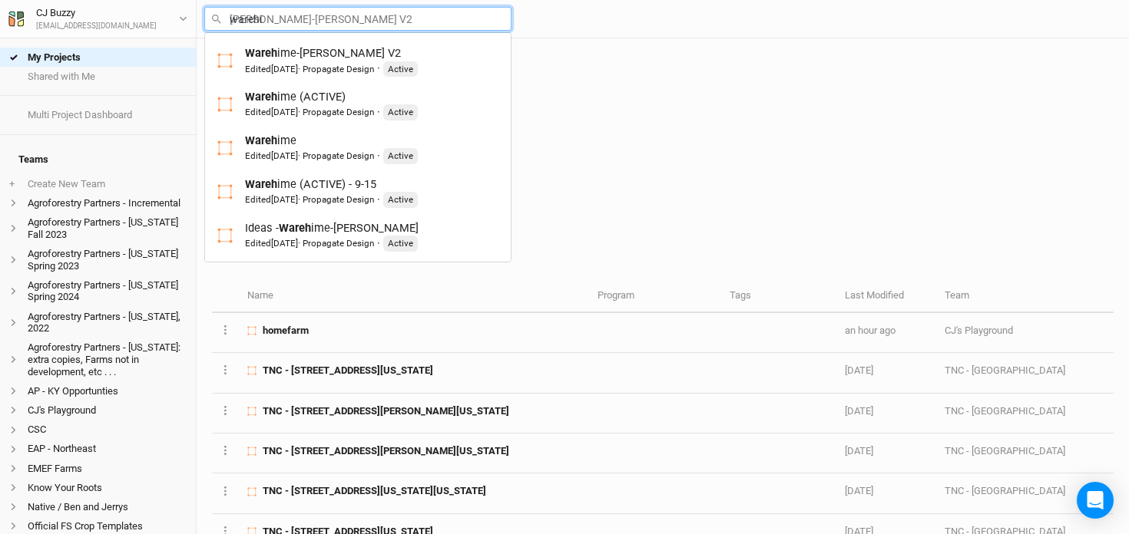
type input "warehim"
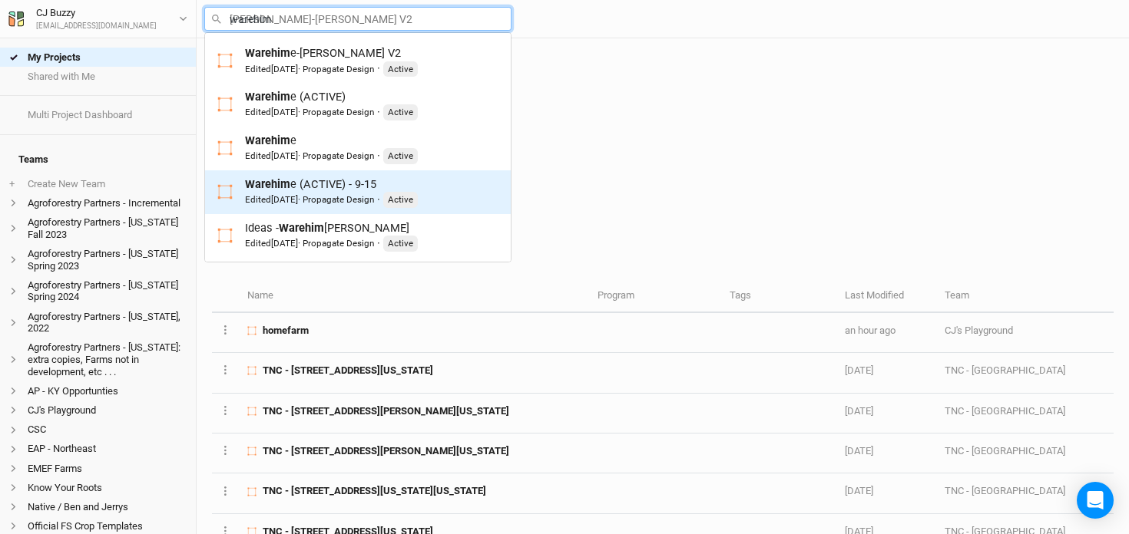
click at [362, 193] on div "Edited [DATE] · Propagate Design · Active" at bounding box center [331, 199] width 173 height 15
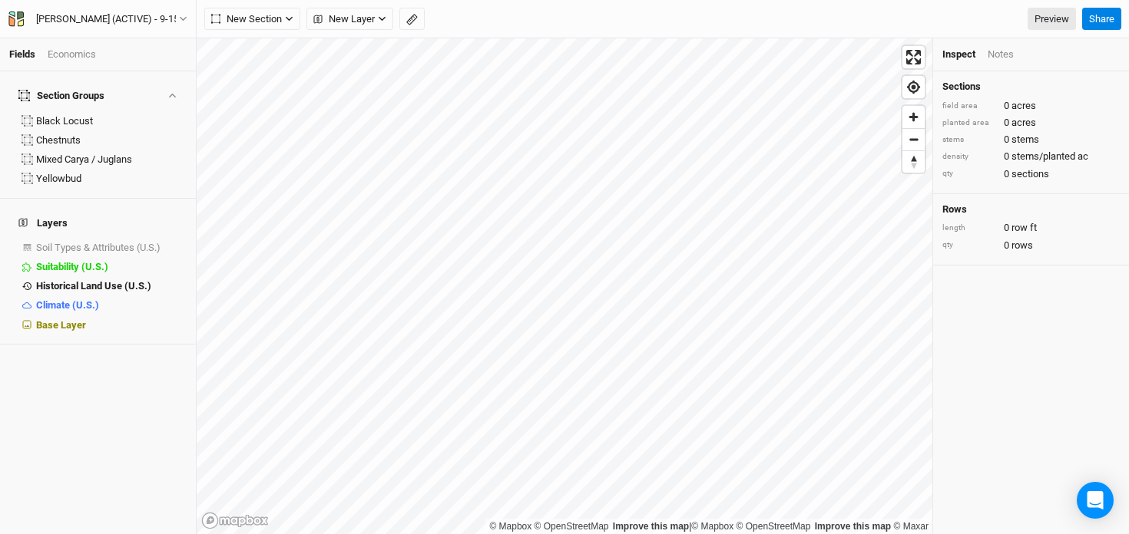
click at [81, 48] on div "Economics" at bounding box center [72, 55] width 48 height 14
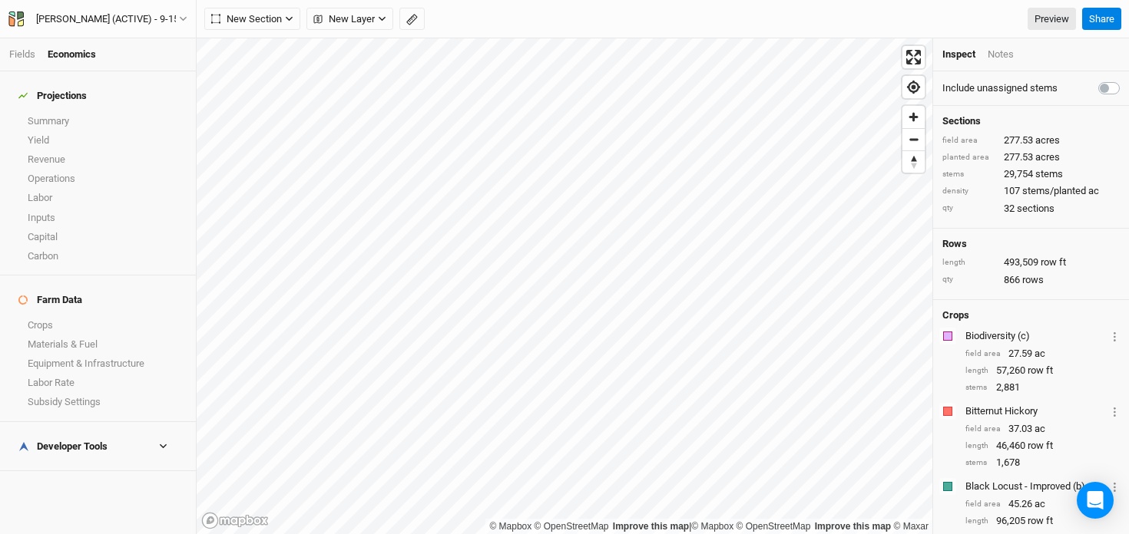
click at [71, 441] on div "Developer Tools" at bounding box center [62, 447] width 89 height 12
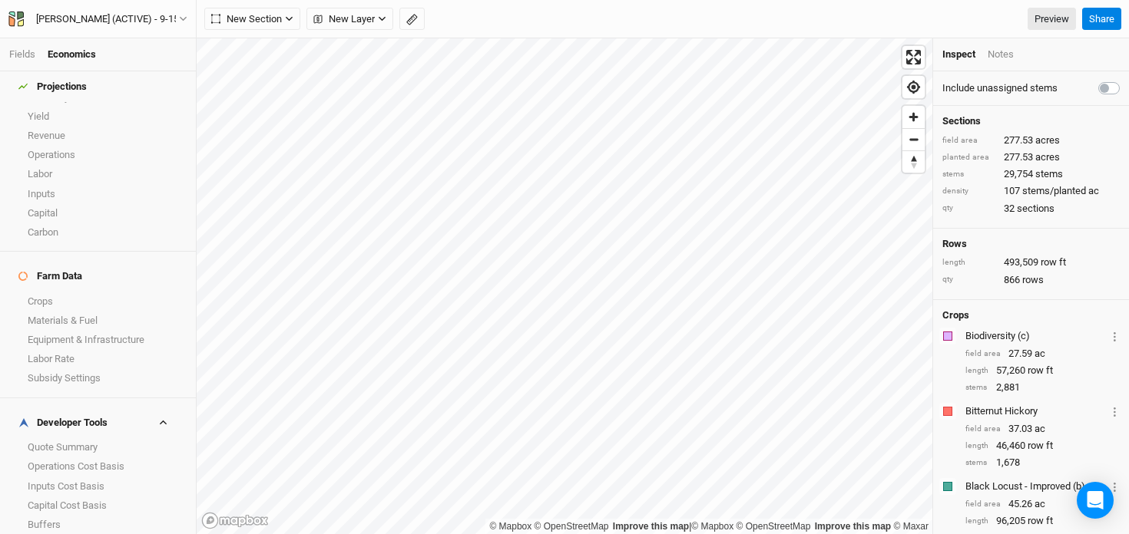
click at [57, 534] on link "Margins" at bounding box center [98, 543] width 196 height 19
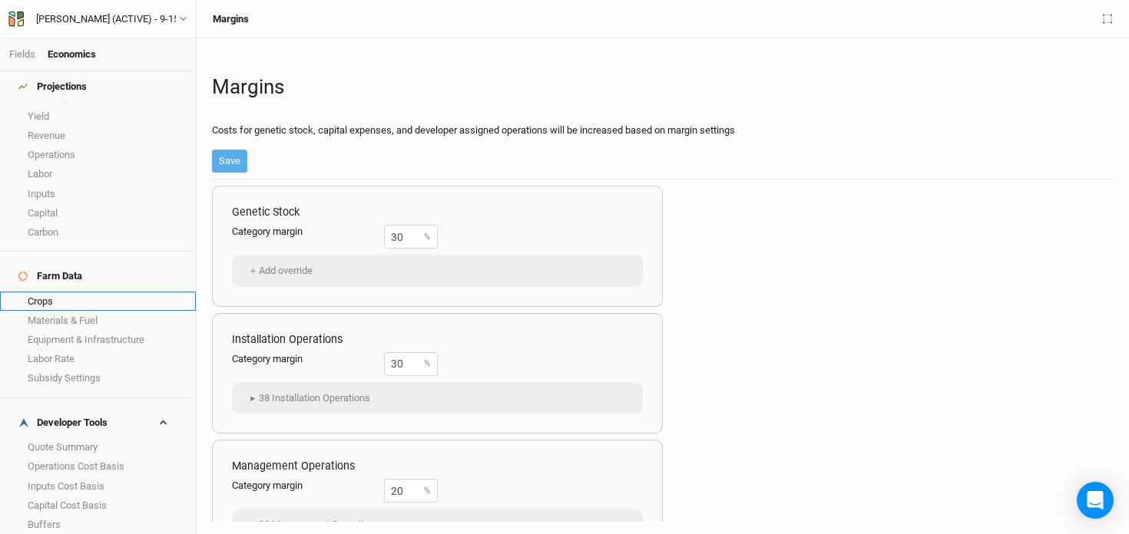
click at [87, 292] on link "Crops" at bounding box center [98, 301] width 196 height 19
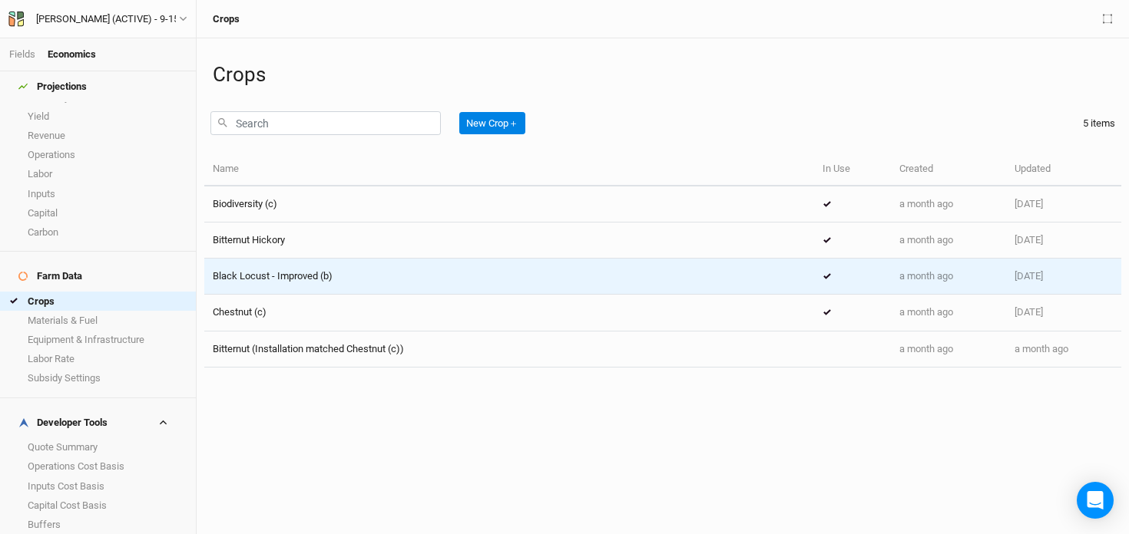
click at [281, 277] on span "Black Locust - Improved (b)" at bounding box center [273, 276] width 120 height 12
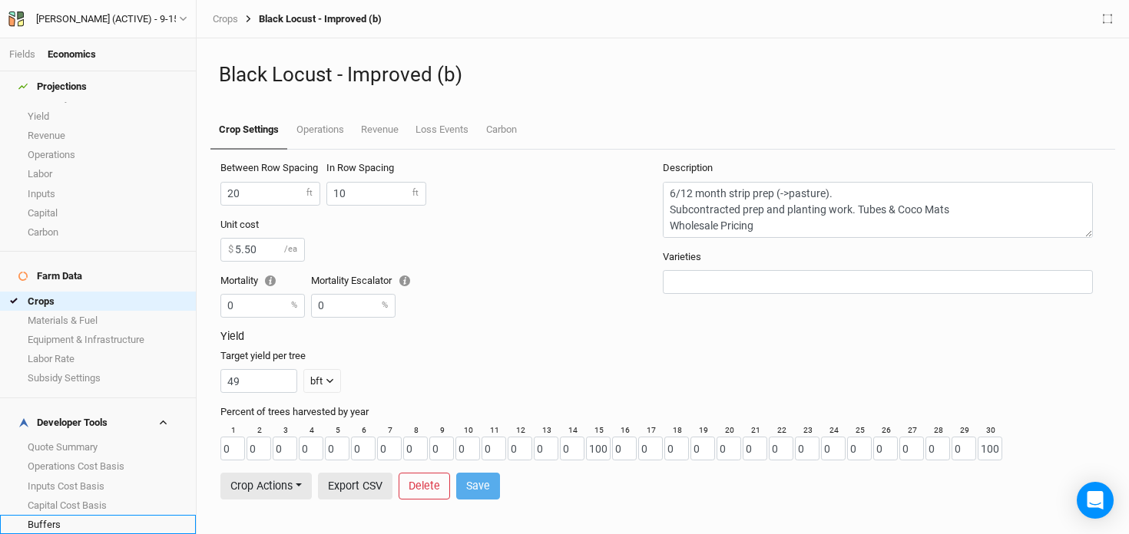
click at [99, 515] on link "Buffers" at bounding box center [98, 524] width 196 height 19
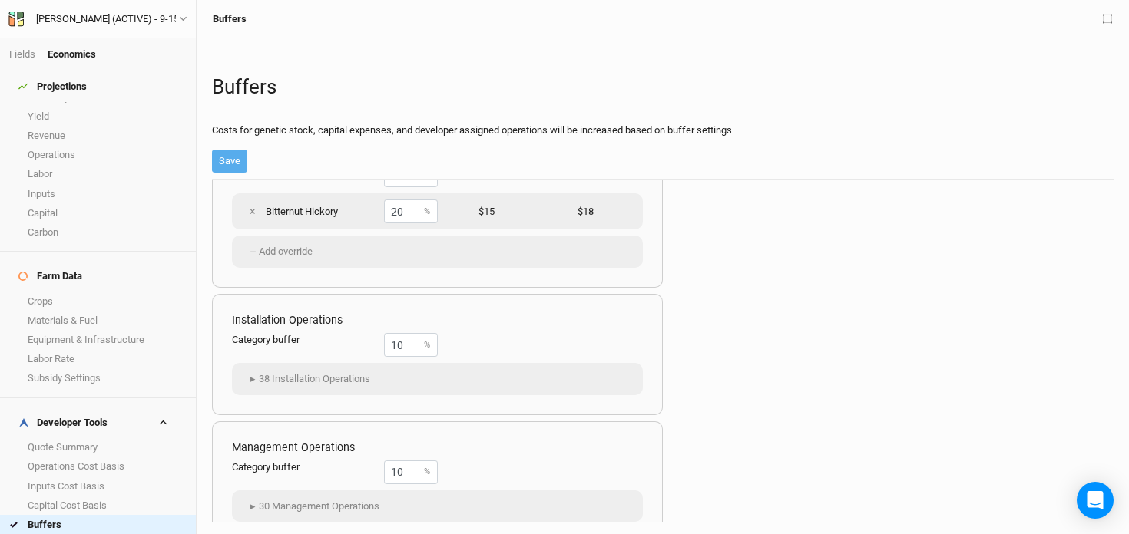
scroll to position [62, 0]
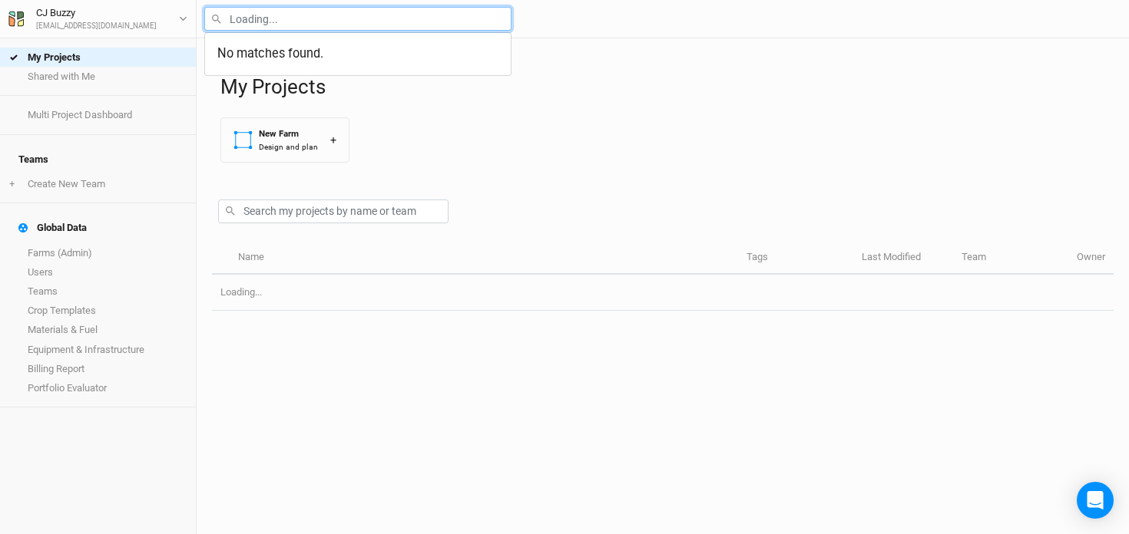
click at [338, 18] on input "text" at bounding box center [357, 19] width 307 height 24
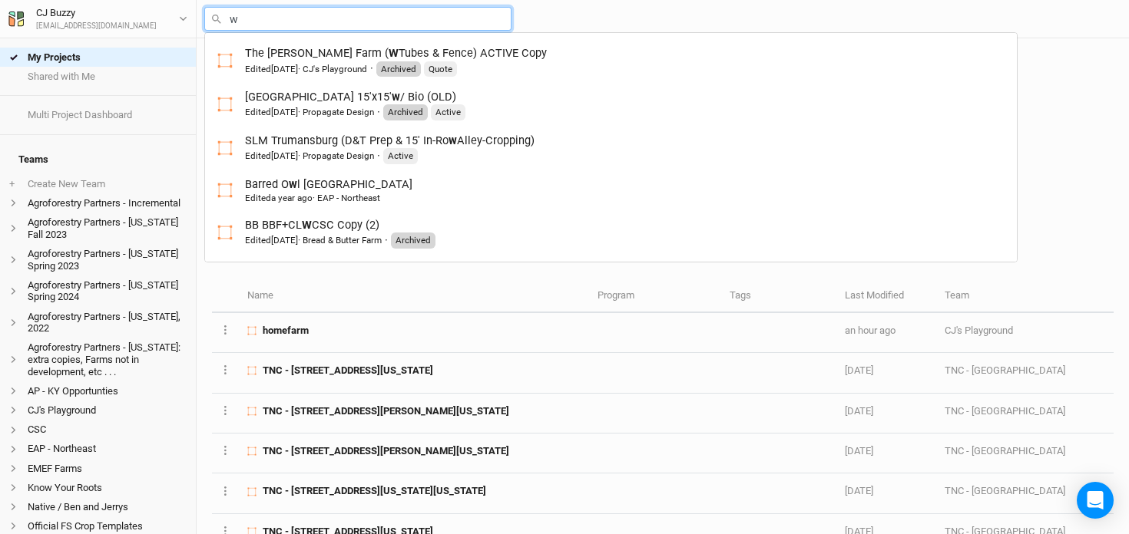
type input "wa"
type input "[PERSON_NAME] Farm V2"
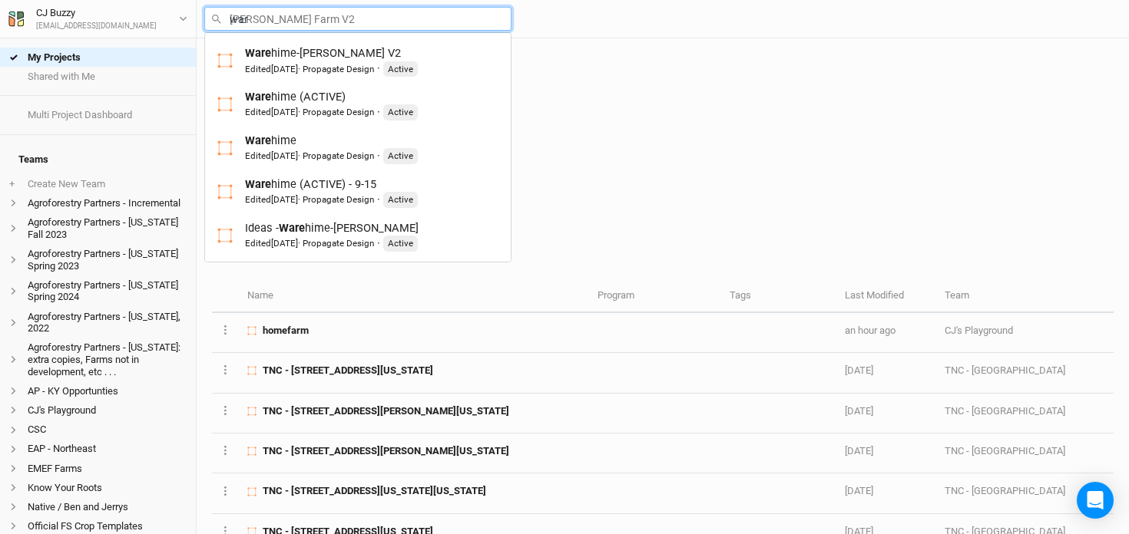
type input "ware"
type input "[PERSON_NAME]-[PERSON_NAME] V2"
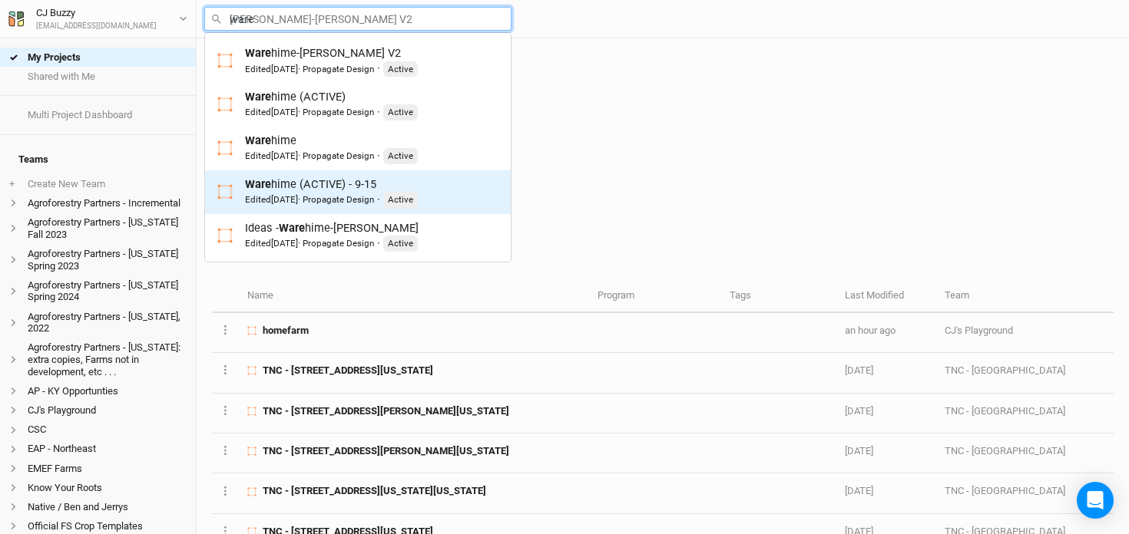
click at [374, 200] on div "Edited [DATE] · Propagate Design" at bounding box center [309, 200] width 129 height 12
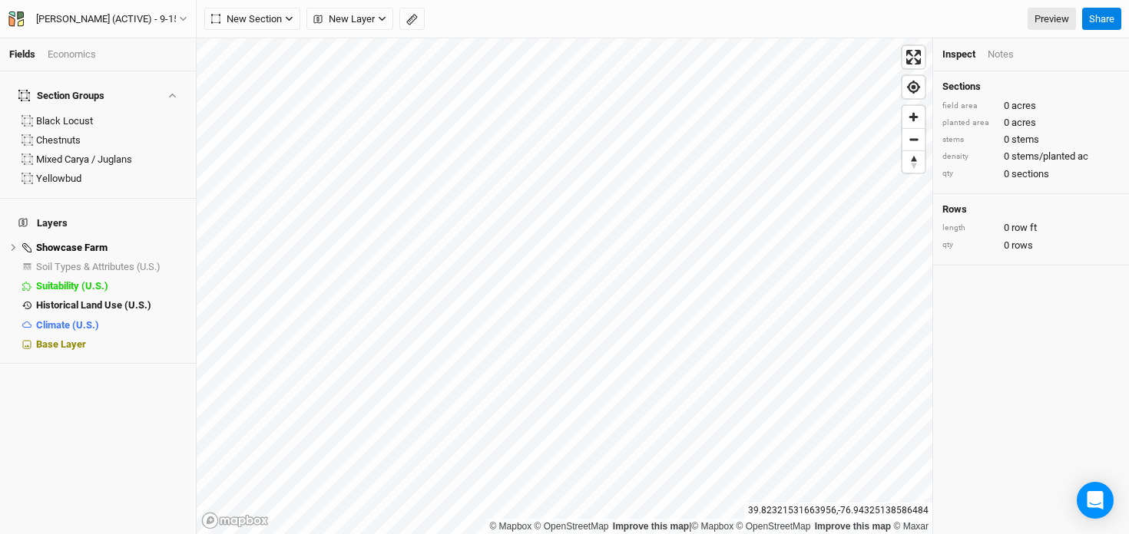
click at [81, 54] on div "Economics" at bounding box center [72, 55] width 48 height 14
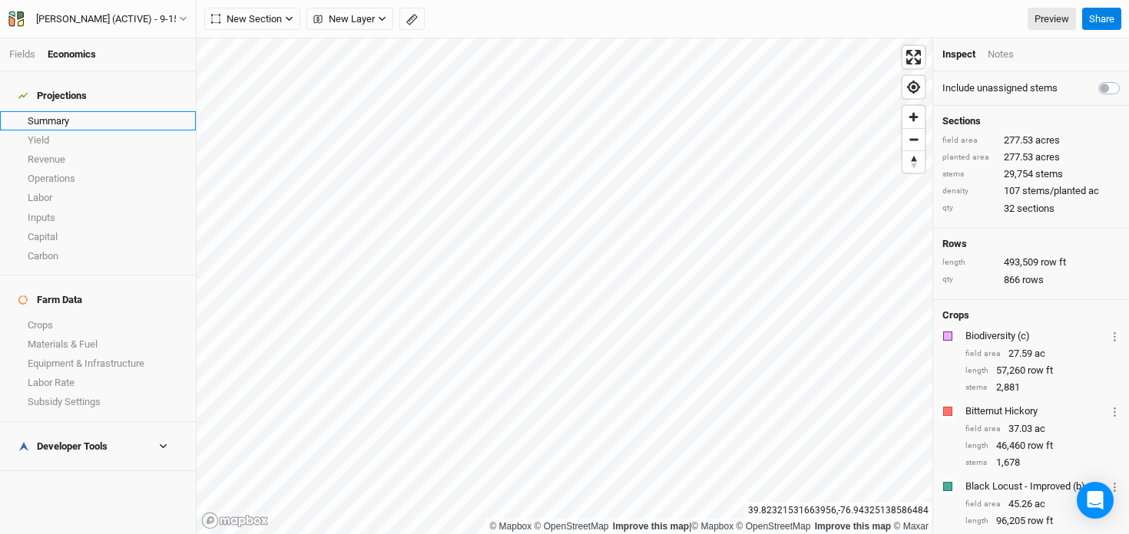
click at [74, 111] on link "Summary" at bounding box center [98, 120] width 196 height 19
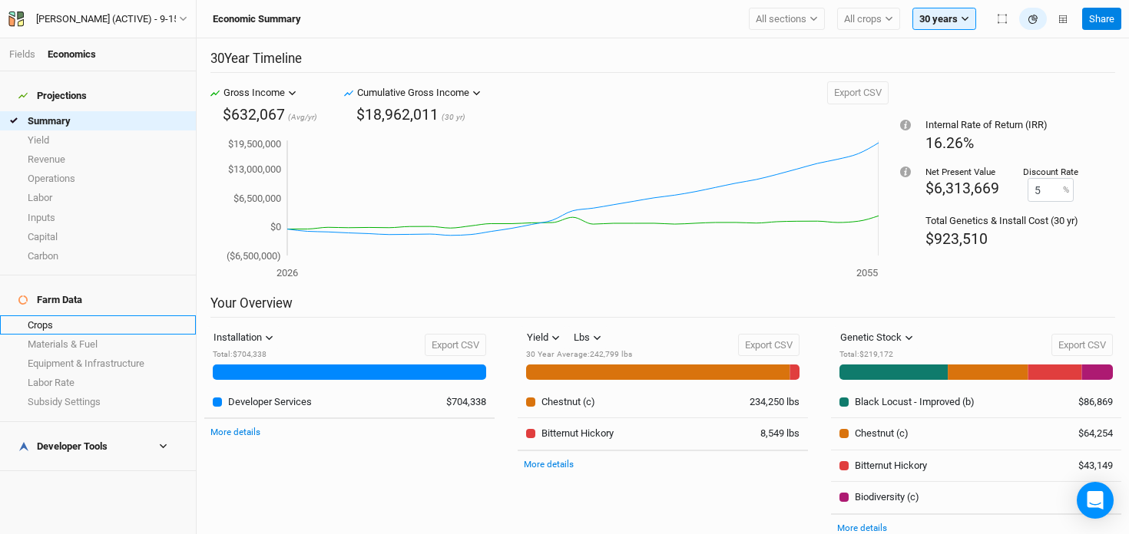
click at [65, 316] on link "Crops" at bounding box center [98, 325] width 196 height 19
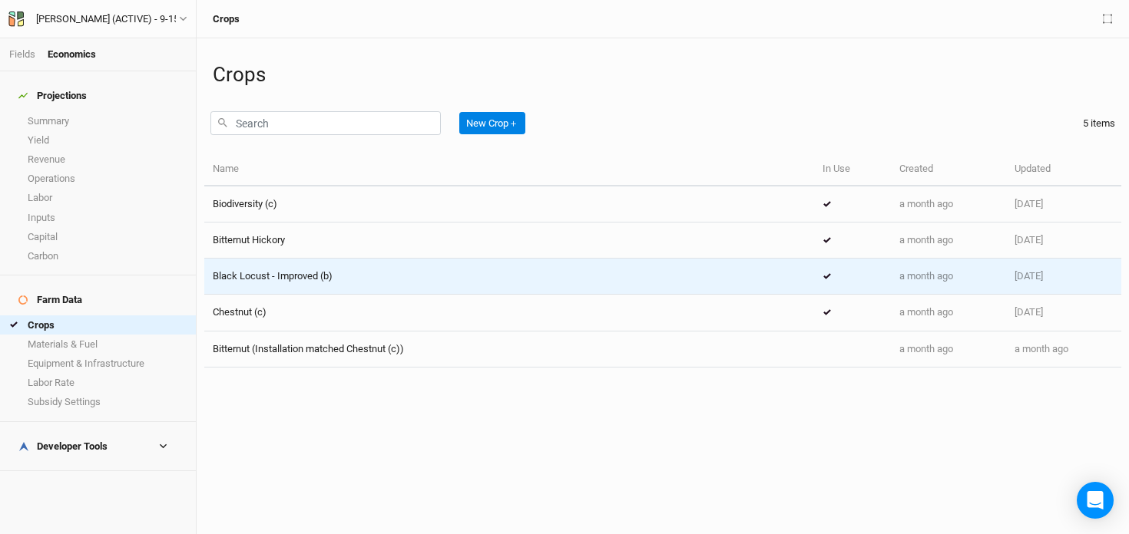
click at [299, 282] on span "Black Locust - Improved (b)" at bounding box center [273, 276] width 120 height 12
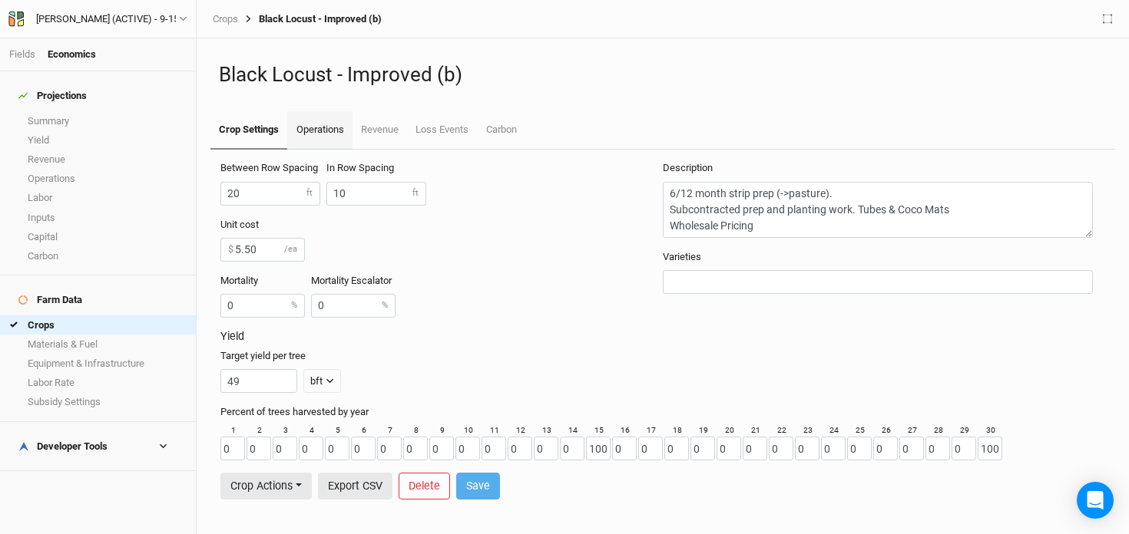
click at [313, 130] on link "Operations" at bounding box center [319, 130] width 65 height 38
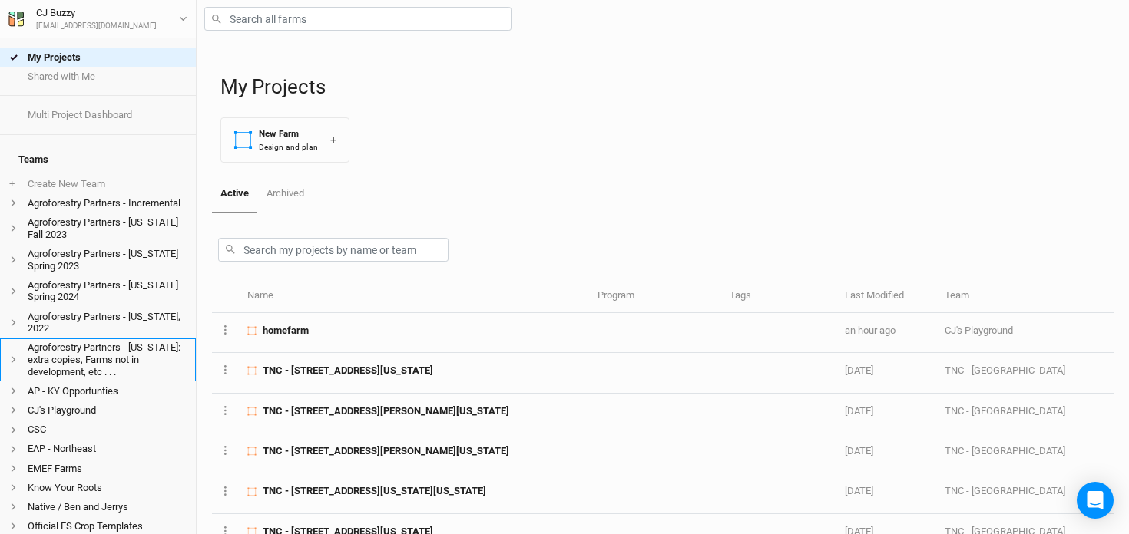
scroll to position [332, 0]
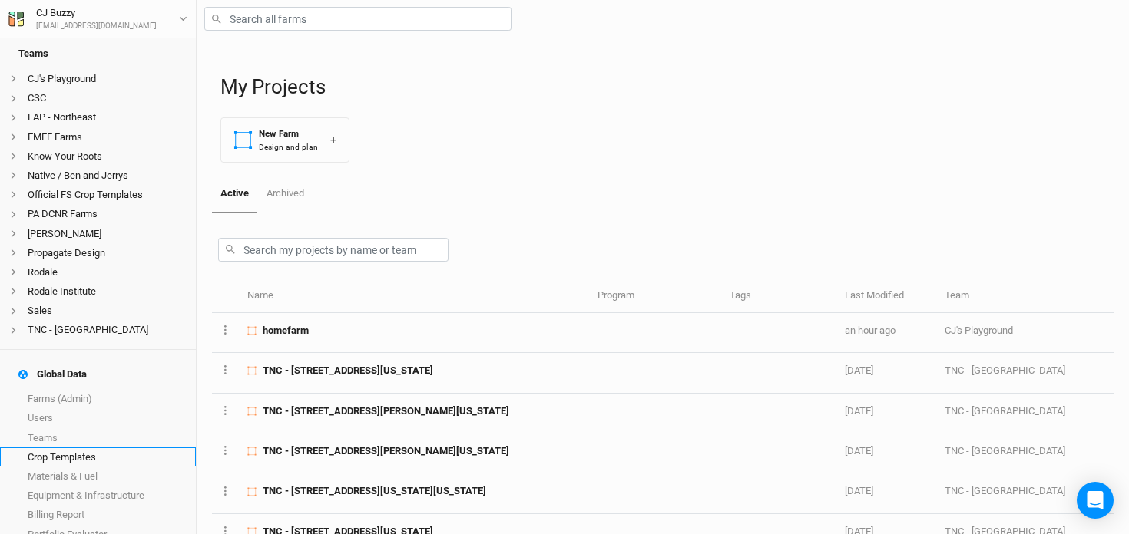
click at [73, 448] on link "Crop Templates" at bounding box center [98, 457] width 196 height 19
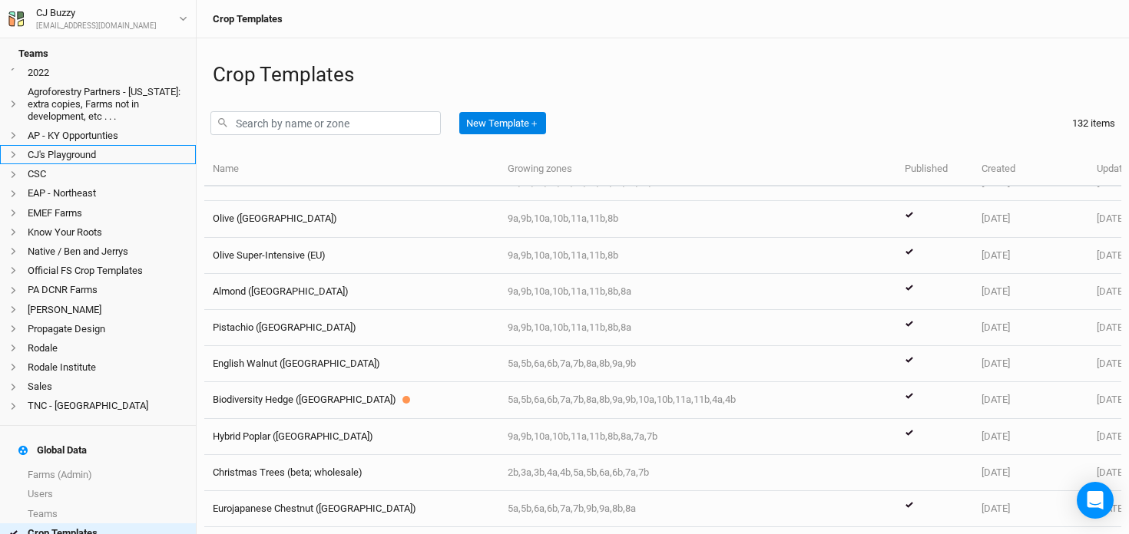
scroll to position [257, 0]
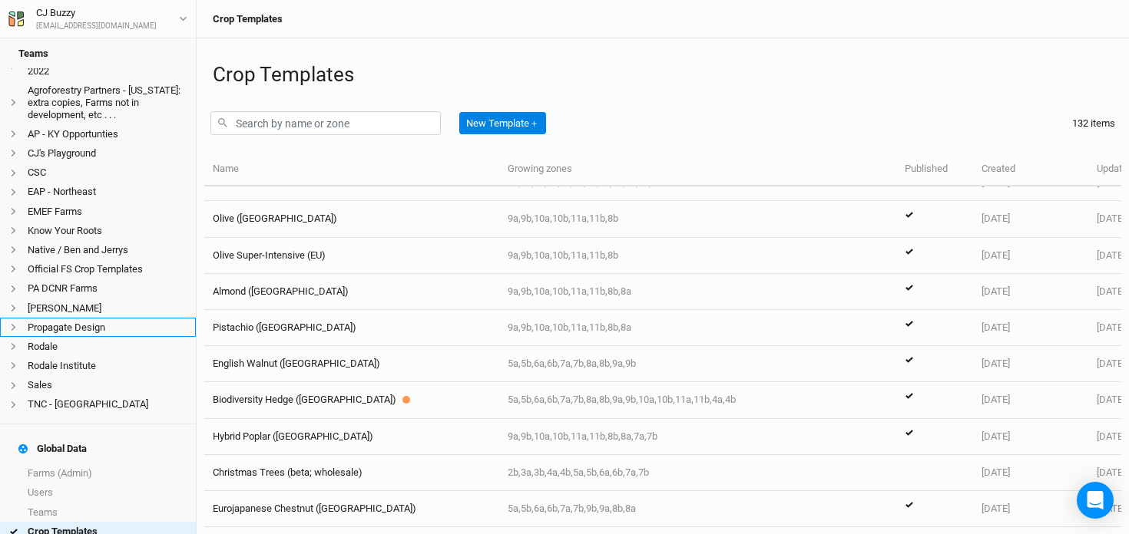
click at [70, 321] on li "Propagate Design" at bounding box center [98, 327] width 196 height 19
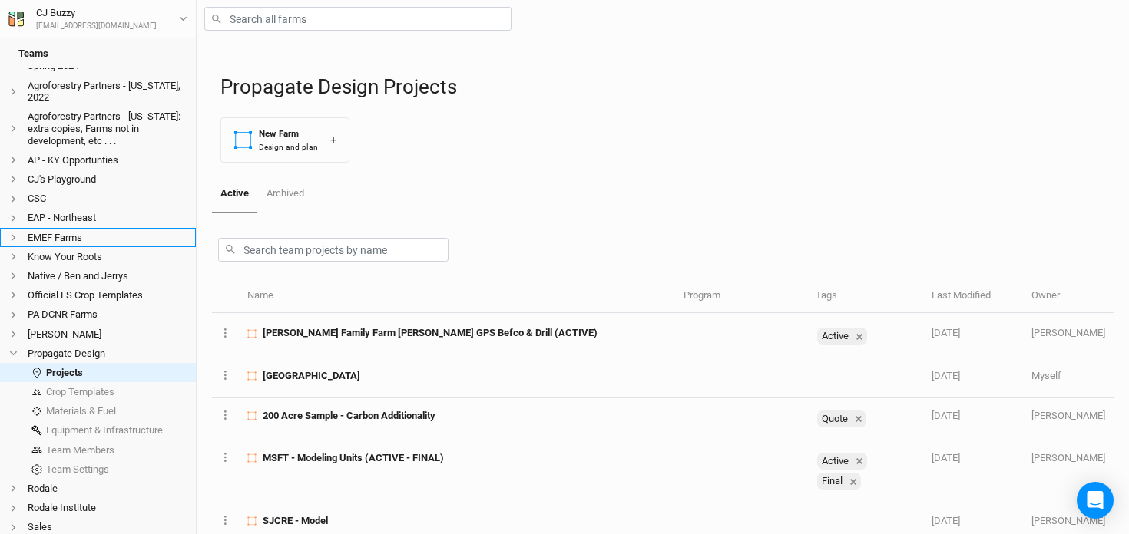
scroll to position [233, 0]
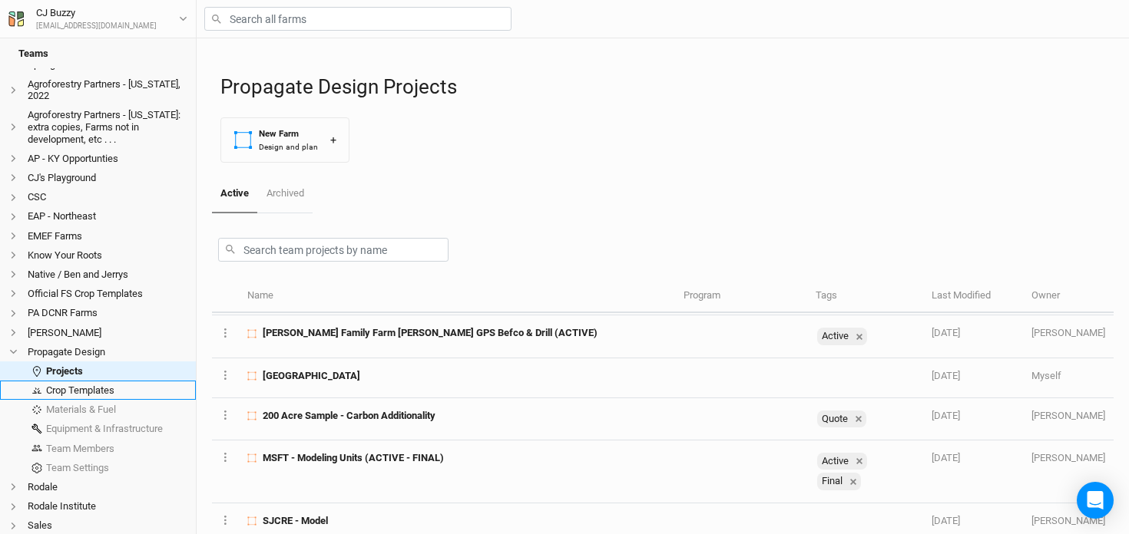
click at [56, 381] on link "Crop Templates" at bounding box center [98, 390] width 196 height 19
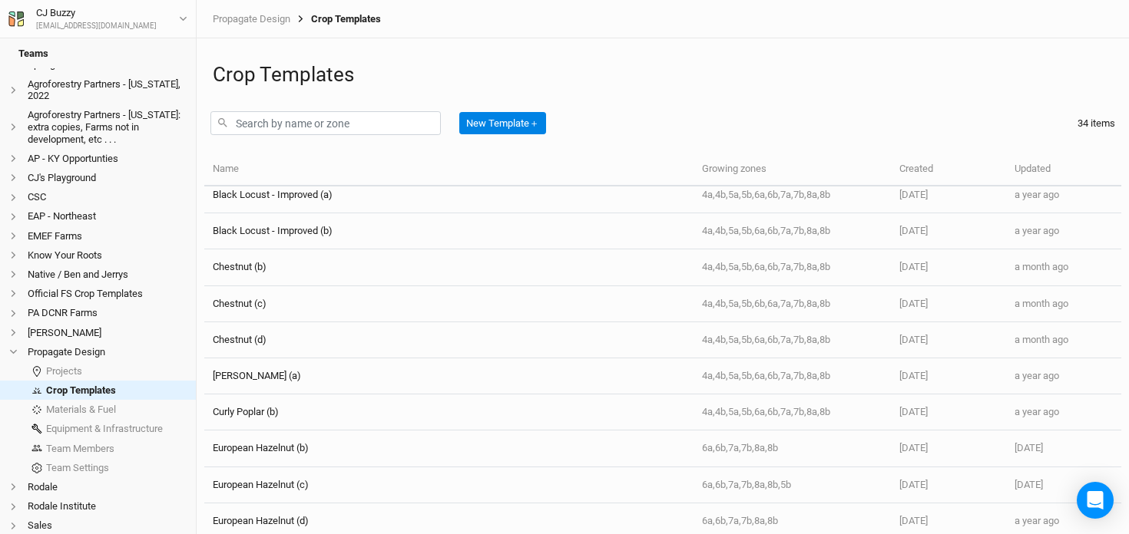
scroll to position [265, 0]
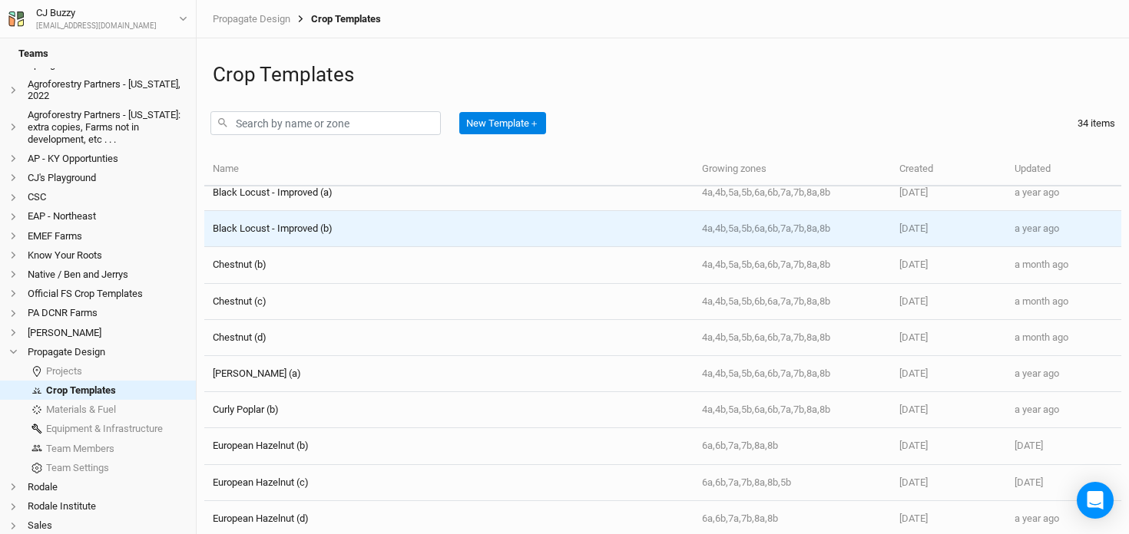
click at [343, 231] on div "Black Locust - Improved (b)" at bounding box center [448, 229] width 471 height 14
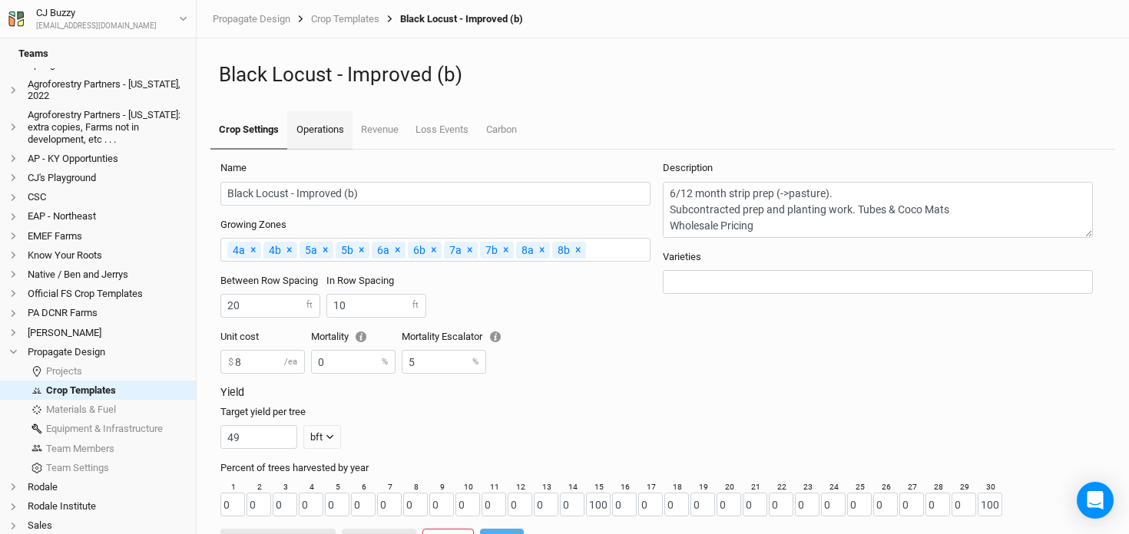
click at [318, 135] on link "Operations" at bounding box center [319, 130] width 65 height 38
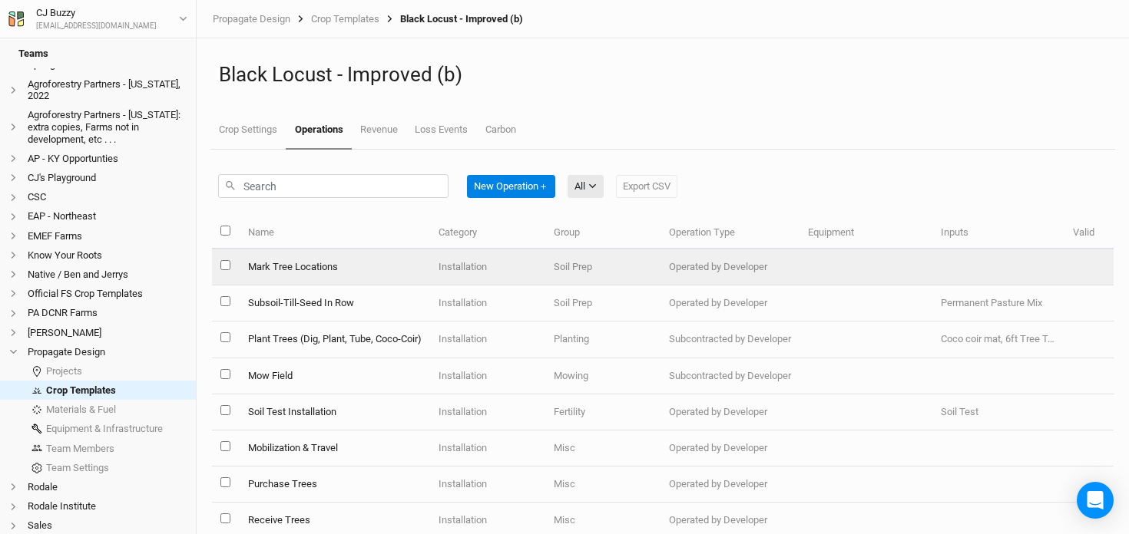
click at [306, 266] on td "Mark Tree Locations" at bounding box center [334, 268] width 190 height 36
